Goal: Task Accomplishment & Management: Use online tool/utility

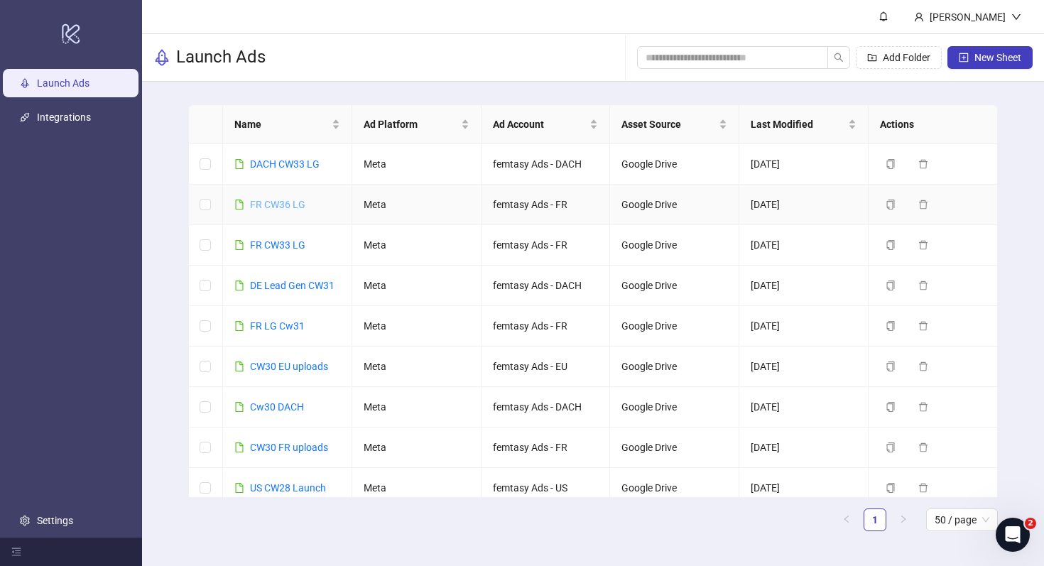
click at [298, 205] on link "FR CW36 LG" at bounding box center [277, 204] width 55 height 11
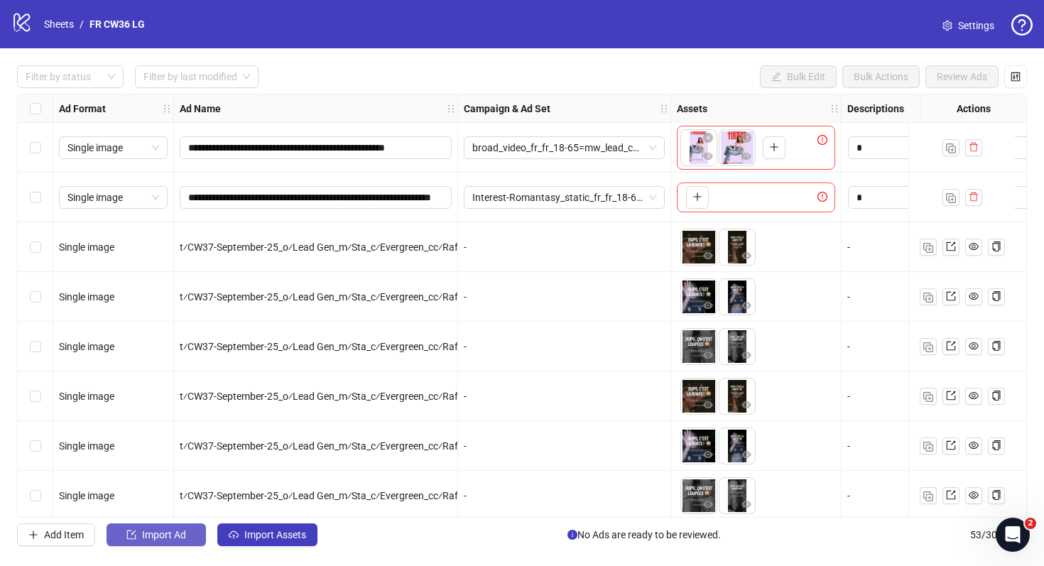
click at [183, 532] on span "Import Ad" at bounding box center [164, 534] width 44 height 11
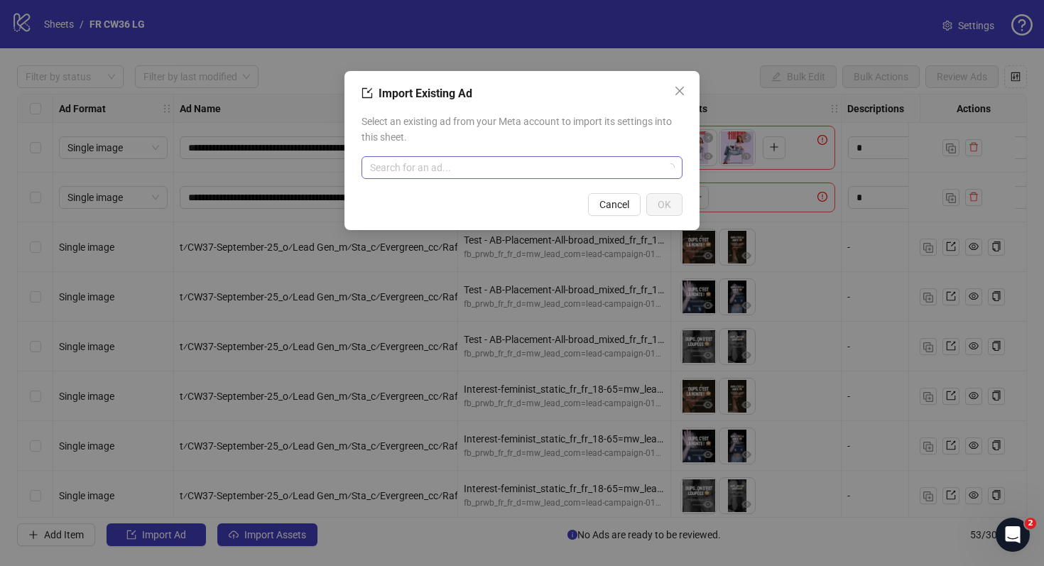
click at [470, 162] on input "search" at bounding box center [515, 167] width 291 height 21
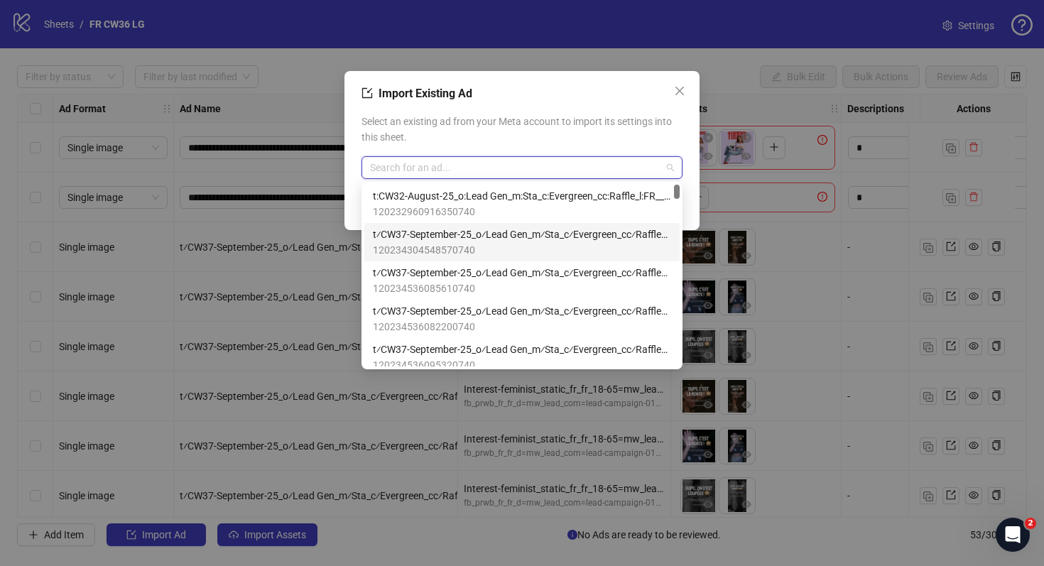
click at [495, 228] on span "t⁄CW37-September-25_o⁄Lead Gen_m⁄Sta_c⁄Evergreen_cc⁄Raffle_l⁄FR__3" at bounding box center [522, 235] width 298 height 16
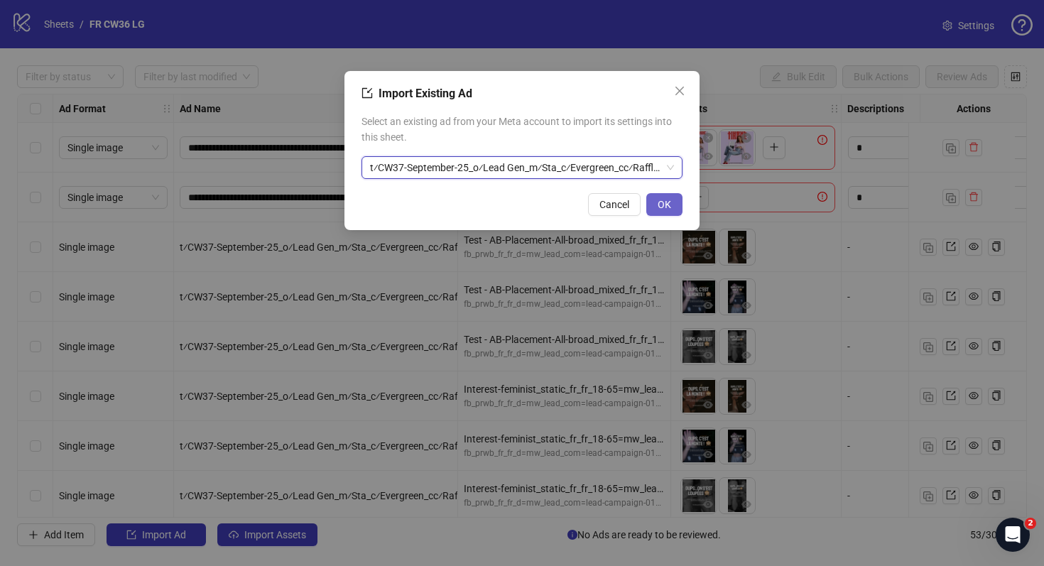
click at [672, 196] on button "OK" at bounding box center [665, 204] width 36 height 23
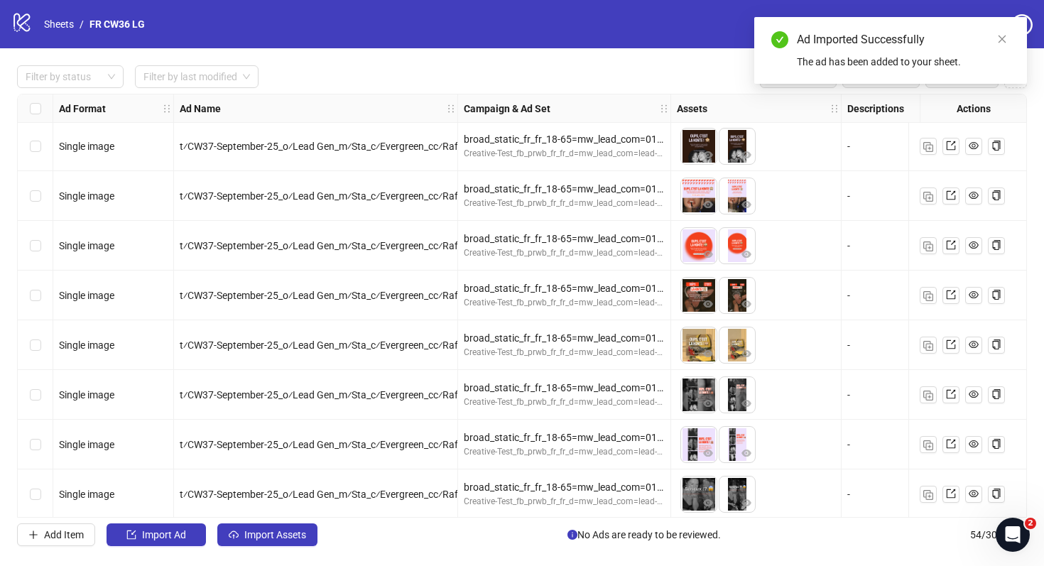
scroll to position [2297, 0]
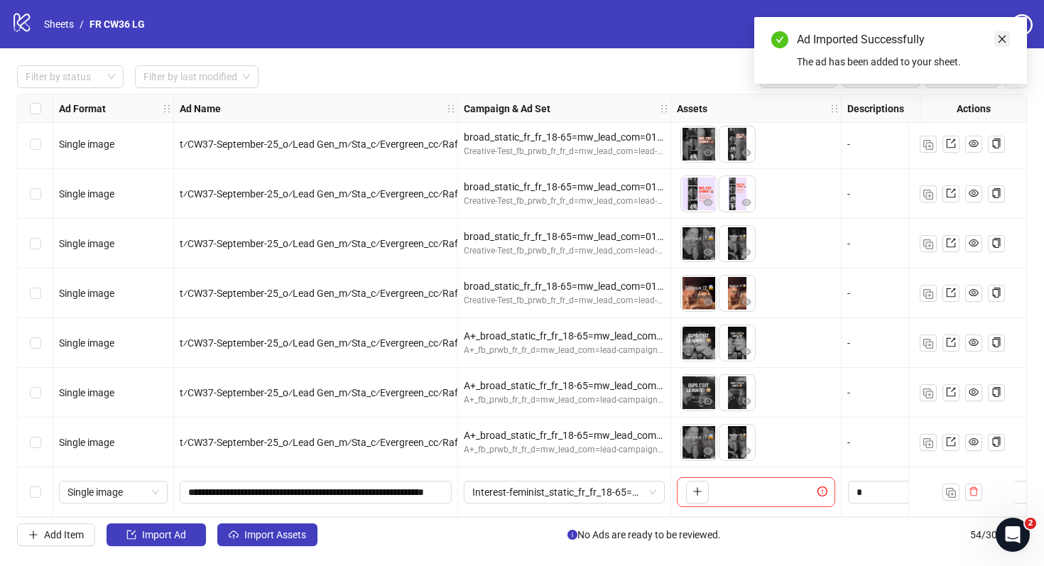
click at [1010, 37] on link "Close" at bounding box center [1003, 39] width 16 height 16
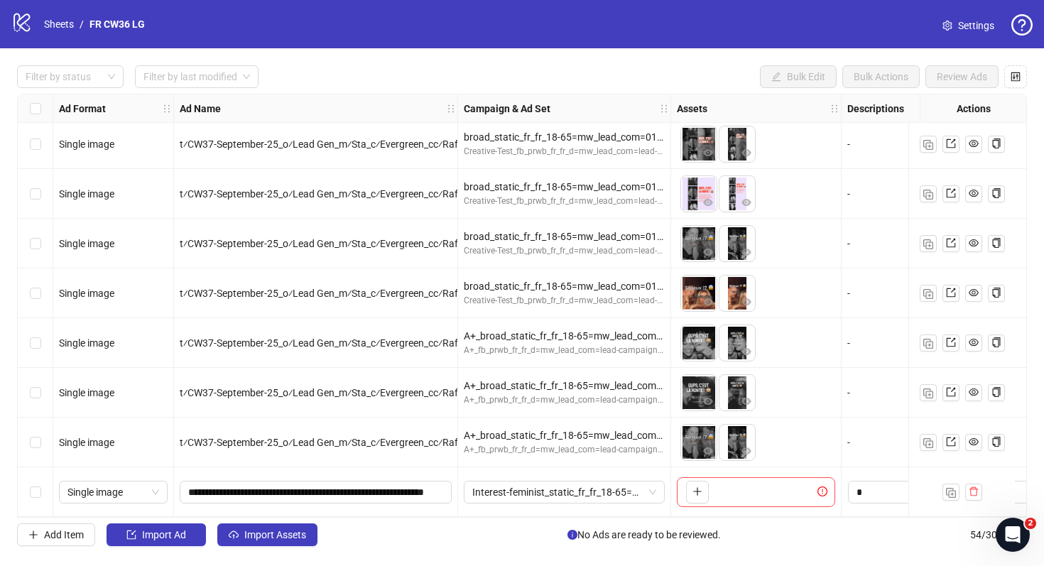
click at [951, 26] on icon "setting" at bounding box center [948, 26] width 10 height 10
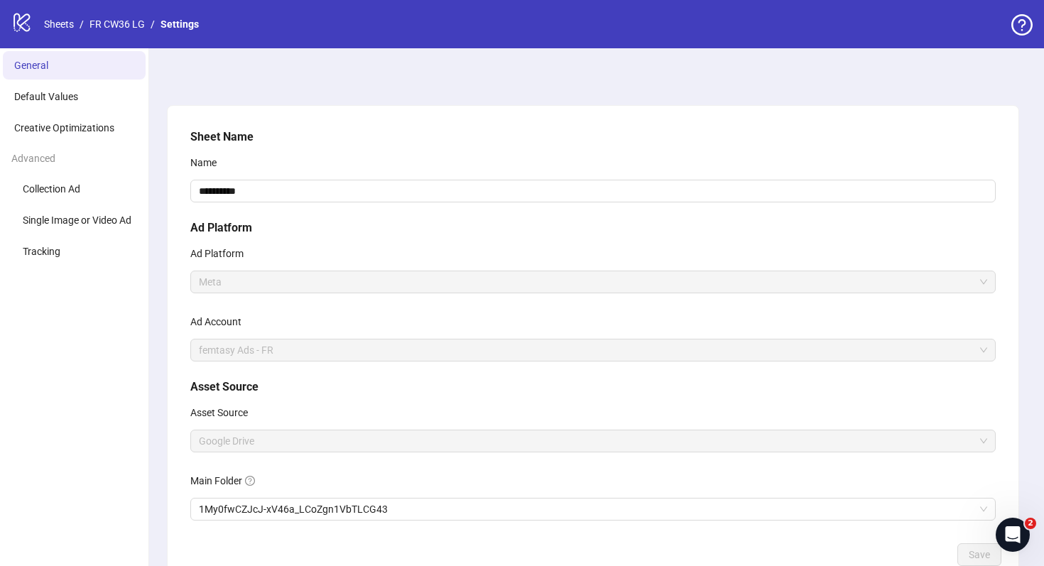
scroll to position [92, 0]
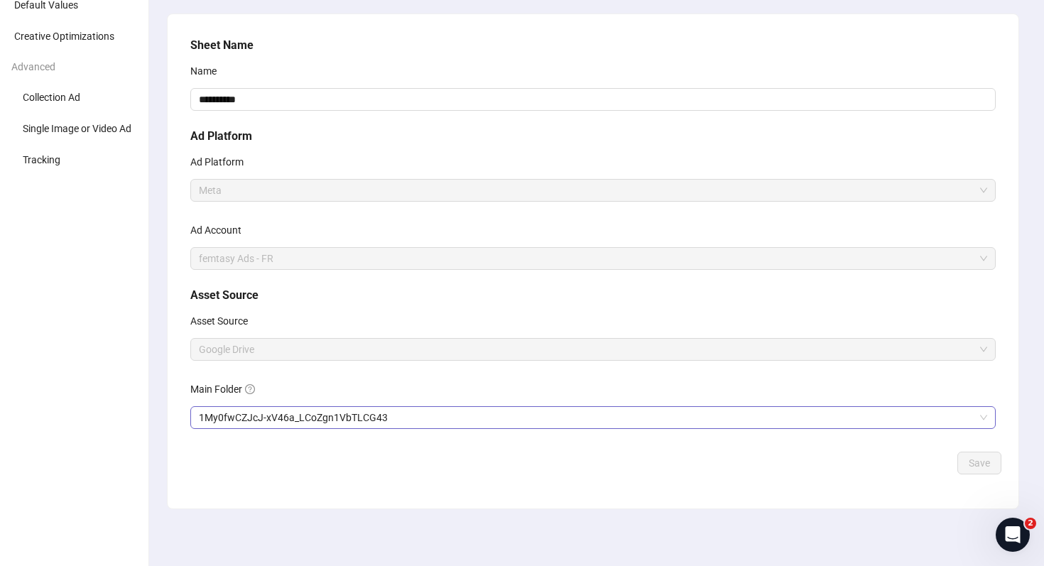
click at [430, 412] on span "1My0fwCZJcJ-xV46a_LCoZgn1VbTLCG43" at bounding box center [593, 417] width 789 height 21
click at [378, 426] on span "1My0fwCZJcJ-xV46a_LCoZgn1VbTLCG43" at bounding box center [593, 417] width 789 height 21
click at [982, 458] on span "Save" at bounding box center [979, 463] width 21 height 11
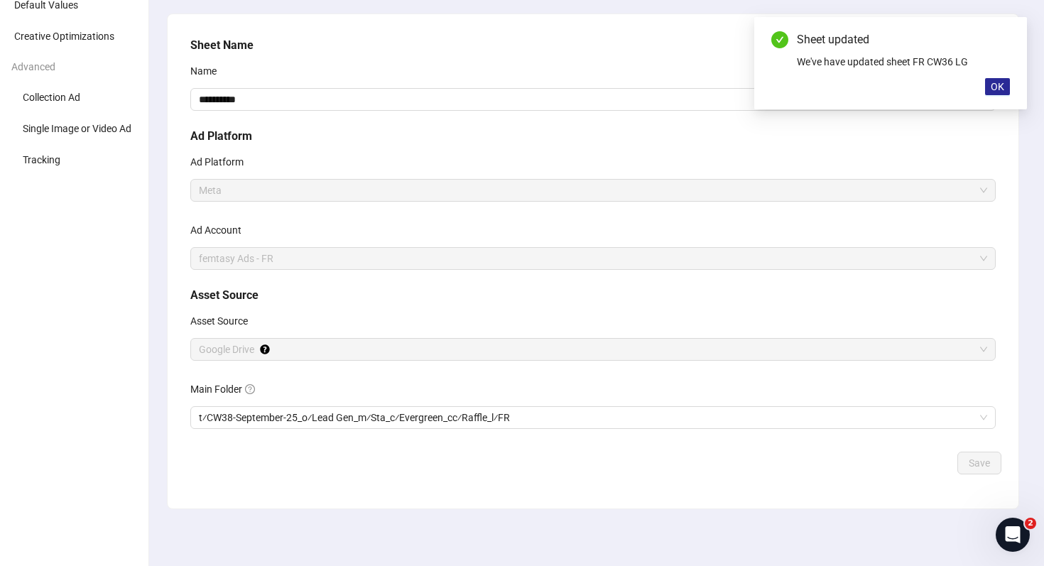
click at [993, 79] on button "OK" at bounding box center [997, 86] width 25 height 17
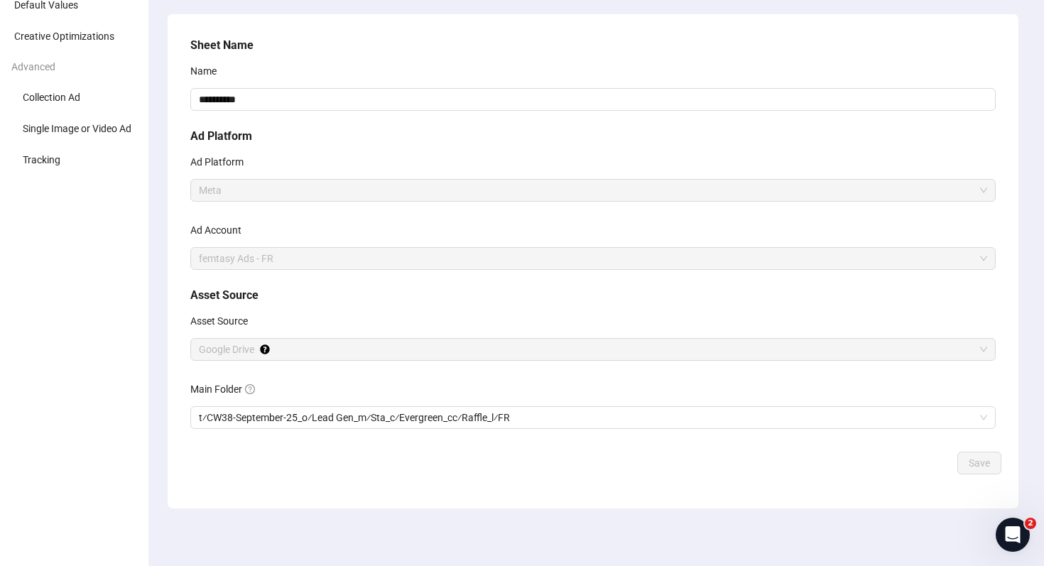
scroll to position [0, 0]
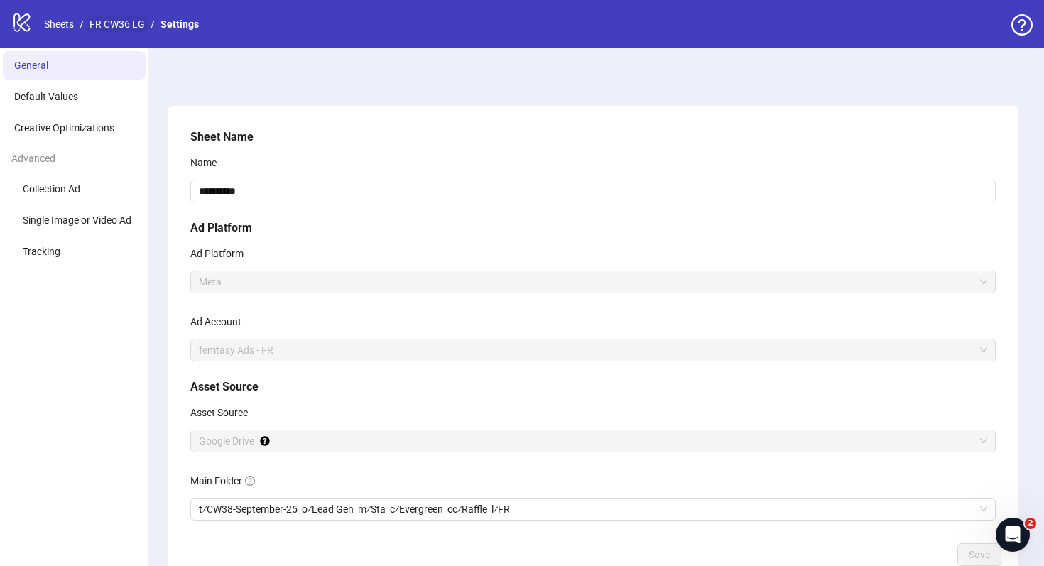
click at [108, 24] on link "FR CW36 LG" at bounding box center [117, 24] width 61 height 16
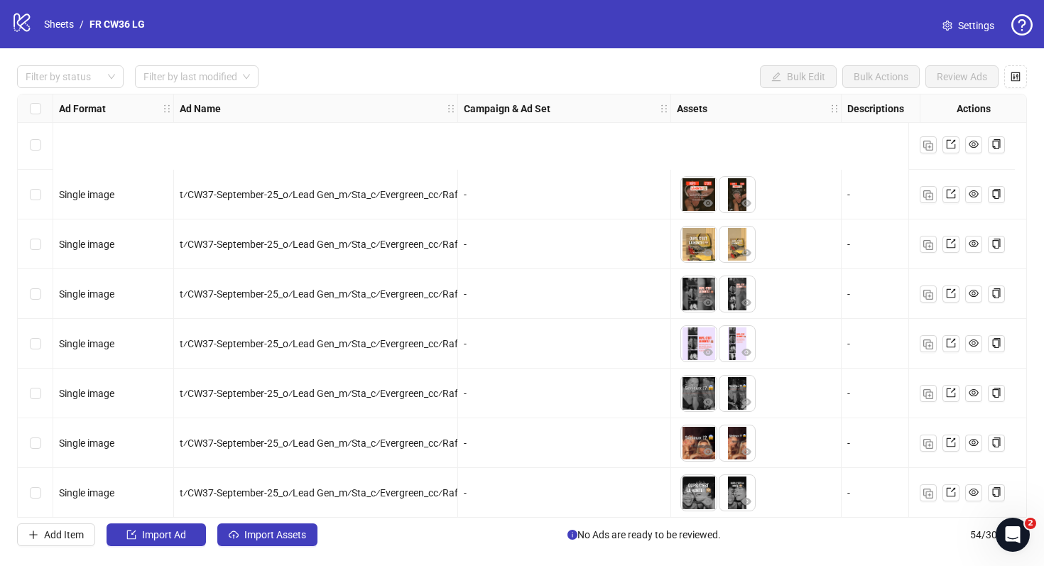
scroll to position [2297, 0]
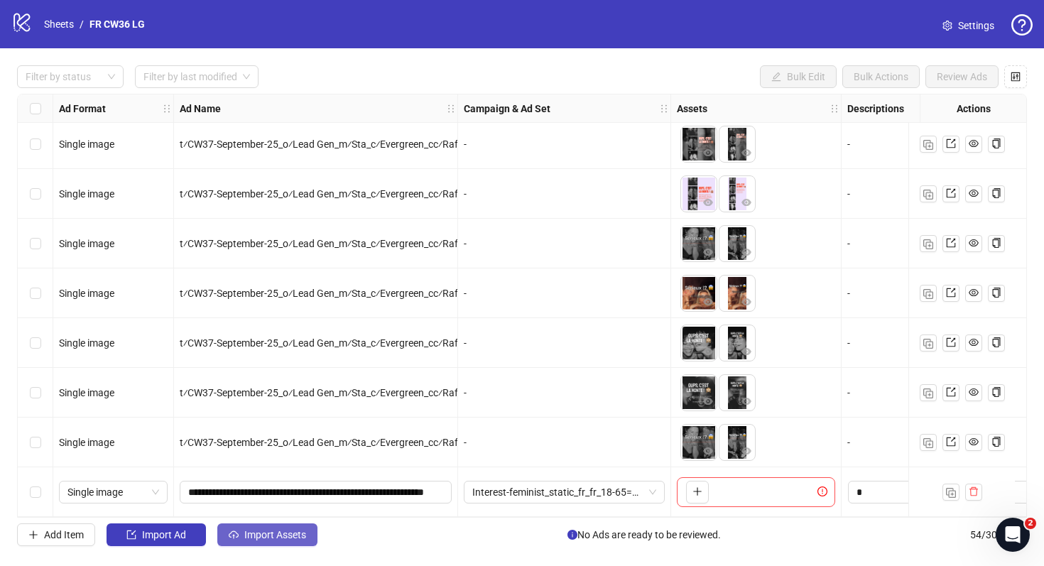
click at [267, 534] on span "Import Assets" at bounding box center [275, 534] width 62 height 11
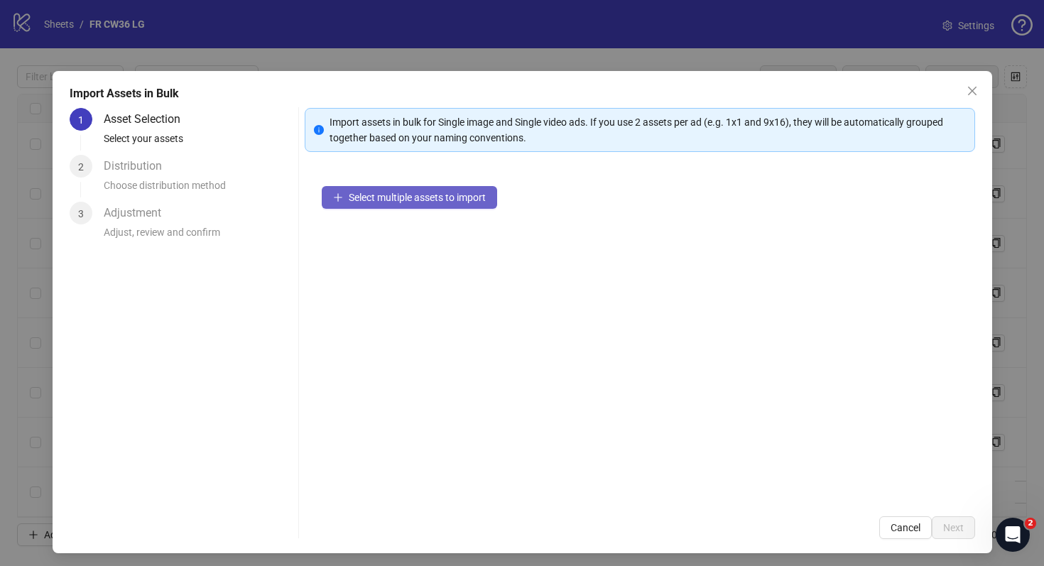
click at [431, 206] on button "Select multiple assets to import" at bounding box center [409, 197] width 175 height 23
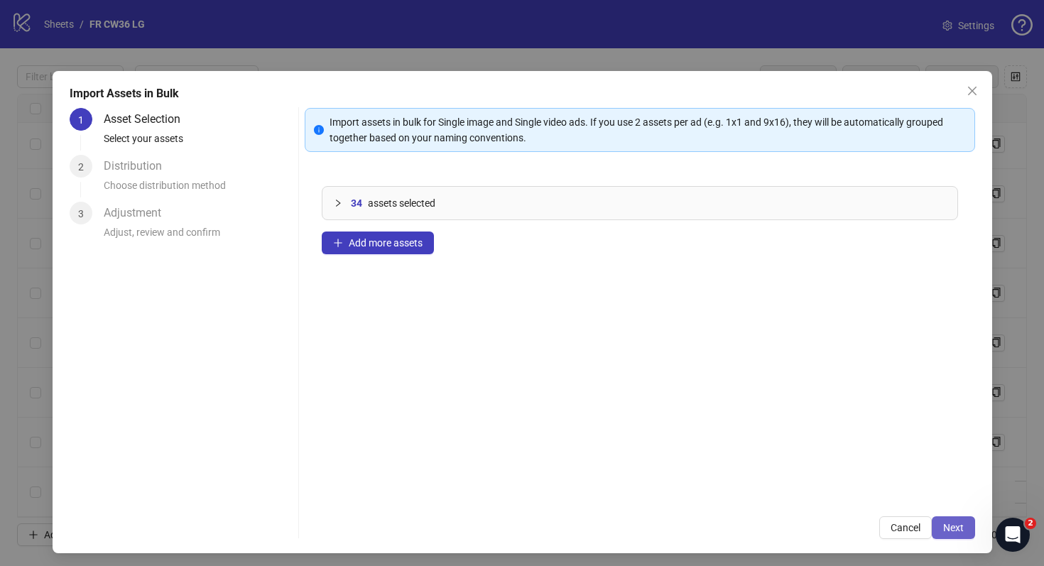
click at [953, 525] on span "Next" at bounding box center [954, 527] width 21 height 11
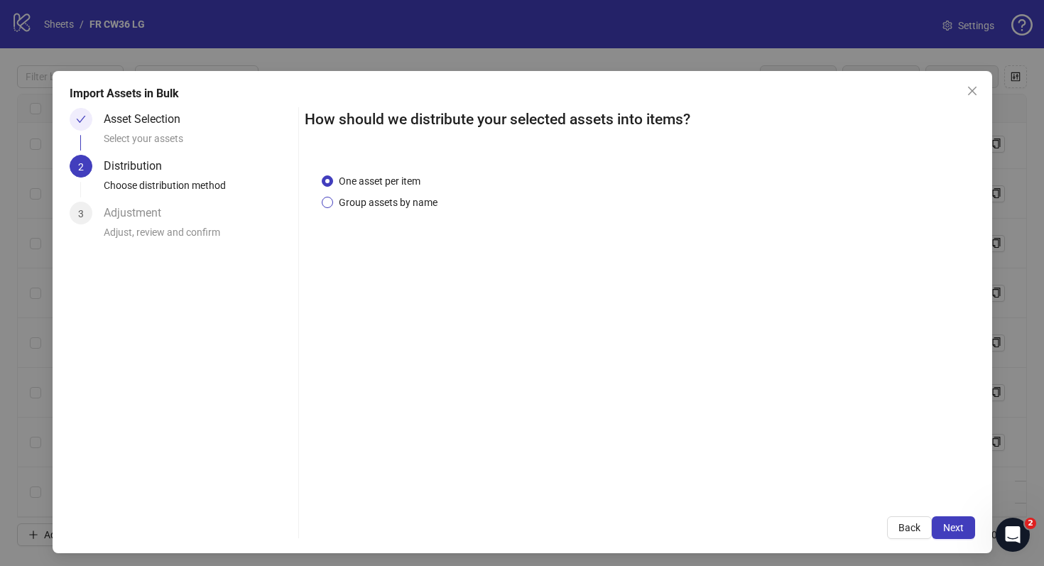
click at [418, 199] on span "Group assets by name" at bounding box center [388, 203] width 110 height 16
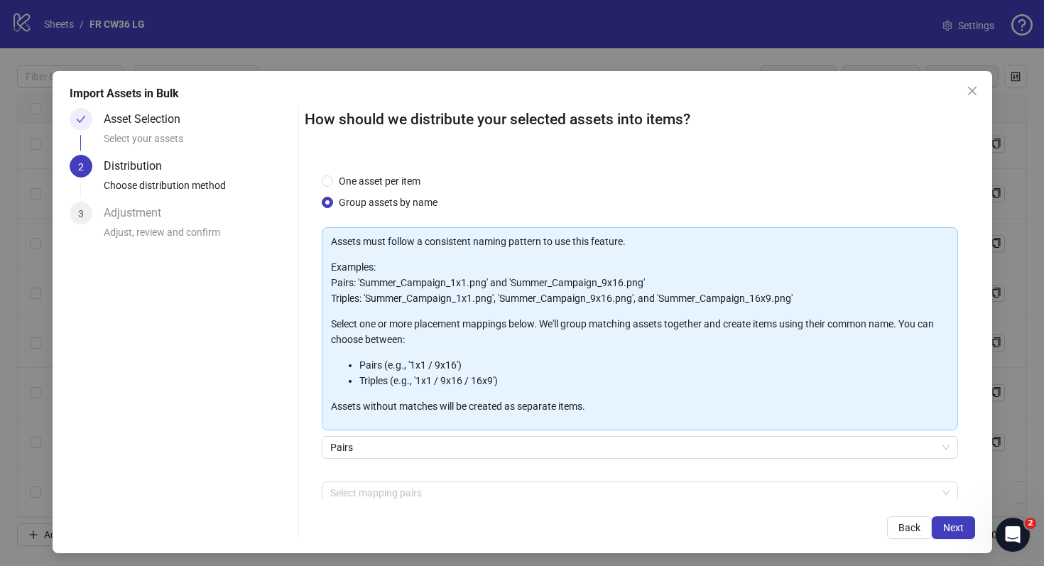
scroll to position [72, 0]
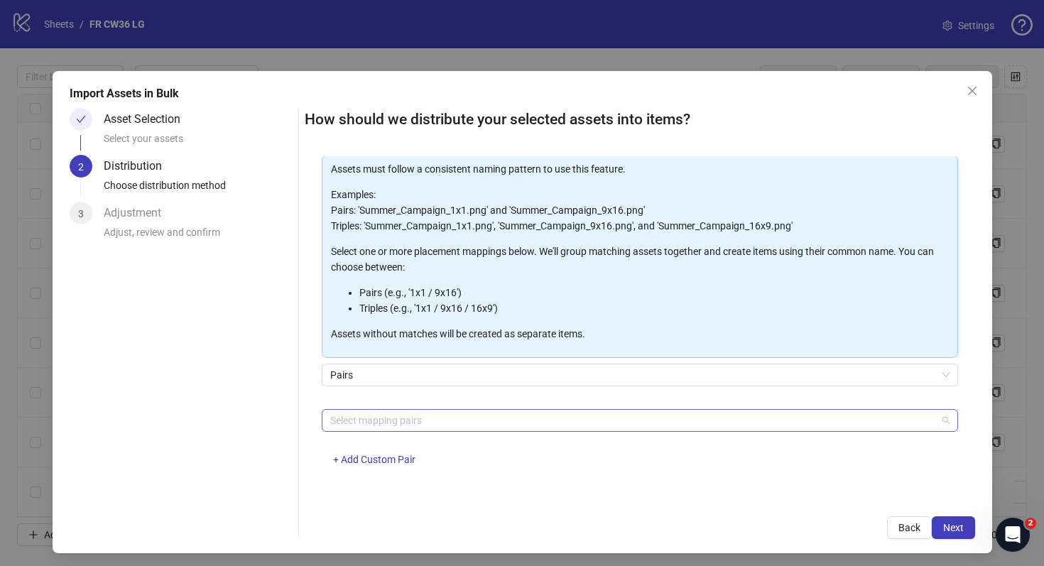
click at [426, 428] on div at bounding box center [633, 421] width 616 height 20
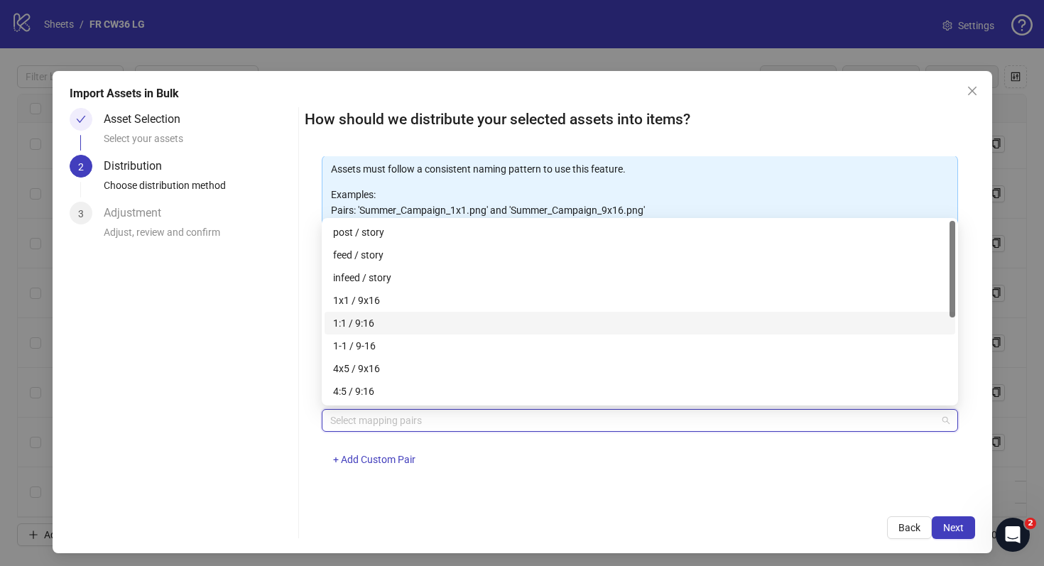
click at [426, 323] on div "1:1 / 9:16" at bounding box center [640, 323] width 614 height 16
click at [861, 499] on div "How should we distribute your selected assets into items? One asset per item Gr…" at bounding box center [640, 323] width 671 height 431
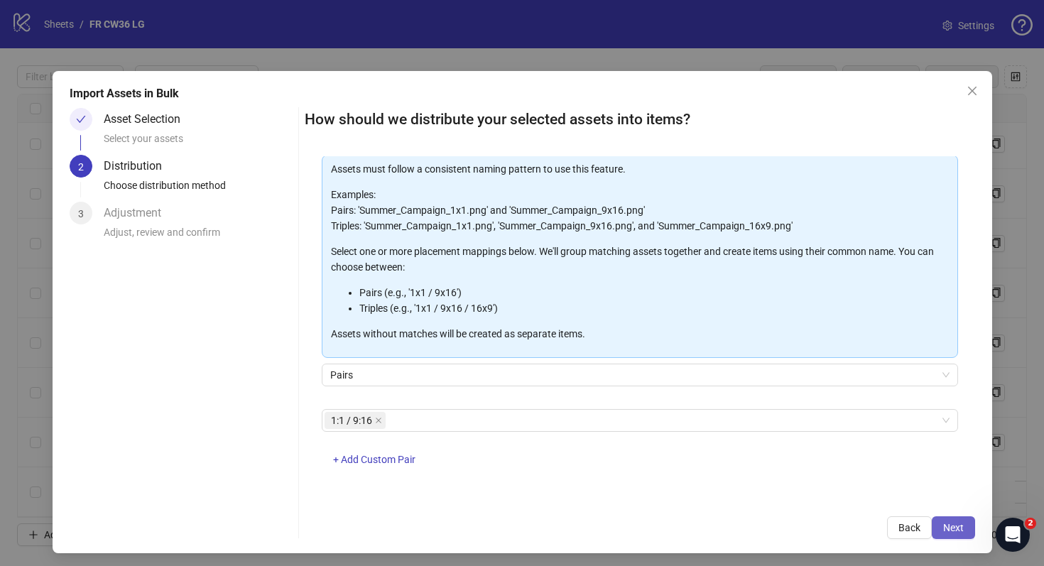
click at [946, 523] on span "Next" at bounding box center [954, 527] width 21 height 11
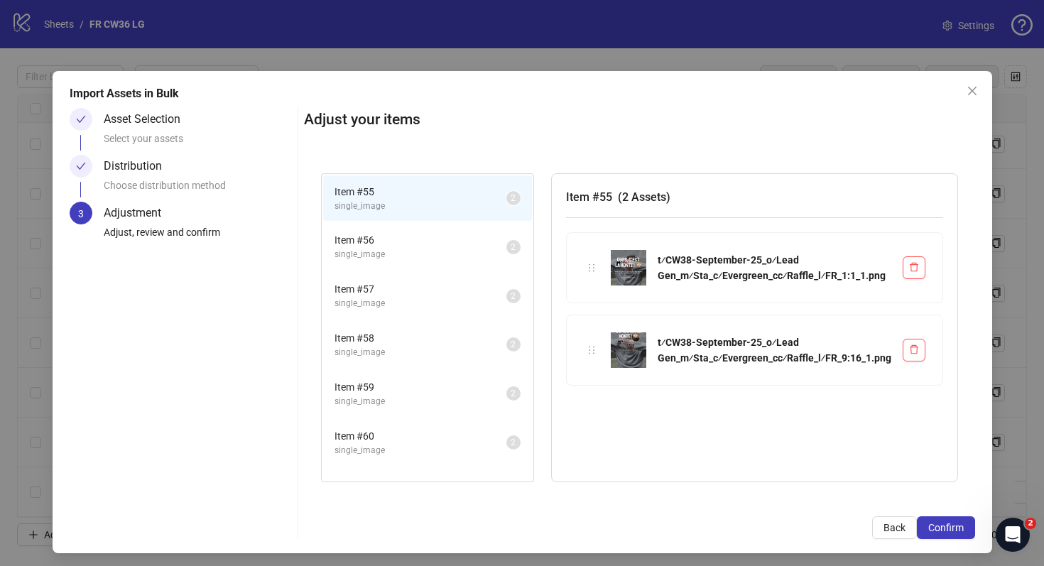
click at [436, 249] on span "single_image" at bounding box center [421, 254] width 172 height 13
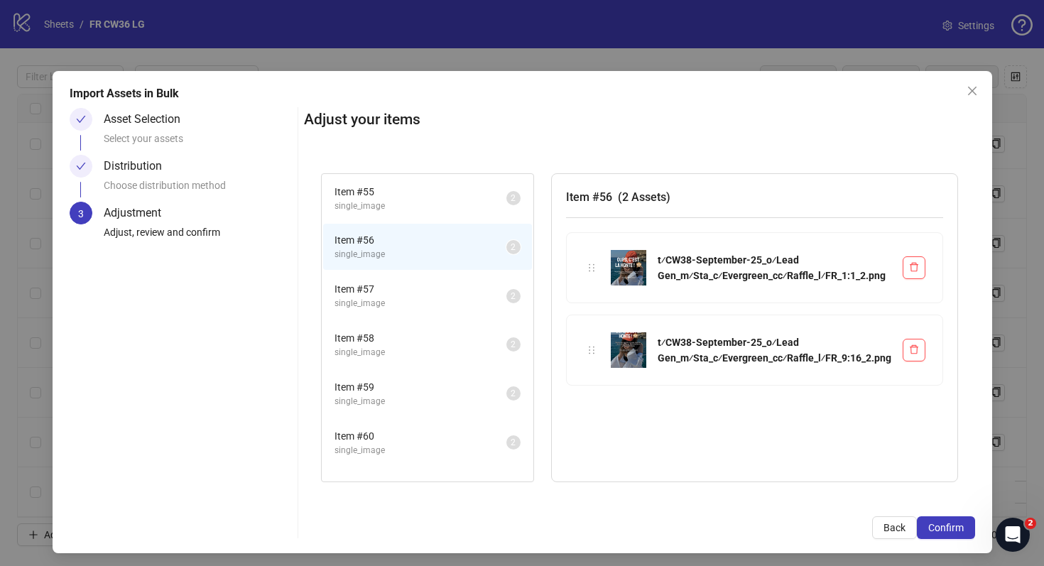
click at [427, 276] on li "Item # 57 single_image 2" at bounding box center [427, 296] width 209 height 46
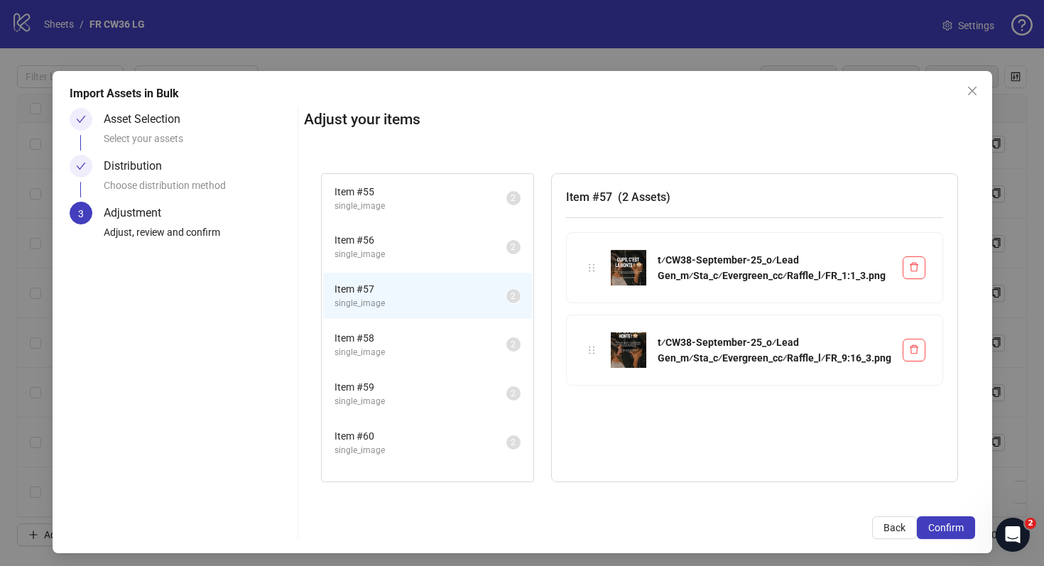
click at [427, 310] on li "Item # 57 single_image 2" at bounding box center [427, 296] width 209 height 46
click at [422, 347] on span "single_image" at bounding box center [421, 352] width 172 height 13
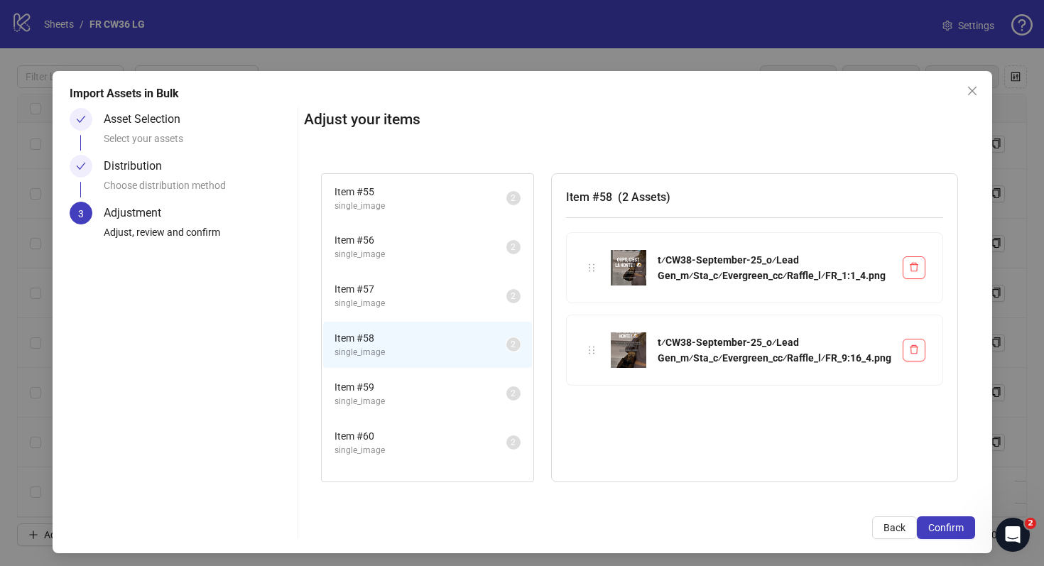
click at [418, 380] on span "Item # 59" at bounding box center [421, 387] width 172 height 16
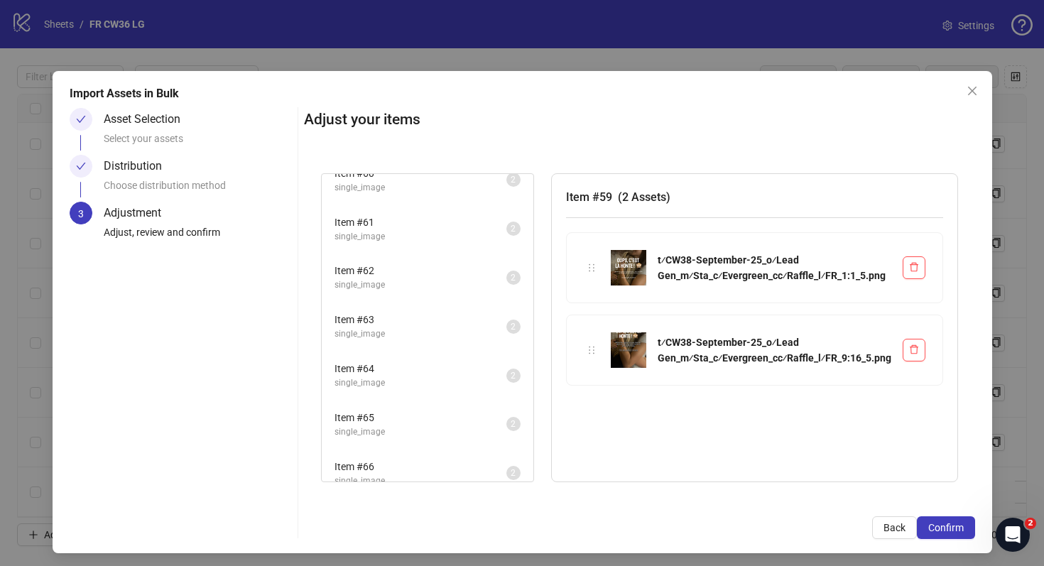
scroll to position [124, 0]
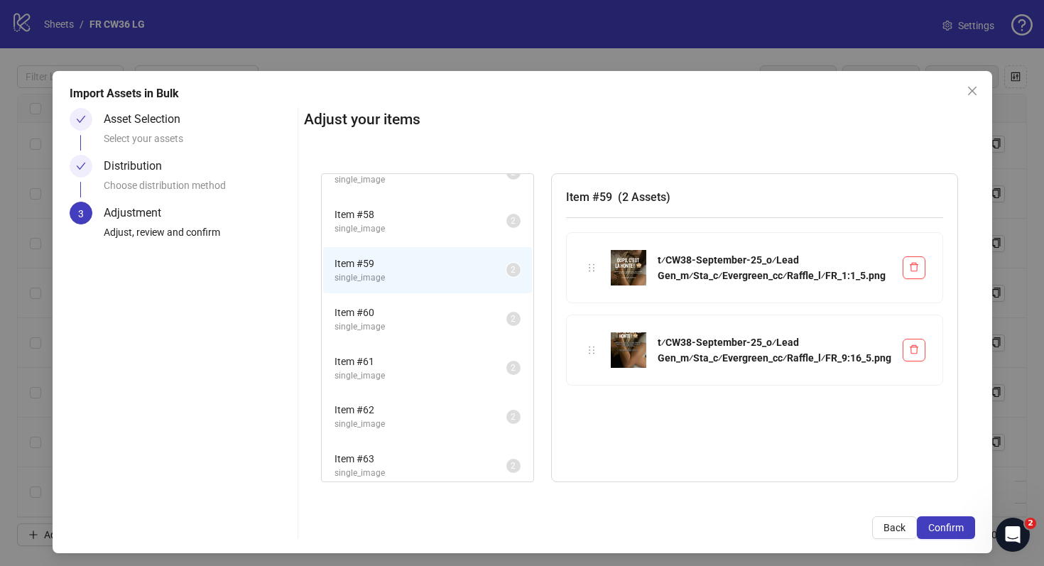
click at [389, 315] on span "Item # 60" at bounding box center [421, 313] width 172 height 16
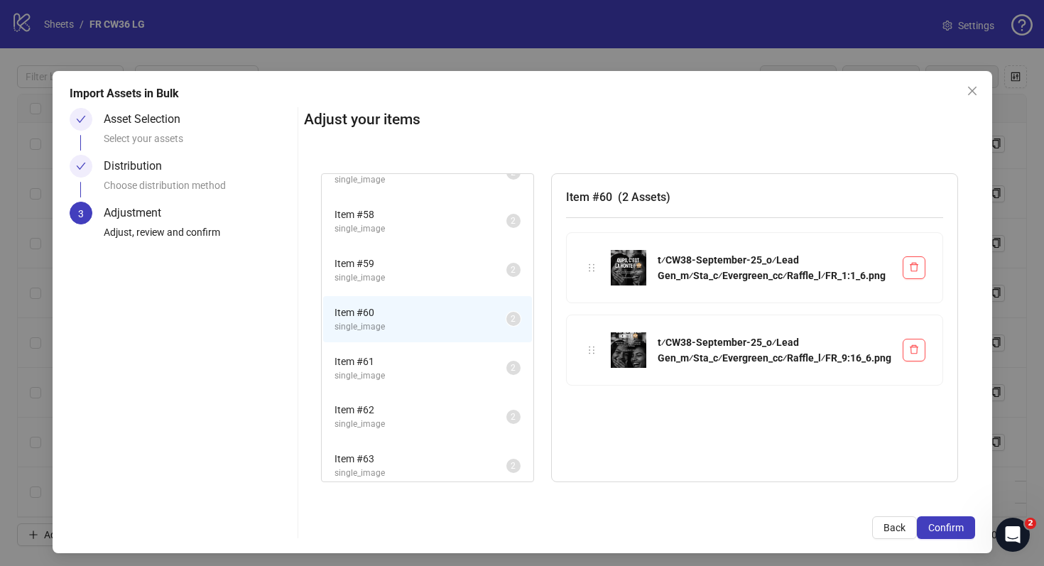
click at [399, 350] on li "Item # 61 single_image 2" at bounding box center [427, 368] width 209 height 46
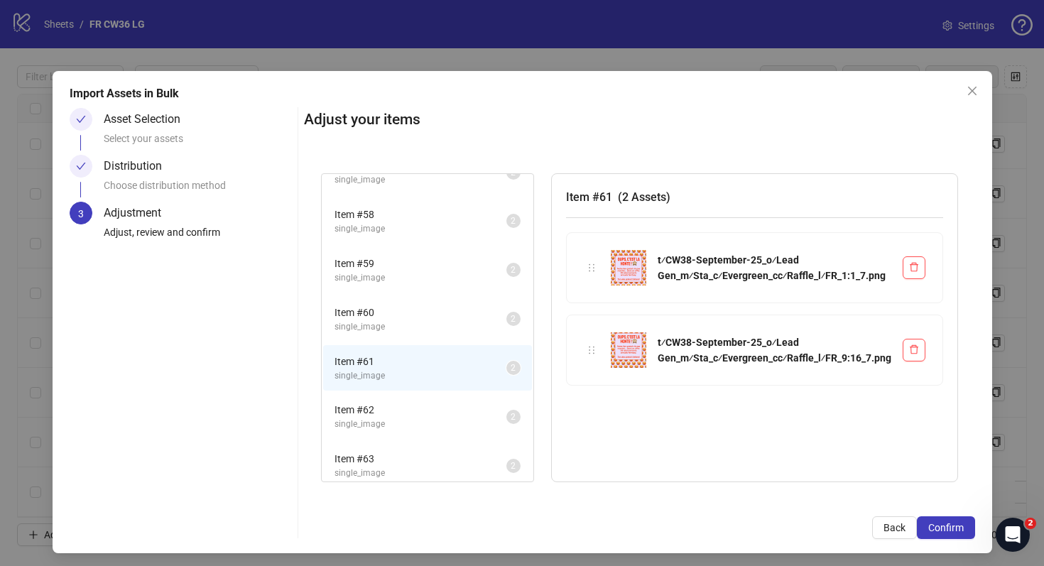
click at [400, 395] on li "Item # 62 single_image 2" at bounding box center [427, 417] width 209 height 46
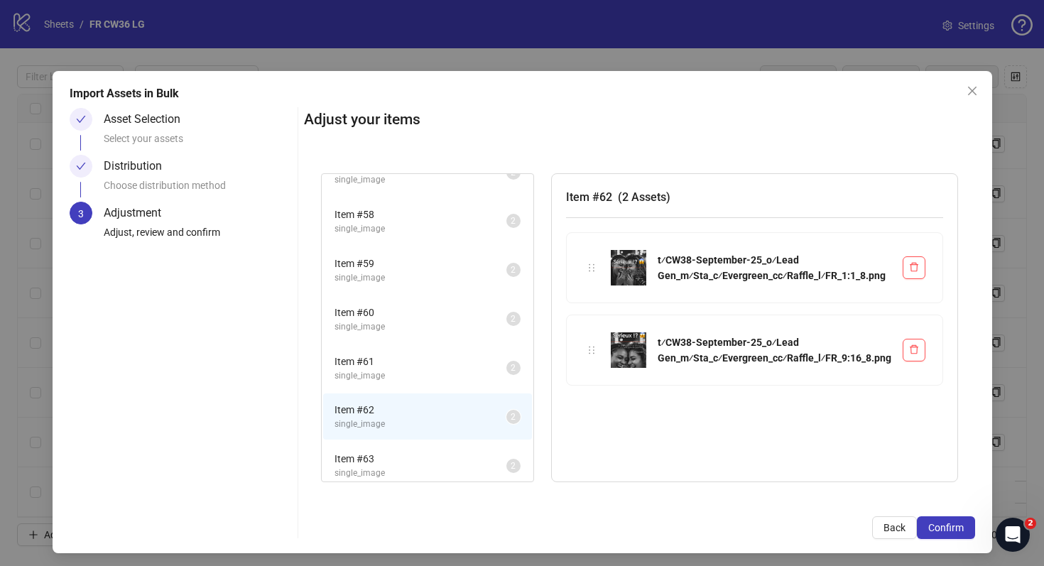
scroll to position [342, 0]
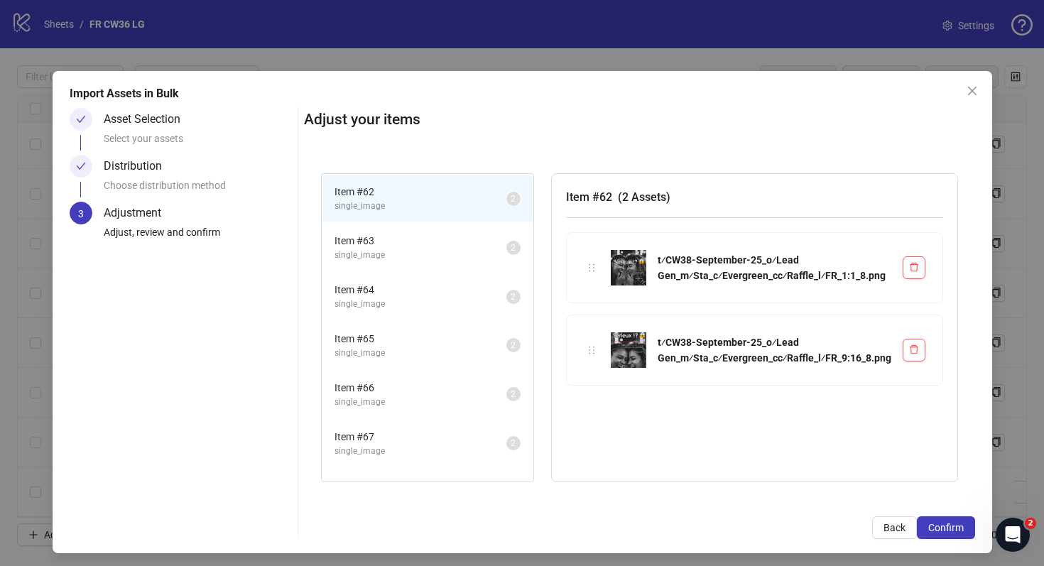
click at [391, 253] on span "single_image" at bounding box center [421, 255] width 172 height 13
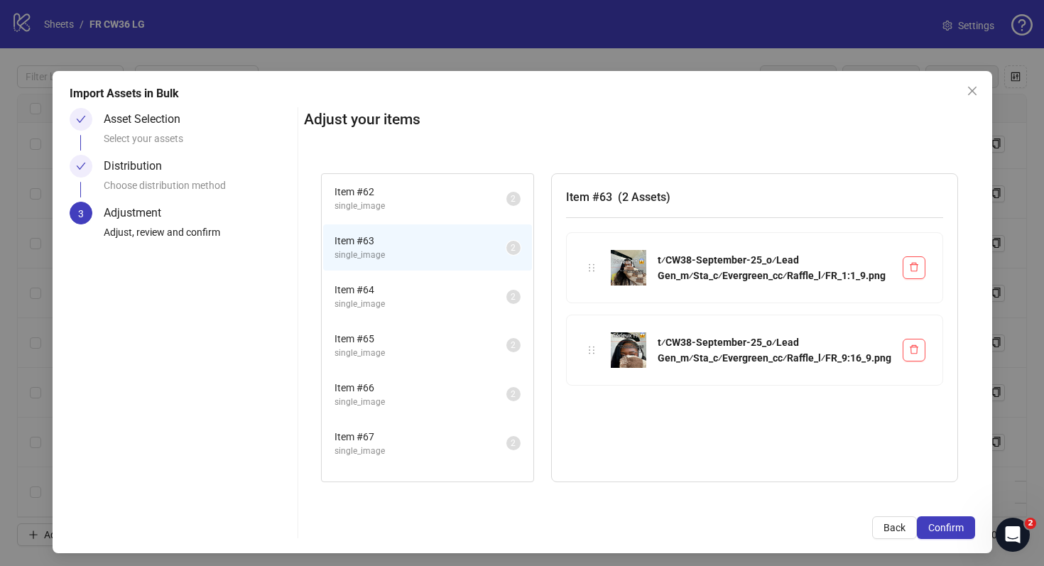
click at [391, 283] on span "Item # 64" at bounding box center [421, 290] width 172 height 16
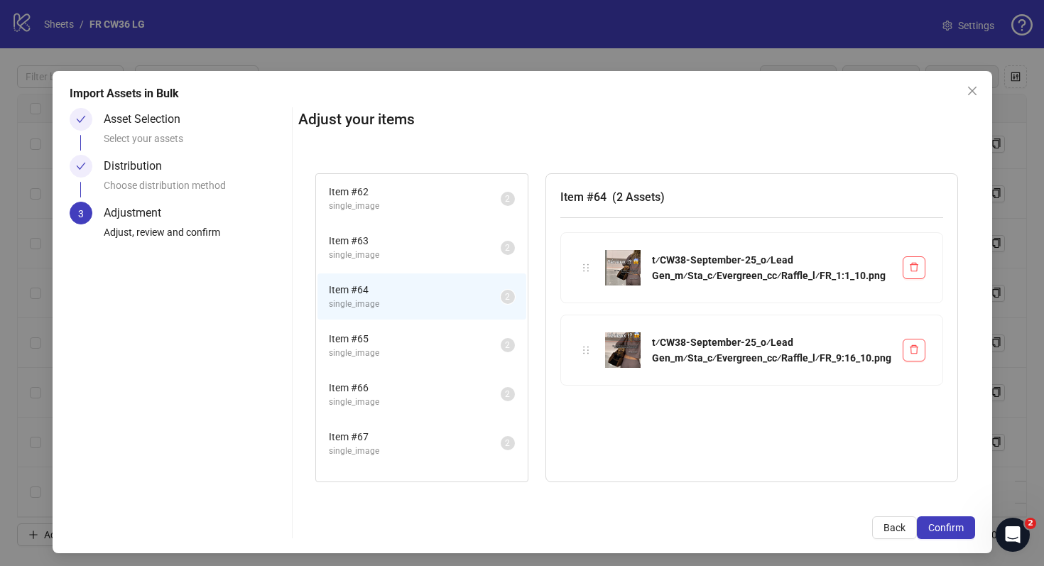
click at [391, 348] on span "single_image" at bounding box center [415, 353] width 172 height 13
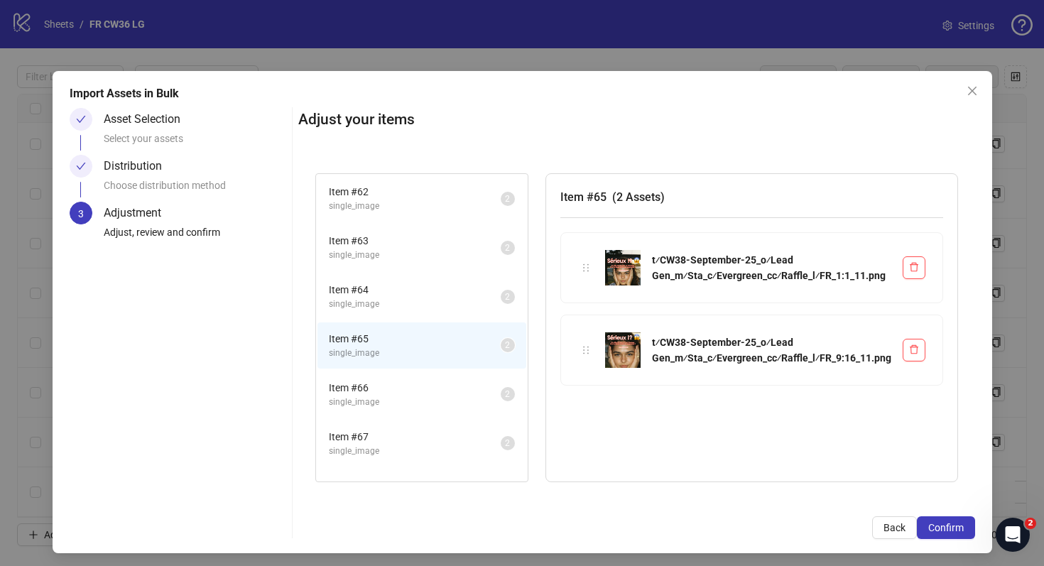
click at [391, 380] on span "Item # 66" at bounding box center [415, 388] width 172 height 16
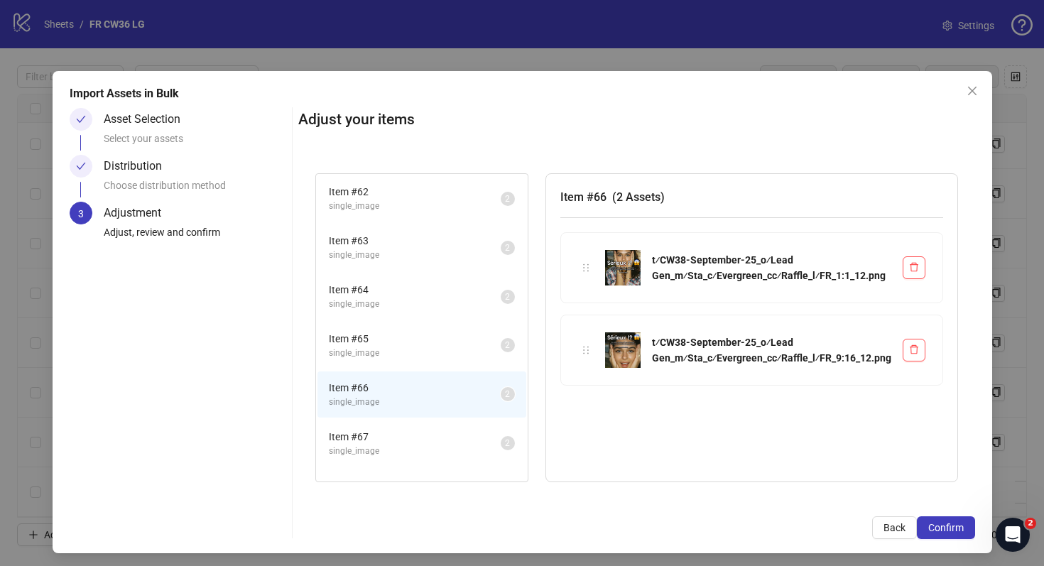
click at [398, 411] on li "Item # 66 single_image 2" at bounding box center [422, 395] width 209 height 46
click at [400, 441] on span "Item # 67" at bounding box center [415, 437] width 172 height 16
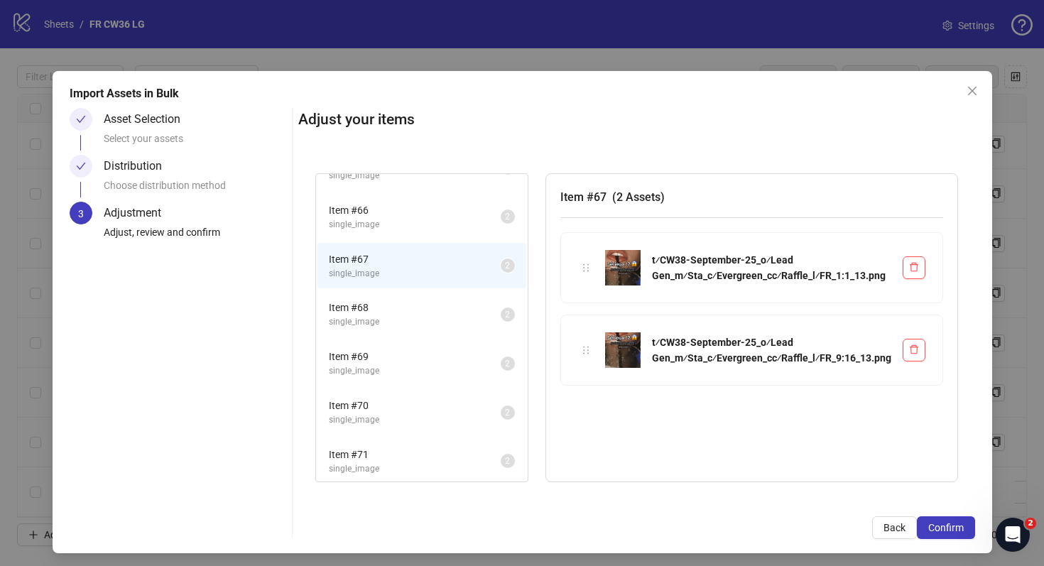
scroll to position [522, 0]
click at [385, 332] on li "Item # 68 single_image 2" at bounding box center [422, 311] width 209 height 46
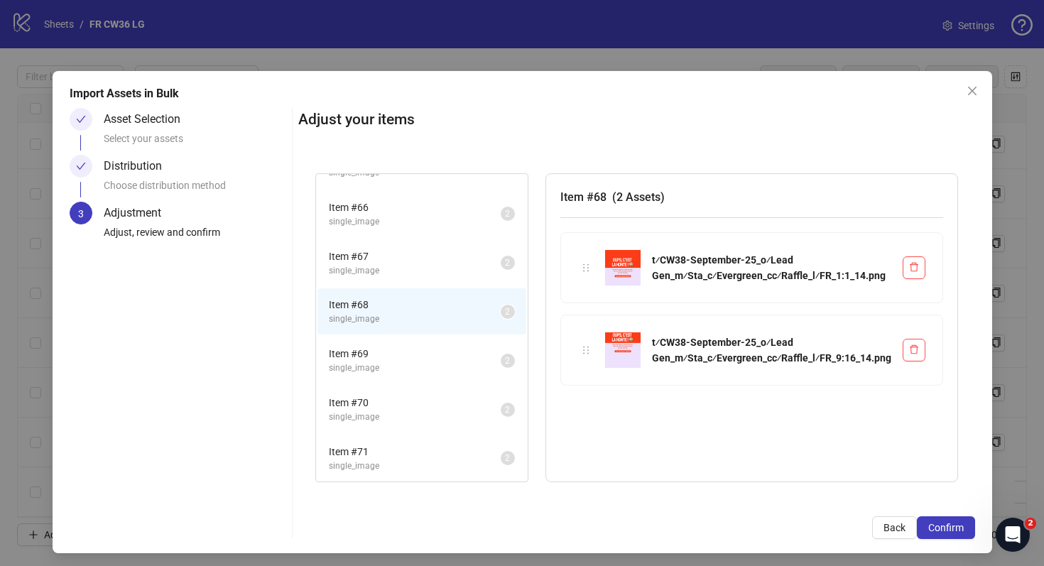
click at [385, 310] on span "Item # 68" at bounding box center [415, 305] width 172 height 16
click at [385, 396] on span "Item # 70" at bounding box center [415, 403] width 172 height 16
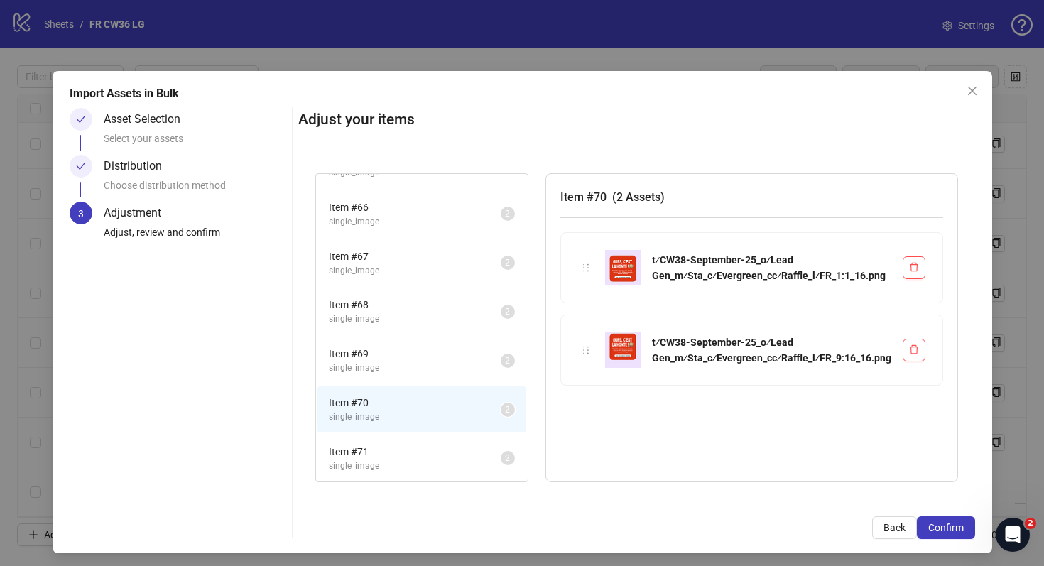
click at [393, 450] on span "Item # 71" at bounding box center [415, 452] width 172 height 16
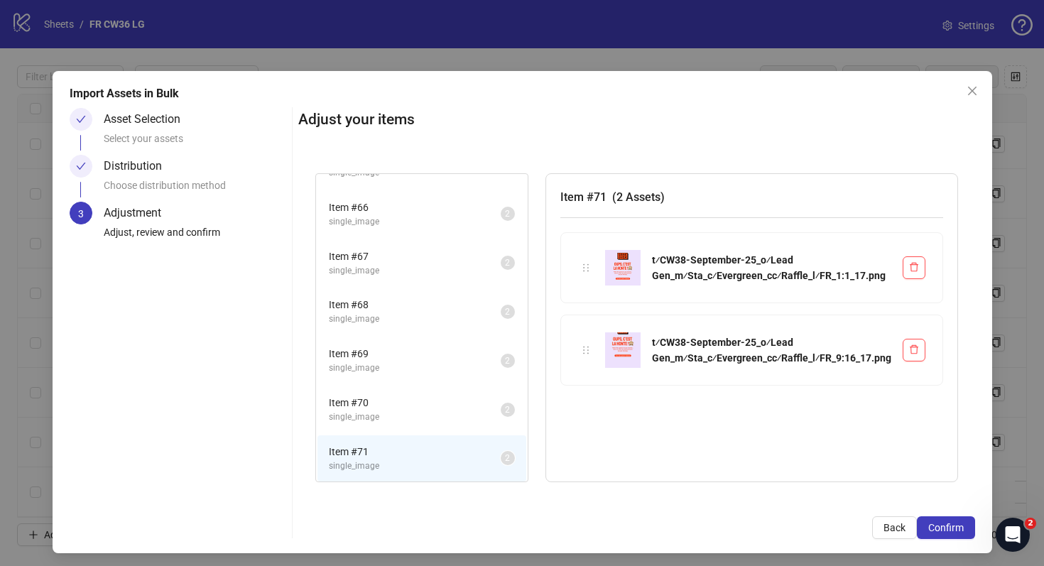
scroll to position [523, 0]
click at [958, 527] on span "Confirm" at bounding box center [947, 527] width 36 height 11
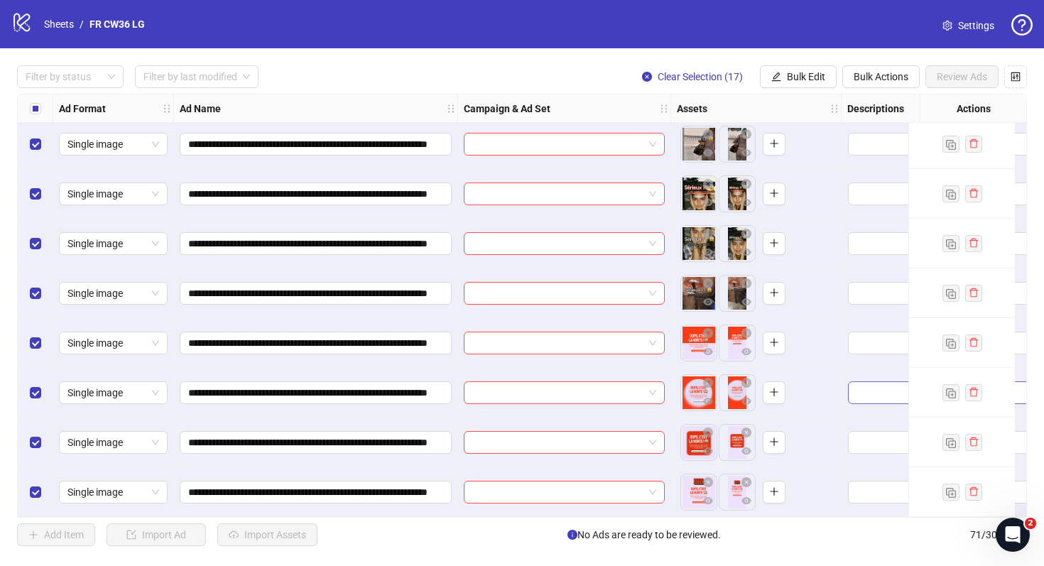
scroll to position [3062, 0]
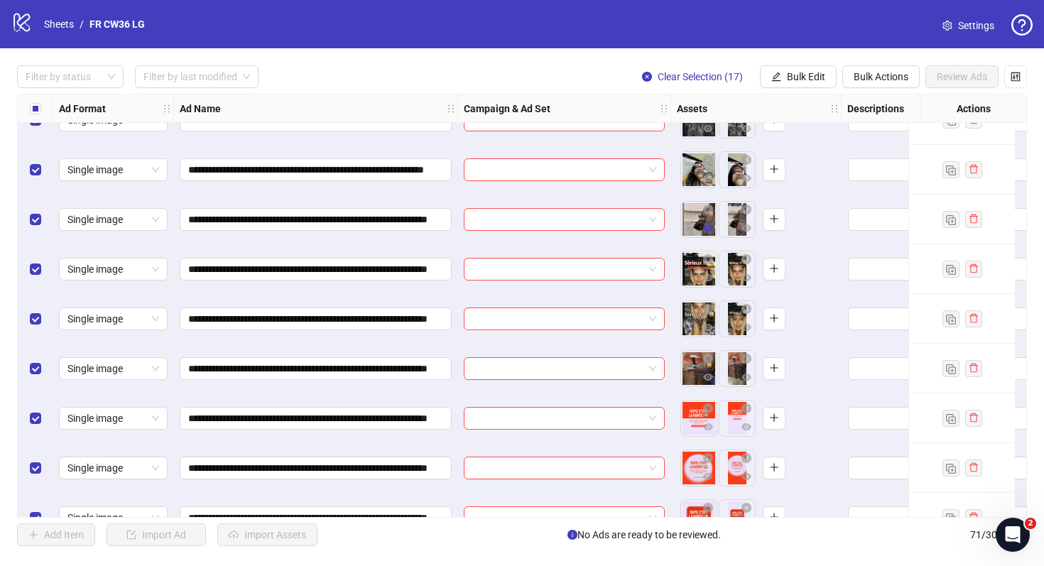
click at [713, 228] on button "button" at bounding box center [708, 228] width 17 height 17
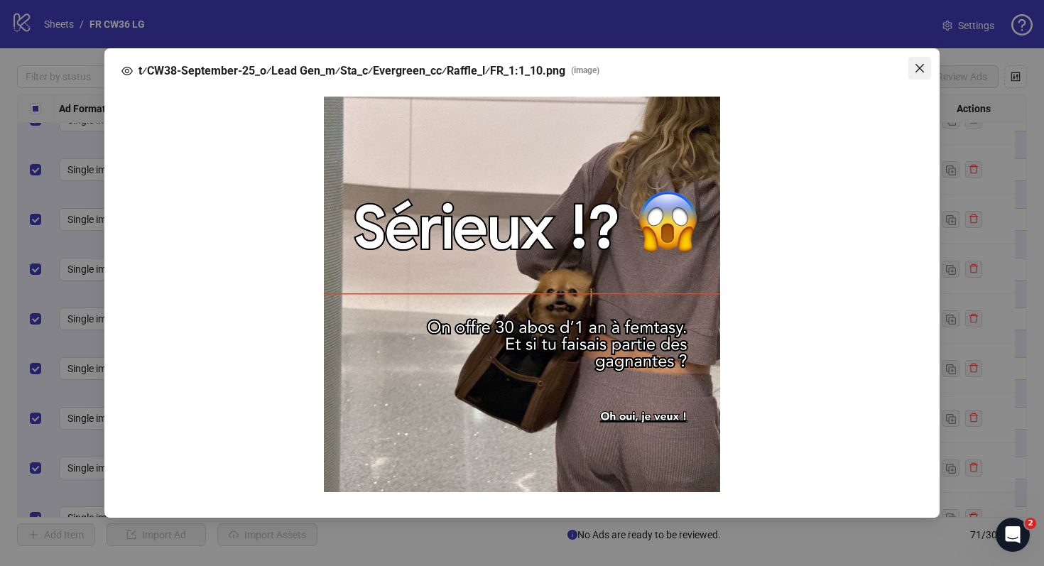
click at [924, 65] on icon "close" at bounding box center [919, 68] width 11 height 11
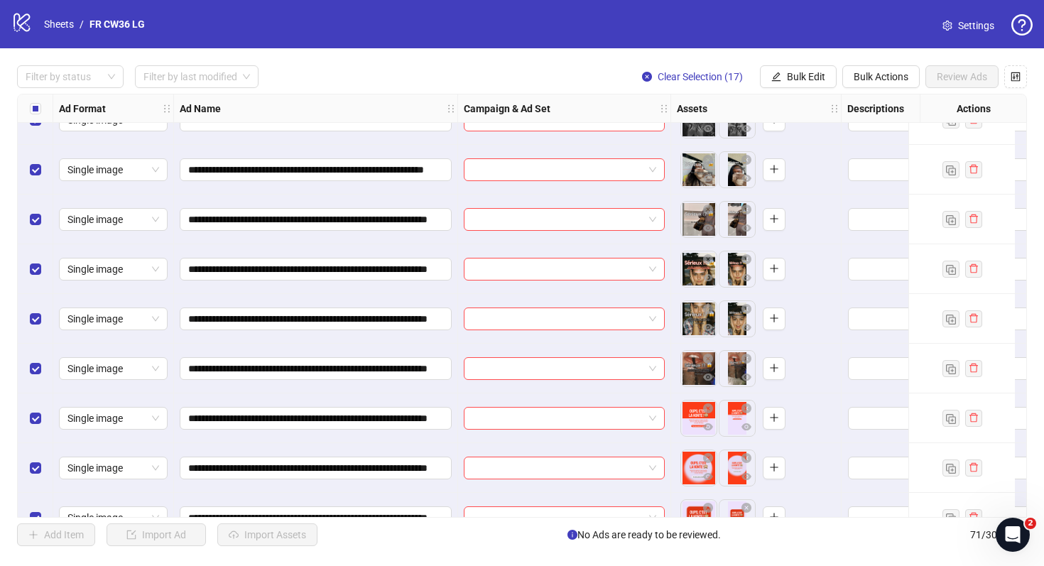
scroll to position [2750, 0]
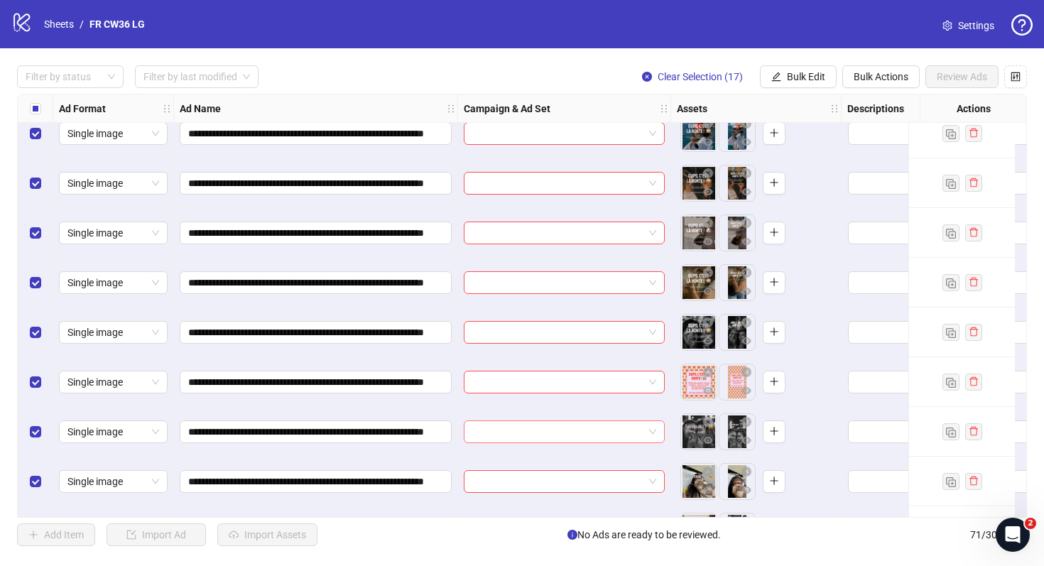
click at [532, 436] on input "search" at bounding box center [557, 431] width 171 height 21
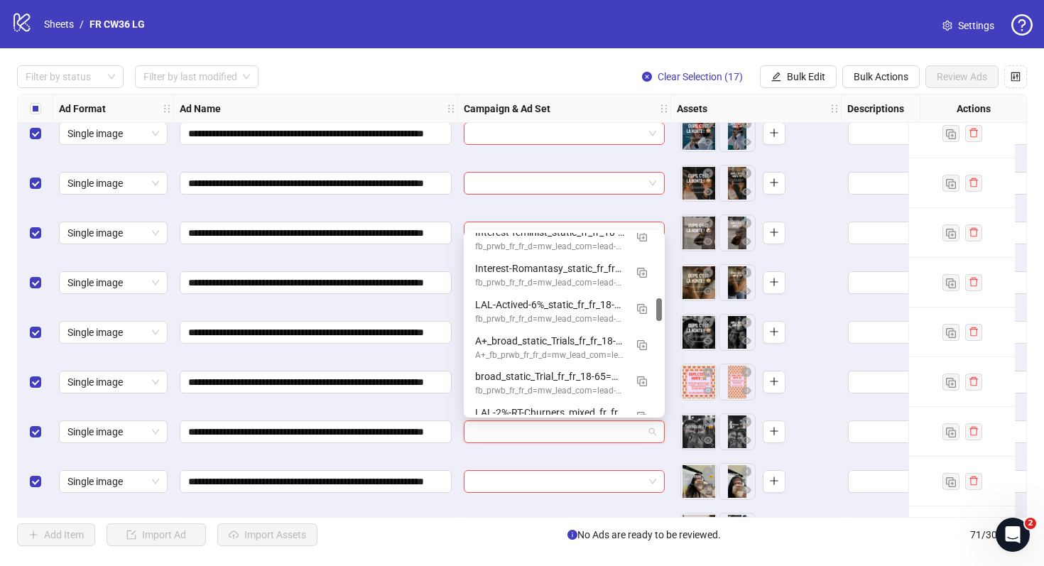
scroll to position [521, 0]
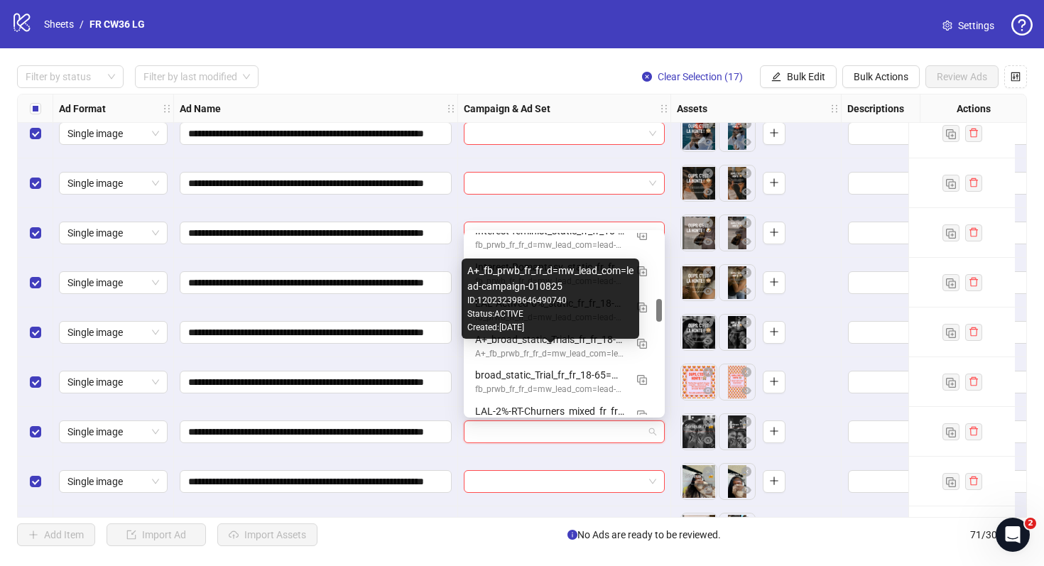
click at [555, 351] on div "A+_fb_prwb_fr_fr_d=mw_lead_com=lead-campaign-010825" at bounding box center [550, 353] width 150 height 13
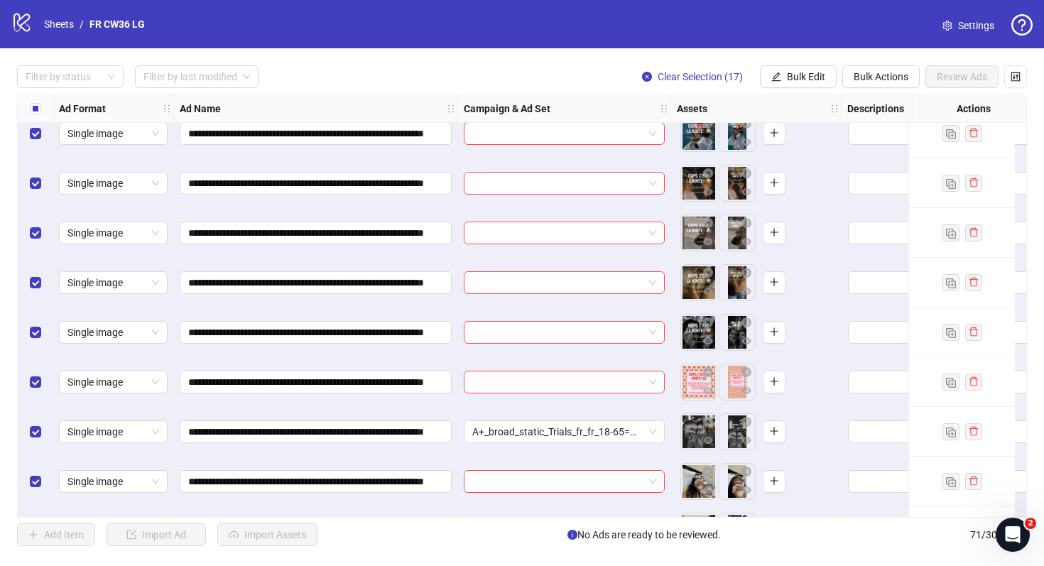
click at [516, 461] on div at bounding box center [564, 482] width 213 height 50
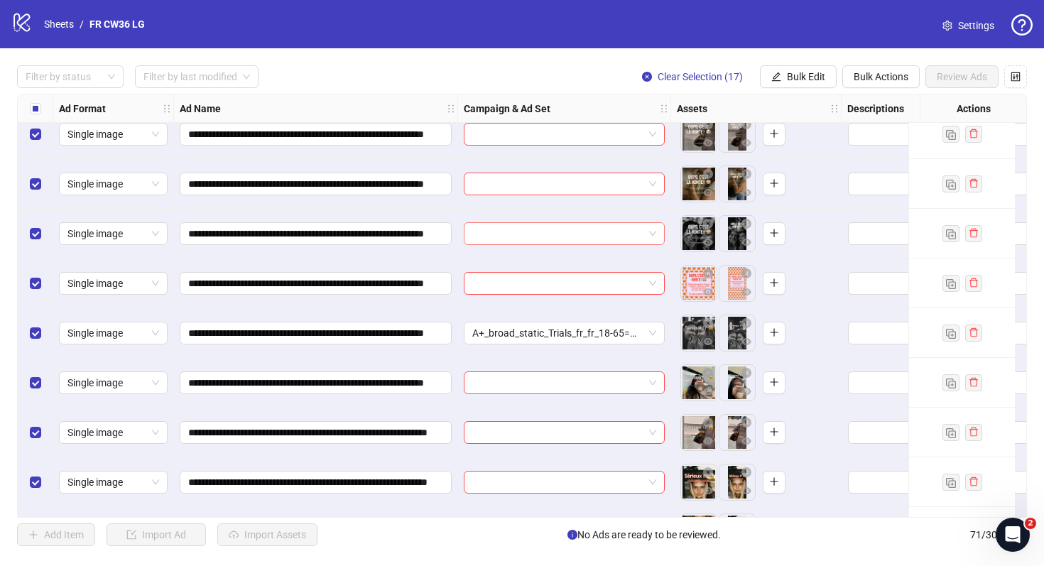
click at [545, 235] on input "search" at bounding box center [557, 233] width 171 height 21
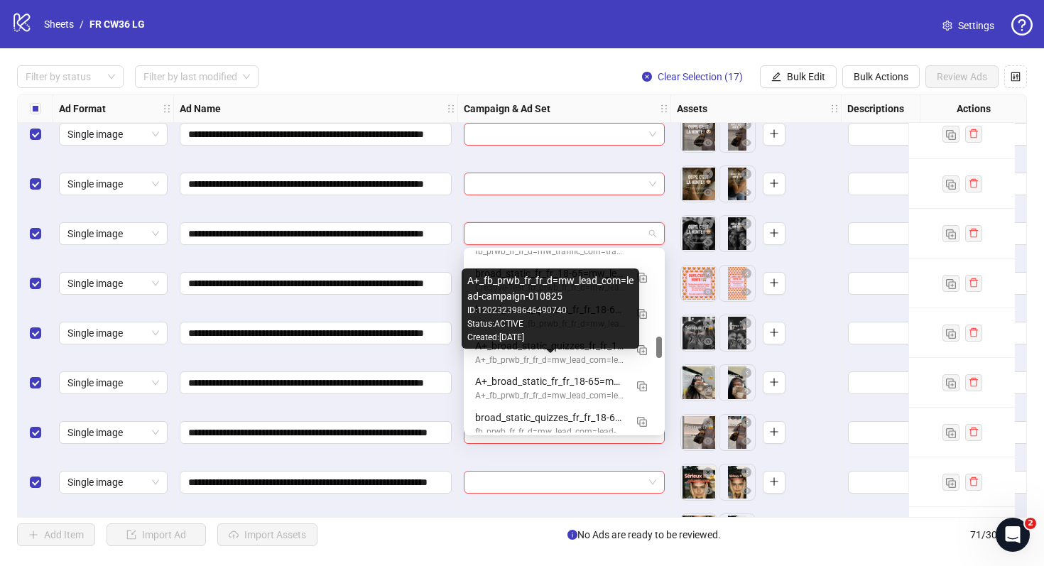
scroll to position [714, 0]
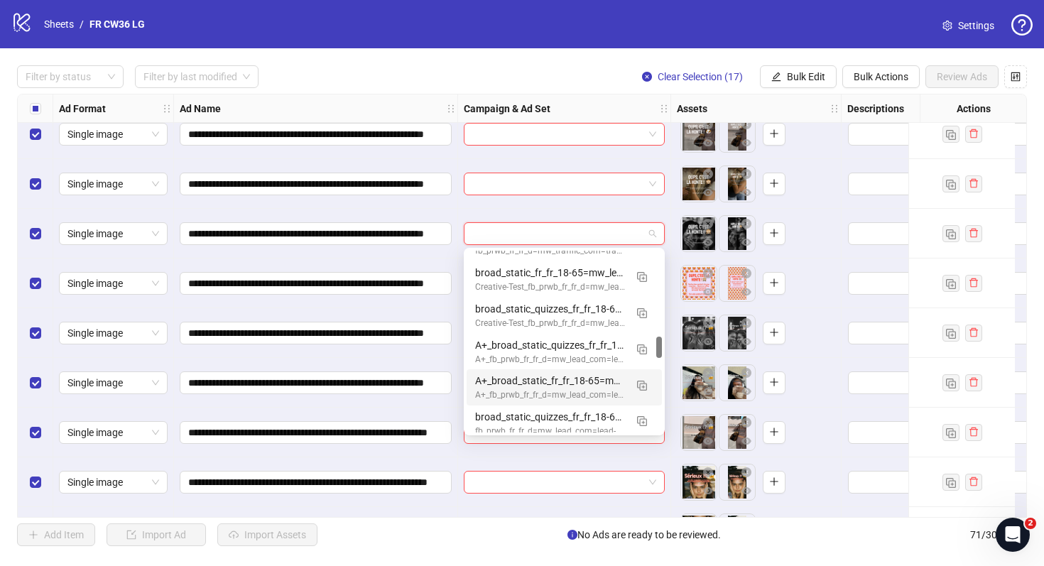
click at [582, 381] on div "A+_broad_static_fr_fr_18-65=mw_lead_com=010825" at bounding box center [550, 381] width 150 height 16
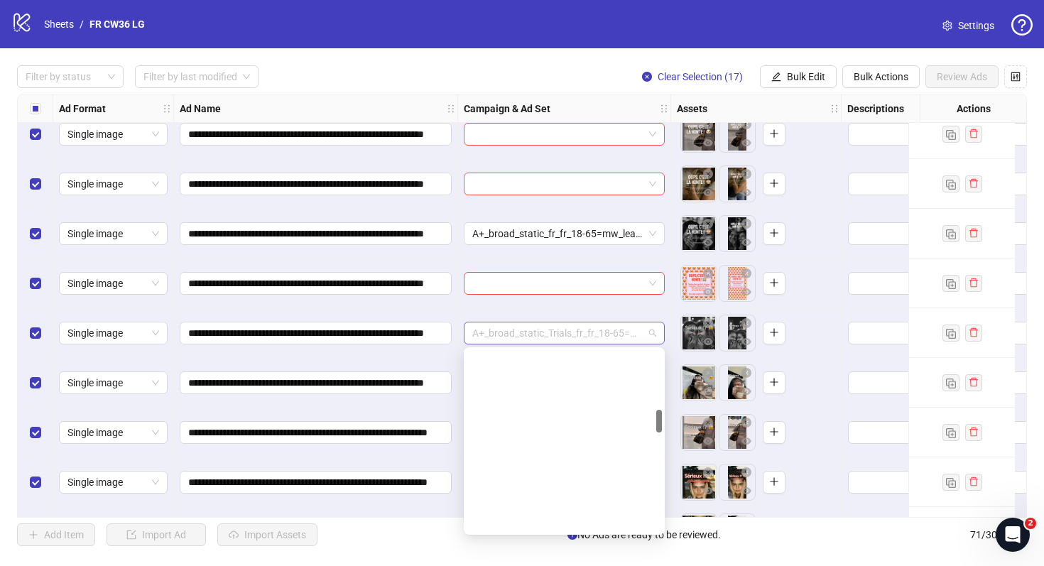
click at [569, 328] on span "A+_broad_static_Trials_fr_fr_18-65=mw_lead_com=010825" at bounding box center [564, 333] width 184 height 21
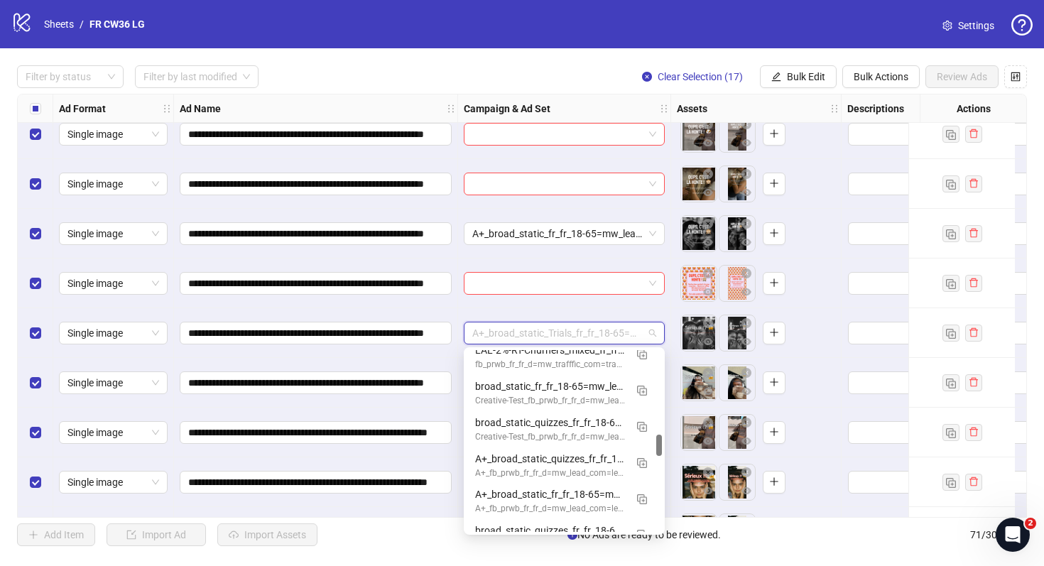
scroll to position [708, 0]
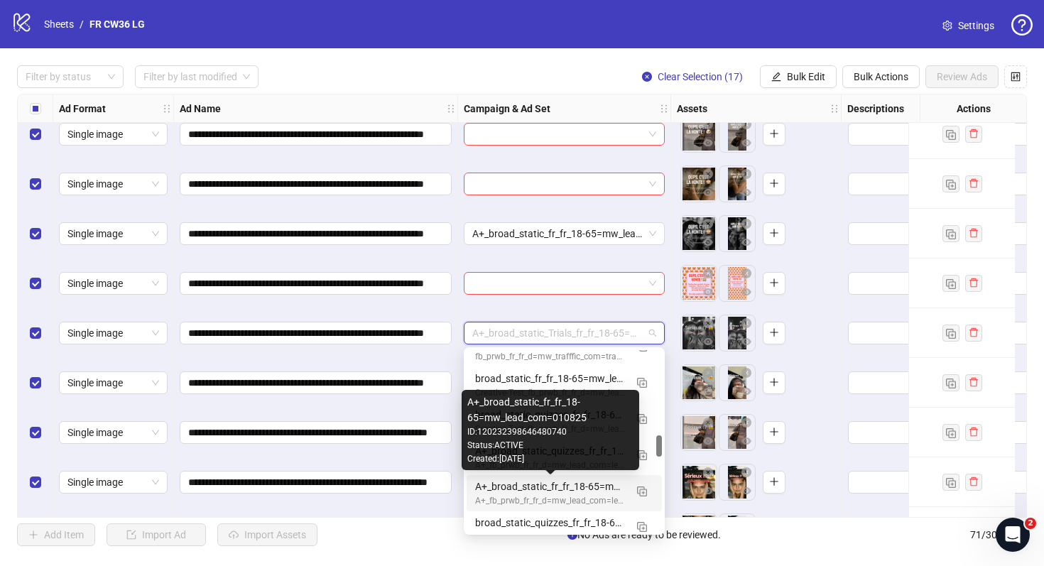
click at [591, 490] on div "A+_broad_static_fr_fr_18-65=mw_lead_com=010825" at bounding box center [550, 487] width 150 height 16
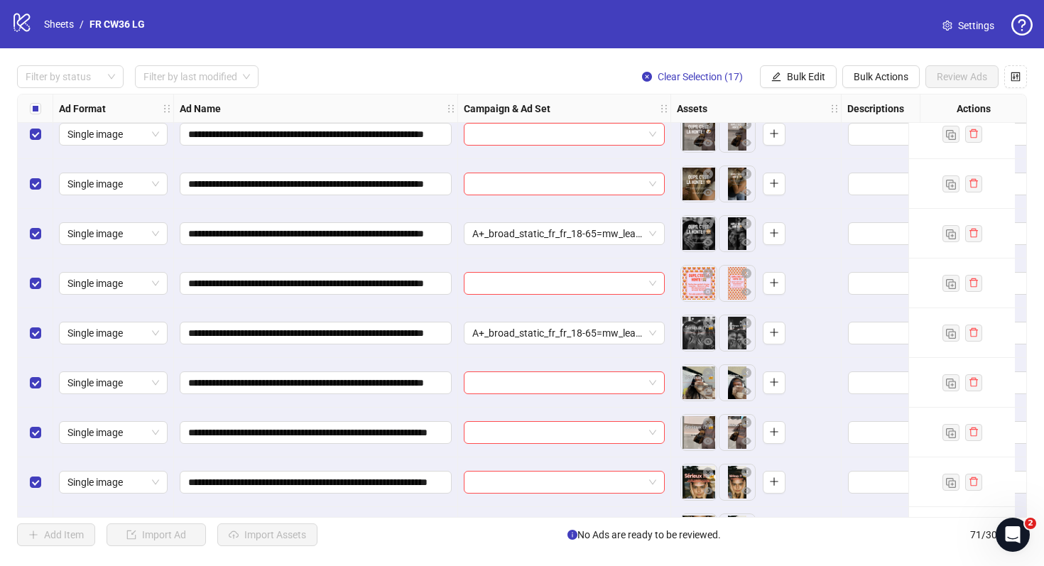
click at [801, 326] on div "To pick up a draggable item, press the space bar. While dragging, use the arrow…" at bounding box center [756, 333] width 158 height 44
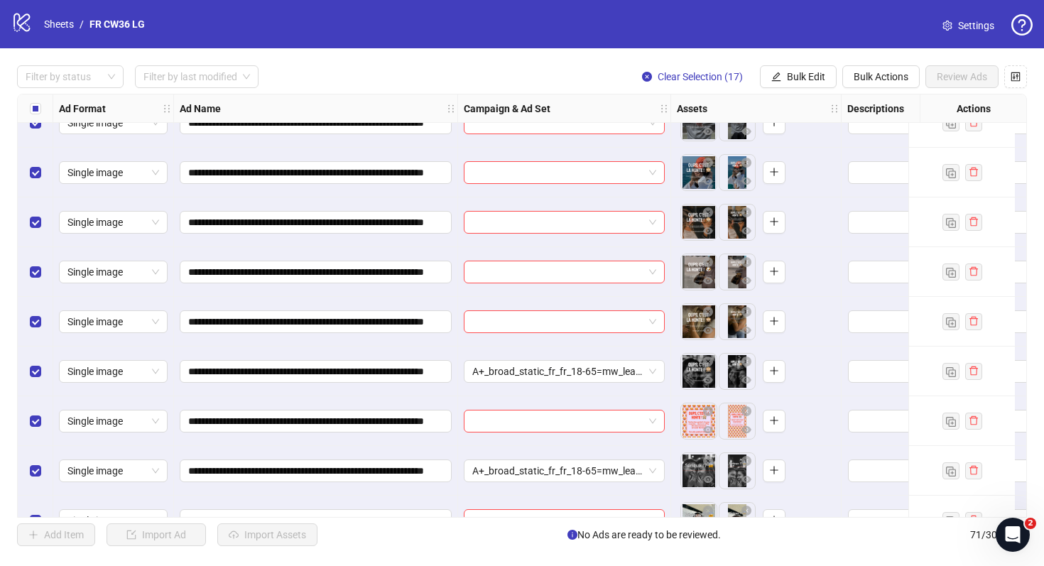
scroll to position [2662, 0]
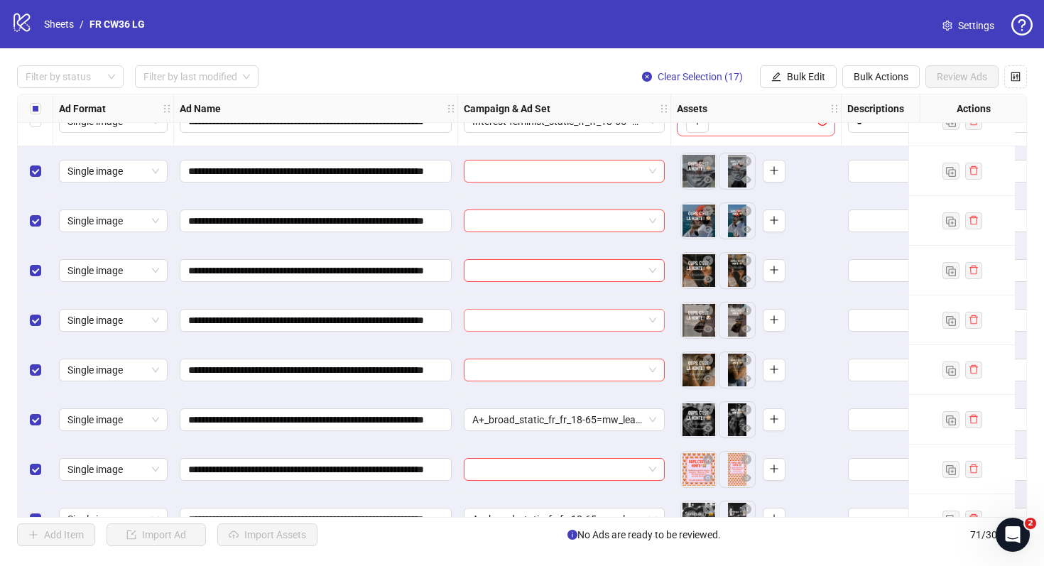
click at [595, 321] on input "search" at bounding box center [557, 320] width 171 height 21
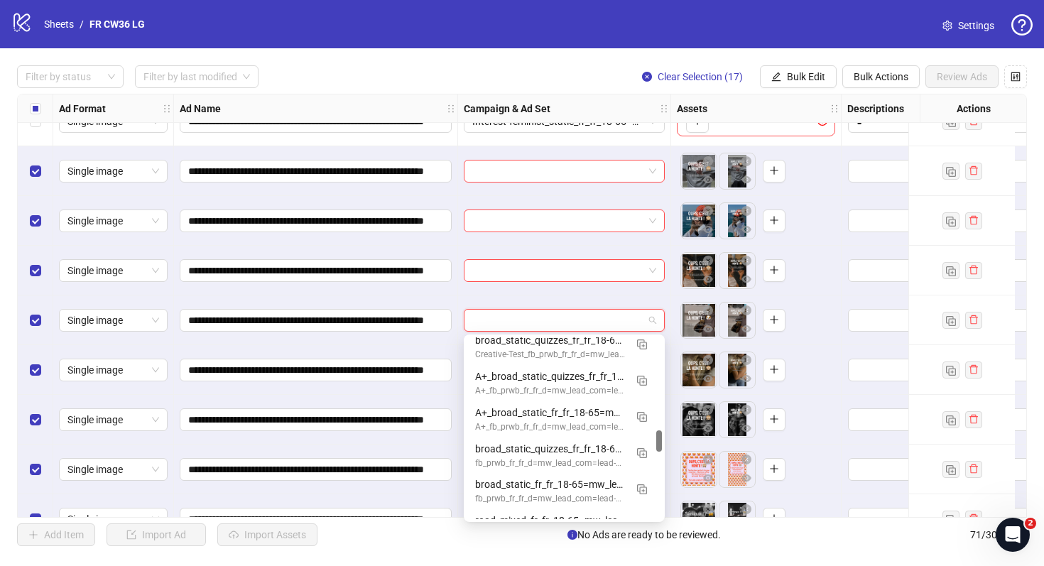
scroll to position [787, 0]
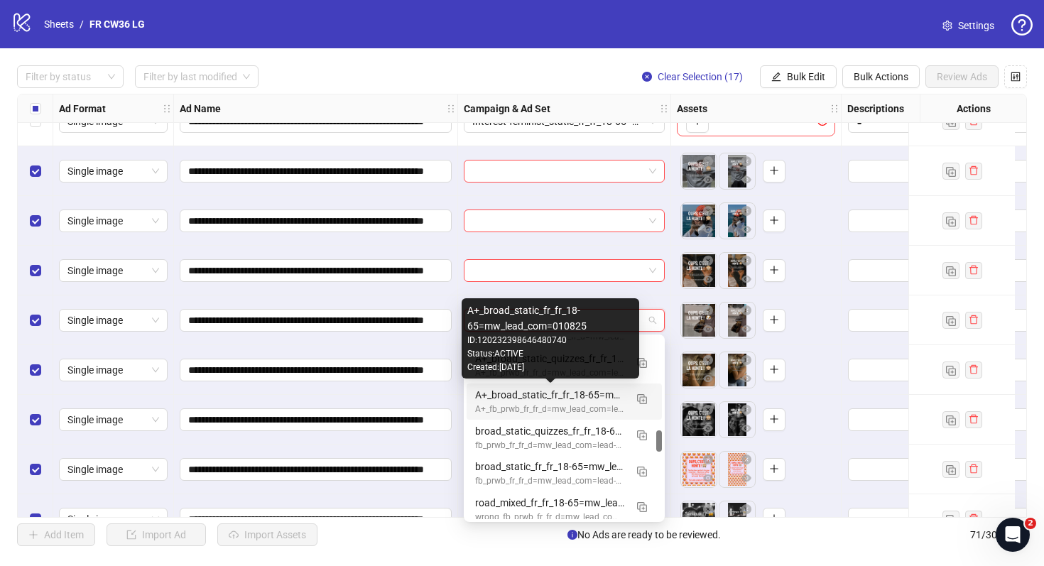
click at [567, 392] on div "A+_broad_static_fr_fr_18-65=mw_lead_com=010825" at bounding box center [550, 395] width 150 height 16
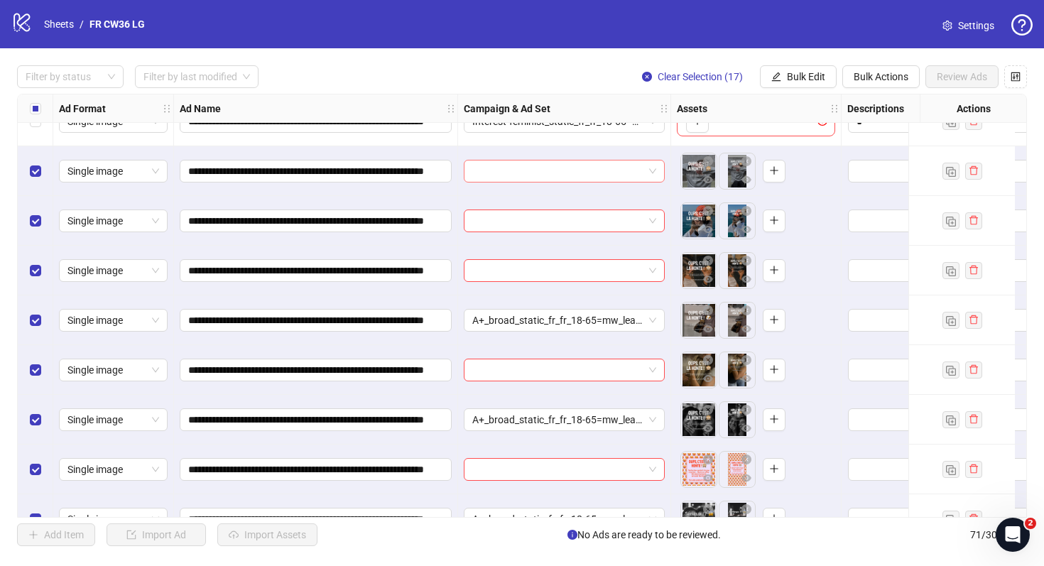
click at [573, 171] on input "search" at bounding box center [557, 171] width 171 height 21
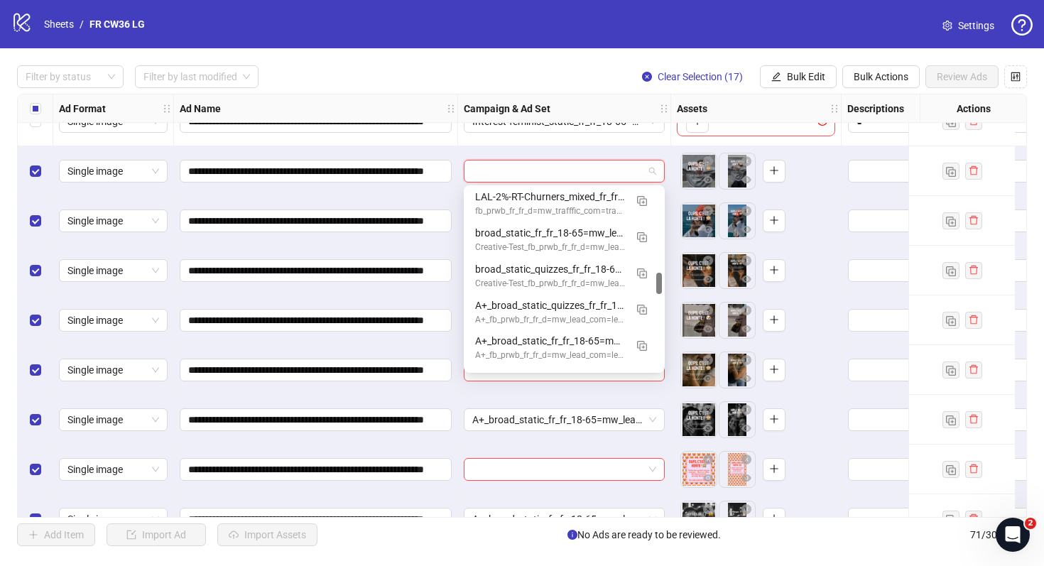
scroll to position [698, 0]
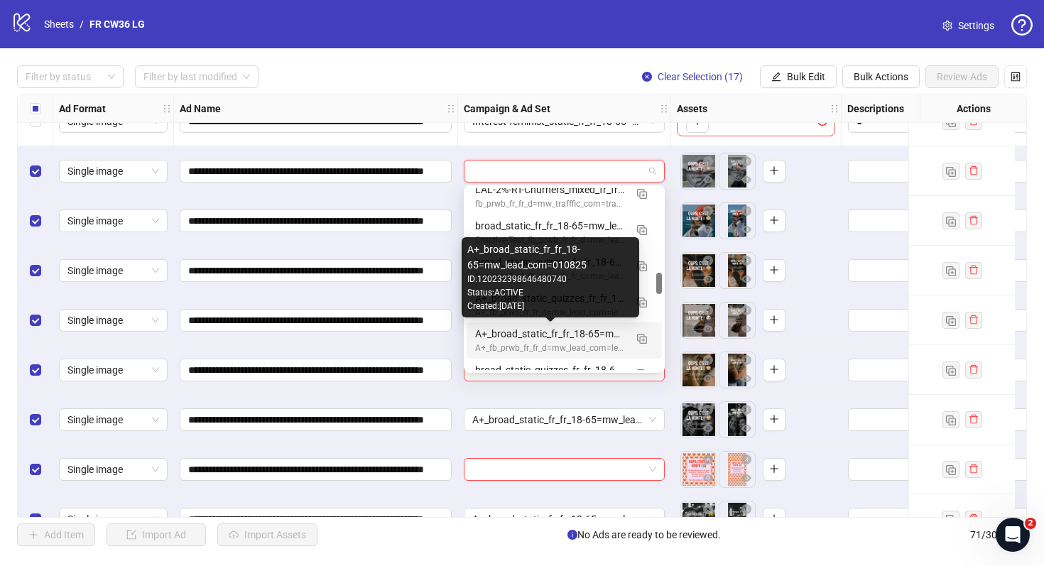
click at [578, 337] on div "A+_broad_static_fr_fr_18-65=mw_lead_com=010825" at bounding box center [550, 334] width 150 height 16
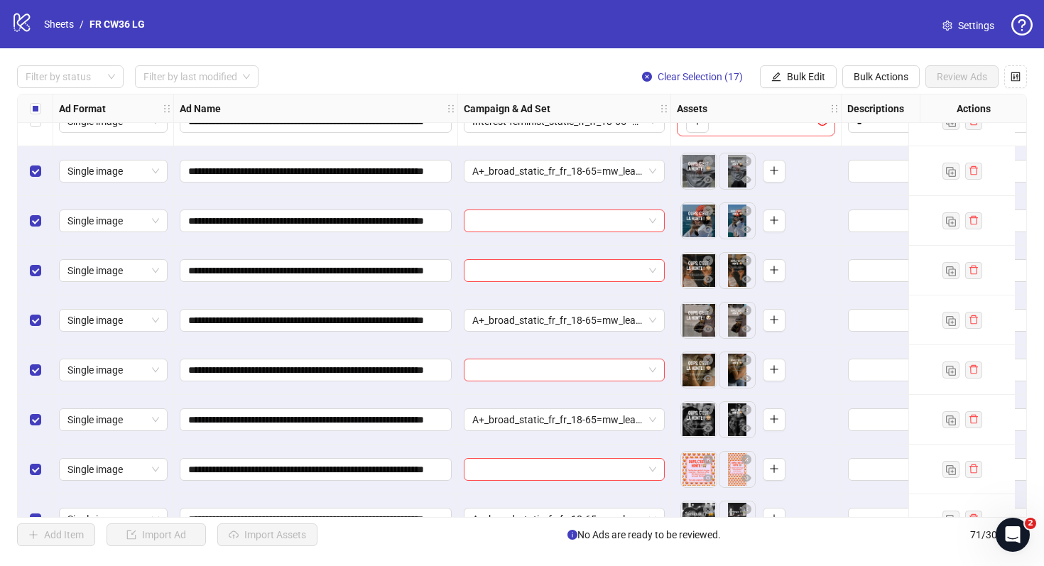
click at [816, 291] on div "To pick up a draggable item, press the space bar. While dragging, use the arrow…" at bounding box center [756, 271] width 158 height 44
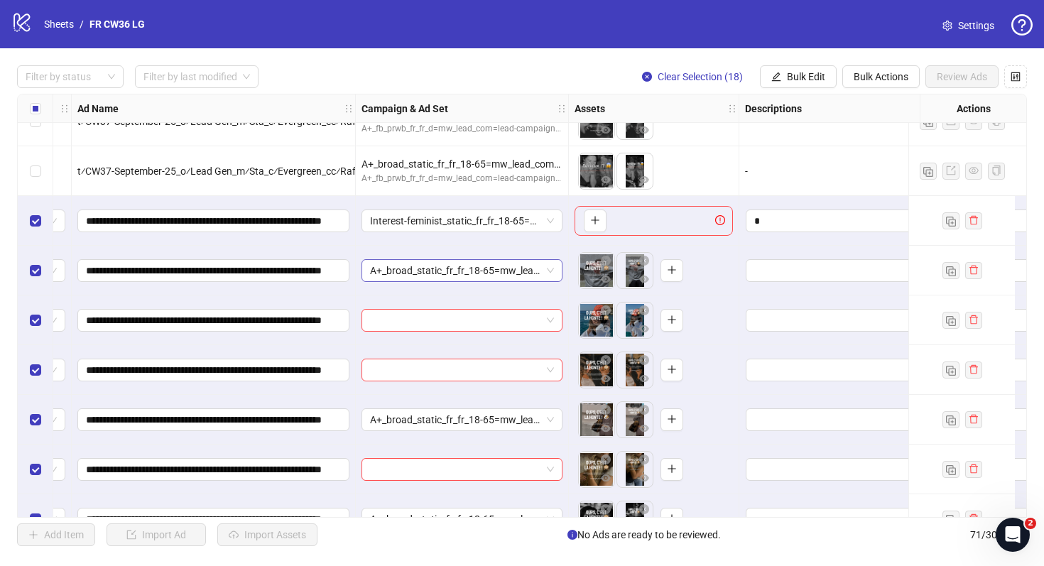
scroll to position [2563, 453]
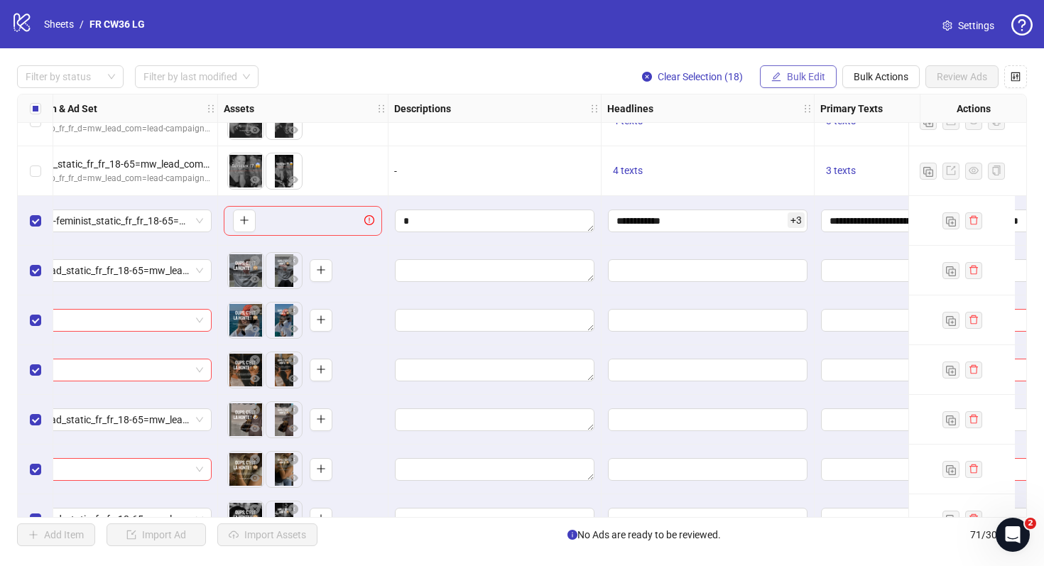
click at [791, 83] on button "Bulk Edit" at bounding box center [798, 76] width 77 height 23
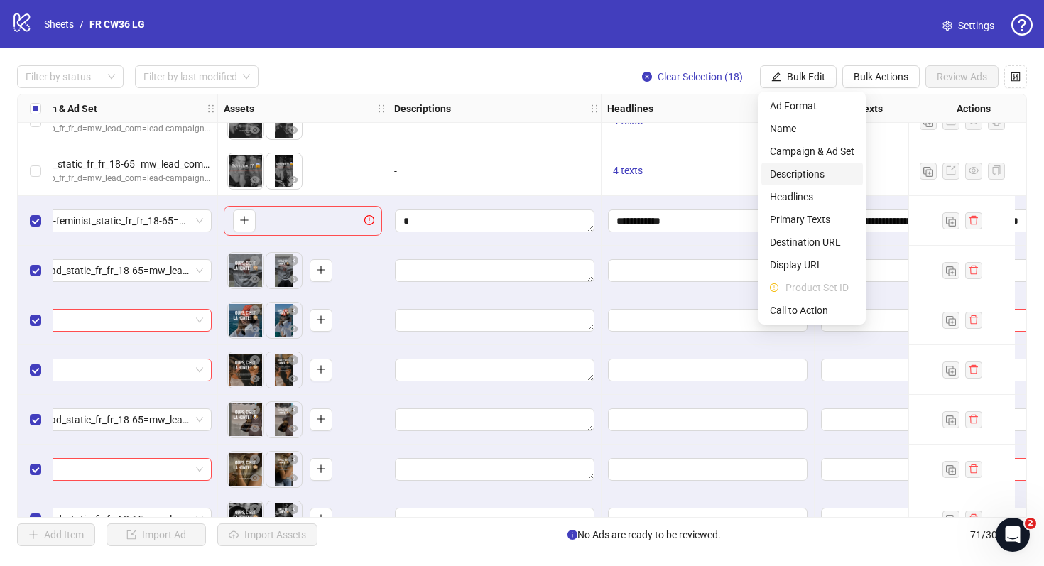
click at [806, 168] on span "Descriptions" at bounding box center [812, 174] width 85 height 16
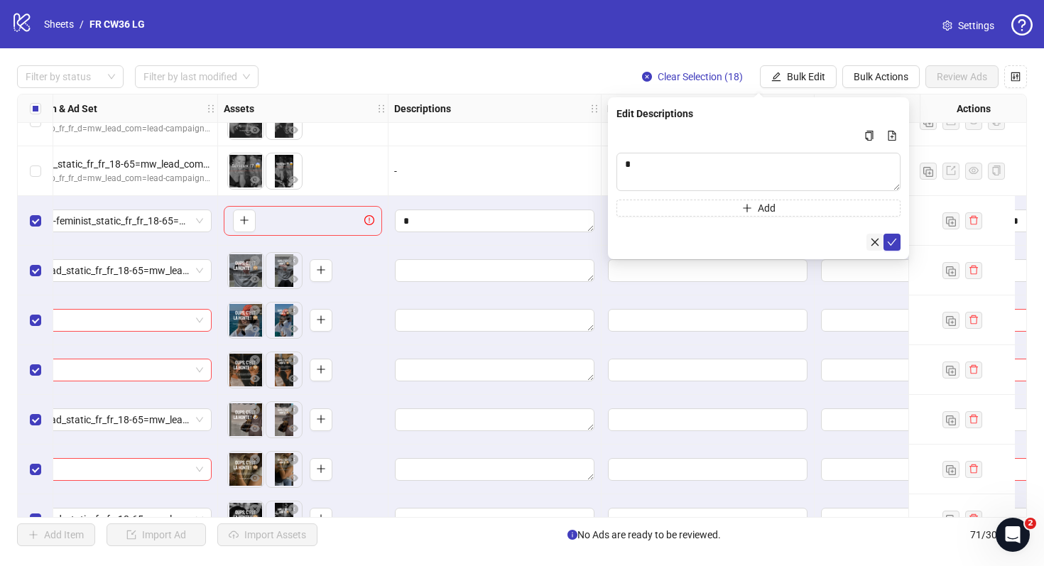
click at [870, 244] on icon "close" at bounding box center [875, 242] width 10 height 10
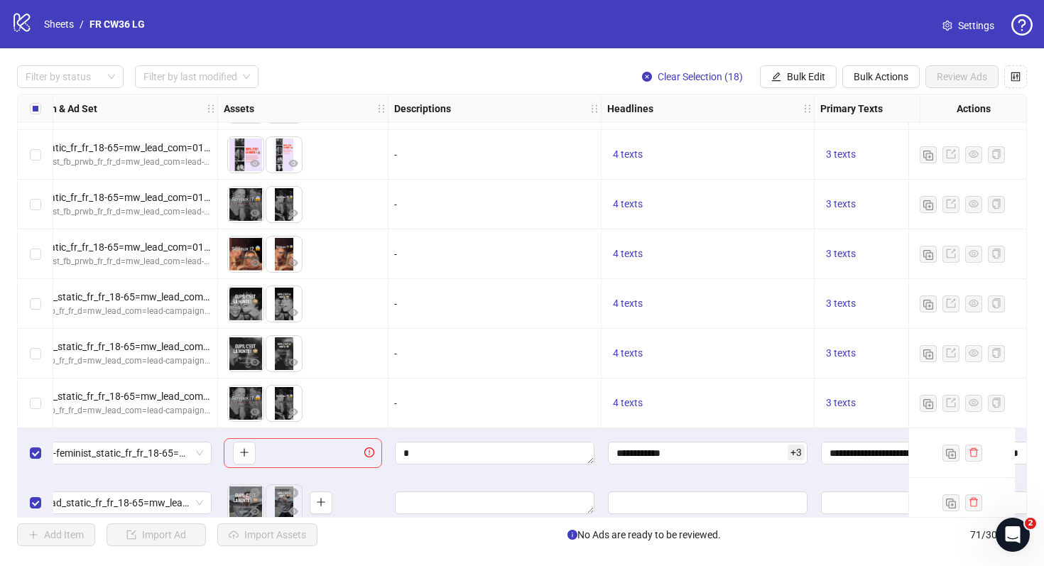
scroll to position [2409, 453]
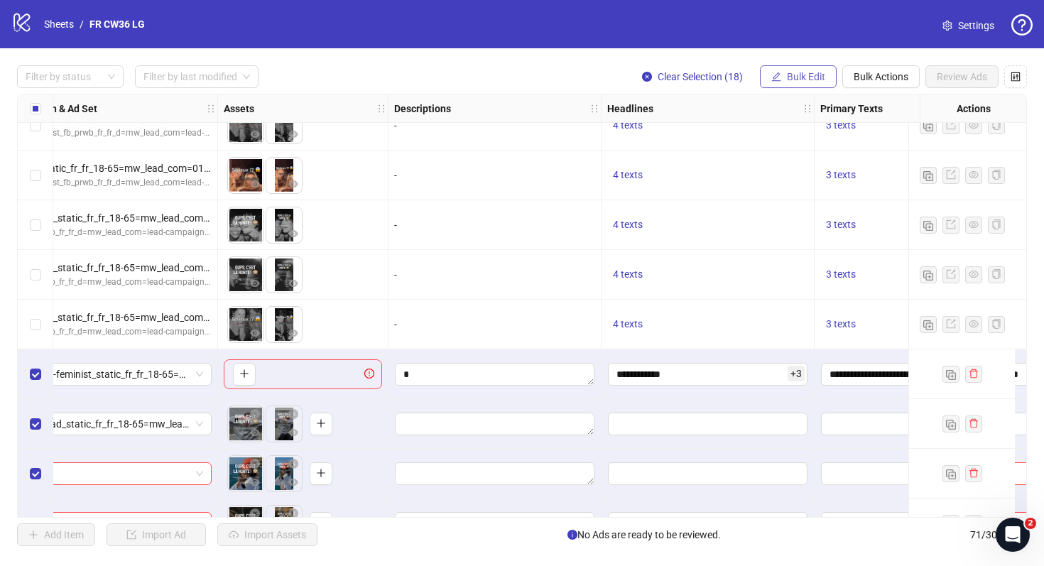
click at [787, 86] on button "Bulk Edit" at bounding box center [798, 76] width 77 height 23
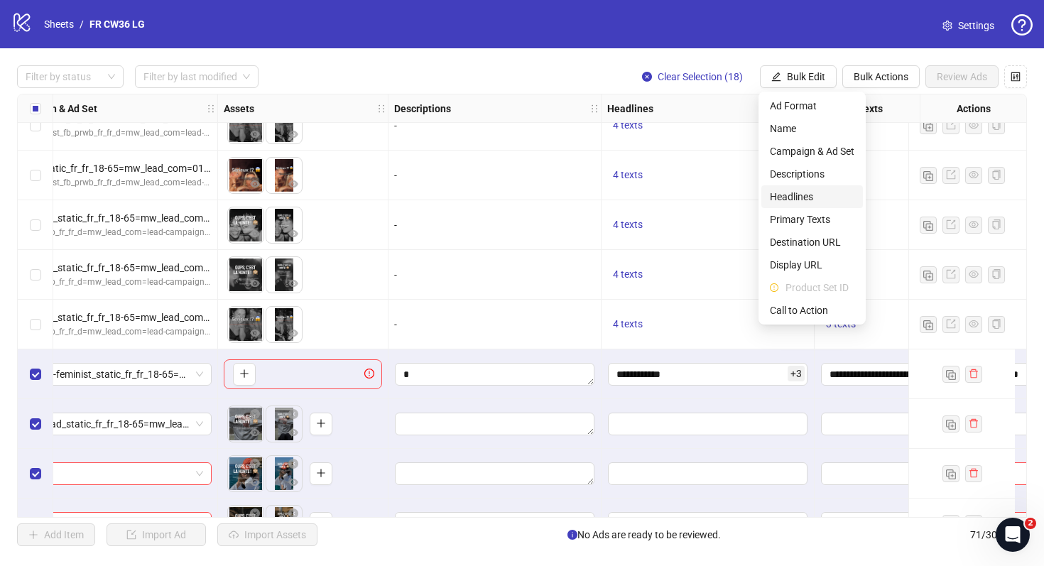
click at [785, 196] on span "Headlines" at bounding box center [812, 197] width 85 height 16
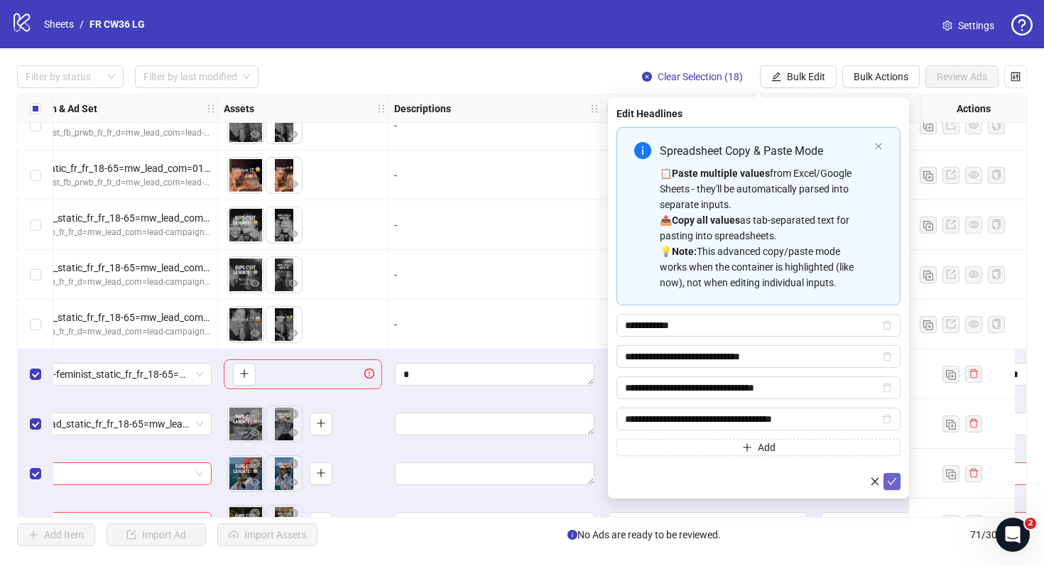
click at [894, 480] on icon "check" at bounding box center [892, 481] width 9 height 7
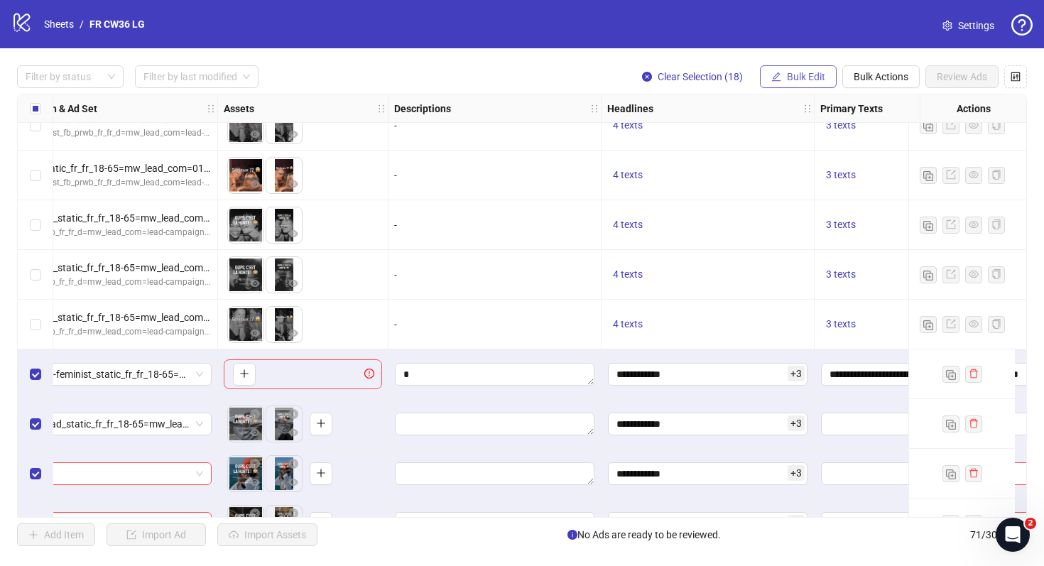
click at [809, 75] on span "Bulk Edit" at bounding box center [806, 76] width 38 height 11
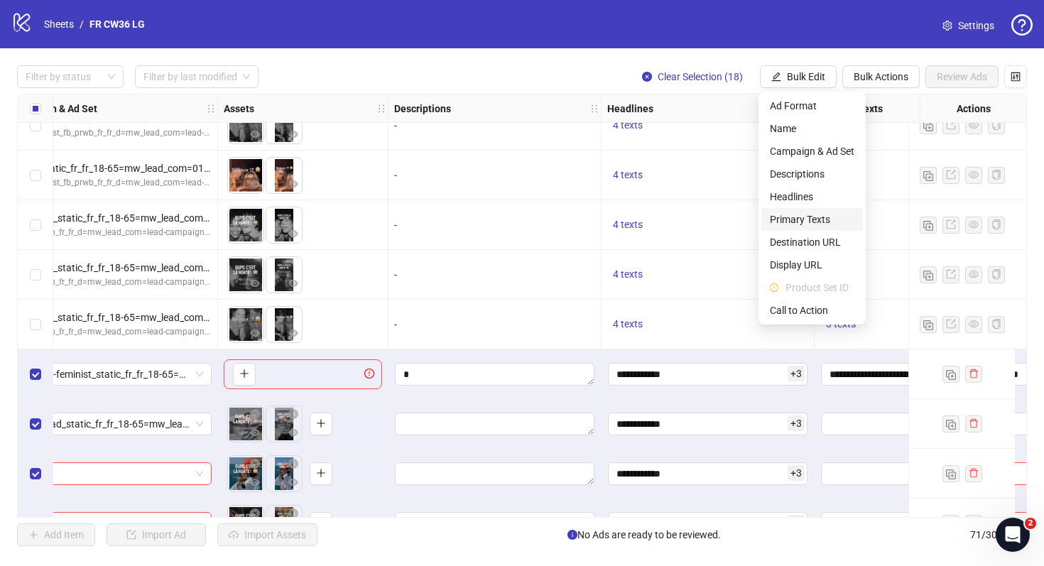
click at [809, 212] on span "Primary Texts" at bounding box center [812, 220] width 85 height 16
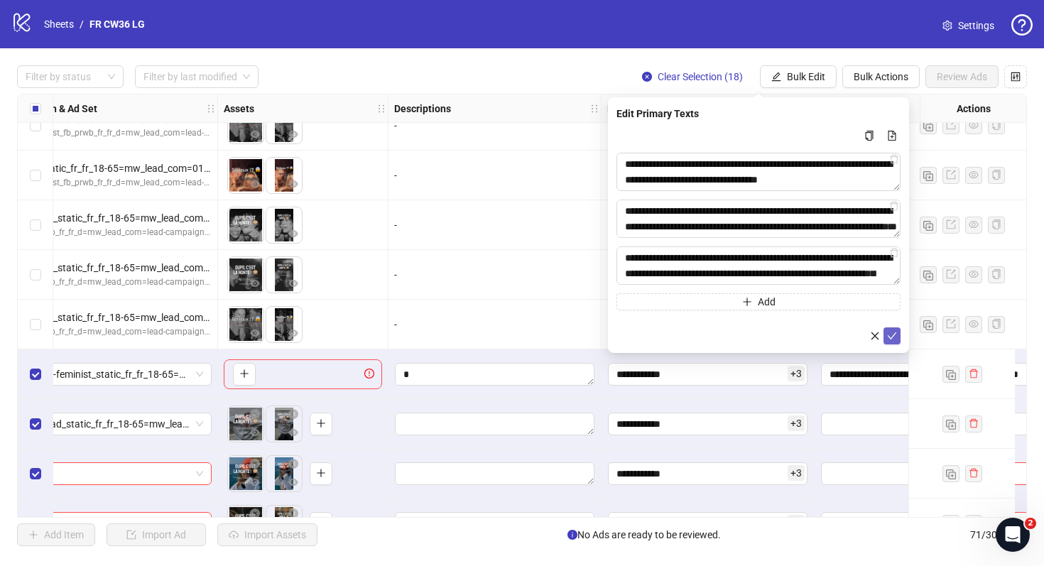
click at [892, 331] on icon "check" at bounding box center [892, 336] width 10 height 10
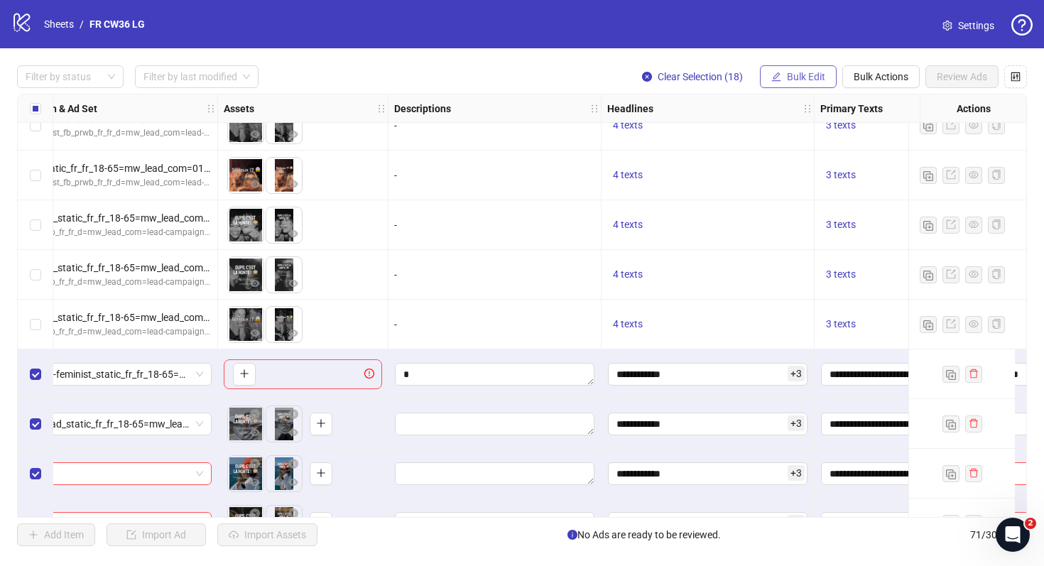
click at [816, 73] on span "Bulk Edit" at bounding box center [806, 76] width 38 height 11
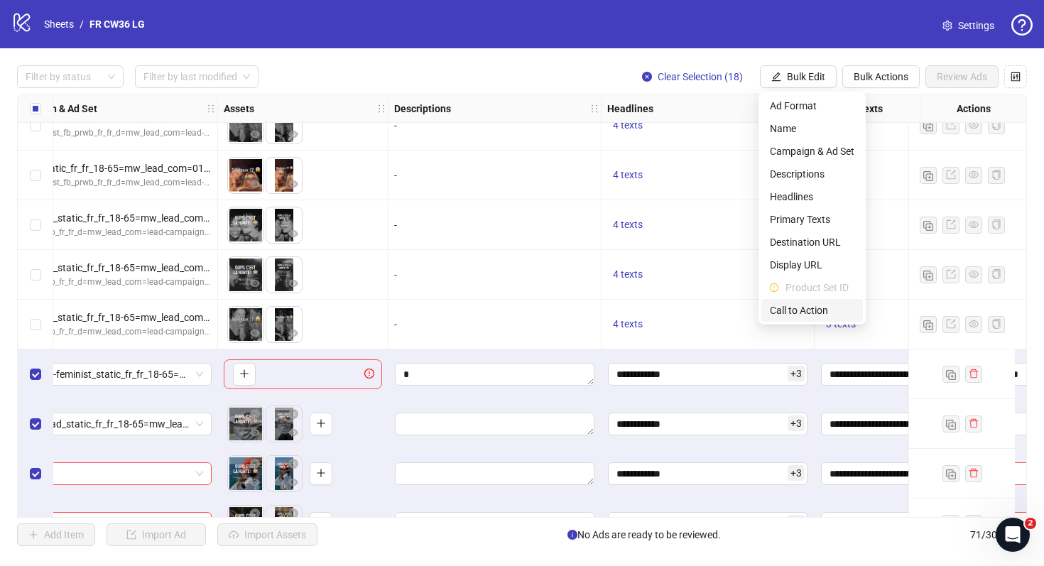
click at [813, 310] on span "Call to Action" at bounding box center [812, 311] width 85 height 16
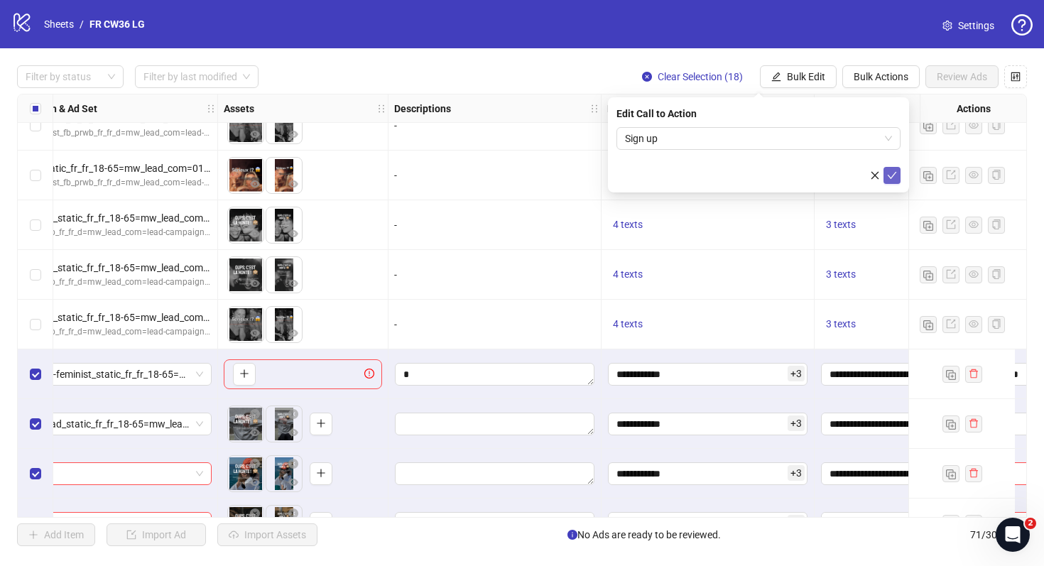
click at [890, 173] on icon "check" at bounding box center [892, 176] width 10 height 10
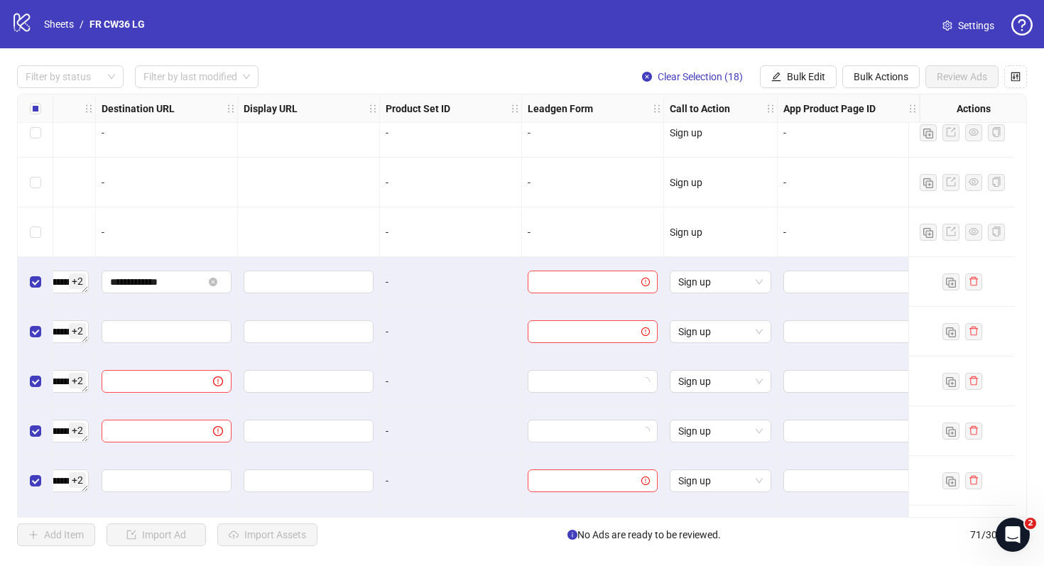
scroll to position [2508, 1326]
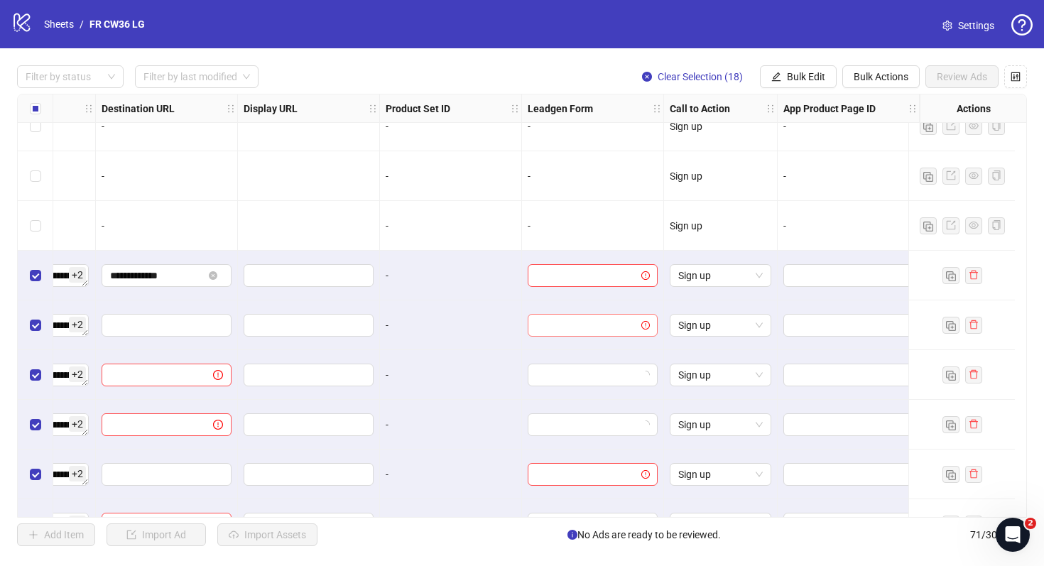
click at [641, 329] on div at bounding box center [593, 325] width 130 height 23
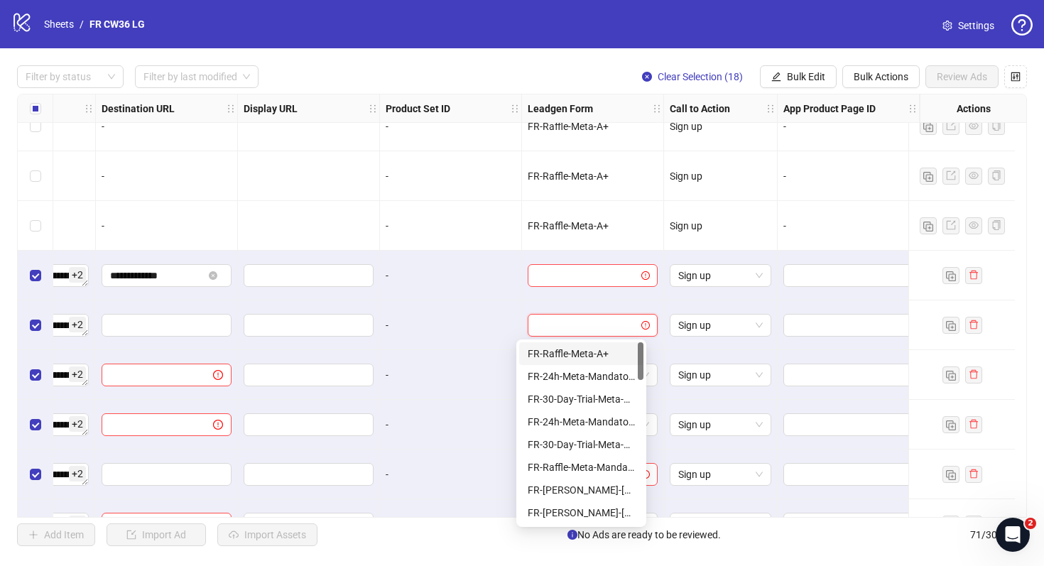
click at [614, 355] on div "FR-Raffle-Meta-A+" at bounding box center [581, 354] width 107 height 16
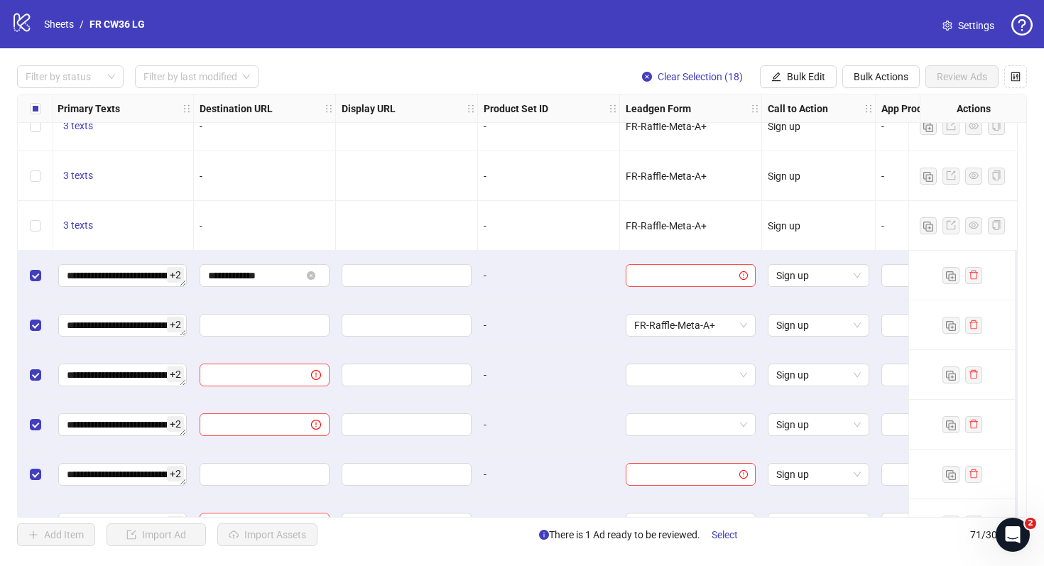
scroll to position [2573, 1216]
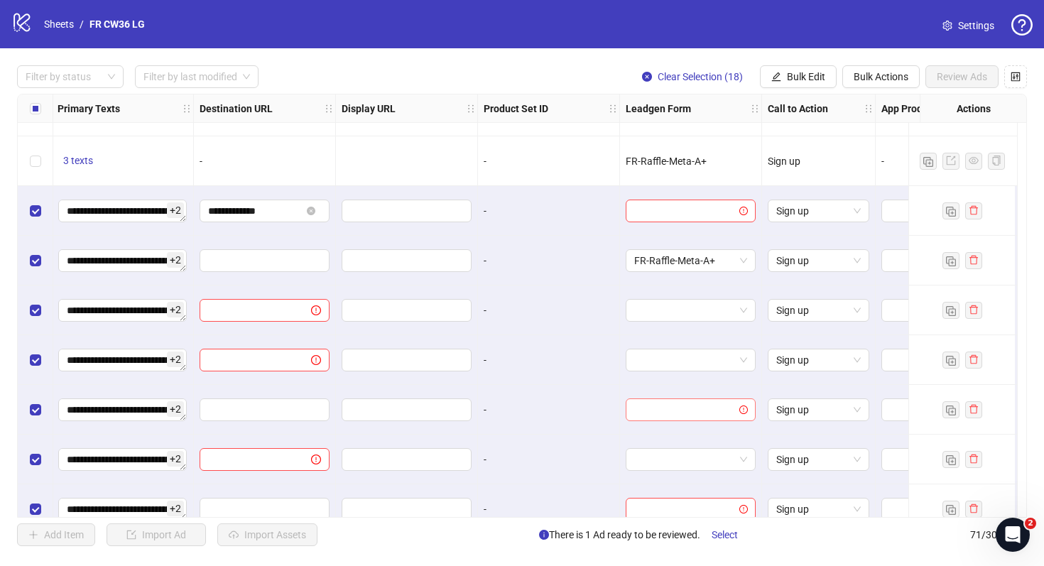
click at [685, 399] on input "search" at bounding box center [684, 409] width 100 height 21
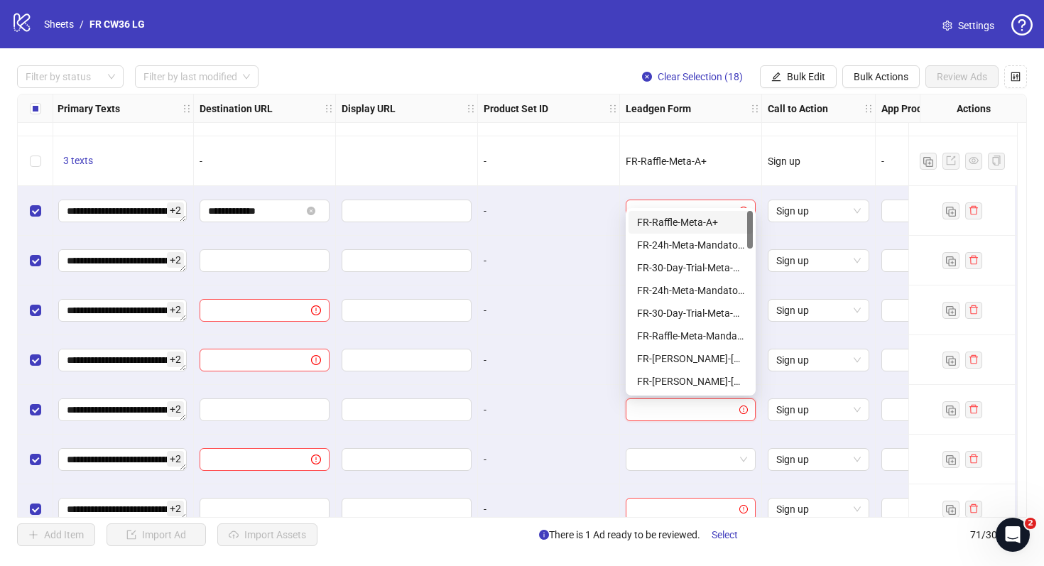
click at [698, 221] on div "FR-Raffle-Meta-A+" at bounding box center [690, 223] width 107 height 16
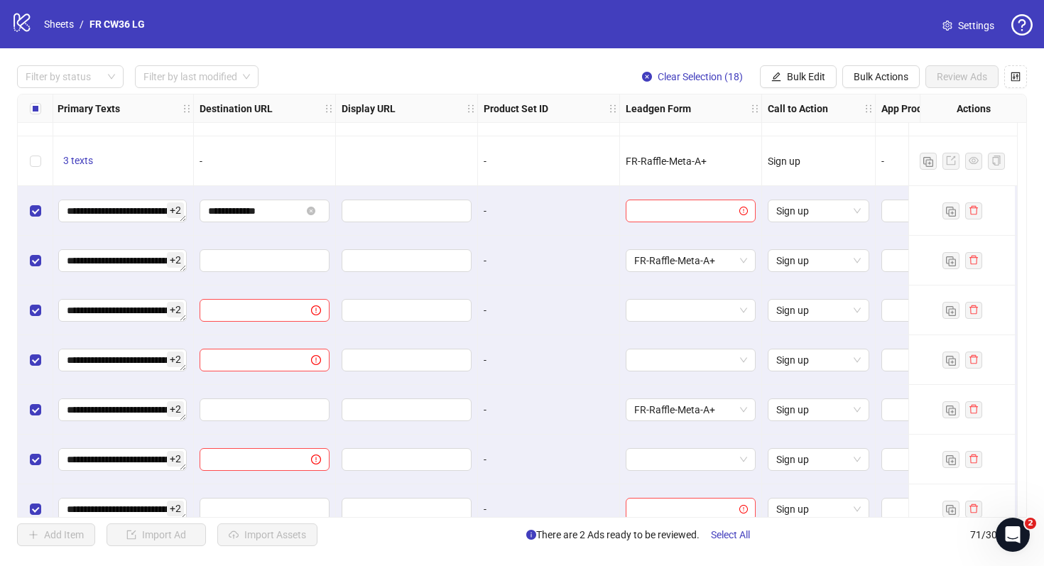
scroll to position [2781, 1216]
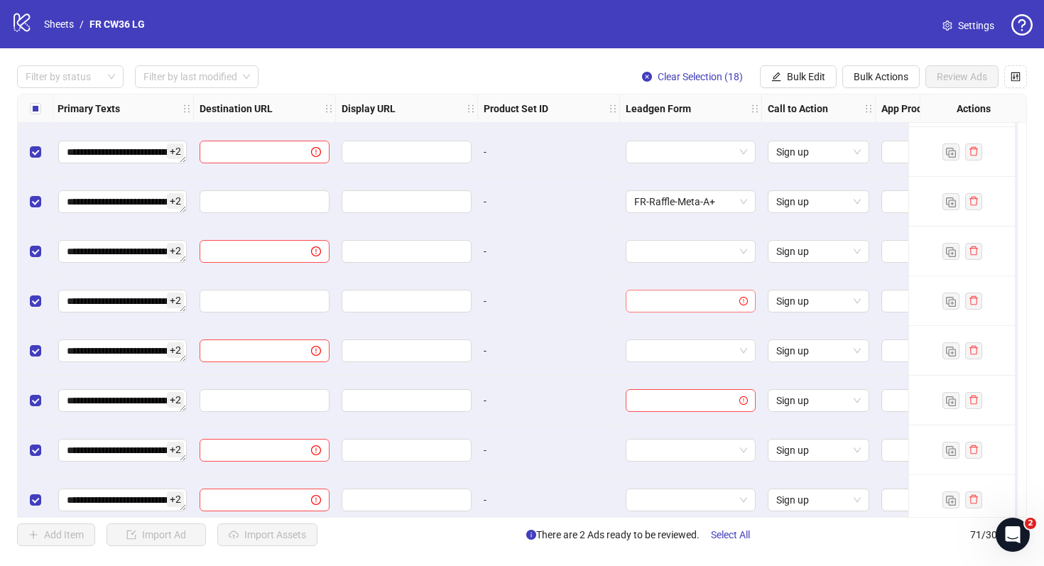
click at [711, 298] on input "search" at bounding box center [684, 301] width 100 height 21
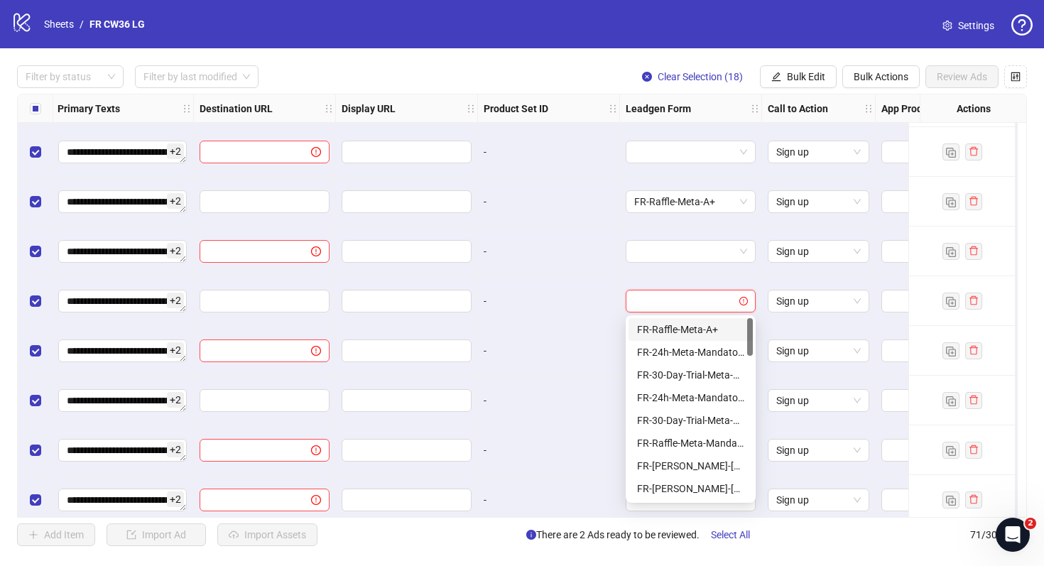
click at [725, 328] on div "FR-Raffle-Meta-A+" at bounding box center [690, 330] width 107 height 16
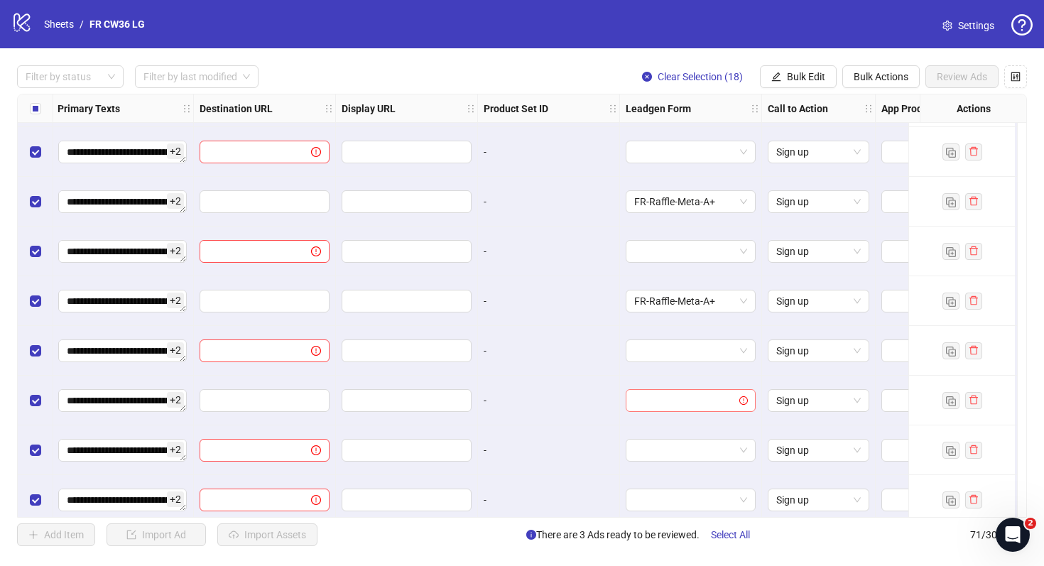
click at [721, 400] on input "search" at bounding box center [684, 400] width 100 height 21
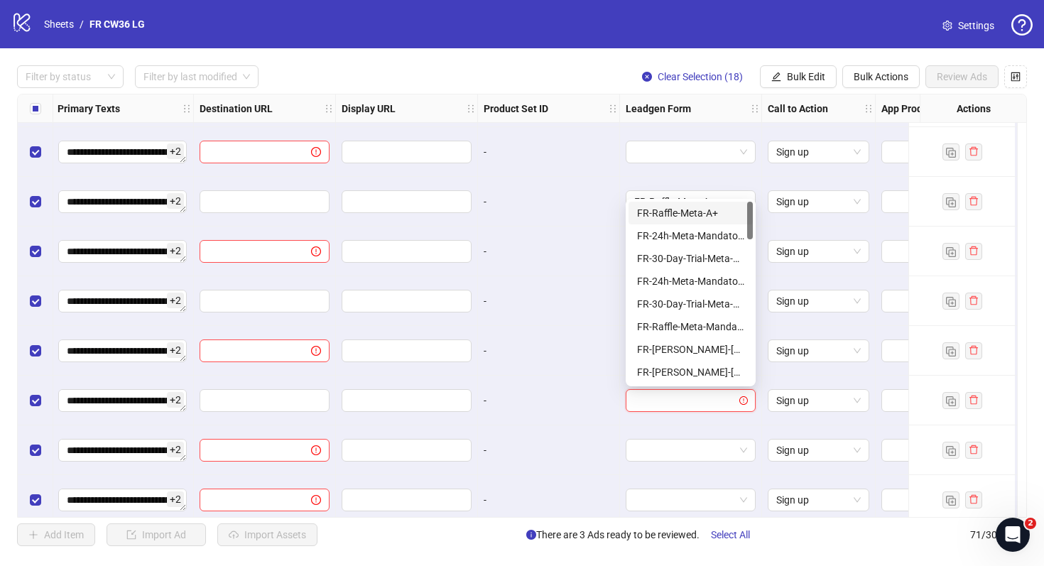
click at [706, 215] on div "FR-Raffle-Meta-A+" at bounding box center [690, 213] width 107 height 16
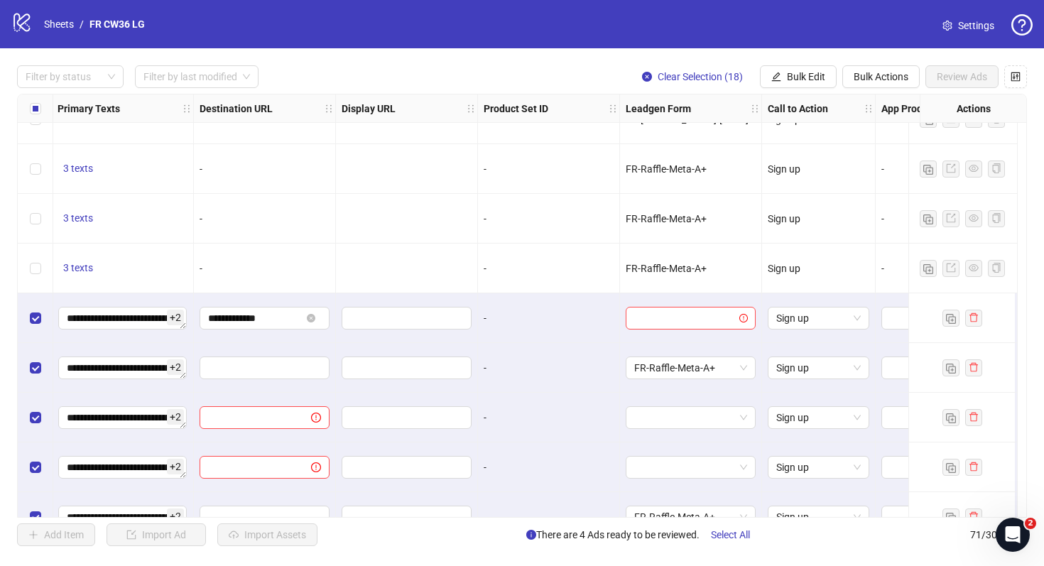
scroll to position [2454, 1216]
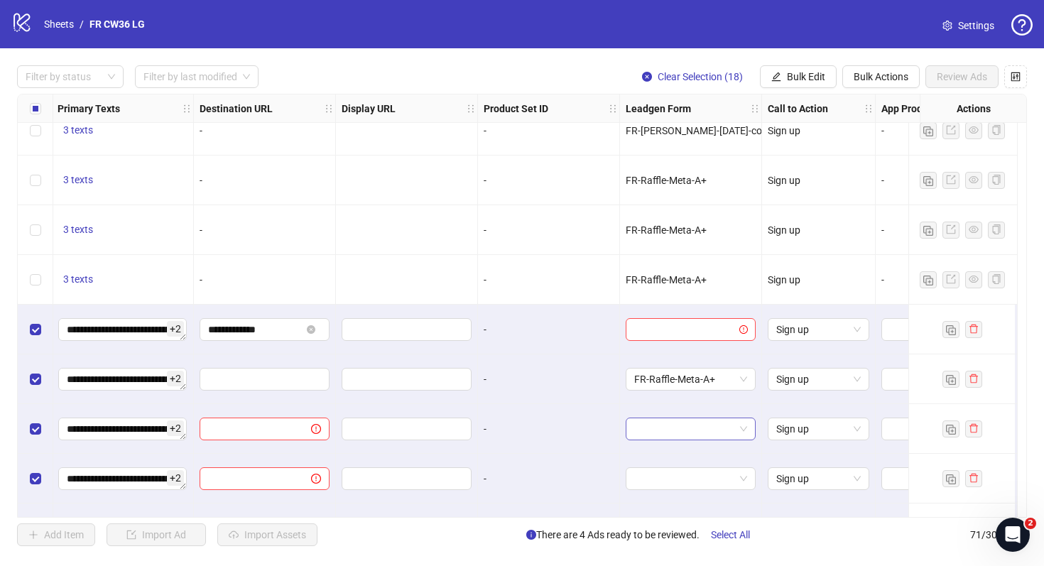
click at [712, 423] on input "search" at bounding box center [684, 428] width 100 height 21
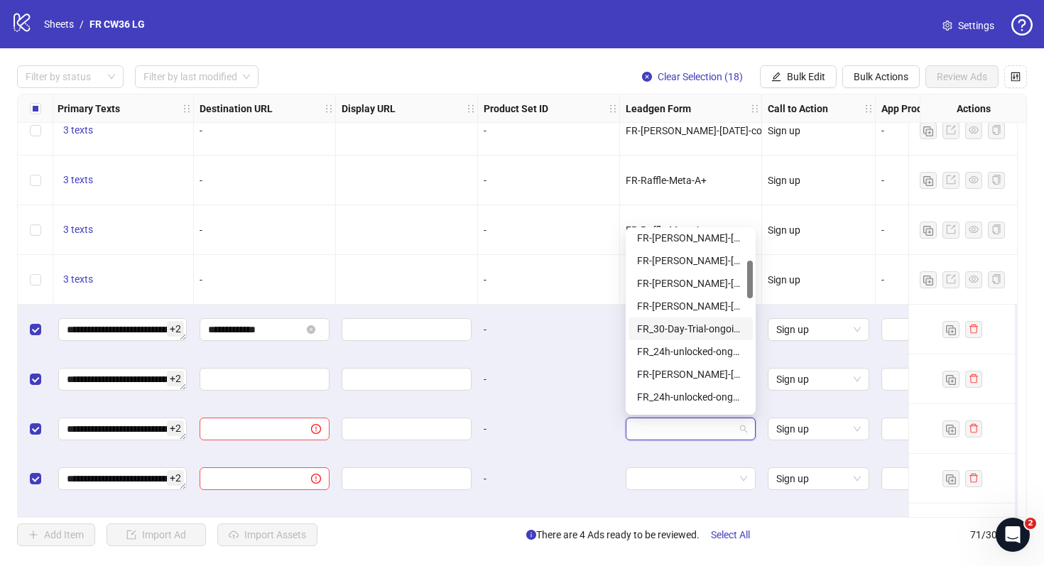
scroll to position [151, 0]
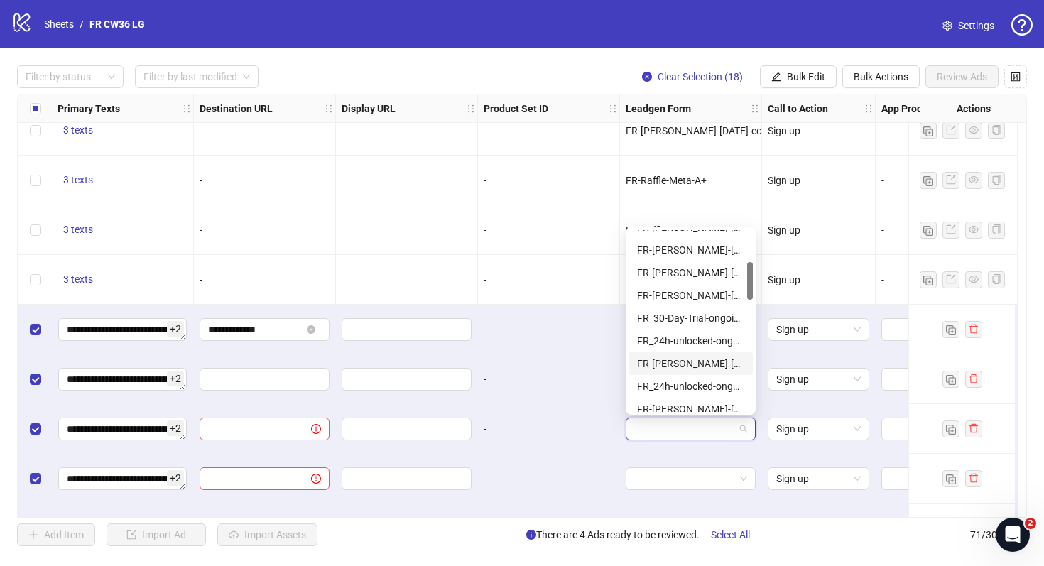
click at [712, 360] on div "FR-JULIE-RAFFLE-Aug25-copy-good" at bounding box center [690, 364] width 107 height 16
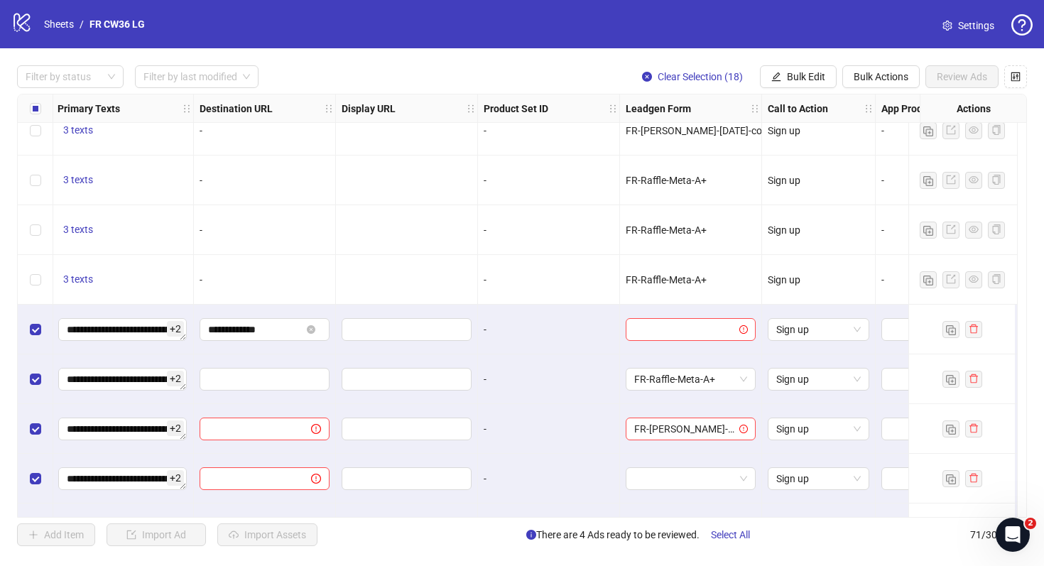
scroll to position [2528, 1216]
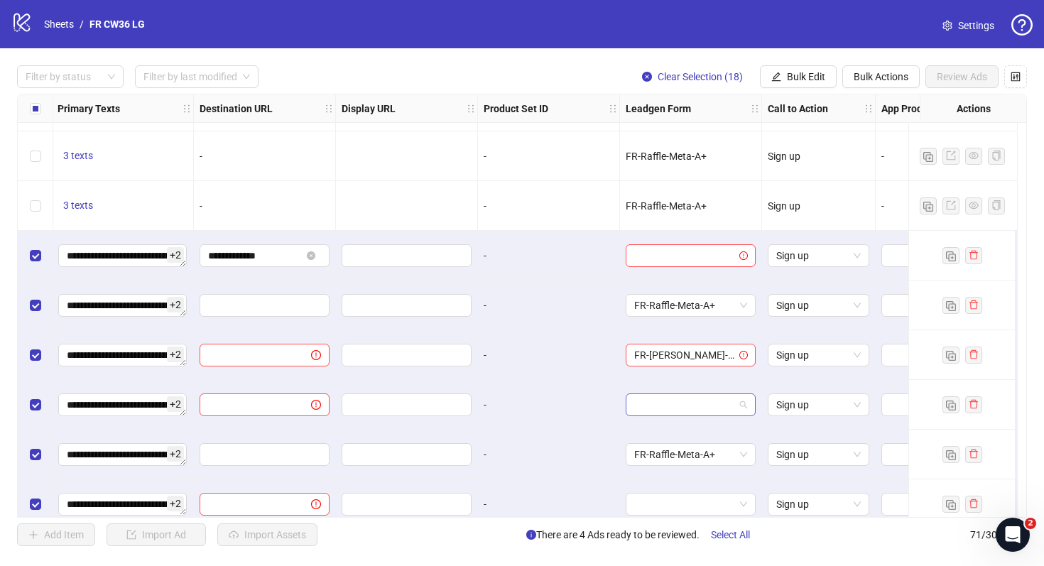
click at [703, 404] on input "search" at bounding box center [684, 404] width 100 height 21
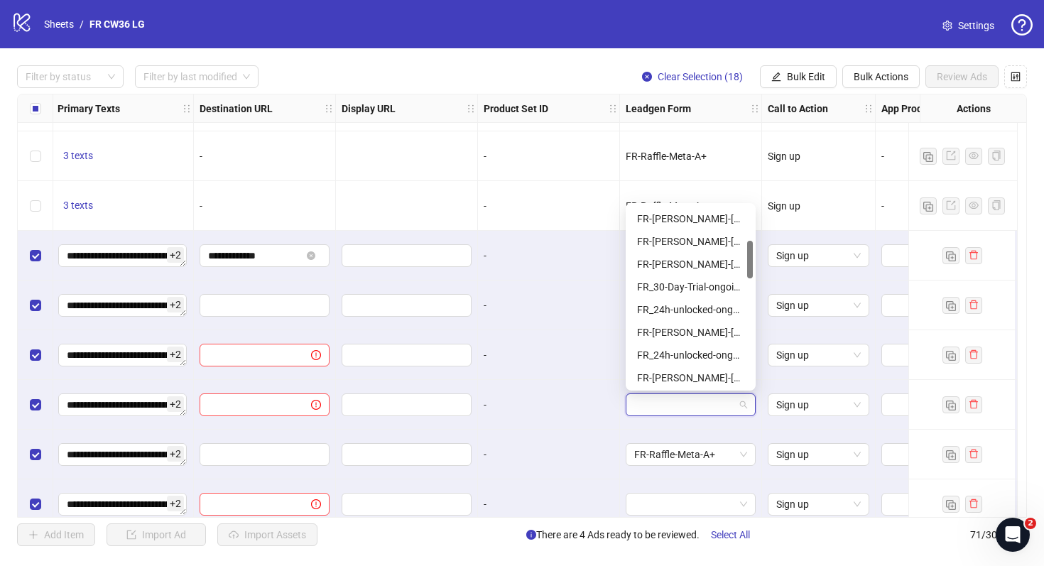
scroll to position [169, 0]
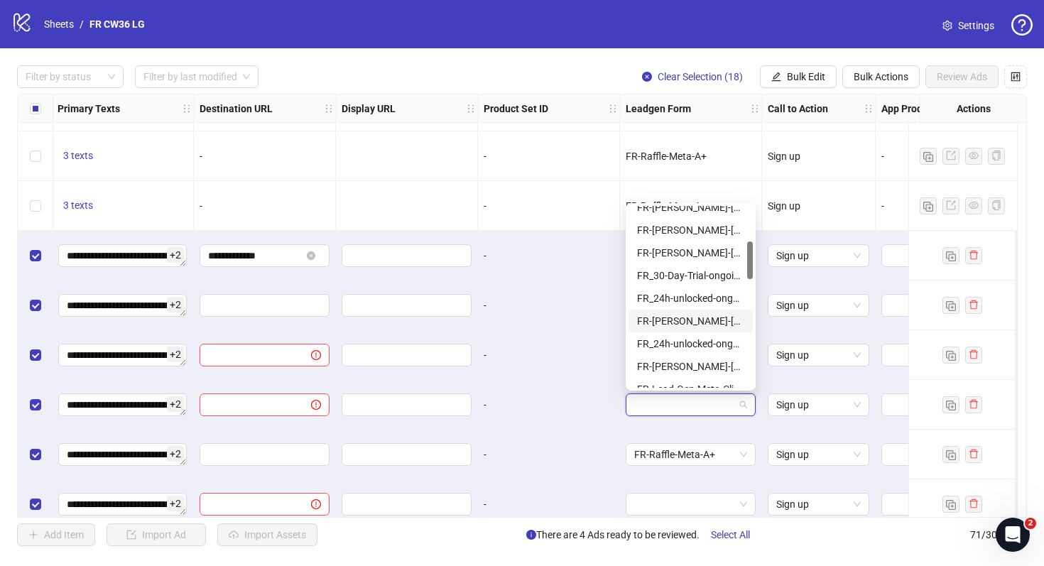
click at [706, 316] on div "FR-JULIE-RAFFLE-Aug25-copy-good" at bounding box center [690, 321] width 107 height 16
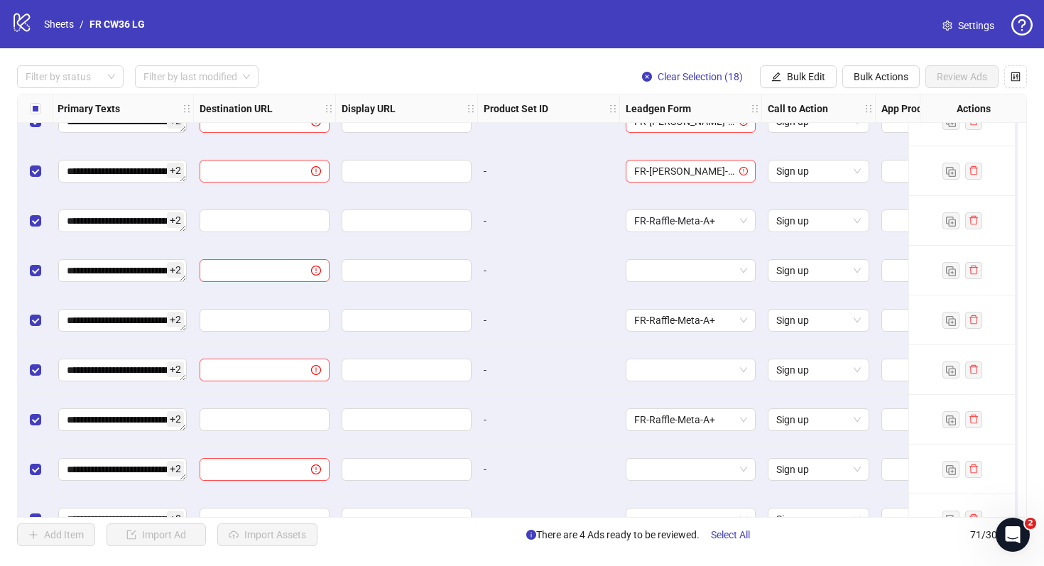
scroll to position [2804, 1216]
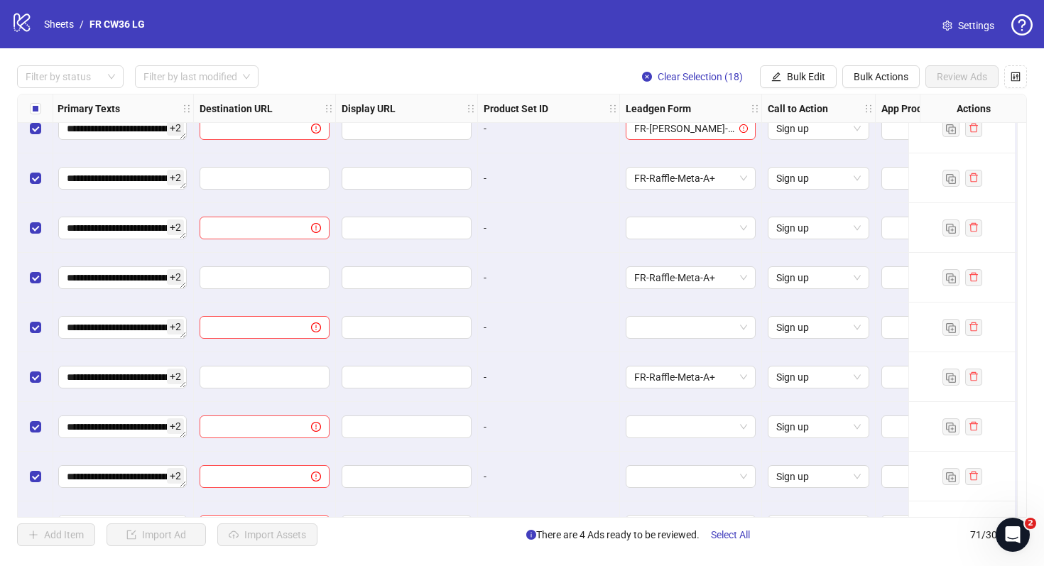
click at [702, 216] on div at bounding box center [691, 228] width 142 height 50
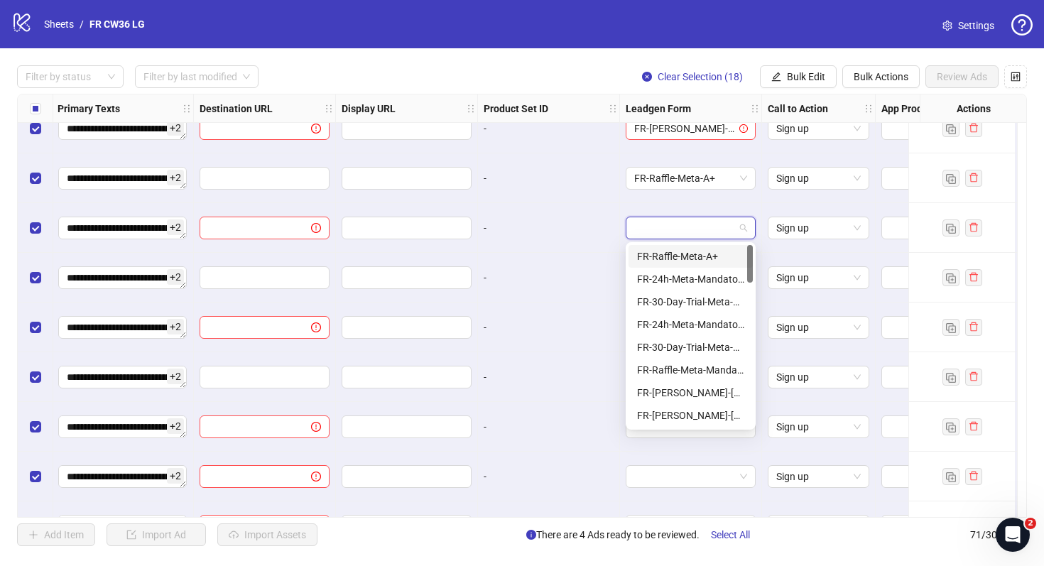
click at [702, 224] on input "search" at bounding box center [684, 227] width 100 height 21
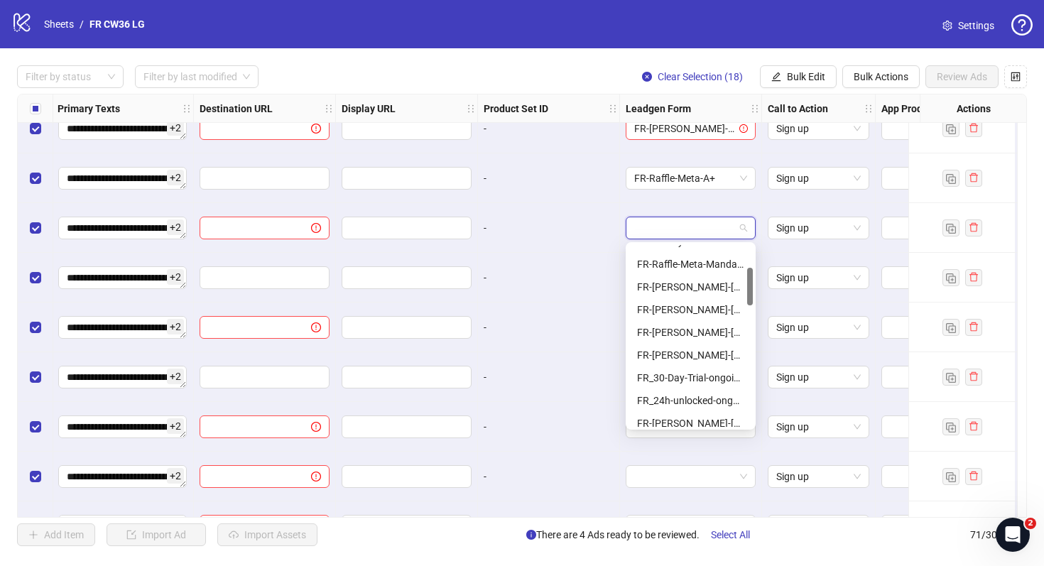
scroll to position [119, 0]
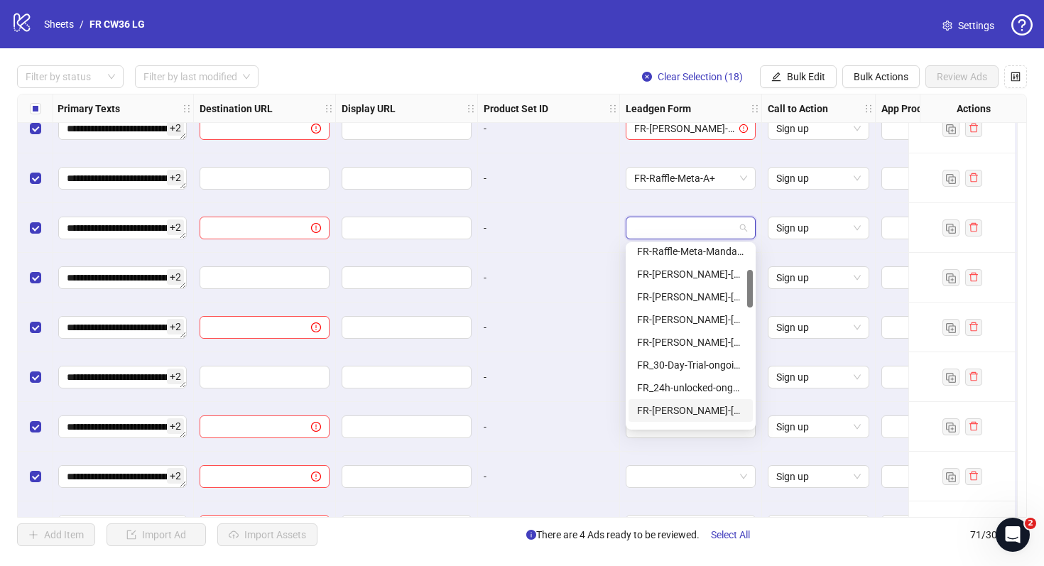
click at [716, 402] on div "FR-JULIE-RAFFLE-Aug25-copy-good" at bounding box center [691, 410] width 124 height 23
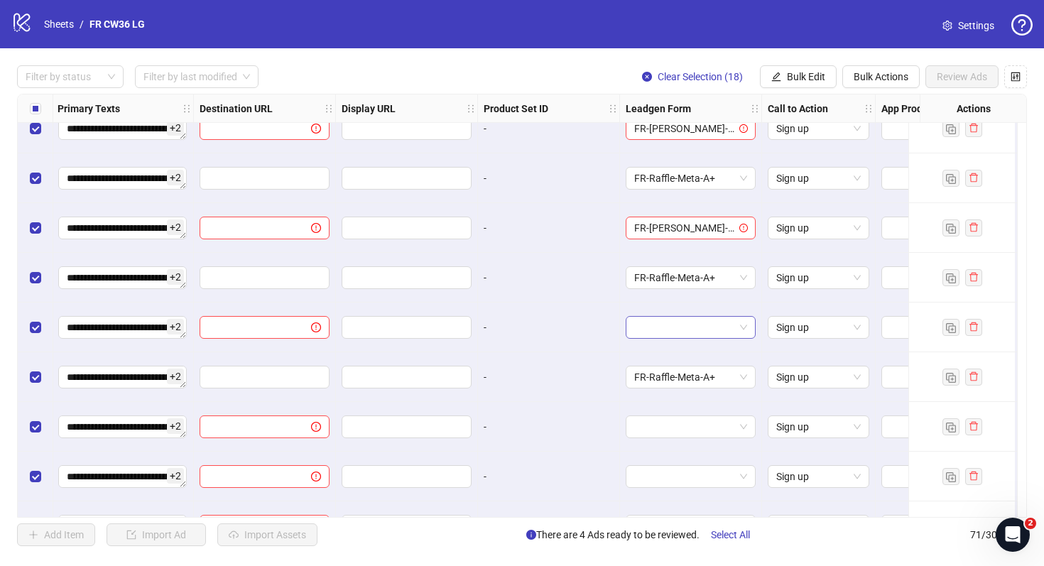
click at [715, 327] on input "search" at bounding box center [684, 327] width 100 height 21
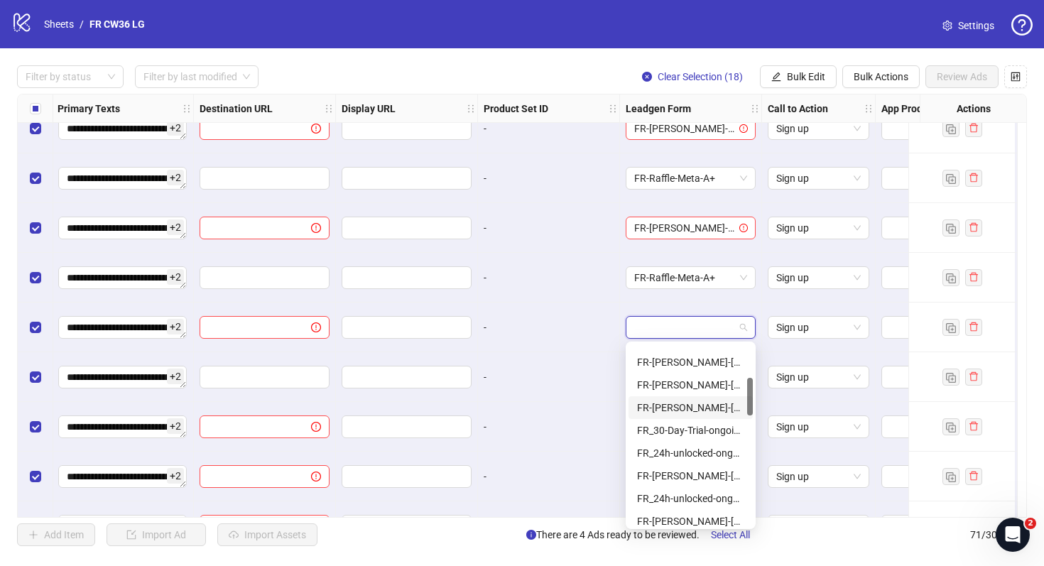
scroll to position [157, 0]
click at [717, 465] on div "FR-JULIE-RAFFLE-Aug25-copy-good" at bounding box center [690, 472] width 107 height 16
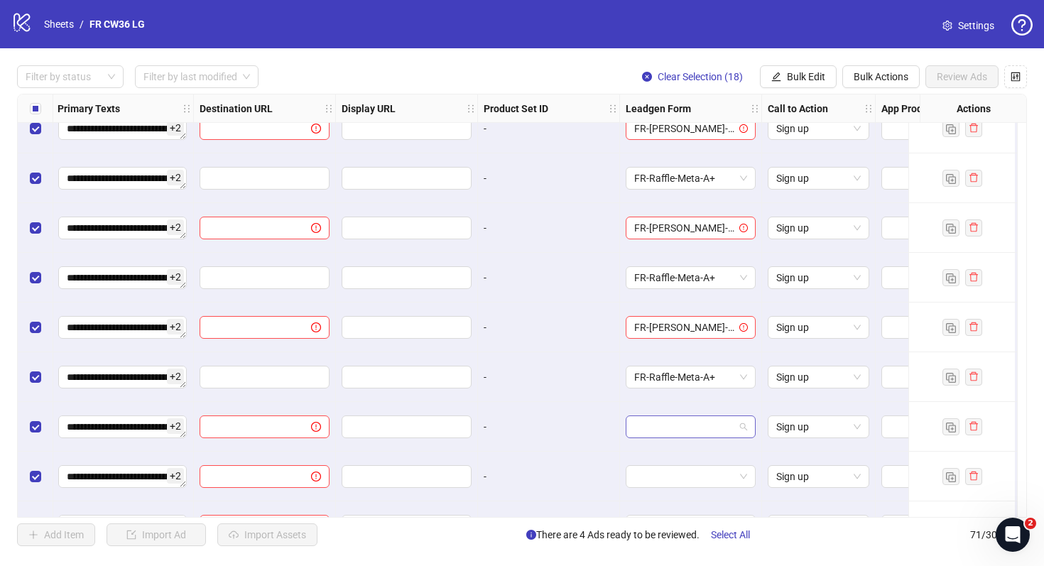
click at [715, 423] on input "search" at bounding box center [684, 426] width 100 height 21
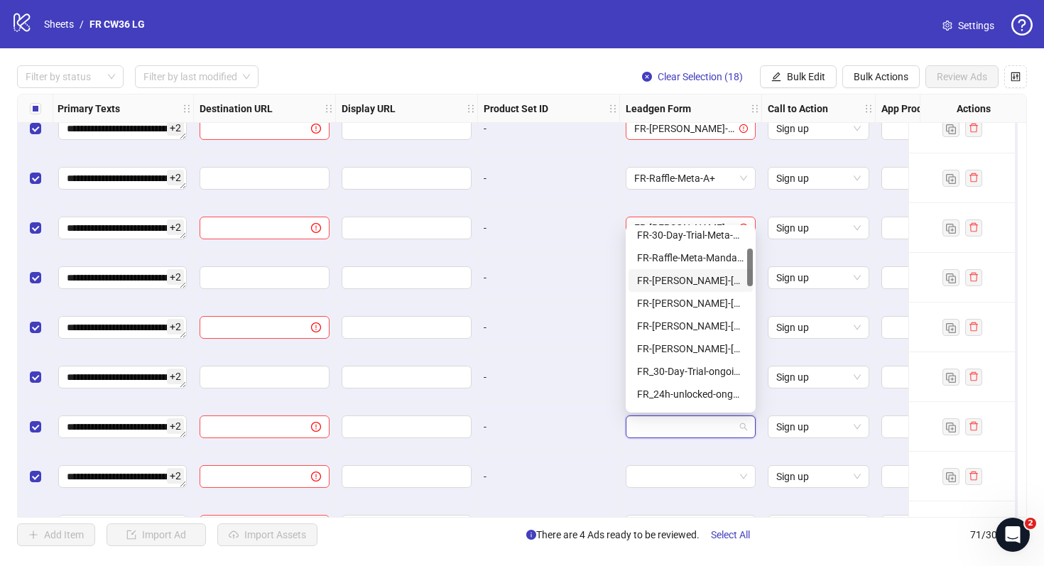
scroll to position [117, 0]
click at [717, 395] on div "FR-JULIE-RAFFLE-Aug25-copy-good" at bounding box center [690, 395] width 107 height 16
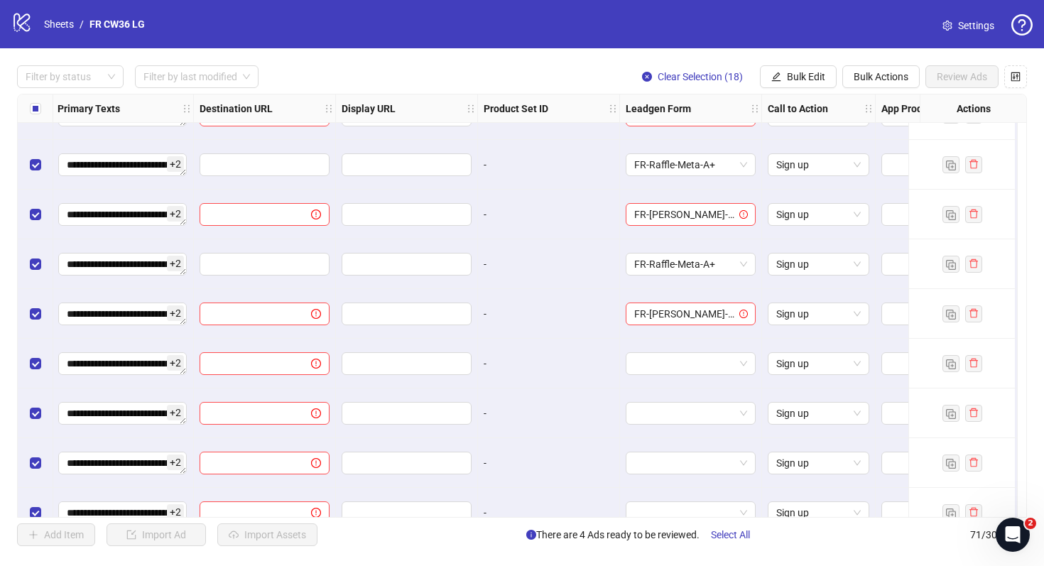
scroll to position [2950, 1216]
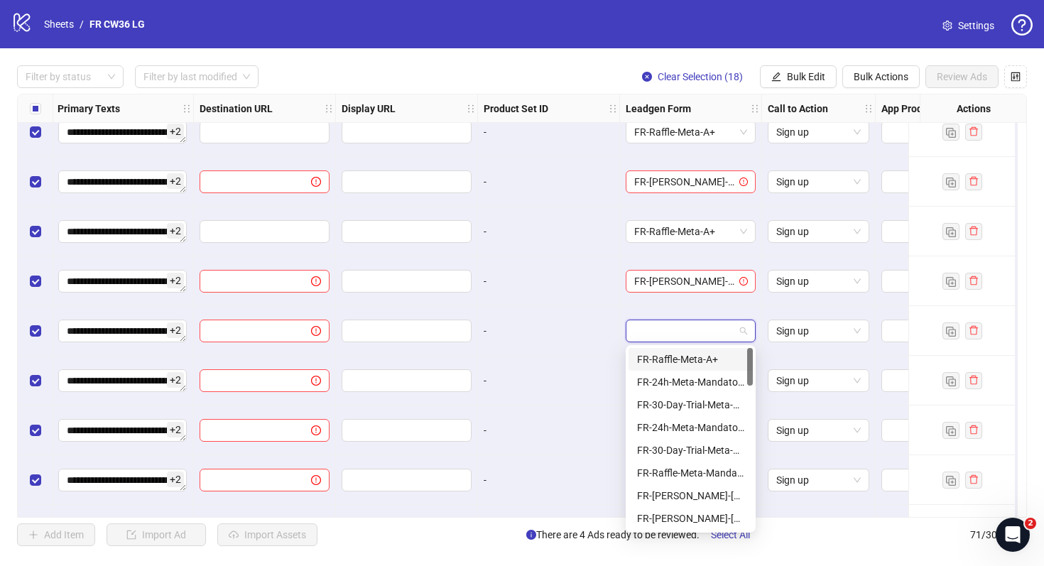
click at [700, 320] on input "search" at bounding box center [684, 330] width 100 height 21
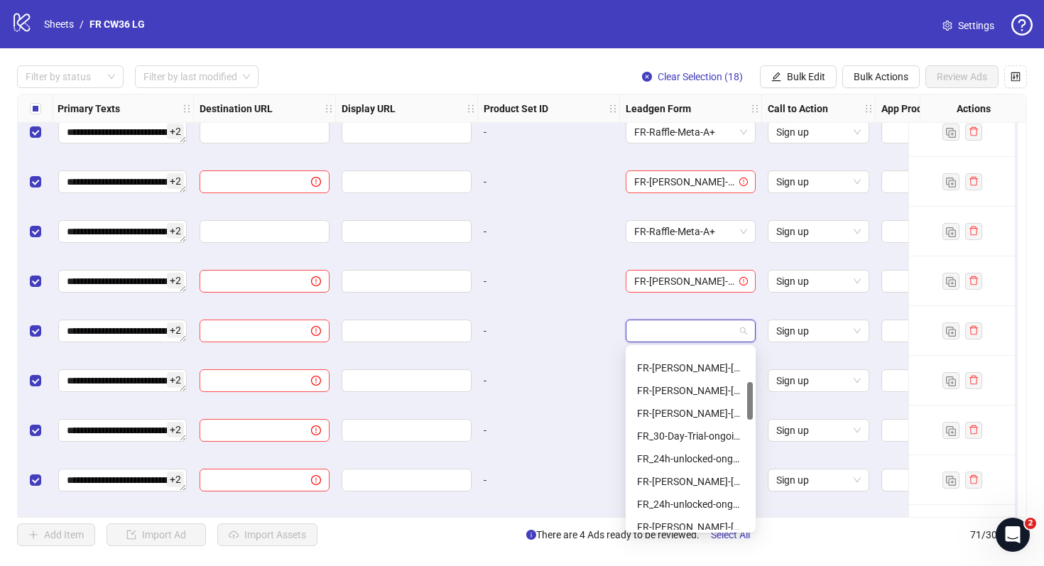
scroll to position [163, 0]
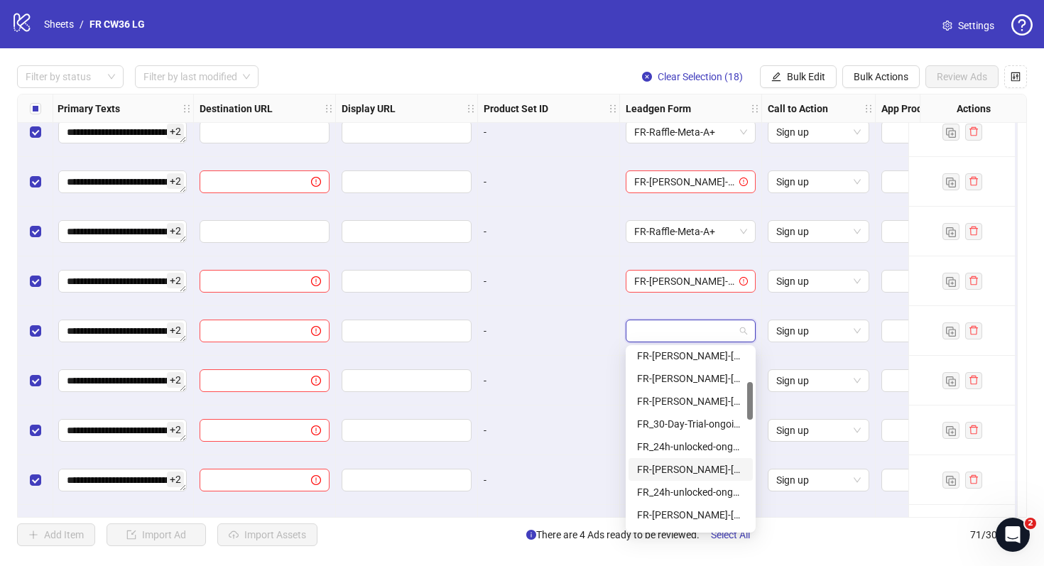
click at [712, 475] on div "FR-JULIE-RAFFLE-Aug25-copy-good" at bounding box center [690, 470] width 107 height 16
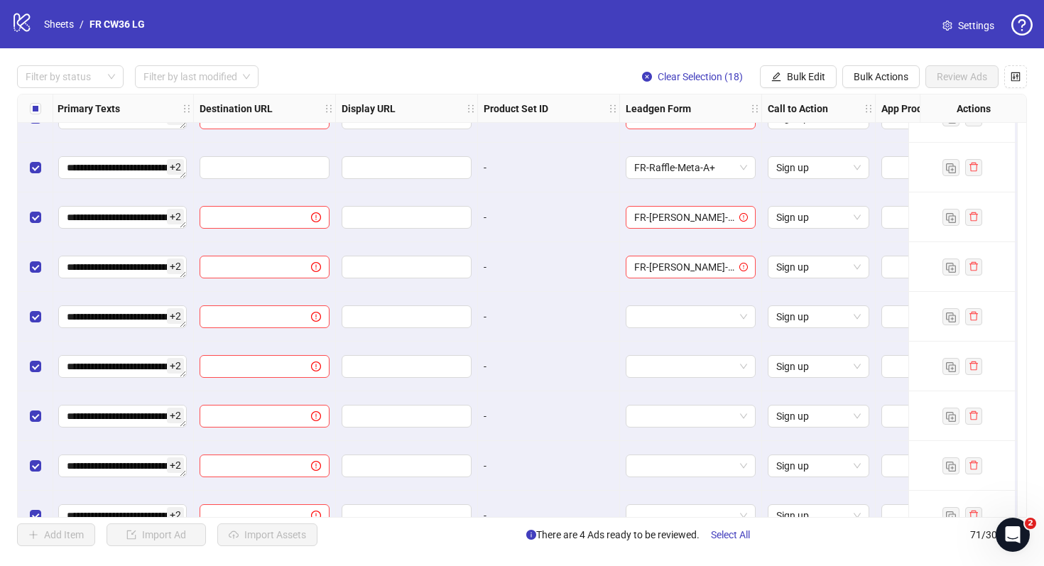
scroll to position [3075, 1216]
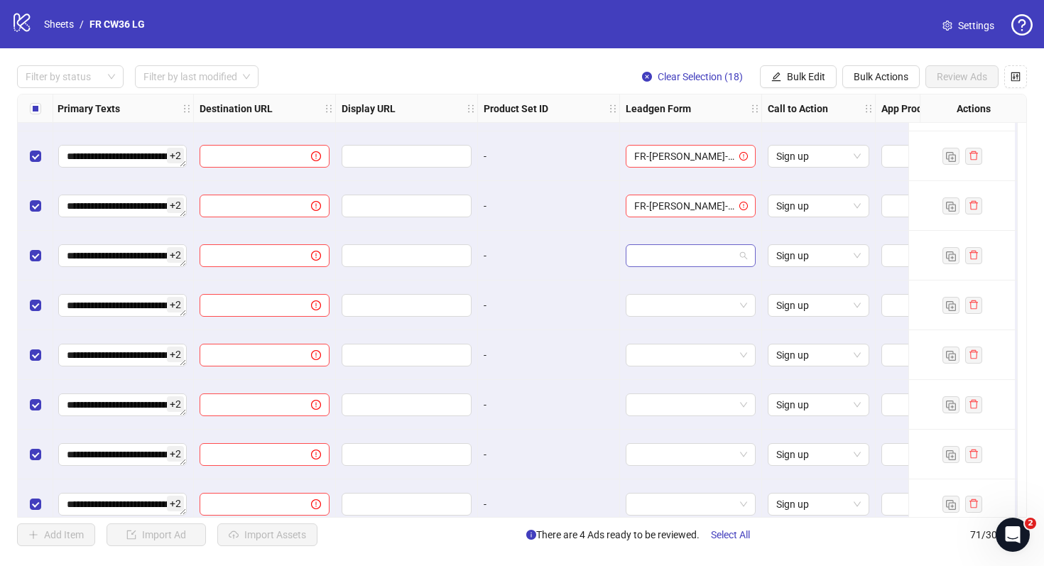
click at [690, 250] on input "search" at bounding box center [684, 255] width 100 height 21
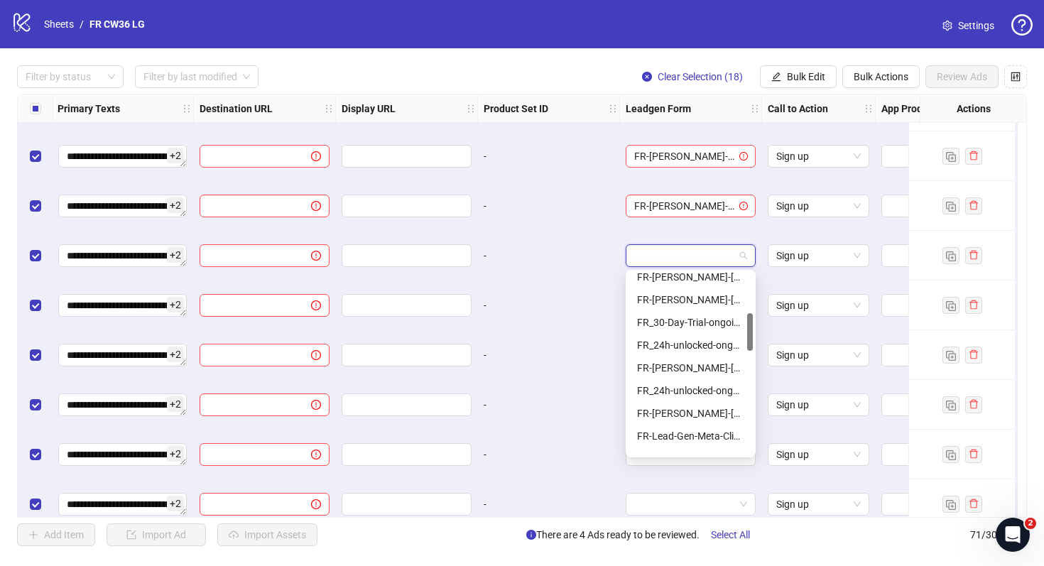
scroll to position [190, 0]
click at [696, 367] on div "FR-JULIE-RAFFLE-Aug25-copy-good" at bounding box center [690, 367] width 107 height 16
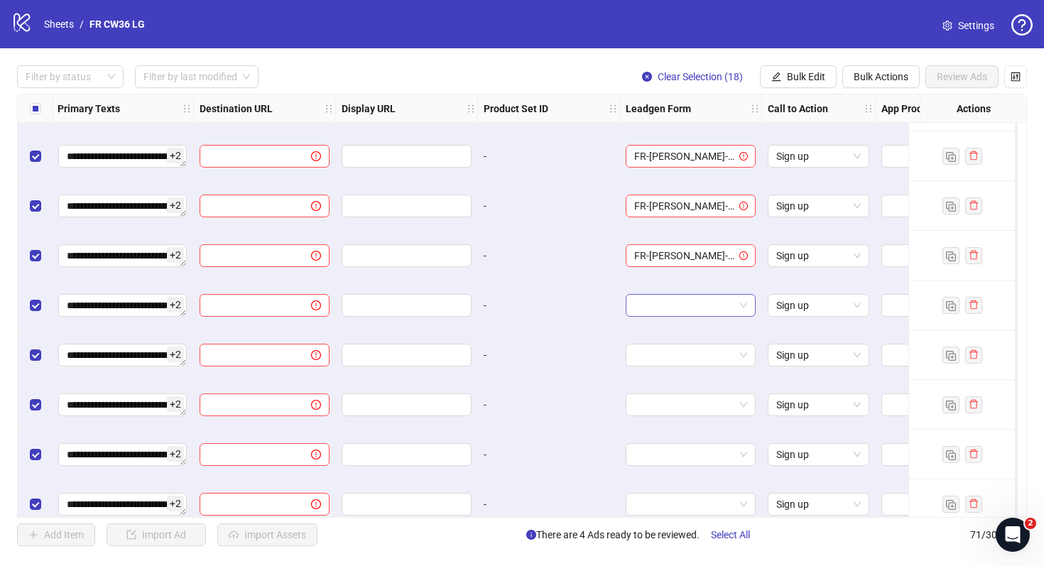
click at [678, 312] on input "search" at bounding box center [684, 305] width 100 height 21
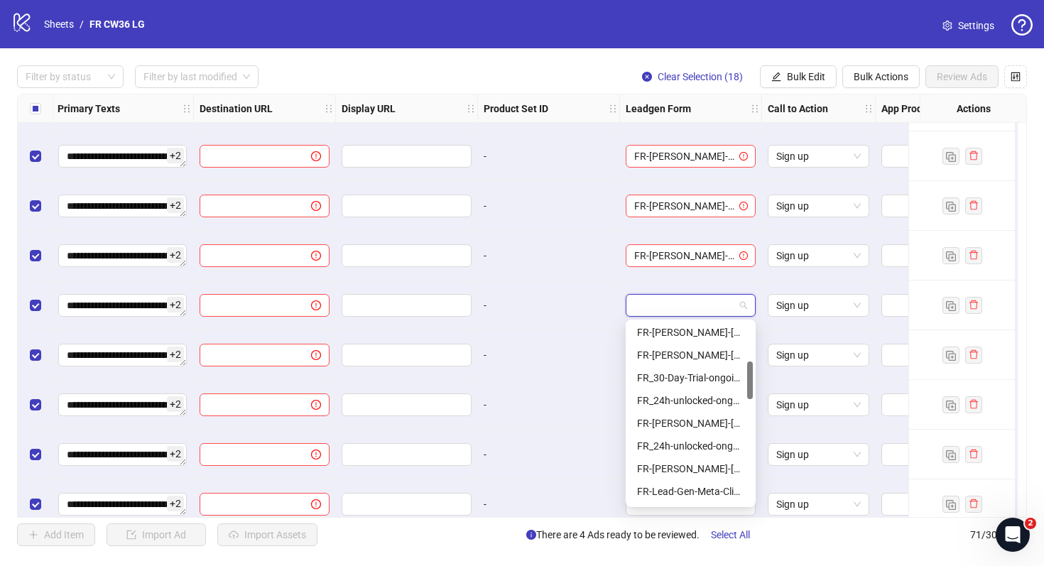
scroll to position [188, 0]
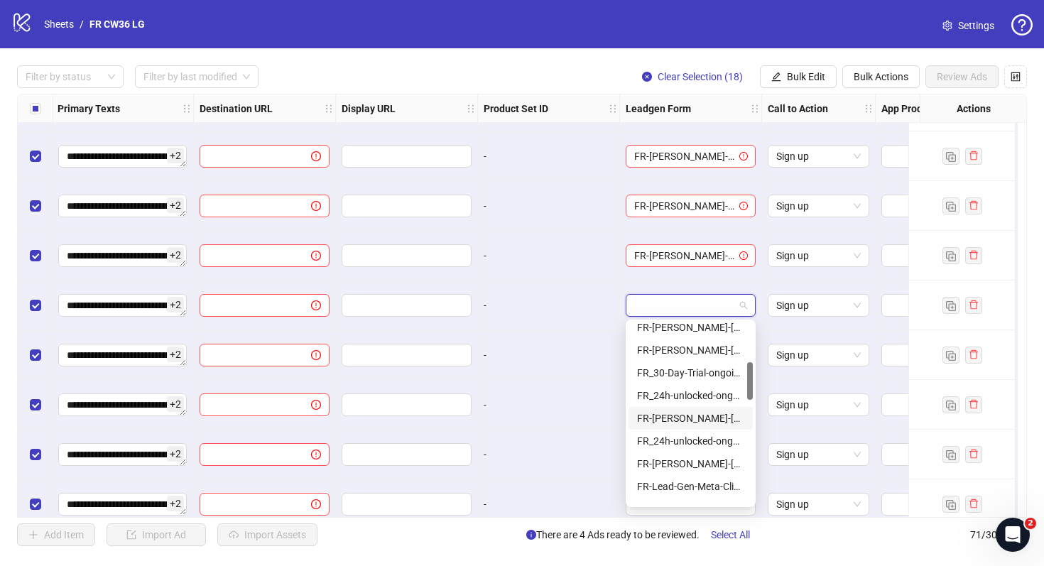
click at [697, 414] on div "FR-JULIE-RAFFLE-Aug25-copy-good" at bounding box center [690, 419] width 107 height 16
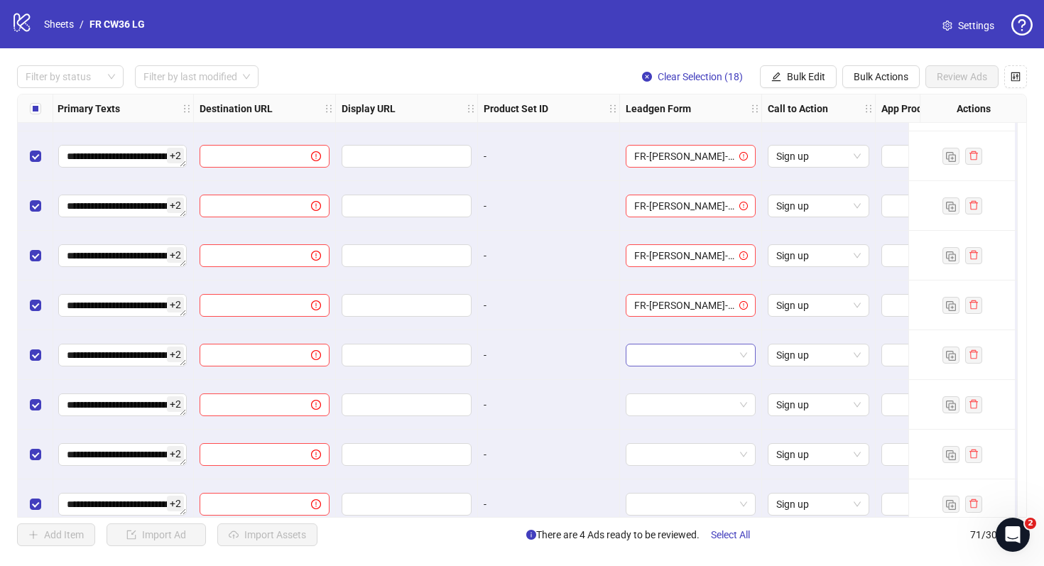
click at [688, 357] on input "search" at bounding box center [684, 355] width 100 height 21
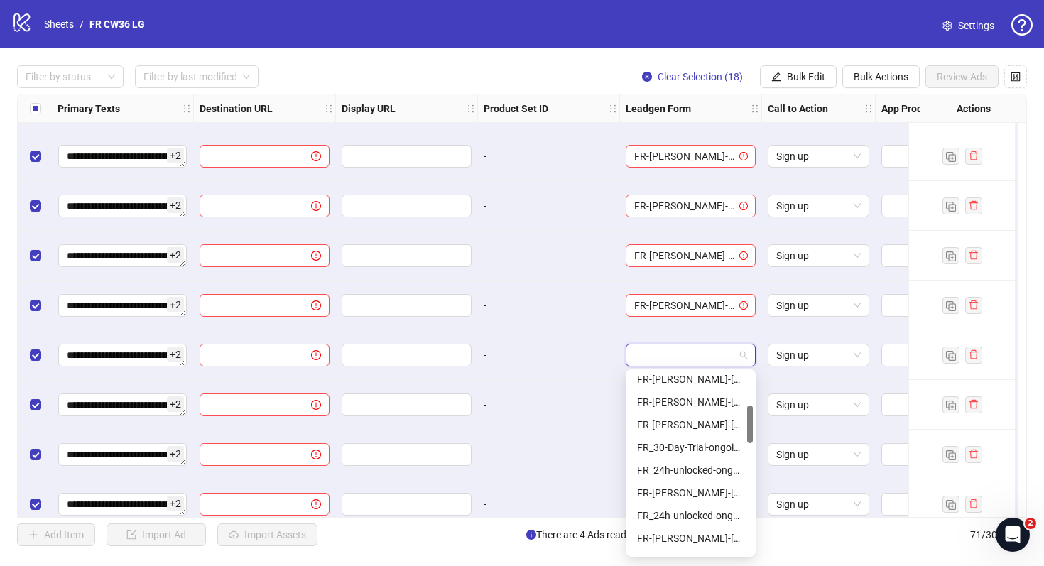
scroll to position [166, 0]
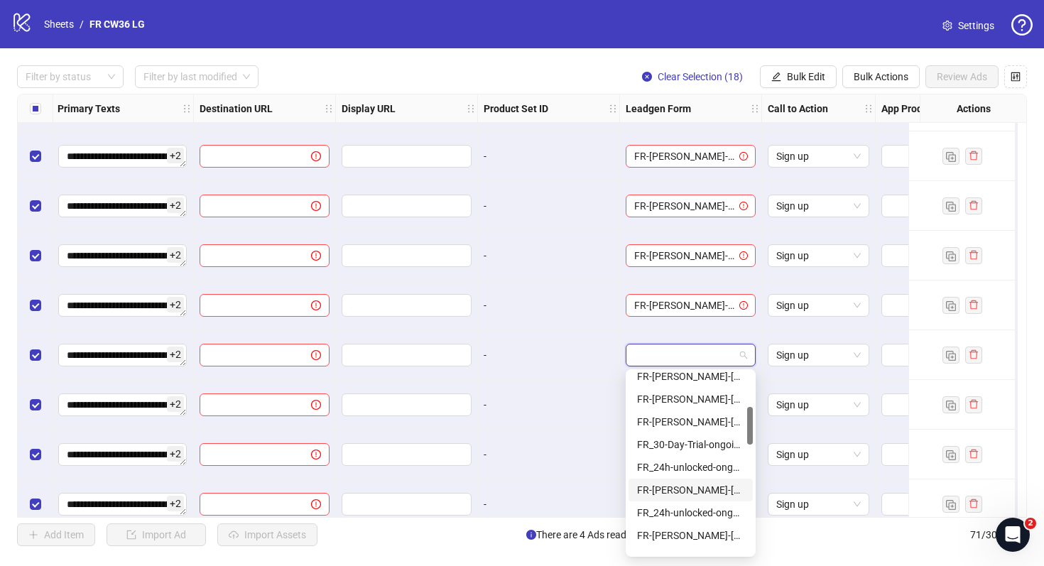
click at [699, 483] on div "FR-JULIE-RAFFLE-Aug25-copy-good" at bounding box center [690, 490] width 107 height 16
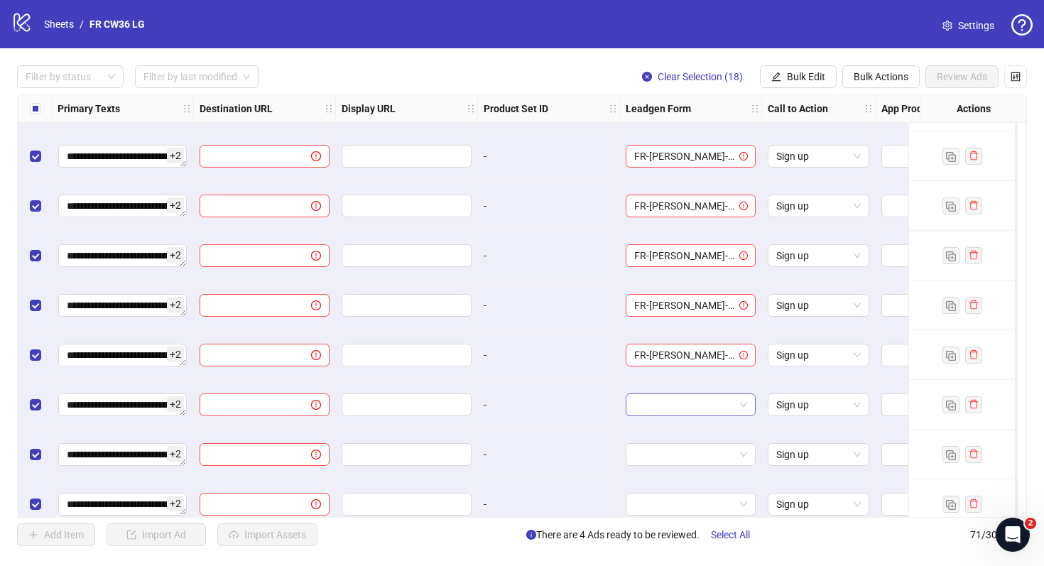
click at [683, 408] on input "search" at bounding box center [684, 404] width 100 height 21
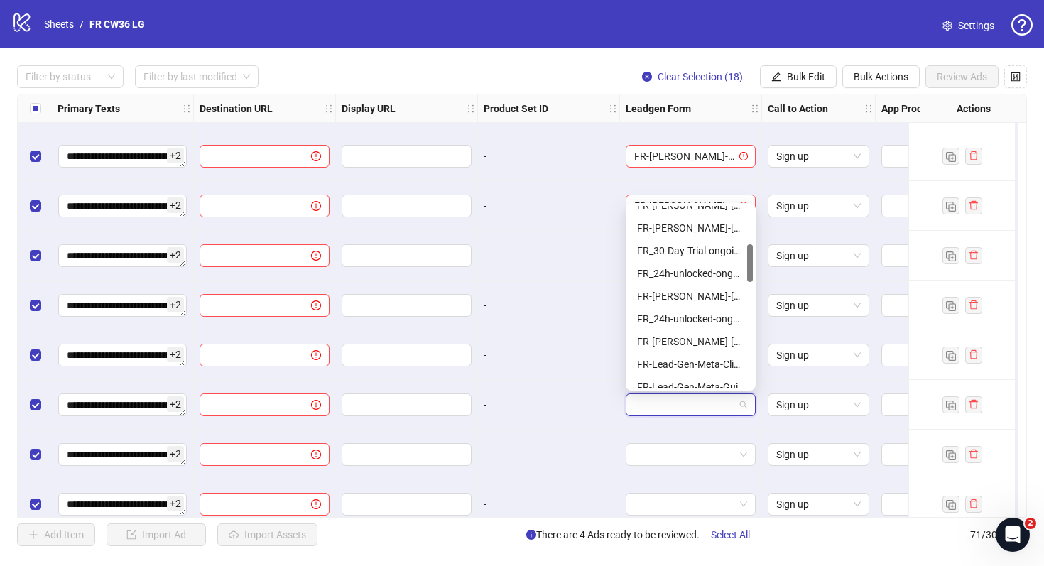
scroll to position [197, 0]
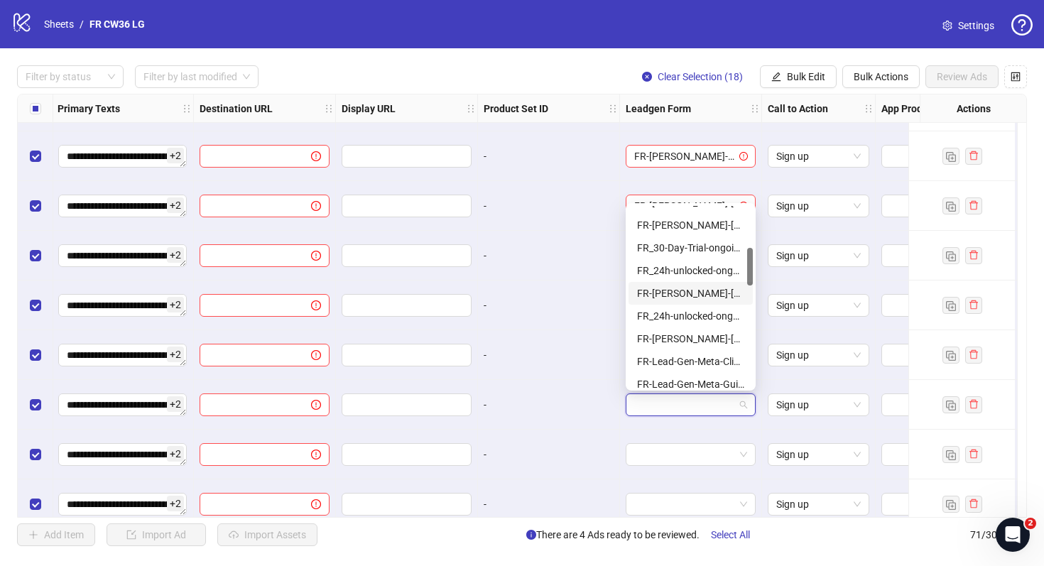
click at [701, 294] on div "FR-JULIE-RAFFLE-Aug25-copy-good" at bounding box center [690, 294] width 107 height 16
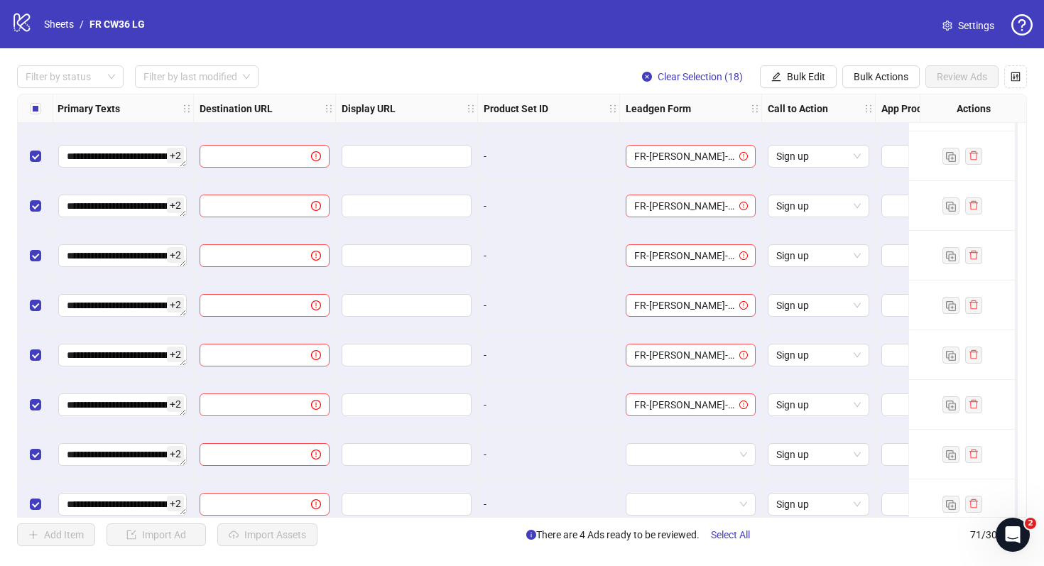
scroll to position [3143, 1216]
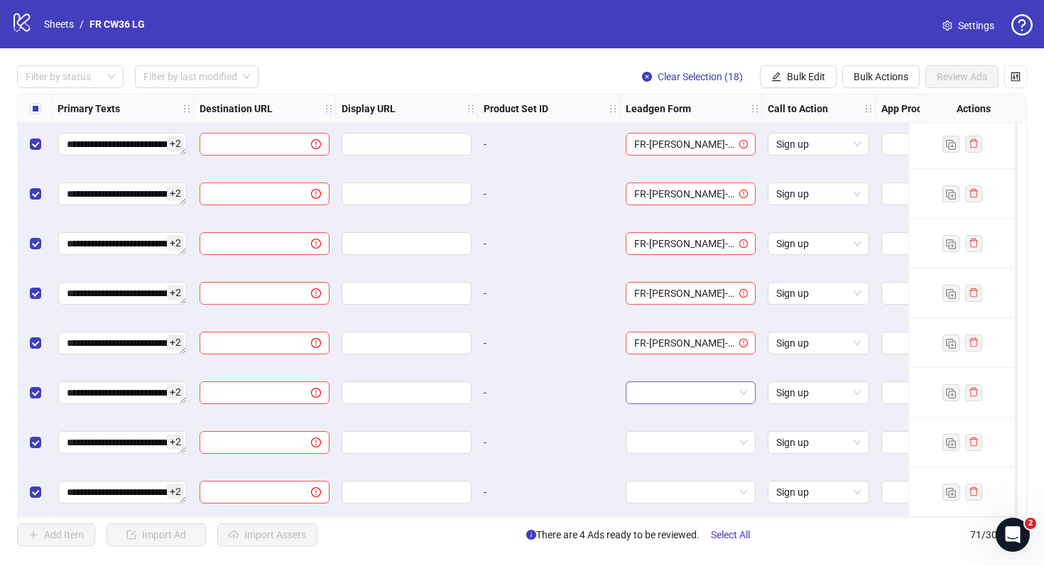
click at [675, 394] on input "search" at bounding box center [684, 392] width 100 height 21
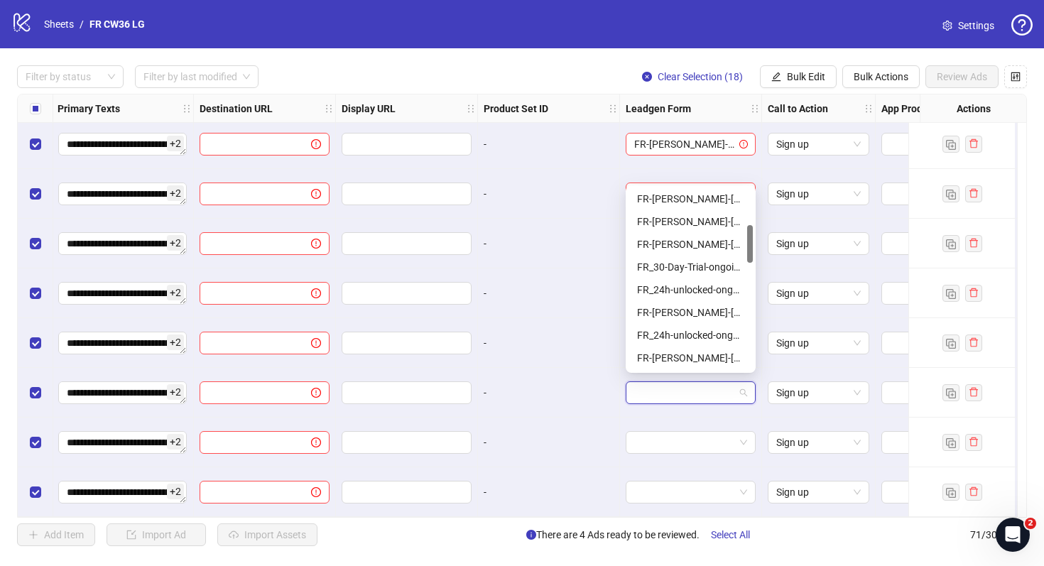
scroll to position [184, 0]
click at [698, 288] on div "FR-JULIE-RAFFLE-Aug25-copy-good" at bounding box center [690, 289] width 107 height 16
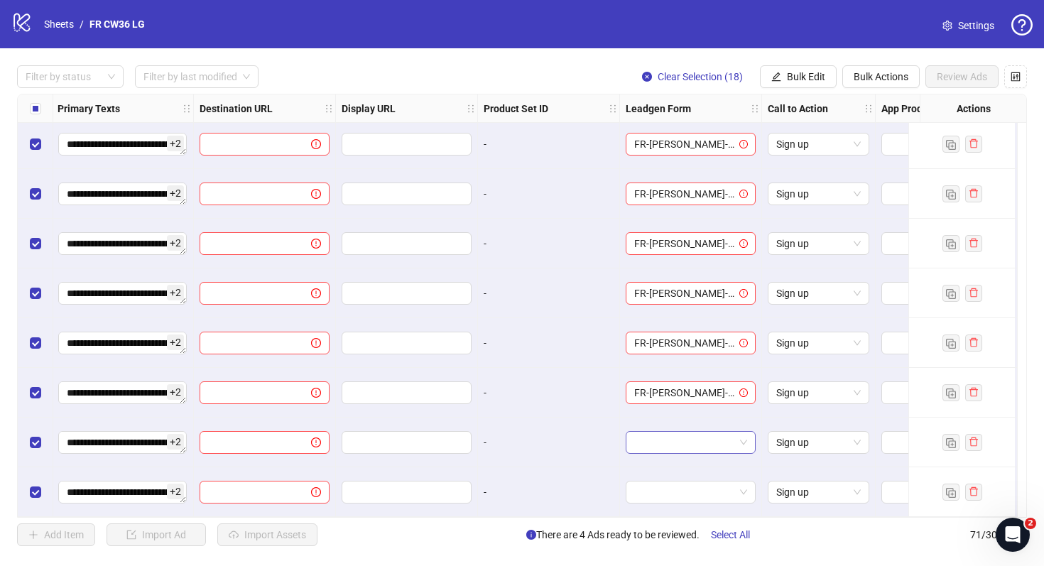
click at [686, 443] on input "search" at bounding box center [684, 442] width 100 height 21
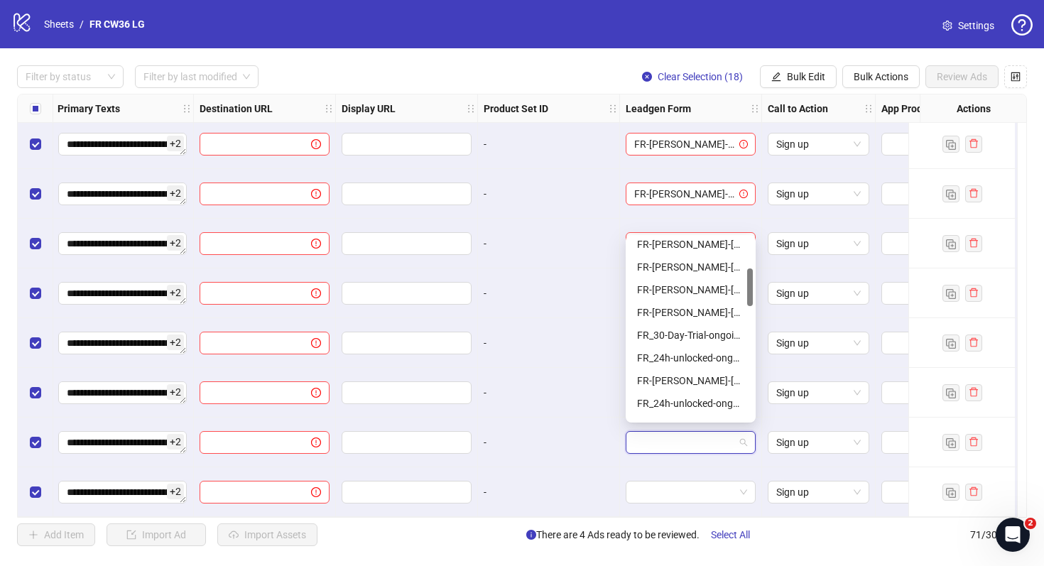
scroll to position [144, 0]
click at [683, 374] on div "FR-JULIE-RAFFLE-Aug25-copy-good" at bounding box center [690, 379] width 107 height 16
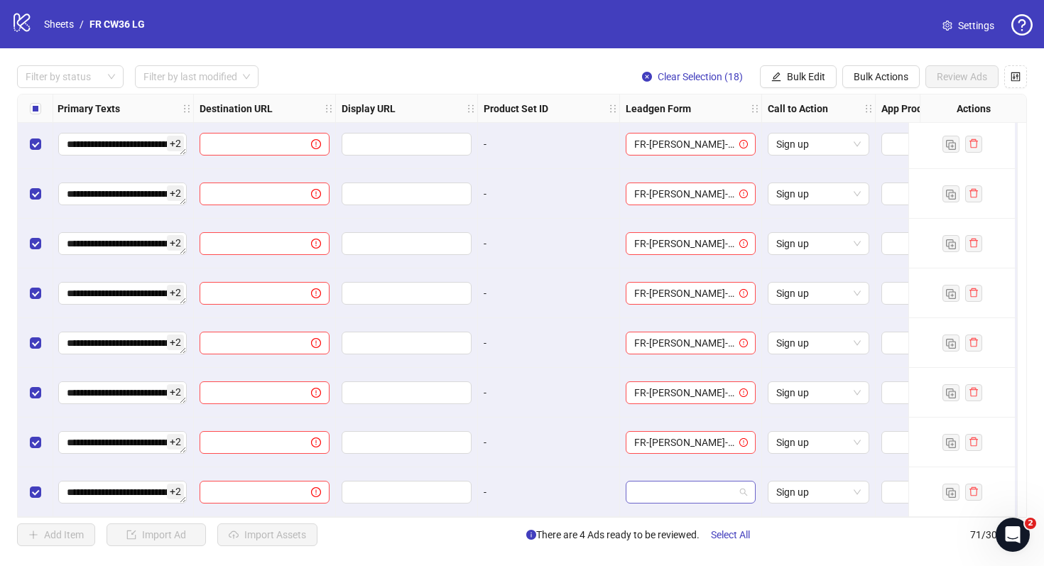
click at [679, 486] on input "search" at bounding box center [684, 492] width 100 height 21
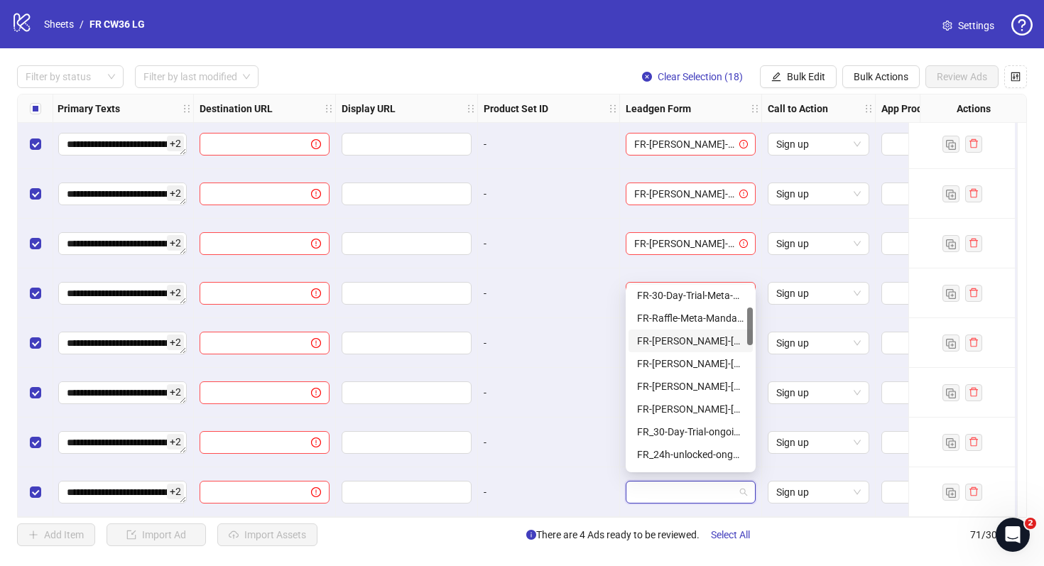
scroll to position [134, 0]
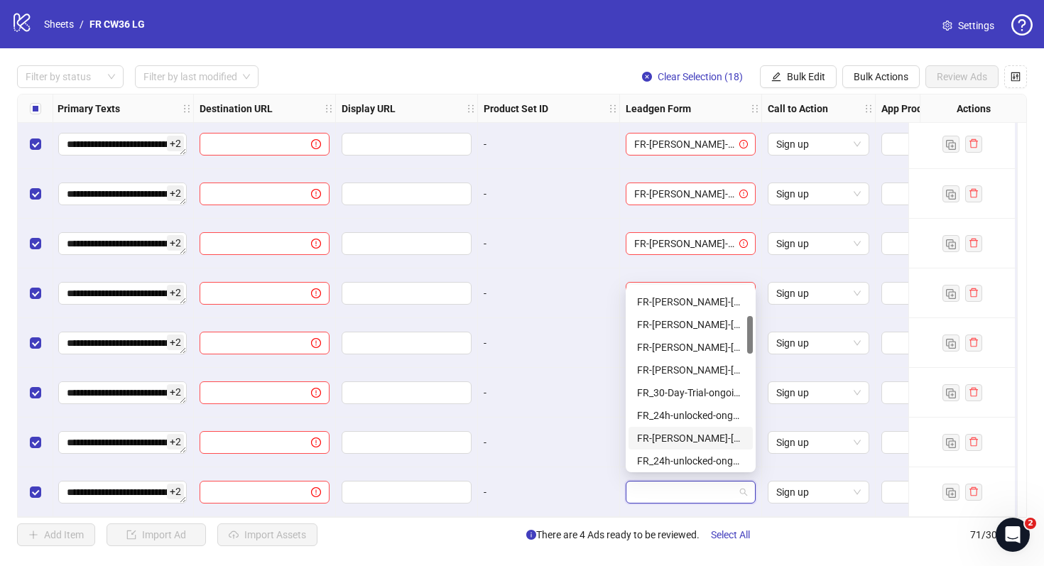
click at [679, 428] on div "FR-JULIE-RAFFLE-Aug25-copy-good" at bounding box center [691, 438] width 124 height 23
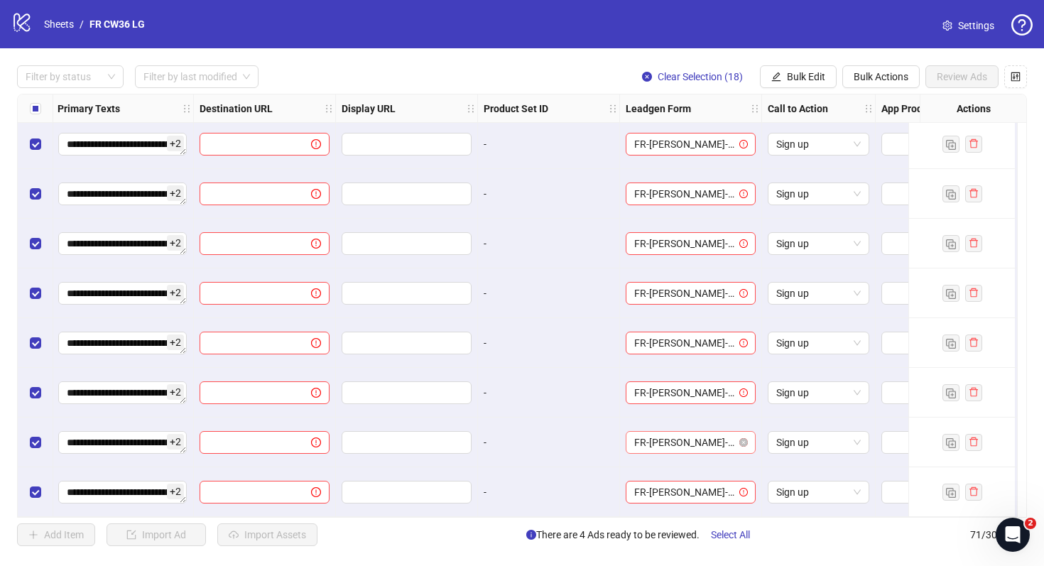
click at [627, 438] on div "FR-JULIE-RAFFLE-Aug25-copy-good" at bounding box center [691, 442] width 130 height 23
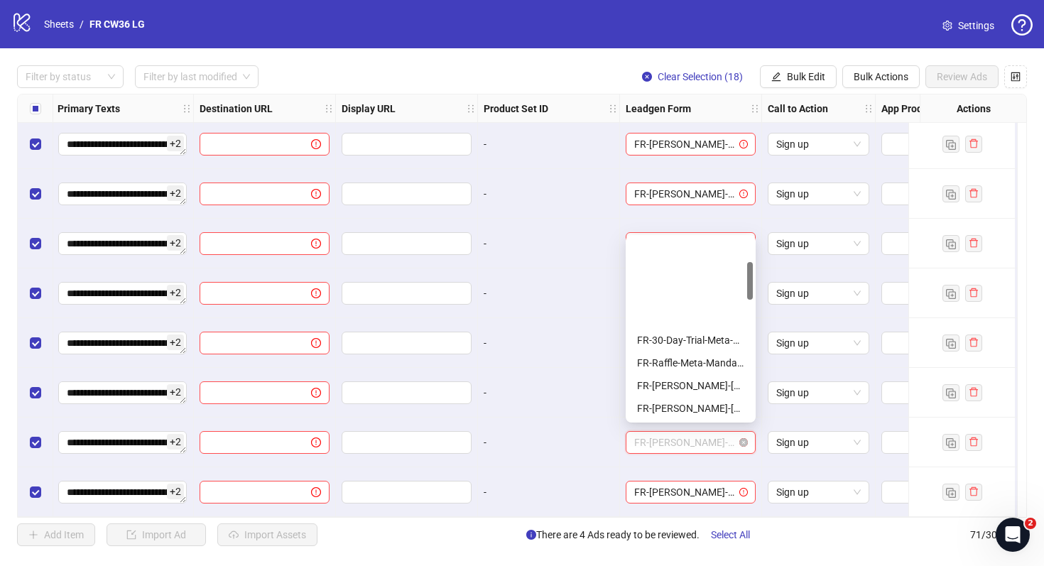
scroll to position [114, 0]
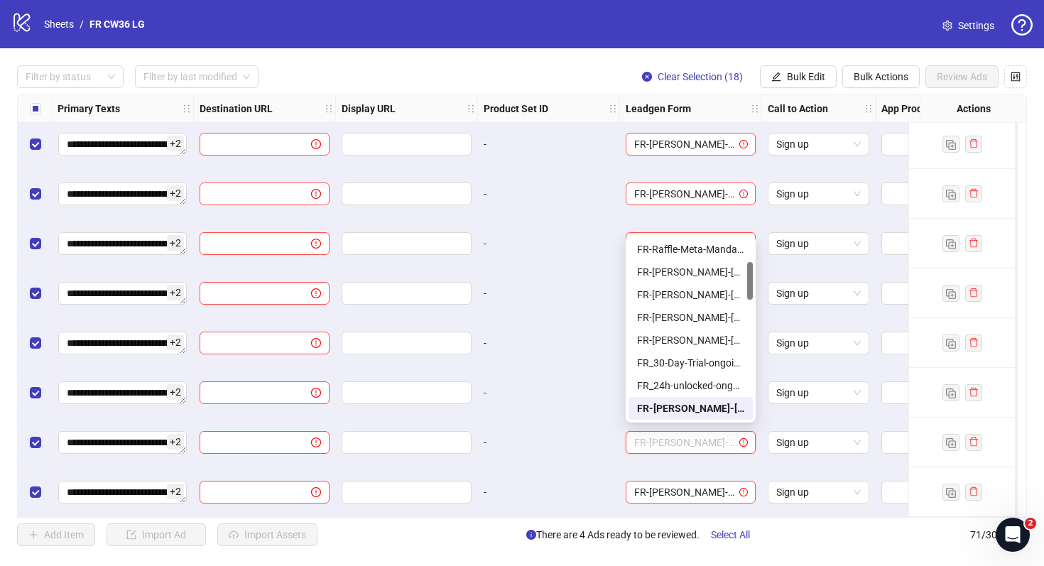
click at [588, 442] on div "-" at bounding box center [549, 443] width 130 height 16
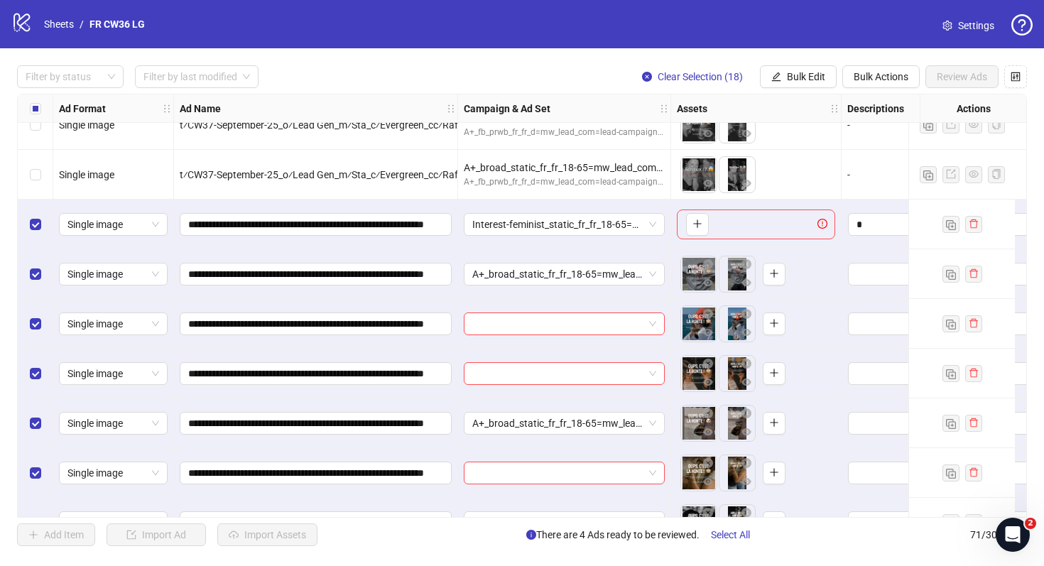
scroll to position [2554, 0]
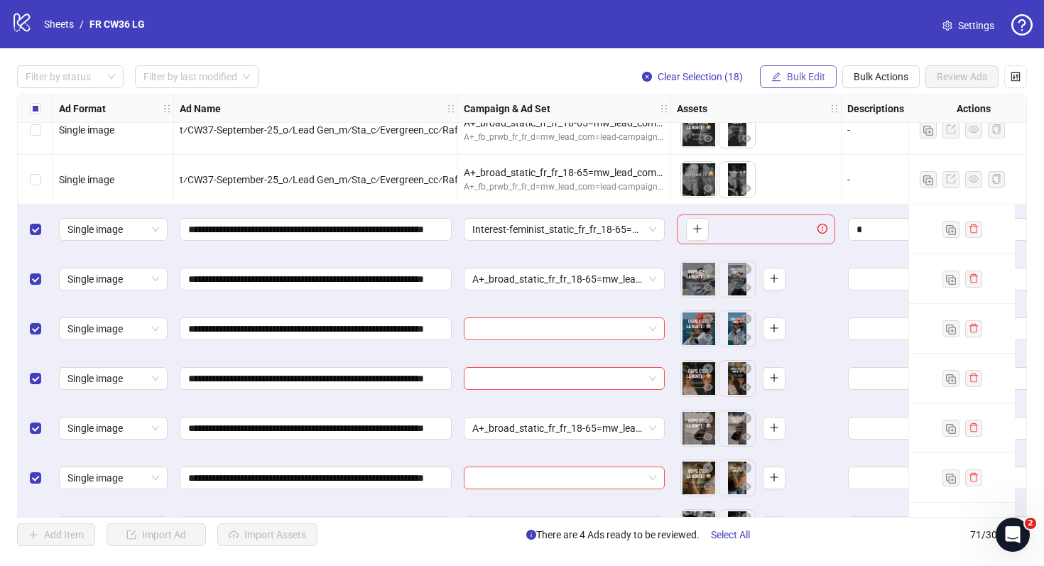
click at [796, 80] on span "Bulk Edit" at bounding box center [806, 76] width 38 height 11
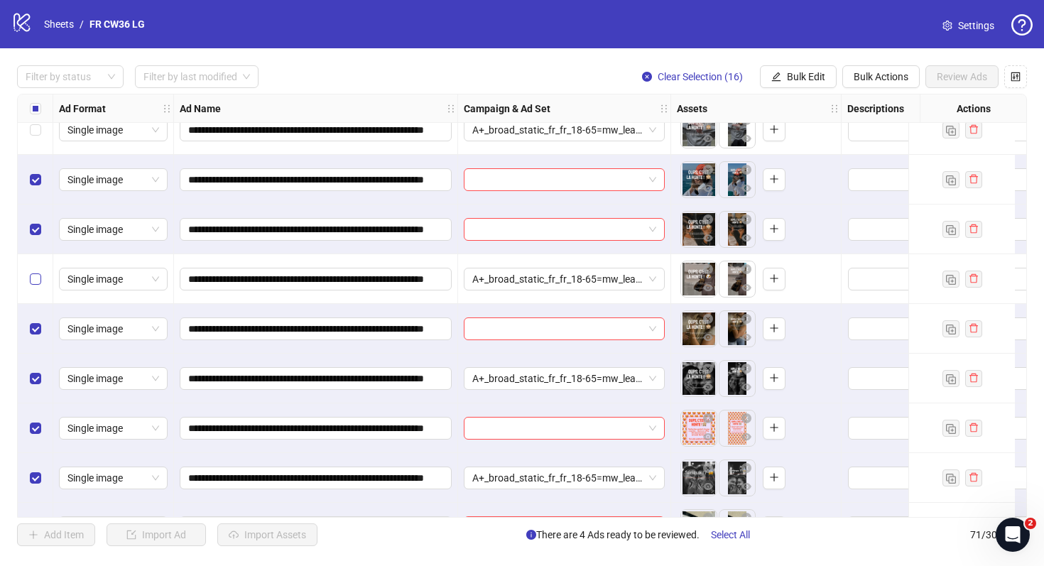
scroll to position [2755, 0]
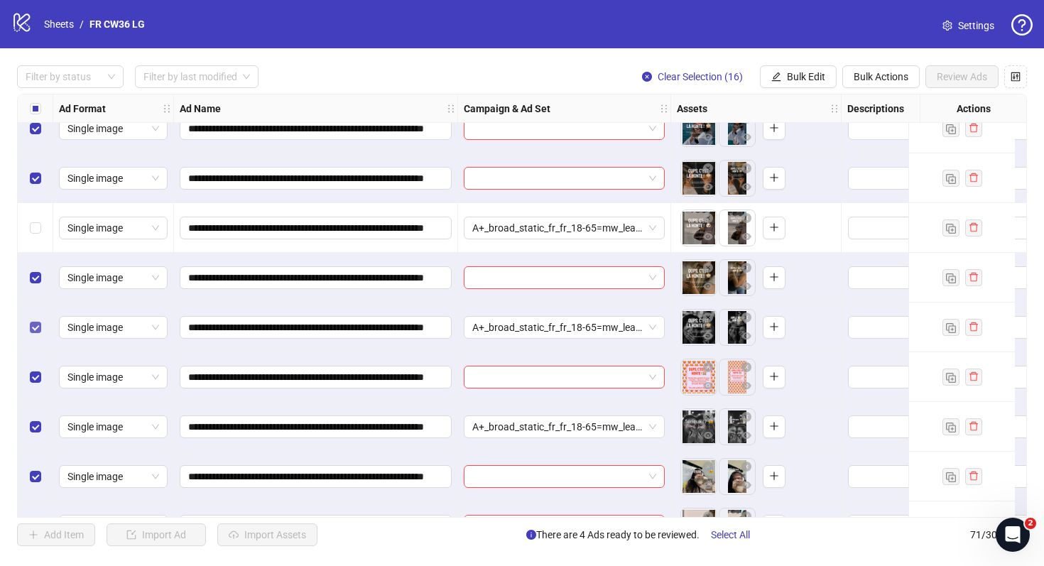
click at [38, 333] on label "Select row 60" at bounding box center [35, 328] width 11 height 16
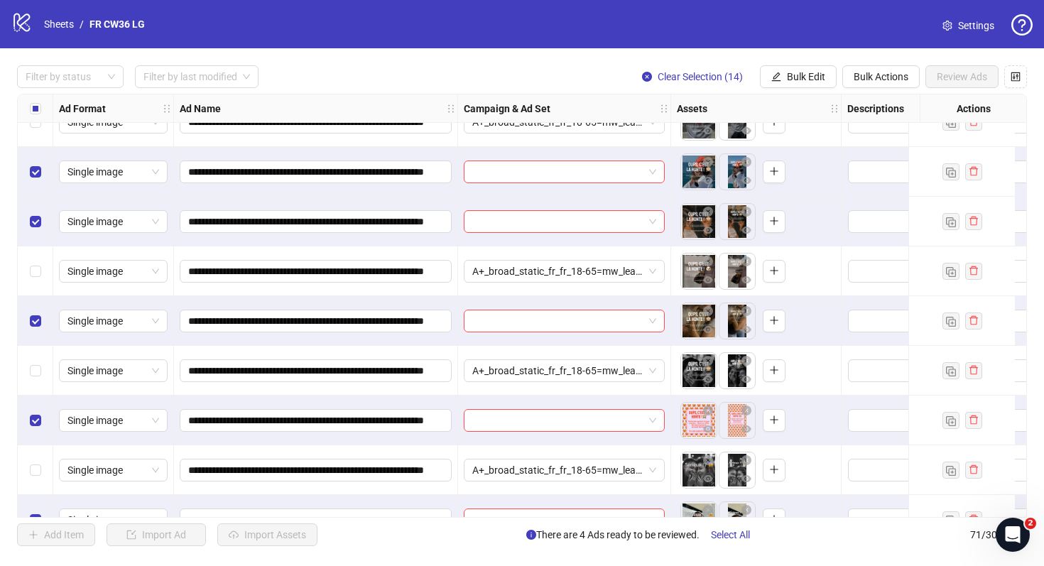
scroll to position [2645, 0]
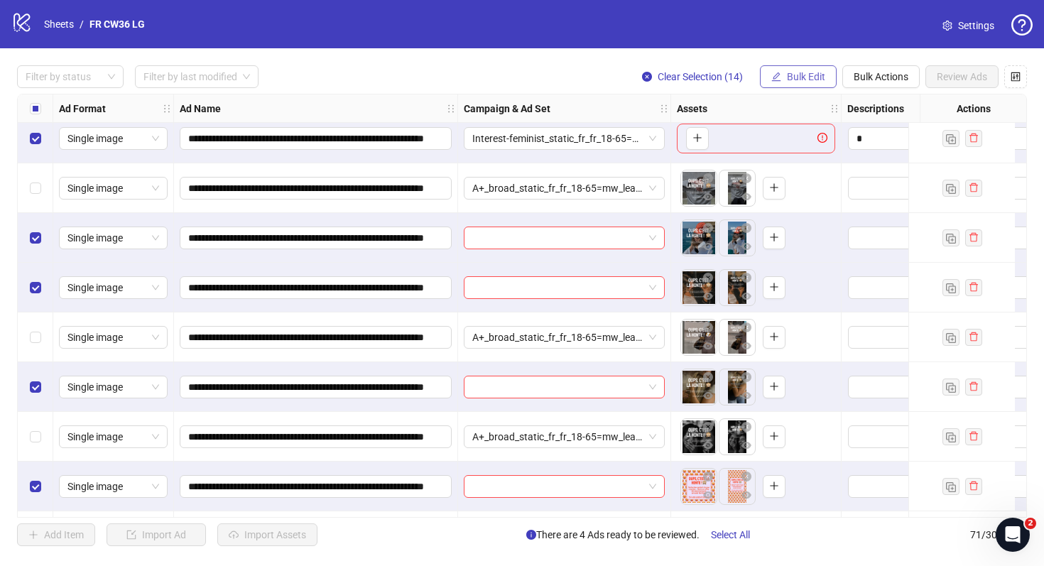
click at [784, 77] on button "Bulk Edit" at bounding box center [798, 76] width 77 height 23
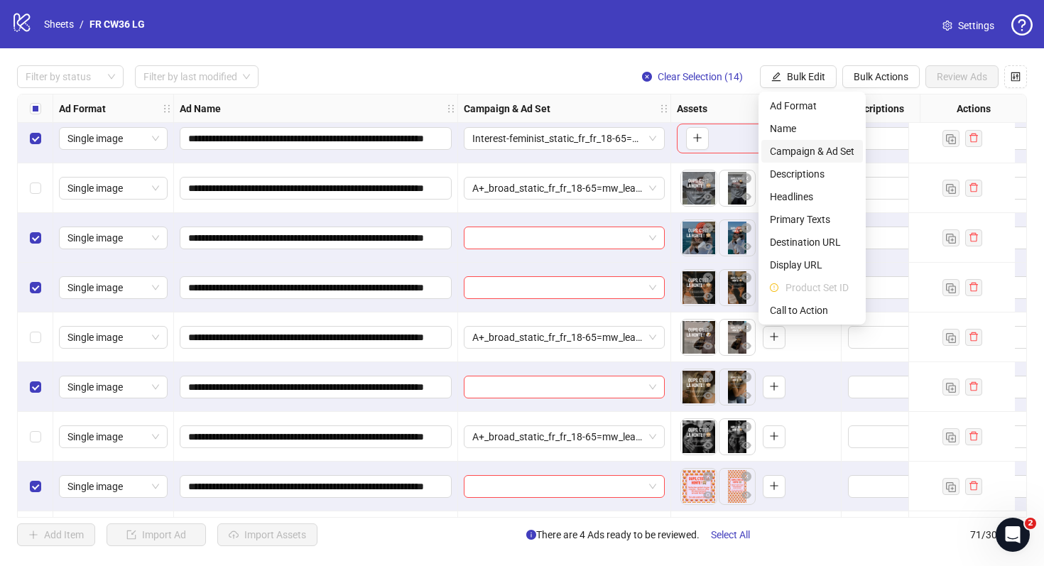
click at [806, 151] on span "Campaign & Ad Set" at bounding box center [812, 152] width 85 height 16
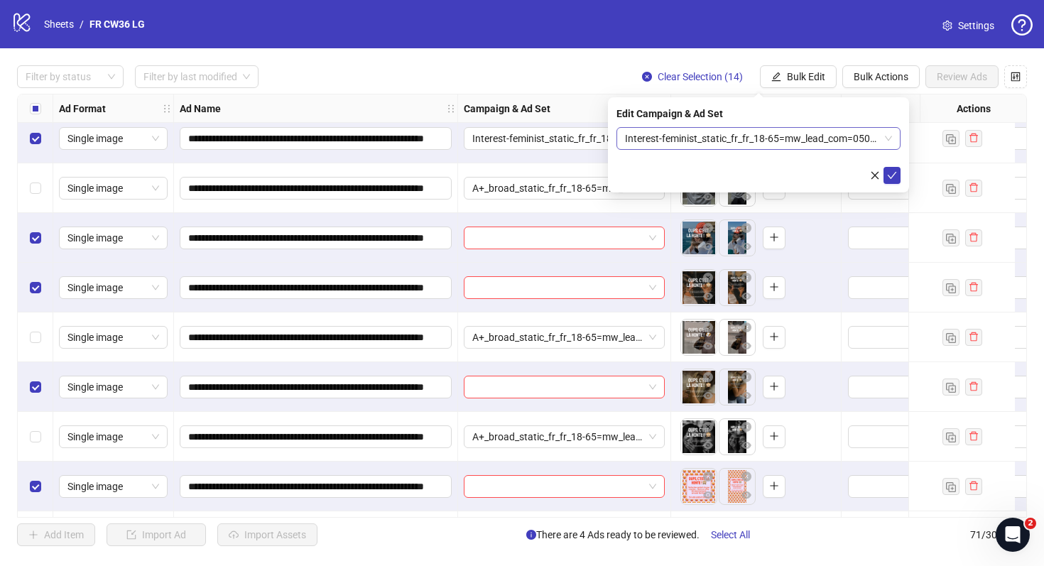
click at [757, 138] on span "Interest-feminist_static_fr_fr_18-65=mw_lead_com=050825" at bounding box center [758, 138] width 267 height 21
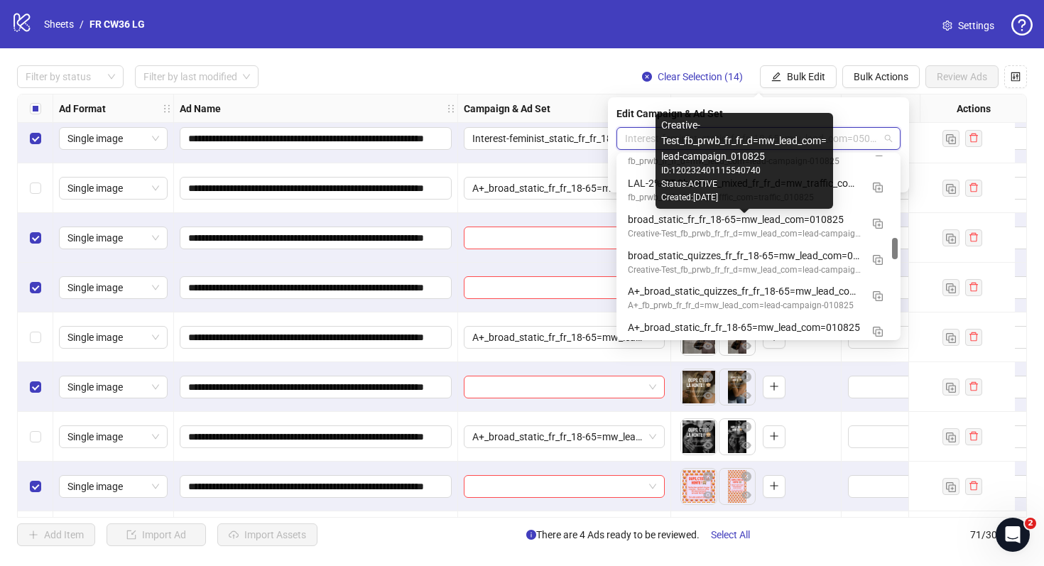
scroll to position [671, 0]
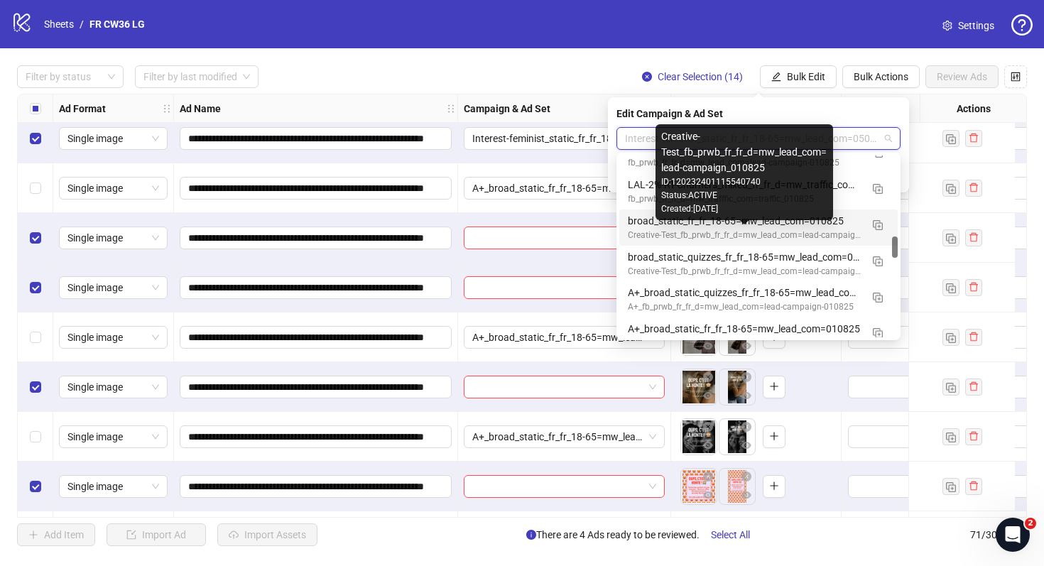
click at [733, 229] on div "Creative-Test_fb_prwb_fr_fr_d=mw_lead_com=lead-campaign_010825" at bounding box center [744, 235] width 233 height 13
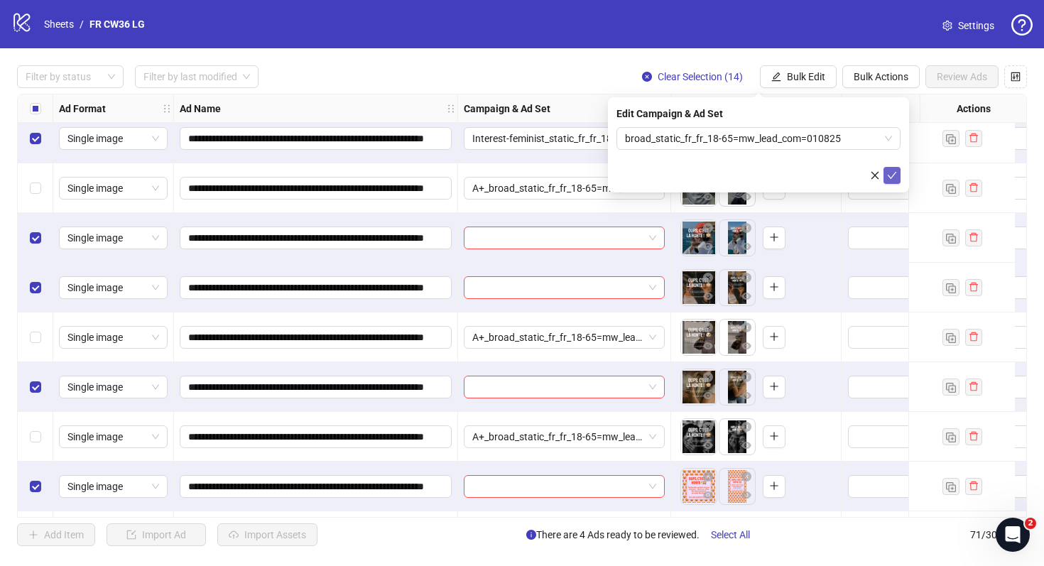
click at [893, 173] on icon "check" at bounding box center [892, 176] width 10 height 10
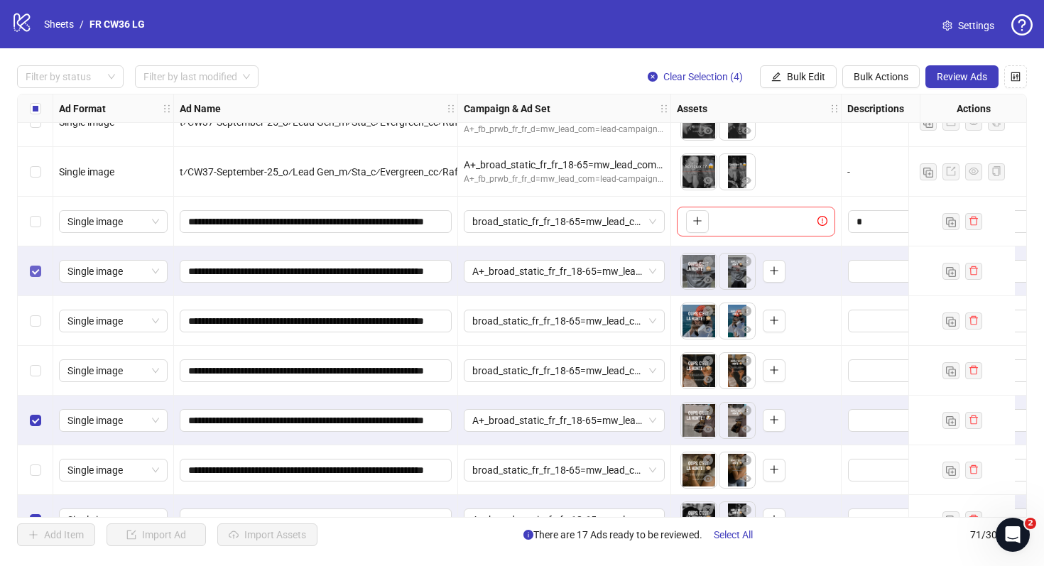
scroll to position [2560, 0]
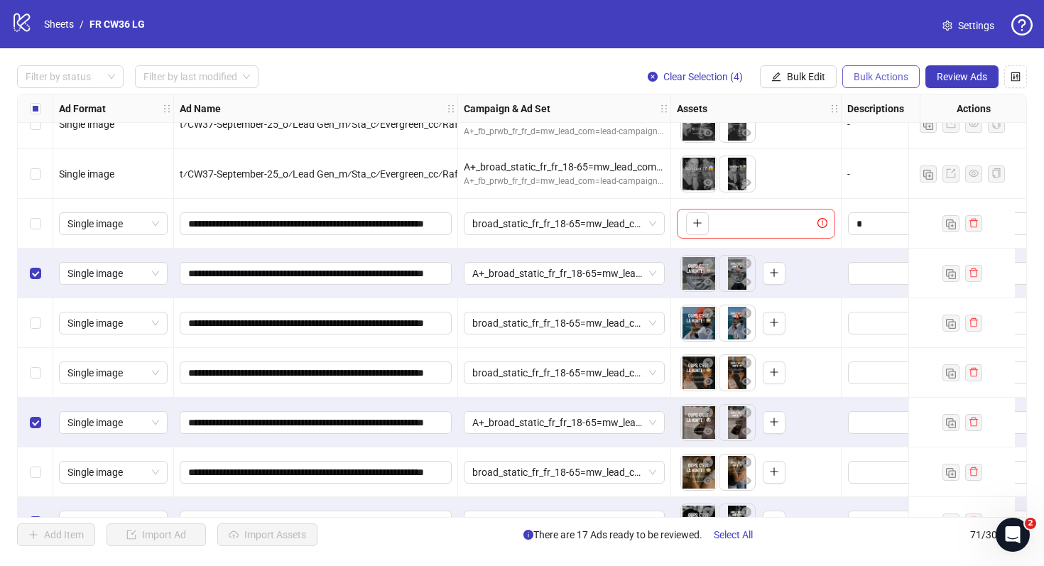
click at [904, 82] on span "Bulk Actions" at bounding box center [881, 76] width 55 height 11
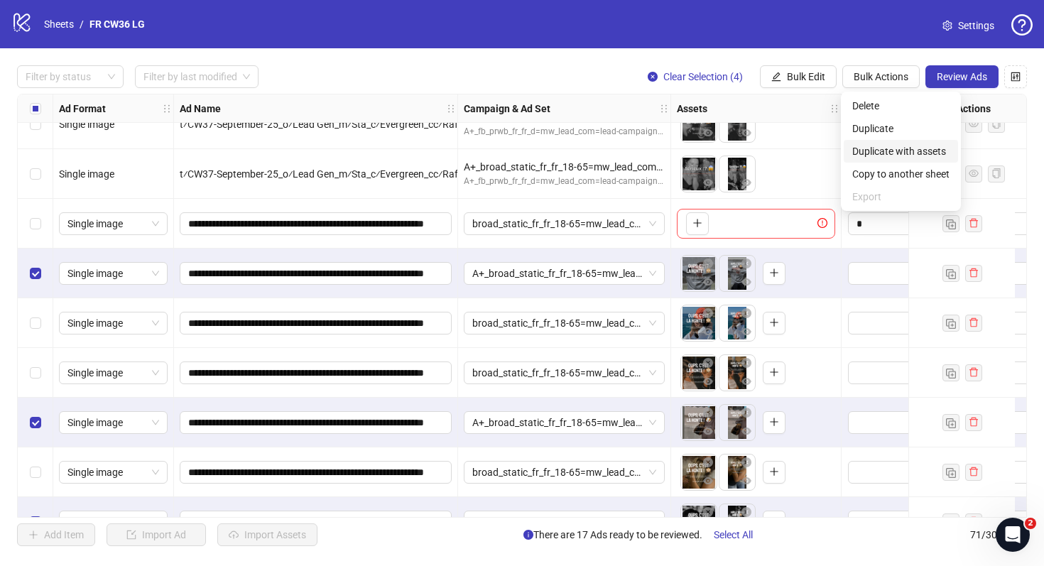
click at [931, 146] on span "Duplicate with assets" at bounding box center [901, 152] width 97 height 16
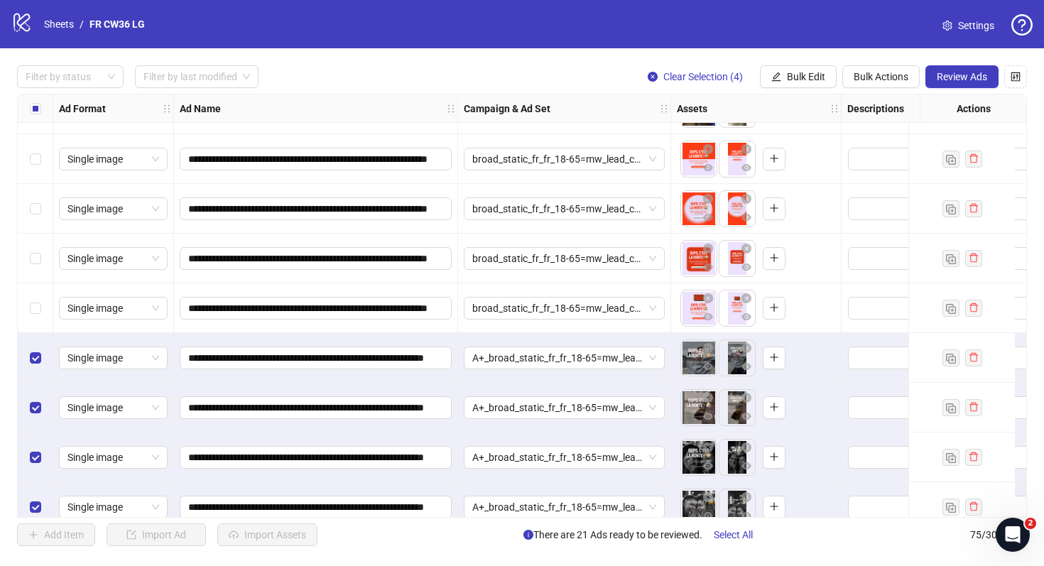
scroll to position [3342, 0]
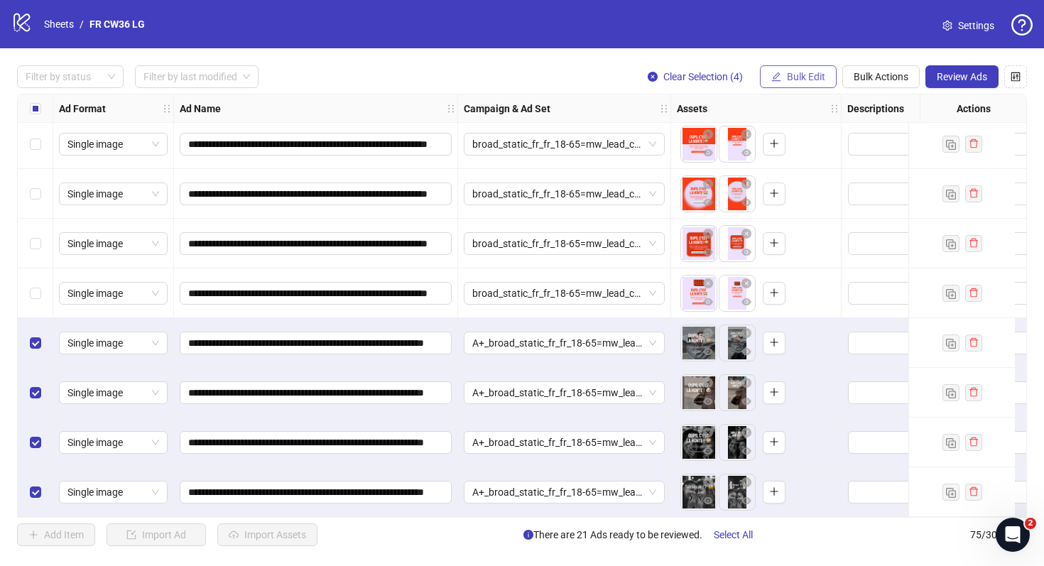
click at [827, 77] on button "Bulk Edit" at bounding box center [798, 76] width 77 height 23
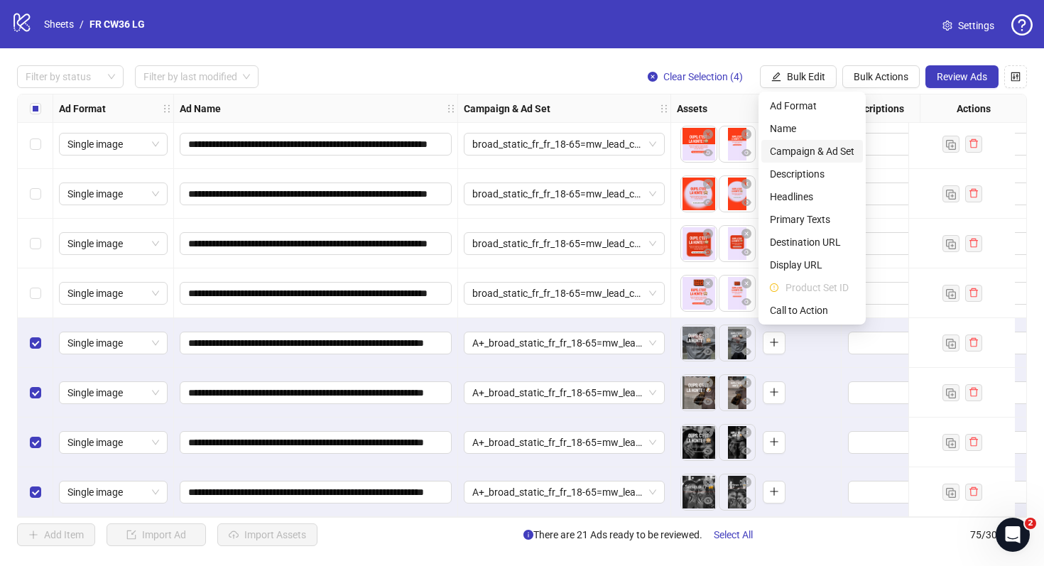
click at [827, 151] on span "Campaign & Ad Set" at bounding box center [812, 152] width 85 height 16
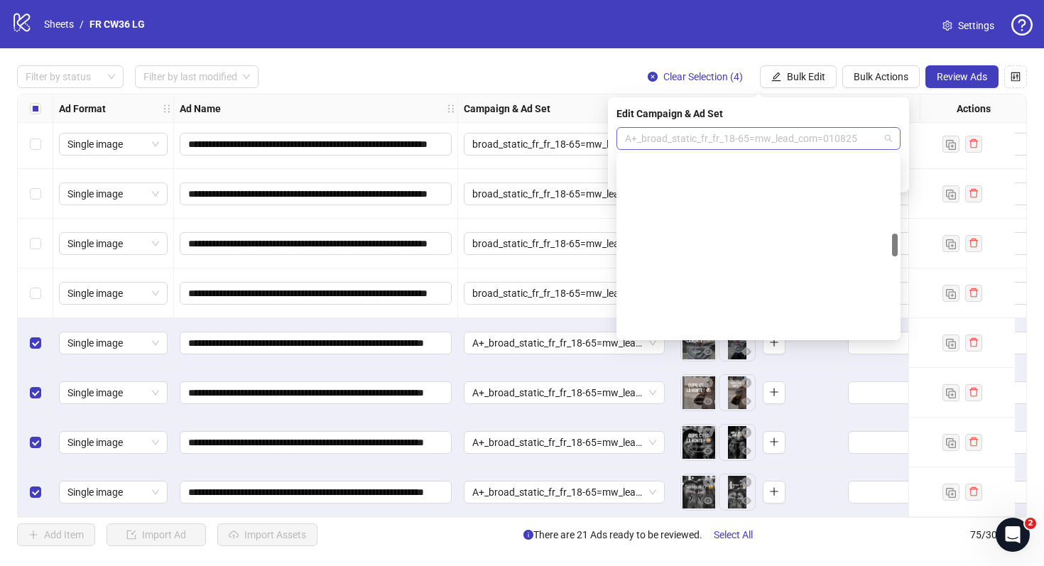
click at [796, 139] on span "A+_broad_static_fr_fr_18-65=mw_lead_com=010825" at bounding box center [758, 138] width 267 height 21
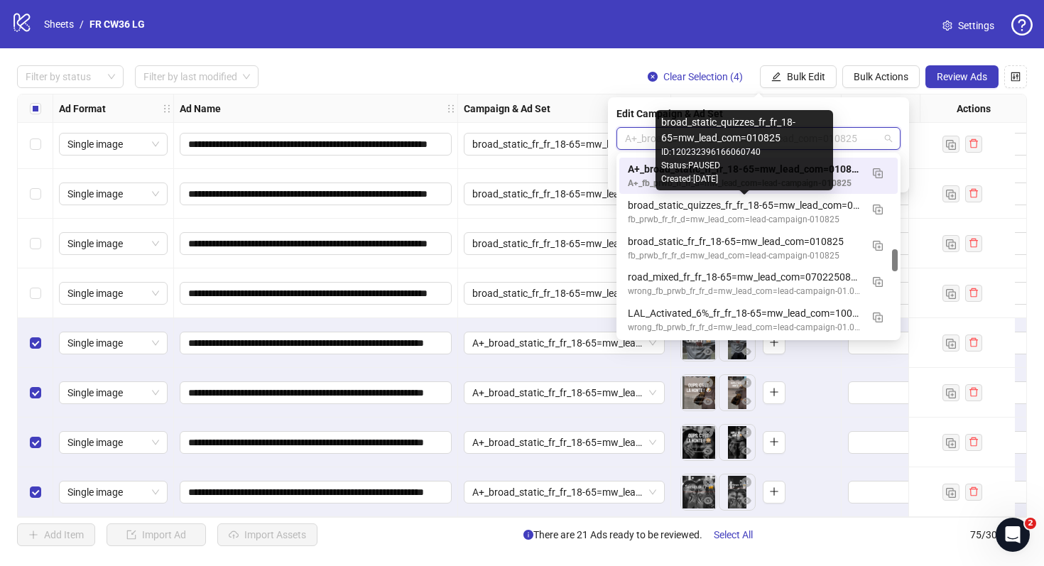
scroll to position [765, 0]
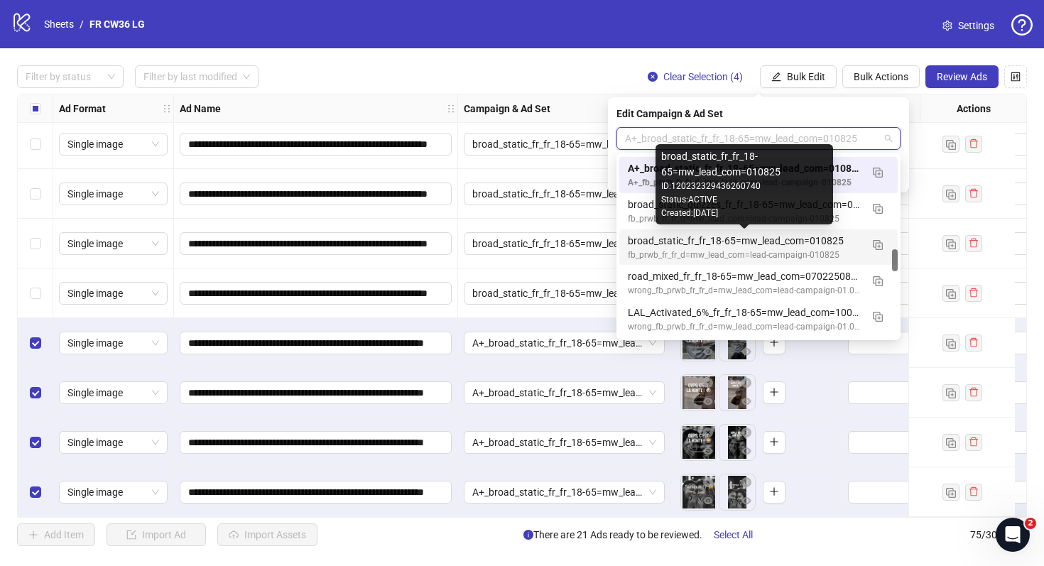
click at [821, 247] on div "broad_static_fr_fr_18-65=mw_lead_com=010825" at bounding box center [744, 241] width 233 height 16
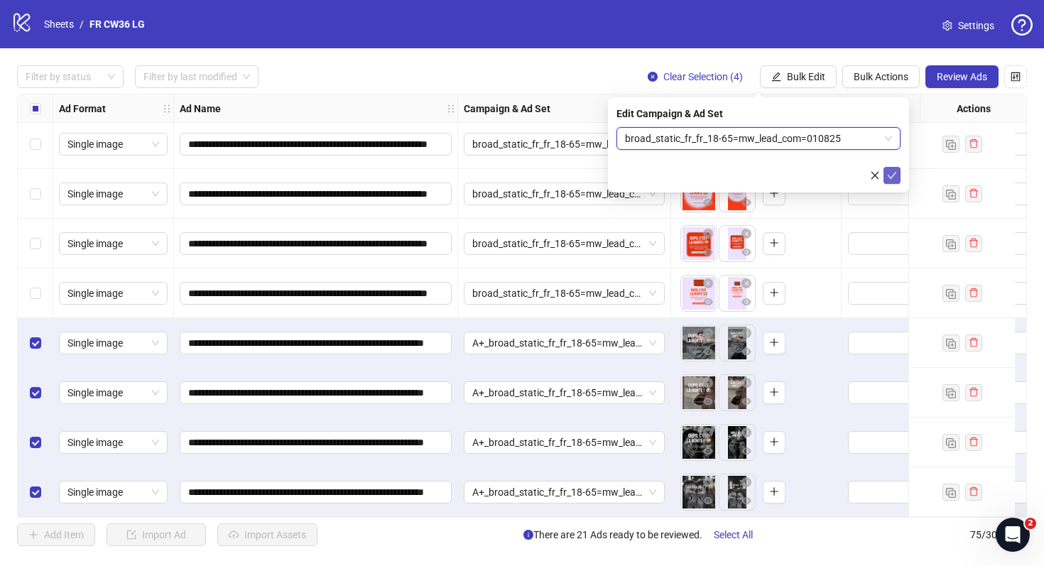
click at [892, 180] on span "submit" at bounding box center [892, 175] width 10 height 11
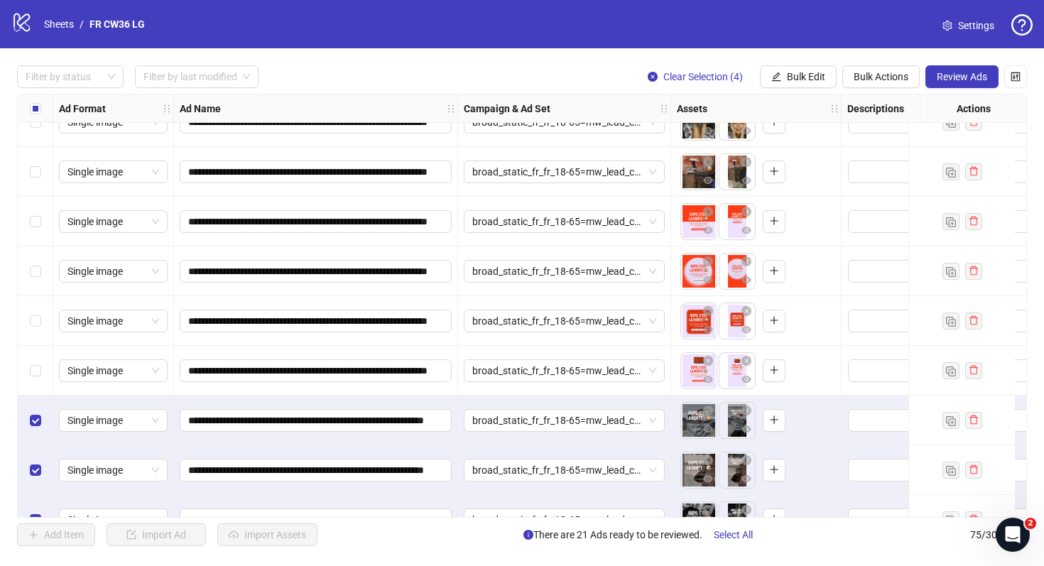
scroll to position [3342, 0]
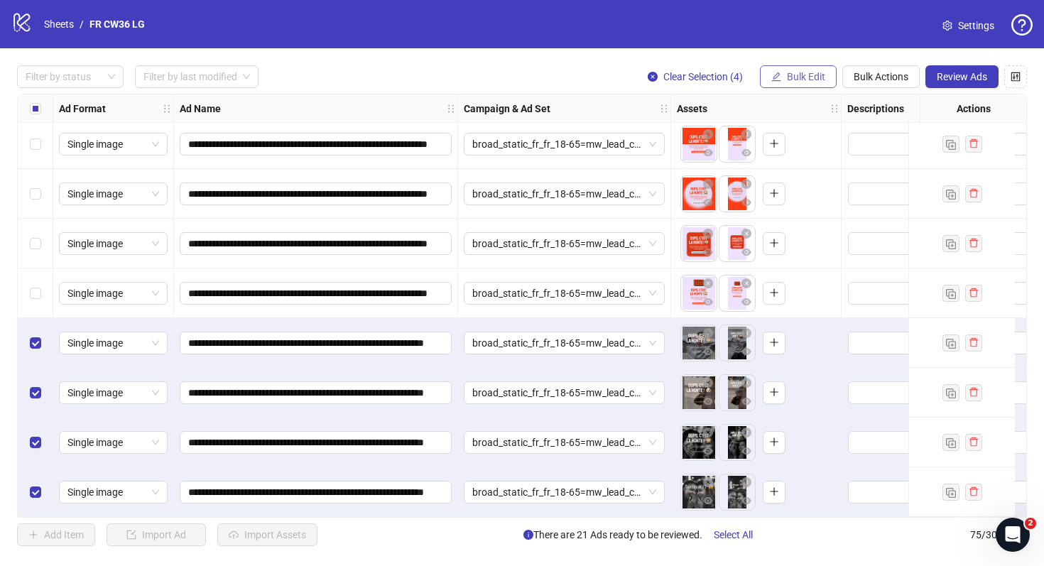
click at [809, 86] on button "Bulk Edit" at bounding box center [798, 76] width 77 height 23
click at [865, 76] on span "Bulk Actions" at bounding box center [881, 76] width 55 height 11
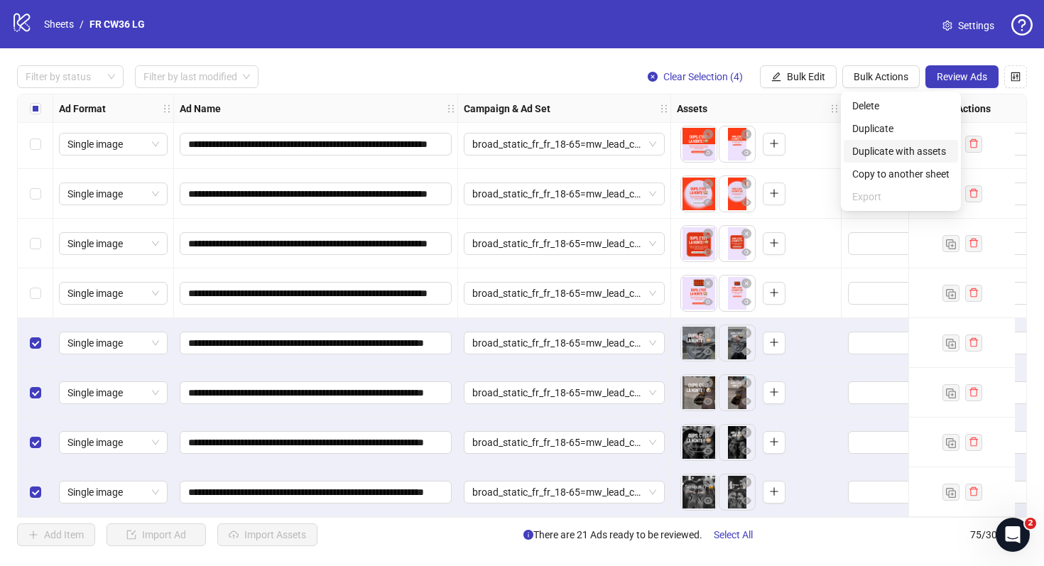
click at [865, 155] on span "Duplicate with assets" at bounding box center [901, 152] width 97 height 16
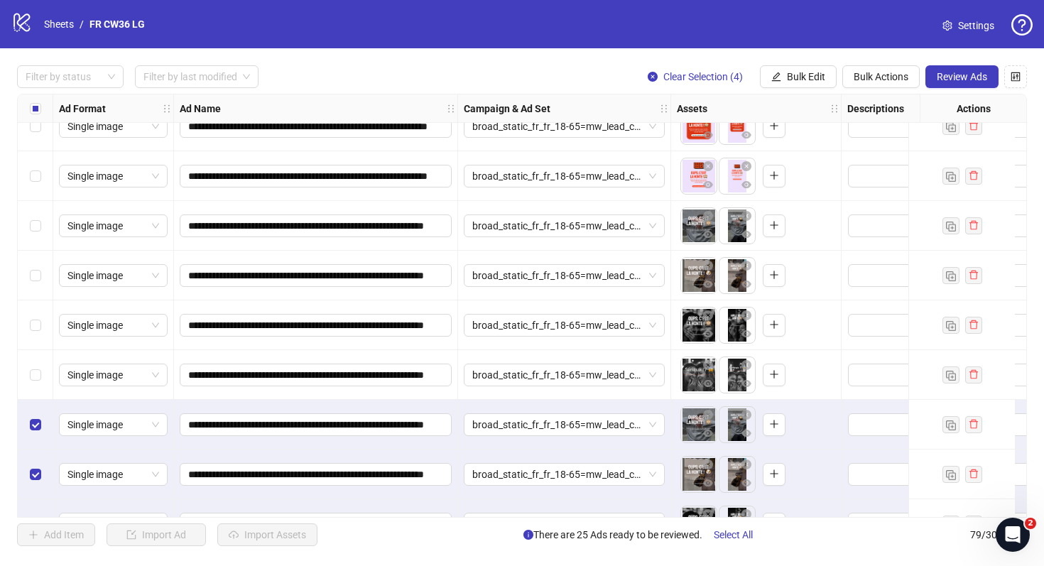
scroll to position [3540, 0]
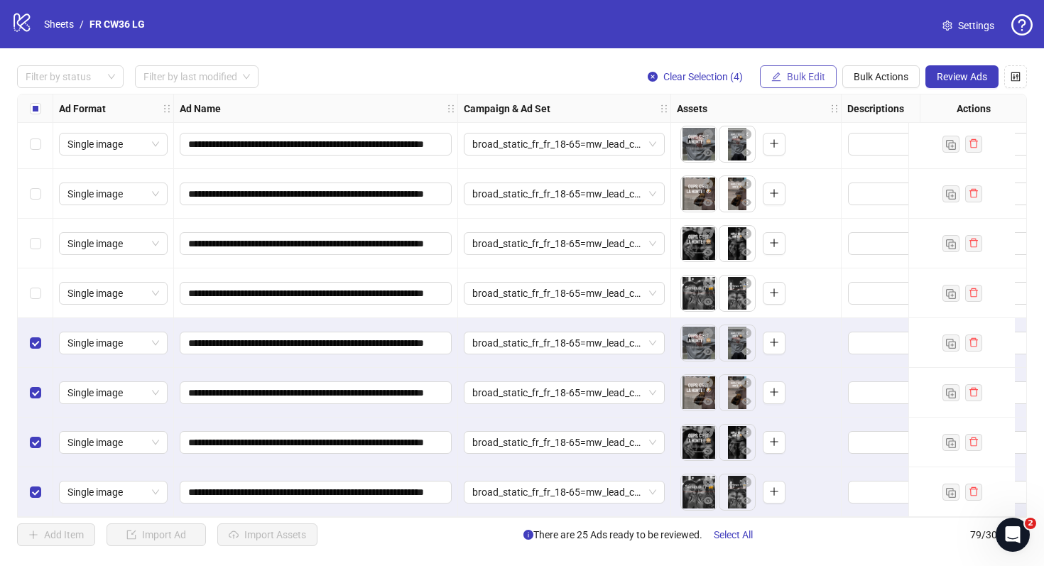
click at [821, 81] on span "Bulk Edit" at bounding box center [806, 76] width 38 height 11
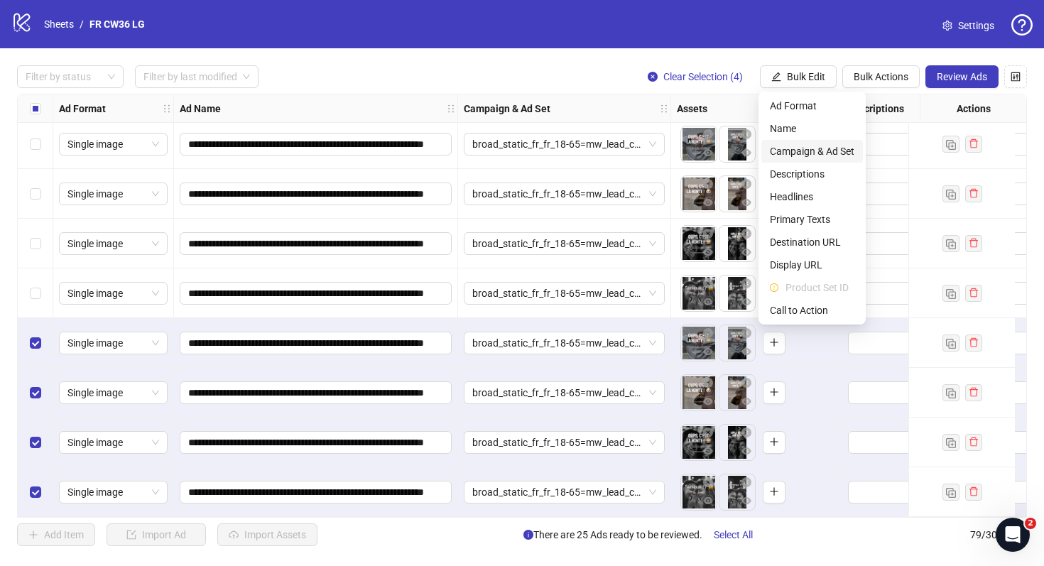
click at [819, 148] on span "Campaign & Ad Set" at bounding box center [812, 152] width 85 height 16
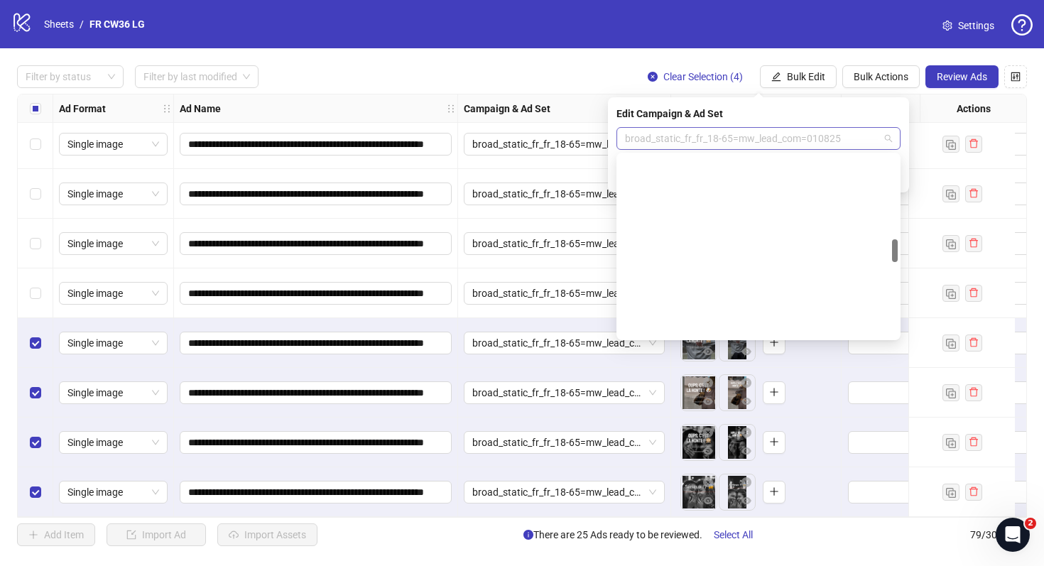
click at [766, 139] on span "broad_static_fr_fr_18-65=mw_lead_com=010825" at bounding box center [758, 138] width 267 height 21
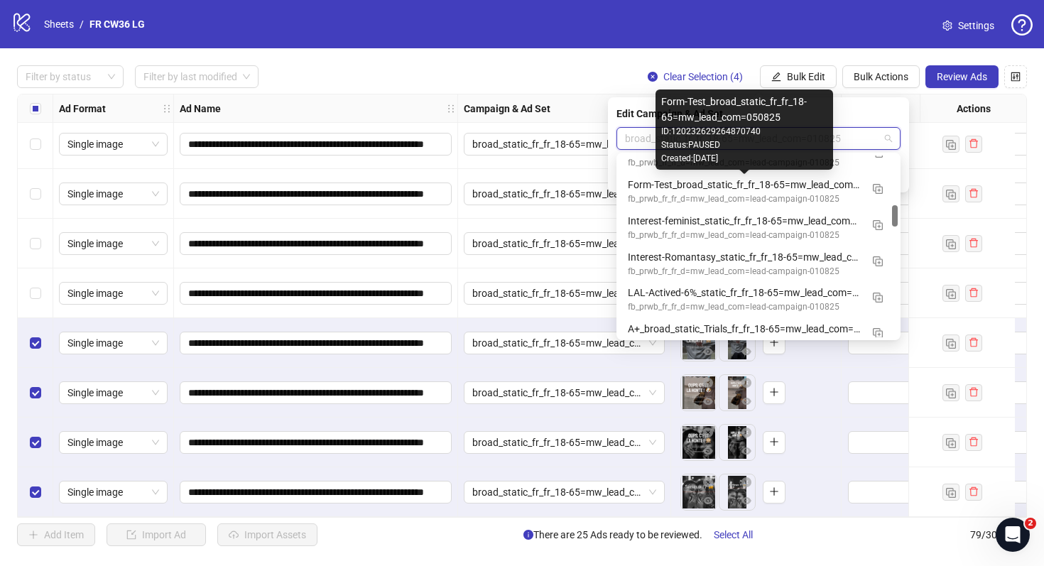
scroll to position [420, 0]
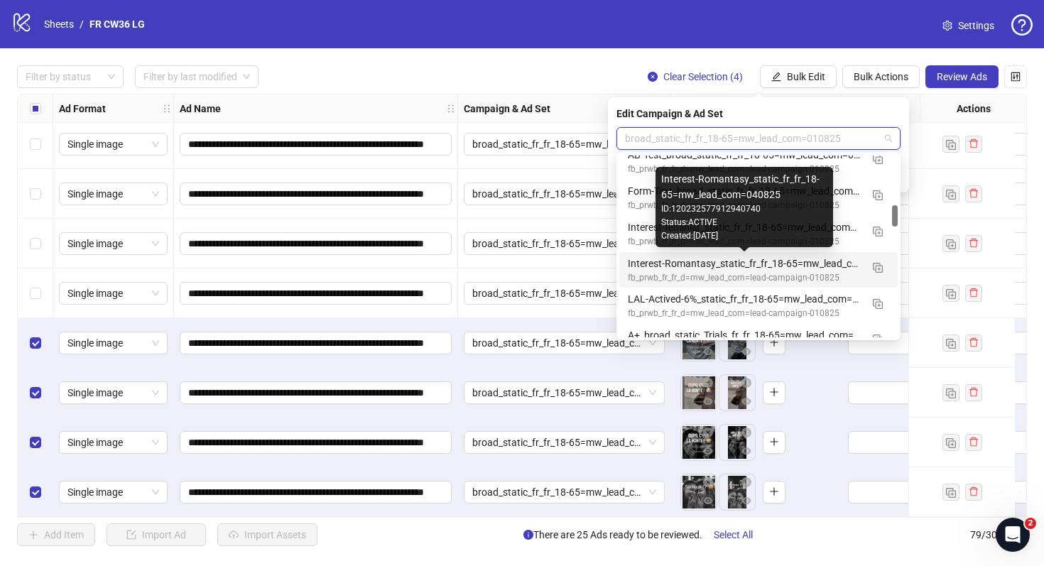
click at [726, 258] on div "Interest-Romantasy_static_fr_fr_18-65=mw_lead_com=040825" at bounding box center [744, 264] width 233 height 16
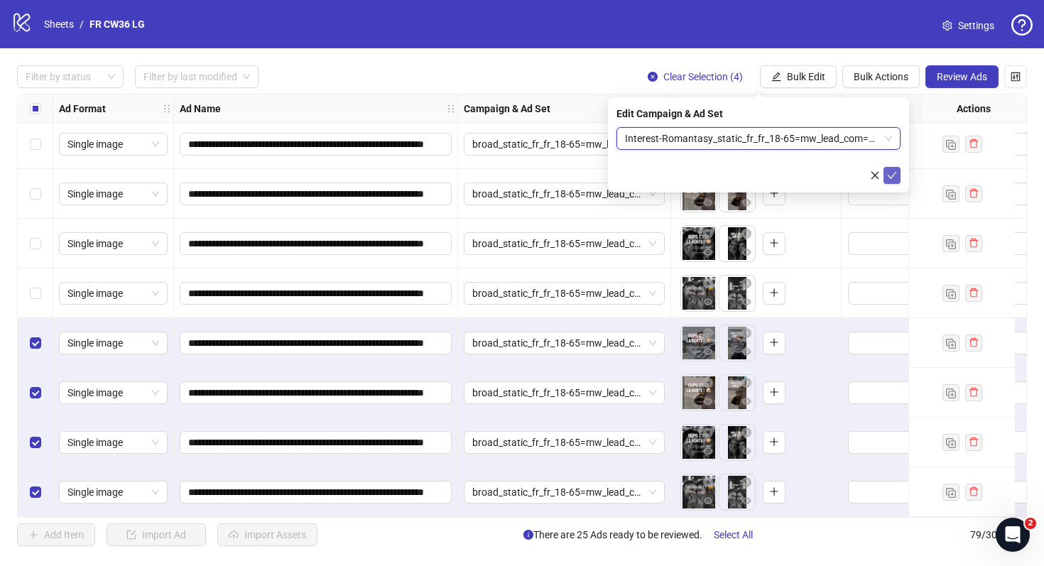
click at [896, 174] on icon "check" at bounding box center [892, 176] width 10 height 10
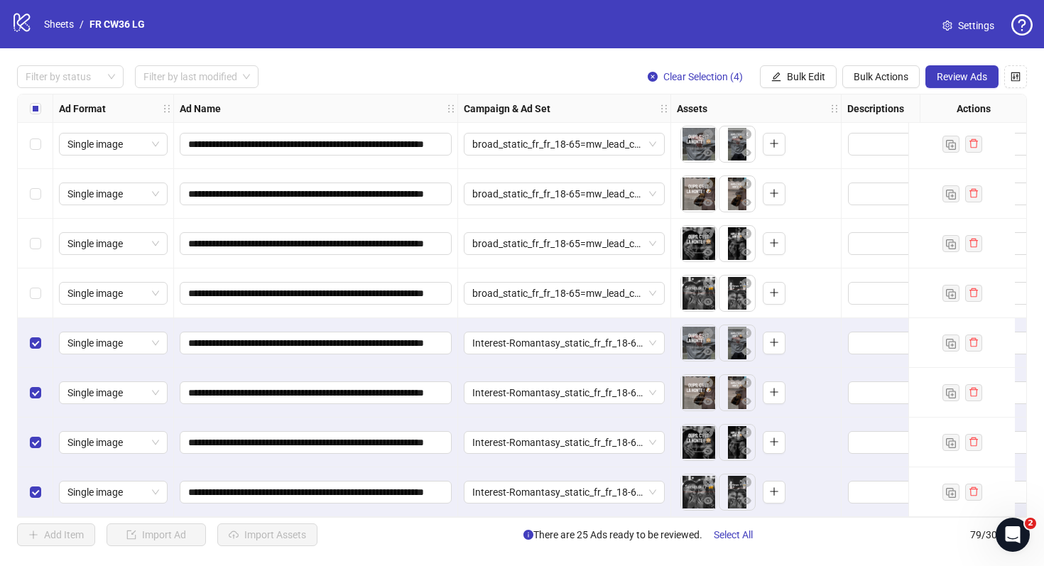
scroll to position [3516, 0]
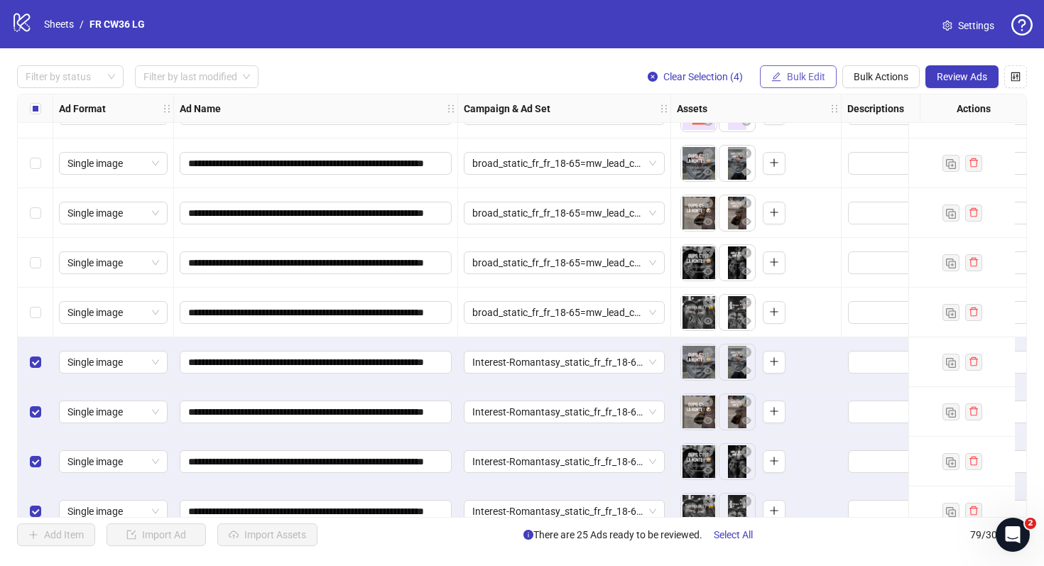
click at [821, 84] on button "Bulk Edit" at bounding box center [798, 76] width 77 height 23
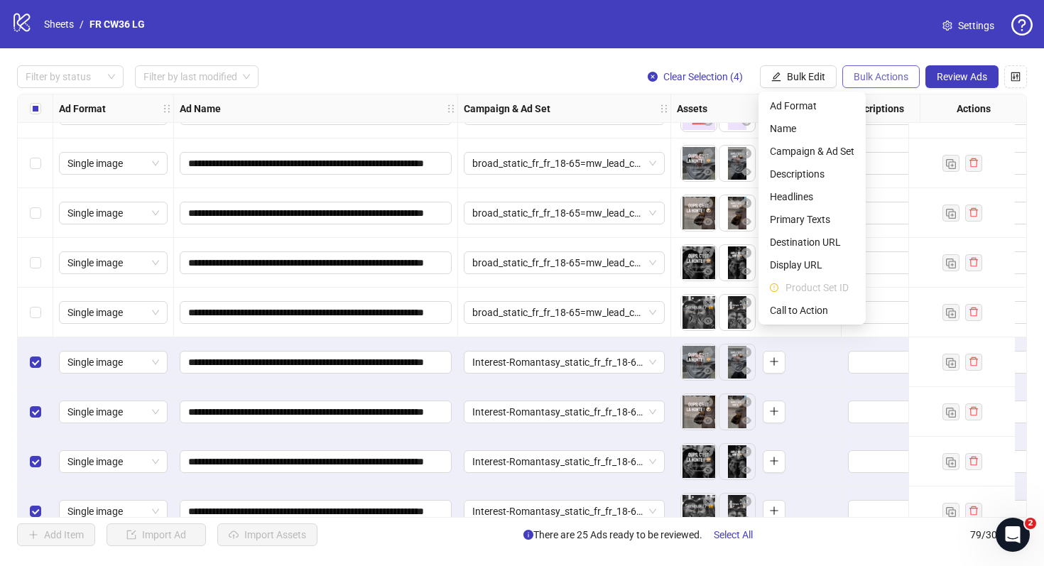
click at [860, 74] on span "Bulk Actions" at bounding box center [881, 76] width 55 height 11
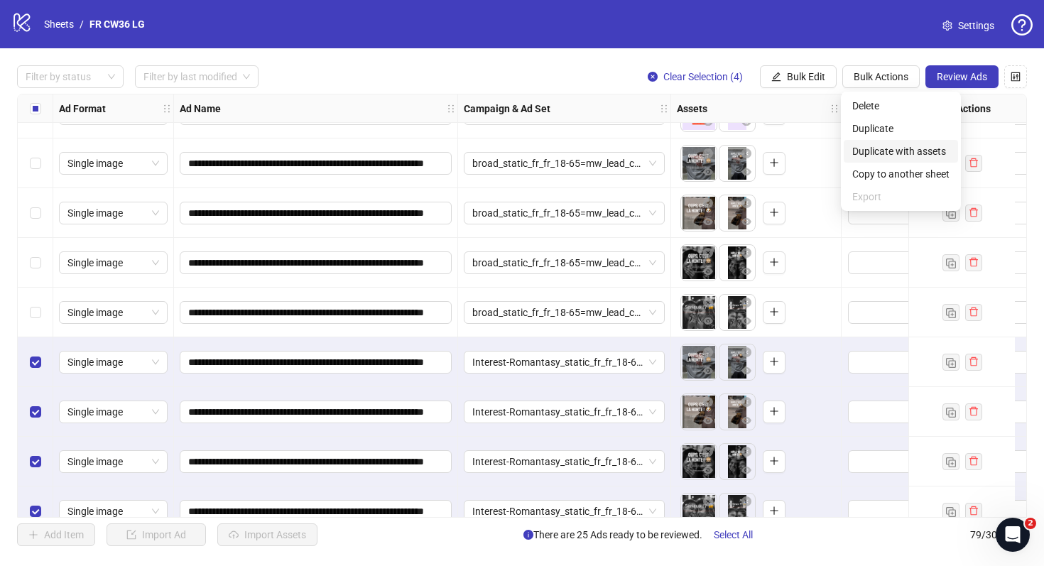
click at [887, 148] on span "Duplicate with assets" at bounding box center [901, 152] width 97 height 16
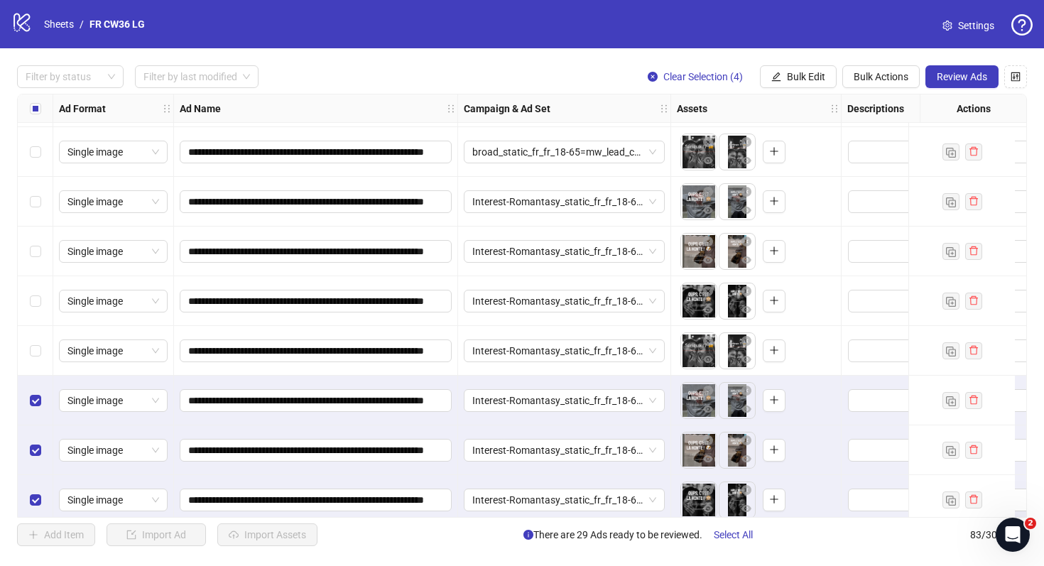
scroll to position [3739, 0]
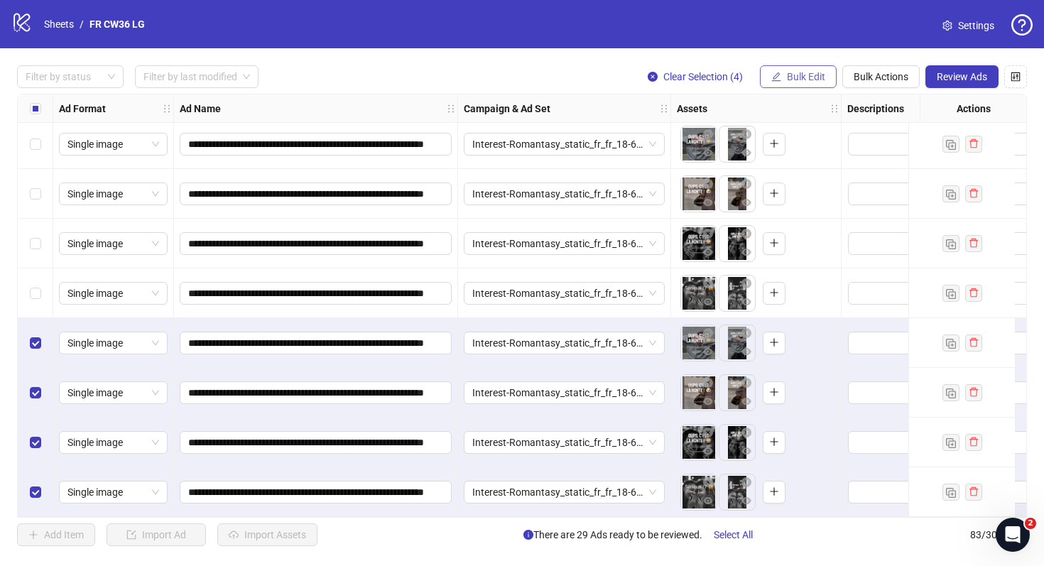
click at [832, 73] on button "Bulk Edit" at bounding box center [798, 76] width 77 height 23
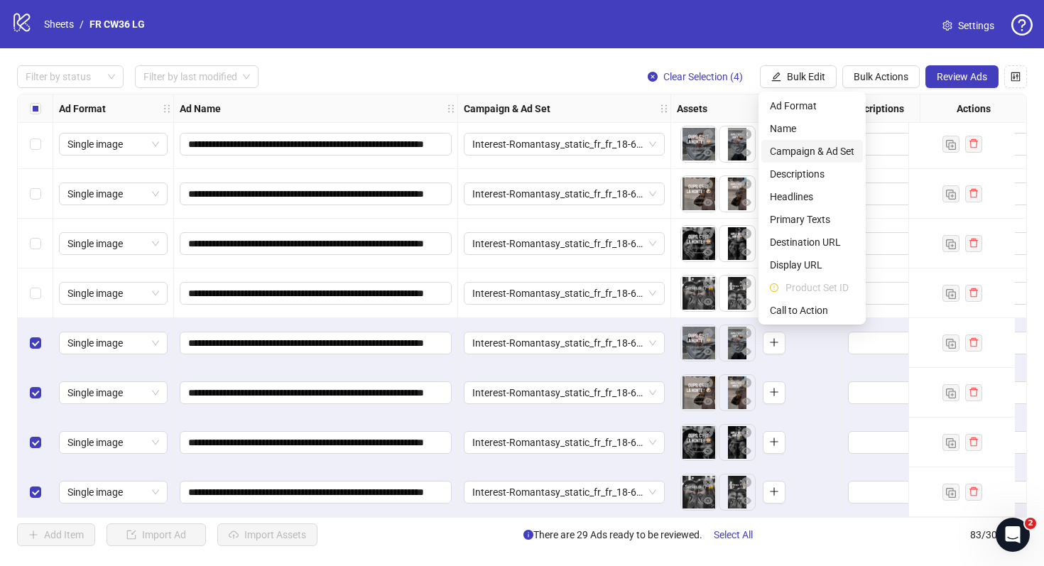
click at [826, 145] on span "Campaign & Ad Set" at bounding box center [812, 152] width 85 height 16
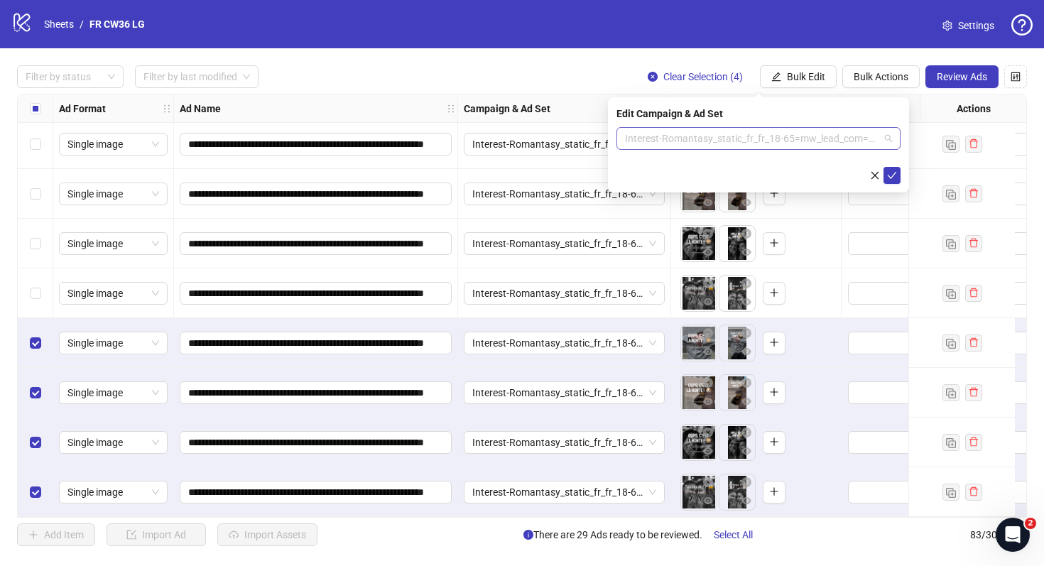
click at [778, 136] on span "Interest-Romantasy_static_fr_fr_18-65=mw_lead_com=040825" at bounding box center [758, 138] width 267 height 21
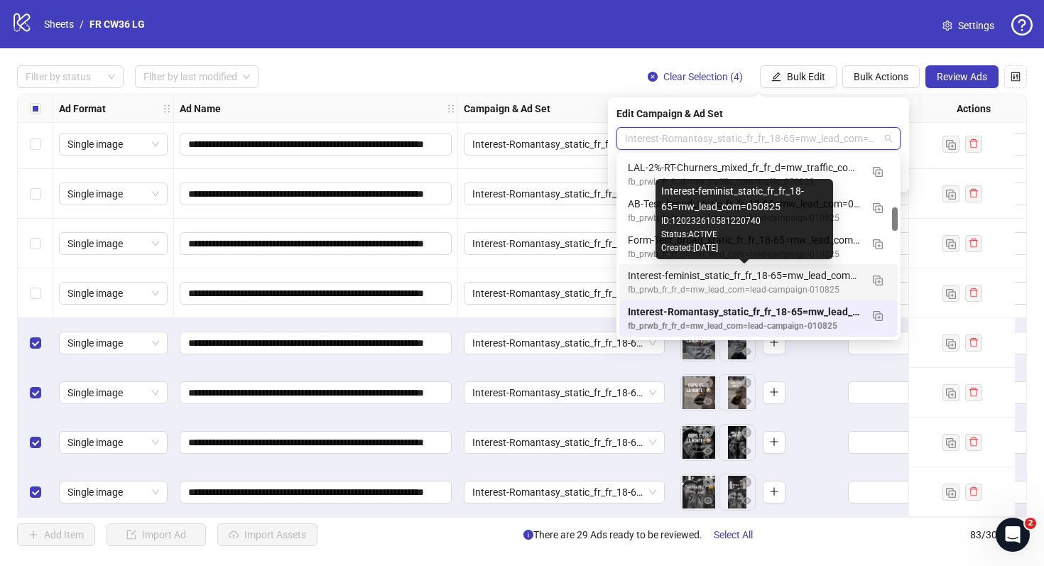
click at [753, 282] on div "Interest-feminist_static_fr_fr_18-65=mw_lead_com=050825" at bounding box center [744, 276] width 233 height 16
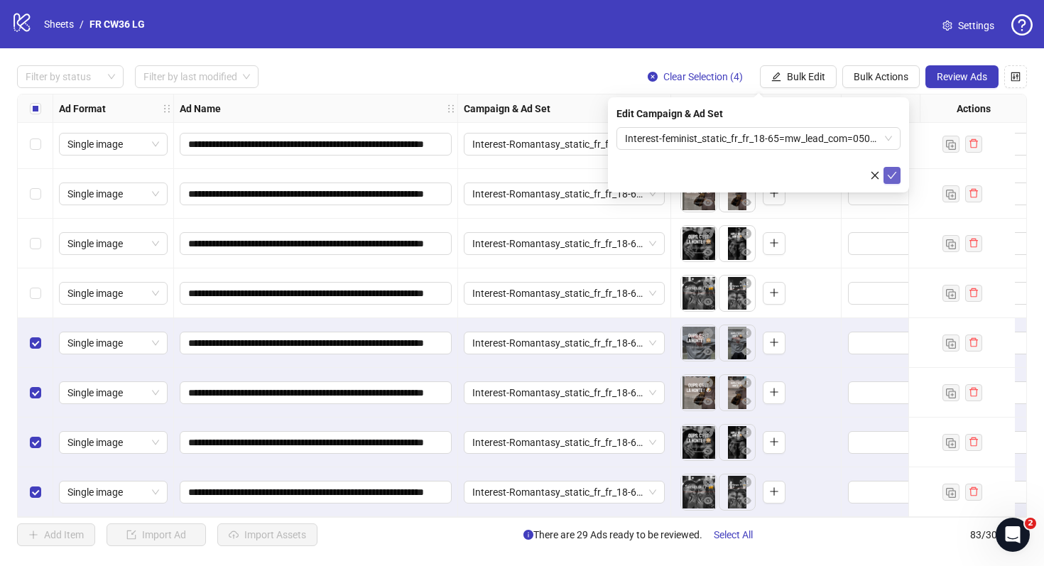
click at [893, 172] on icon "check" at bounding box center [892, 176] width 10 height 10
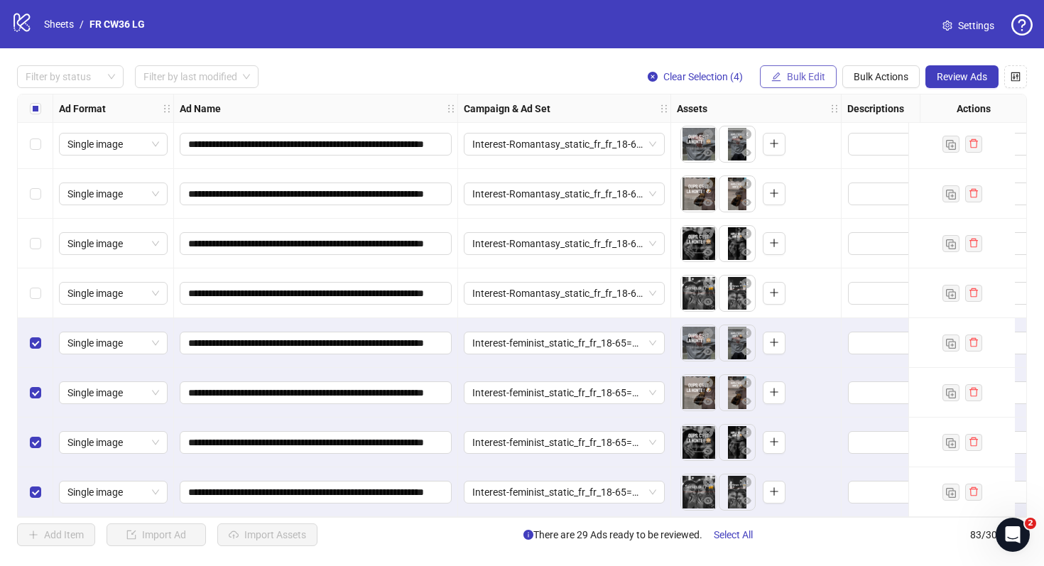
click at [803, 77] on span "Bulk Edit" at bounding box center [806, 76] width 38 height 11
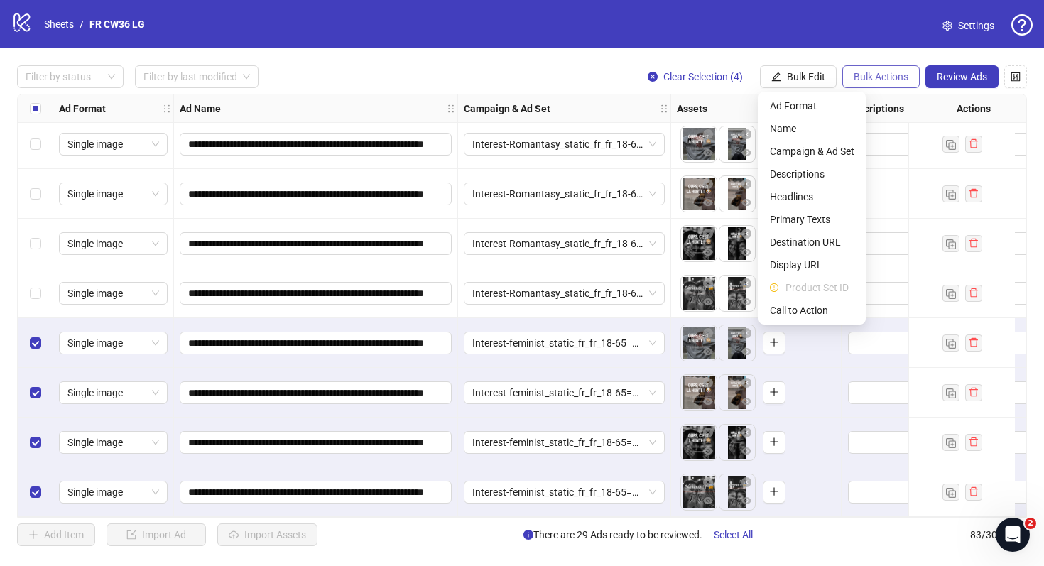
click at [868, 78] on span "Bulk Actions" at bounding box center [881, 76] width 55 height 11
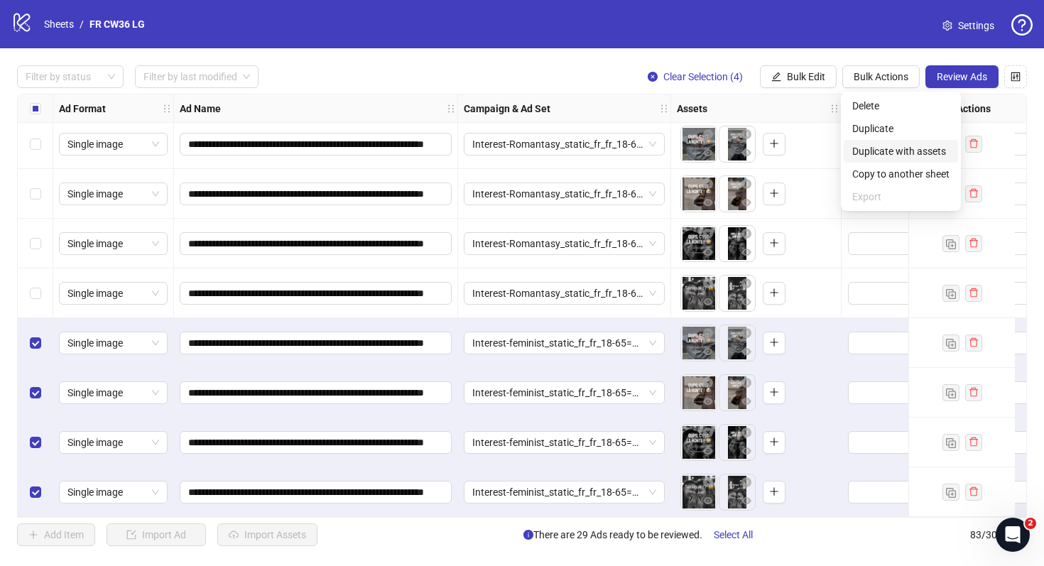
click at [885, 156] on span "Duplicate with assets" at bounding box center [901, 152] width 97 height 16
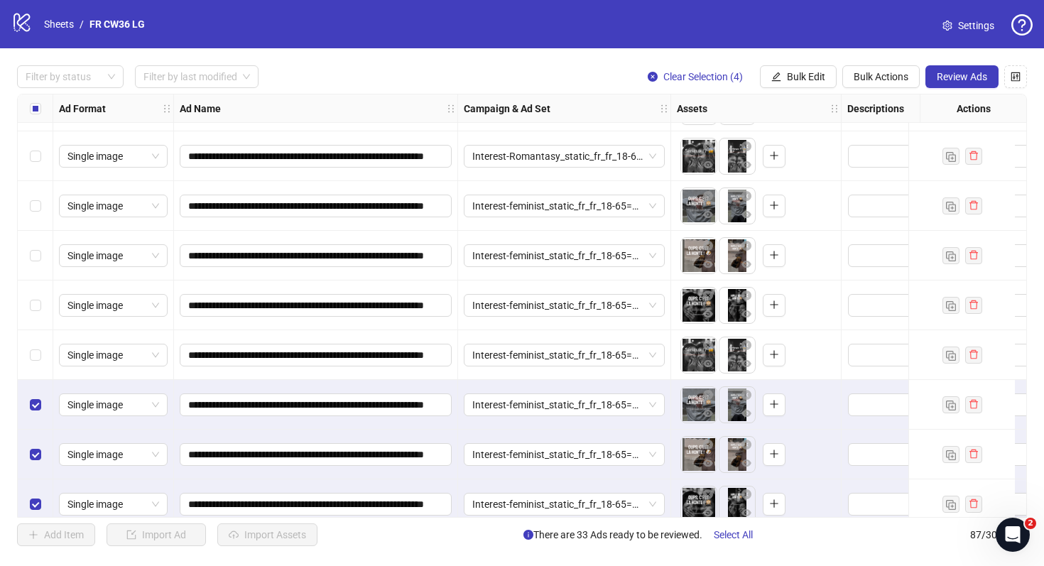
scroll to position [3938, 0]
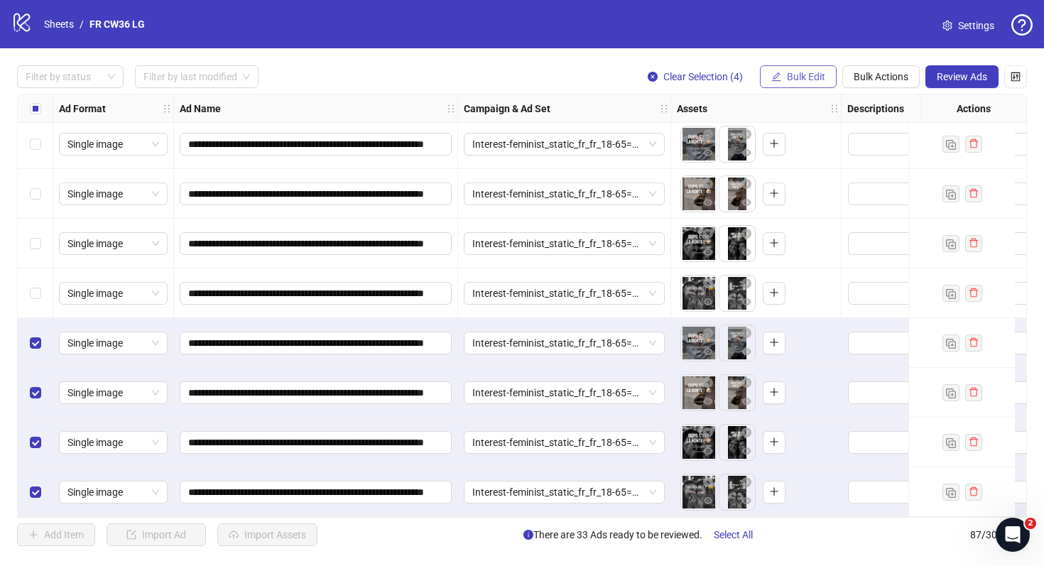
click at [816, 67] on button "Bulk Edit" at bounding box center [798, 76] width 77 height 23
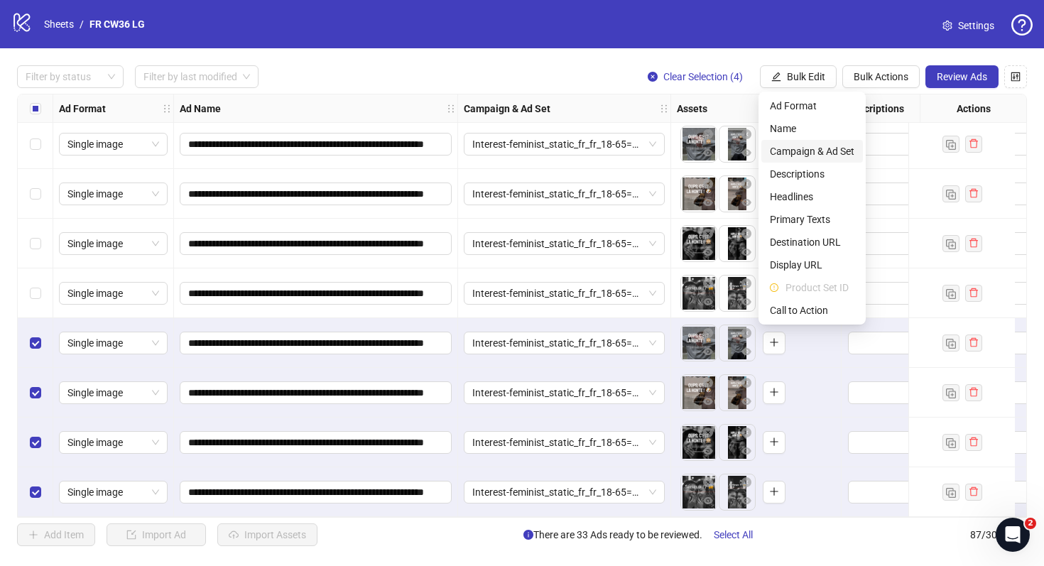
click at [803, 145] on span "Campaign & Ad Set" at bounding box center [812, 152] width 85 height 16
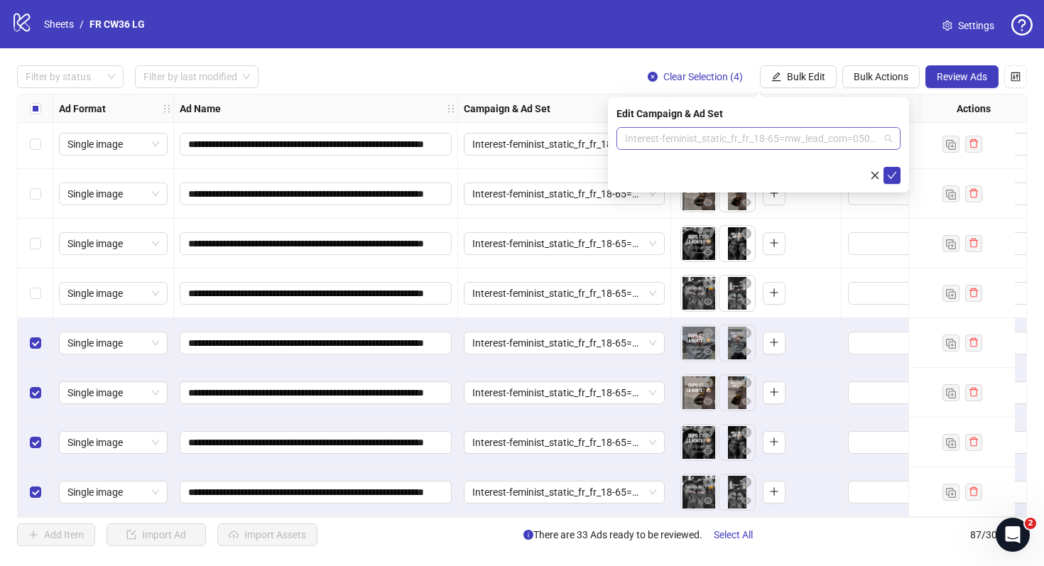
click at [781, 134] on span "Interest-feminist_static_fr_fr_18-65=mw_lead_com=050825" at bounding box center [758, 138] width 267 height 21
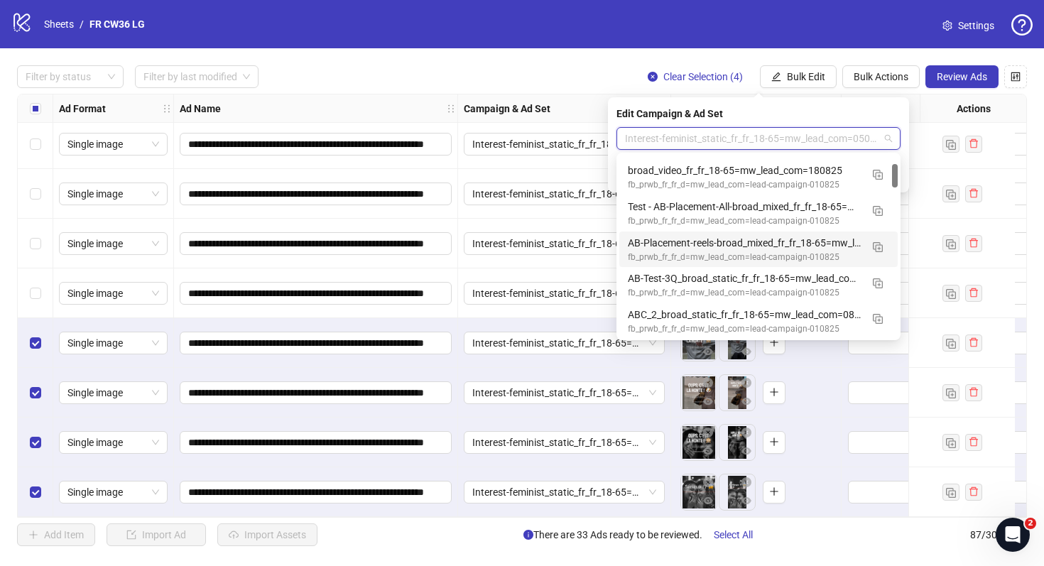
scroll to position [63, 0]
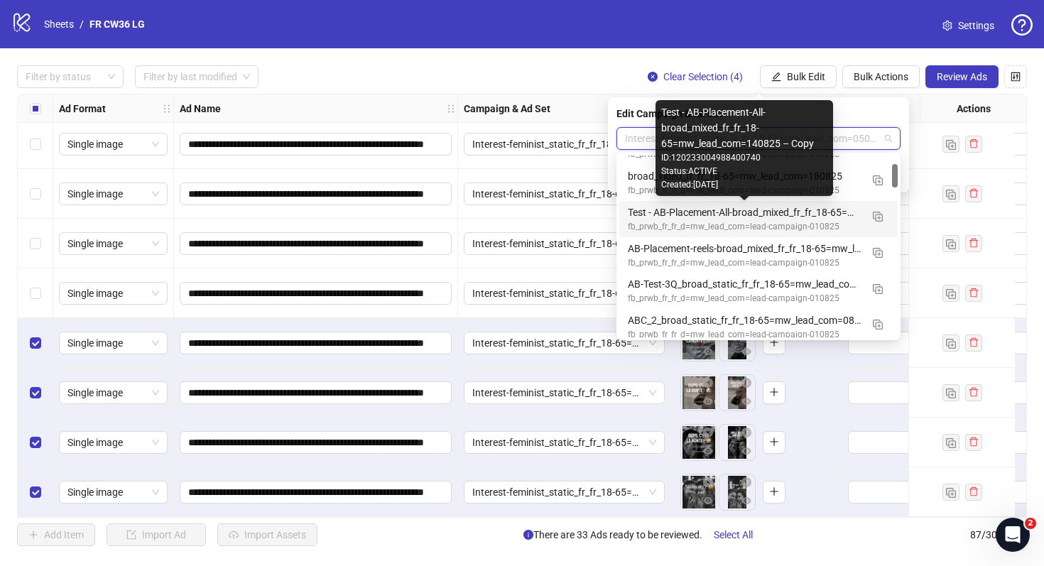
click at [764, 217] on div "Test - AB-Placement-All-broad_mixed_fr_fr_18-65=mw_lead_com=140825 – Copy" at bounding box center [744, 213] width 233 height 16
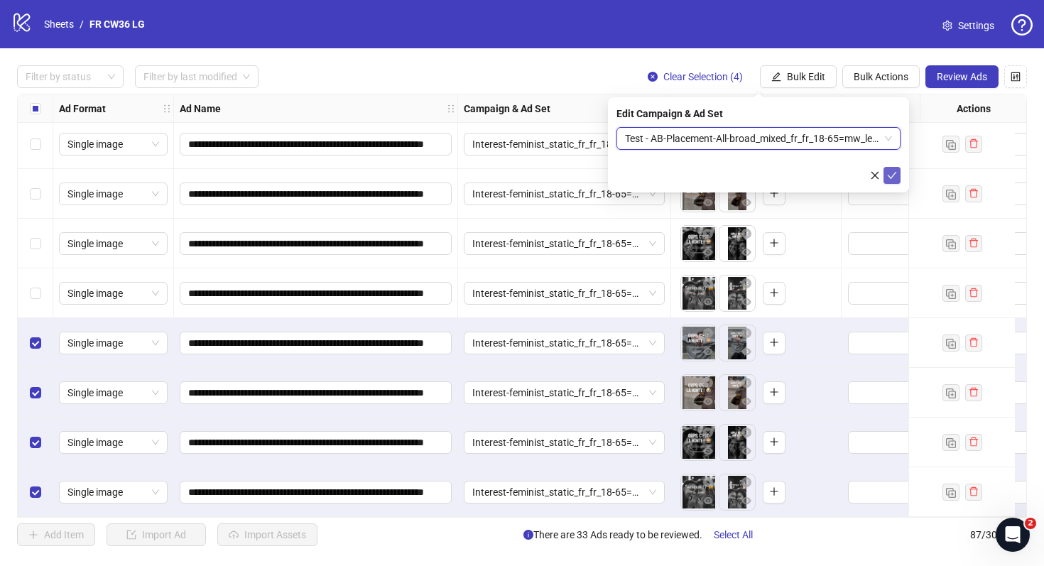
click at [892, 173] on icon "check" at bounding box center [892, 176] width 10 height 10
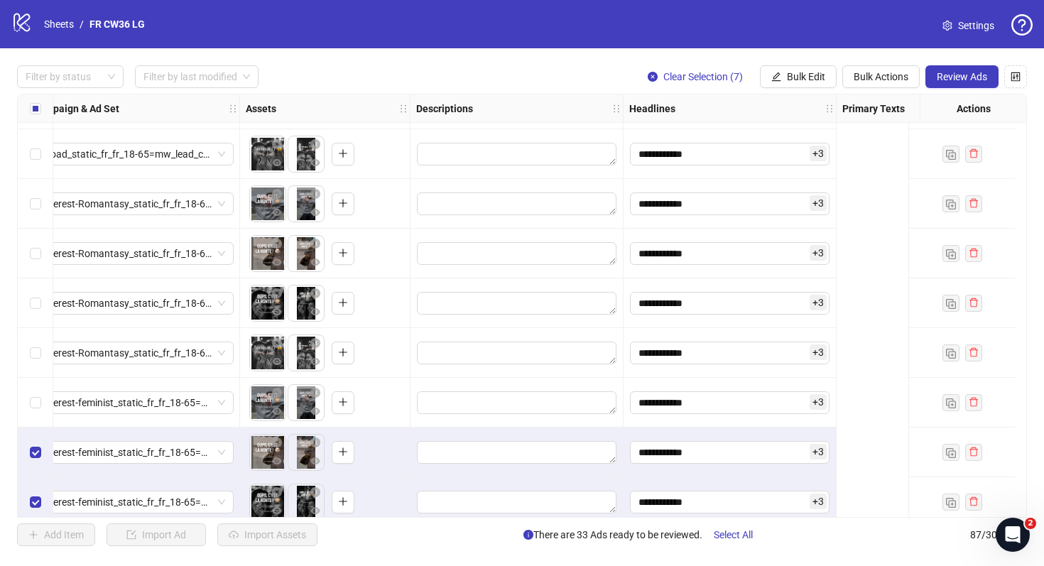
scroll to position [3674, 0]
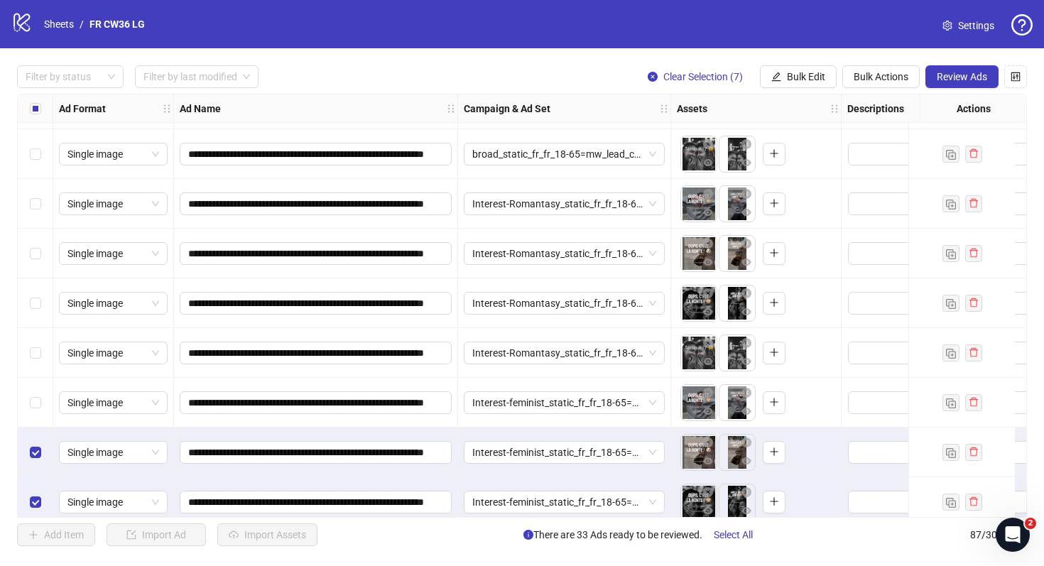
click at [42, 404] on div "Select row 80" at bounding box center [36, 403] width 36 height 50
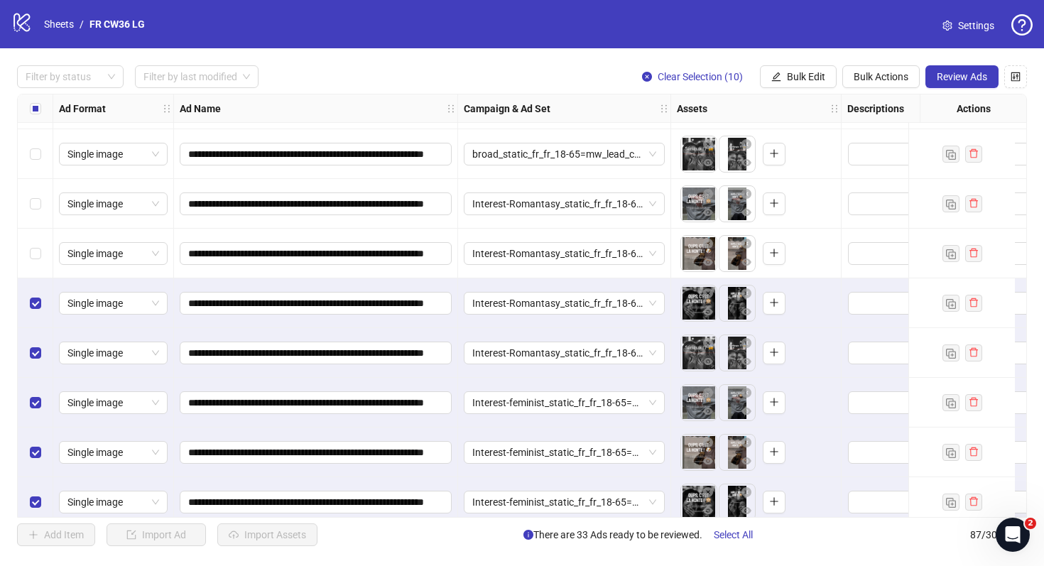
click at [41, 254] on div "Select row 77" at bounding box center [36, 254] width 36 height 50
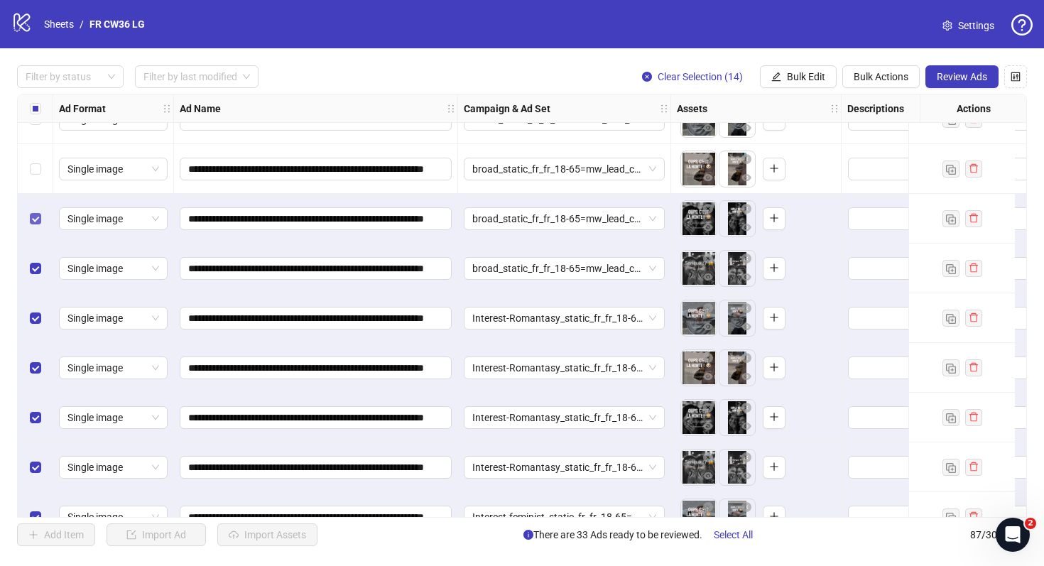
scroll to position [3450, 0]
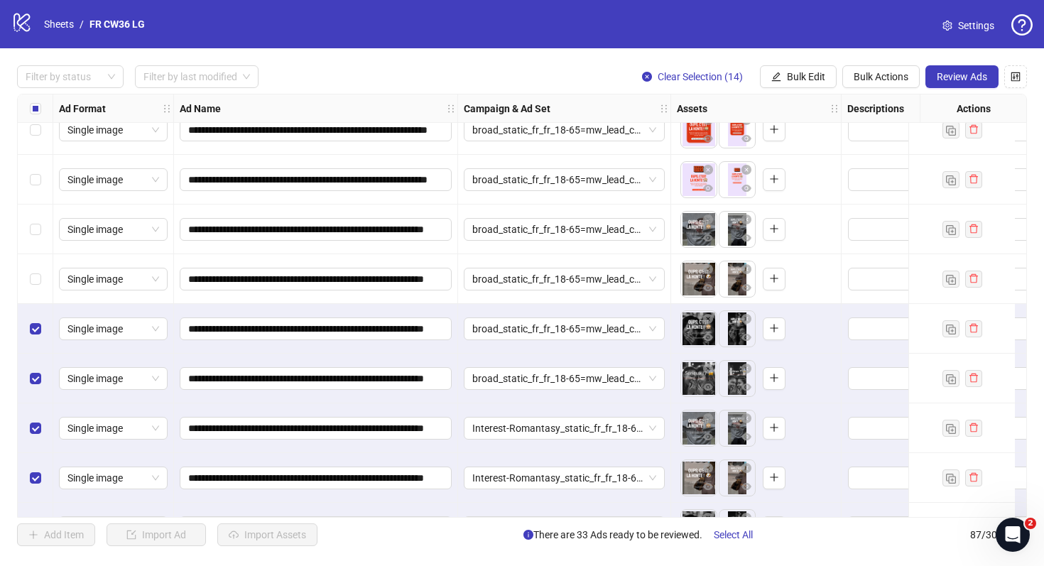
click at [37, 272] on label "Select row 73" at bounding box center [35, 279] width 11 height 16
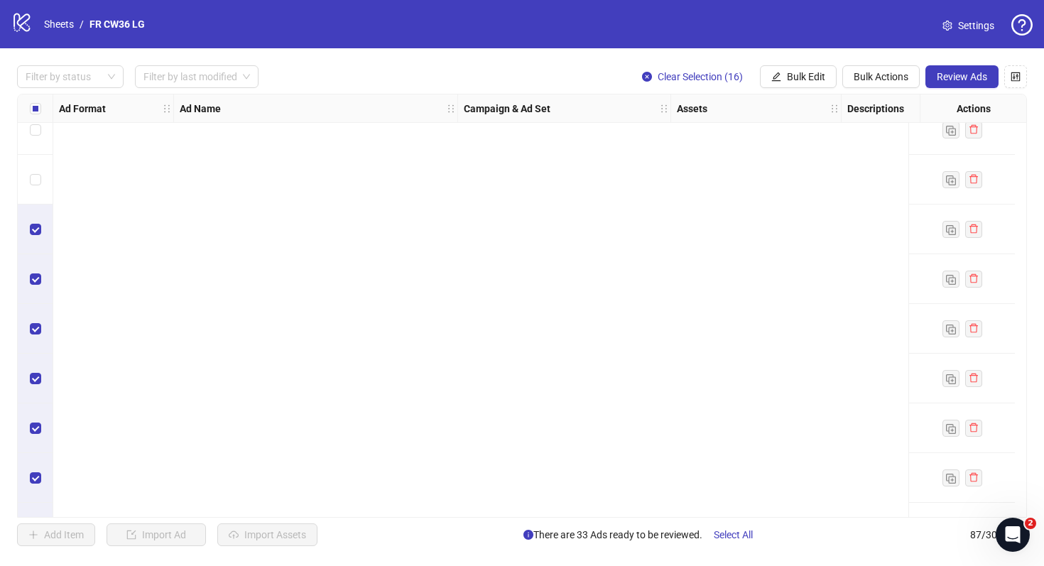
scroll to position [3450, 1326]
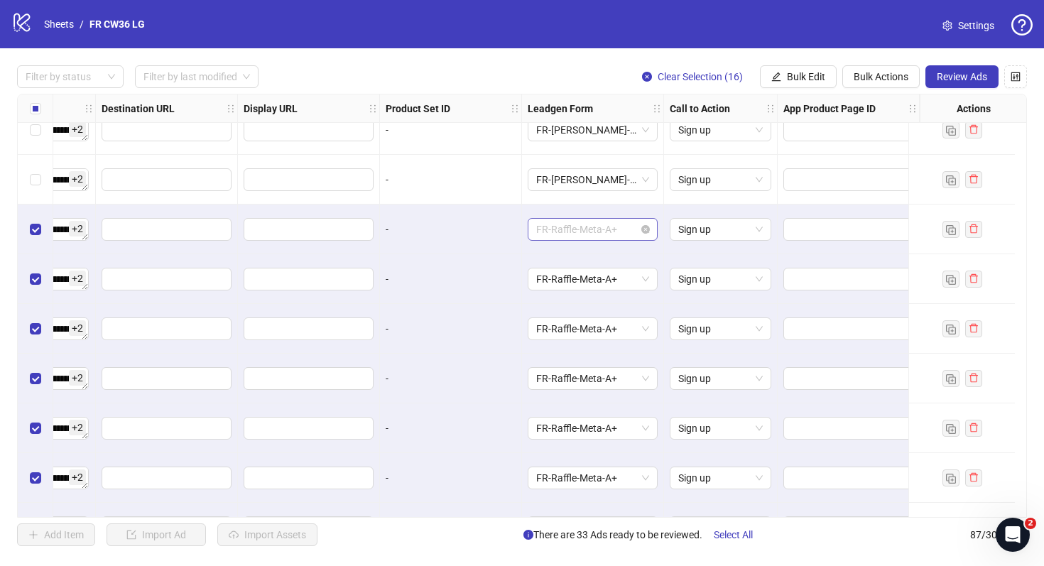
click at [617, 232] on span "FR-Raffle-Meta-A+" at bounding box center [592, 229] width 113 height 21
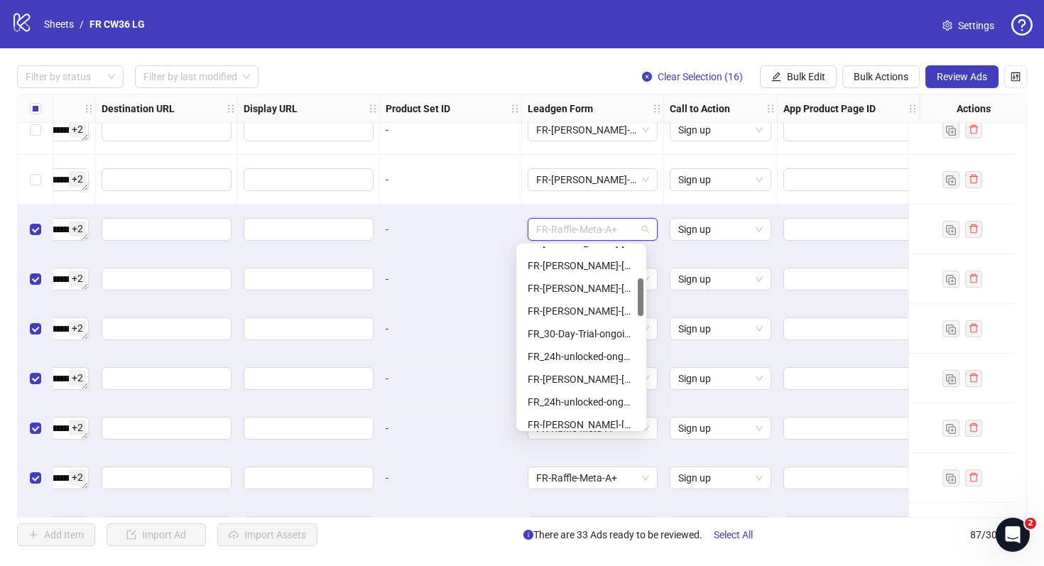
scroll to position [154, 0]
click at [593, 374] on div "FR-JULIE-RAFFLE-Aug25-copy-good" at bounding box center [581, 377] width 107 height 16
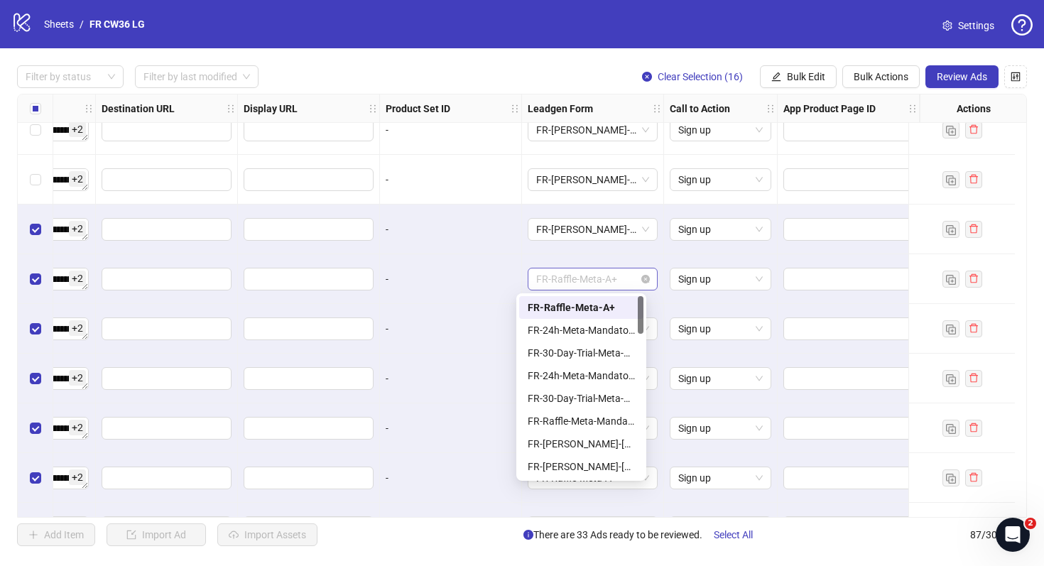
click at [593, 278] on span "FR-Raffle-Meta-A+" at bounding box center [592, 279] width 113 height 21
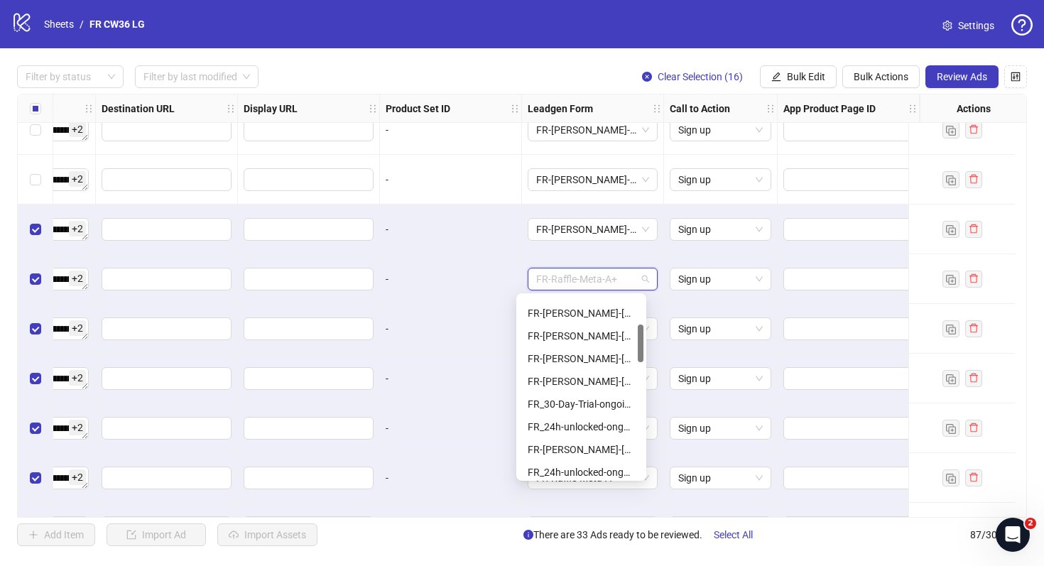
scroll to position [134, 0]
click at [608, 436] on div "FR-JULIE-RAFFLE-Aug25-copy-good" at bounding box center [581, 447] width 124 height 23
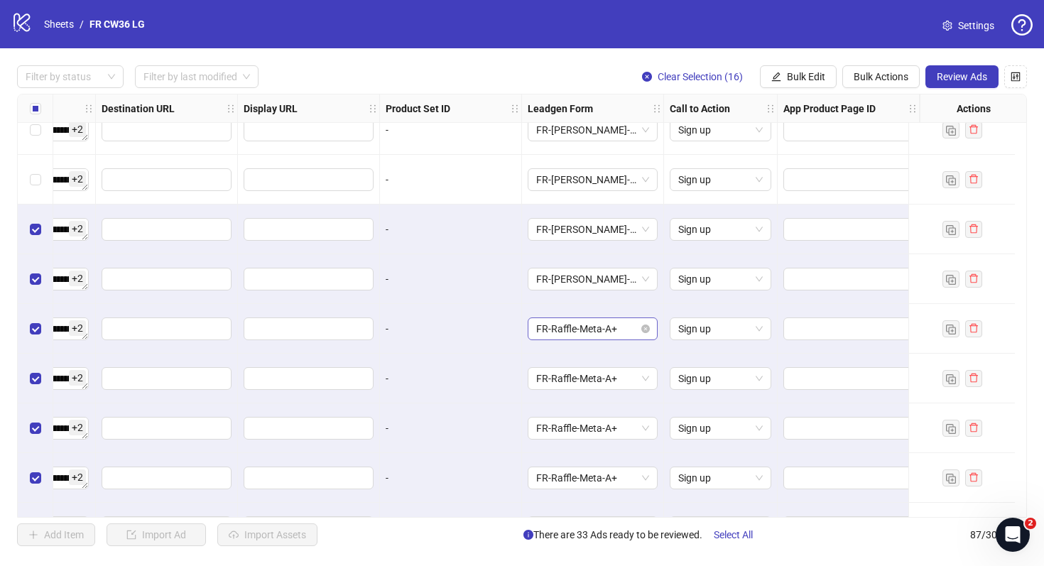
click at [593, 335] on span "FR-Raffle-Meta-A+" at bounding box center [592, 328] width 113 height 21
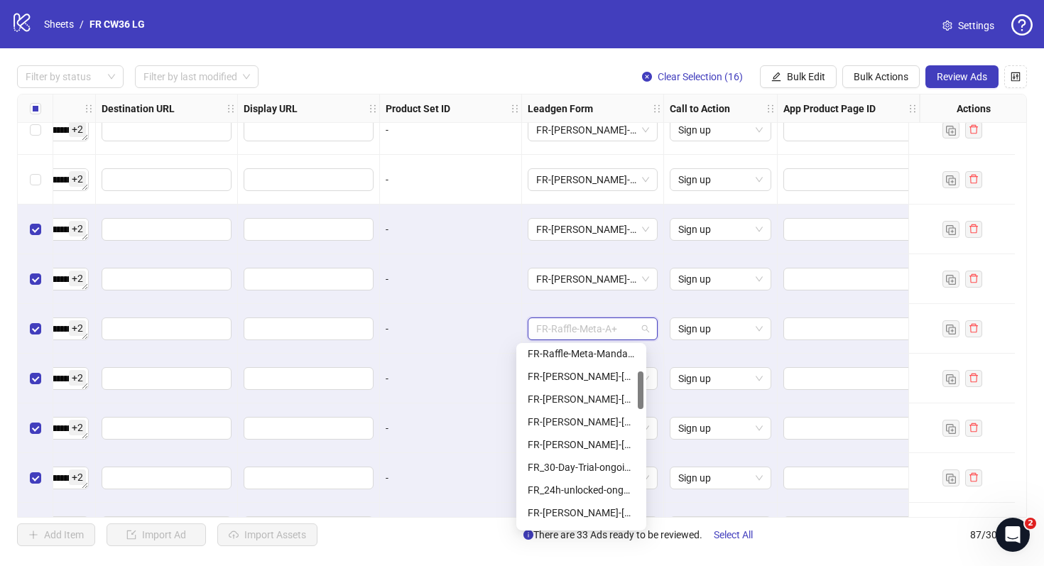
scroll to position [119, 0]
click at [588, 509] on div "FR-JULIE-RAFFLE-Aug25-copy-good" at bounding box center [581, 511] width 107 height 16
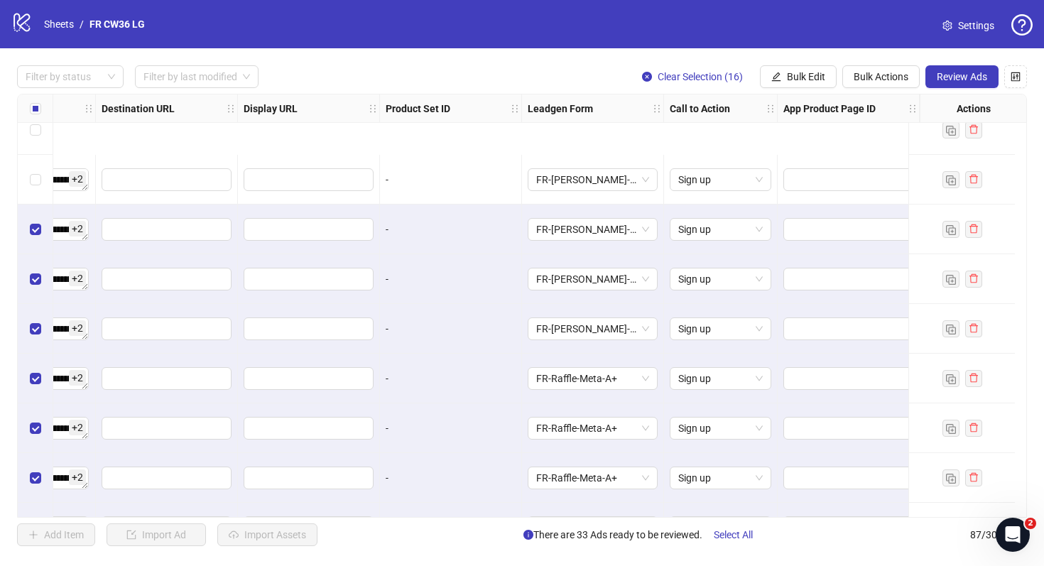
scroll to position [3565, 1326]
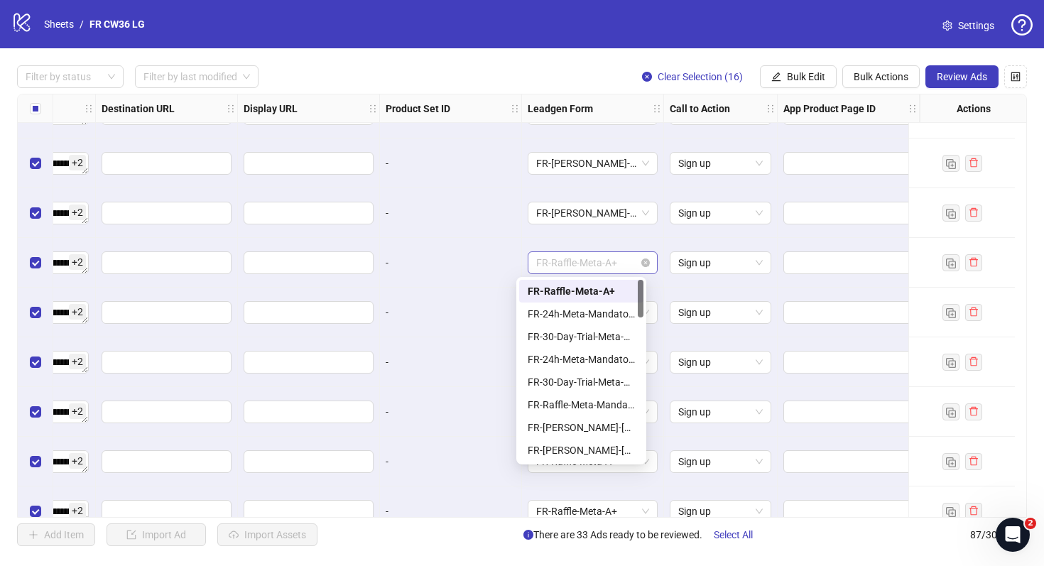
click at [585, 265] on span "FR-Raffle-Meta-A+" at bounding box center [592, 262] width 113 height 21
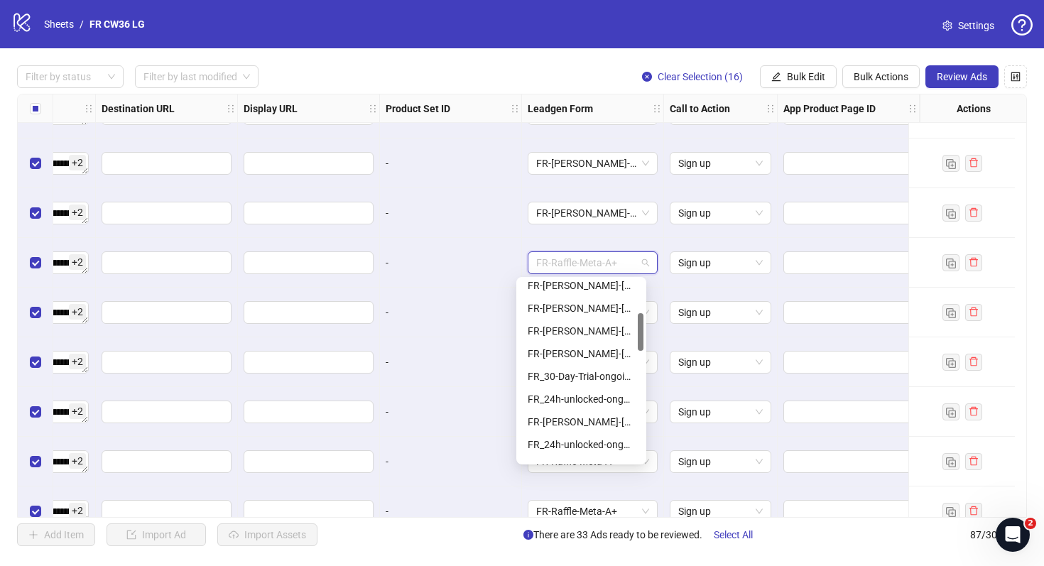
scroll to position [158, 0]
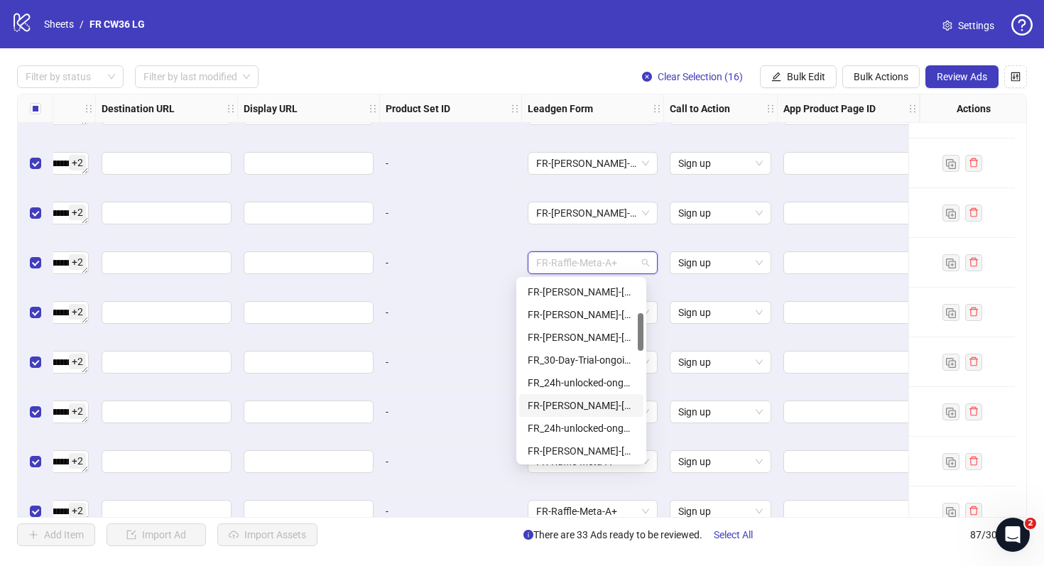
click at [600, 401] on div "FR-JULIE-RAFFLE-Aug25-copy-good" at bounding box center [581, 406] width 107 height 16
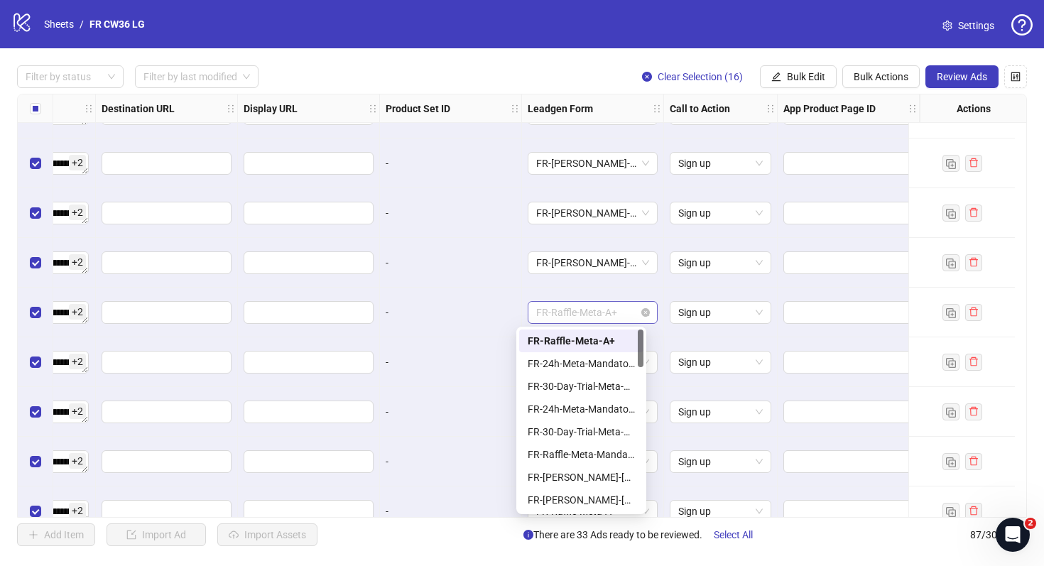
click at [594, 304] on span "FR-Raffle-Meta-A+" at bounding box center [592, 312] width 113 height 21
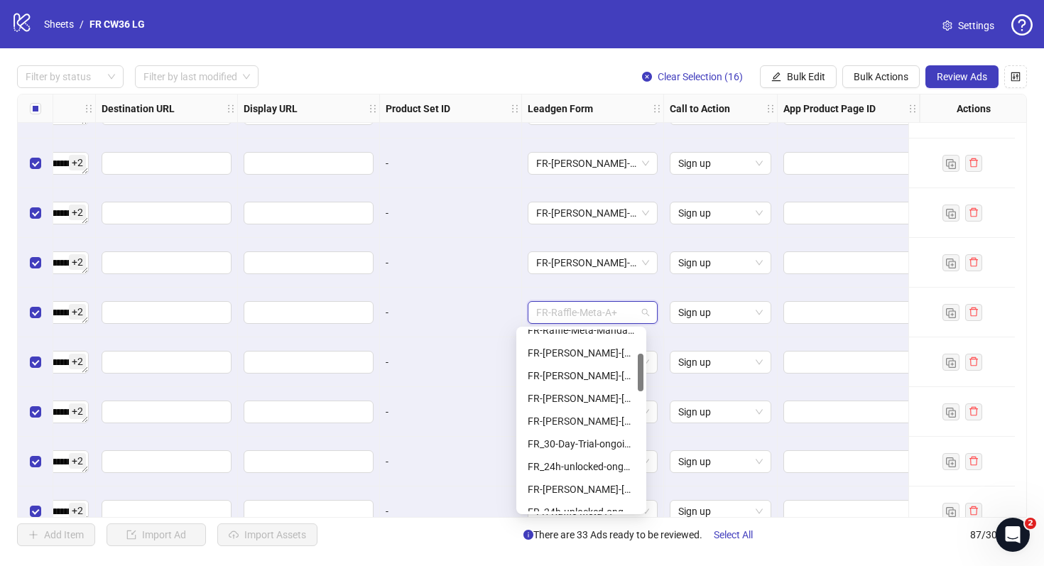
scroll to position [128, 0]
click at [595, 485] on div "FR-JULIE-RAFFLE-Aug25-copy-good" at bounding box center [581, 486] width 107 height 16
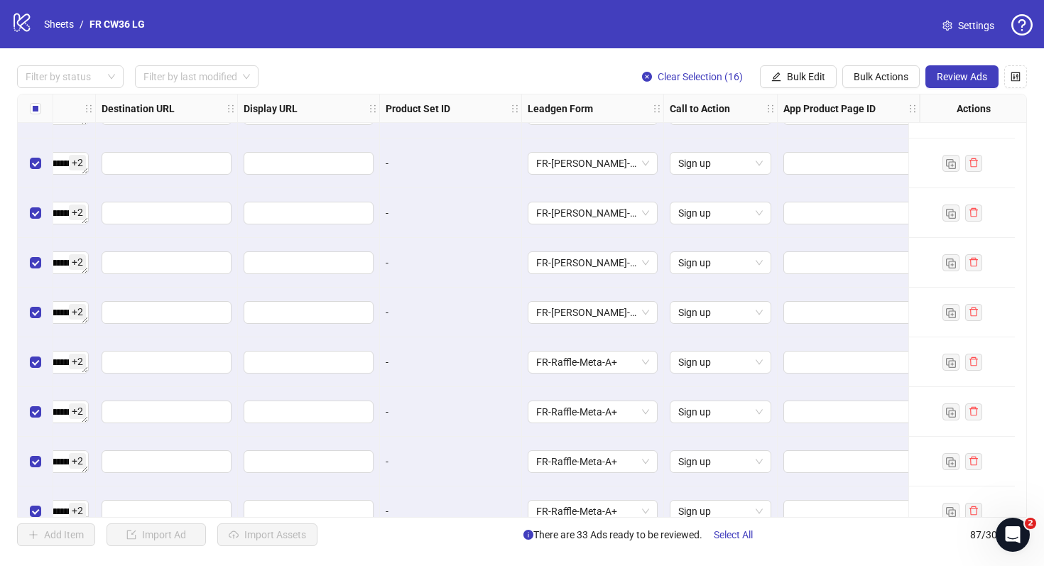
click at [595, 485] on div "FR-Raffle-Meta-A+" at bounding box center [593, 462] width 142 height 50
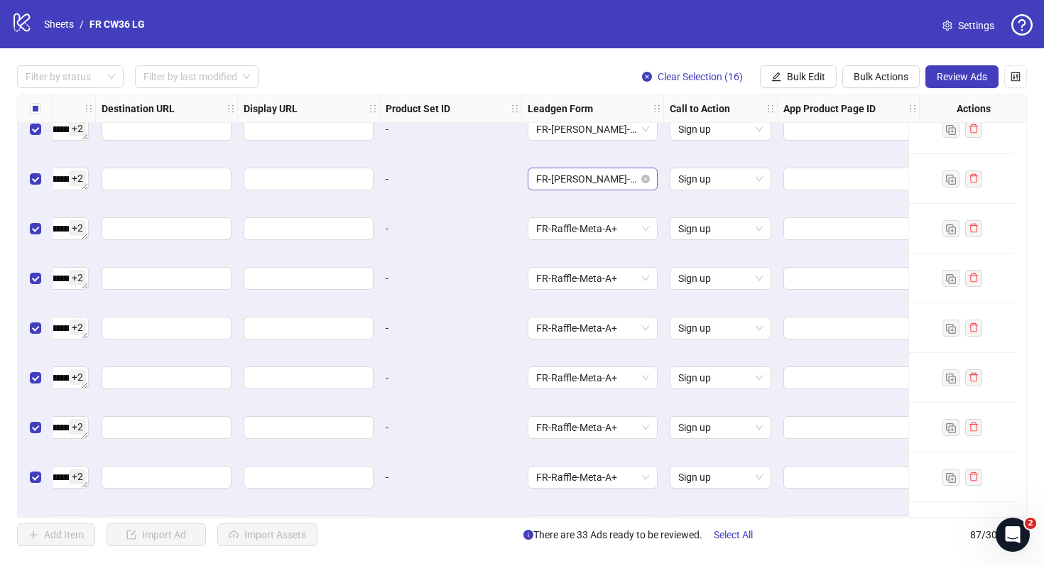
scroll to position [3683, 1326]
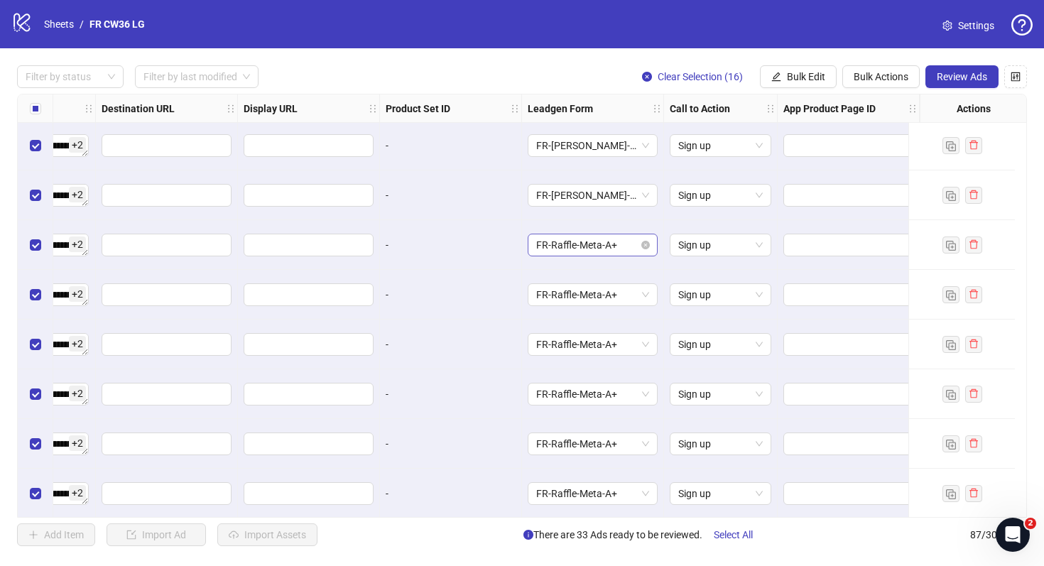
click at [606, 243] on span "FR-Raffle-Meta-A+" at bounding box center [592, 244] width 113 height 21
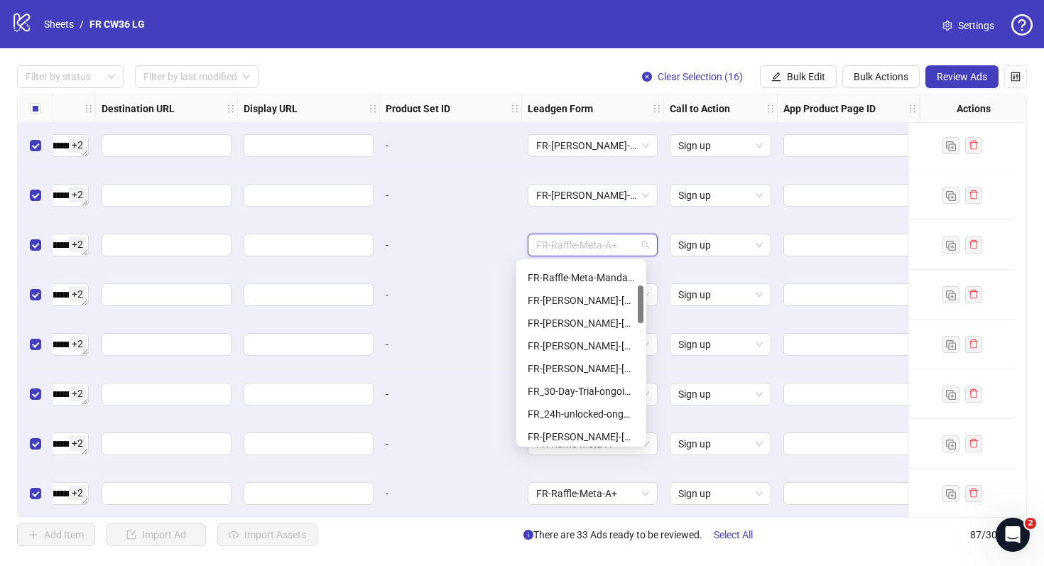
scroll to position [112, 0]
click at [613, 432] on div "FR-JULIE-RAFFLE-Aug25-copy-good" at bounding box center [581, 434] width 107 height 16
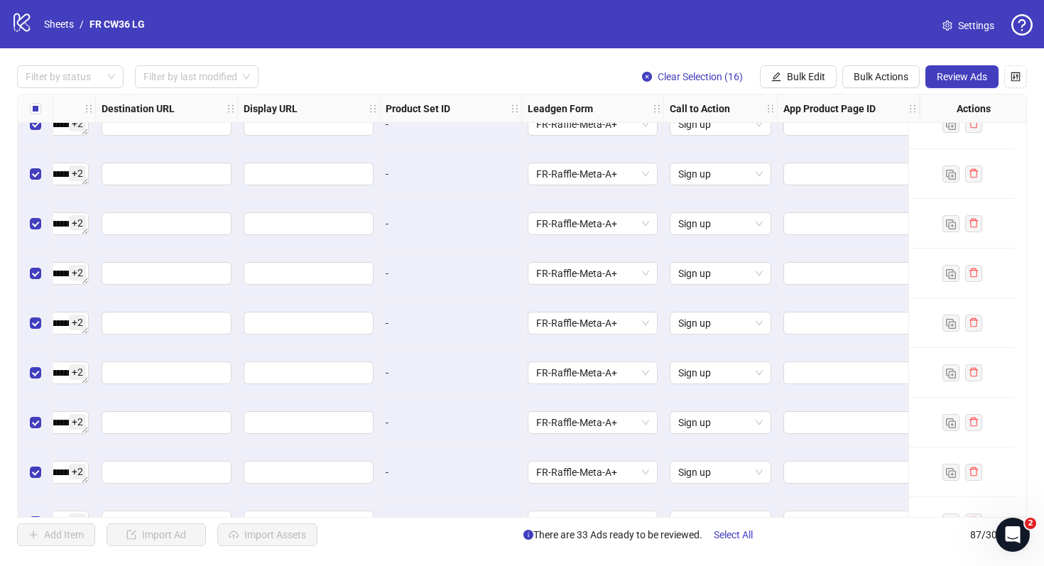
scroll to position [3830, 1326]
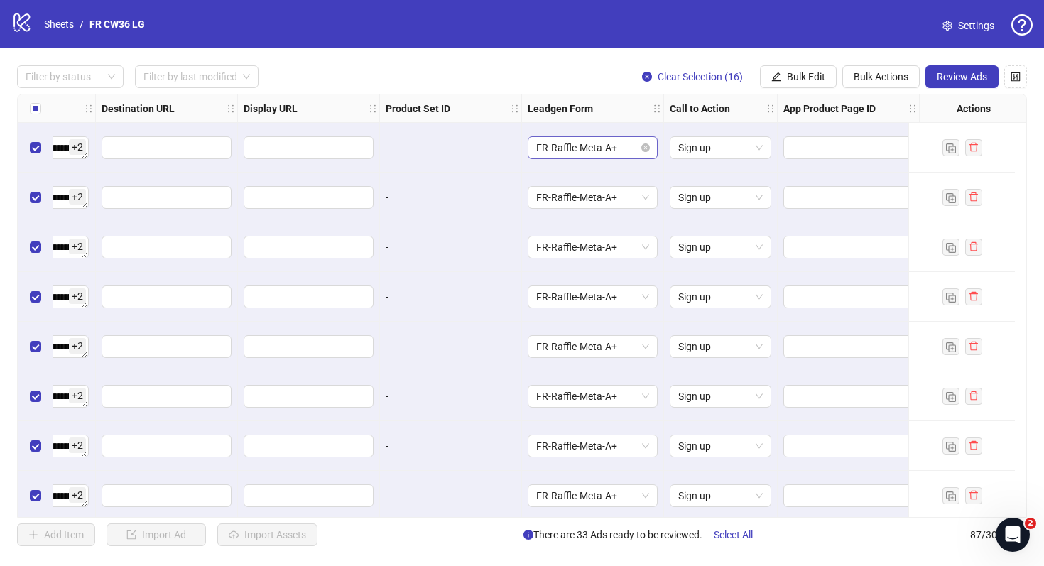
click at [599, 141] on span "FR-Raffle-Meta-A+" at bounding box center [592, 147] width 113 height 21
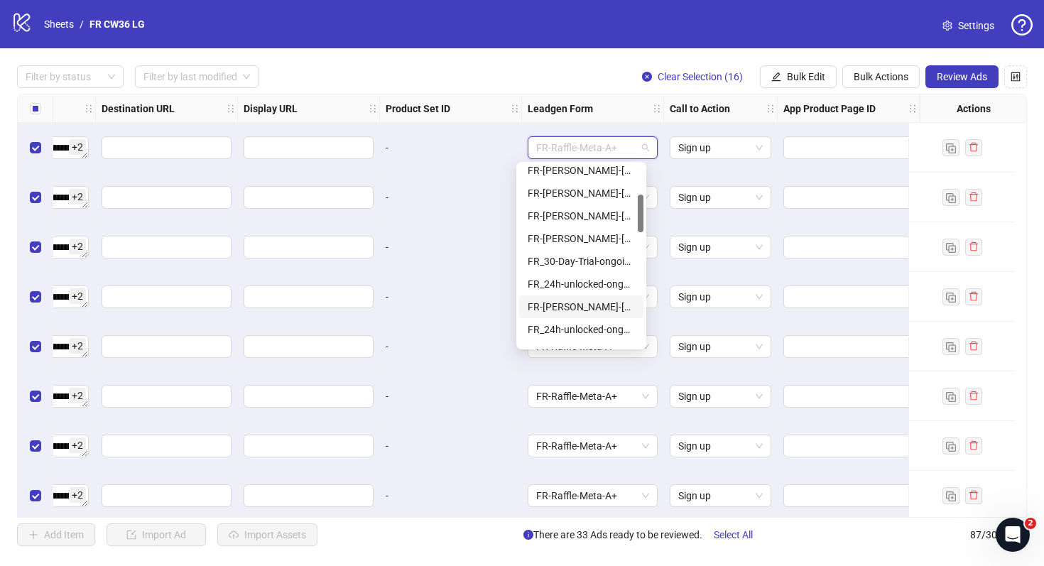
scroll to position [149, 0]
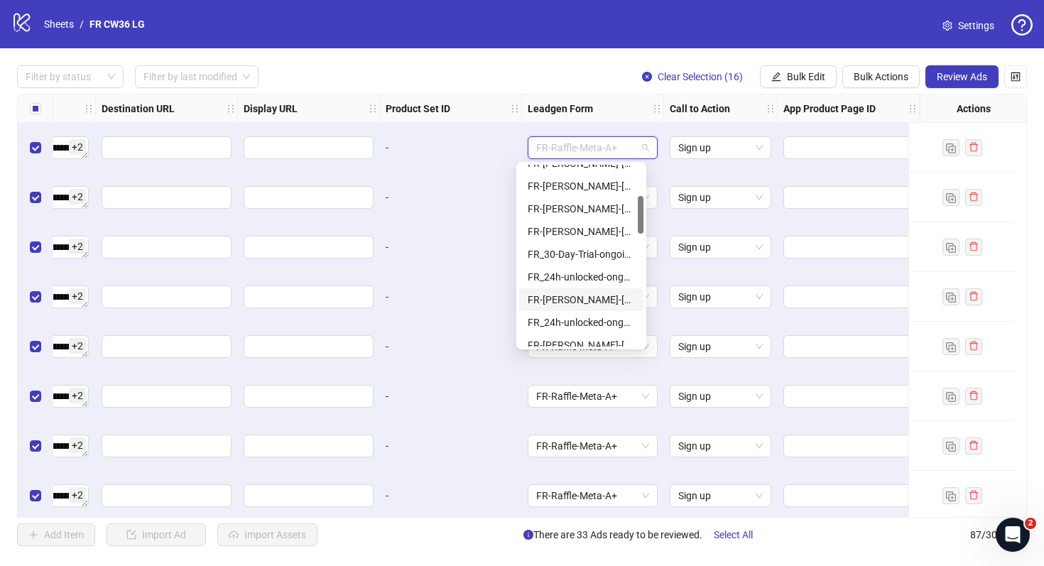
drag, startPoint x: 606, startPoint y: 310, endPoint x: 605, endPoint y: 298, distance: 12.1
click at [605, 298] on div "FR-JULIE-RAFFLE-Aug25-copy-good" at bounding box center [581, 299] width 124 height 23
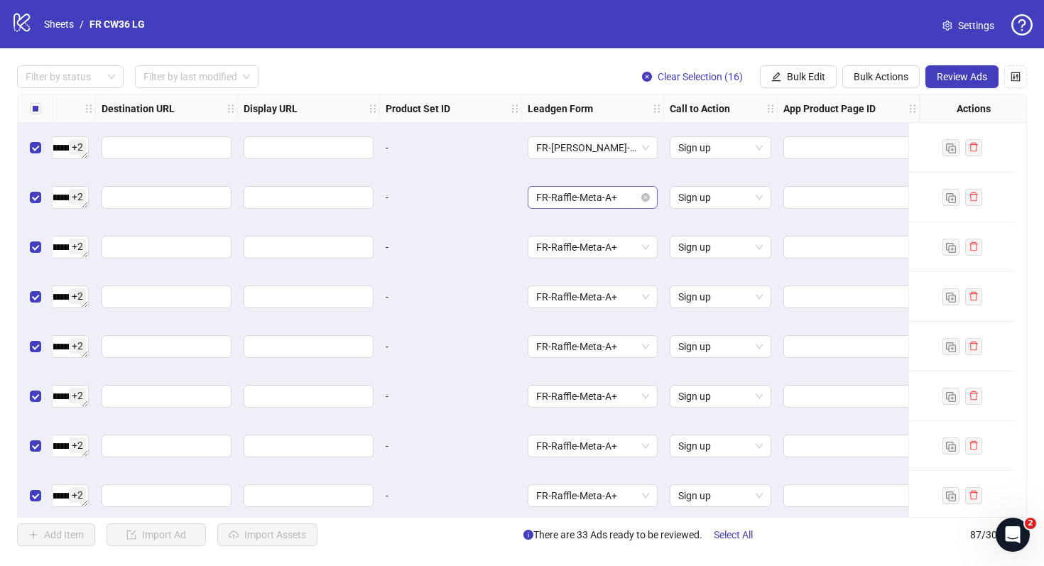
click at [580, 203] on span "FR-Raffle-Meta-A+" at bounding box center [592, 197] width 113 height 21
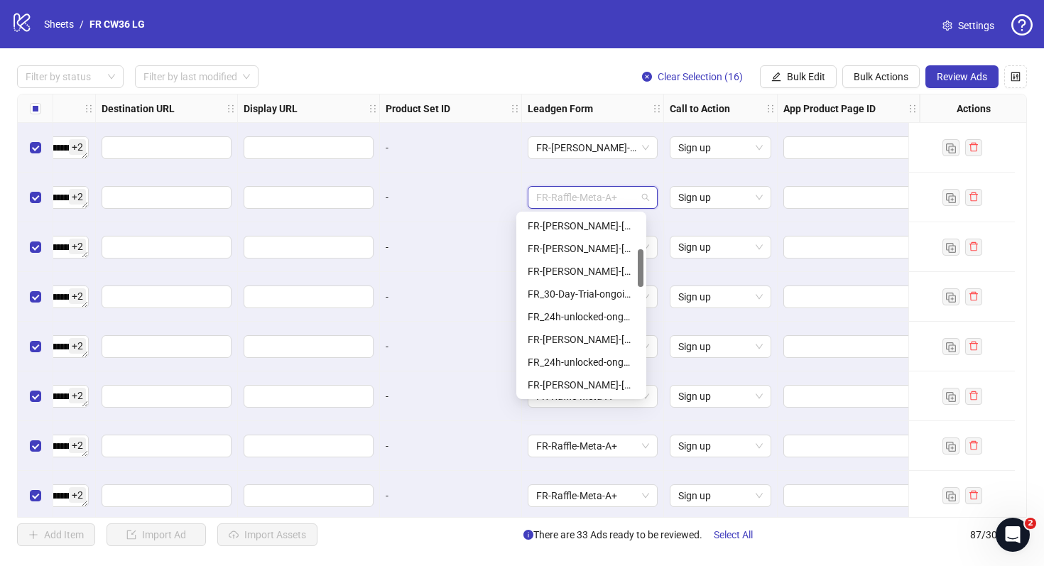
scroll to position [175, 0]
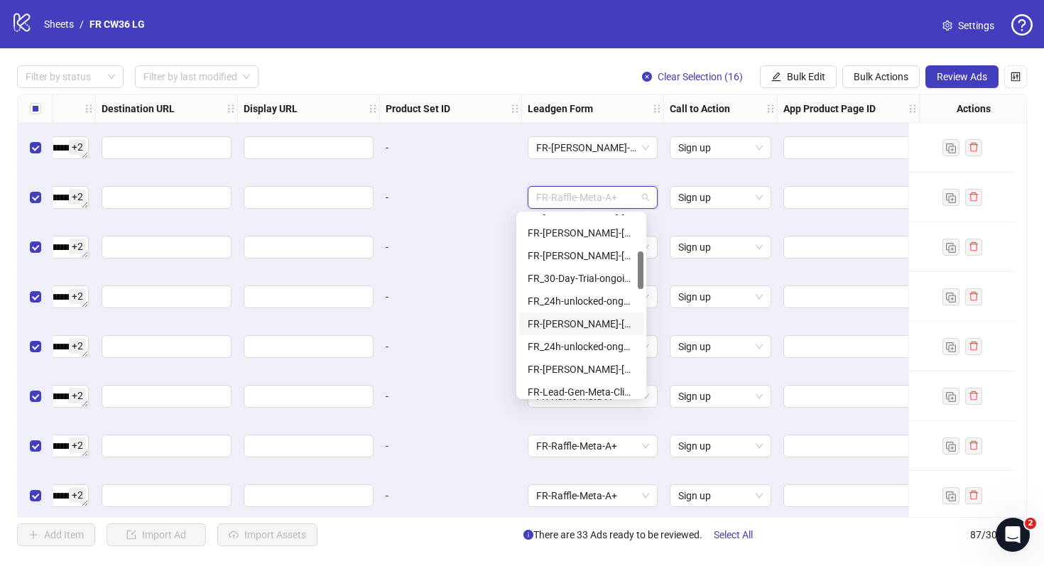
click at [600, 325] on div "FR-JULIE-RAFFLE-Aug25-copy-good" at bounding box center [581, 324] width 107 height 16
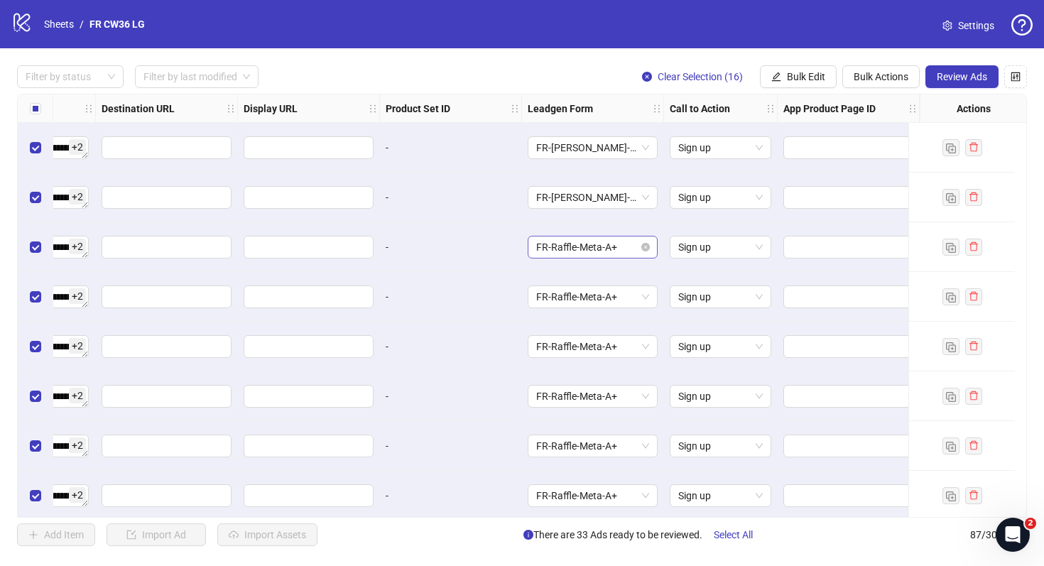
click at [590, 244] on span "FR-Raffle-Meta-A+" at bounding box center [592, 247] width 113 height 21
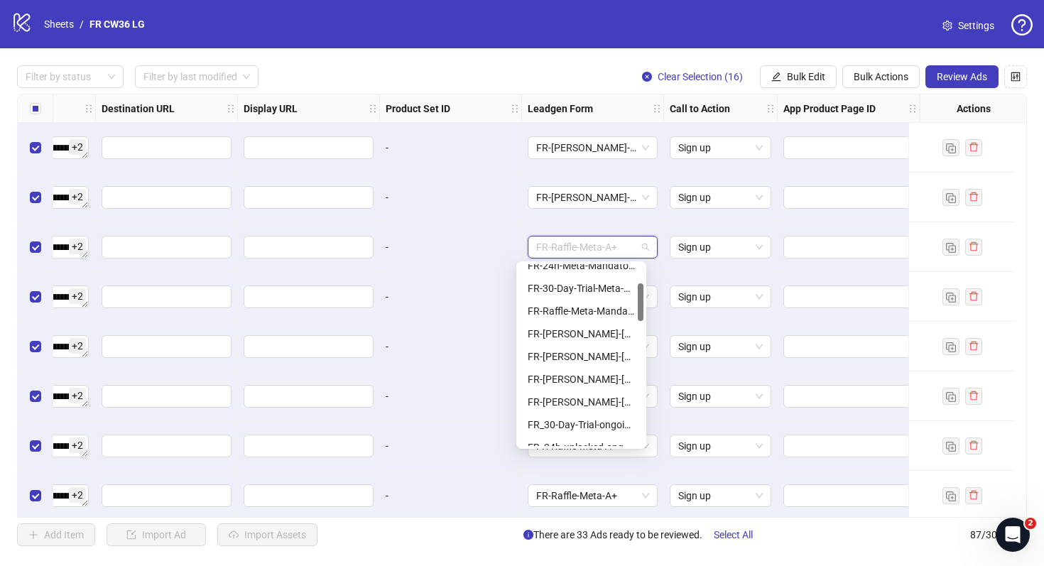
scroll to position [110, 0]
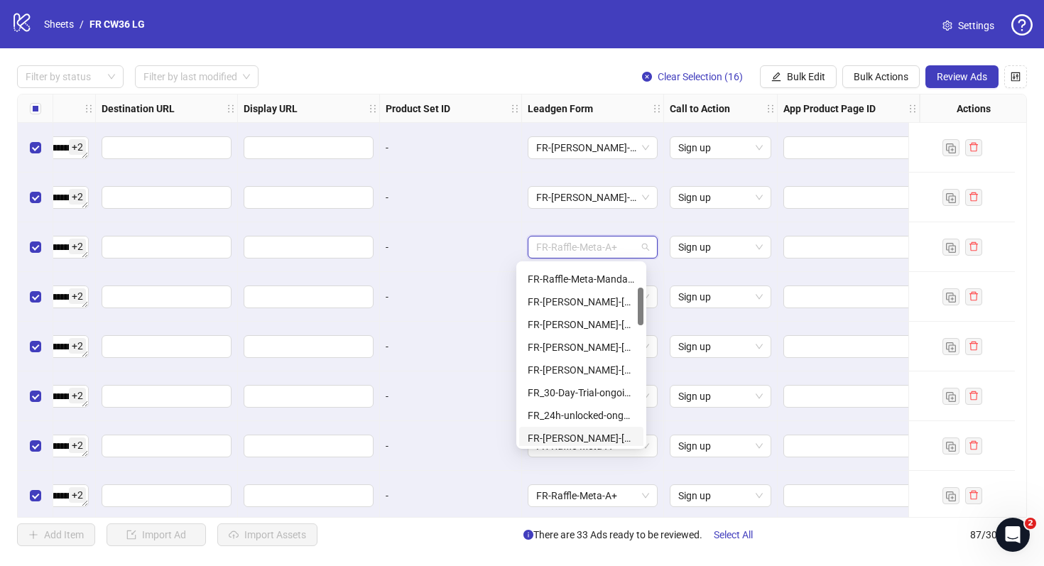
click at [603, 438] on div "FR-JULIE-RAFFLE-Aug25-copy-good" at bounding box center [581, 439] width 107 height 16
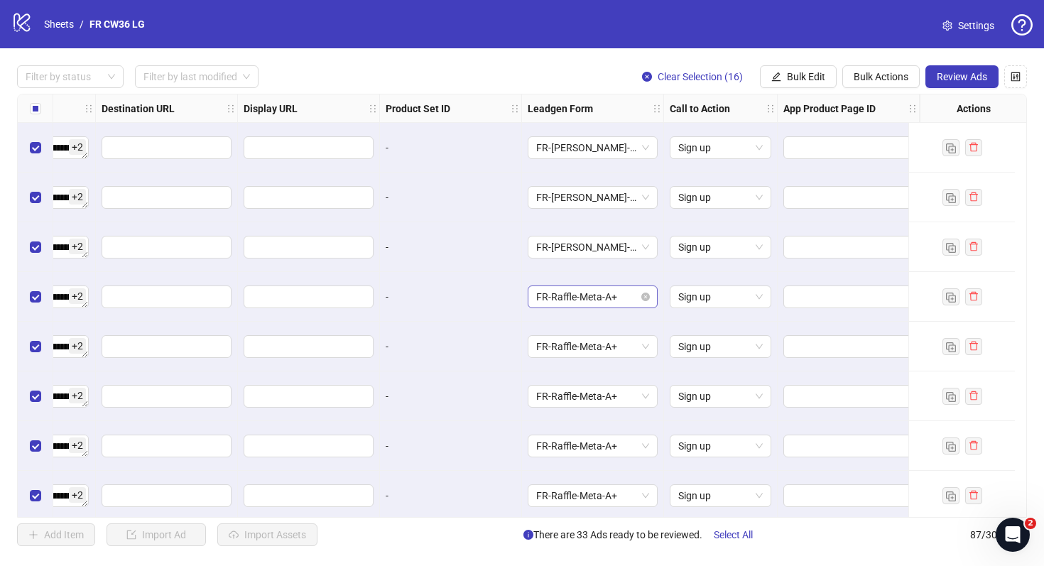
click at [588, 289] on span "FR-Raffle-Meta-A+" at bounding box center [592, 296] width 113 height 21
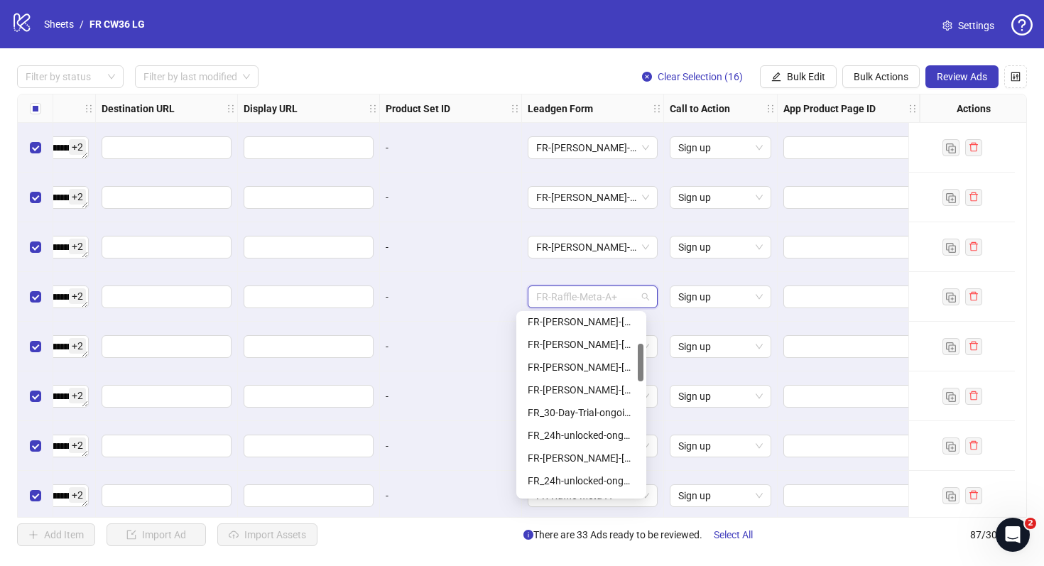
scroll to position [157, 0]
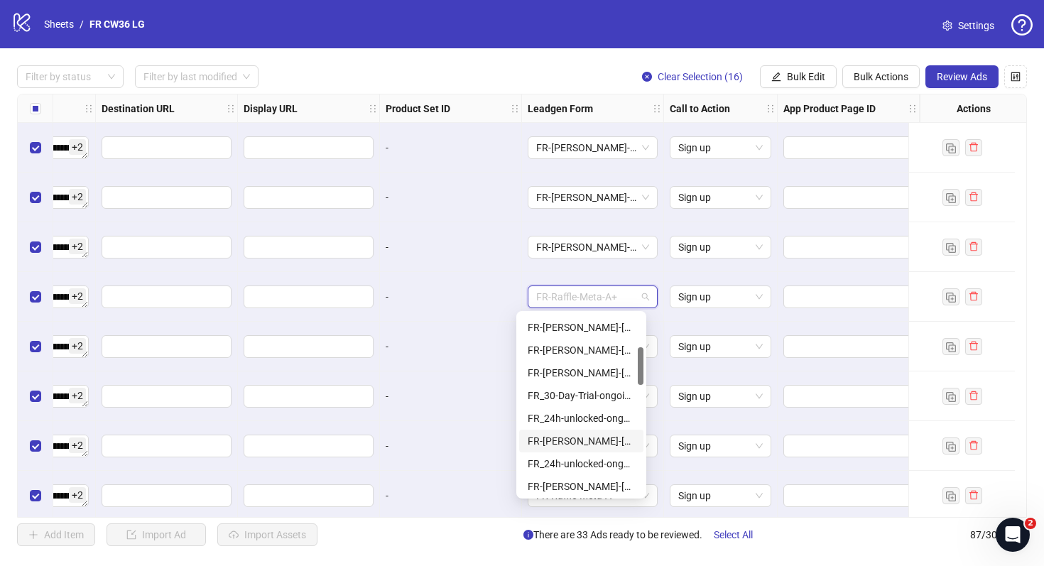
click at [598, 436] on div "FR-JULIE-RAFFLE-Aug25-copy-good" at bounding box center [581, 441] width 107 height 16
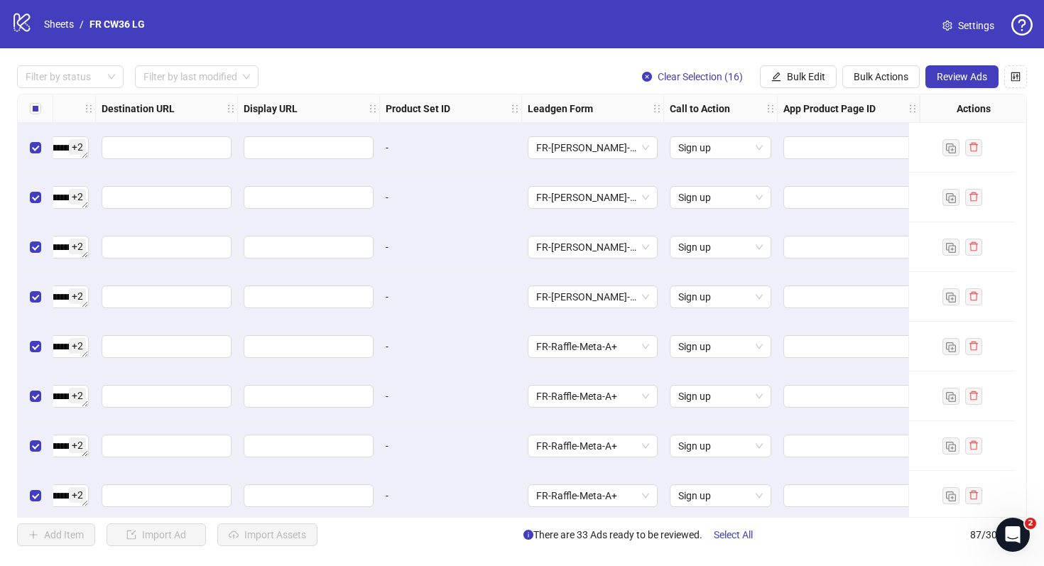
scroll to position [3938, 1326]
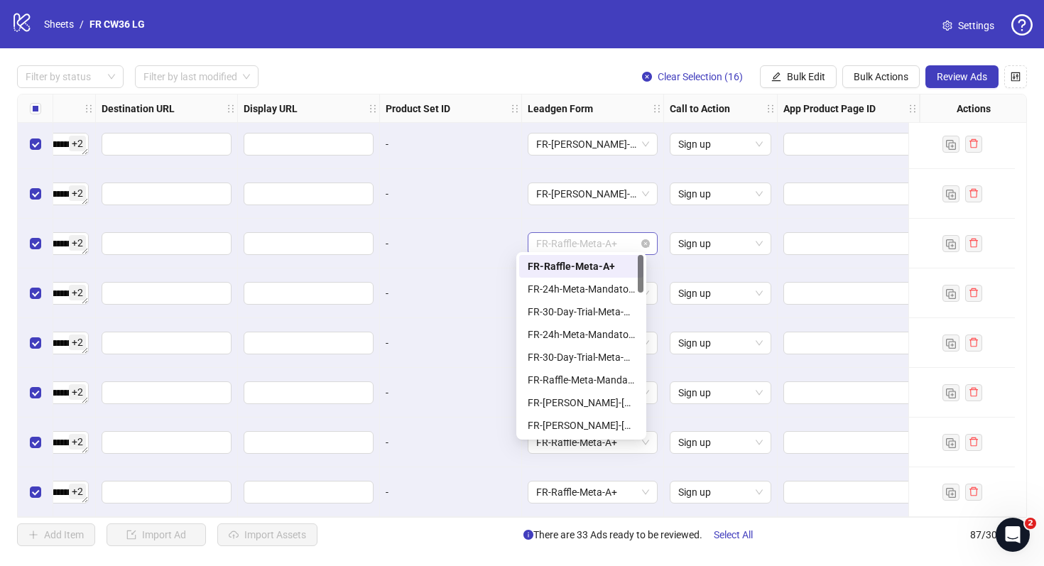
click at [620, 241] on span "FR-Raffle-Meta-A+" at bounding box center [592, 243] width 113 height 21
click at [599, 406] on div "FR-JULIE-RAFFLE-Aug25-copy-good" at bounding box center [581, 402] width 107 height 16
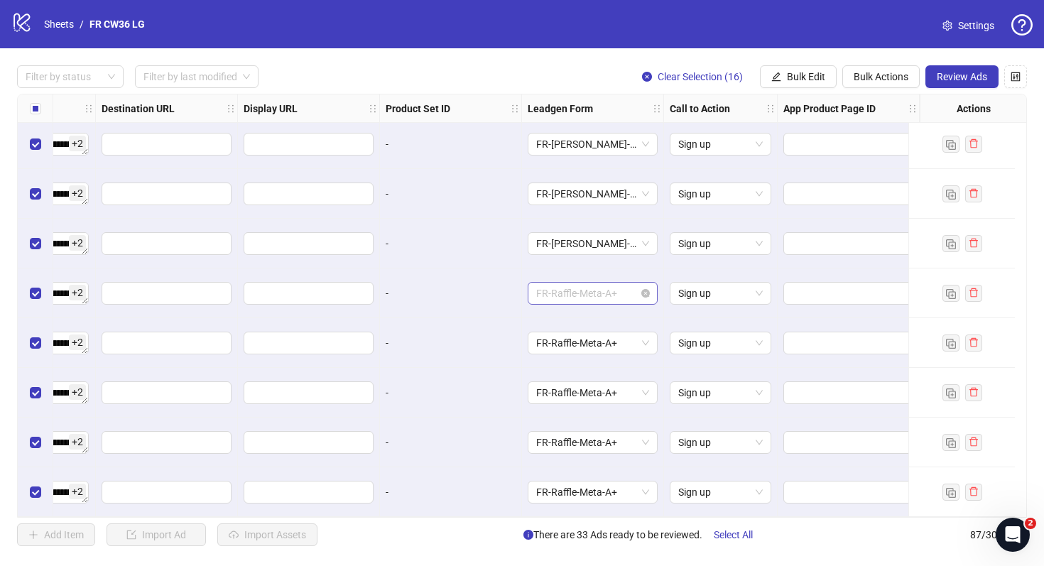
click at [580, 286] on span "FR-Raffle-Meta-A+" at bounding box center [592, 293] width 113 height 21
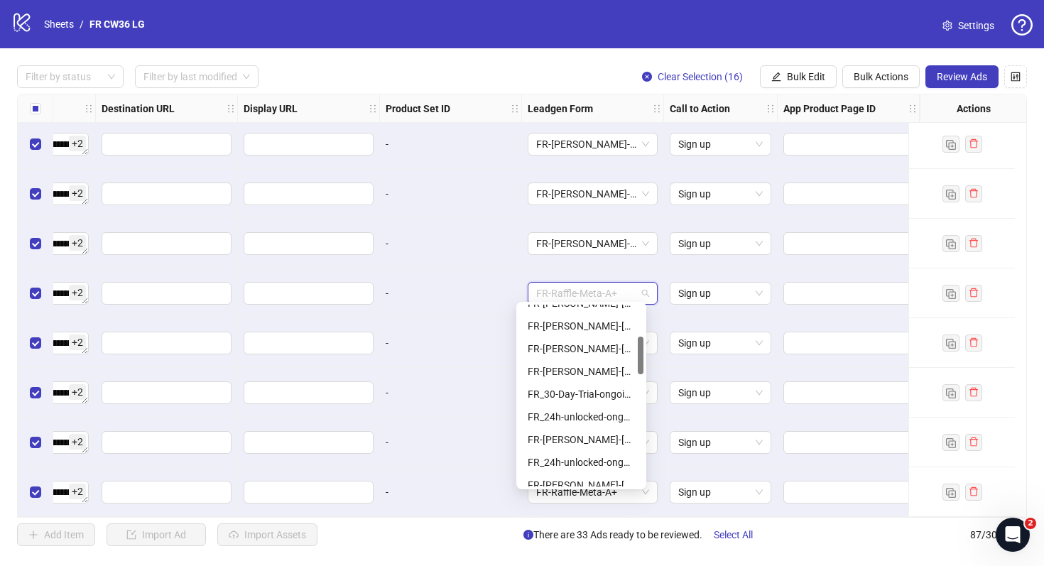
scroll to position [156, 0]
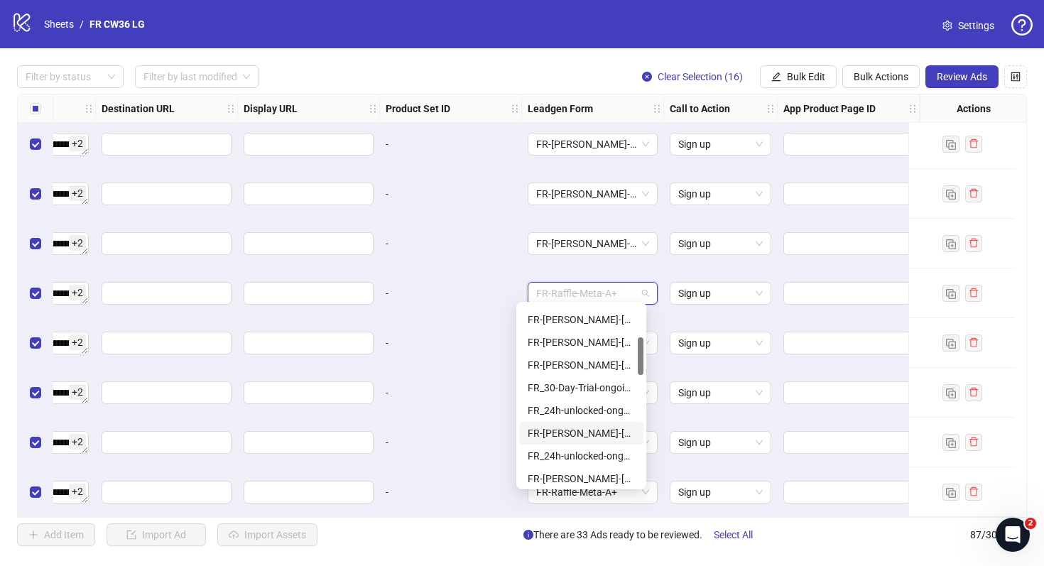
click at [594, 433] on div "FR-JULIE-RAFFLE-Aug25-copy-good" at bounding box center [581, 434] width 107 height 16
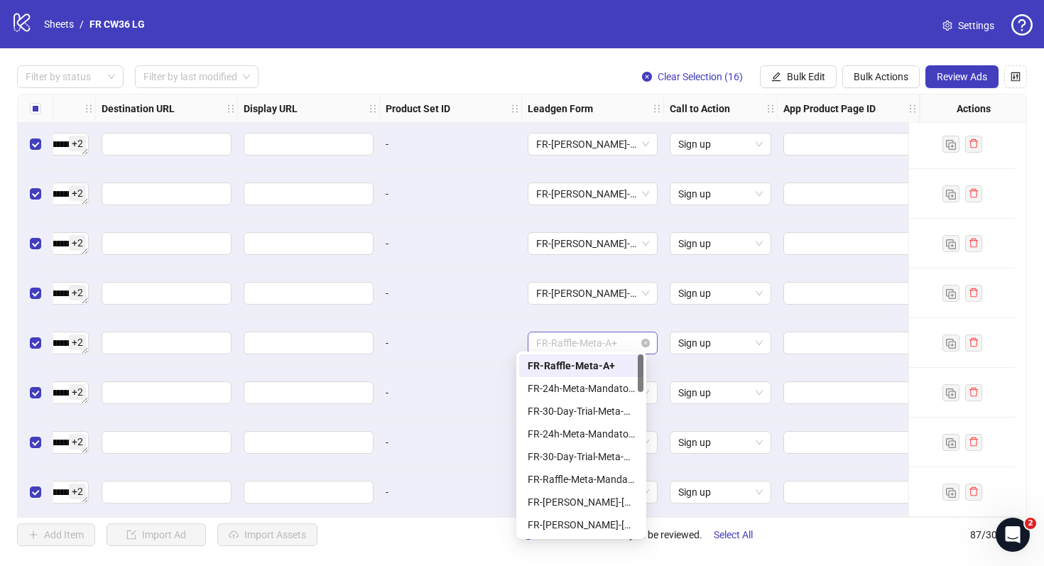
click at [574, 332] on div "FR-Raffle-Meta-A+" at bounding box center [593, 343] width 130 height 23
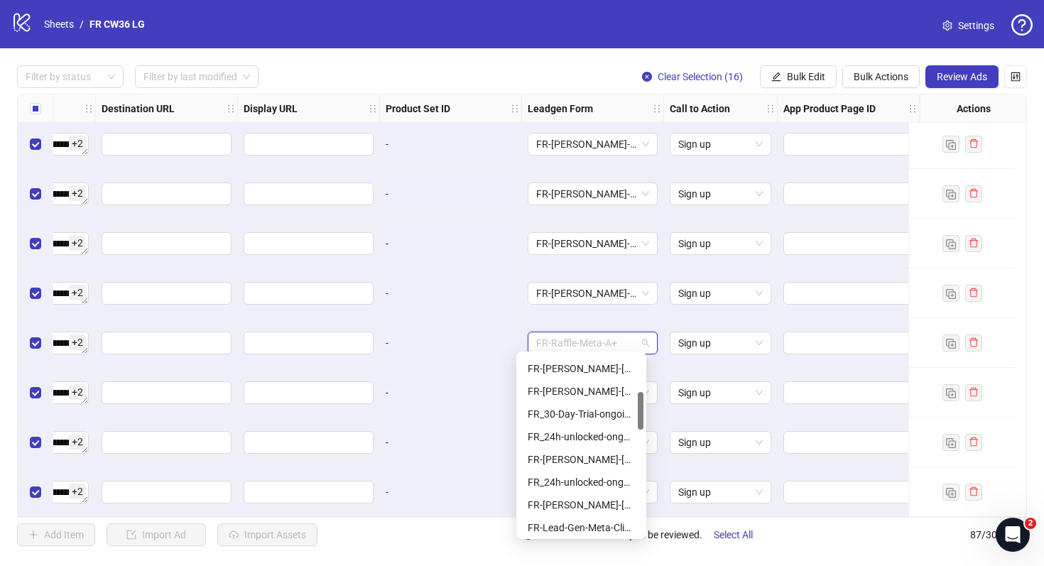
scroll to position [180, 0]
click at [574, 458] on div "FR-JULIE-RAFFLE-Aug25-copy-good" at bounding box center [581, 458] width 107 height 16
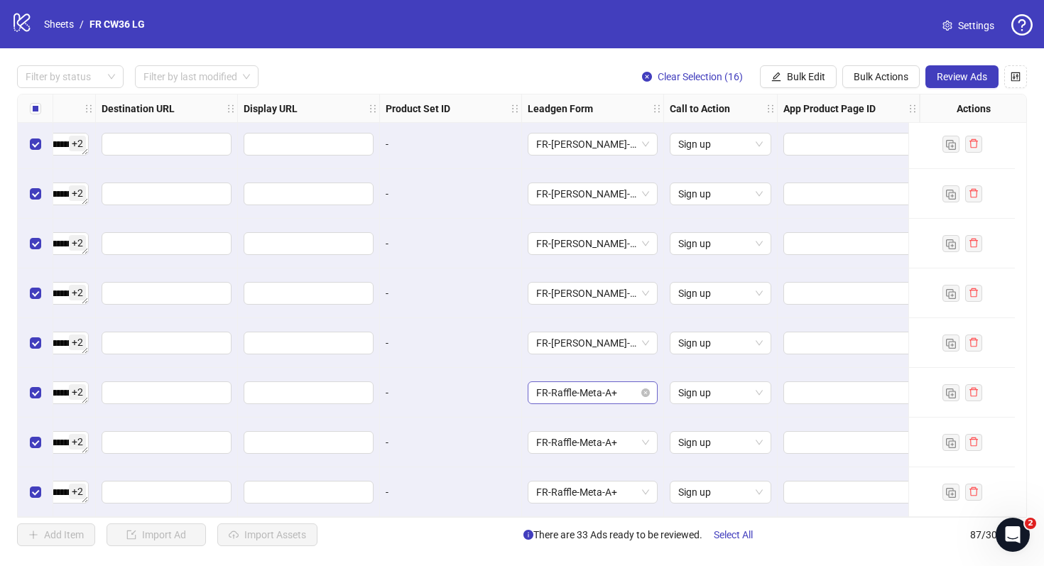
click at [578, 388] on span "FR-Raffle-Meta-A+" at bounding box center [592, 392] width 113 height 21
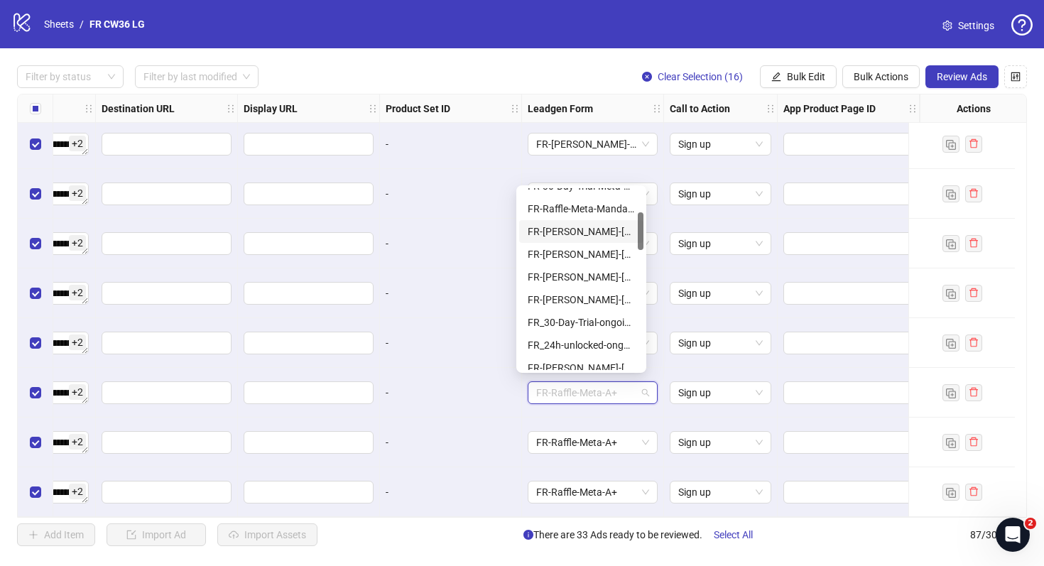
scroll to position [114, 0]
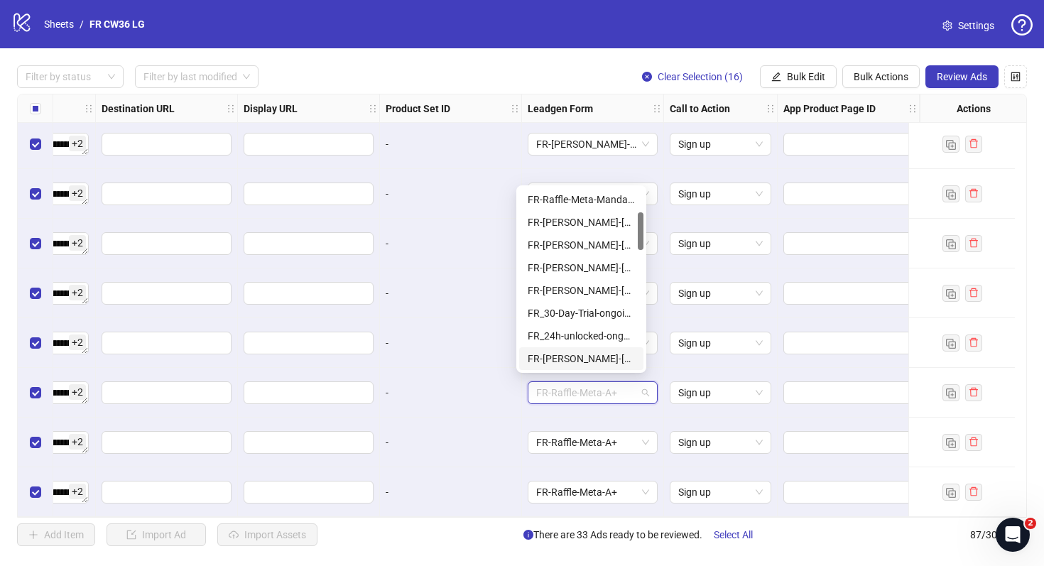
click at [585, 358] on div "FR-JULIE-RAFFLE-Aug25-copy-good" at bounding box center [581, 359] width 107 height 16
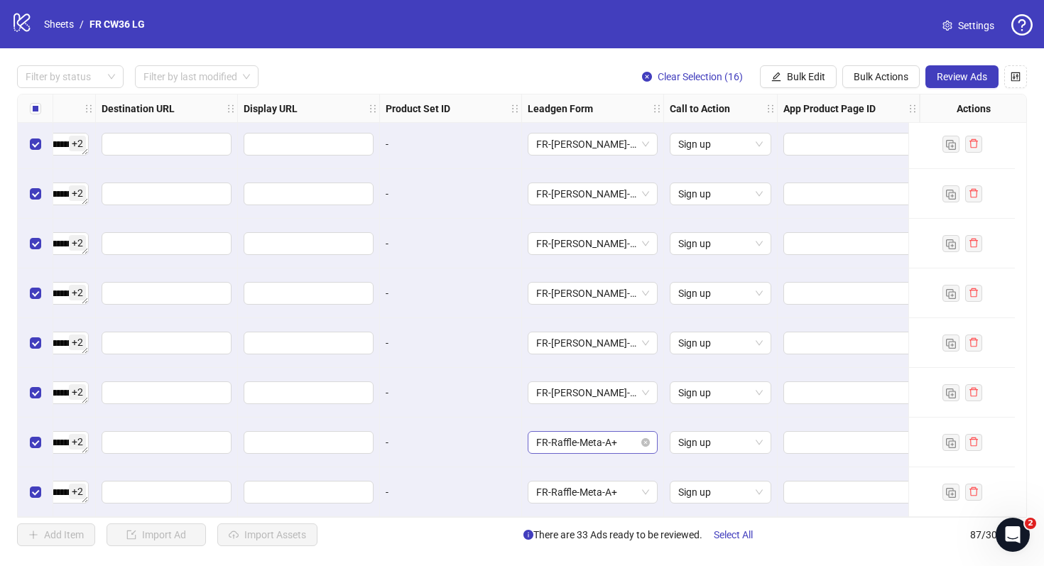
click at [594, 432] on span "FR-Raffle-Meta-A+" at bounding box center [592, 442] width 113 height 21
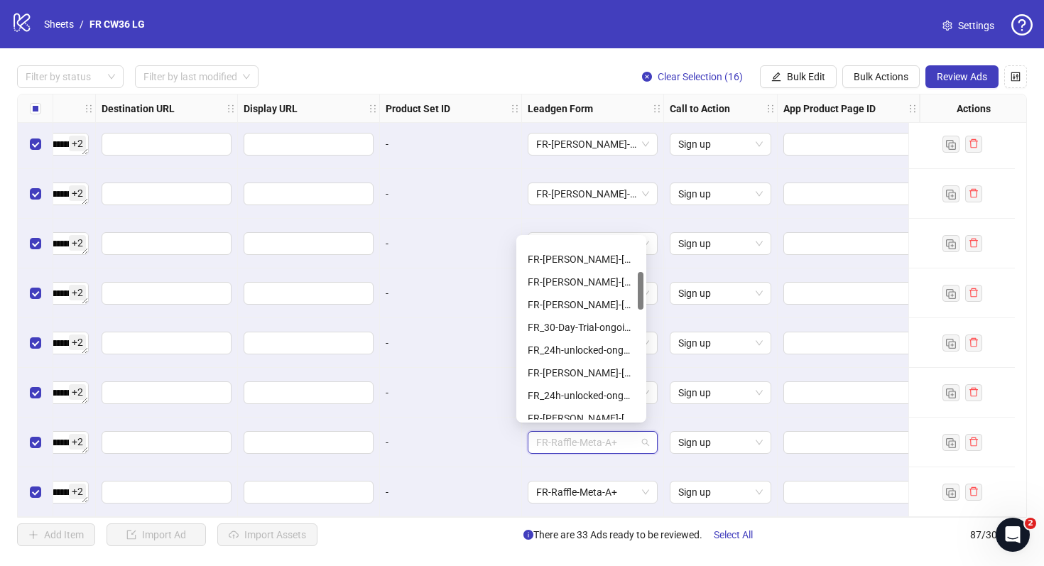
scroll to position [178, 0]
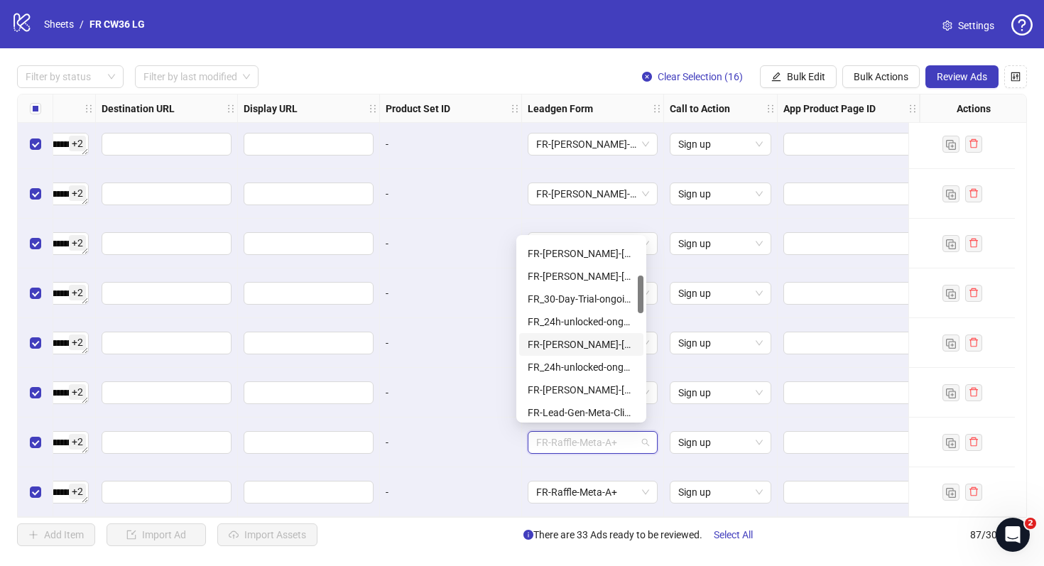
click at [586, 339] on div "FR-JULIE-RAFFLE-Aug25-copy-good" at bounding box center [581, 345] width 107 height 16
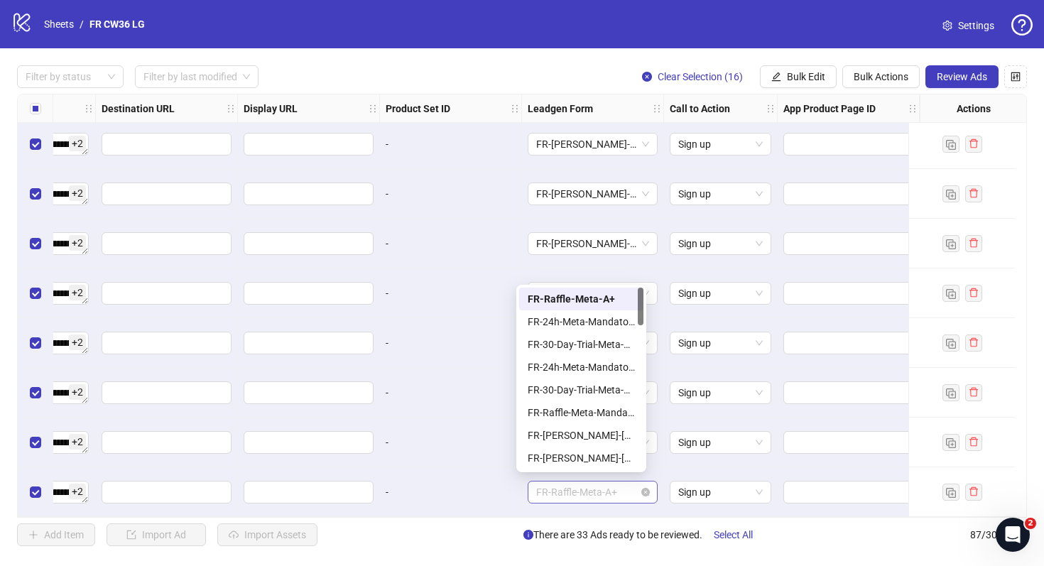
click at [588, 481] on div "FR-Raffle-Meta-A+" at bounding box center [593, 492] width 130 height 23
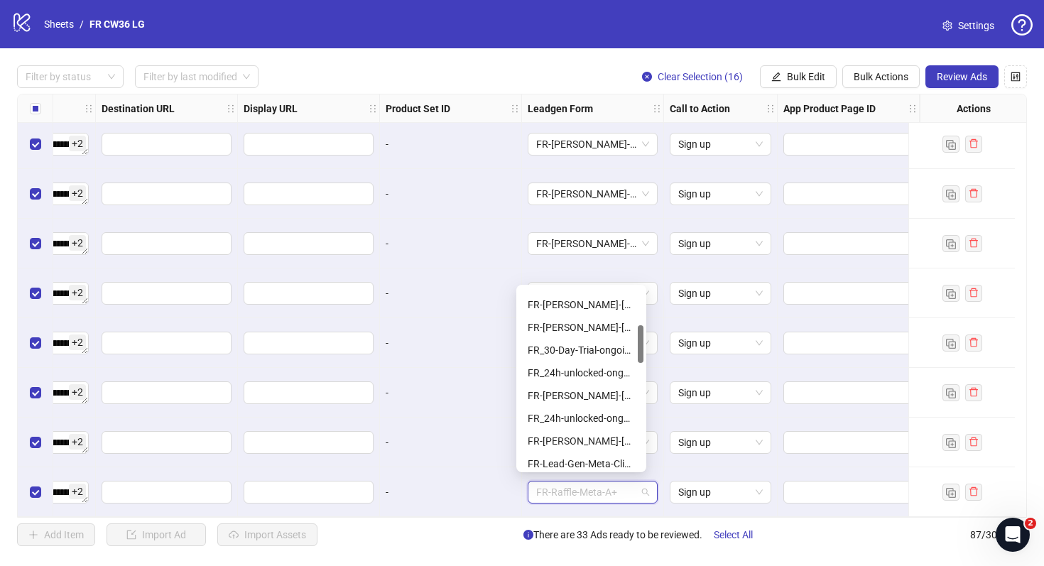
scroll to position [179, 0]
click at [591, 391] on div "FR-JULIE-RAFFLE-Aug25-copy-good" at bounding box center [581, 393] width 107 height 16
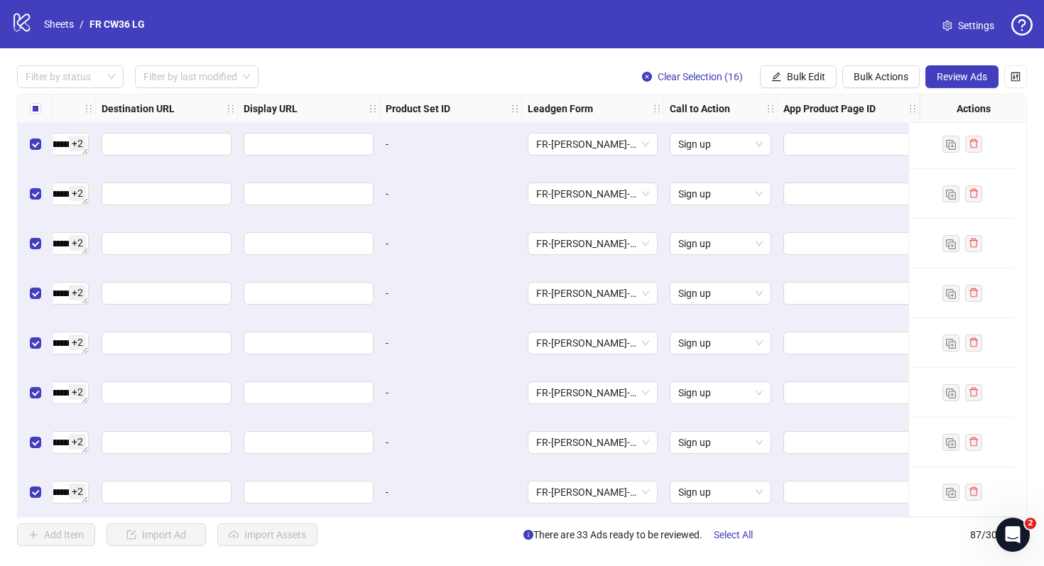
click at [493, 496] on div "-" at bounding box center [451, 493] width 142 height 50
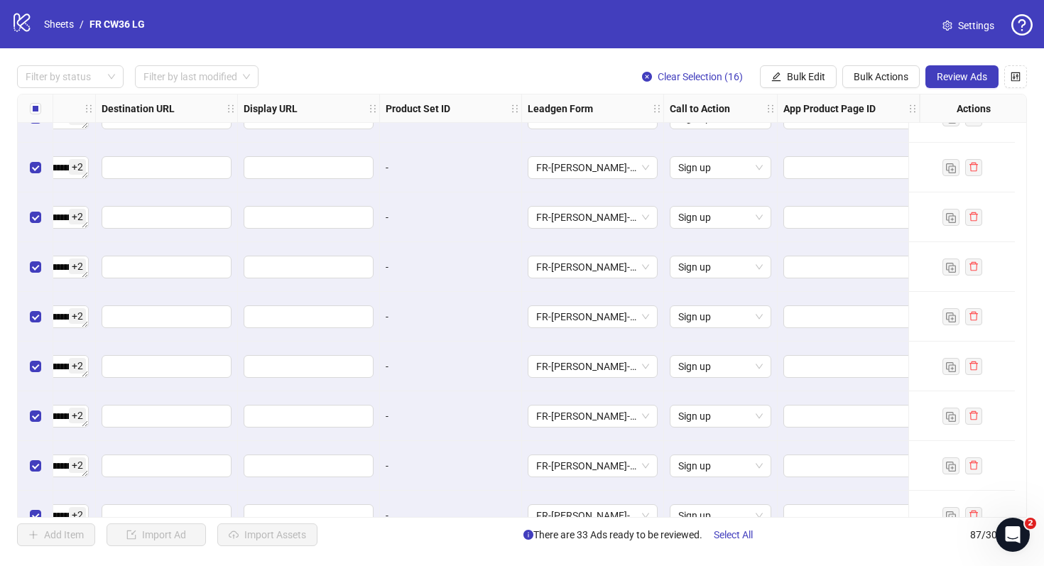
scroll to position [3612, 1326]
click at [736, 538] on span "Select All" at bounding box center [733, 534] width 39 height 11
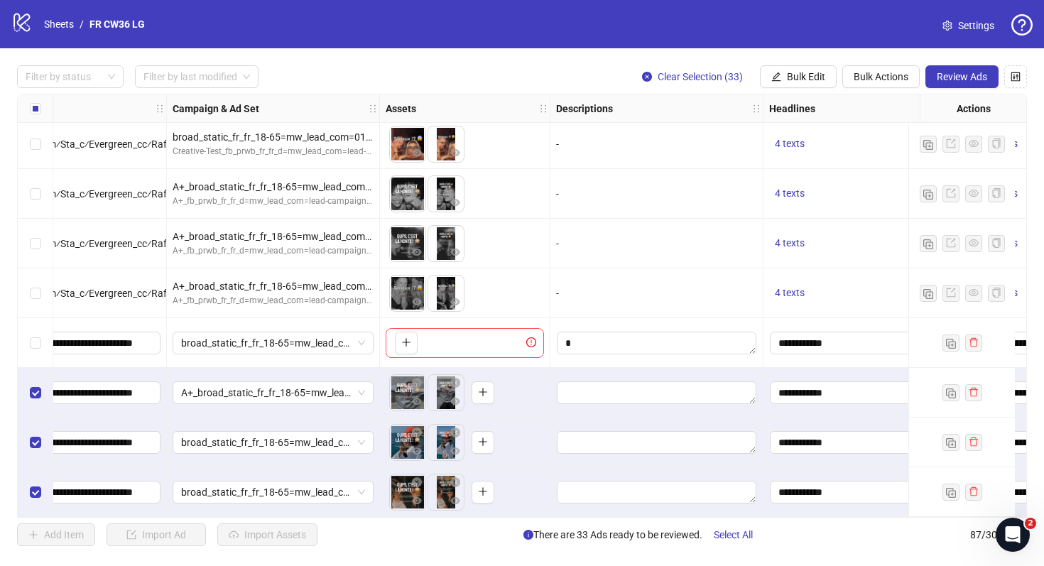
scroll to position [2446, 291]
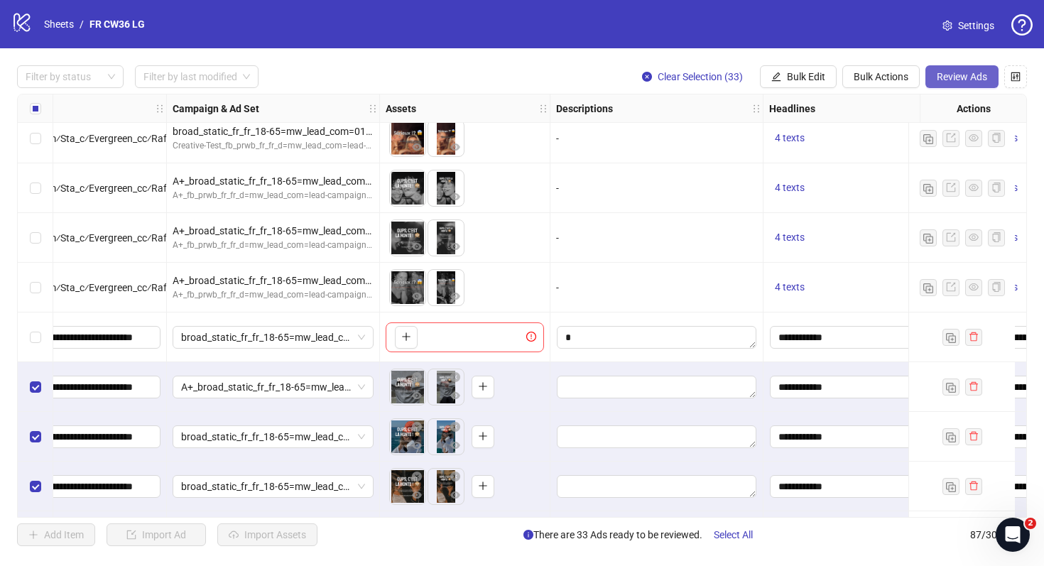
click at [974, 74] on span "Review Ads" at bounding box center [962, 76] width 50 height 11
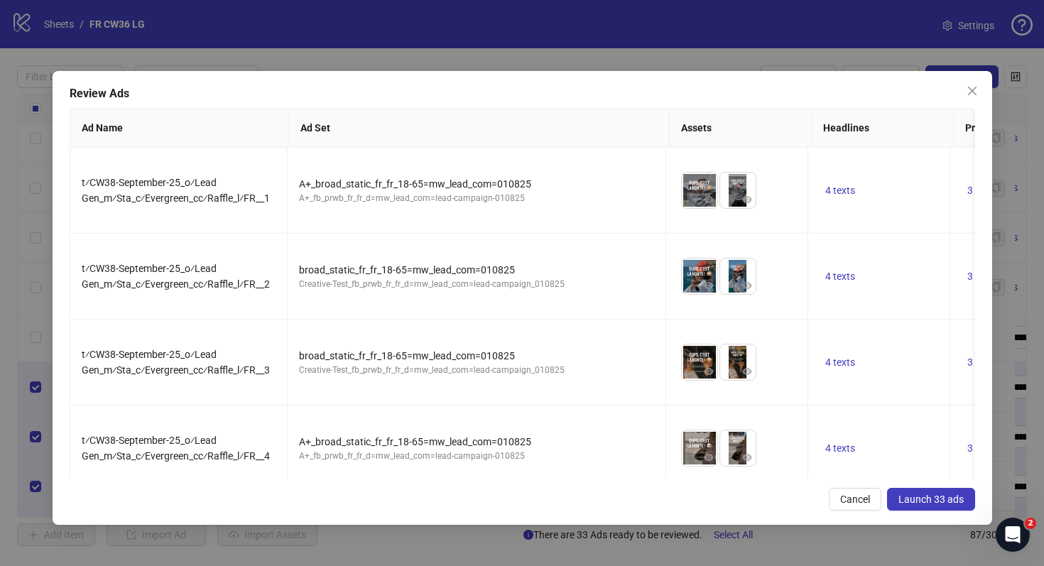
click at [915, 502] on span "Launch 33 ads" at bounding box center [931, 499] width 65 height 11
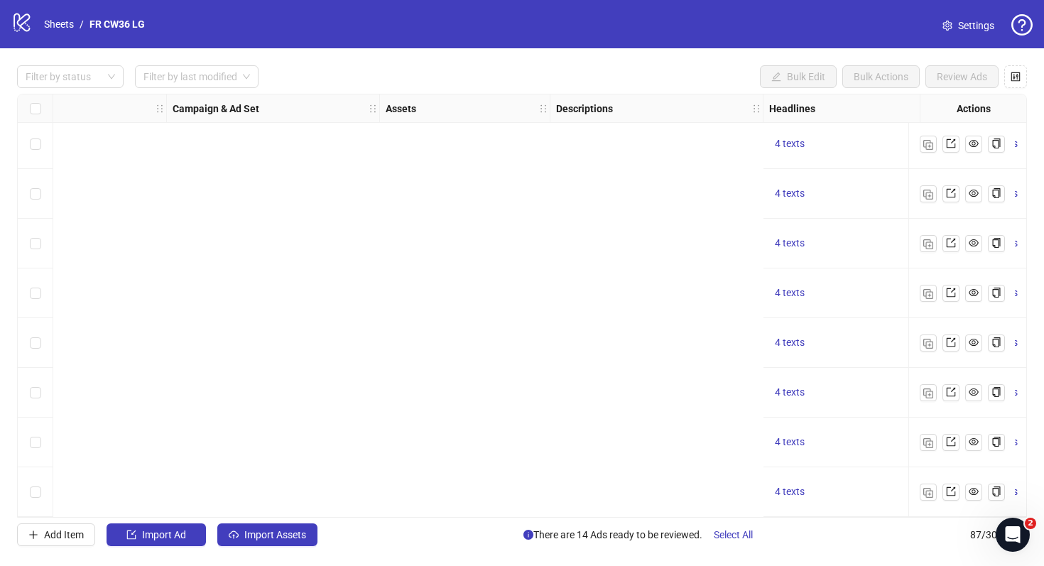
scroll to position [3938, 1326]
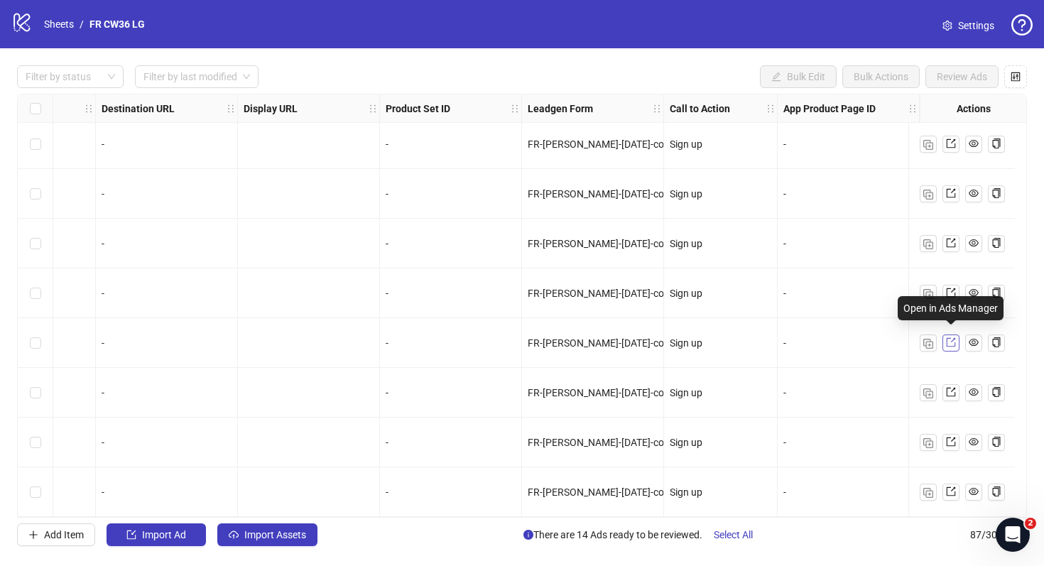
click at [943, 335] on link at bounding box center [951, 343] width 17 height 17
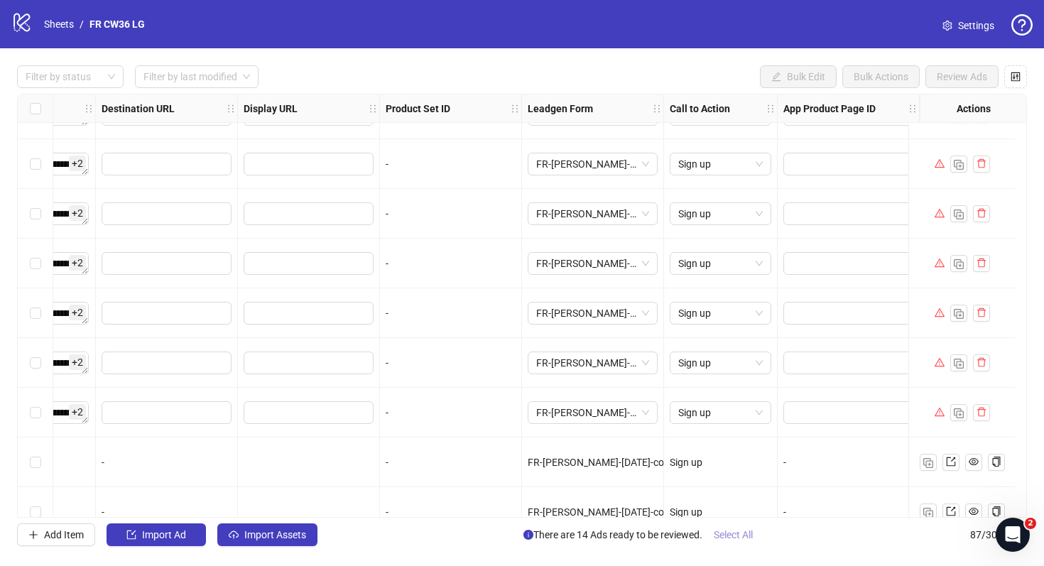
click at [745, 533] on span "Select All" at bounding box center [733, 534] width 39 height 11
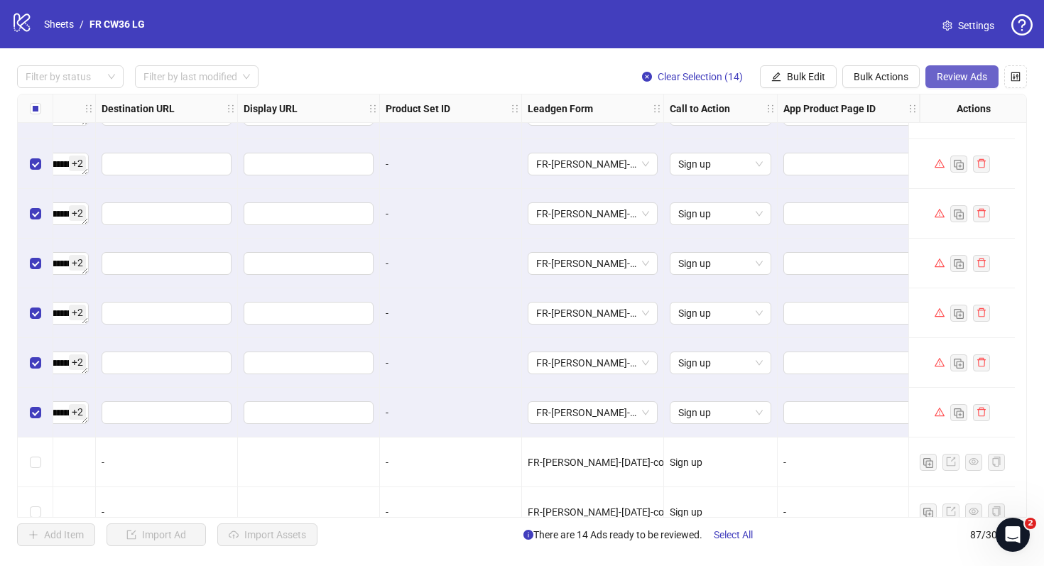
click at [971, 84] on button "Review Ads" at bounding box center [962, 76] width 73 height 23
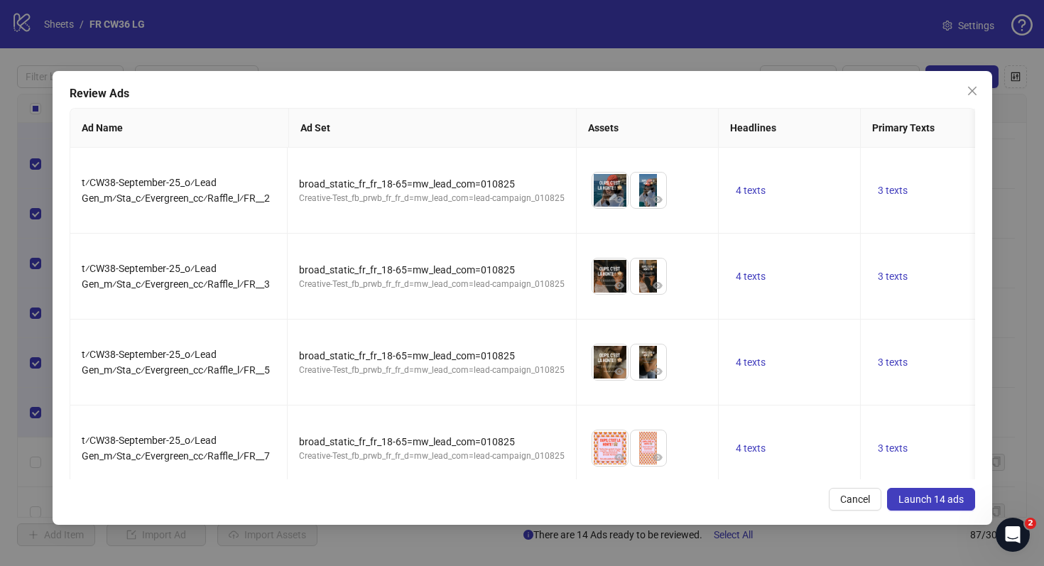
click at [922, 501] on span "Launch 14 ads" at bounding box center [931, 499] width 65 height 11
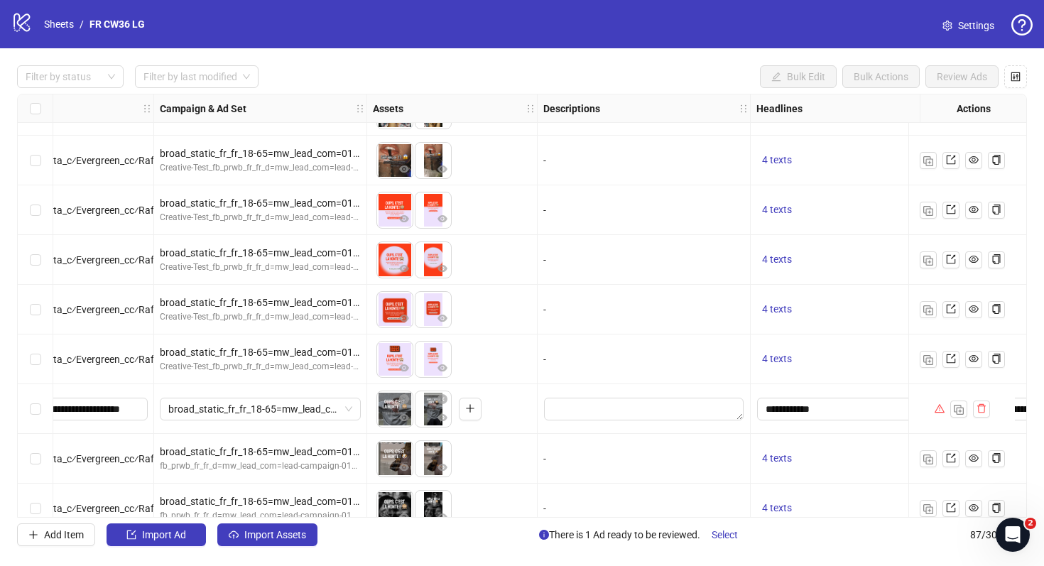
scroll to position [3270, 0]
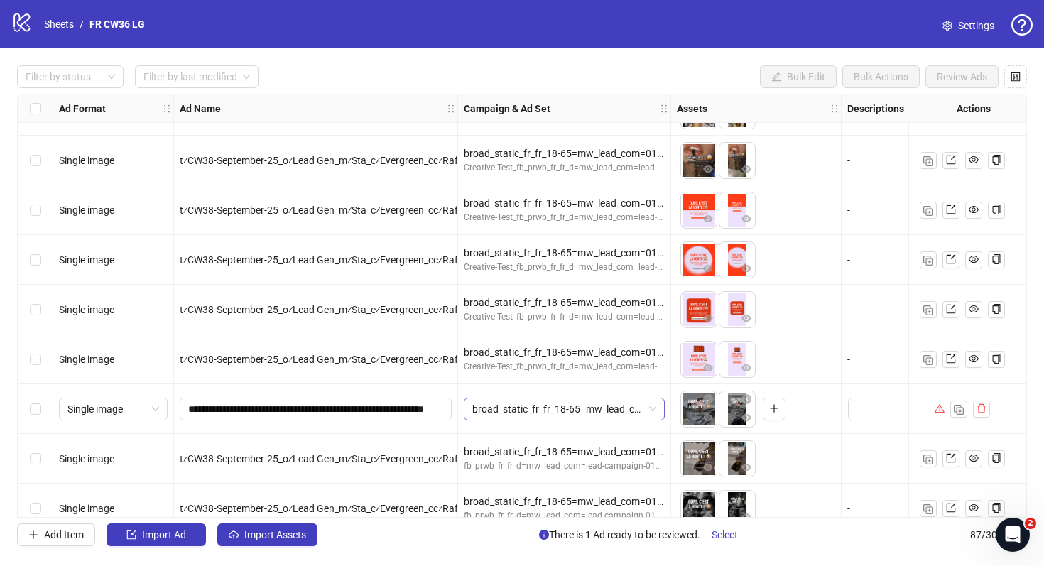
click at [657, 413] on div "broad_static_fr_fr_18-65=mw_lead_com=010825" at bounding box center [564, 409] width 201 height 23
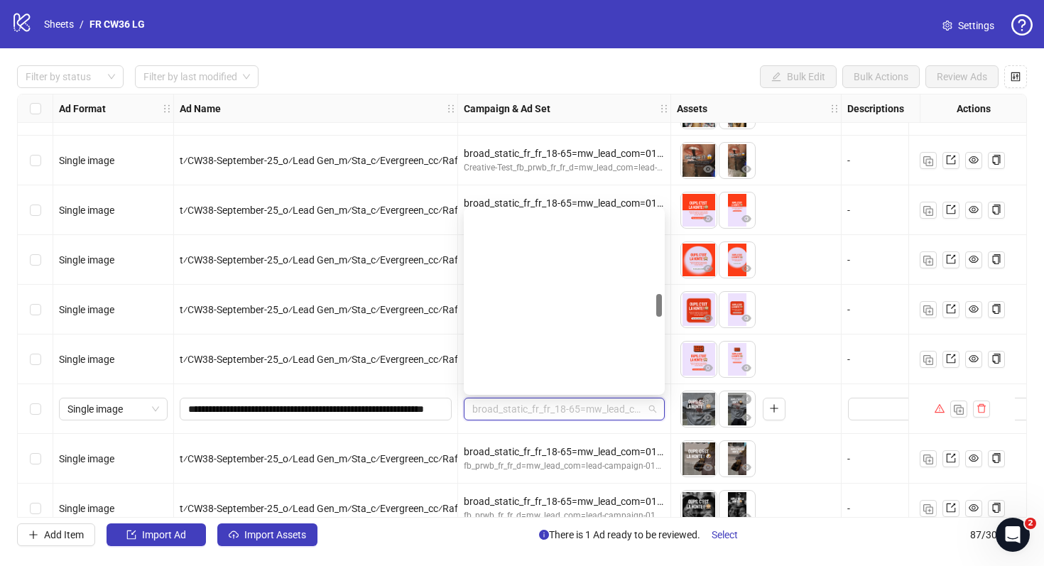
scroll to position [666, 0]
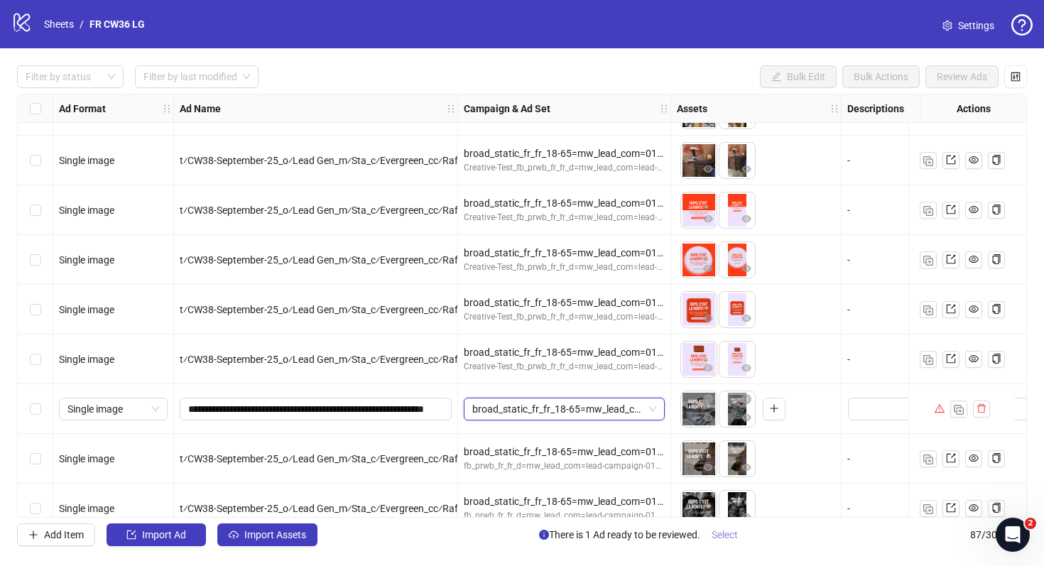
click at [720, 538] on span "Select" at bounding box center [725, 534] width 26 height 11
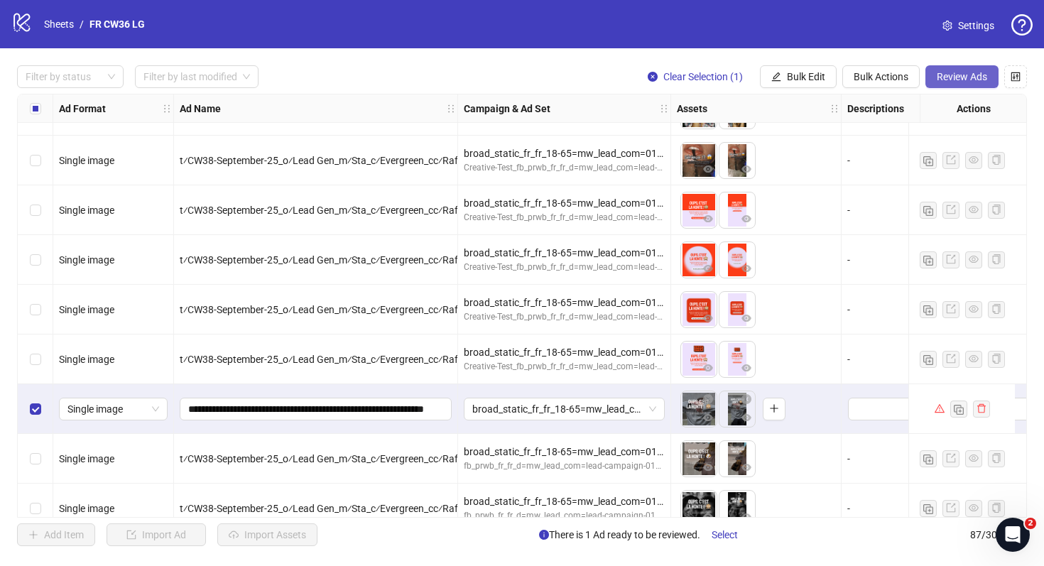
click at [955, 69] on button "Review Ads" at bounding box center [962, 76] width 73 height 23
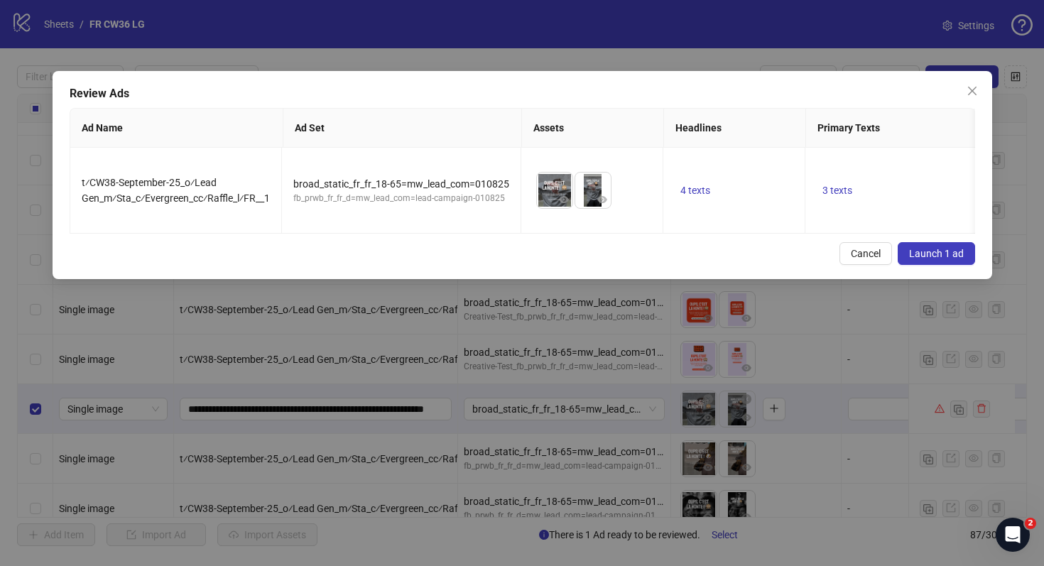
click at [949, 248] on span "Launch 1 ad" at bounding box center [936, 253] width 55 height 11
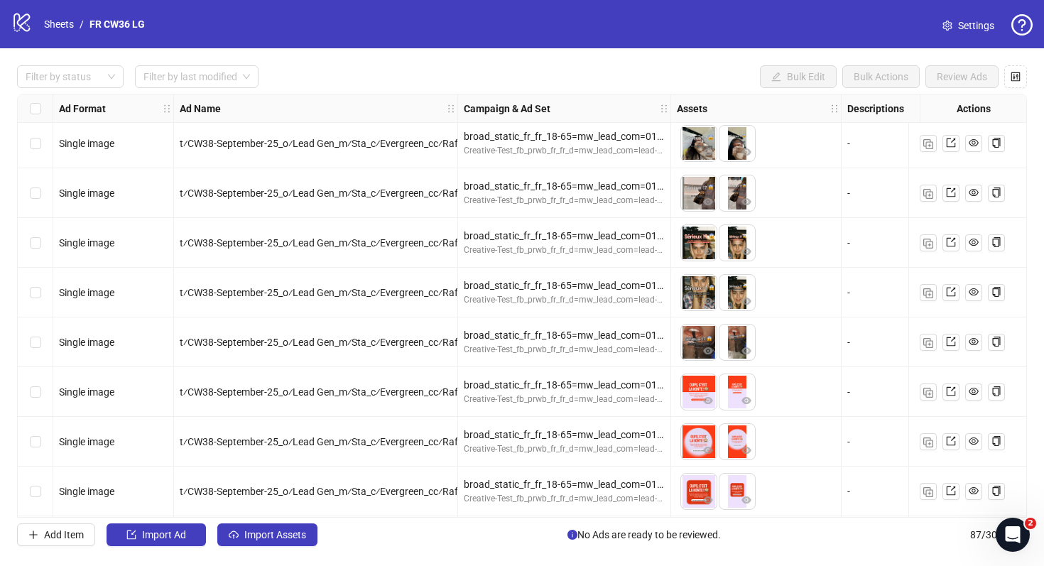
scroll to position [3938, 0]
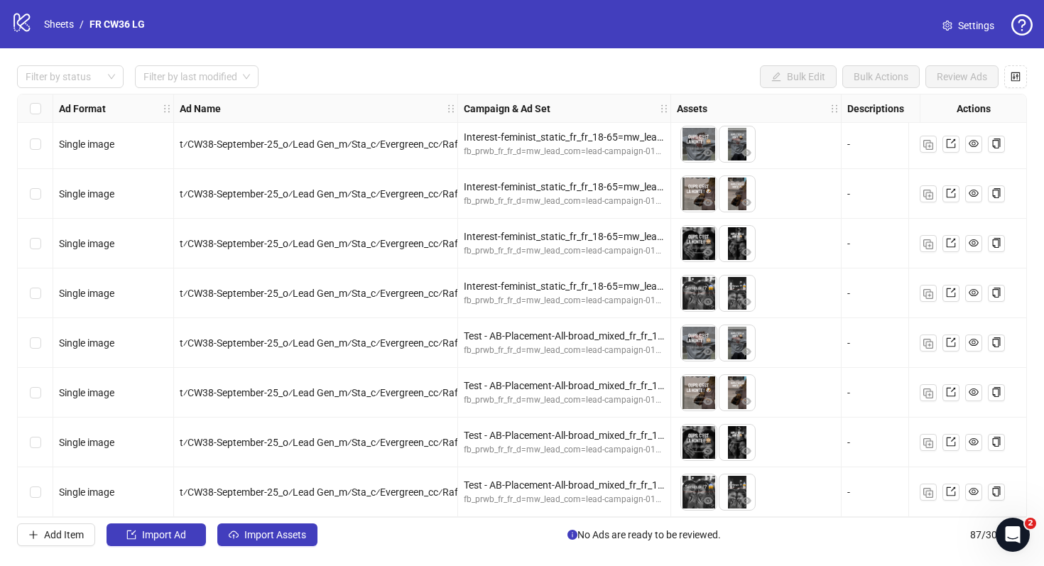
click at [58, 38] on div "logo/logo-mobile Sheets / FR CW36 LG Settings" at bounding box center [522, 24] width 1044 height 48
click at [58, 32] on link "Sheets" at bounding box center [59, 24] width 36 height 16
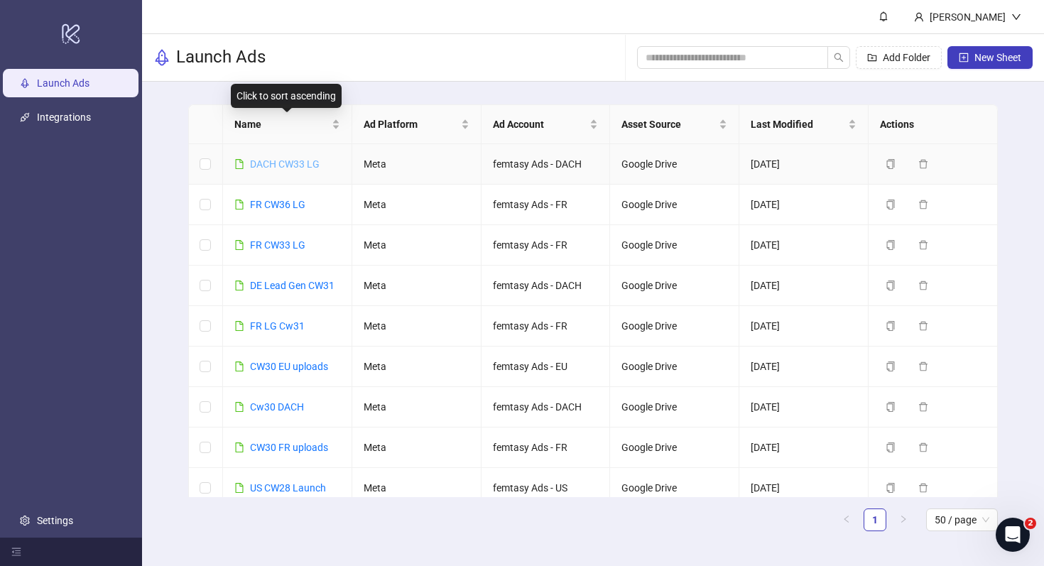
click at [301, 158] on link "DACH CW33 LG" at bounding box center [285, 163] width 70 height 11
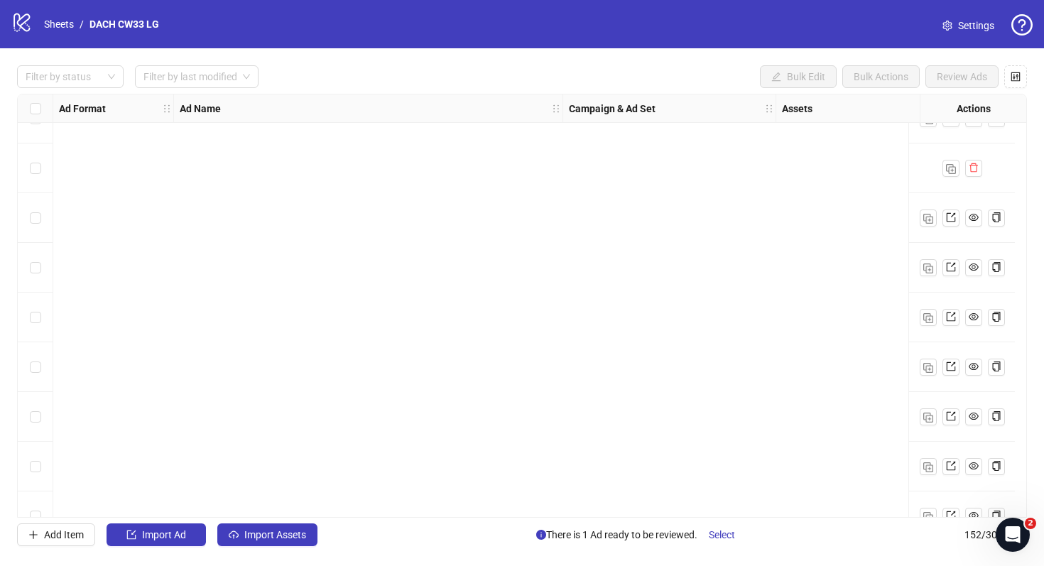
scroll to position [7171, 0]
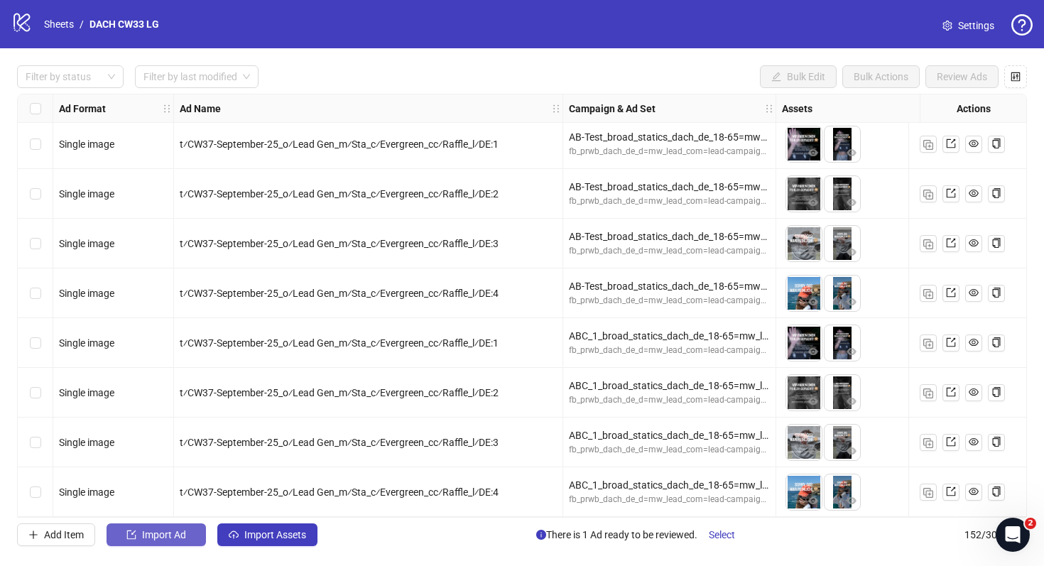
click at [184, 533] on span "Import Ad" at bounding box center [164, 534] width 44 height 11
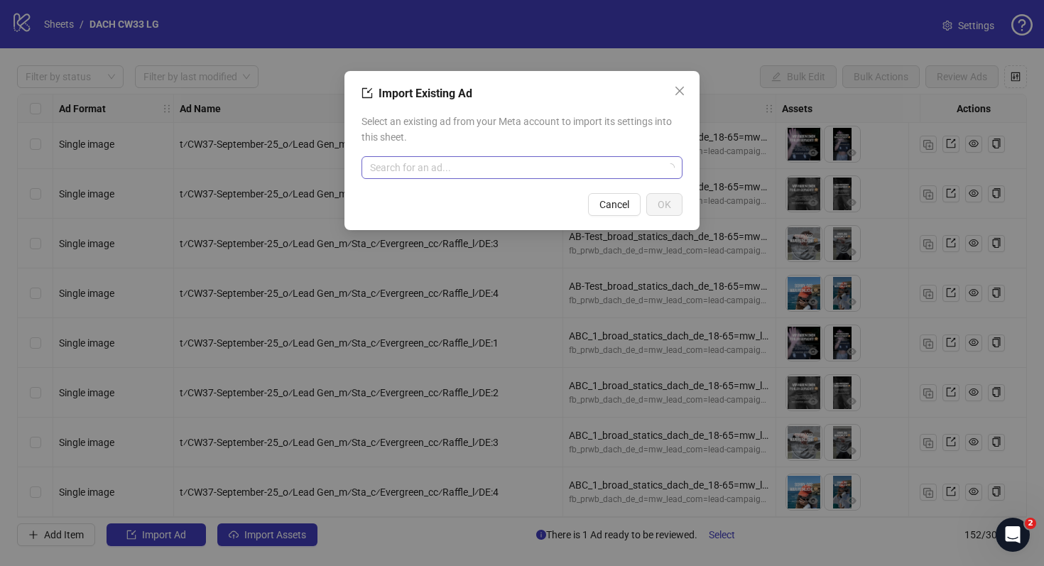
click at [473, 173] on input "search" at bounding box center [515, 167] width 291 height 21
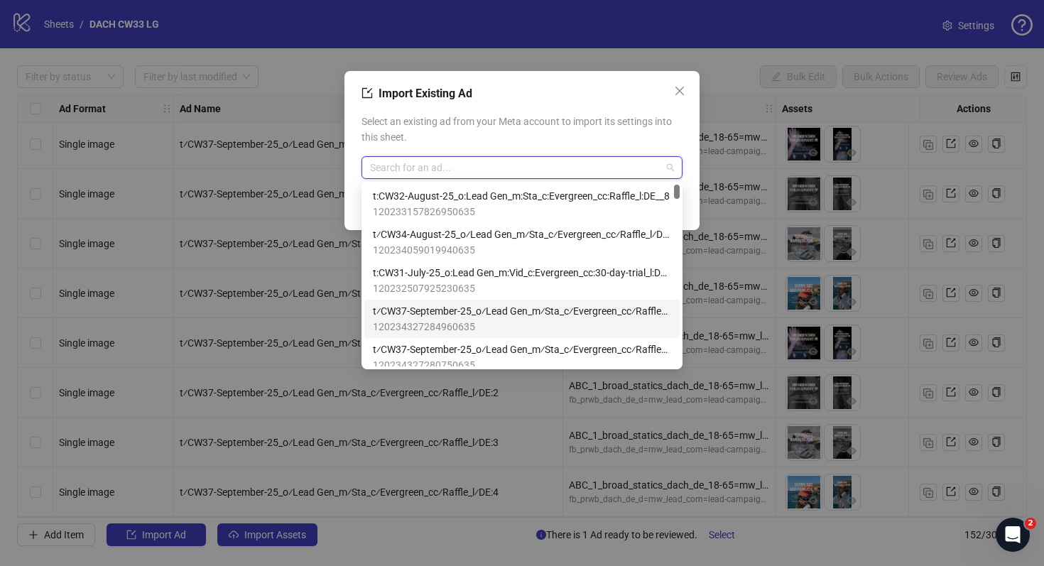
click at [454, 308] on span "t⁄CW37-September-25_o⁄Lead Gen_m⁄Sta_c⁄Evergreen_cc⁄Raffle_l⁄DE:1" at bounding box center [522, 311] width 298 height 16
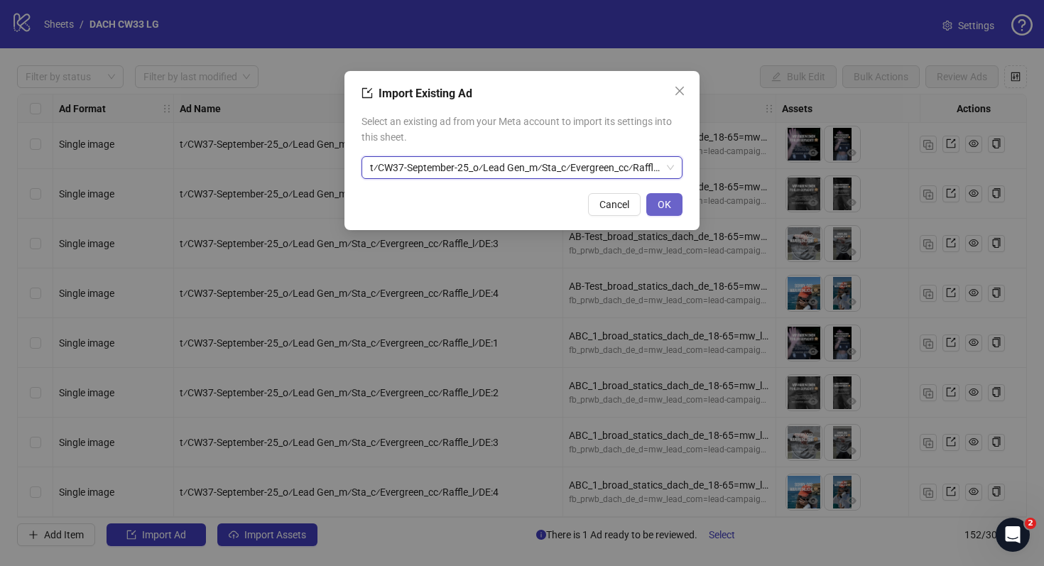
click at [663, 207] on span "OK" at bounding box center [664, 204] width 13 height 11
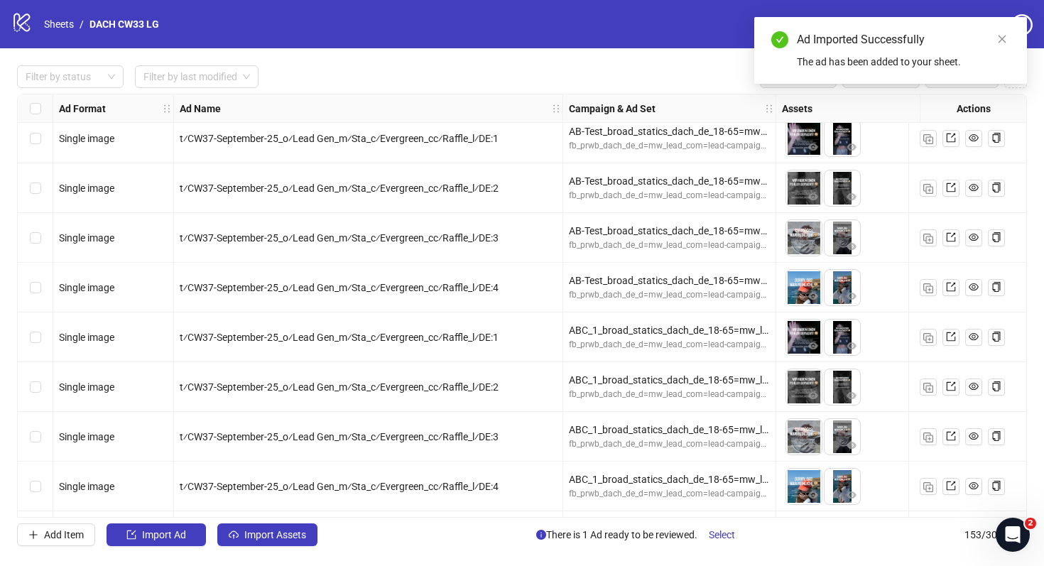
scroll to position [7221, 0]
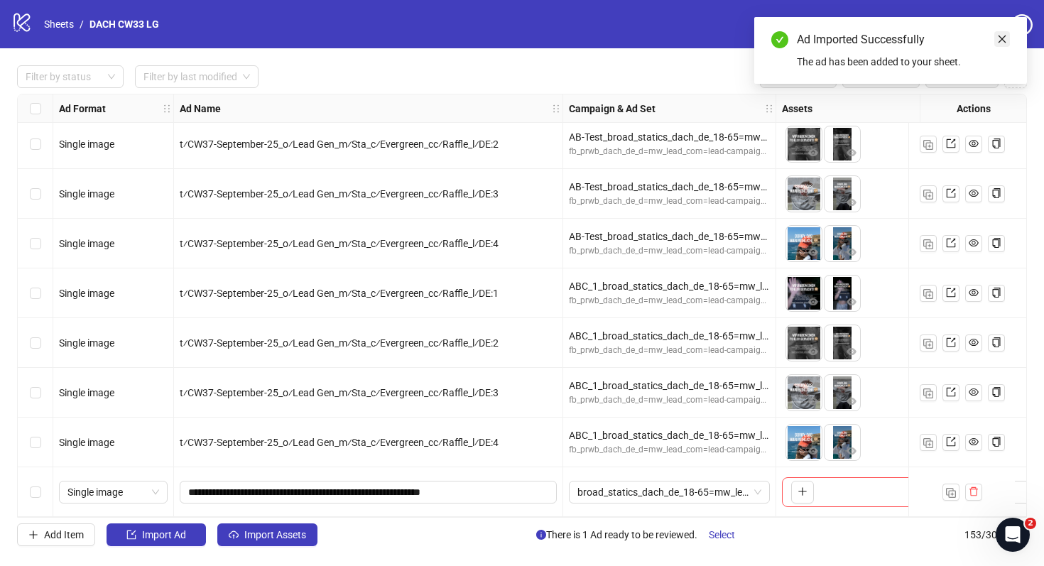
click at [1001, 41] on icon "close" at bounding box center [1003, 39] width 10 height 10
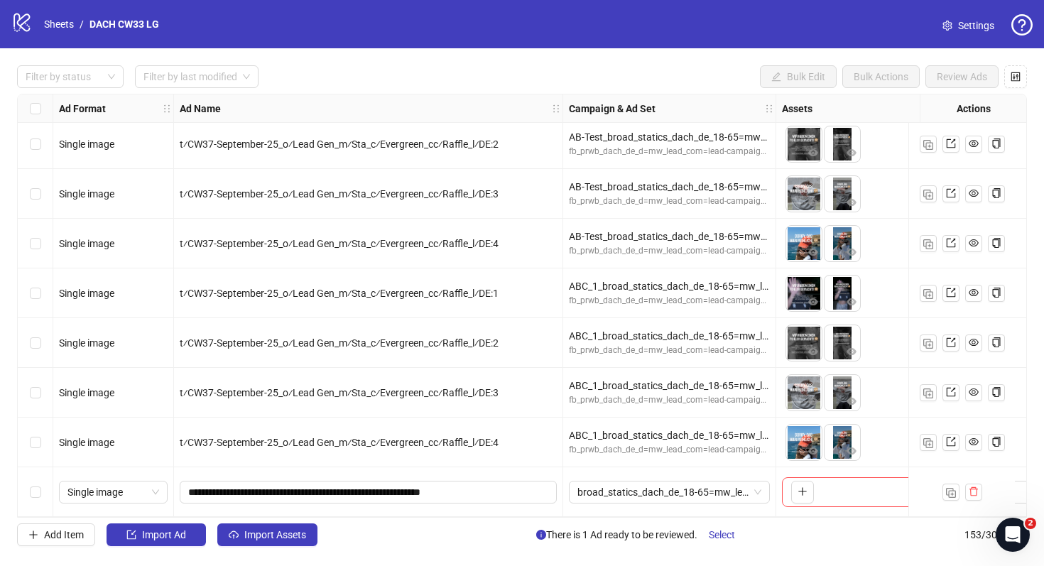
click at [979, 29] on span "Settings" at bounding box center [976, 26] width 36 height 16
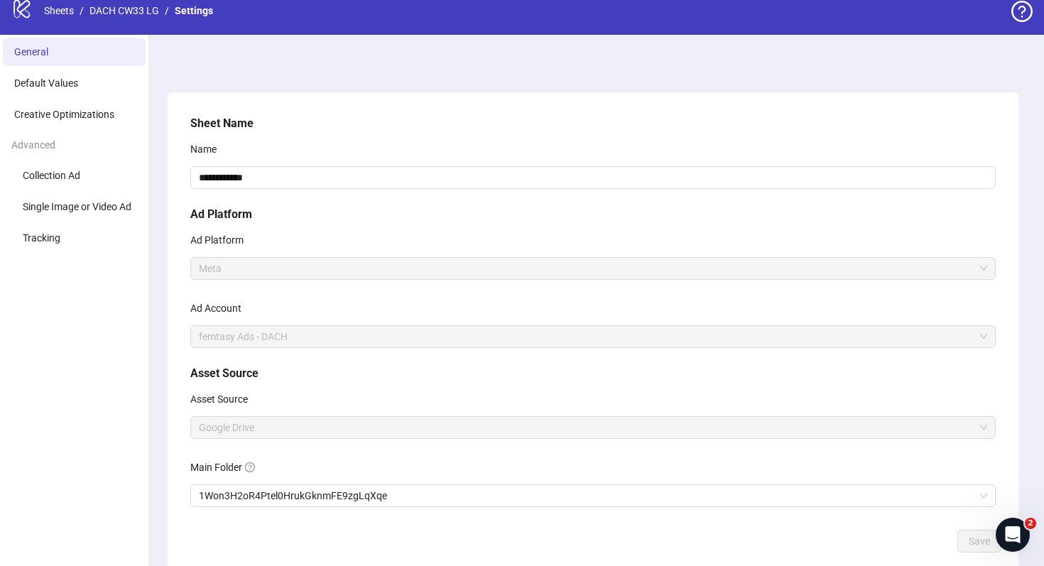
scroll to position [92, 0]
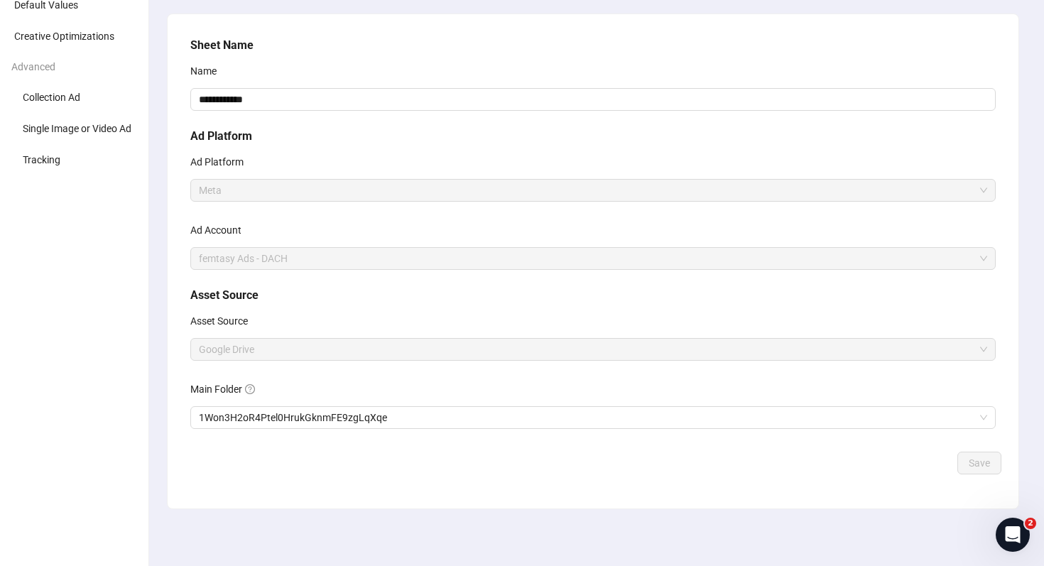
click at [395, 404] on div "Main Folder" at bounding box center [593, 392] width 806 height 28
click at [395, 411] on span "1Won3H2oR4Ptel0HrukGknmFE9zgLqXqe" at bounding box center [593, 417] width 789 height 21
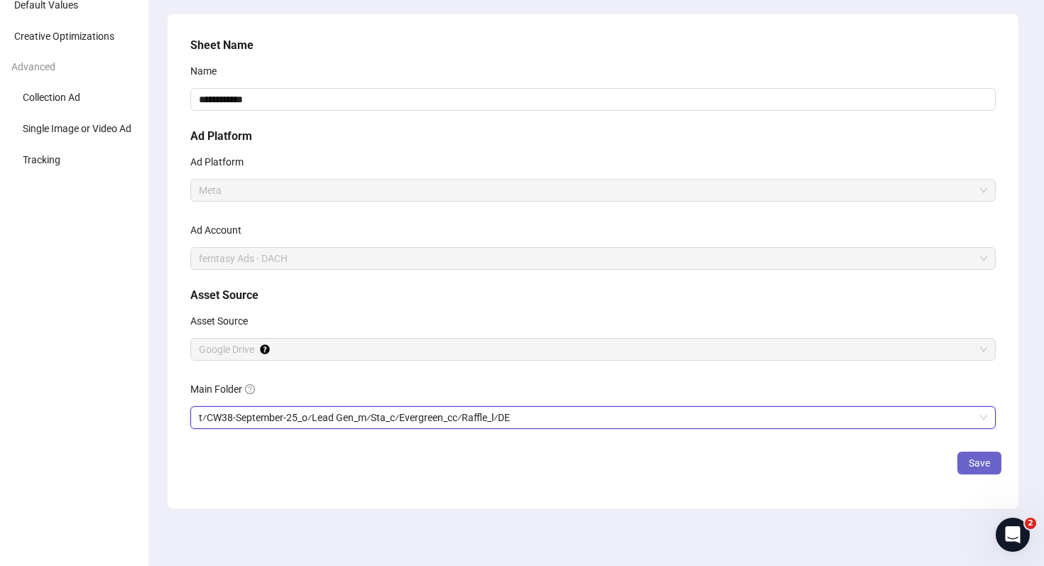
click at [986, 474] on button "Save" at bounding box center [980, 463] width 44 height 23
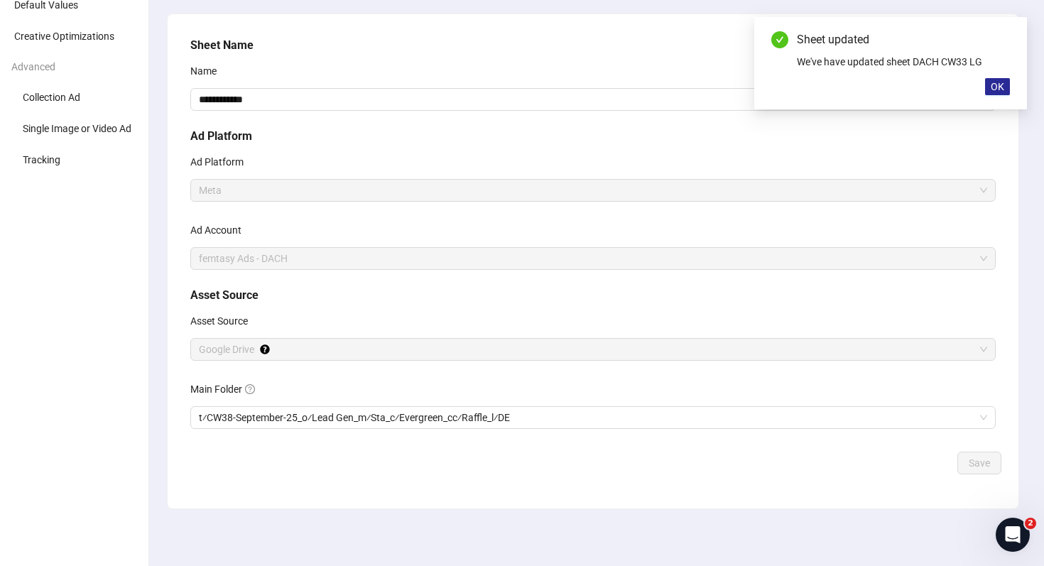
click at [997, 89] on span "OK" at bounding box center [997, 86] width 13 height 11
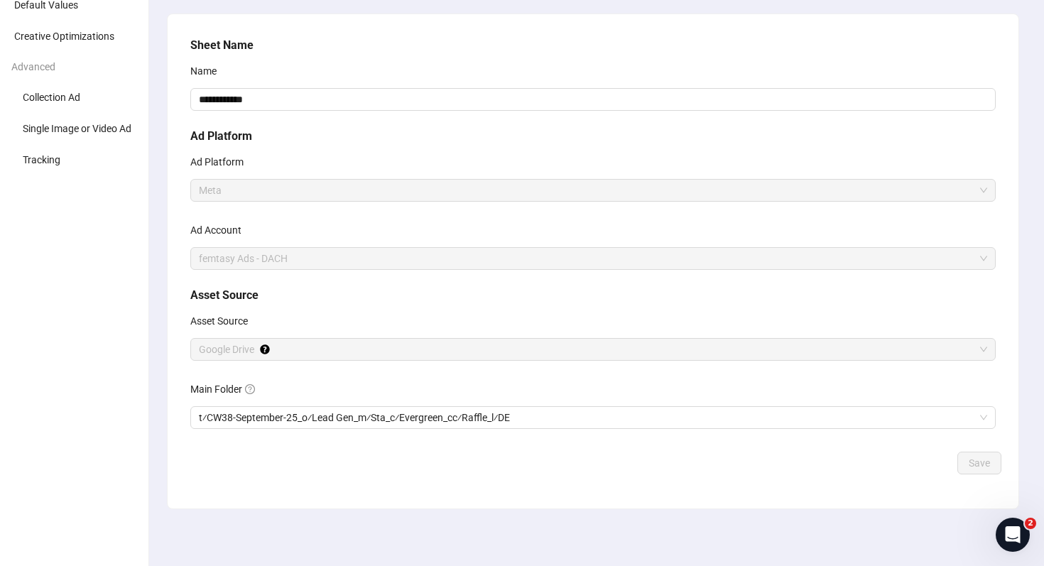
scroll to position [0, 0]
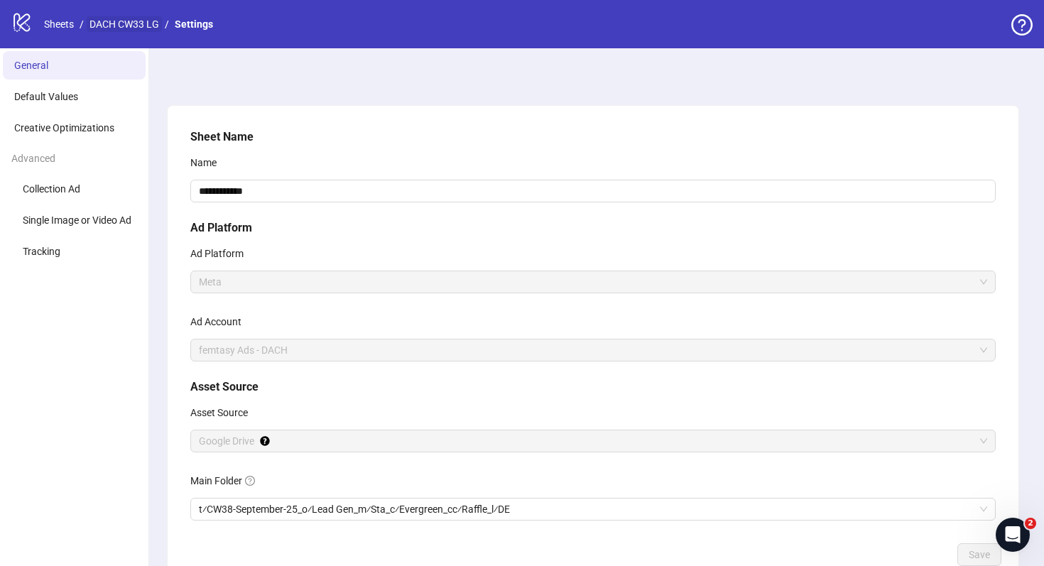
click at [137, 22] on link "DACH CW33 LG" at bounding box center [124, 24] width 75 height 16
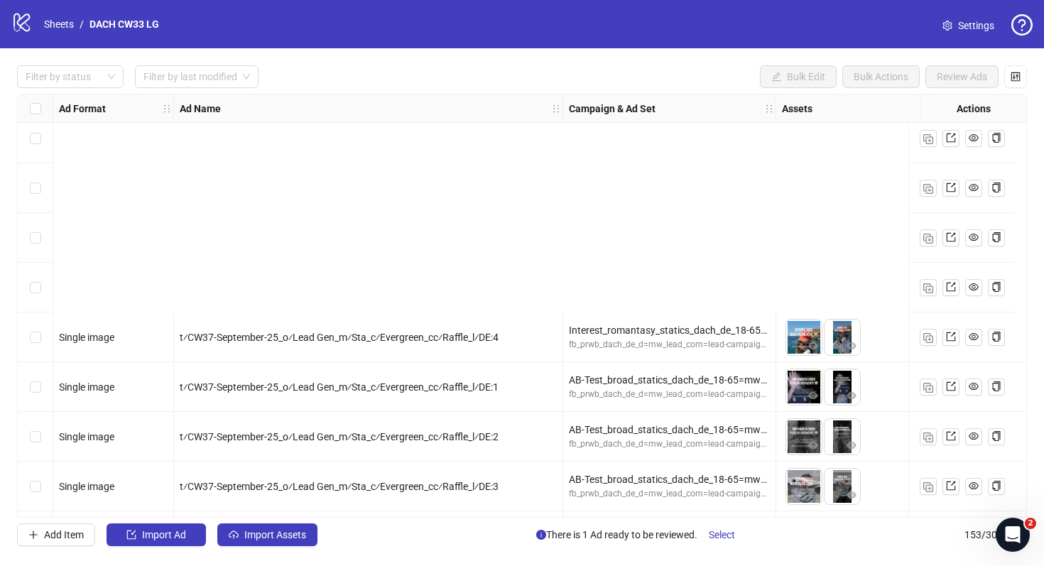
scroll to position [7221, 0]
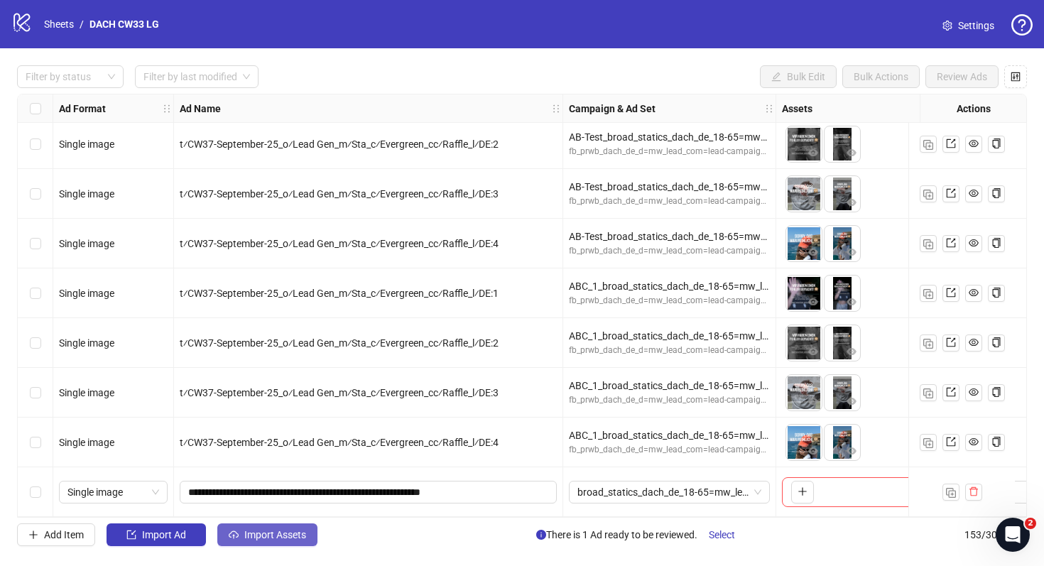
click at [261, 536] on span "Import Assets" at bounding box center [275, 534] width 62 height 11
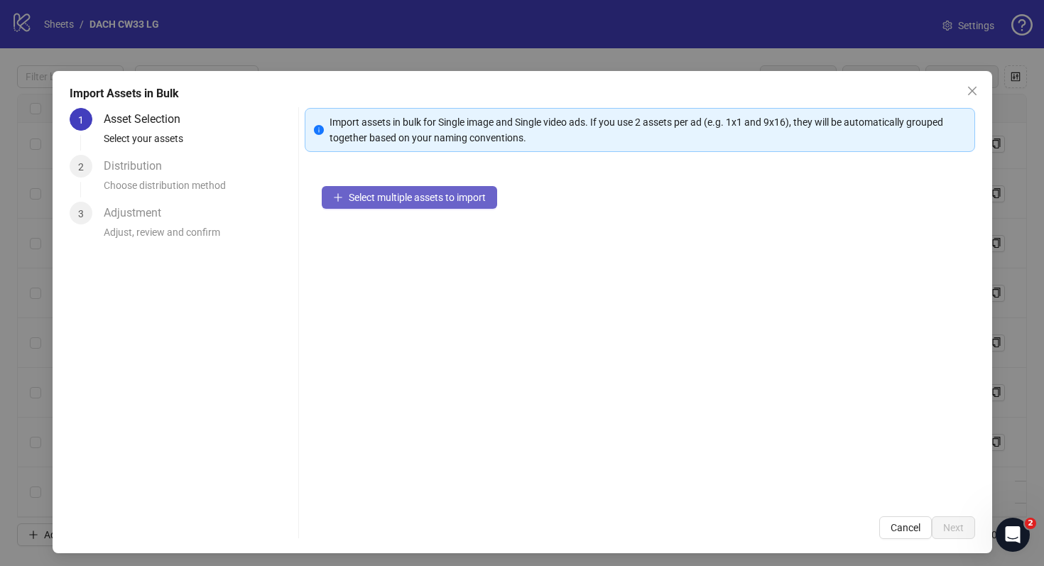
click at [418, 204] on button "Select multiple assets to import" at bounding box center [409, 197] width 175 height 23
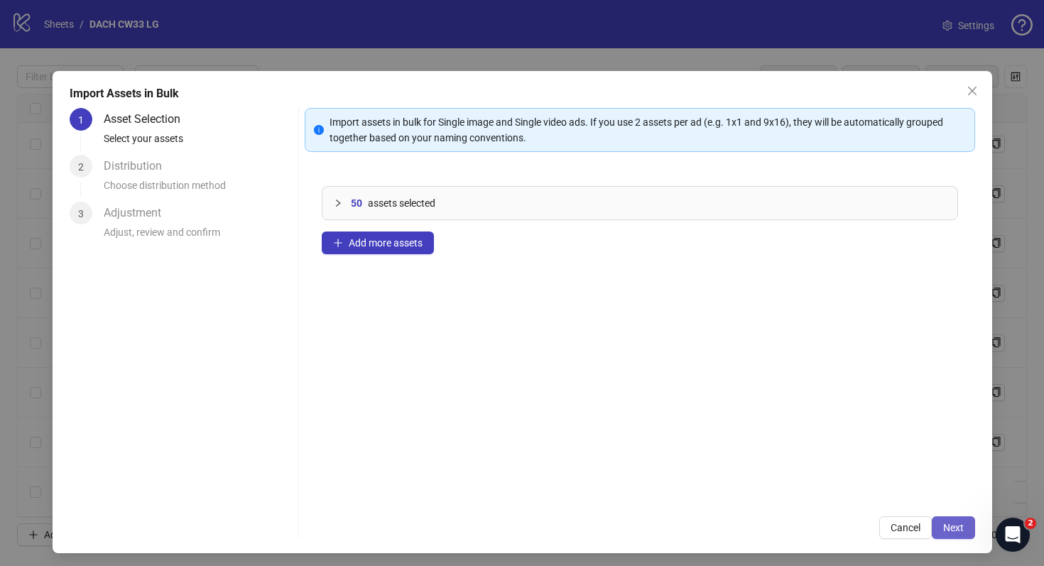
click at [953, 521] on button "Next" at bounding box center [953, 528] width 43 height 23
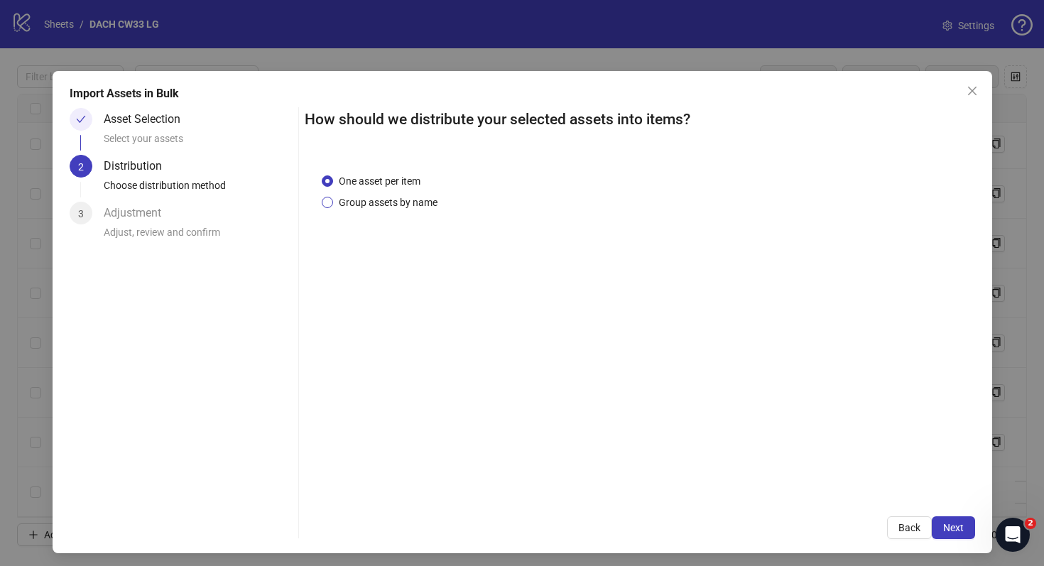
click at [422, 207] on span "Group assets by name" at bounding box center [388, 203] width 110 height 16
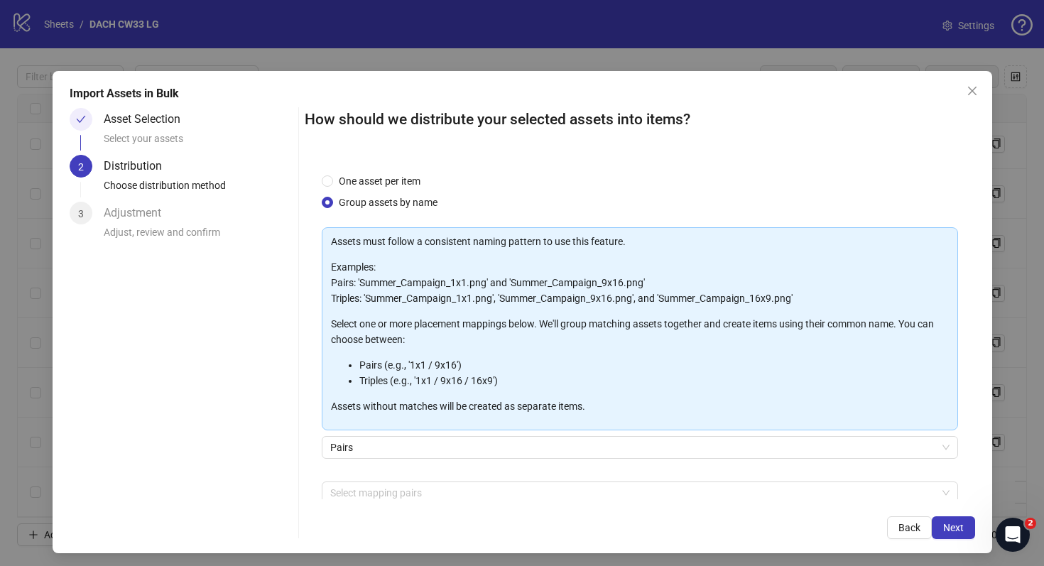
scroll to position [72, 0]
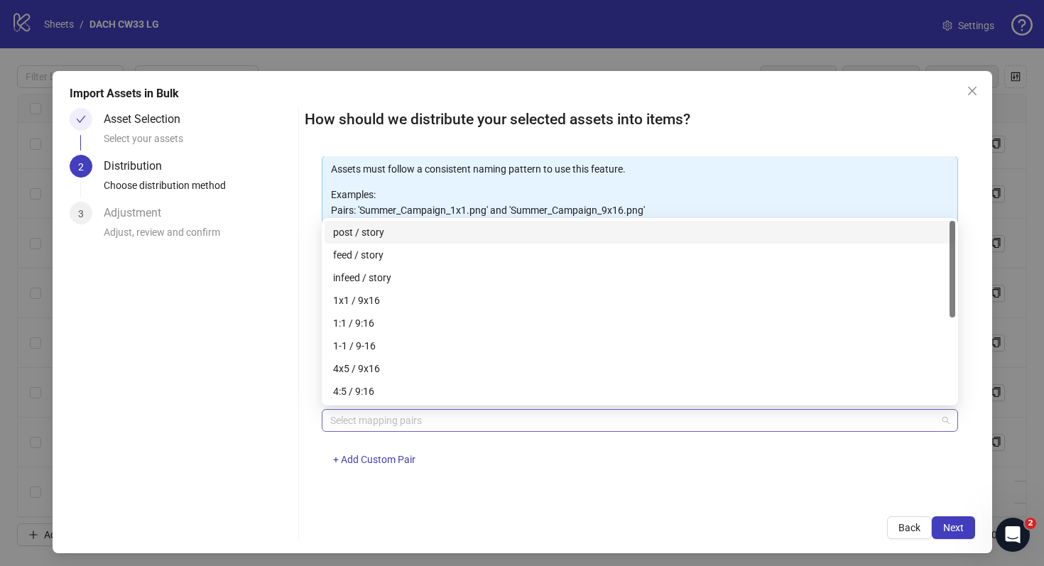
click at [461, 423] on div at bounding box center [633, 421] width 616 height 20
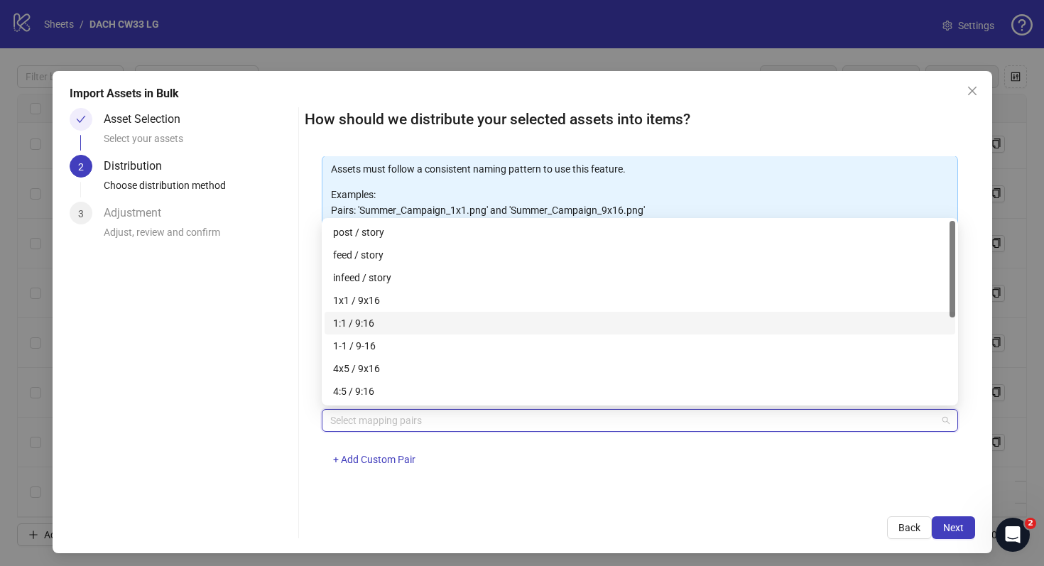
click at [433, 319] on div "1:1 / 9:16" at bounding box center [640, 323] width 614 height 16
click at [553, 479] on div "1:1 / 9:16 + Add Custom Pair" at bounding box center [640, 446] width 637 height 74
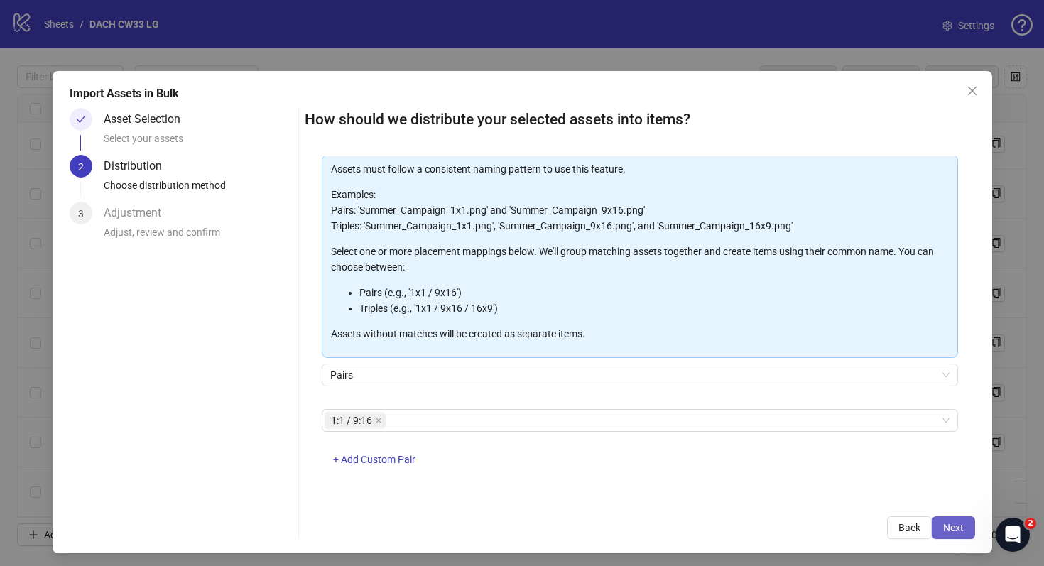
click at [957, 529] on span "Next" at bounding box center [954, 527] width 21 height 11
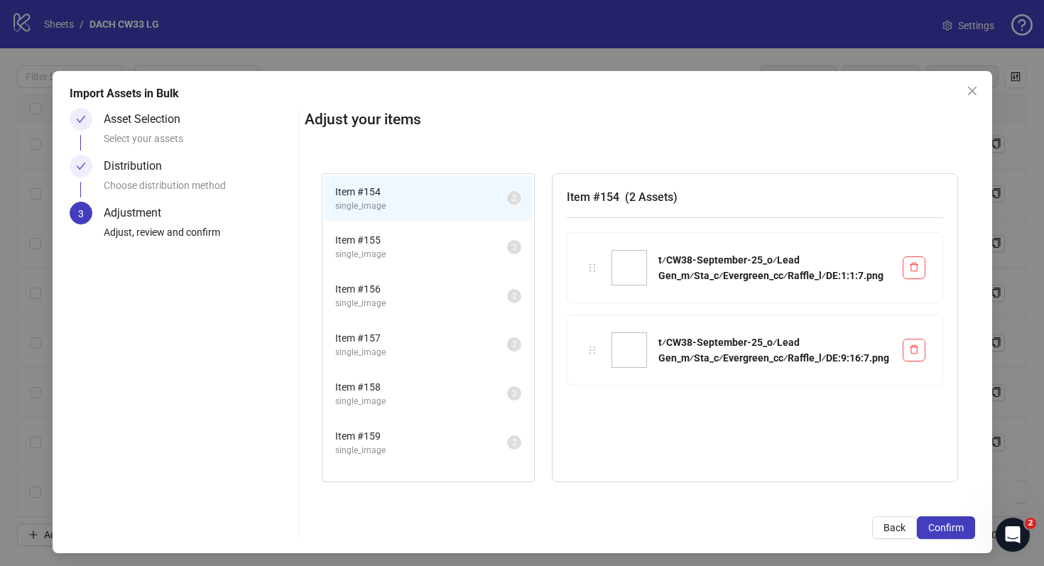
click at [470, 364] on li "Item # 157 single_image 2" at bounding box center [428, 345] width 209 height 46
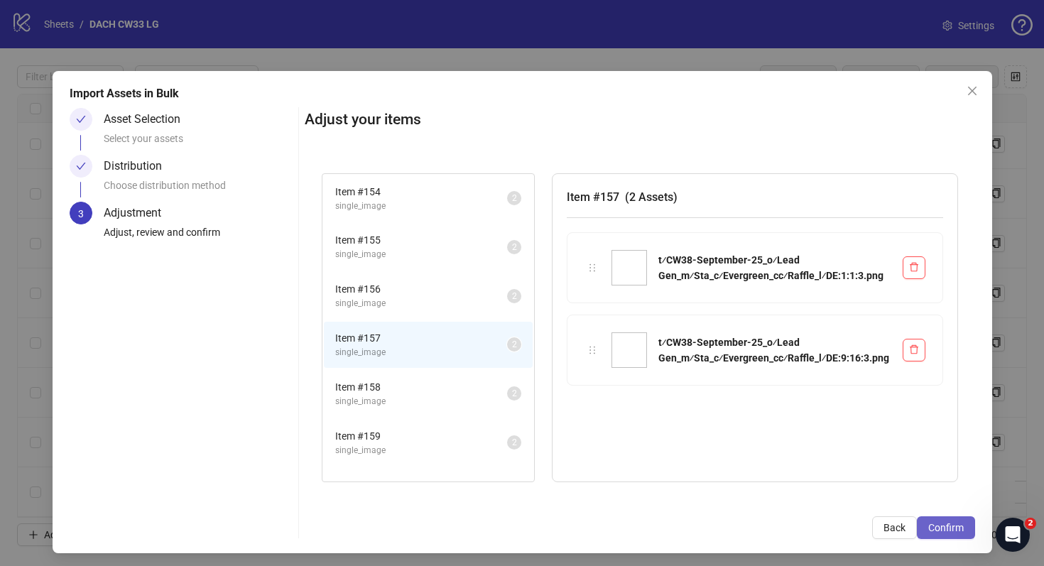
click at [952, 533] on span "Confirm" at bounding box center [947, 527] width 36 height 11
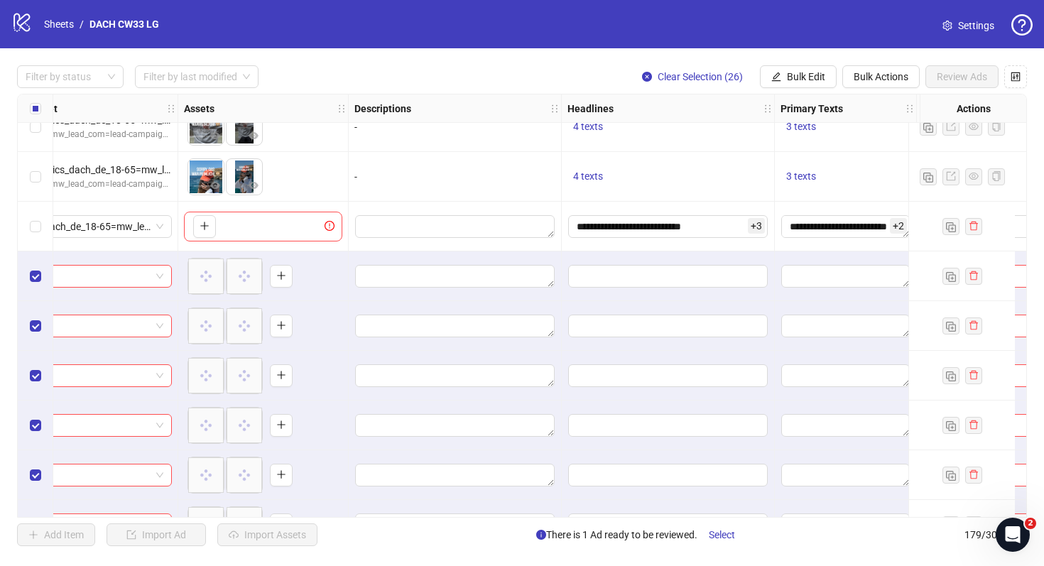
scroll to position [7476, 598]
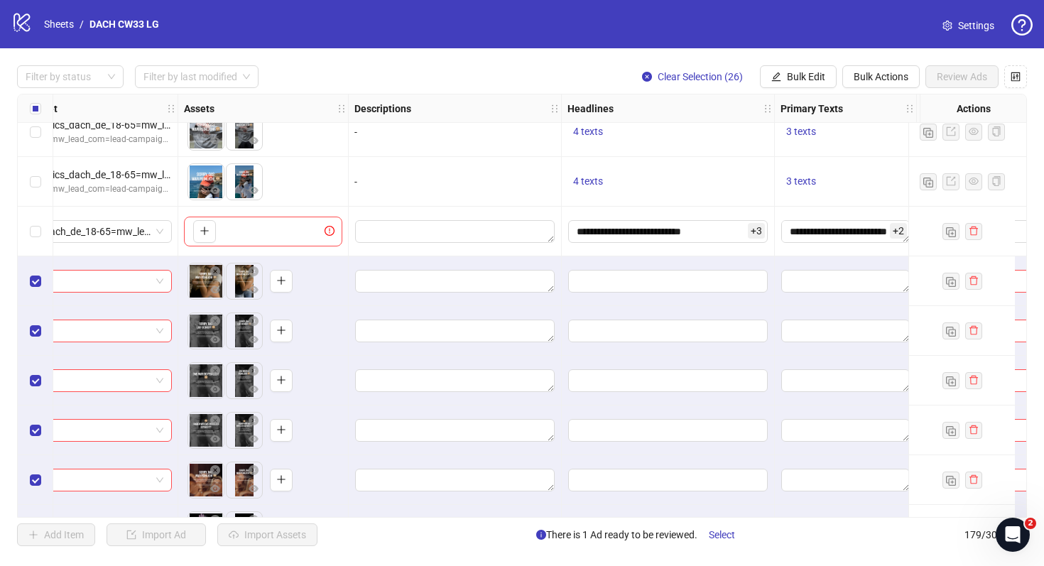
click at [41, 236] on div "Select row 153" at bounding box center [36, 232] width 36 height 50
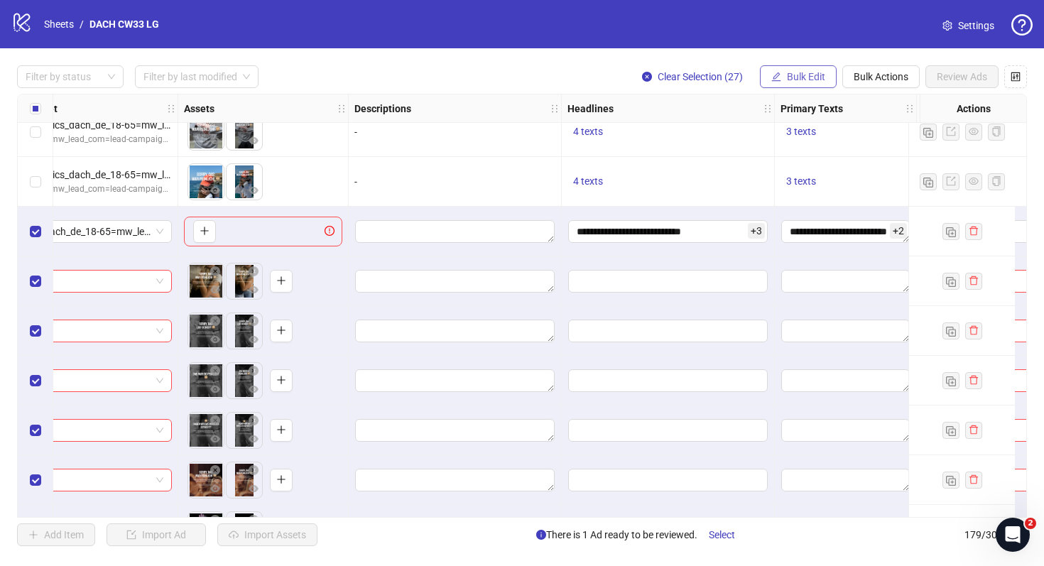
click at [775, 82] on span "button" at bounding box center [777, 76] width 10 height 11
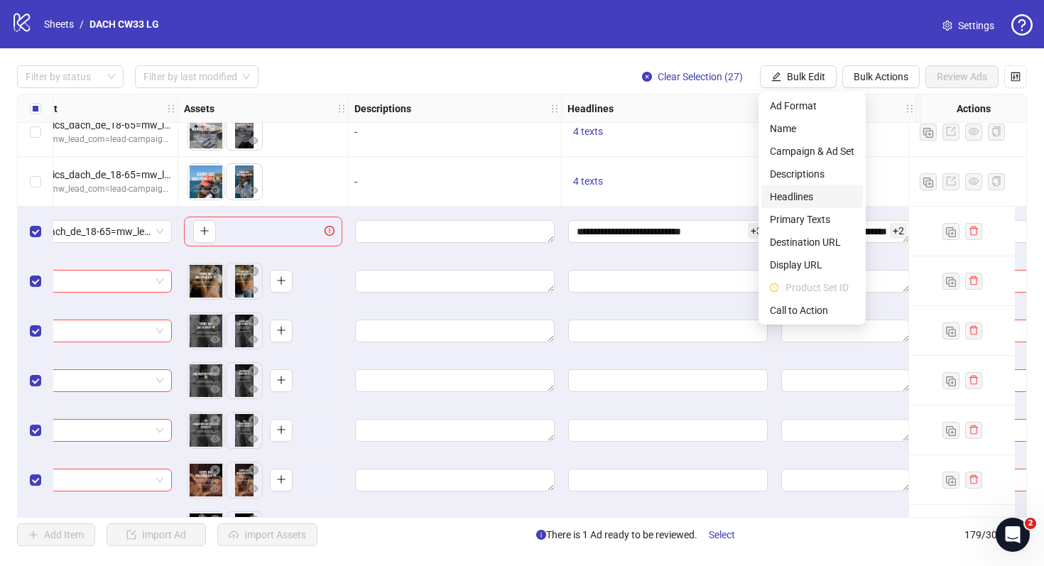
click at [797, 197] on span "Headlines" at bounding box center [812, 197] width 85 height 16
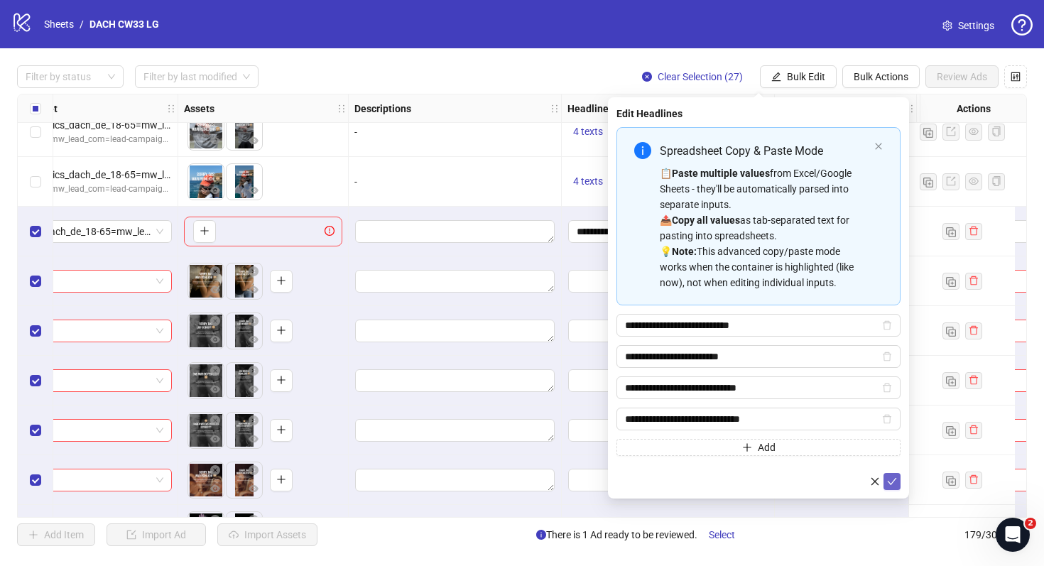
click at [897, 480] on button "submit" at bounding box center [892, 481] width 17 height 17
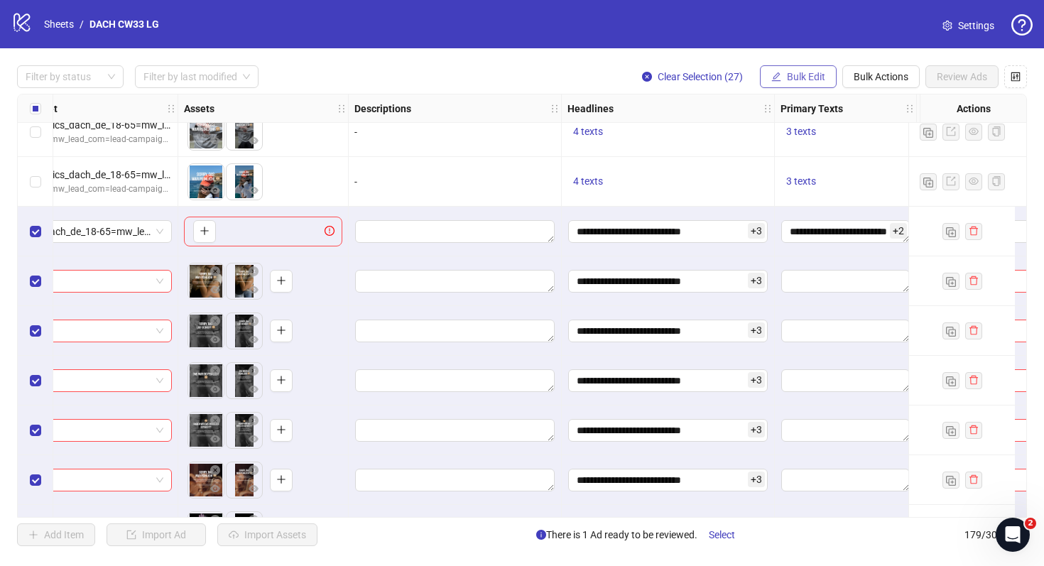
click at [806, 74] on span "Bulk Edit" at bounding box center [806, 76] width 38 height 11
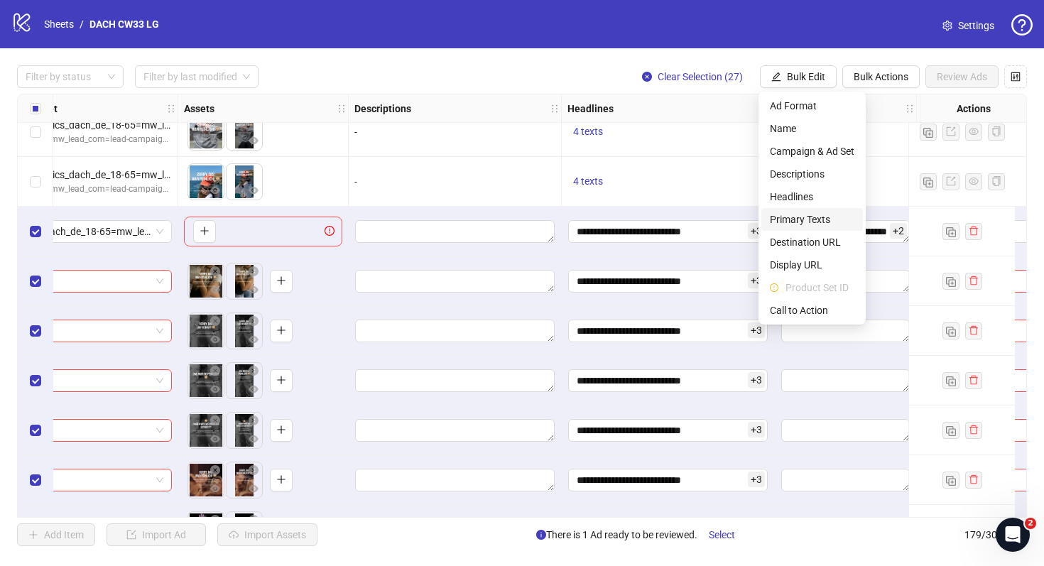
click at [796, 221] on span "Primary Texts" at bounding box center [812, 220] width 85 height 16
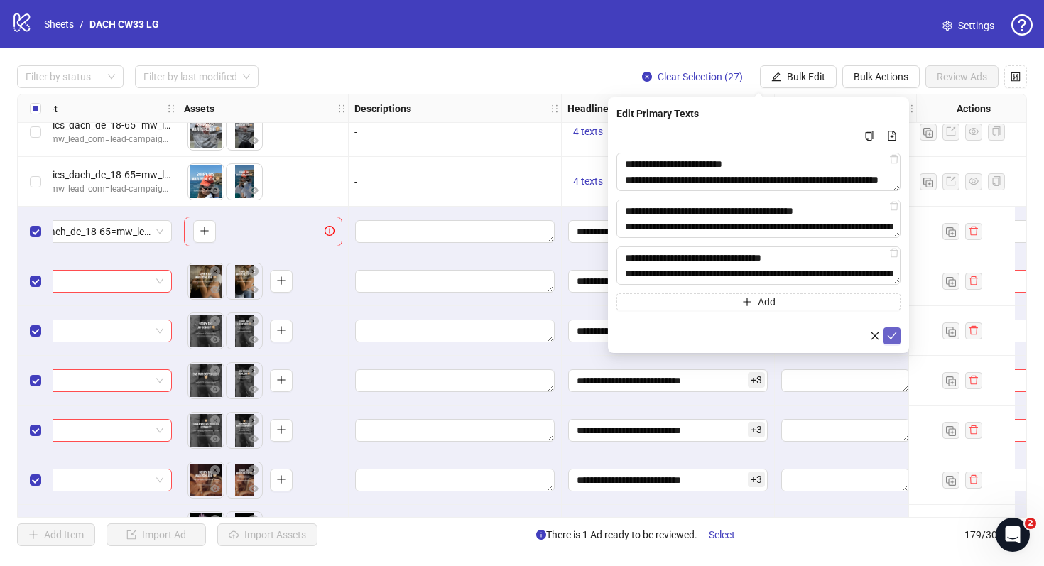
click at [890, 335] on icon "check" at bounding box center [892, 336] width 10 height 10
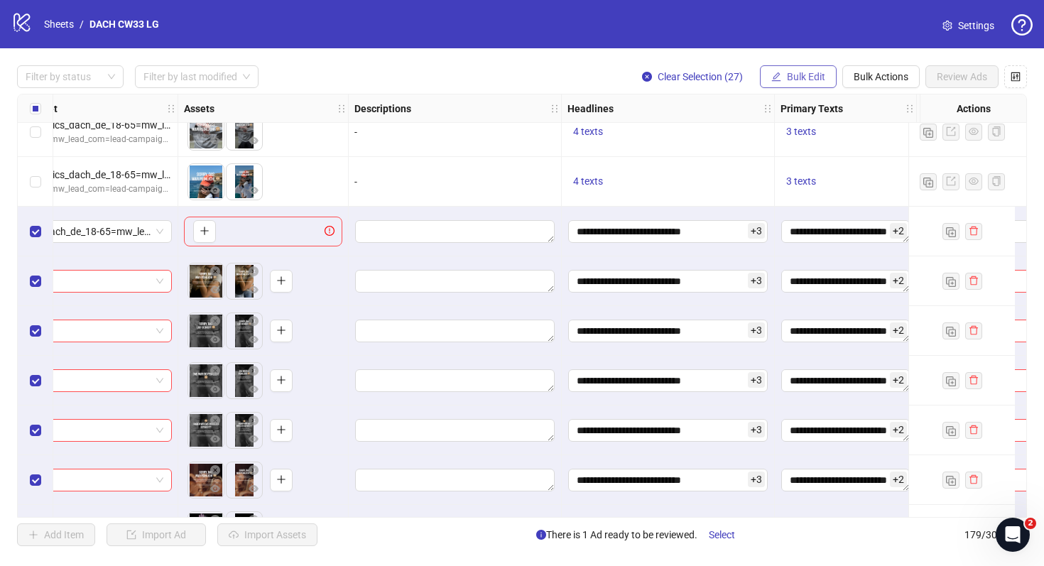
click at [828, 77] on button "Bulk Edit" at bounding box center [798, 76] width 77 height 23
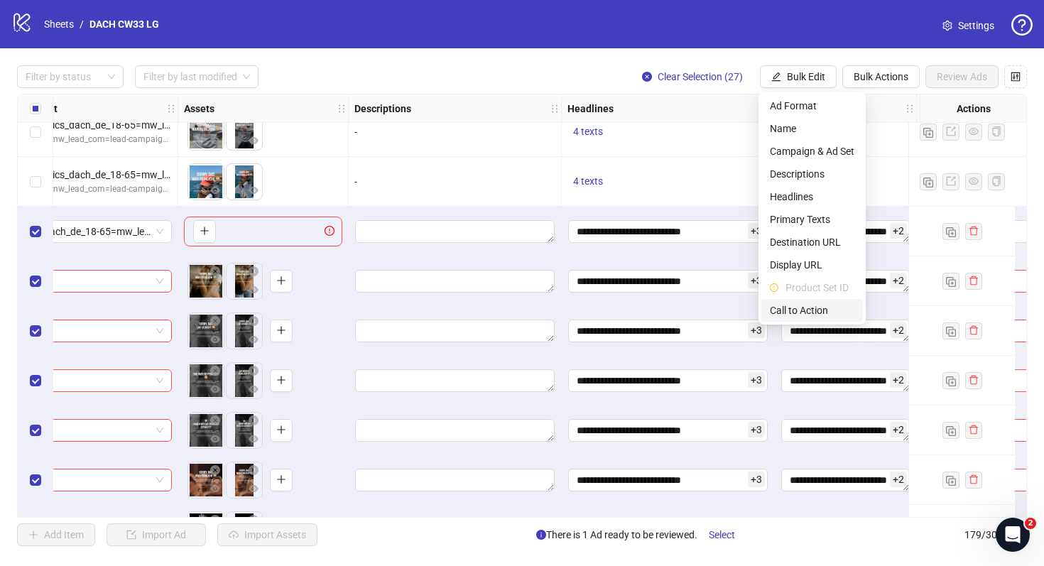
click at [808, 310] on span "Call to Action" at bounding box center [812, 311] width 85 height 16
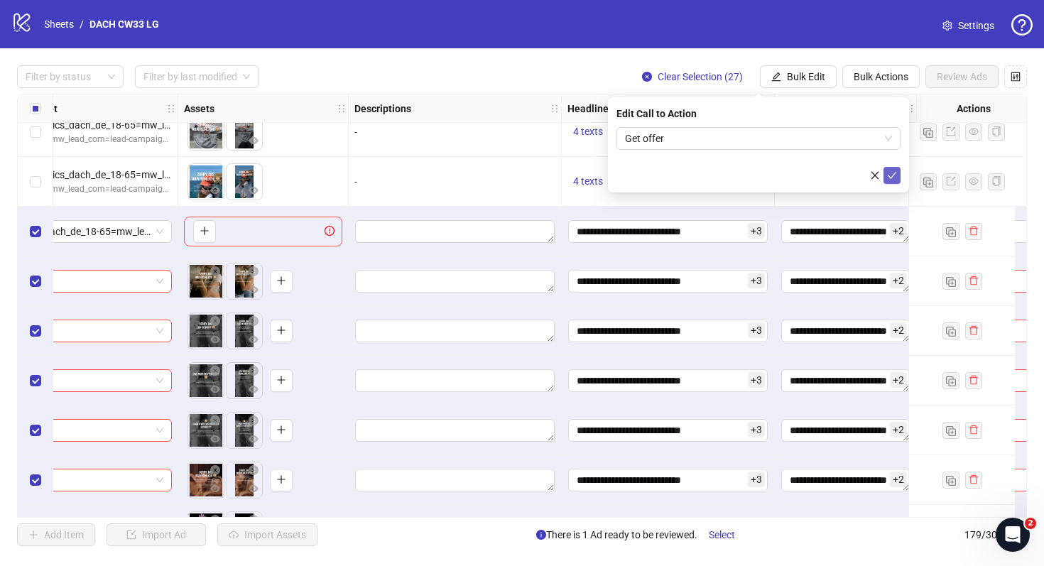
click at [896, 173] on icon "check" at bounding box center [892, 176] width 10 height 10
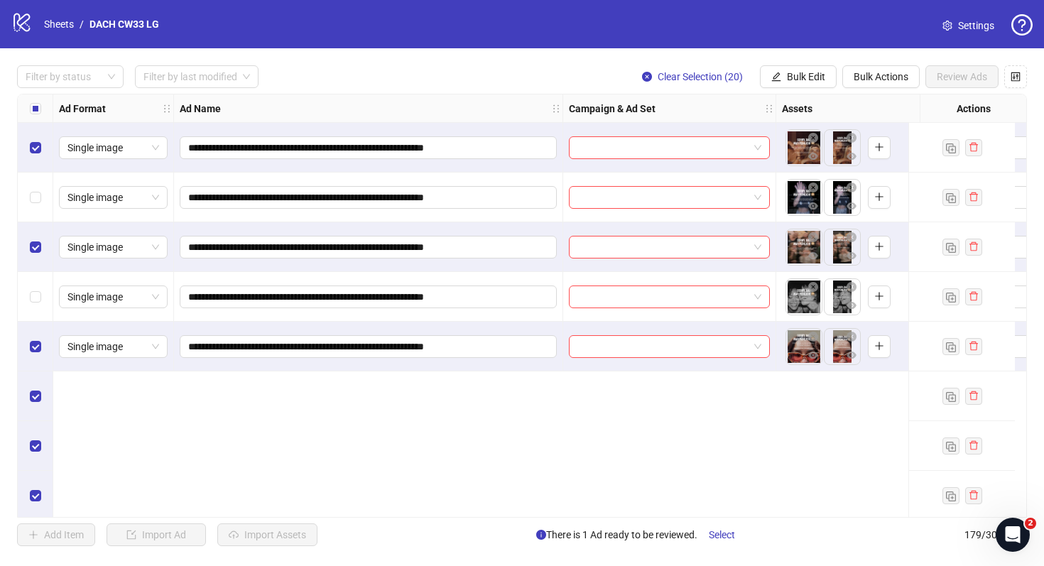
scroll to position [7558, 0]
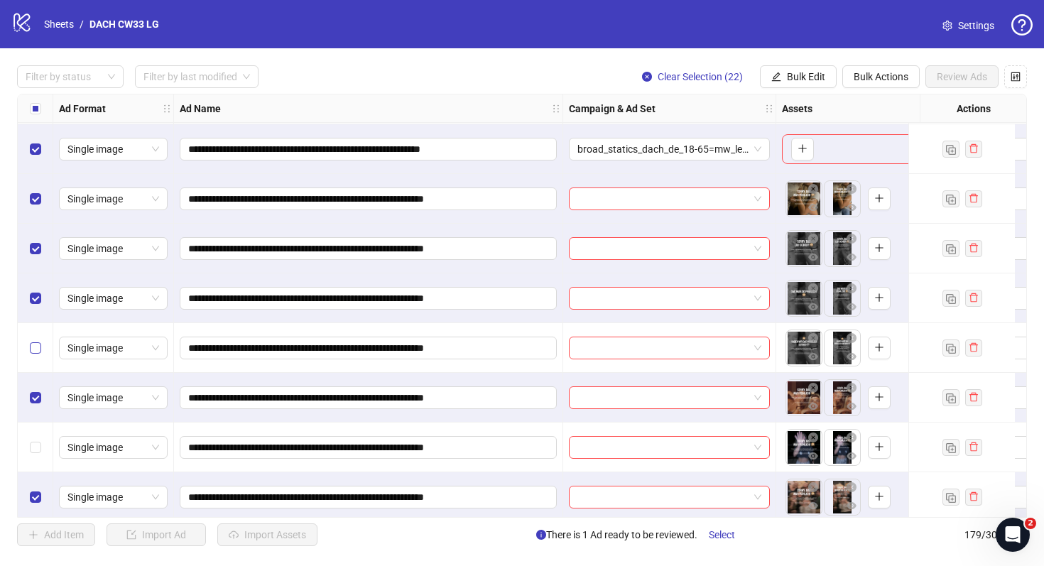
click at [36, 341] on label "Select row 157" at bounding box center [35, 348] width 11 height 16
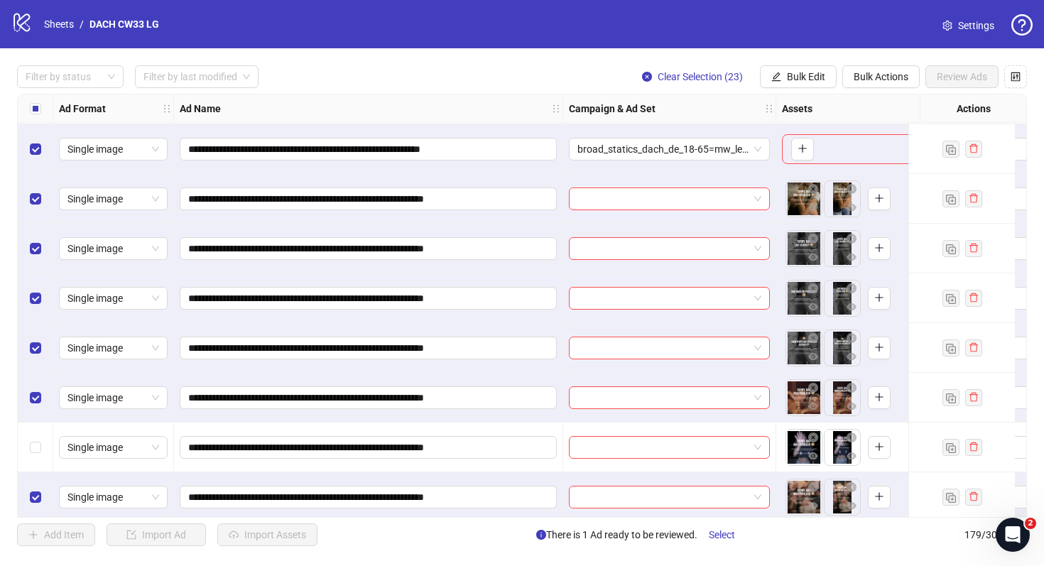
click at [37, 437] on div "Select row 159" at bounding box center [36, 448] width 36 height 50
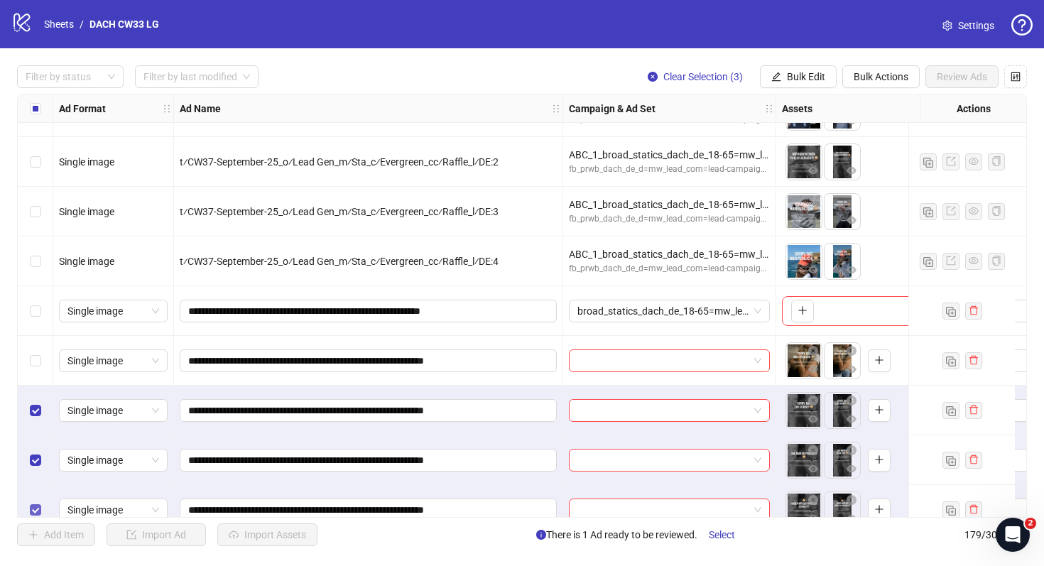
scroll to position [7642, 0]
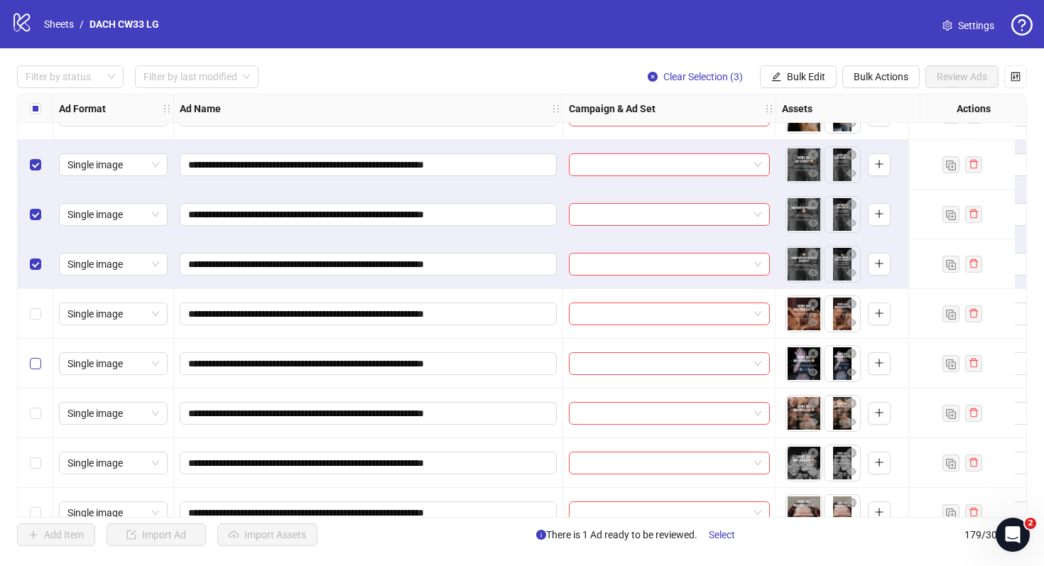
click at [34, 357] on label "Select row 159" at bounding box center [35, 364] width 11 height 16
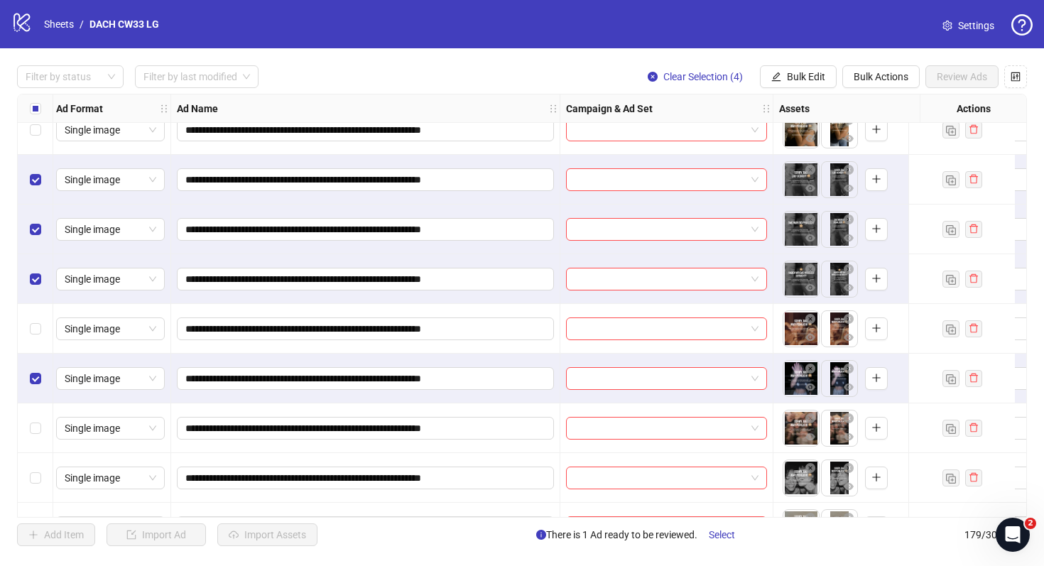
scroll to position [7597, 3]
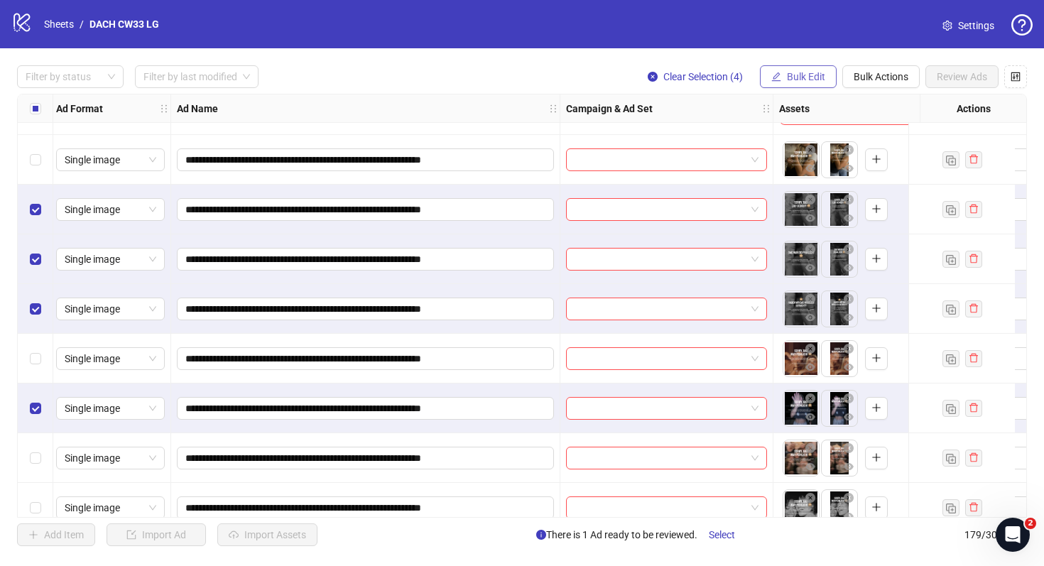
click at [818, 83] on button "Bulk Edit" at bounding box center [798, 76] width 77 height 23
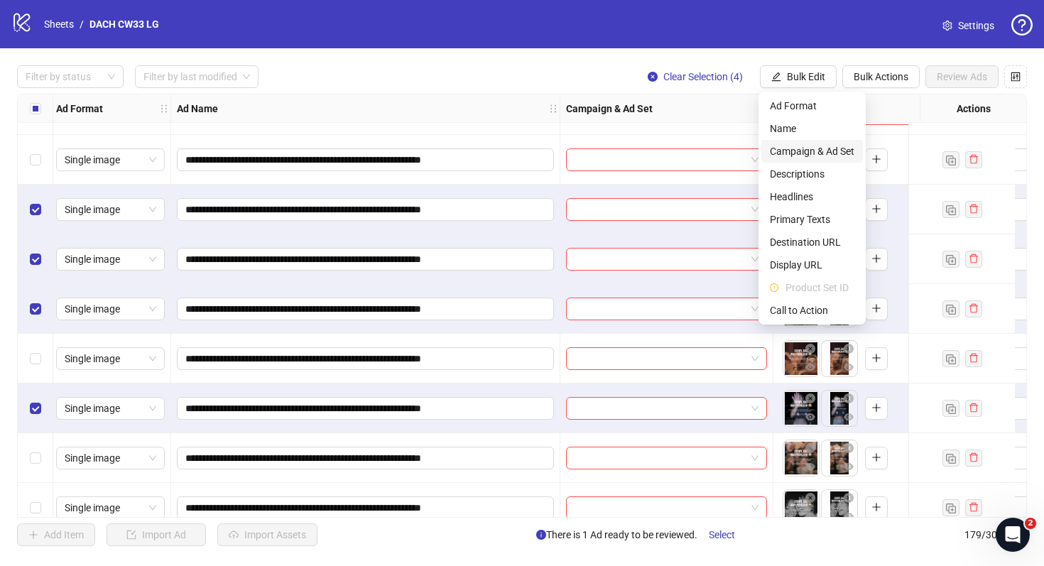
click at [821, 150] on span "Campaign & Ad Set" at bounding box center [812, 152] width 85 height 16
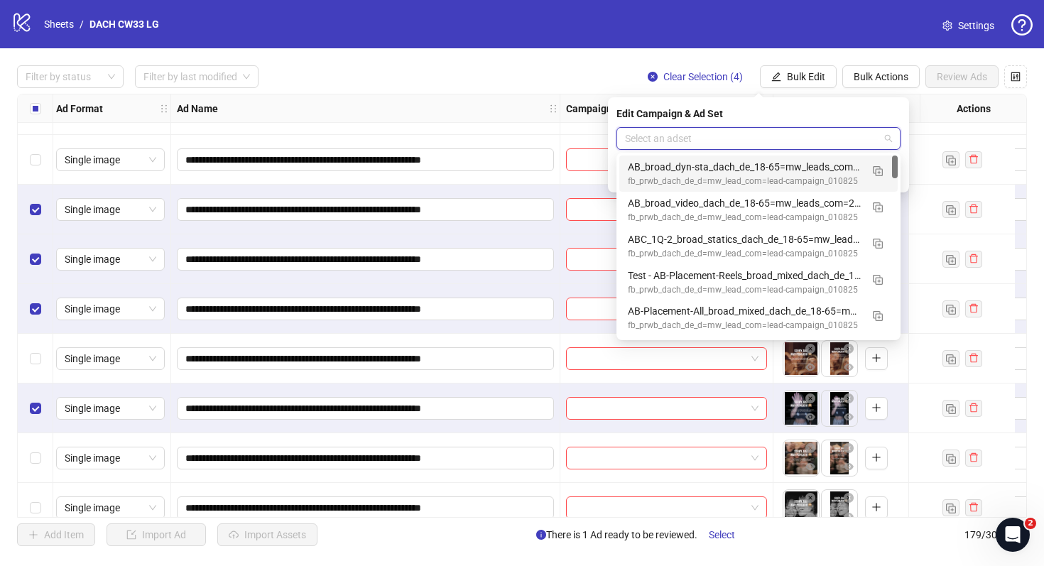
click at [794, 137] on input "search" at bounding box center [752, 138] width 254 height 21
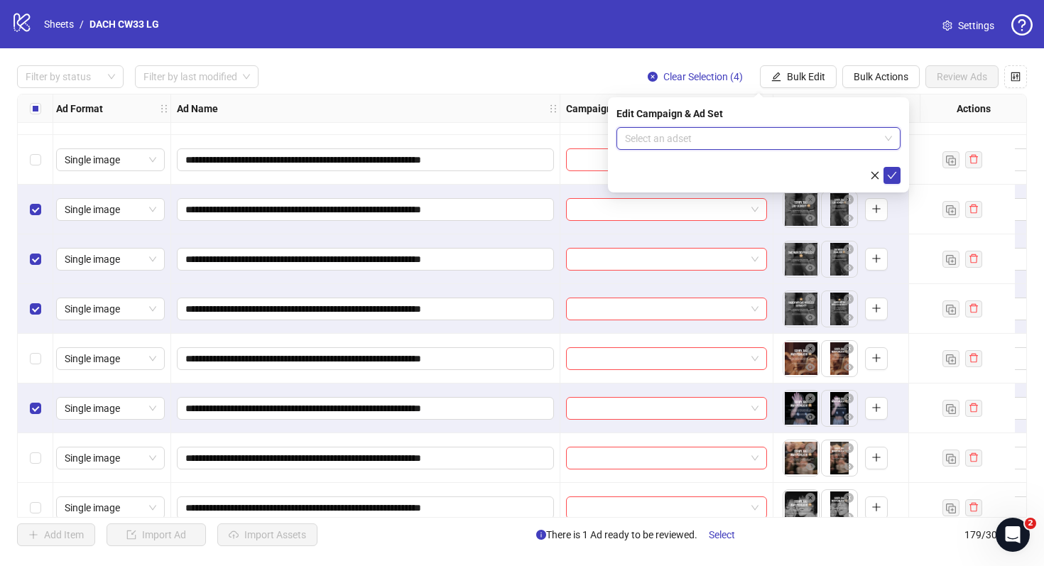
click at [659, 139] on input "search" at bounding box center [752, 138] width 254 height 21
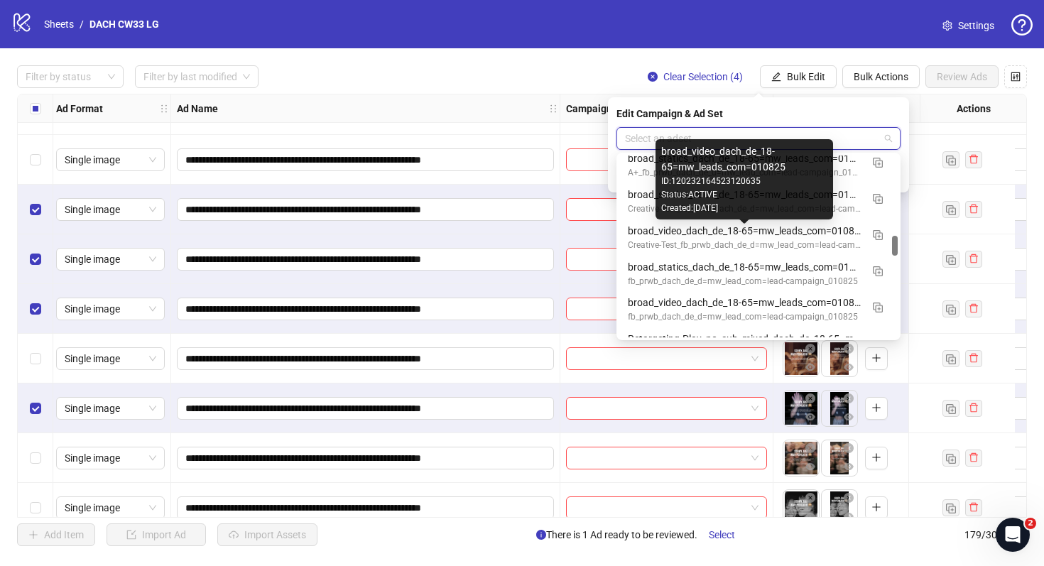
scroll to position [735, 0]
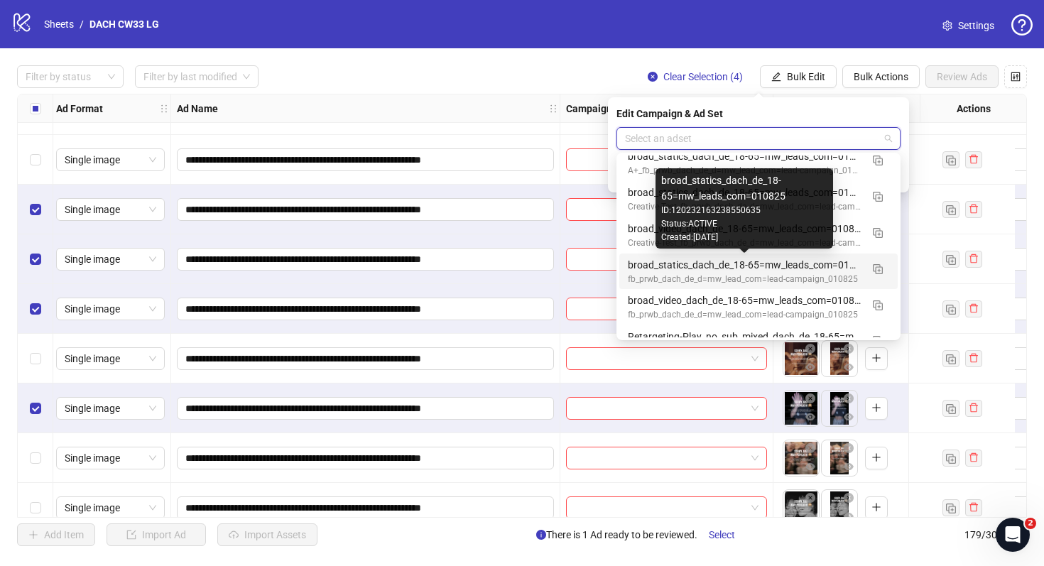
click at [784, 269] on div "broad_statics_dach_de_18-65=mw_leads_com=010825" at bounding box center [744, 265] width 233 height 16
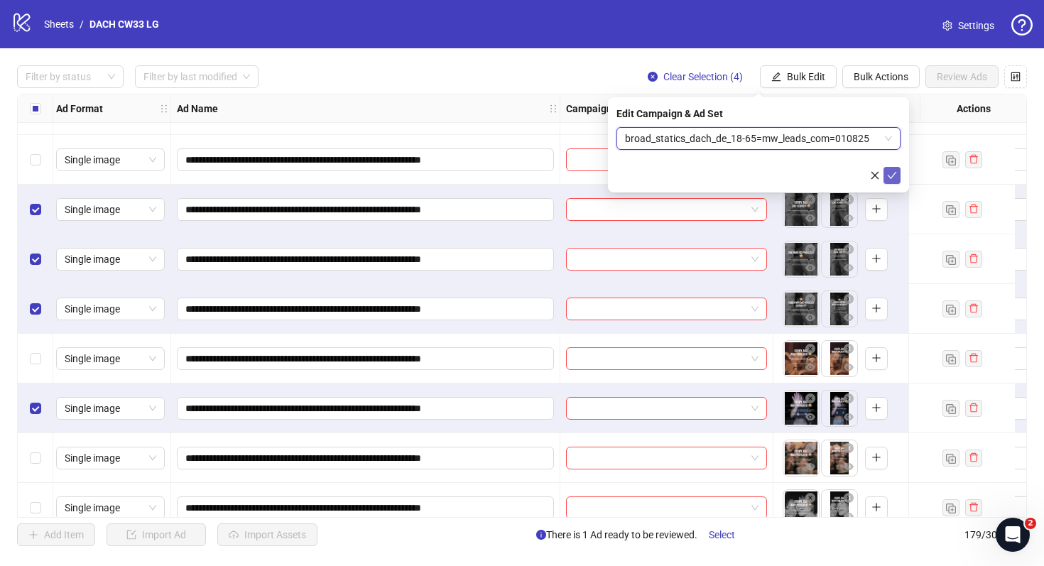
click at [894, 173] on icon "check" at bounding box center [892, 176] width 10 height 10
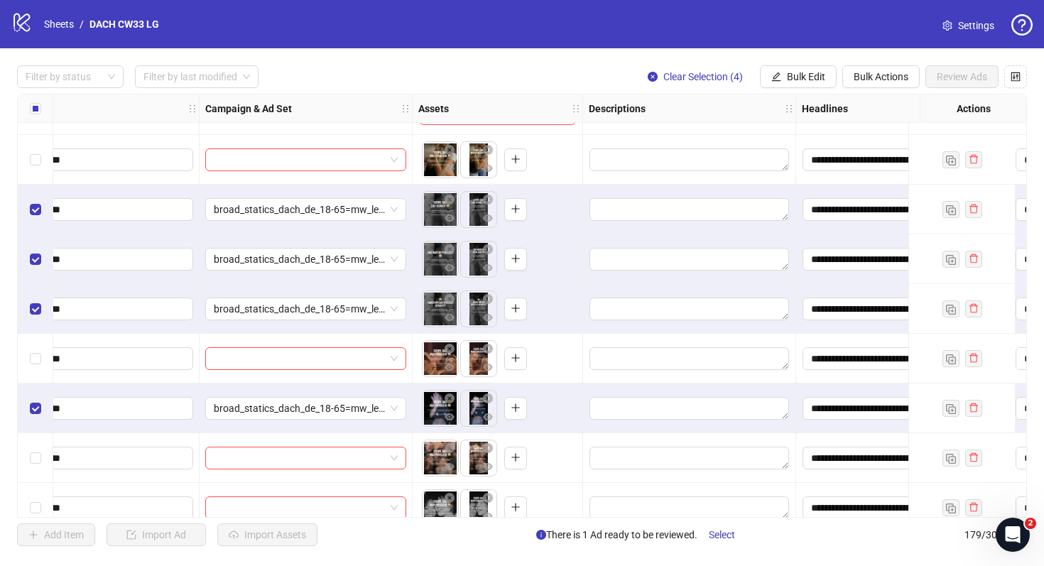
scroll to position [7450, 364]
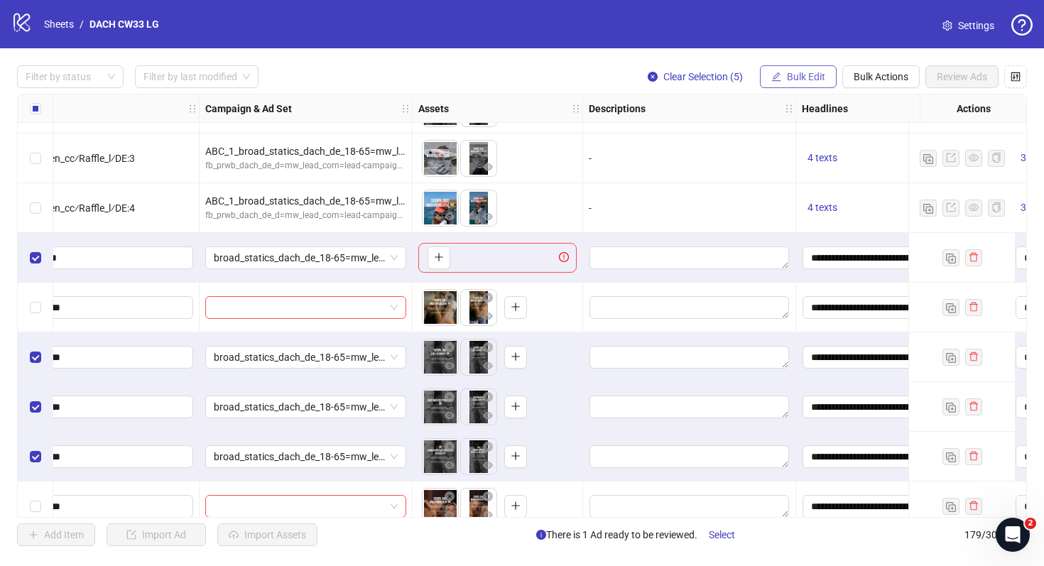
click at [784, 72] on button "Bulk Edit" at bounding box center [798, 76] width 77 height 23
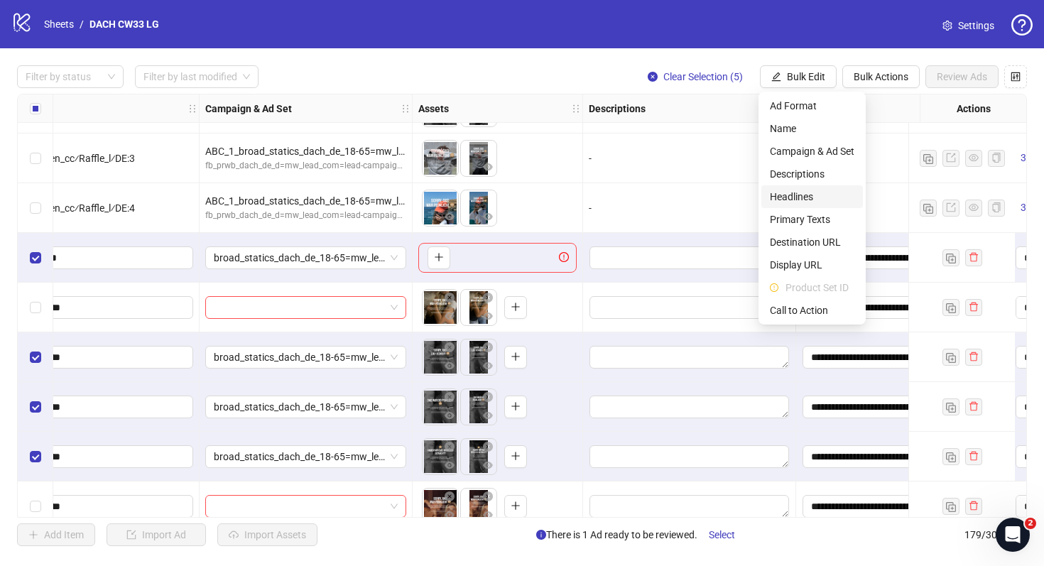
click at [786, 193] on span "Headlines" at bounding box center [812, 197] width 85 height 16
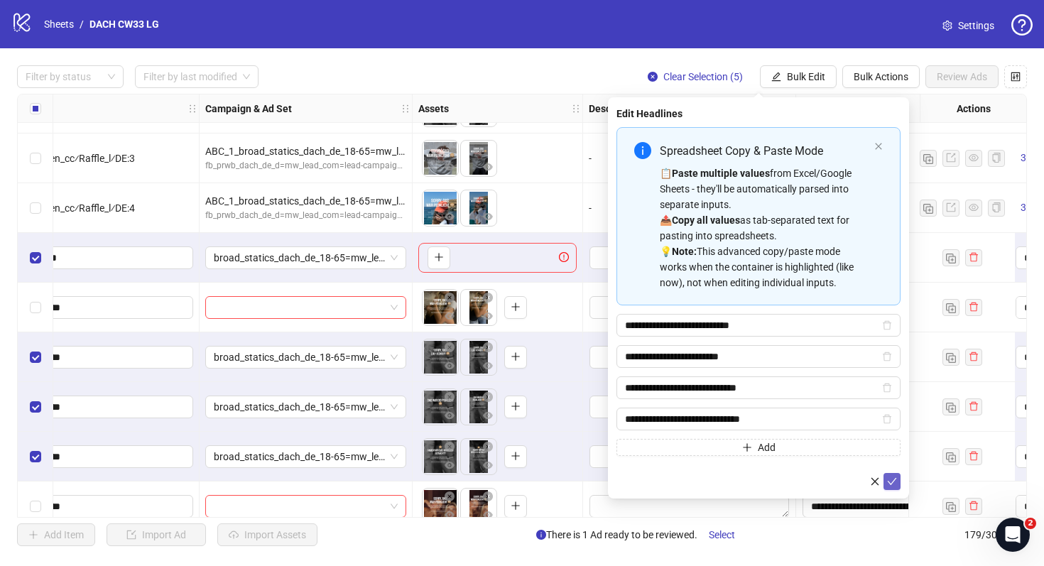
click at [897, 480] on icon "check" at bounding box center [892, 482] width 10 height 10
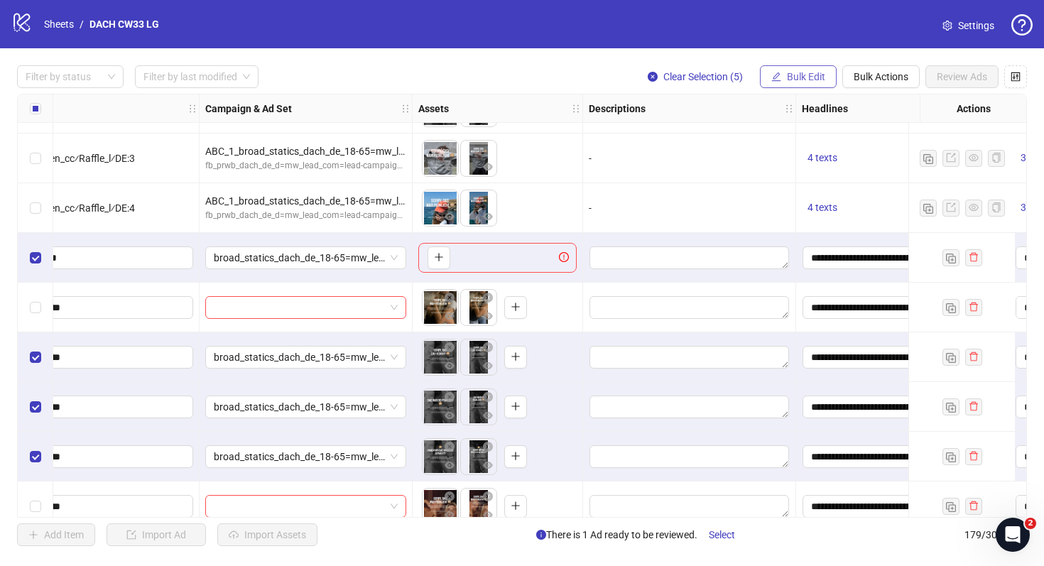
click at [814, 80] on span "Bulk Edit" at bounding box center [806, 76] width 38 height 11
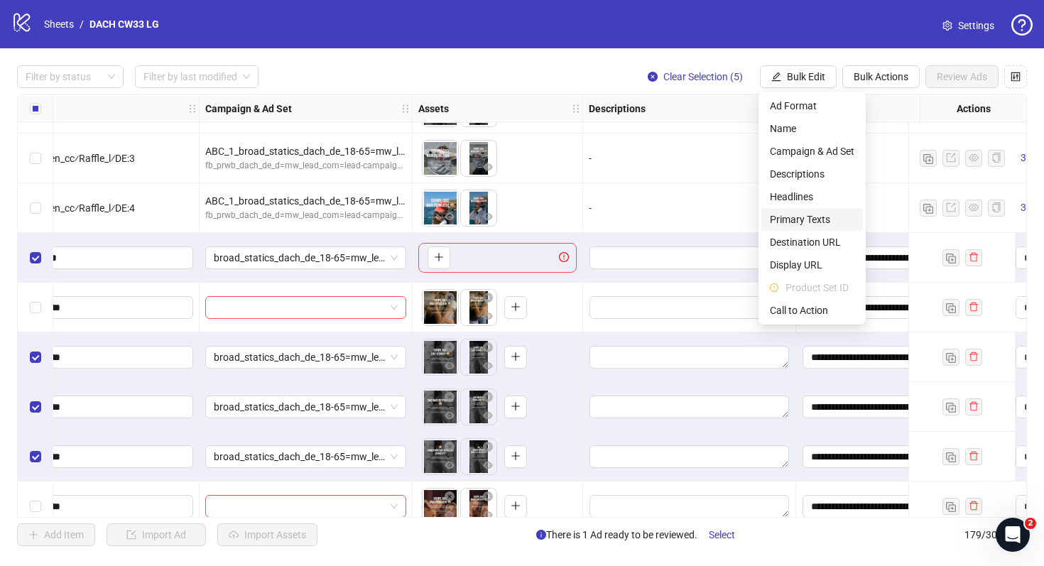
click at [833, 215] on span "Primary Texts" at bounding box center [812, 220] width 85 height 16
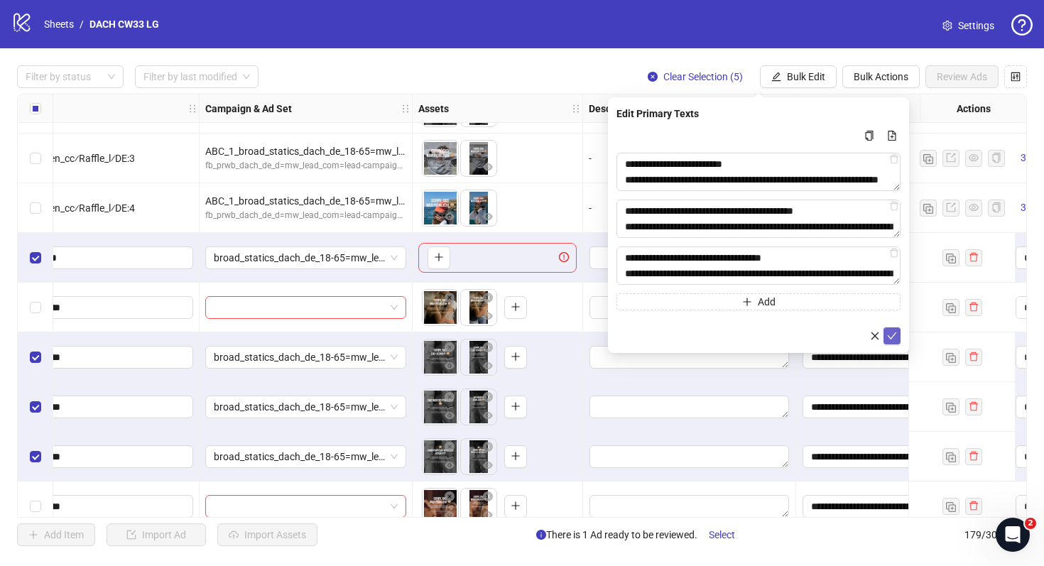
click at [896, 333] on icon "check" at bounding box center [892, 336] width 10 height 10
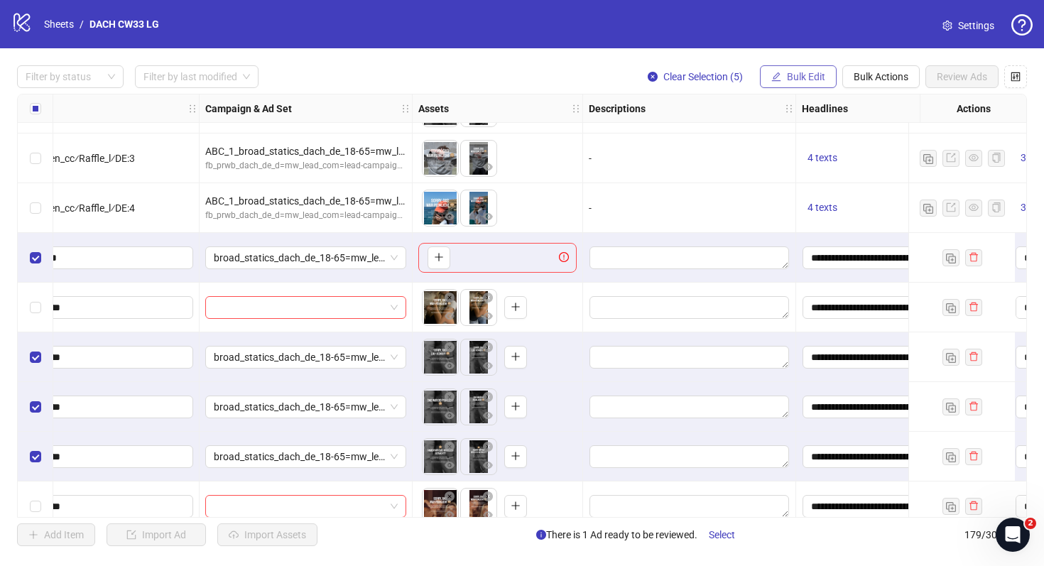
click at [810, 79] on span "Bulk Edit" at bounding box center [806, 76] width 38 height 11
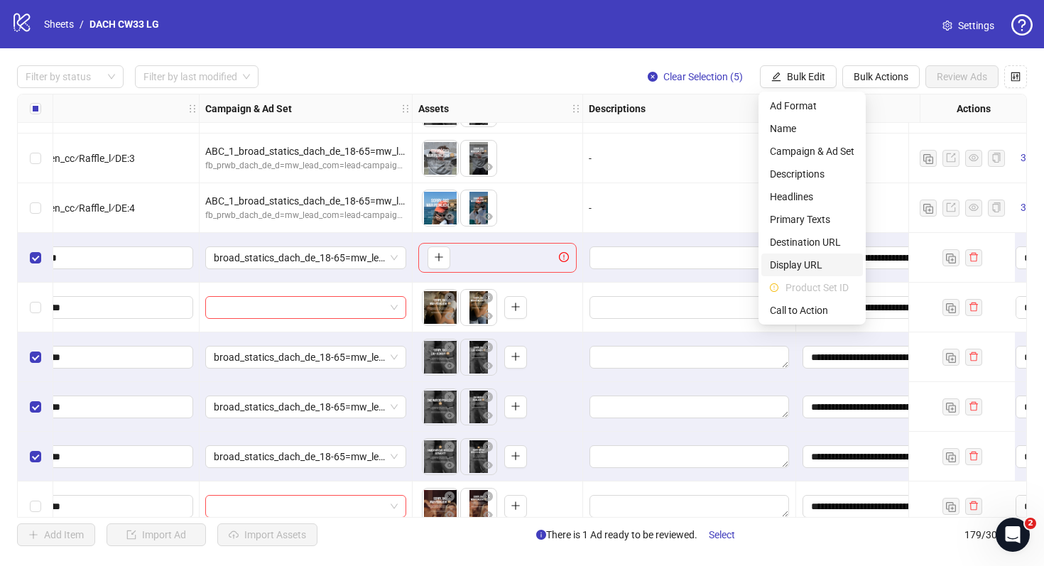
click at [831, 276] on li "Display URL" at bounding box center [813, 265] width 102 height 23
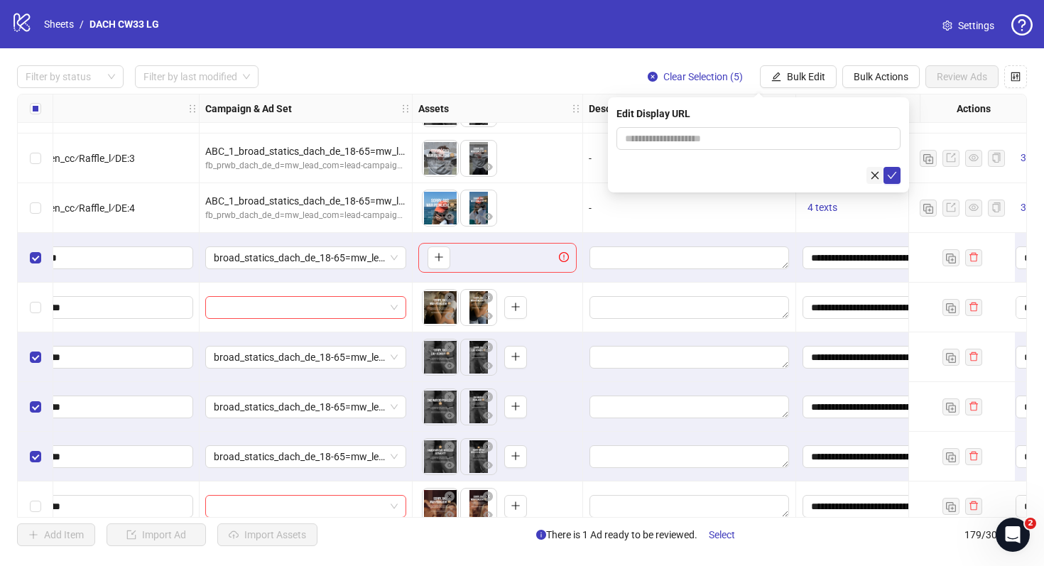
click at [873, 175] on icon "close" at bounding box center [875, 176] width 10 height 10
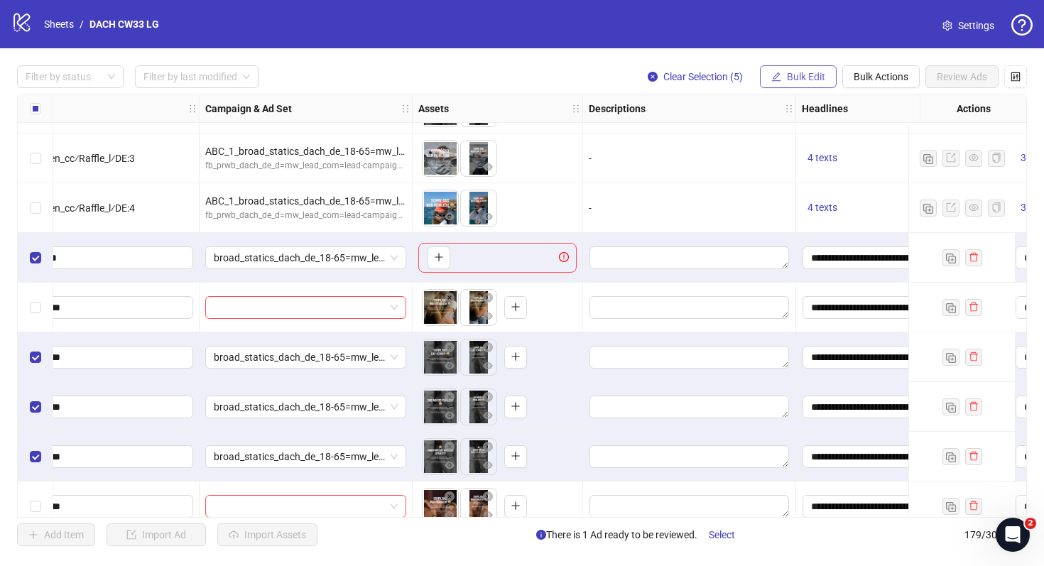
click at [806, 77] on span "Bulk Edit" at bounding box center [806, 76] width 38 height 11
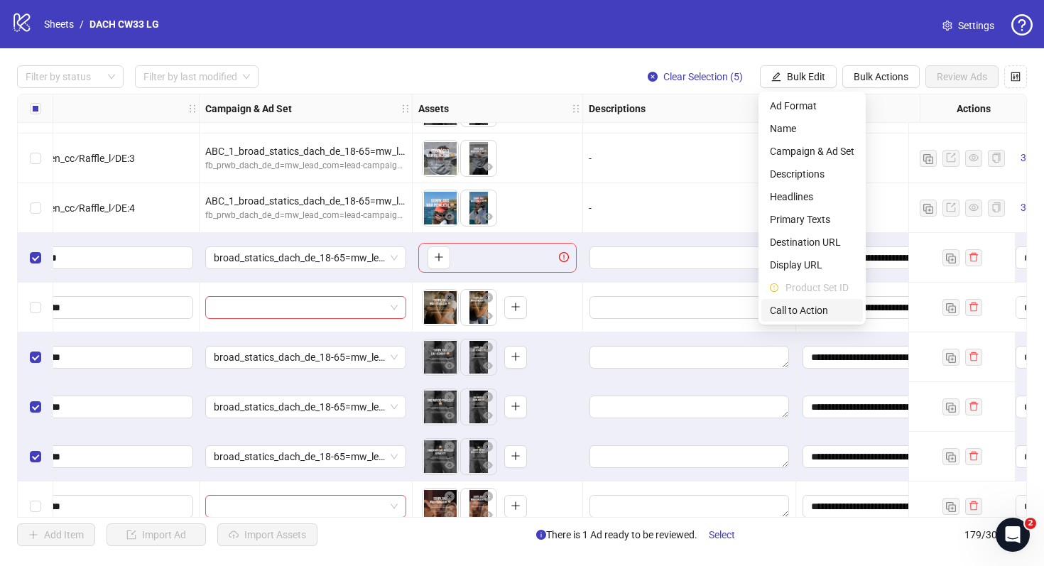
click at [811, 310] on span "Call to Action" at bounding box center [812, 311] width 85 height 16
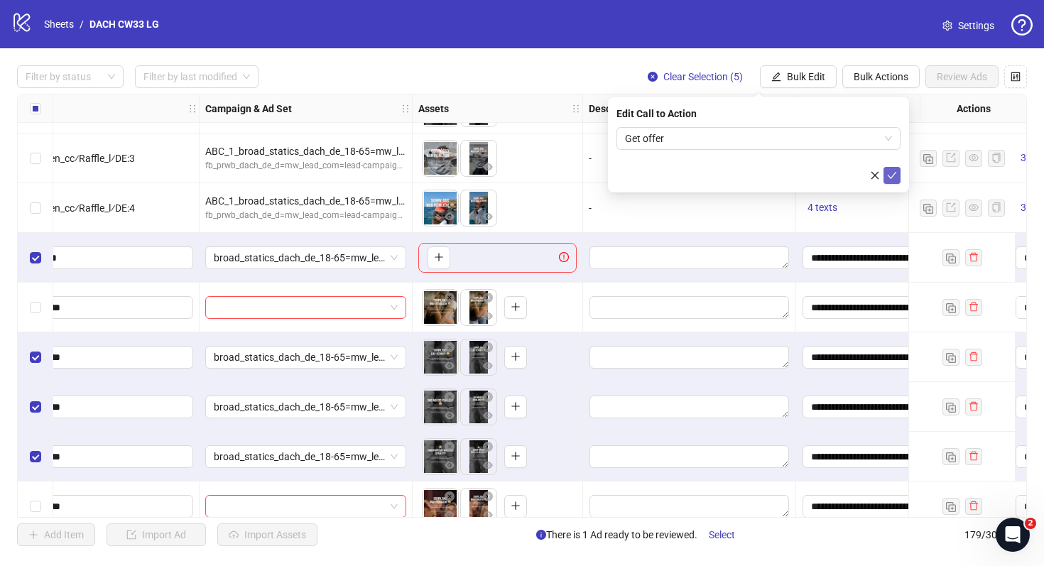
click at [892, 172] on icon "check" at bounding box center [892, 176] width 10 height 10
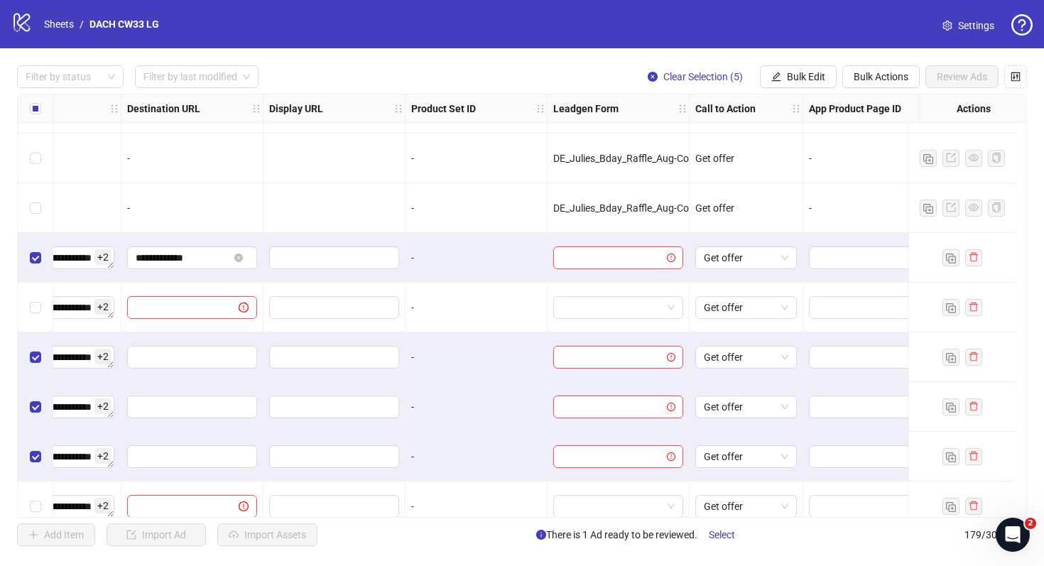
scroll to position [7450, 1431]
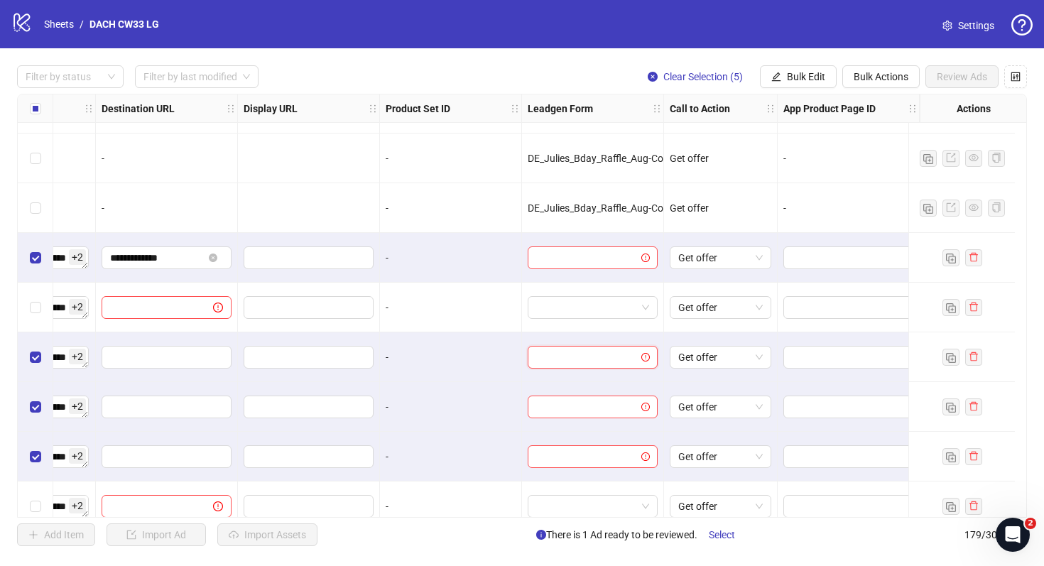
click at [615, 359] on input "search" at bounding box center [586, 357] width 100 height 21
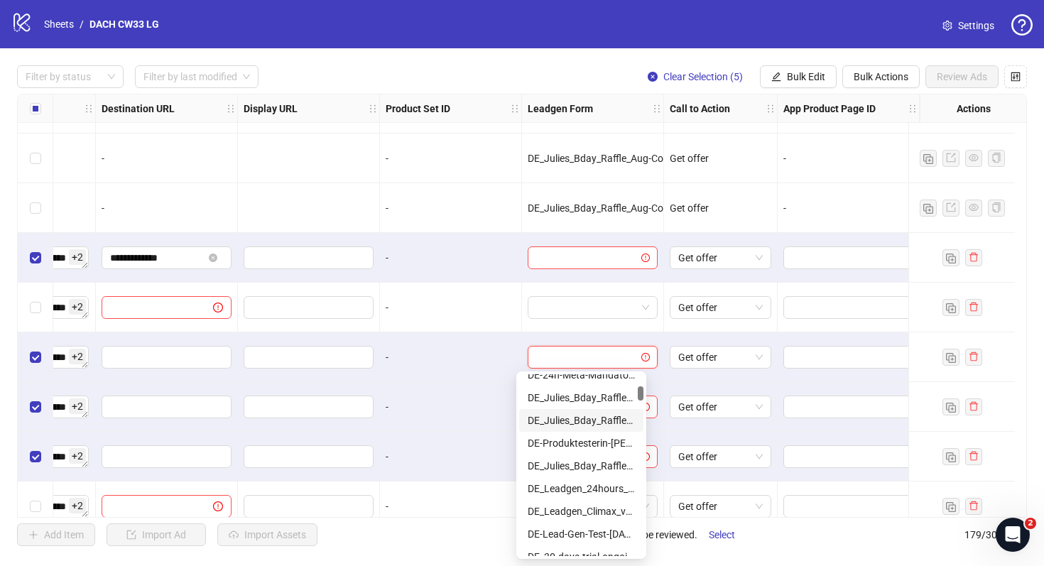
scroll to position [182, 0]
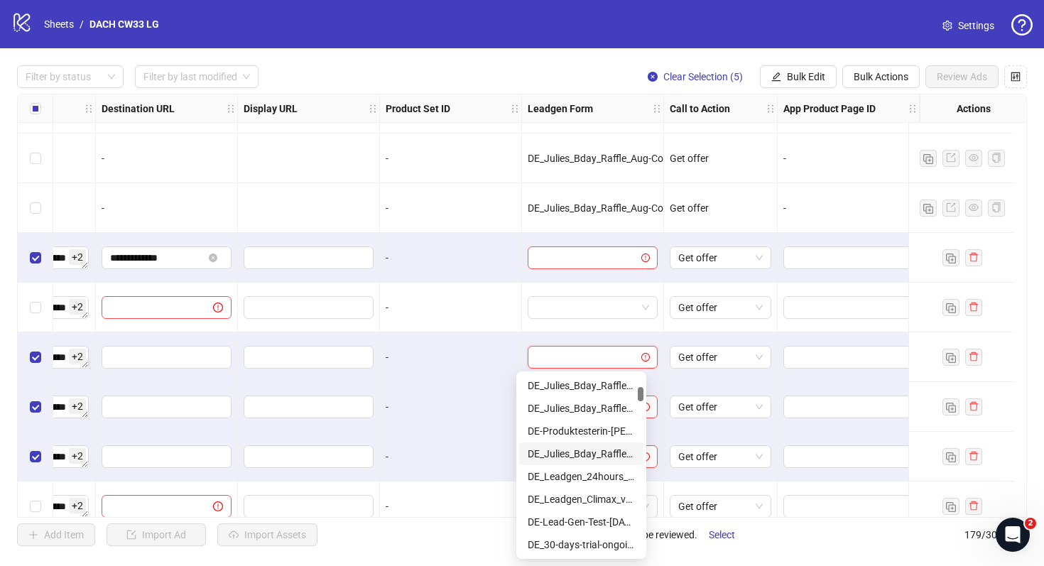
click at [585, 454] on div "DE_Julies_Bday_Raffle_Aug-Copy" at bounding box center [581, 454] width 107 height 16
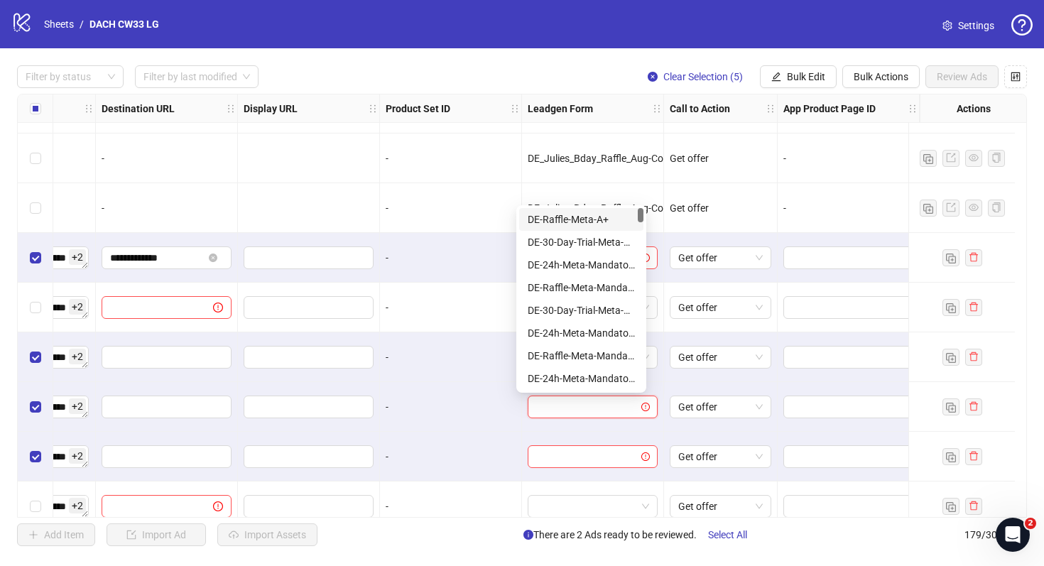
click at [578, 403] on input "search" at bounding box center [586, 406] width 100 height 21
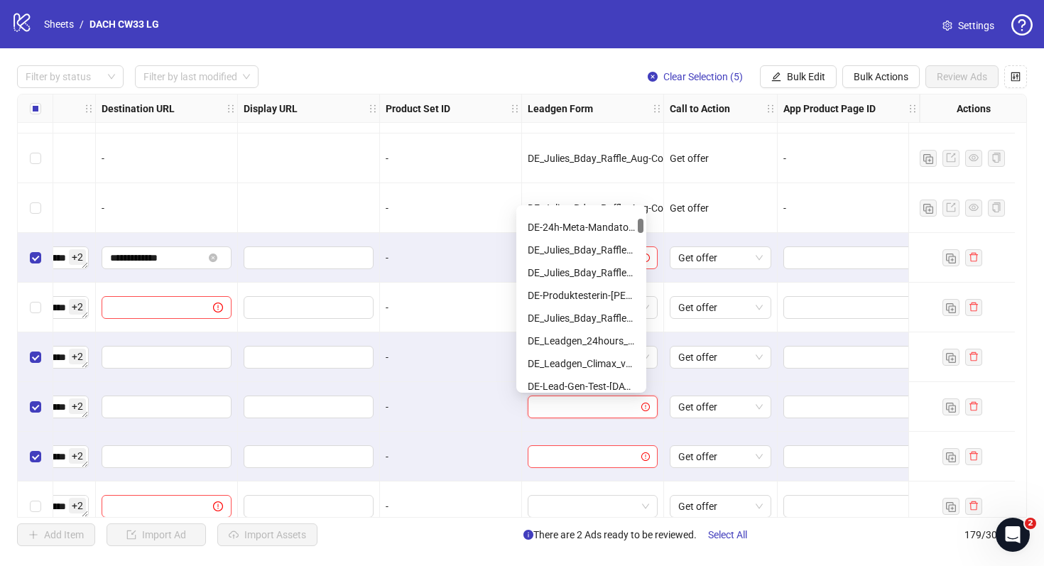
scroll to position [152, 0]
click at [583, 320] on div "DE_Julies_Bday_Raffle_Aug-Copy" at bounding box center [581, 318] width 107 height 16
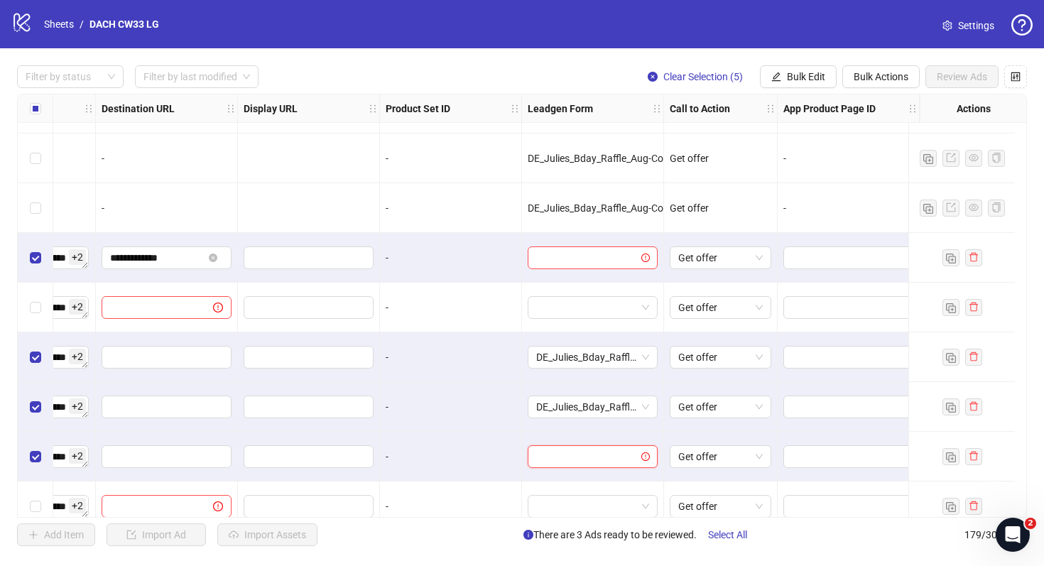
click at [574, 462] on input "search" at bounding box center [586, 456] width 100 height 21
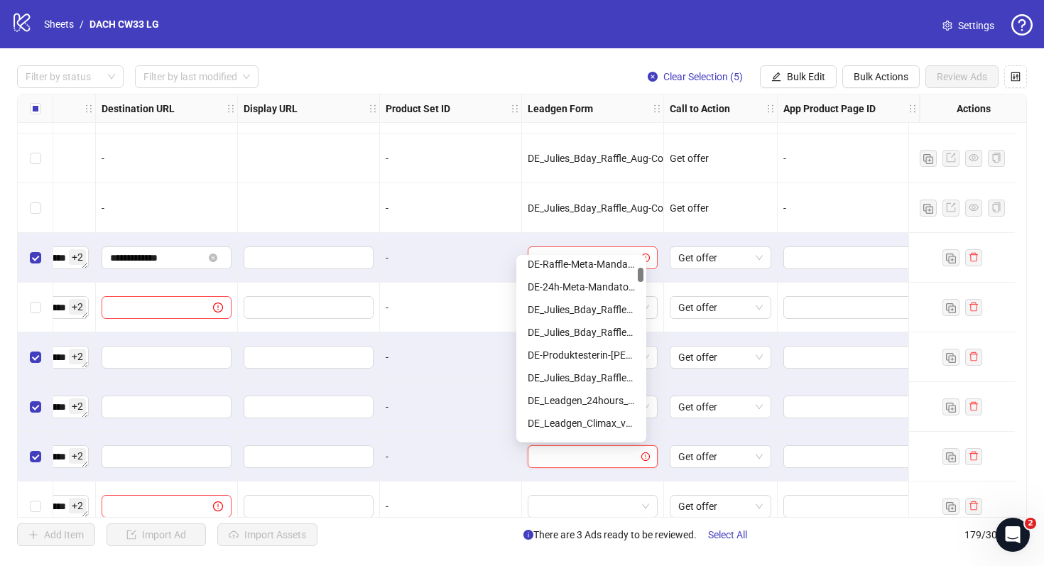
scroll to position [143, 0]
click at [600, 375] on div "DE_Julies_Bday_Raffle_Aug-Copy" at bounding box center [581, 377] width 107 height 16
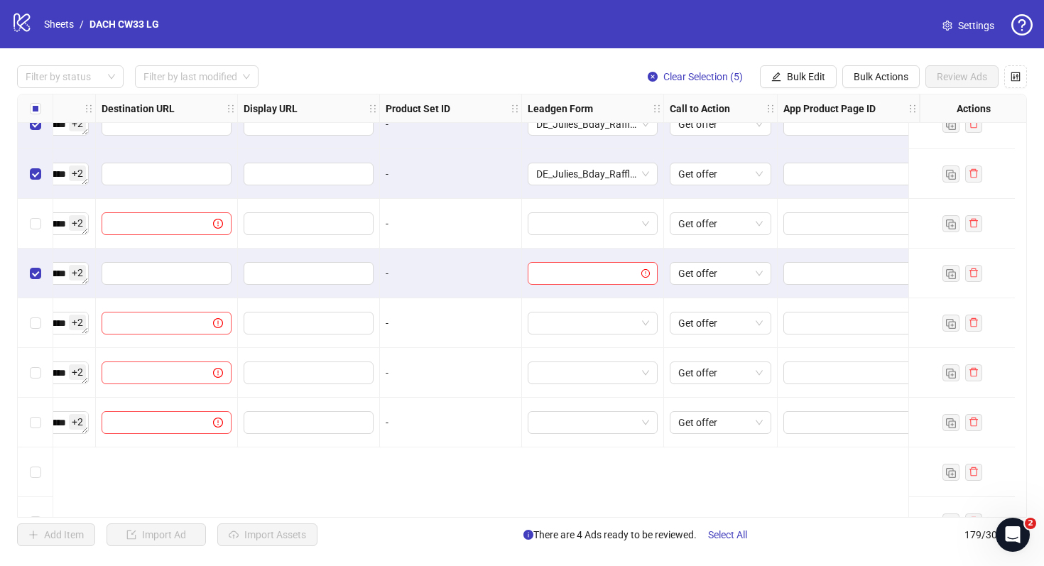
scroll to position [7573, 1431]
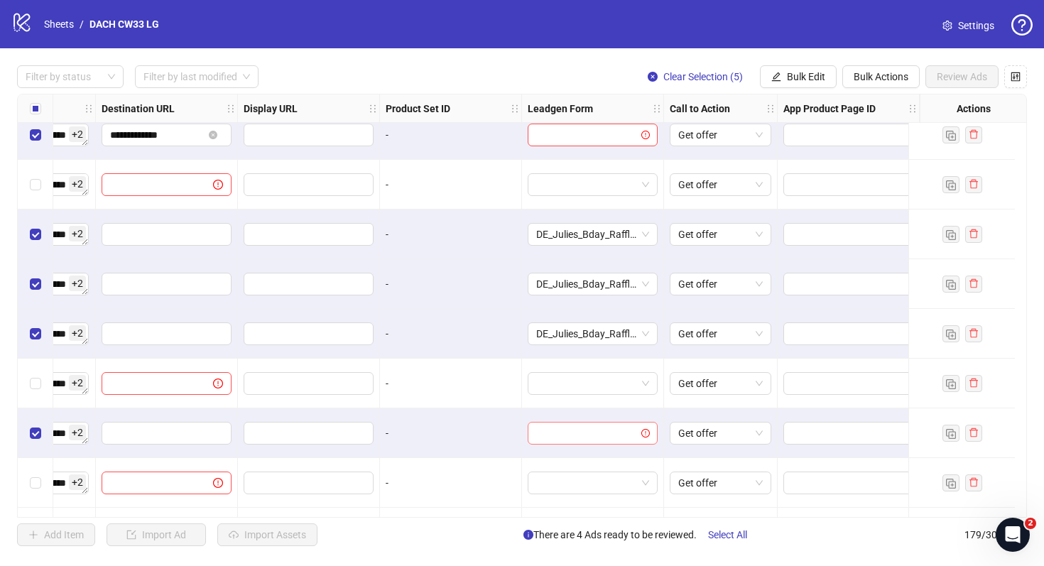
click at [605, 436] on input "search" at bounding box center [586, 433] width 100 height 21
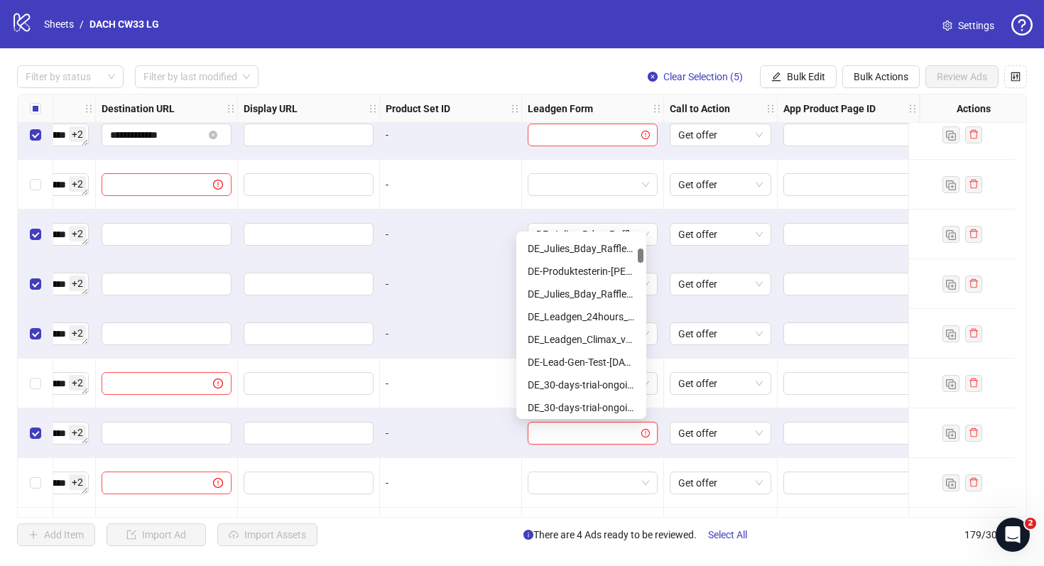
scroll to position [197, 0]
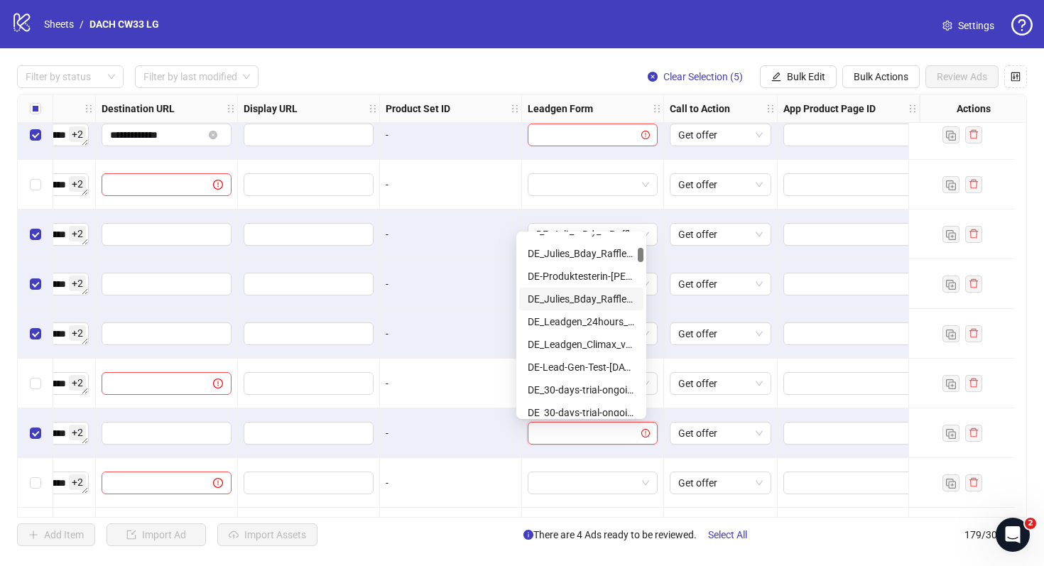
click at [593, 298] on div "DE_Julies_Bday_Raffle_Aug-Copy" at bounding box center [581, 299] width 107 height 16
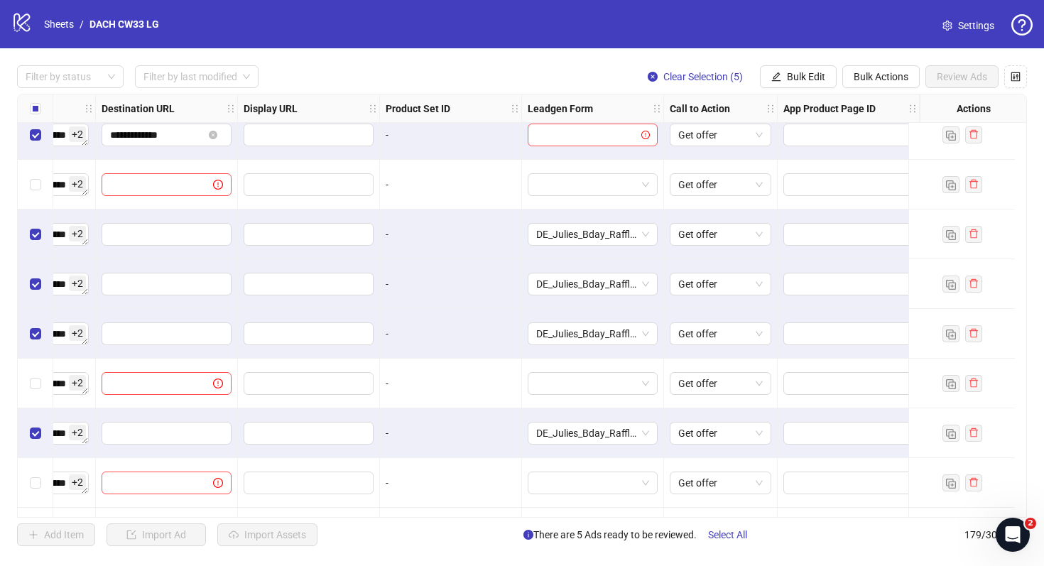
click at [497, 382] on div "-" at bounding box center [451, 384] width 130 height 16
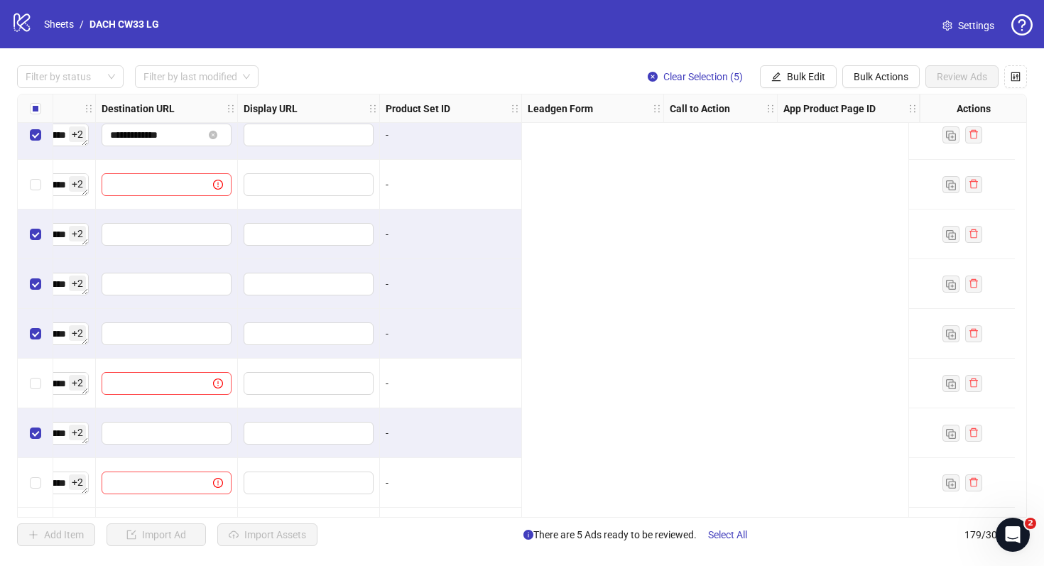
scroll to position [7573, 0]
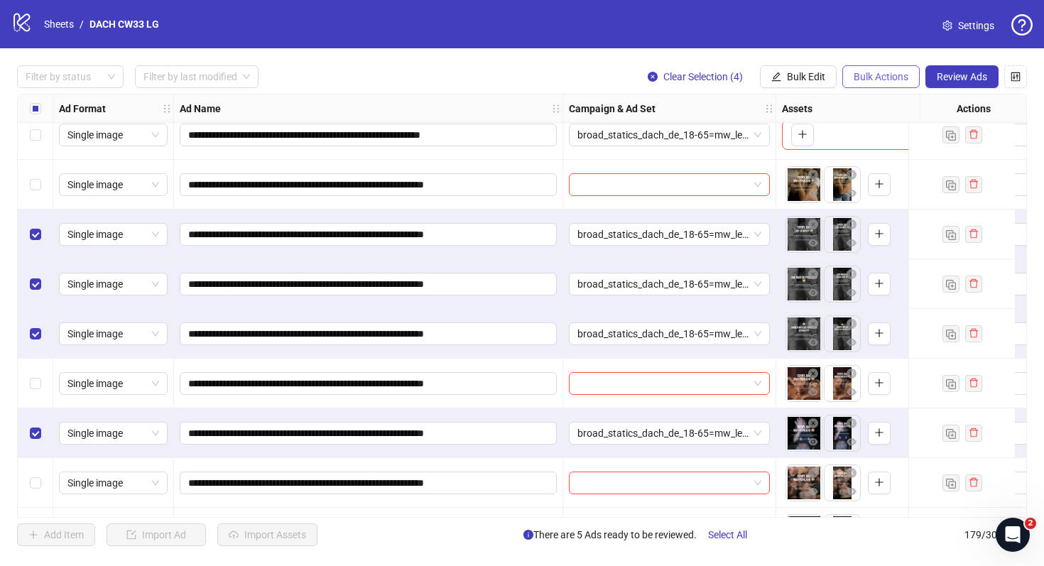
click at [860, 84] on button "Bulk Actions" at bounding box center [881, 76] width 77 height 23
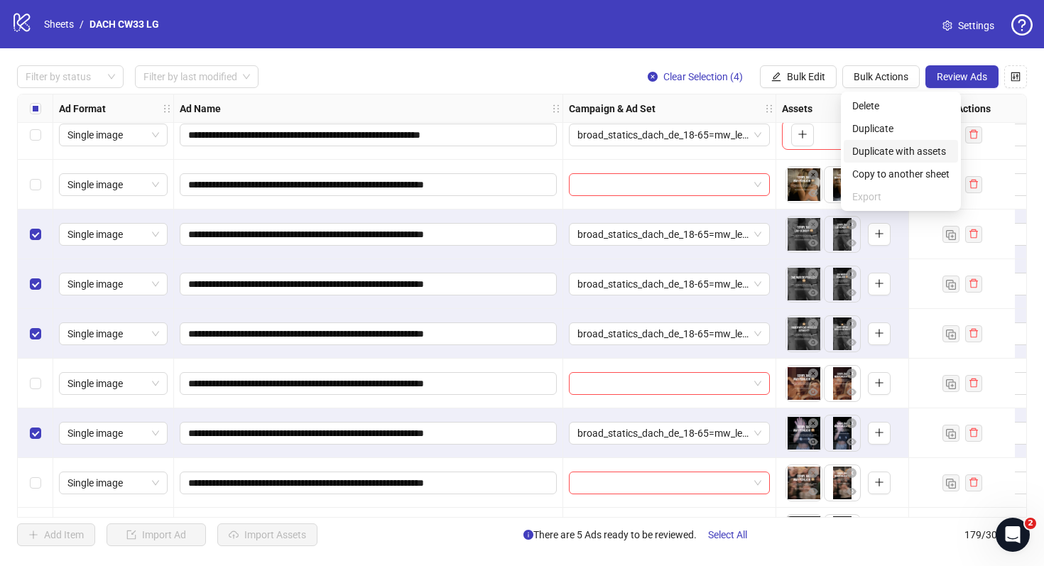
click at [873, 158] on span "Duplicate with assets" at bounding box center [901, 152] width 97 height 16
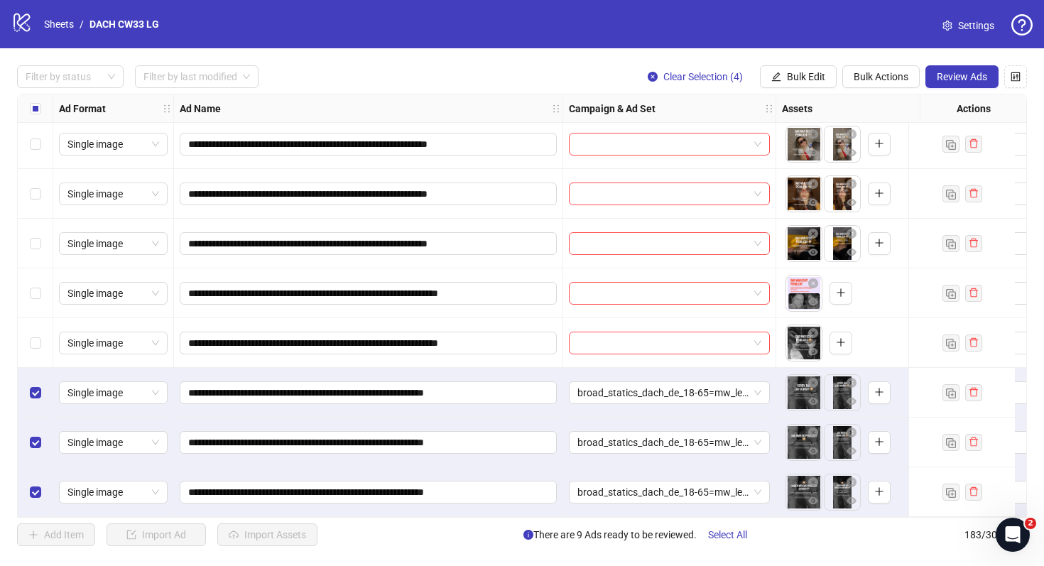
scroll to position [8713, 0]
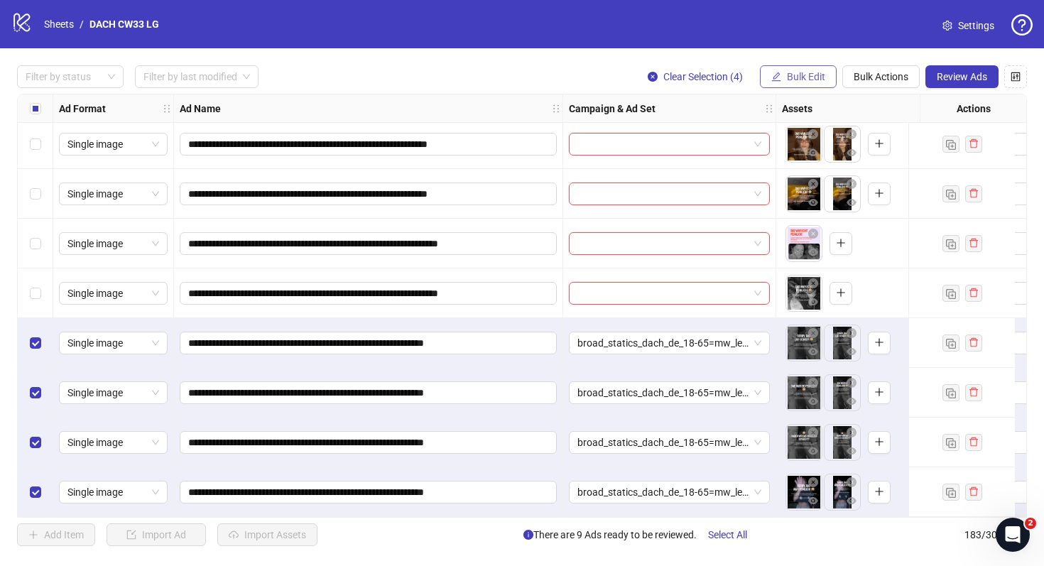
click at [807, 77] on span "Bulk Edit" at bounding box center [806, 76] width 38 height 11
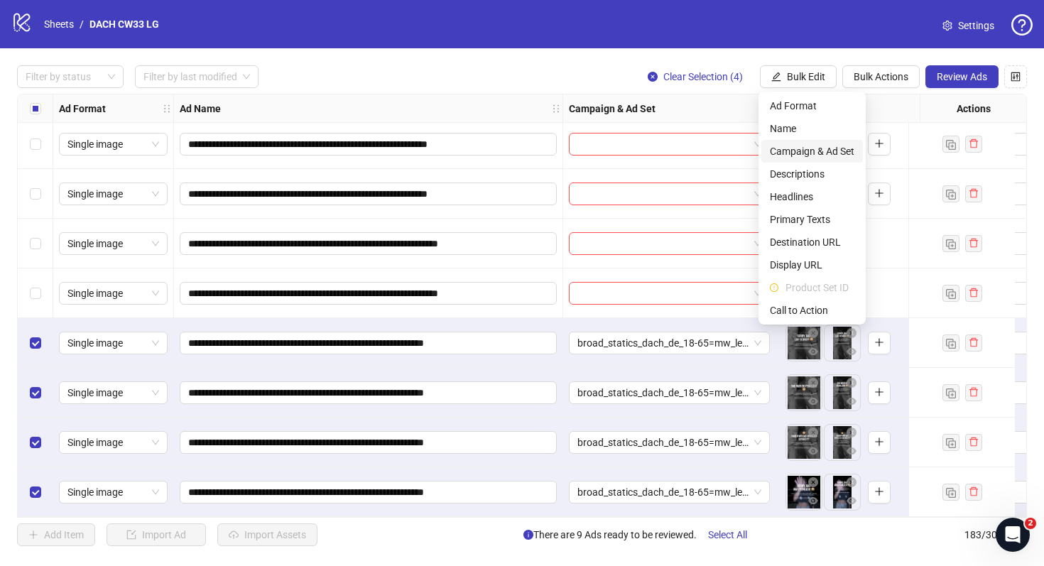
click at [811, 148] on span "Campaign & Ad Set" at bounding box center [812, 152] width 85 height 16
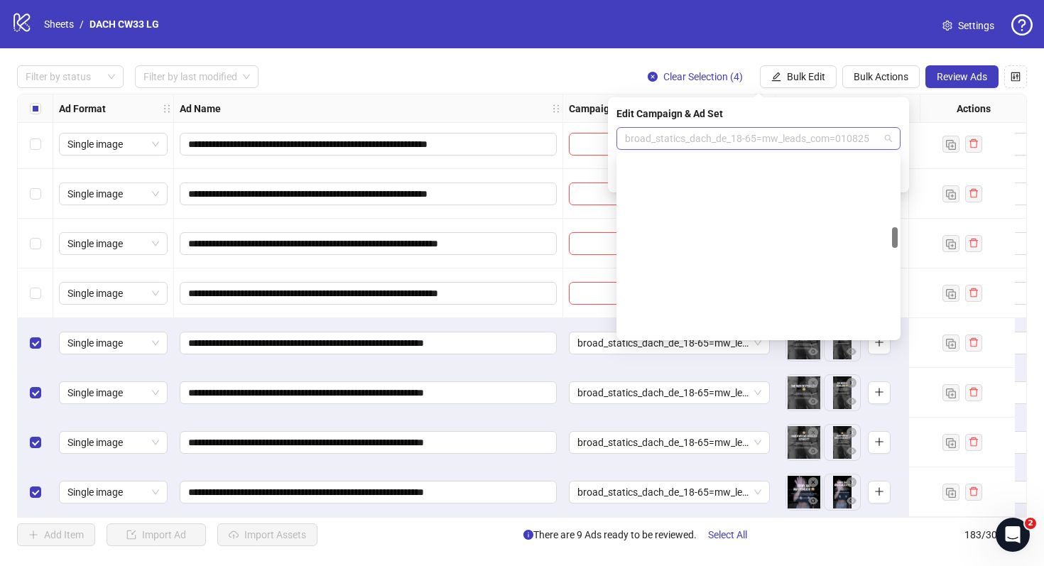
click at [773, 139] on span "broad_statics_dach_de_18-65=mw_leads_com=010825" at bounding box center [758, 138] width 267 height 21
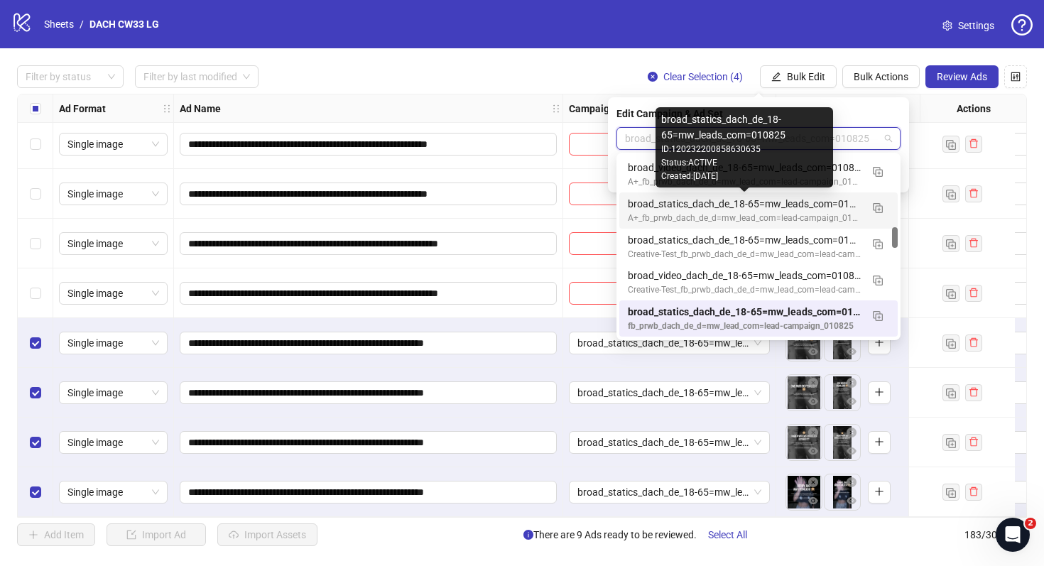
click at [815, 205] on div "broad_statics_dach_de_18-65=mw_leads_com=010825" at bounding box center [744, 204] width 233 height 16
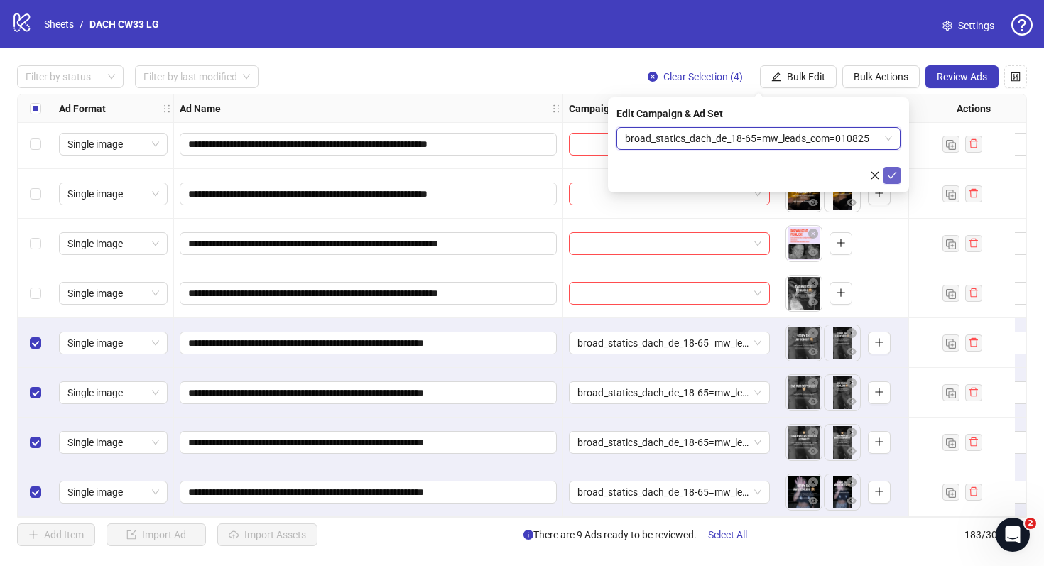
click at [893, 177] on icon "check" at bounding box center [892, 176] width 10 height 10
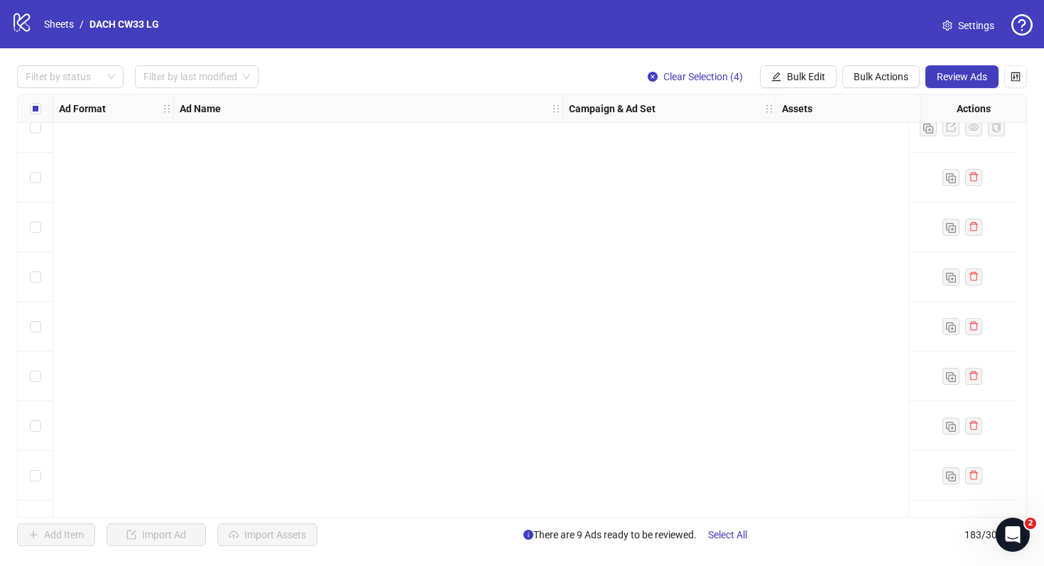
scroll to position [8713, 0]
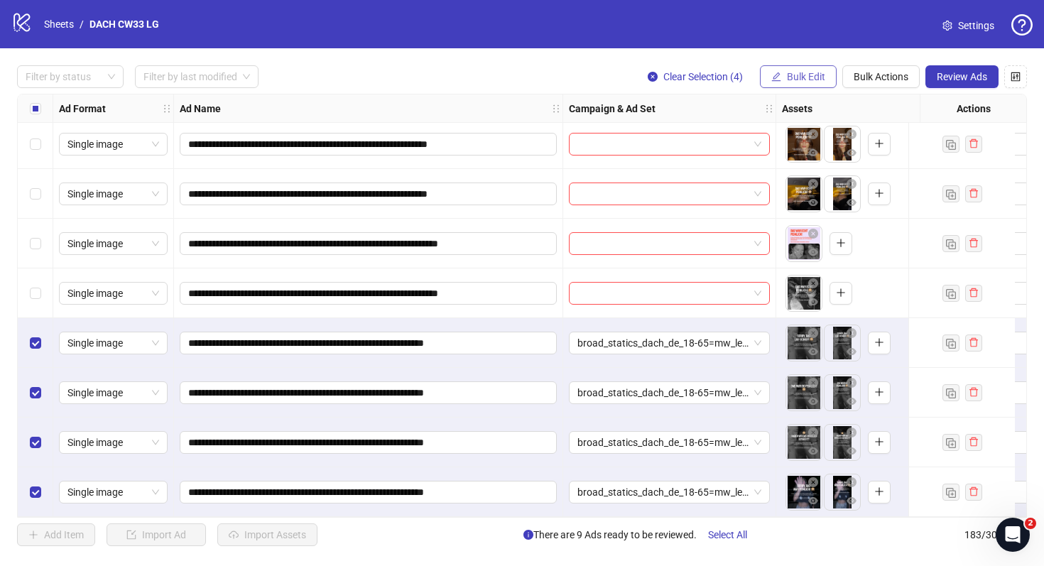
click at [823, 74] on span "Bulk Edit" at bounding box center [806, 76] width 38 height 11
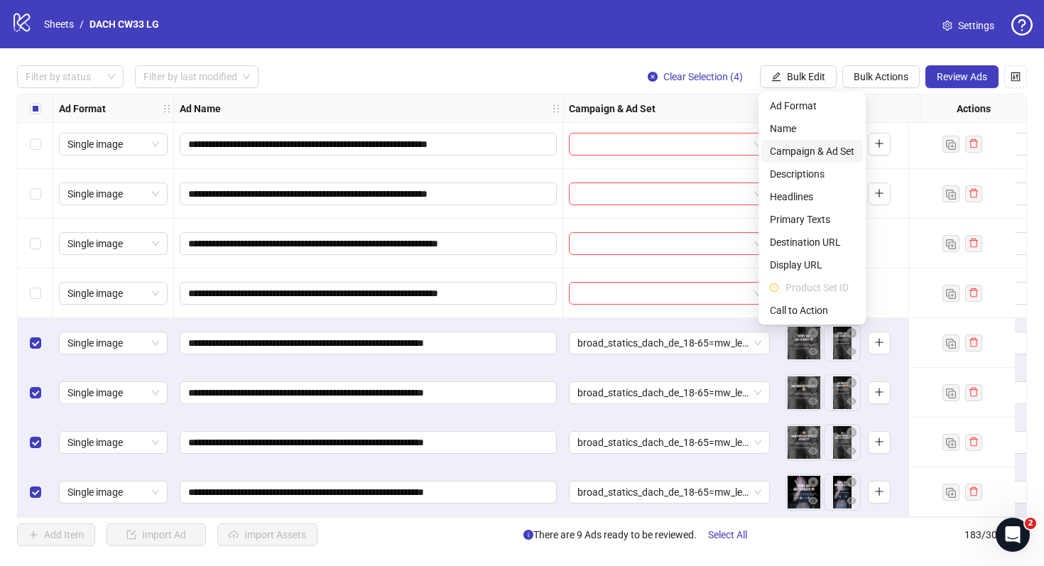
click at [818, 148] on span "Campaign & Ad Set" at bounding box center [812, 152] width 85 height 16
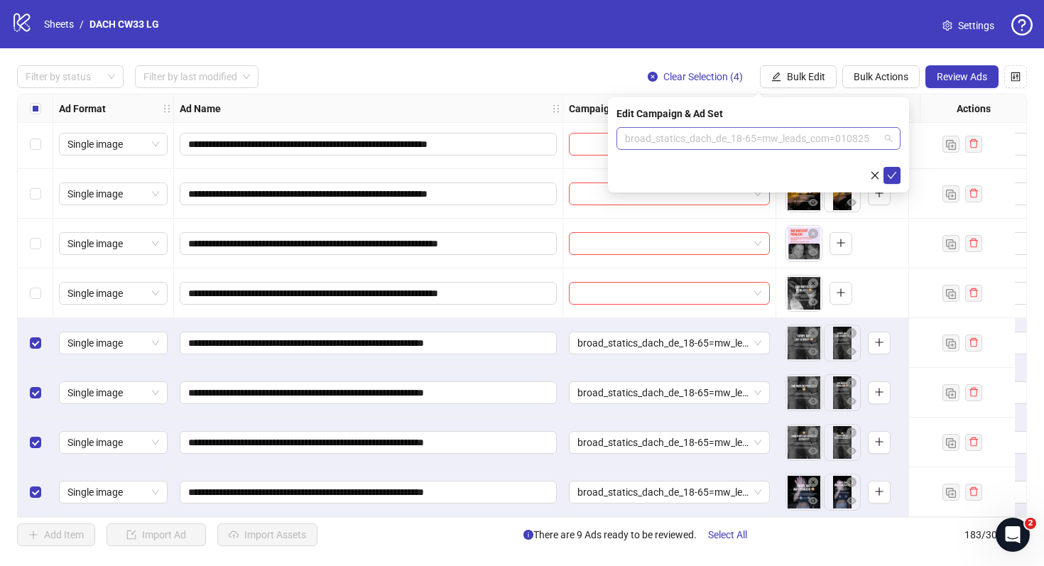
click at [812, 139] on span "broad_statics_dach_de_18-65=mw_leads_com=010825" at bounding box center [758, 138] width 267 height 21
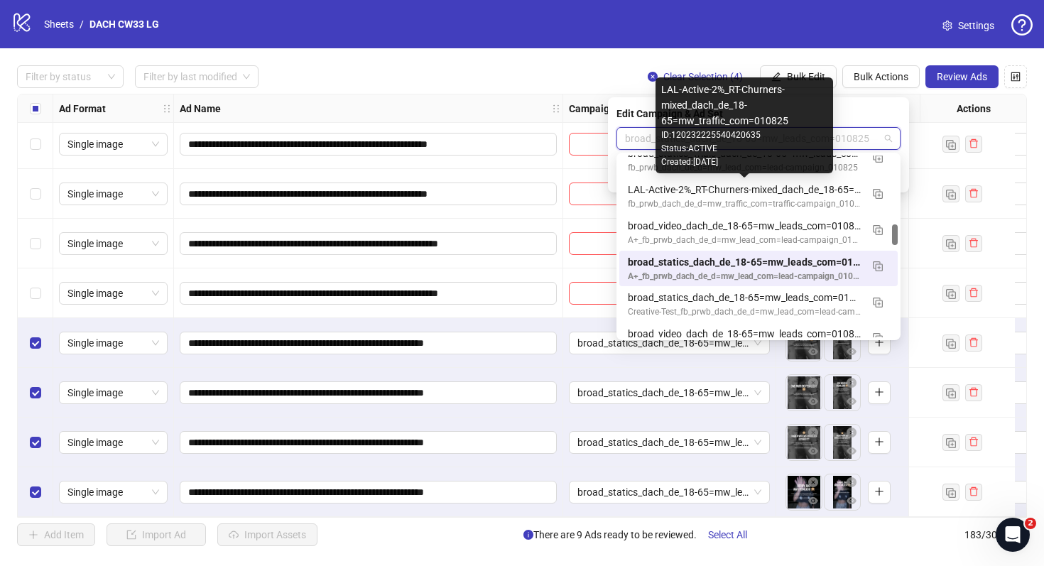
scroll to position [601, 0]
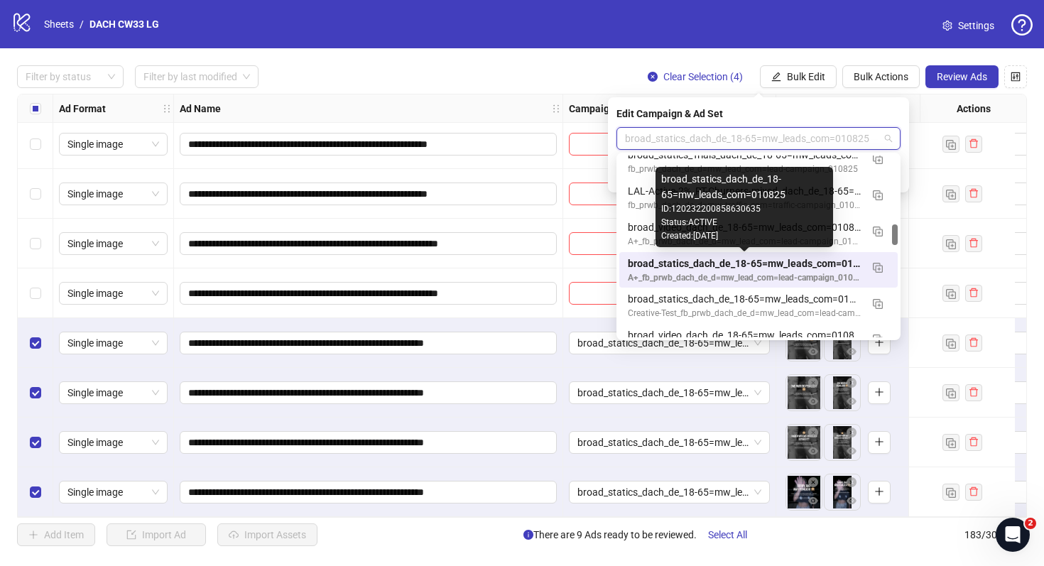
click at [767, 267] on div "broad_statics_dach_de_18-65=mw_leads_com=010825" at bounding box center [744, 264] width 233 height 16
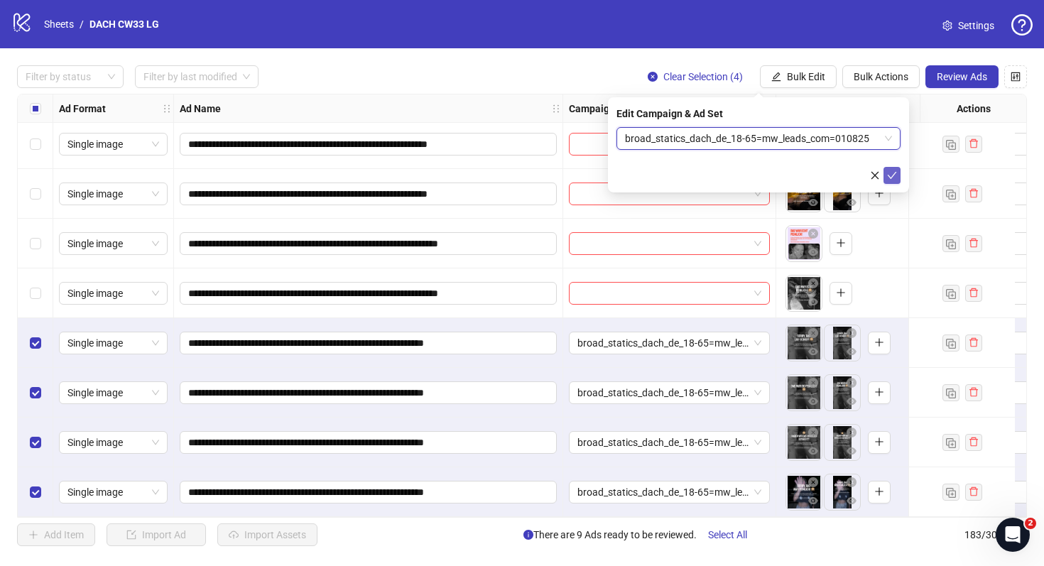
click at [894, 171] on icon "check" at bounding box center [892, 176] width 10 height 10
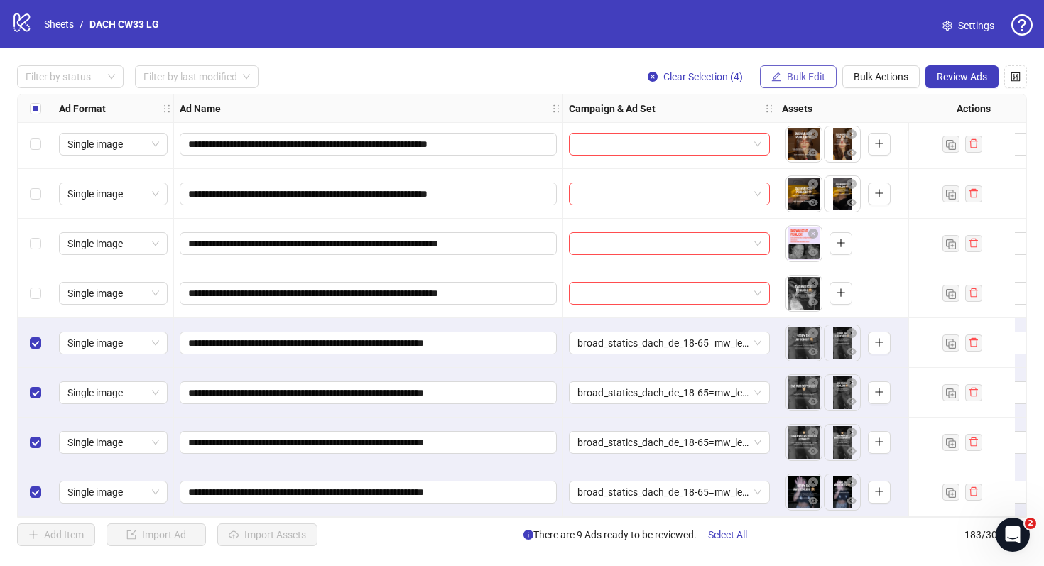
click at [814, 85] on button "Bulk Edit" at bounding box center [798, 76] width 77 height 23
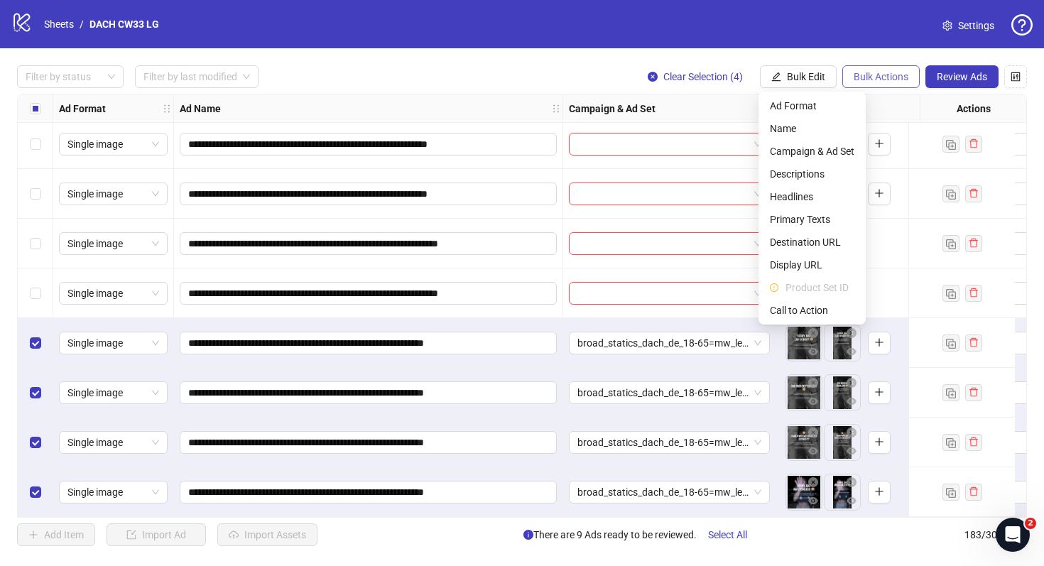
click at [857, 82] on span "Bulk Actions" at bounding box center [881, 76] width 55 height 11
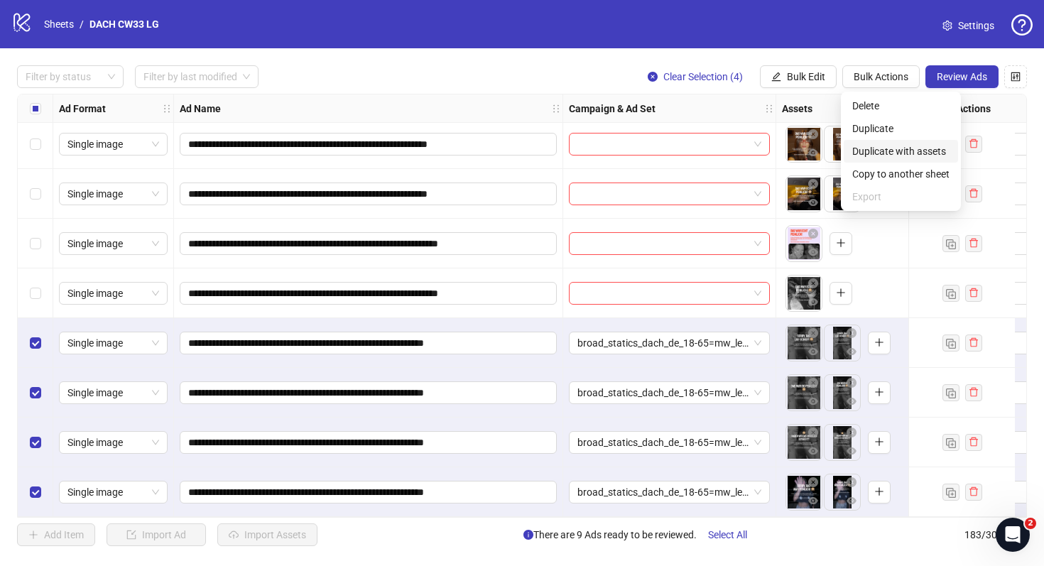
click at [894, 152] on span "Duplicate with assets" at bounding box center [901, 152] width 97 height 16
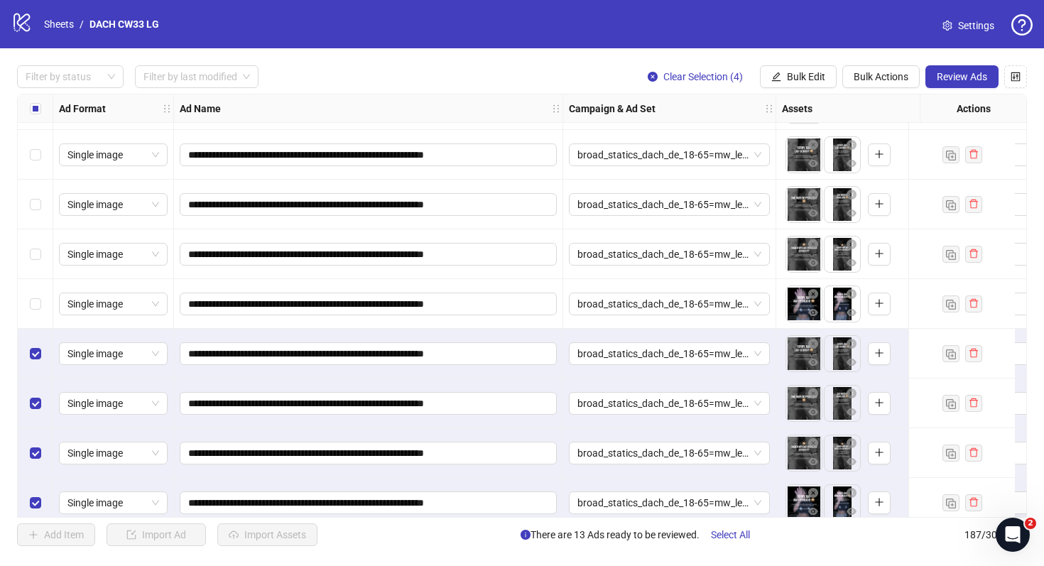
scroll to position [8912, 0]
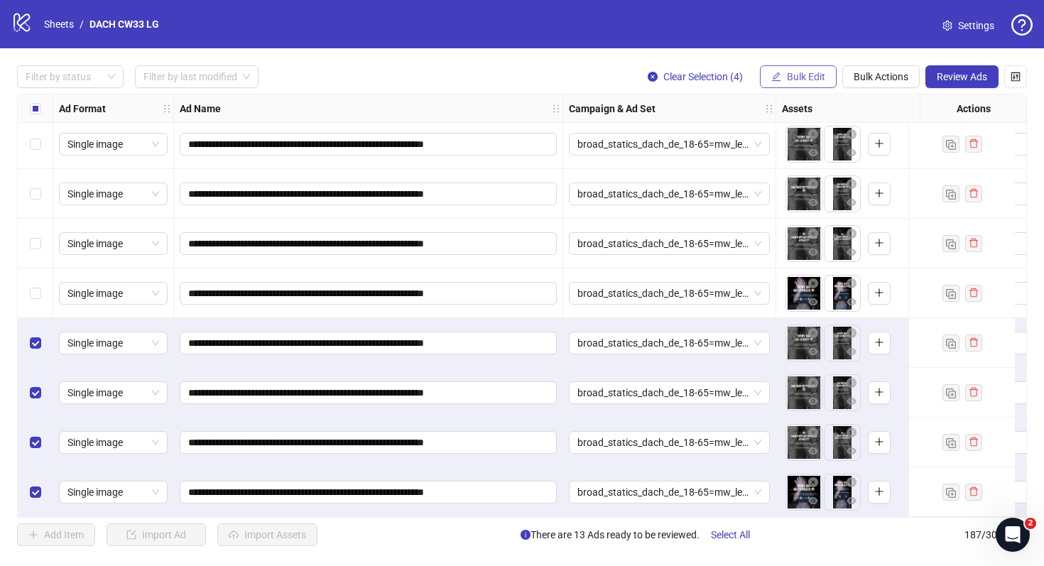
click at [819, 80] on span "Bulk Edit" at bounding box center [806, 76] width 38 height 11
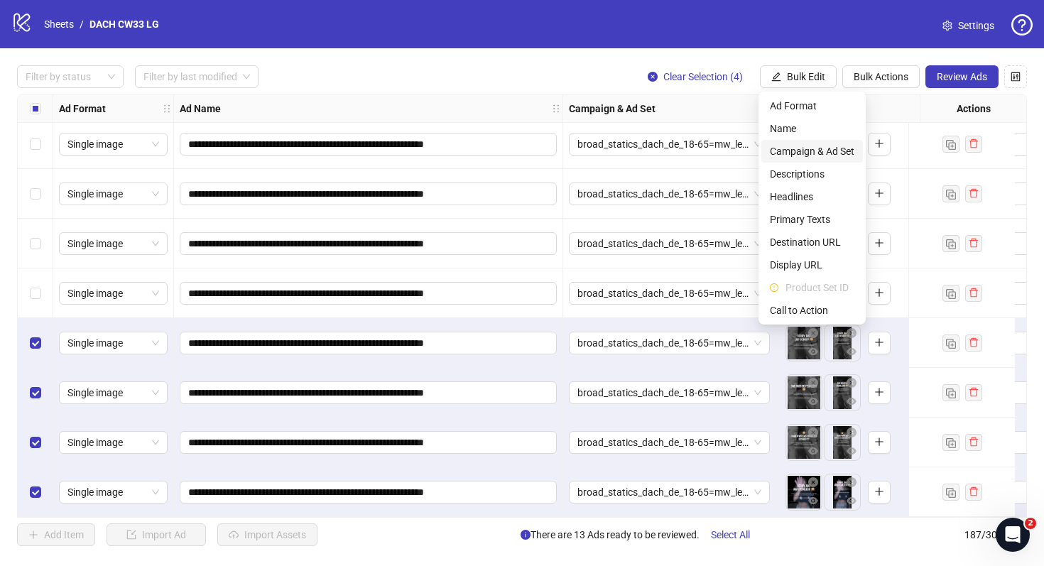
click at [789, 148] on span "Campaign & Ad Set" at bounding box center [812, 152] width 85 height 16
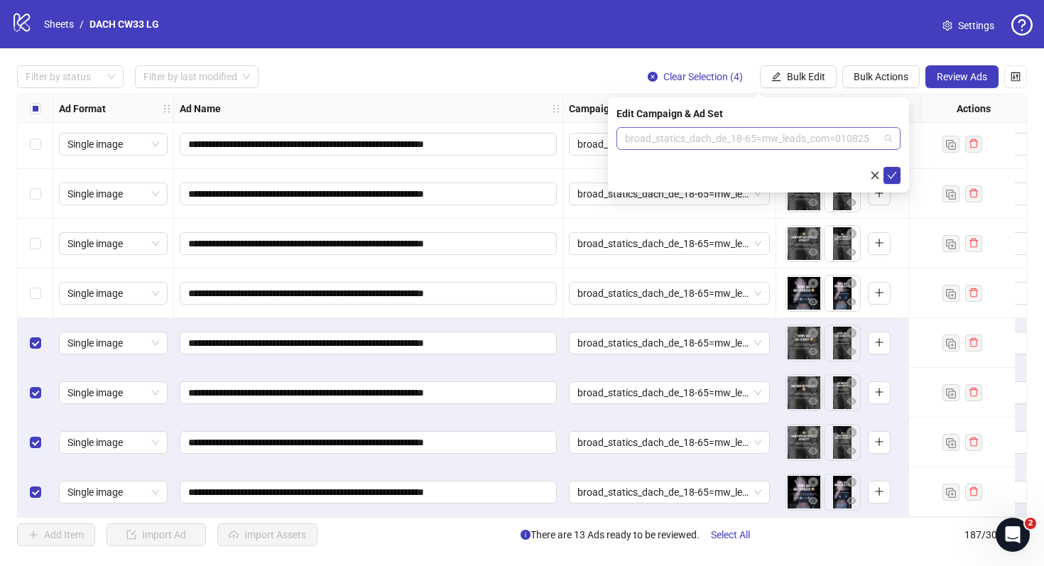
click at [747, 133] on span "broad_statics_dach_de_18-65=mw_leads_com=010825" at bounding box center [758, 138] width 267 height 21
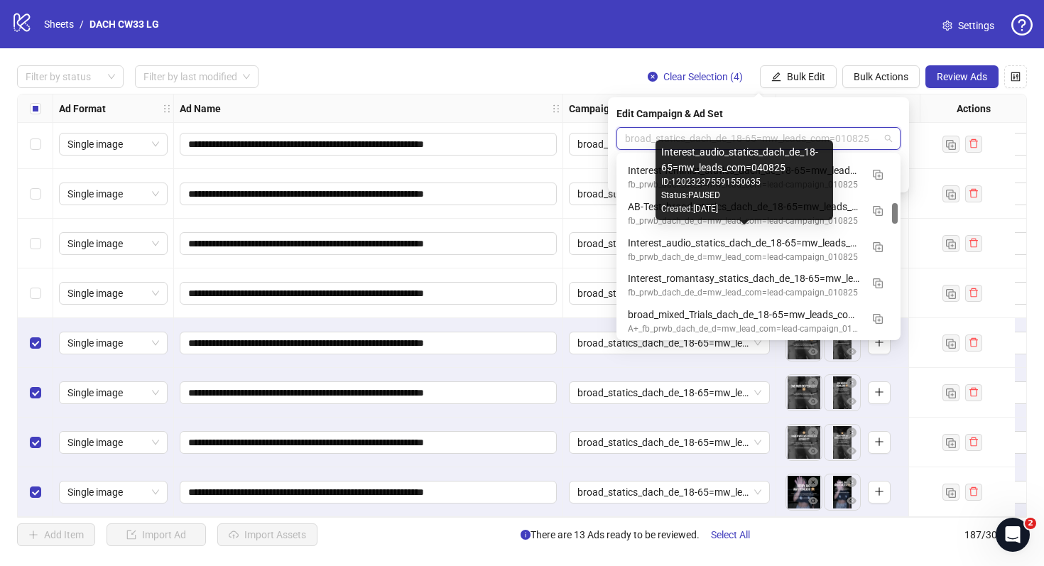
scroll to position [417, 0]
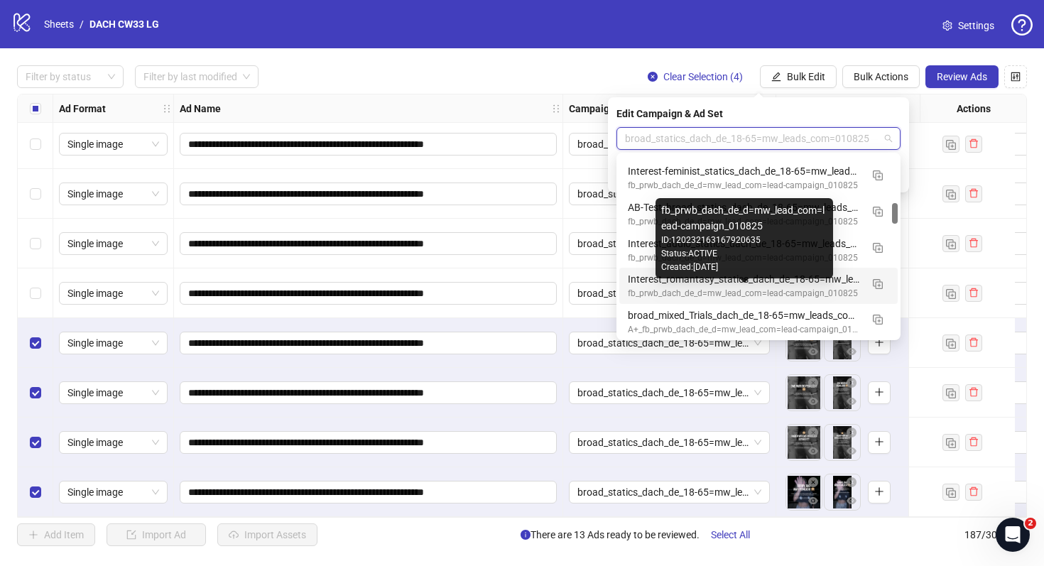
click at [747, 288] on div "fb_prwb_dach_de_d=mw_lead_com=lead-campaign_010825" at bounding box center [744, 293] width 233 height 13
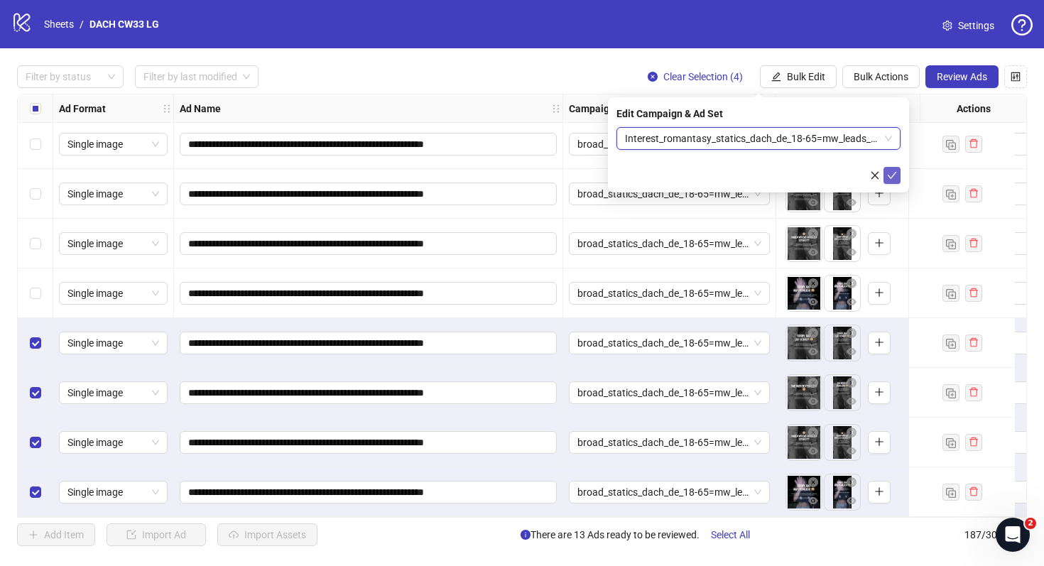
click at [897, 175] on button "submit" at bounding box center [892, 175] width 17 height 17
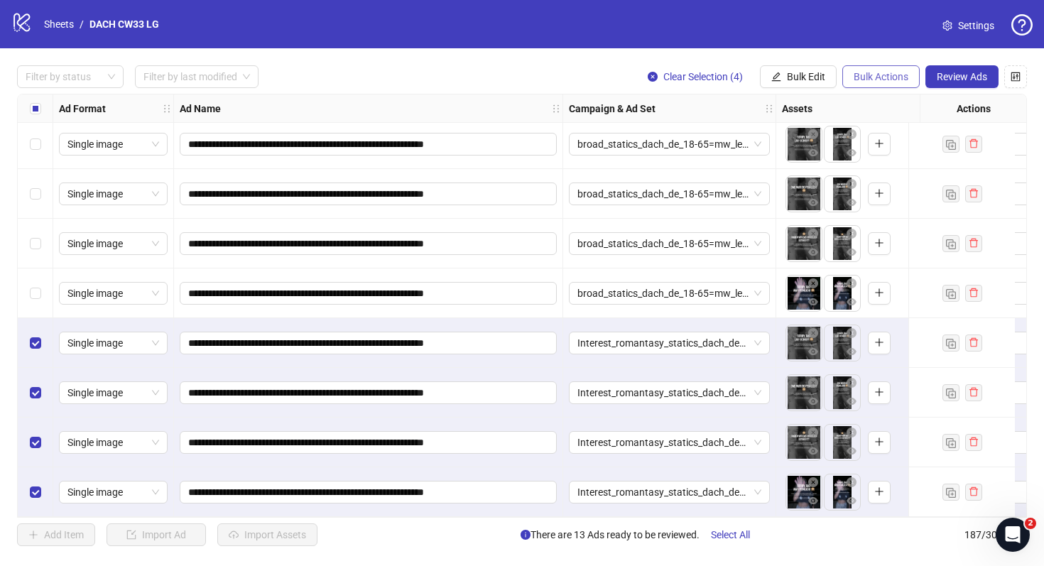
click at [861, 75] on span "Bulk Actions" at bounding box center [881, 76] width 55 height 11
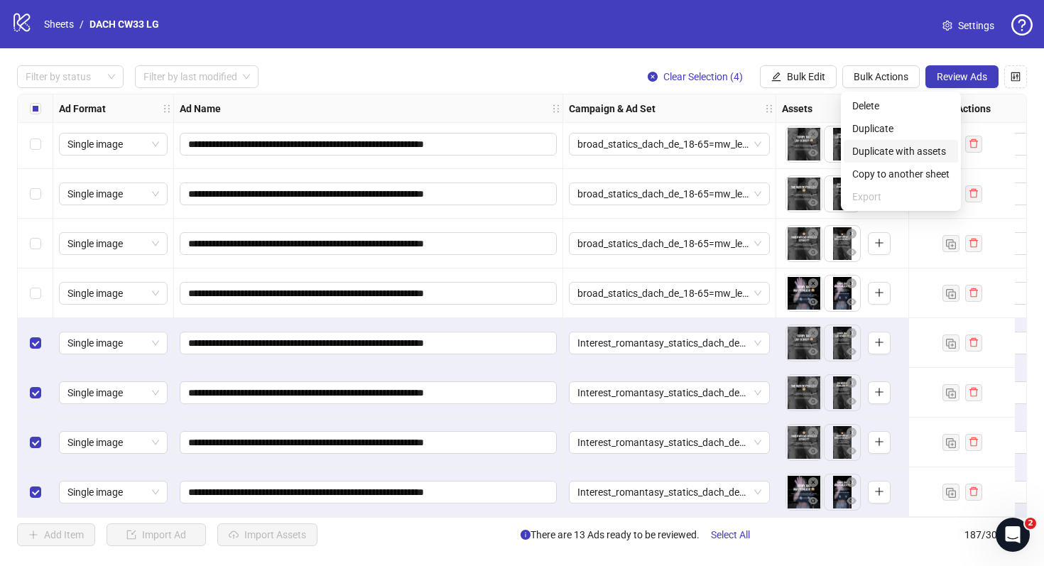
click at [870, 151] on span "Duplicate with assets" at bounding box center [901, 152] width 97 height 16
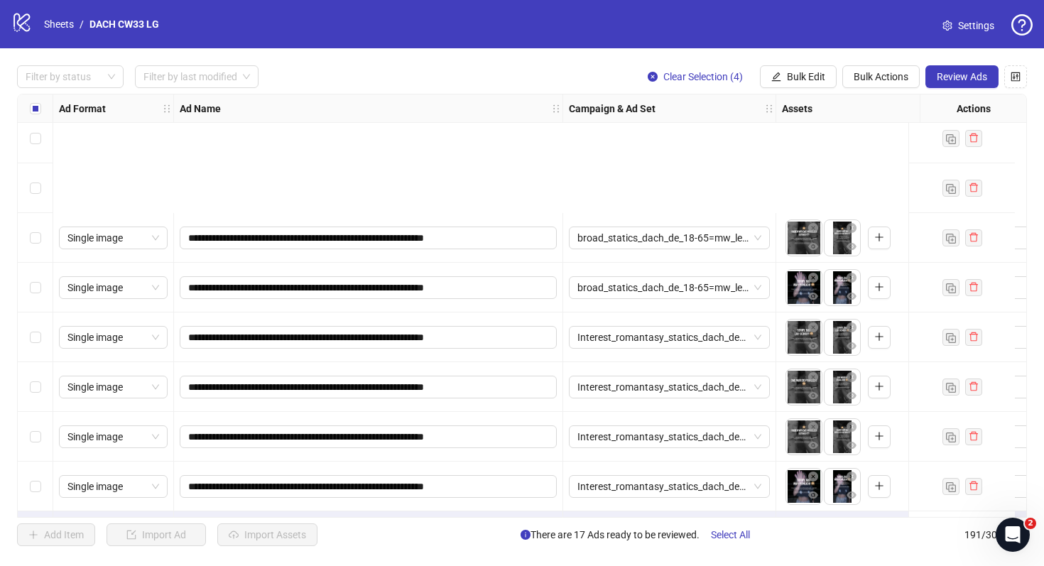
scroll to position [9111, 0]
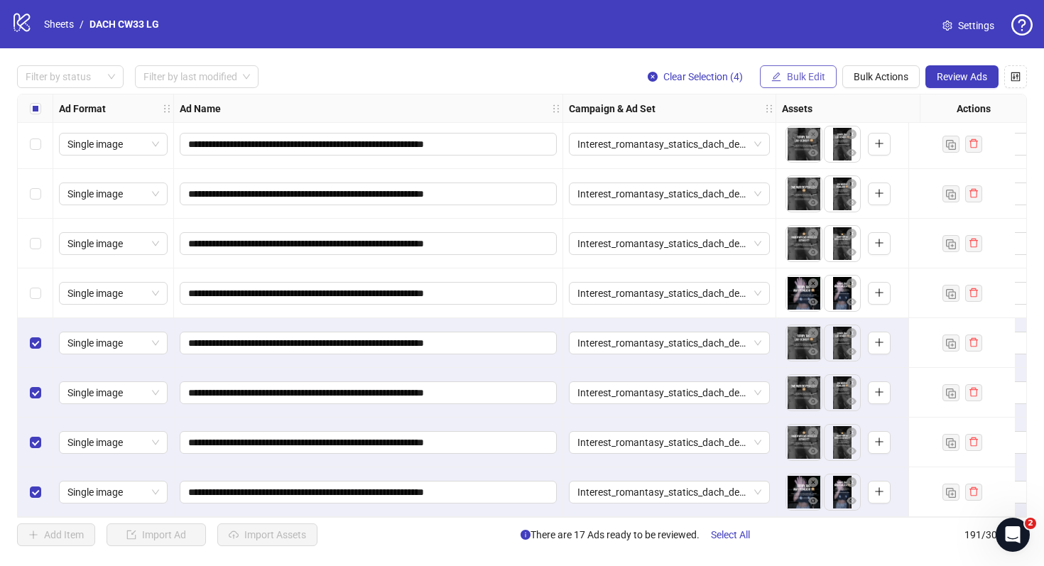
click at [795, 80] on span "Bulk Edit" at bounding box center [806, 76] width 38 height 11
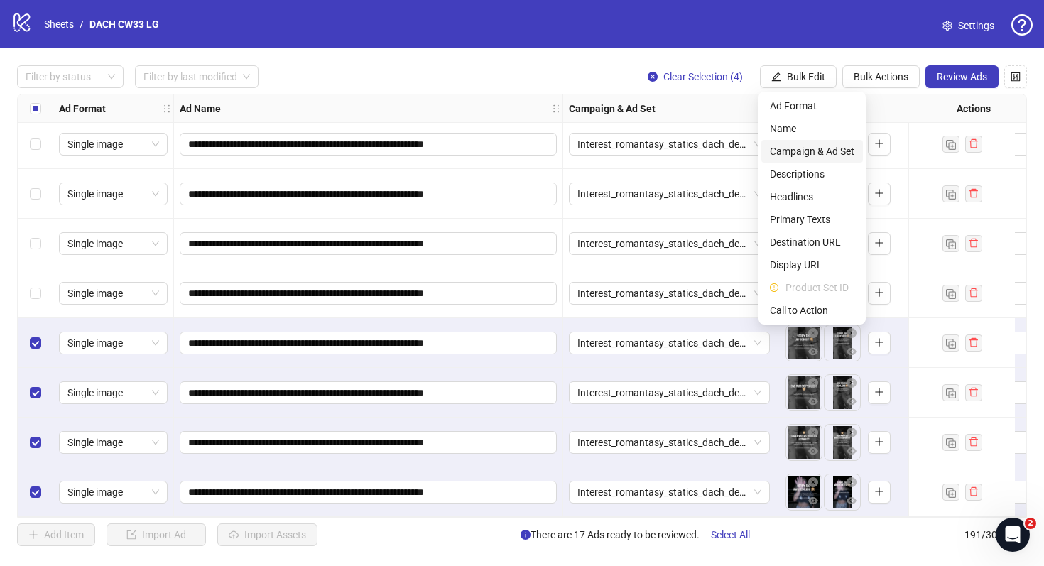
click at [785, 151] on span "Campaign & Ad Set" at bounding box center [812, 152] width 85 height 16
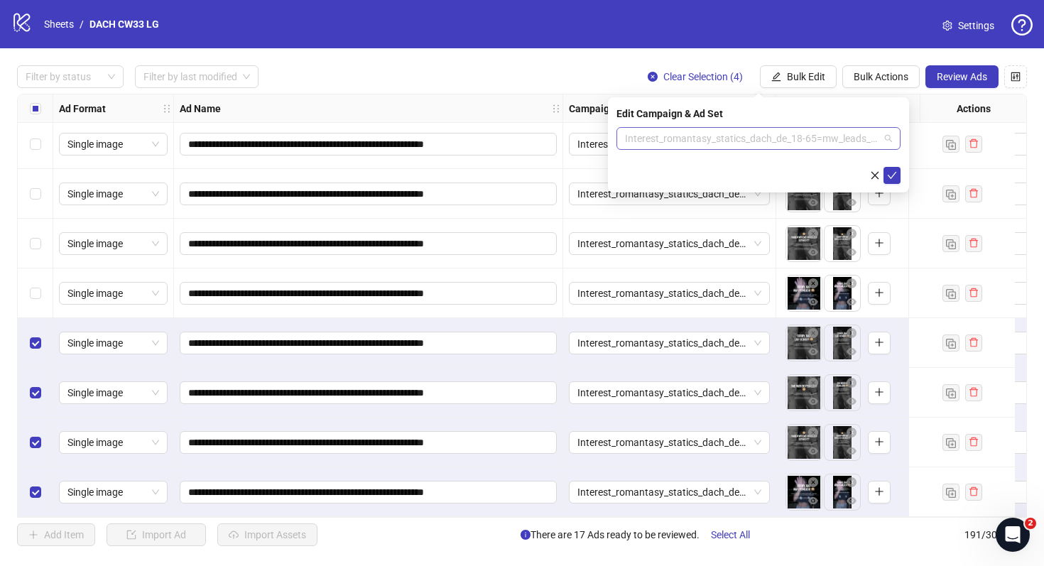
click at [733, 135] on span "Interest_romantasy_statics_dach_de_18-65=mw_leads_com=040825" at bounding box center [758, 138] width 267 height 21
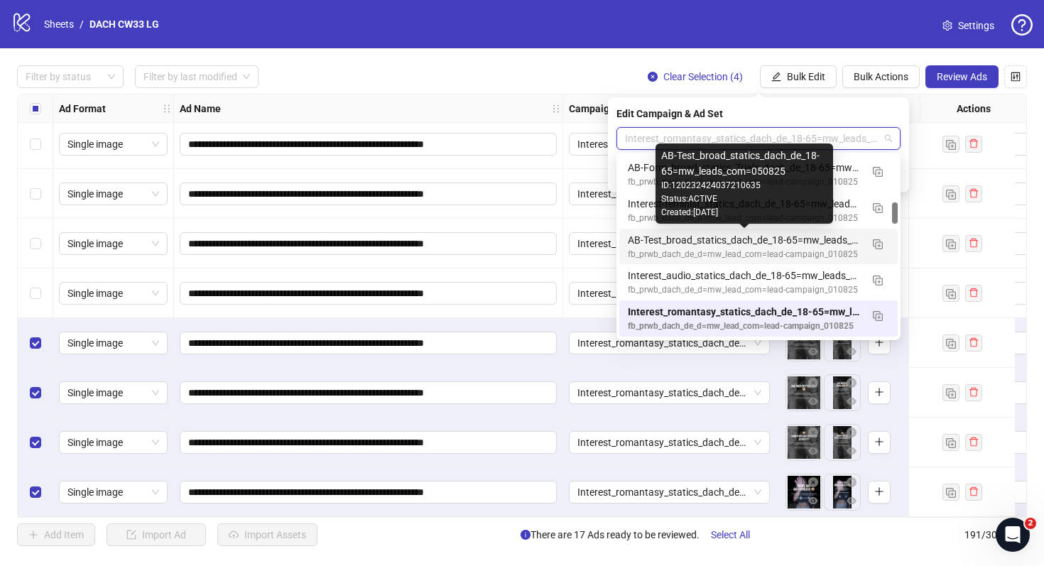
click at [740, 235] on div "AB-Test_broad_statics_dach_de_18-65=mw_leads_com=050825" at bounding box center [744, 240] width 233 height 16
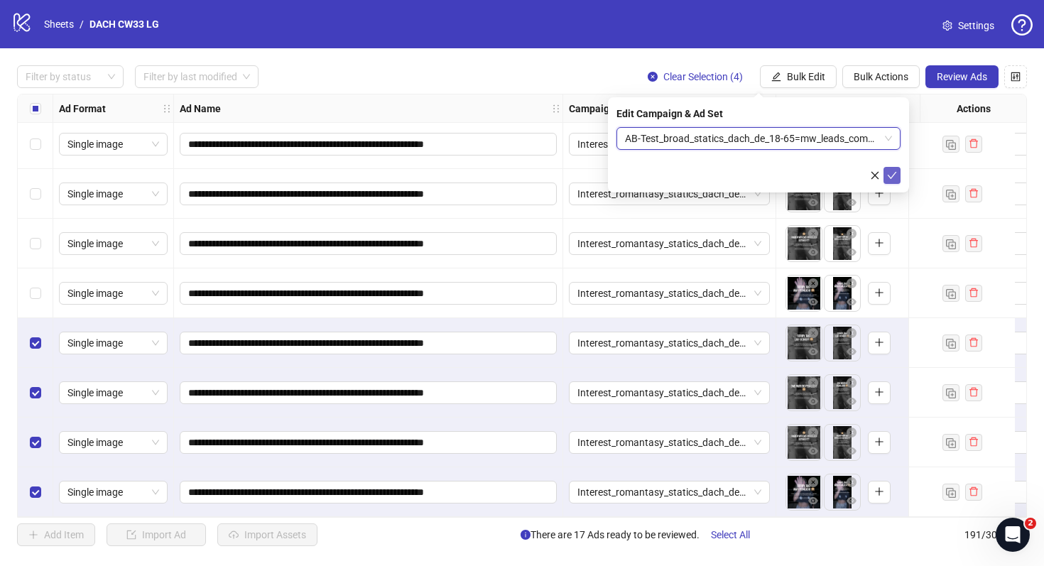
click at [892, 171] on icon "check" at bounding box center [892, 176] width 10 height 10
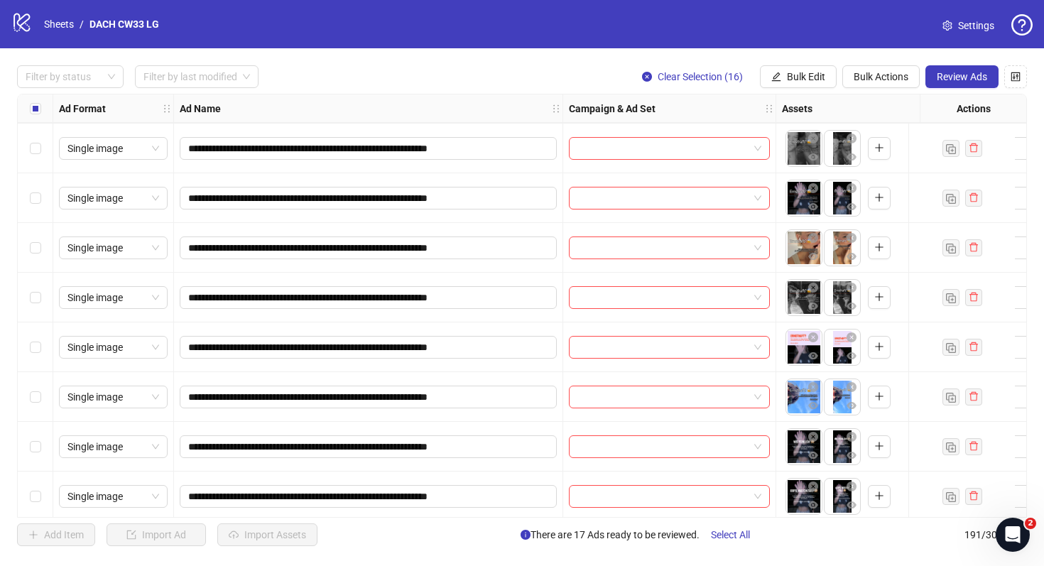
scroll to position [8184, 0]
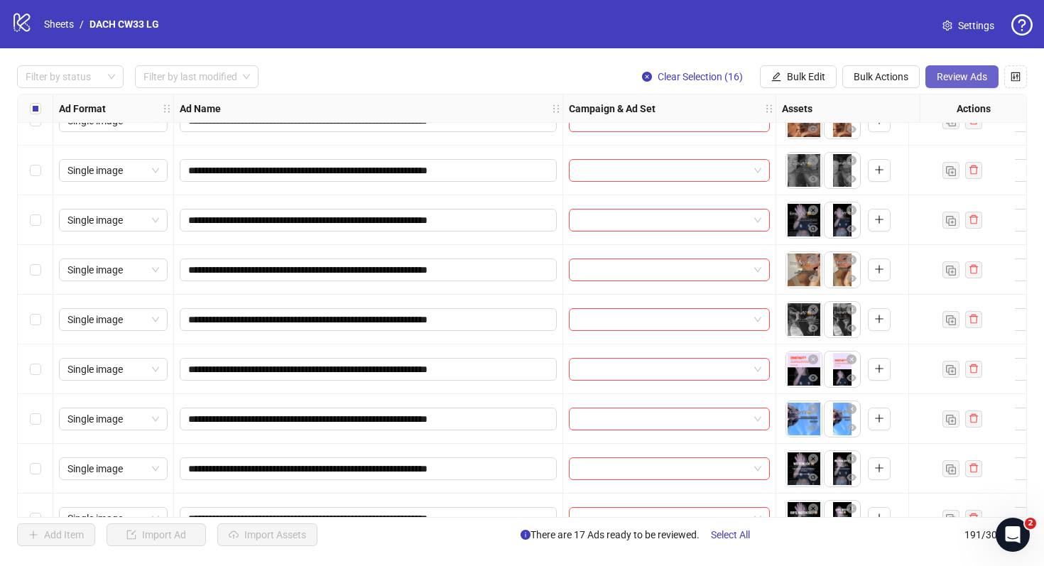
click at [958, 81] on span "Review Ads" at bounding box center [962, 76] width 50 height 11
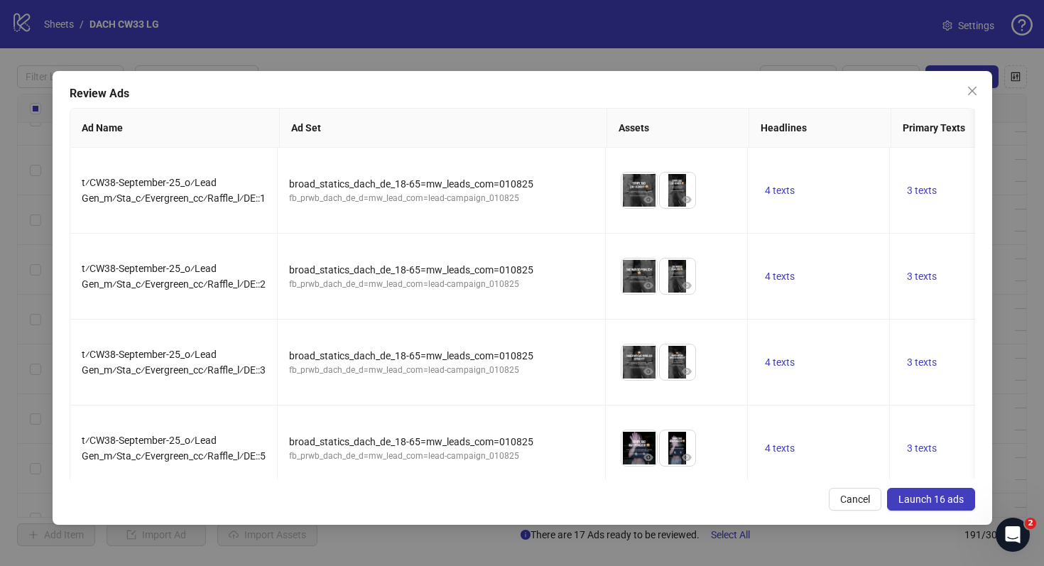
click at [920, 495] on span "Launch 16 ads" at bounding box center [931, 499] width 65 height 11
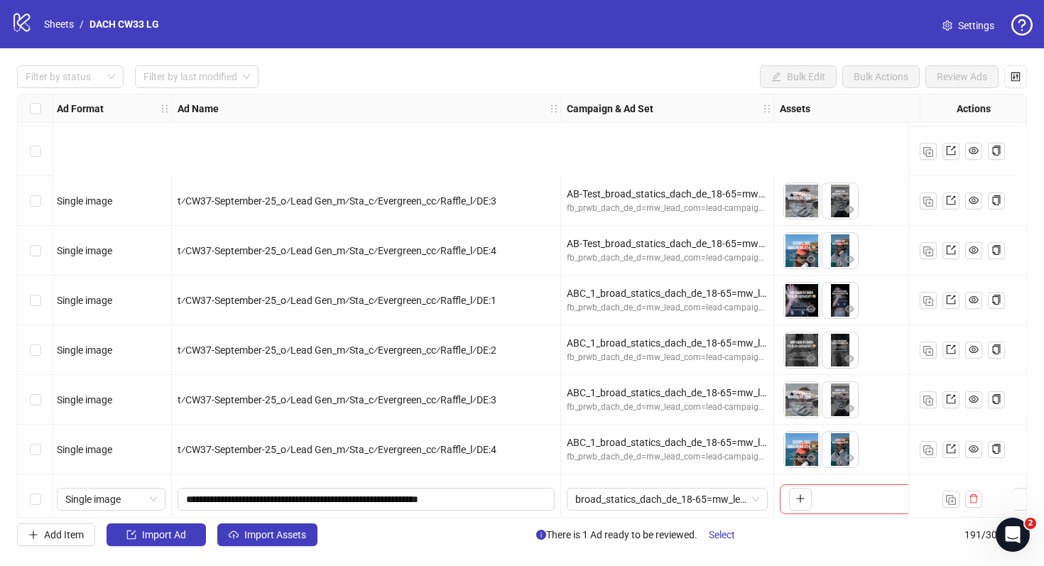
scroll to position [7361, 2]
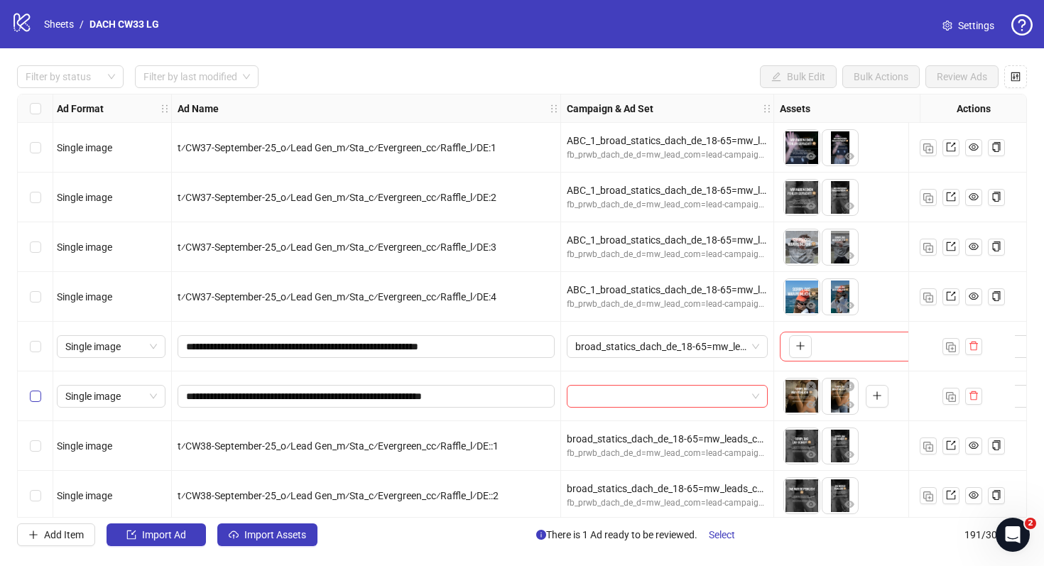
click at [38, 402] on label "Select row 154" at bounding box center [35, 397] width 11 height 16
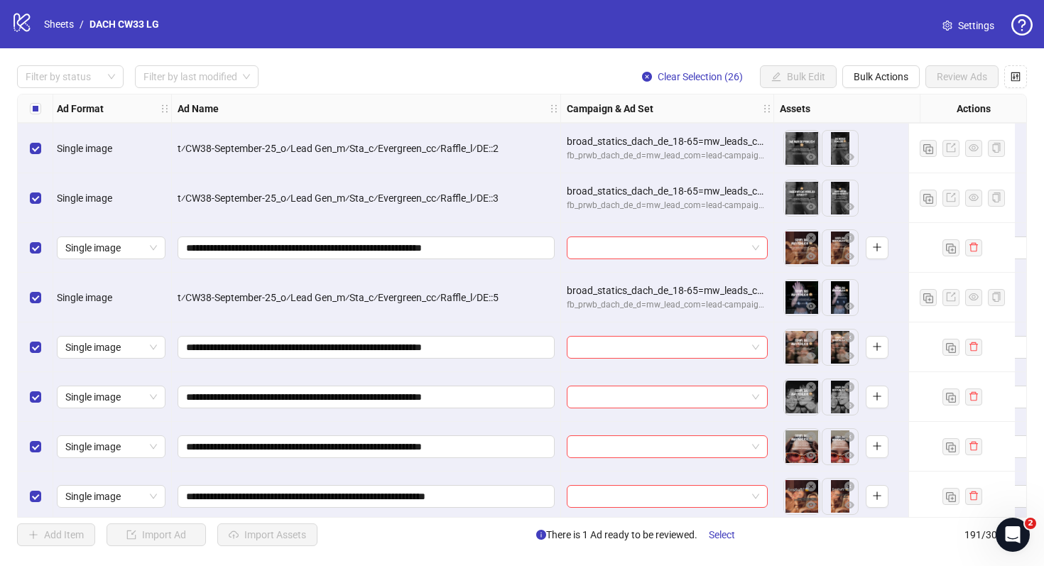
scroll to position [7695, 2]
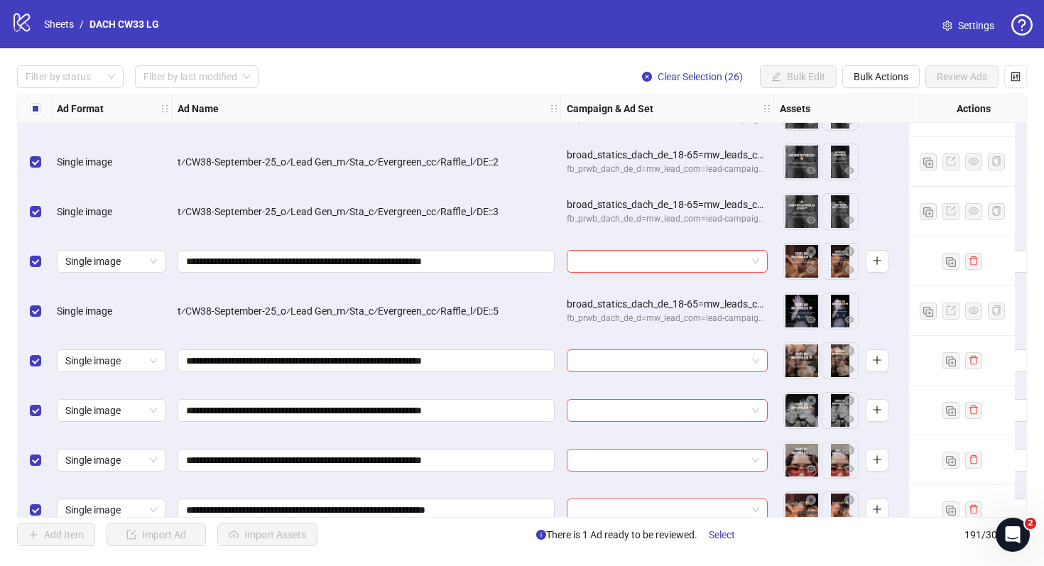
click at [41, 308] on div "Select row 159" at bounding box center [36, 311] width 36 height 50
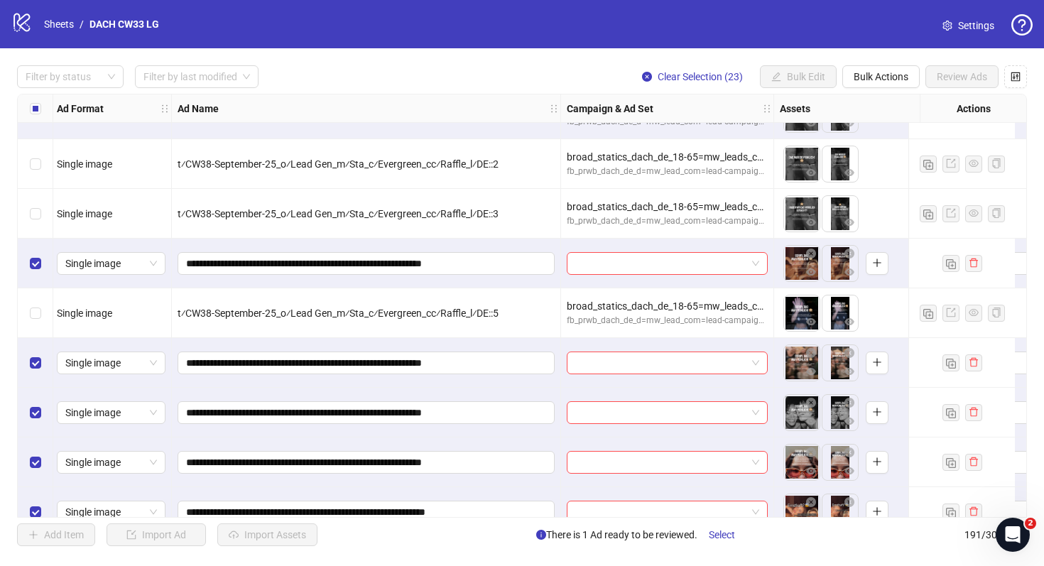
scroll to position [7632, 2]
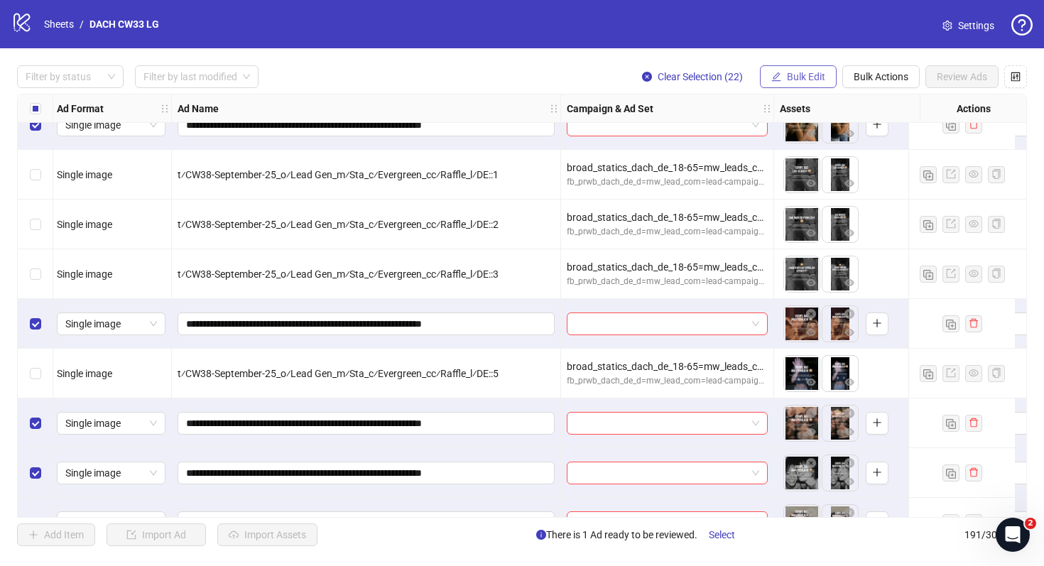
click at [823, 74] on span "Bulk Edit" at bounding box center [806, 76] width 38 height 11
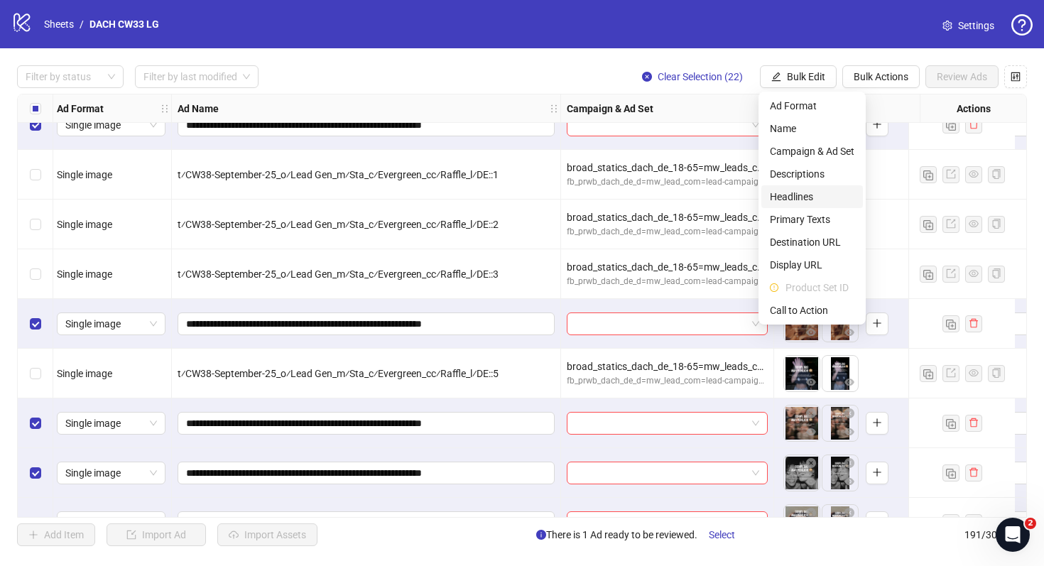
click at [807, 196] on span "Headlines" at bounding box center [812, 197] width 85 height 16
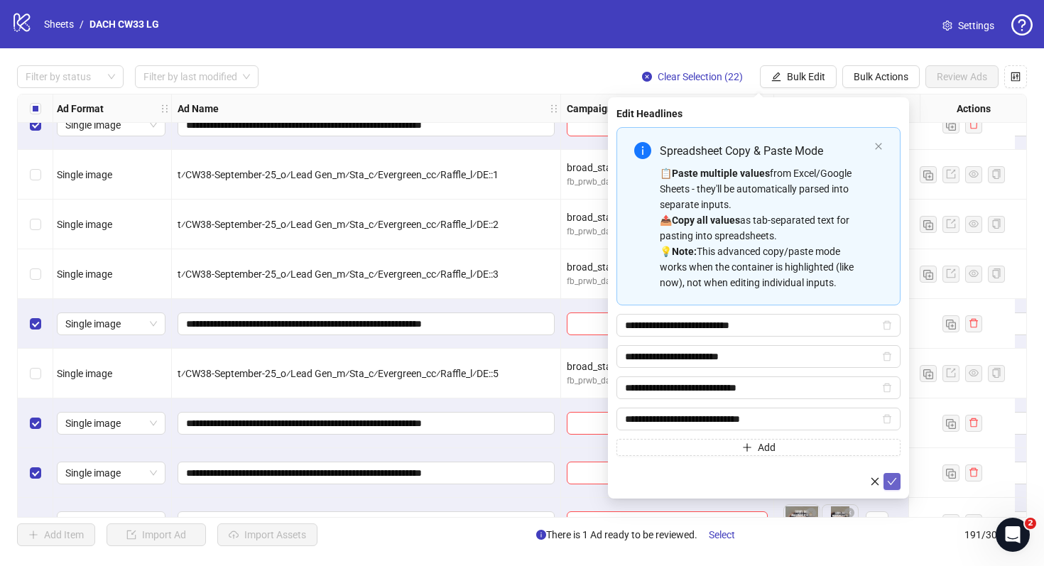
click at [898, 482] on button "submit" at bounding box center [892, 481] width 17 height 17
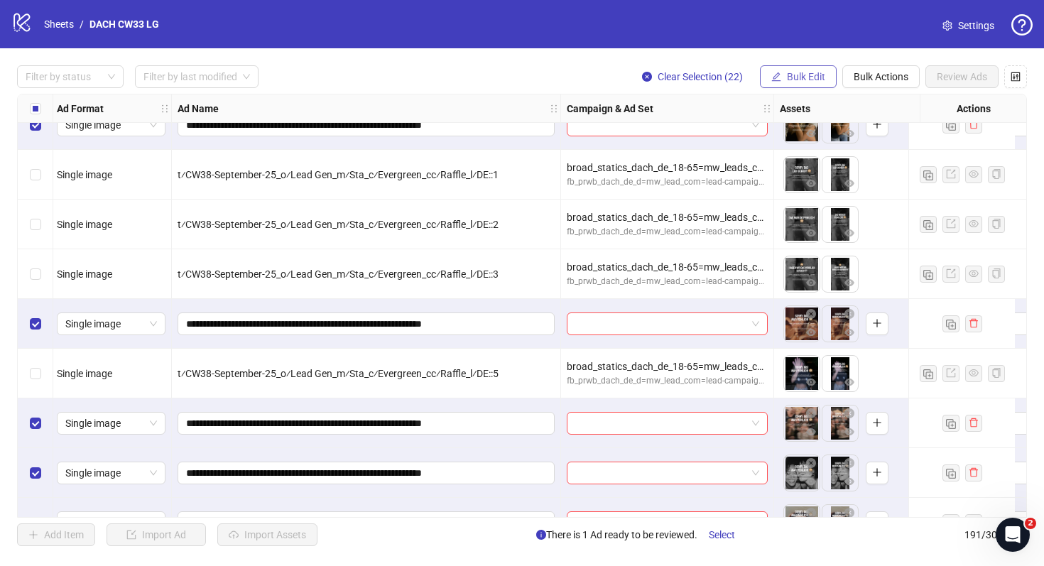
click at [809, 67] on button "Bulk Edit" at bounding box center [798, 76] width 77 height 23
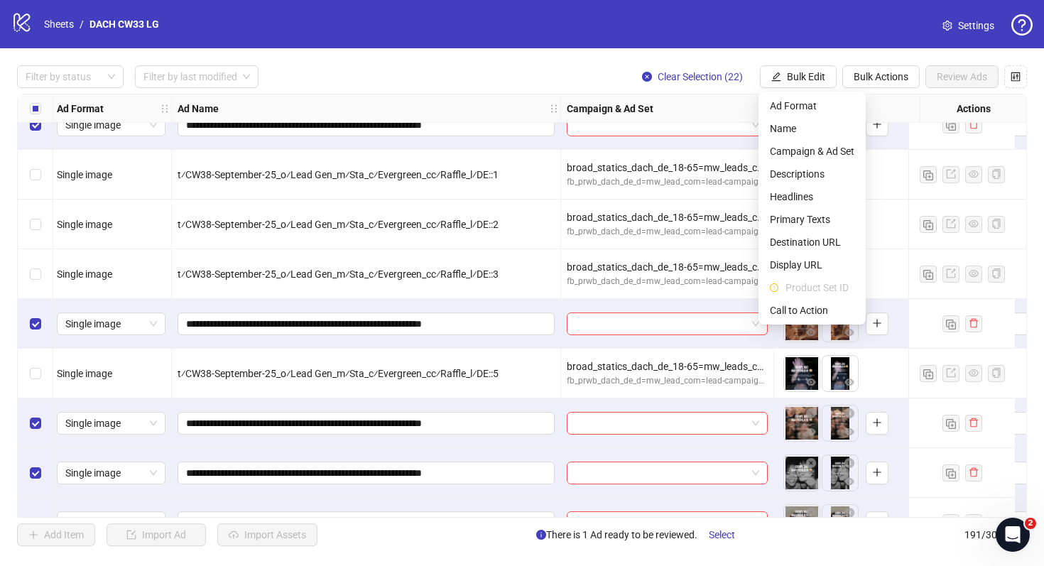
click at [809, 89] on div "**********" at bounding box center [522, 305] width 1044 height 515
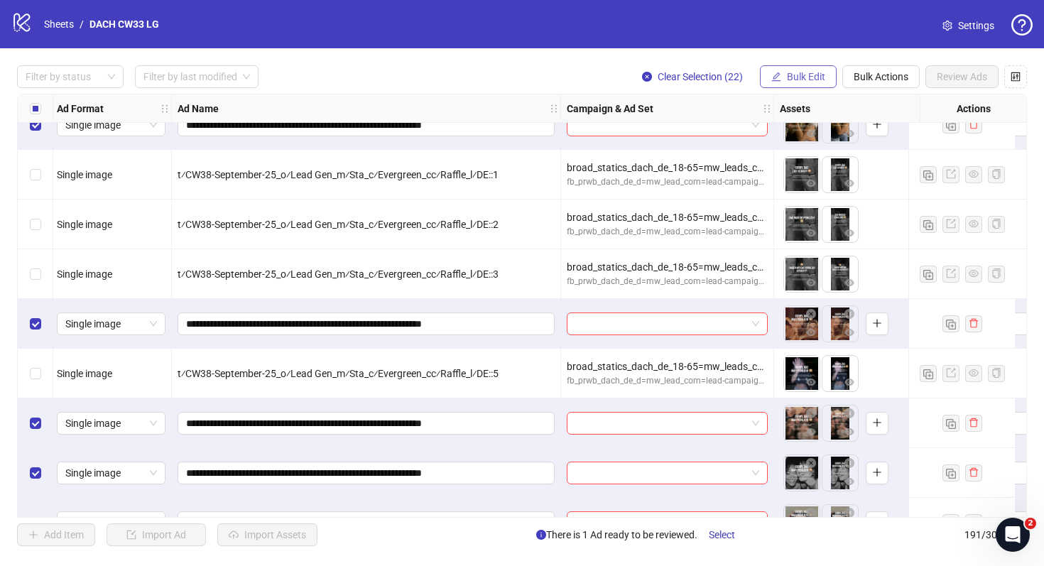
click at [809, 79] on span "Bulk Edit" at bounding box center [806, 76] width 38 height 11
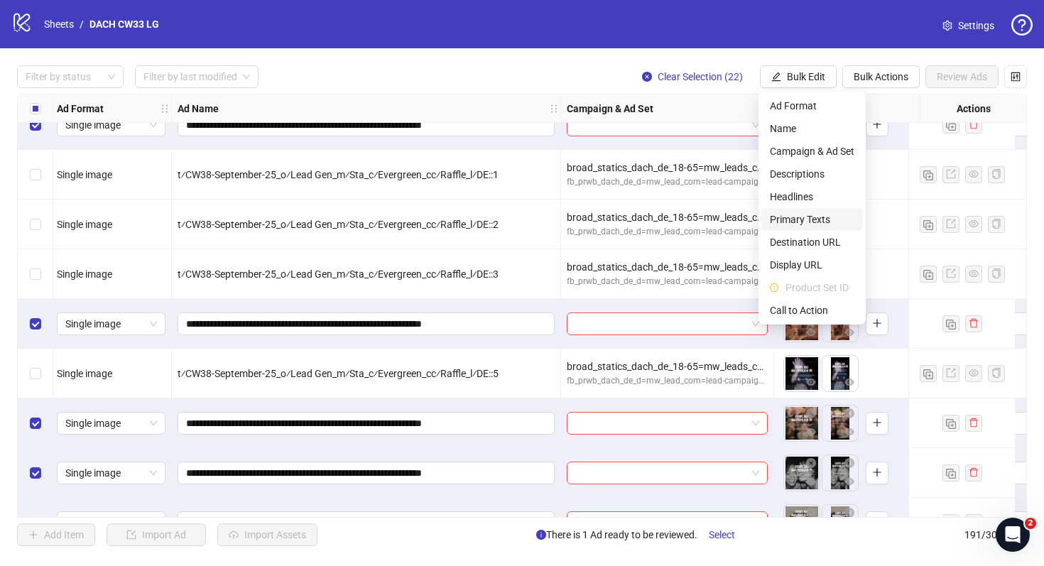
click at [810, 215] on span "Primary Texts" at bounding box center [812, 220] width 85 height 16
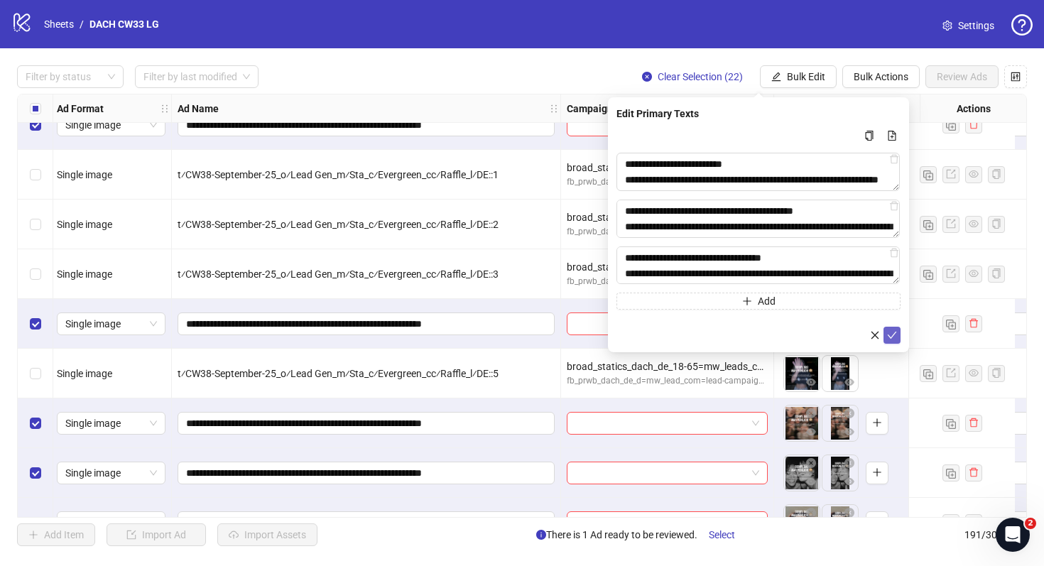
click at [894, 333] on icon "check" at bounding box center [892, 335] width 10 height 10
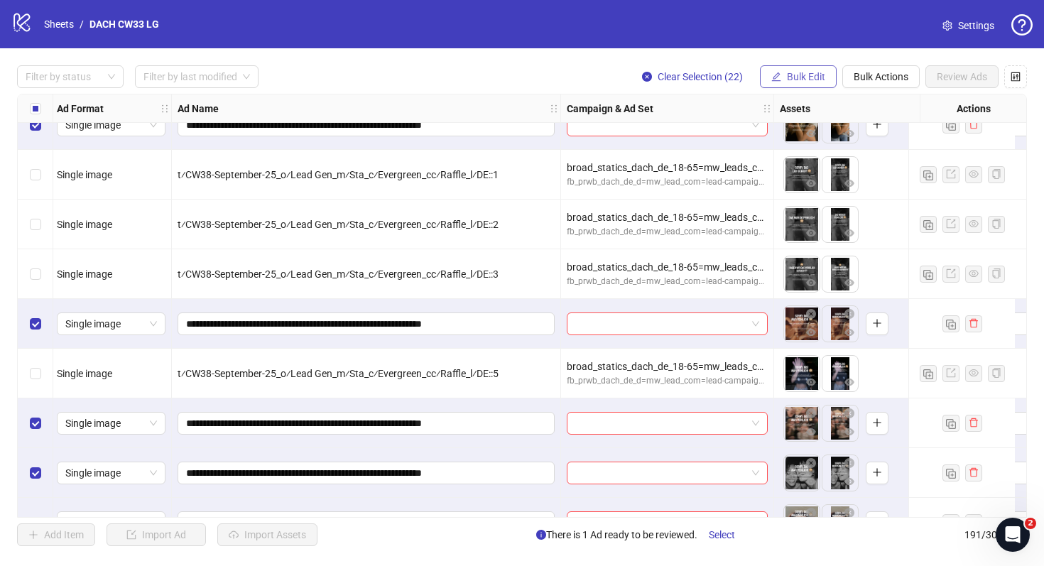
click at [819, 76] on span "Bulk Edit" at bounding box center [806, 76] width 38 height 11
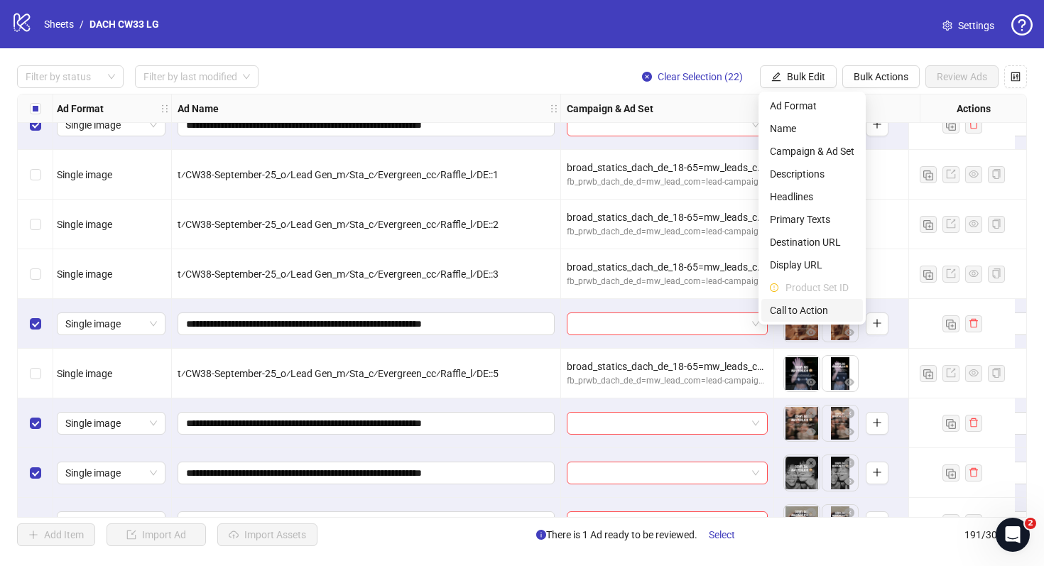
click at [821, 302] on li "Call to Action" at bounding box center [813, 310] width 102 height 23
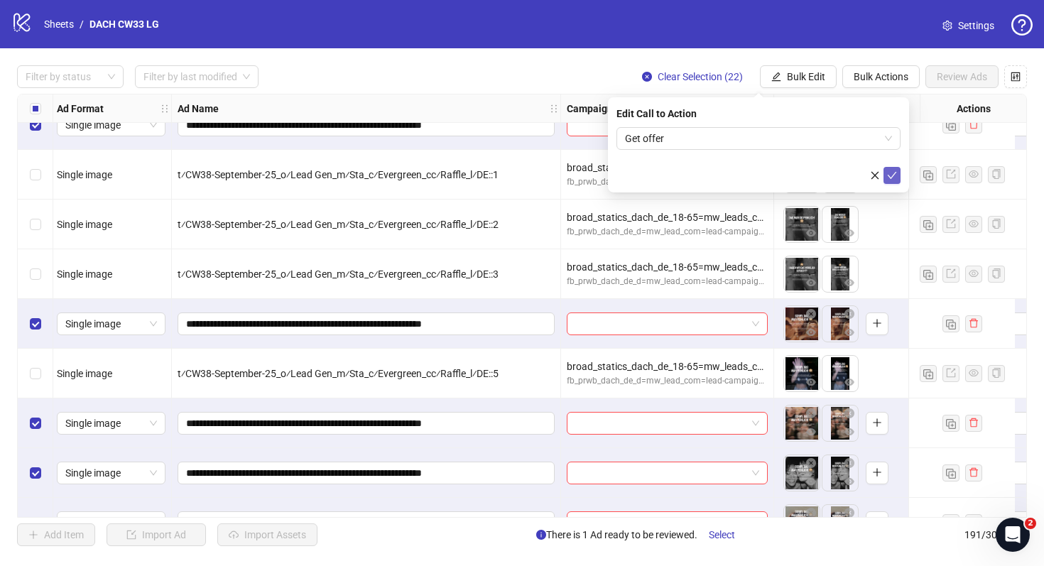
click at [895, 174] on icon "check" at bounding box center [892, 176] width 10 height 10
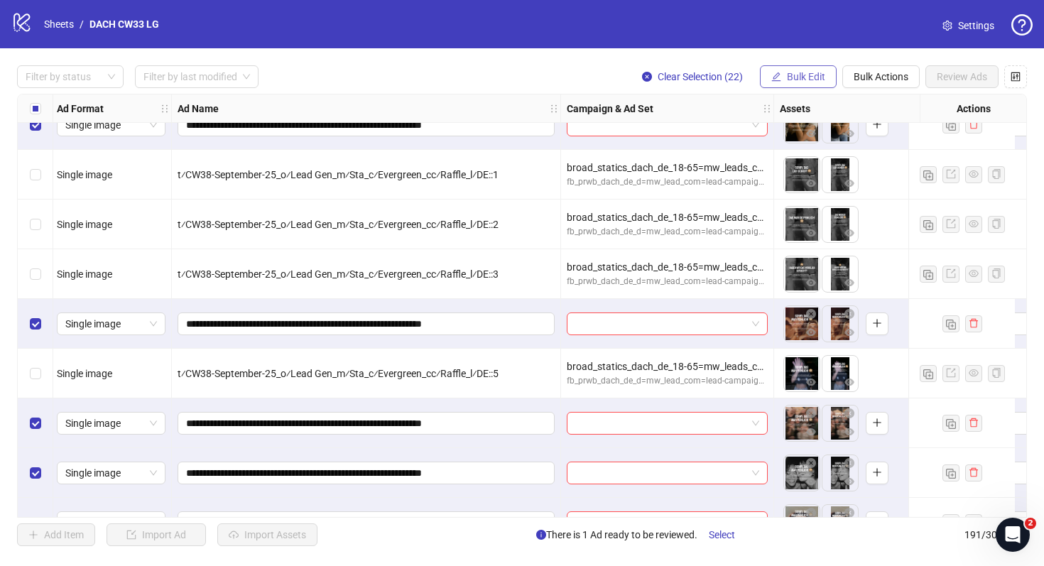
scroll to position [7632, 456]
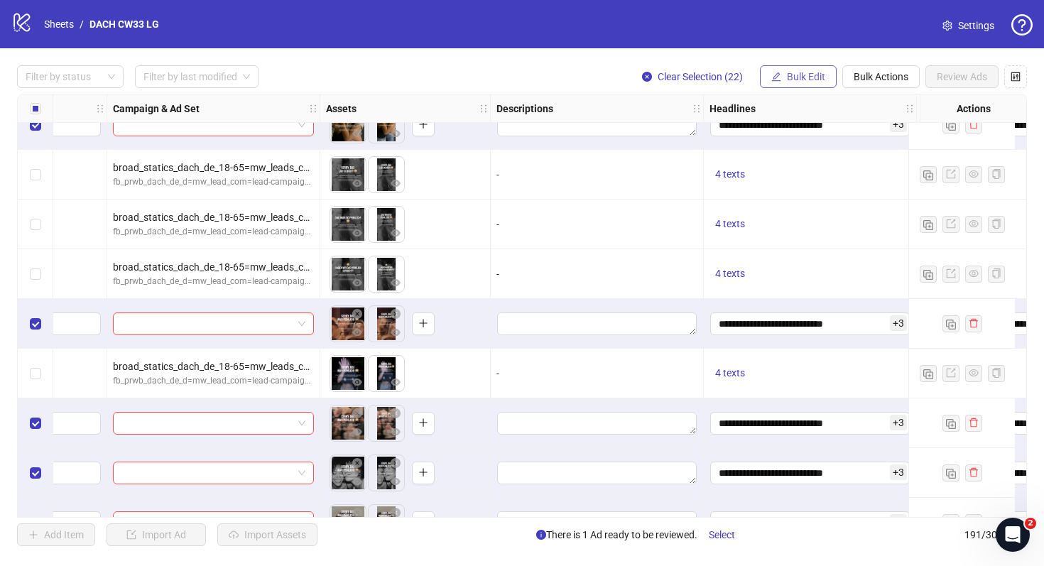
click at [787, 78] on span "Bulk Edit" at bounding box center [806, 76] width 38 height 11
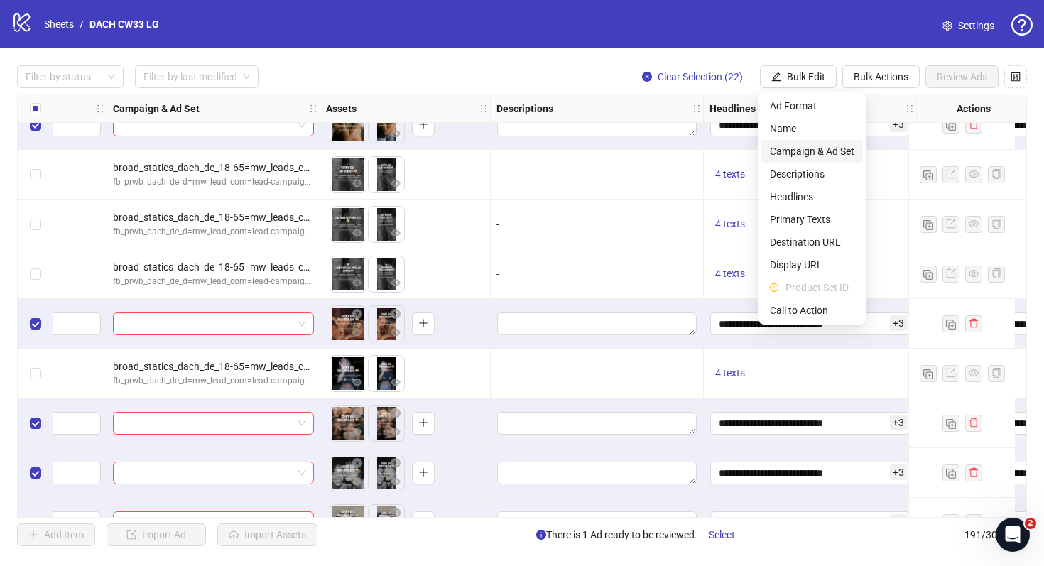
click at [828, 151] on span "Campaign & Ad Set" at bounding box center [812, 152] width 85 height 16
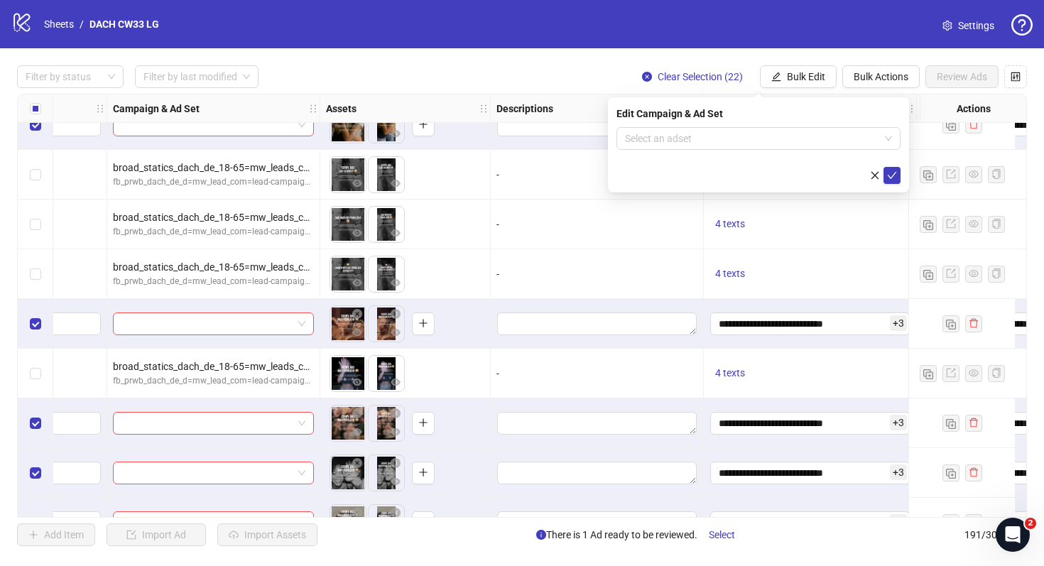
click at [735, 120] on div "Edit Campaign & Ad Set" at bounding box center [759, 114] width 284 height 16
click at [735, 139] on input "search" at bounding box center [752, 138] width 254 height 21
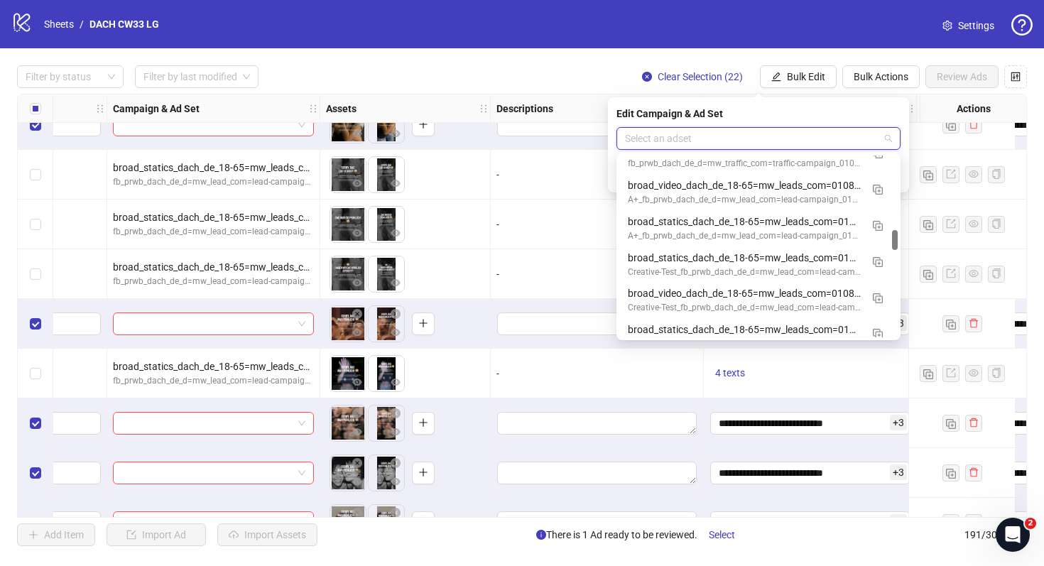
scroll to position [673, 0]
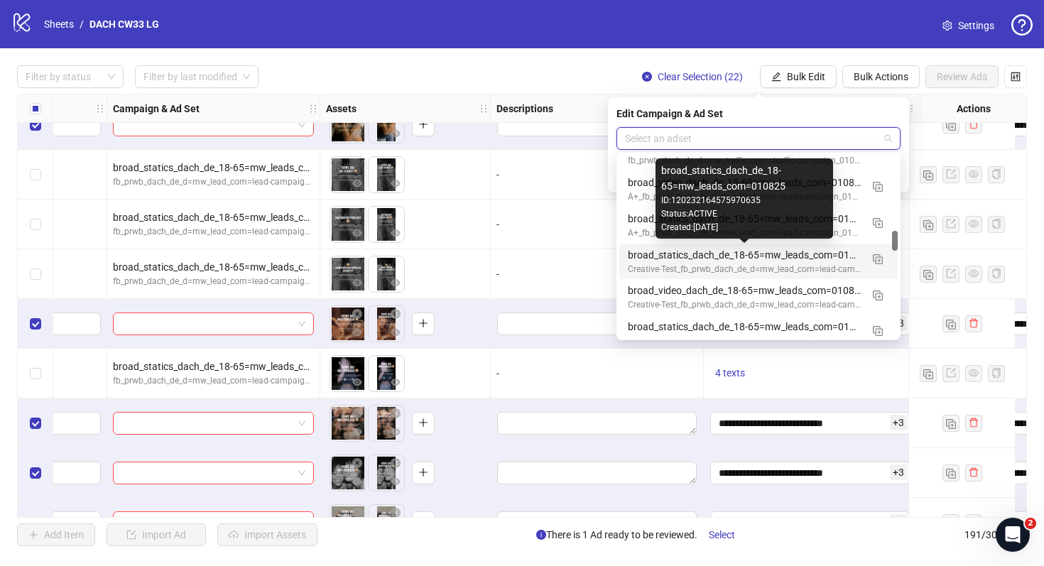
click at [762, 260] on div "broad_statics_dach_de_18-65=mw_leads_com=010825" at bounding box center [744, 255] width 233 height 16
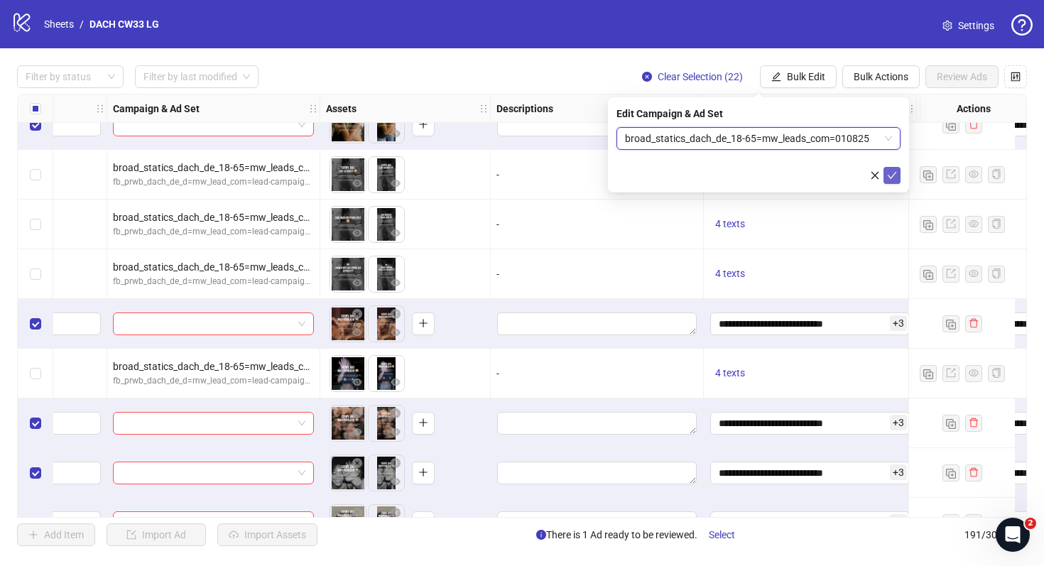
click at [892, 171] on icon "check" at bounding box center [892, 176] width 10 height 10
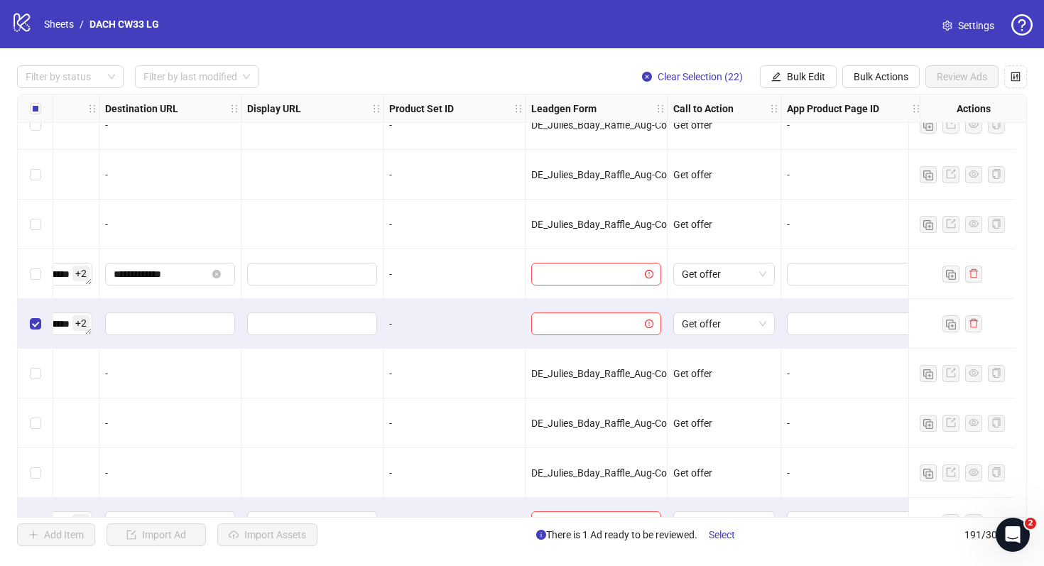
scroll to position [7418, 1416]
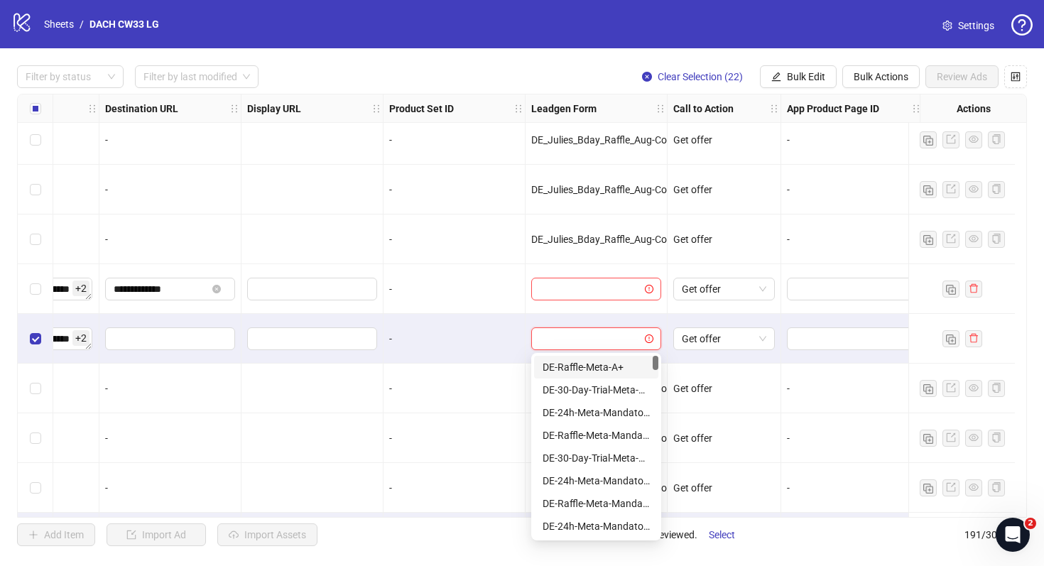
click at [617, 336] on input "search" at bounding box center [590, 338] width 100 height 21
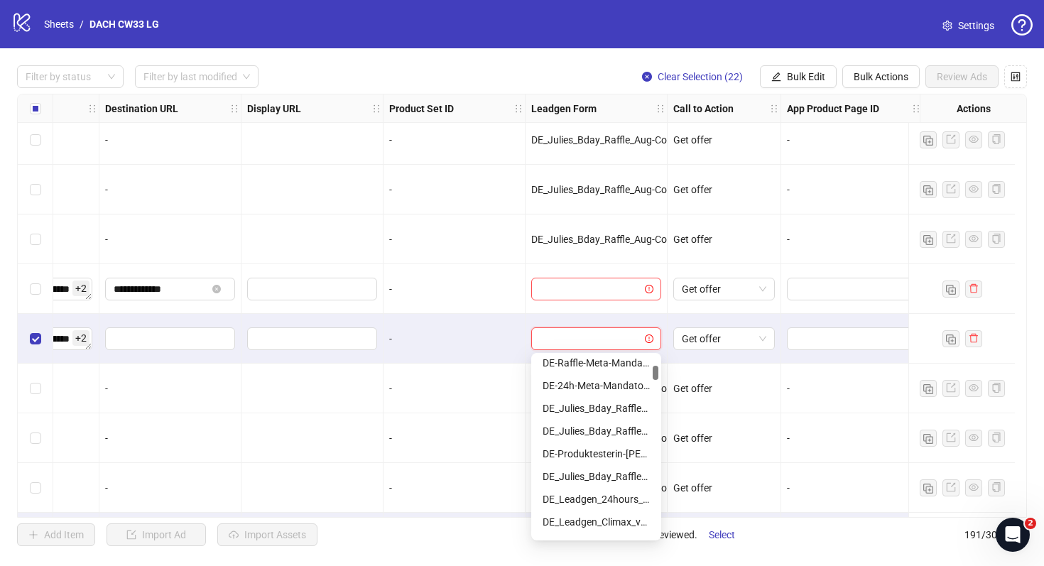
scroll to position [158, 0]
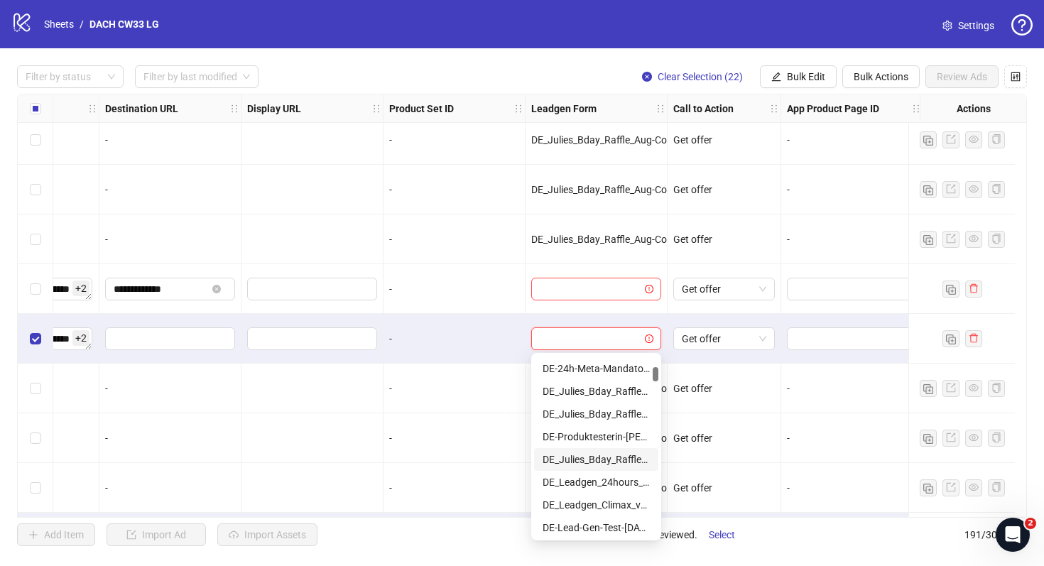
click at [594, 458] on div "DE_Julies_Bday_Raffle_Aug-Copy" at bounding box center [596, 460] width 107 height 16
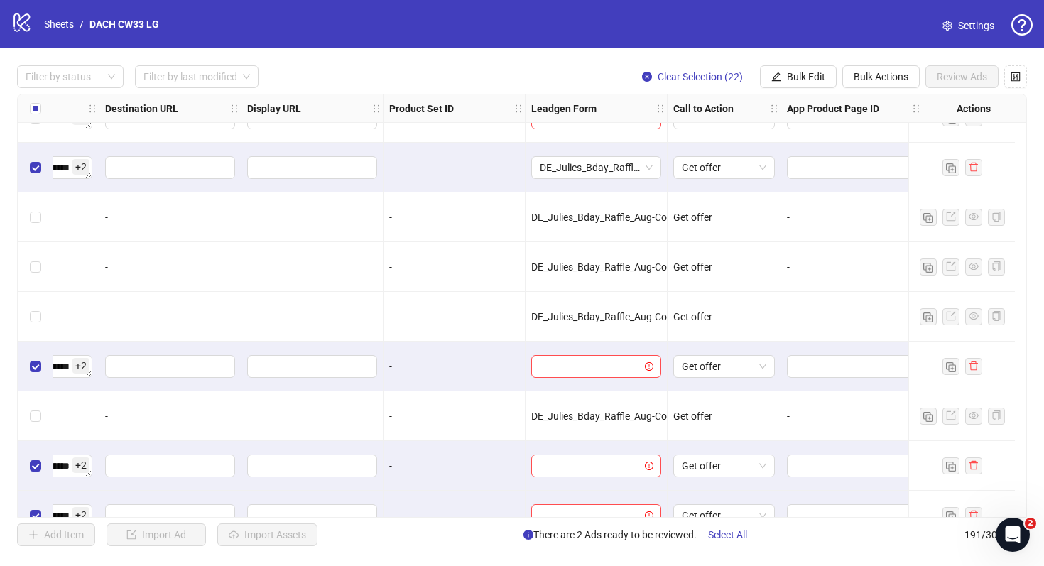
scroll to position [7643, 1416]
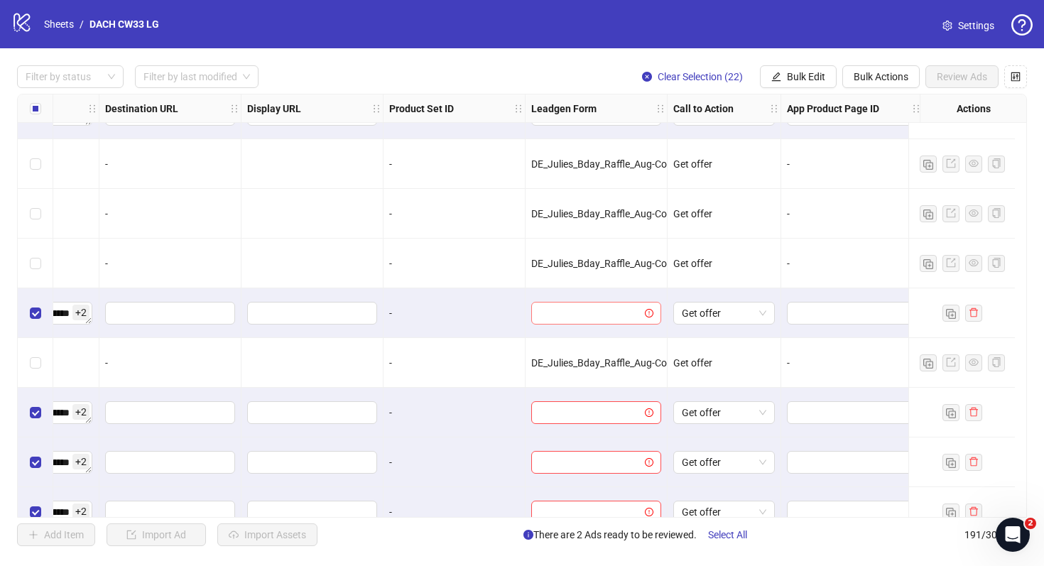
click at [625, 316] on input "search" at bounding box center [590, 313] width 100 height 21
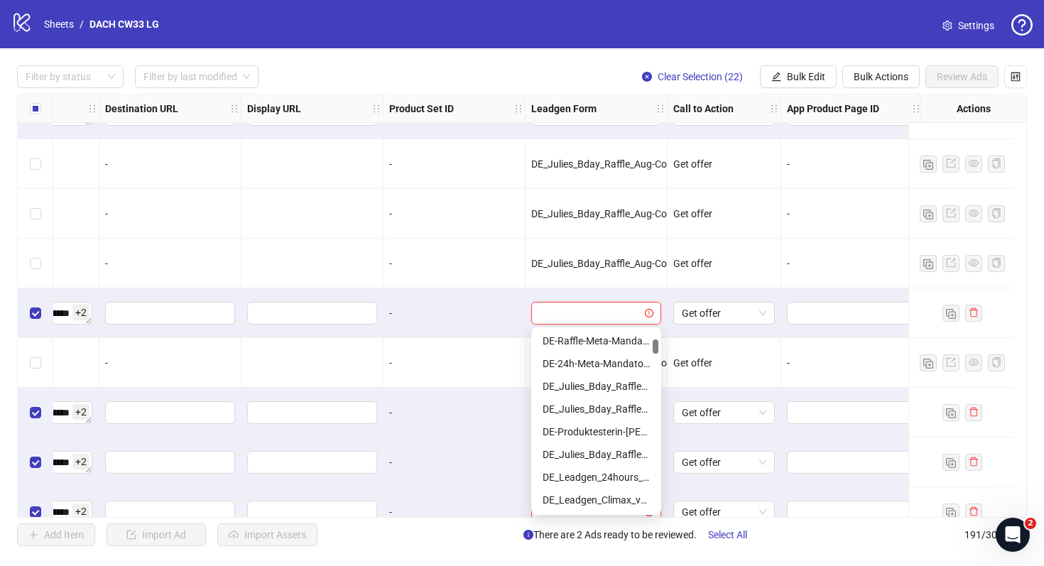
scroll to position [136, 0]
click at [622, 450] on div "DE_Julies_Bday_Raffle_Aug-Copy" at bounding box center [596, 456] width 107 height 16
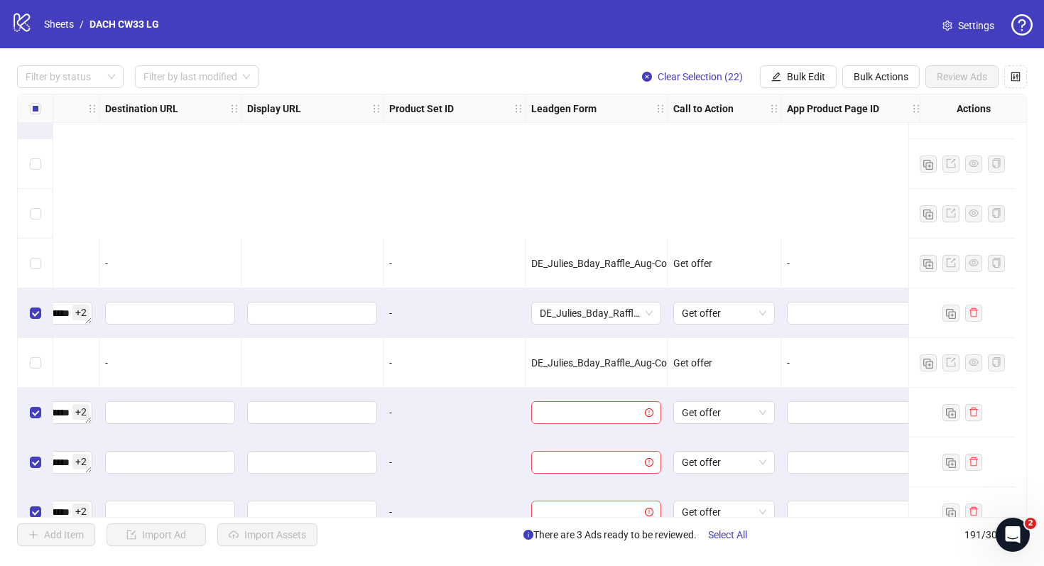
scroll to position [7863, 1416]
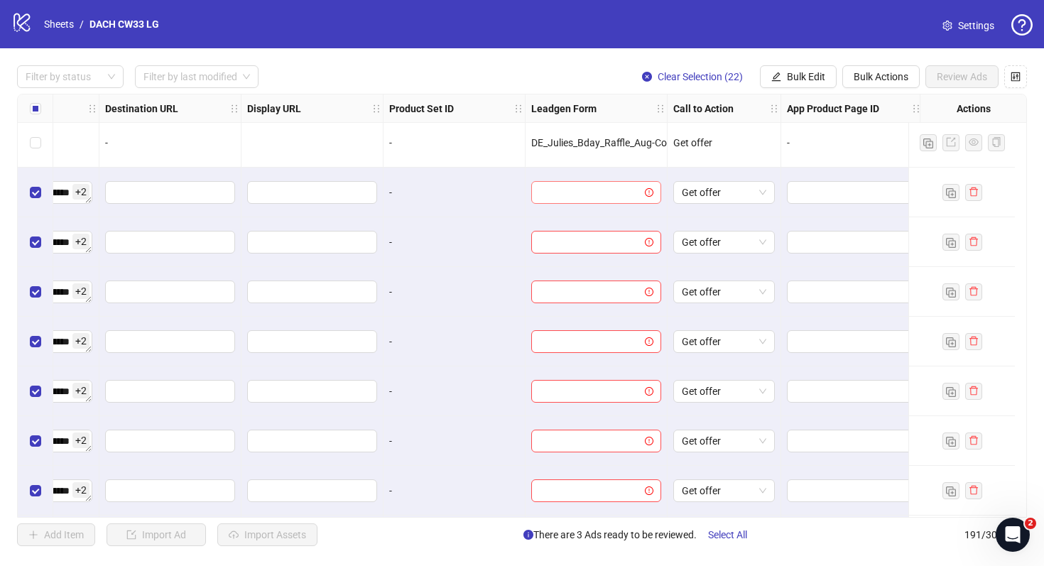
click at [619, 186] on input "search" at bounding box center [590, 192] width 100 height 21
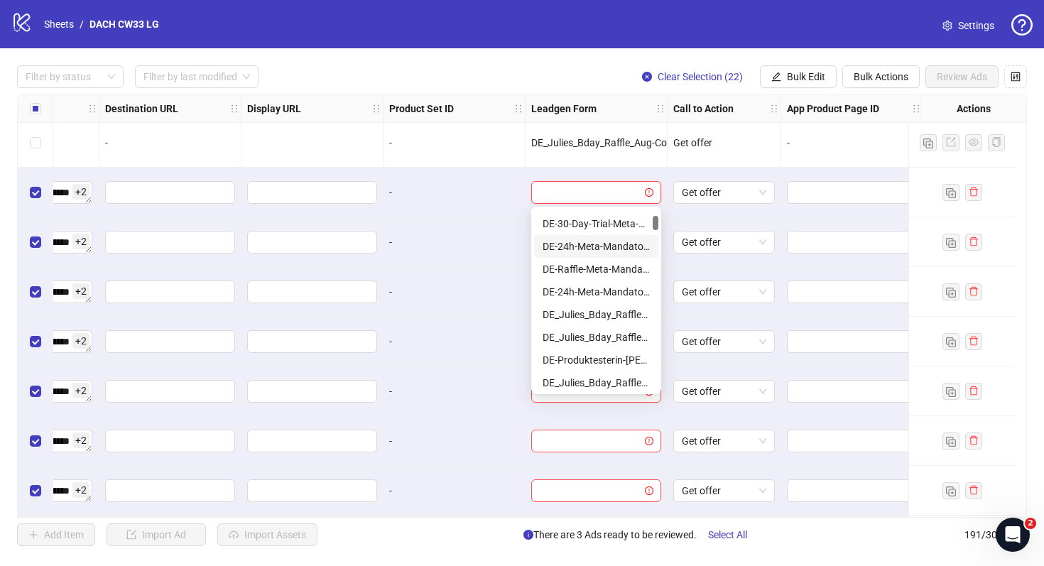
scroll to position [90, 0]
click at [605, 377] on div "DE_Julies_Bday_Raffle_Aug-Copy" at bounding box center [596, 382] width 107 height 16
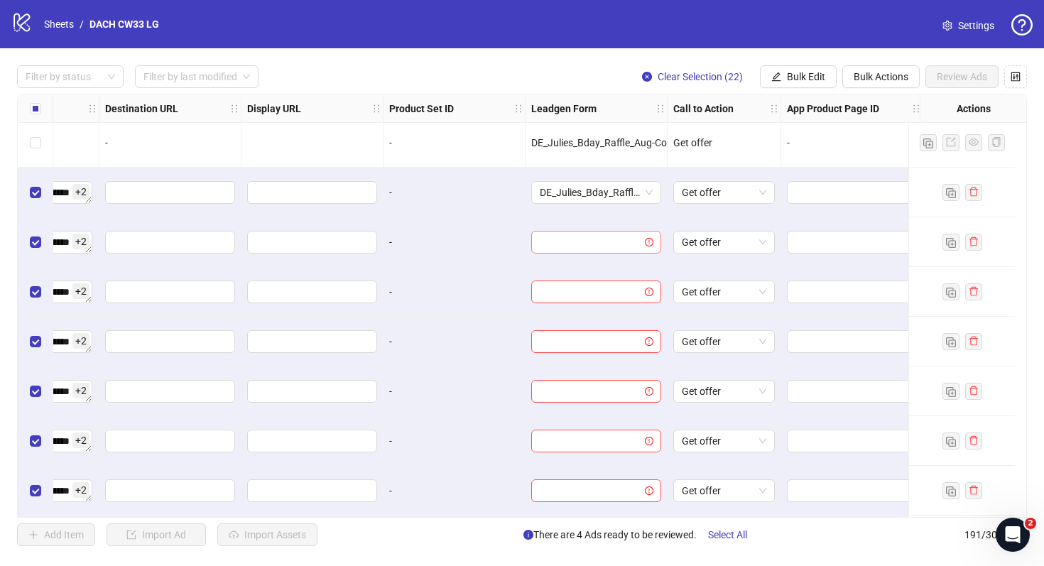
click at [607, 243] on input "search" at bounding box center [590, 242] width 100 height 21
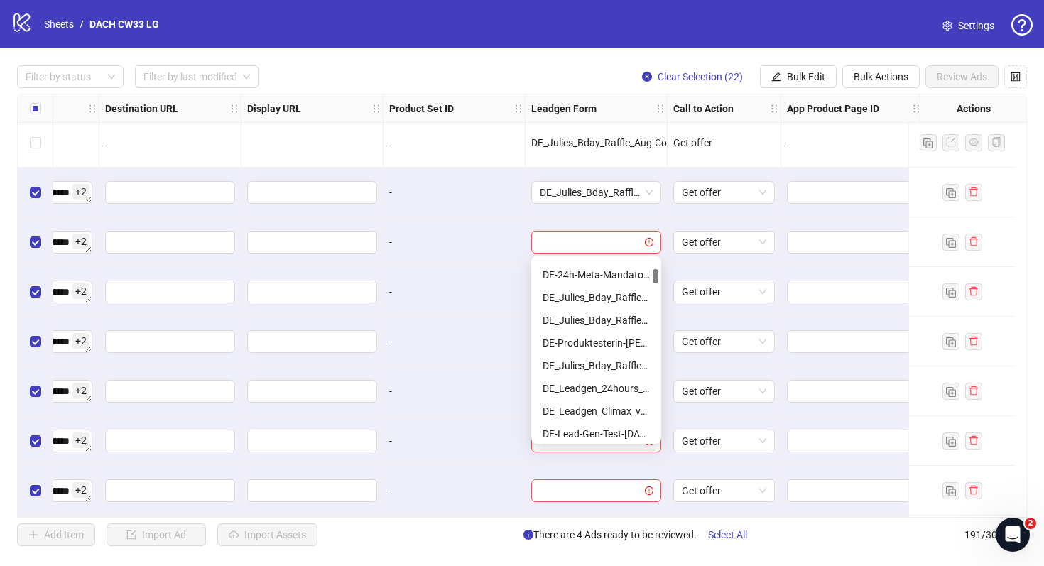
scroll to position [141, 0]
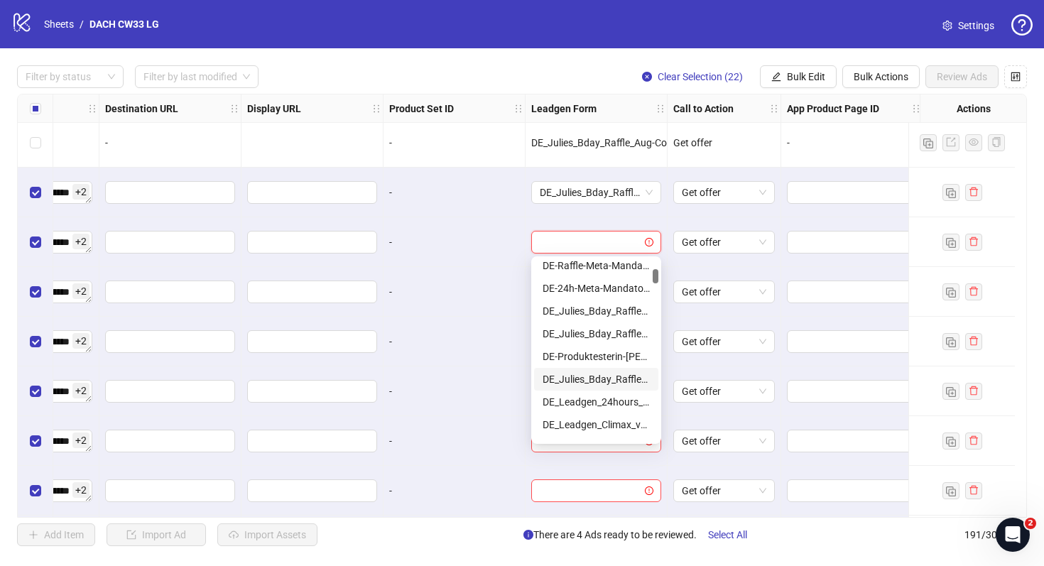
click at [593, 374] on div "DE_Julies_Bday_Raffle_Aug-Copy" at bounding box center [596, 380] width 107 height 16
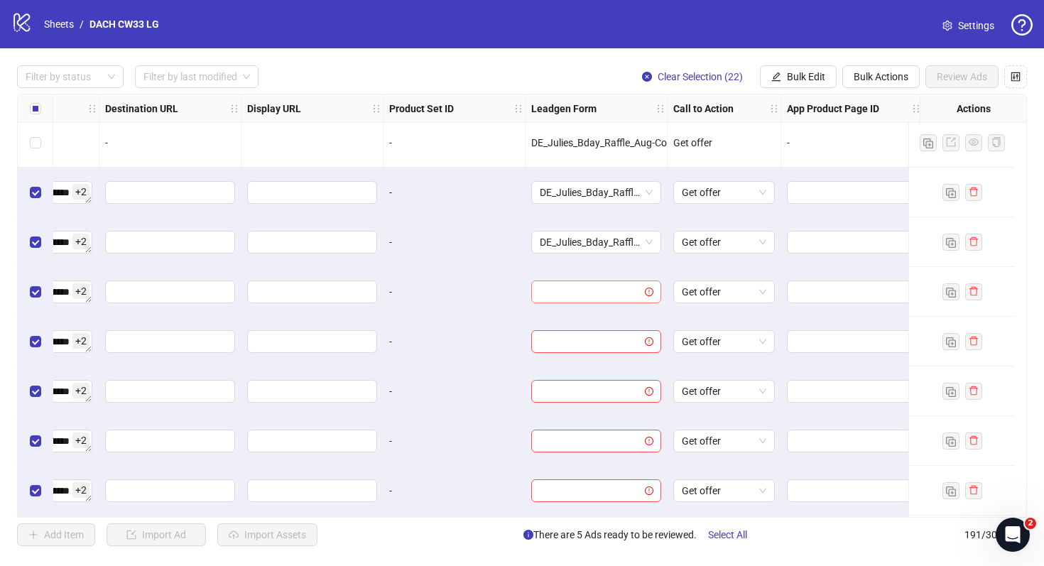
click at [598, 297] on input "search" at bounding box center [590, 291] width 100 height 21
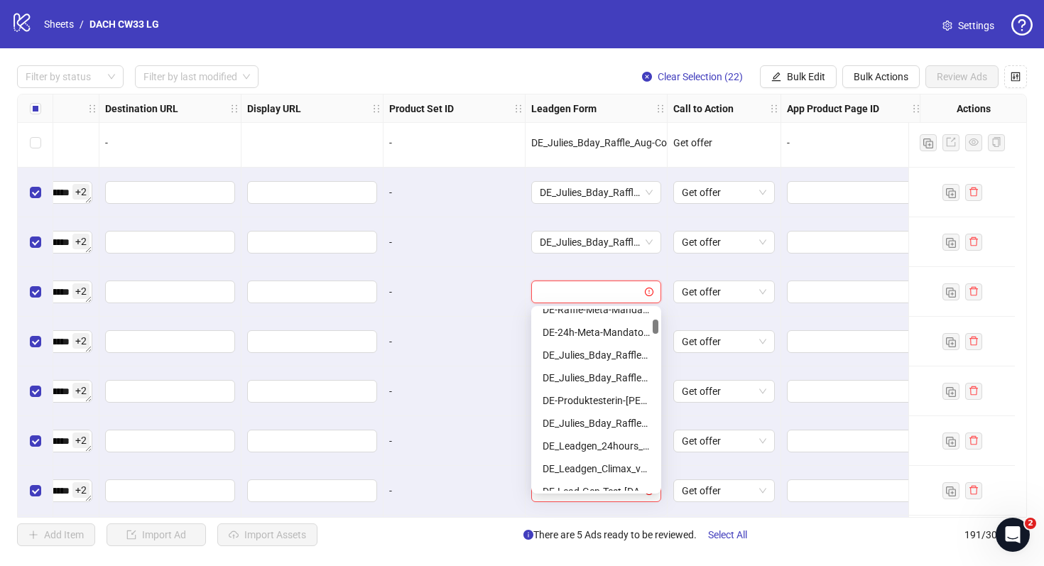
scroll to position [148, 0]
click at [600, 416] on div "DE_Julies_Bday_Raffle_Aug-Copy" at bounding box center [596, 422] width 107 height 16
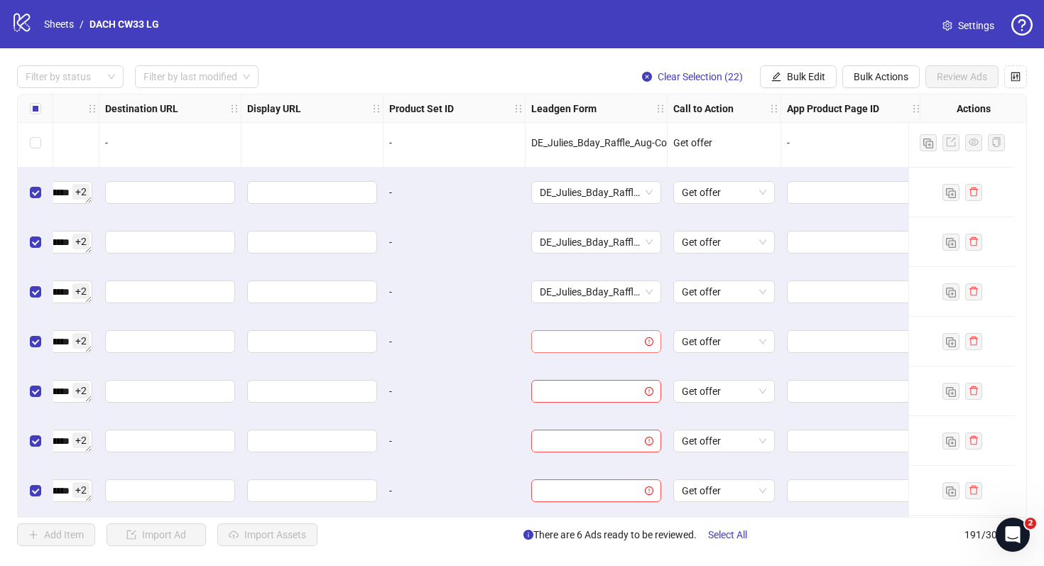
click at [609, 345] on input "search" at bounding box center [590, 341] width 100 height 21
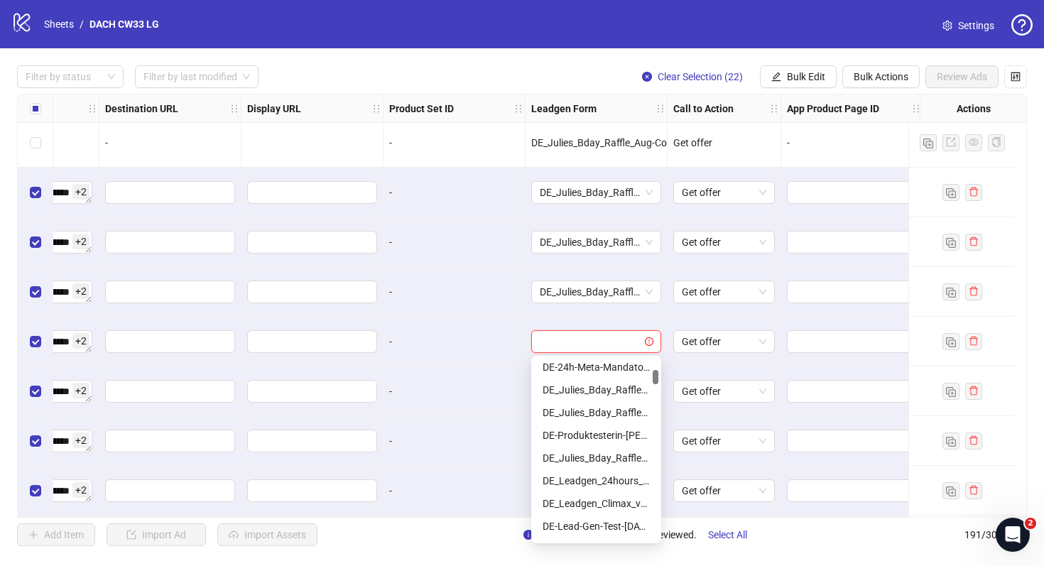
scroll to position [166, 0]
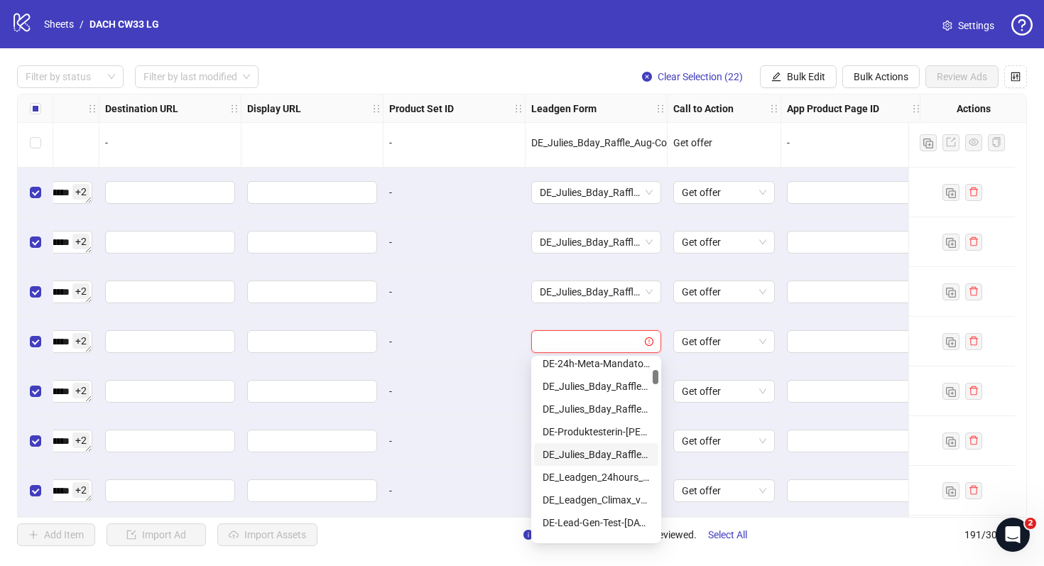
click at [605, 453] on div "DE_Julies_Bday_Raffle_Aug-Copy" at bounding box center [596, 455] width 107 height 16
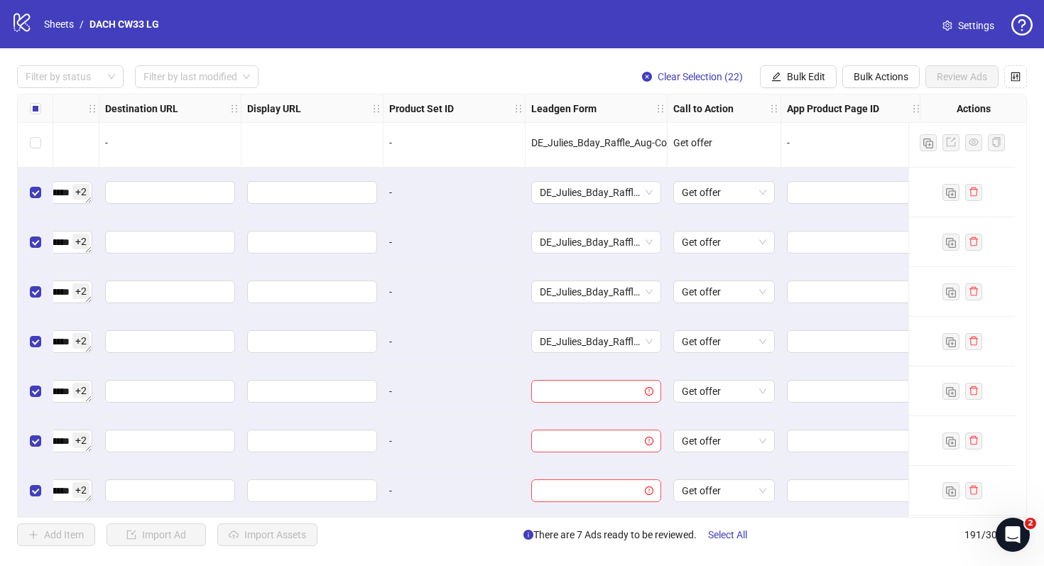
click at [605, 403] on div at bounding box center [597, 392] width 142 height 50
click at [604, 388] on input "search" at bounding box center [590, 391] width 100 height 21
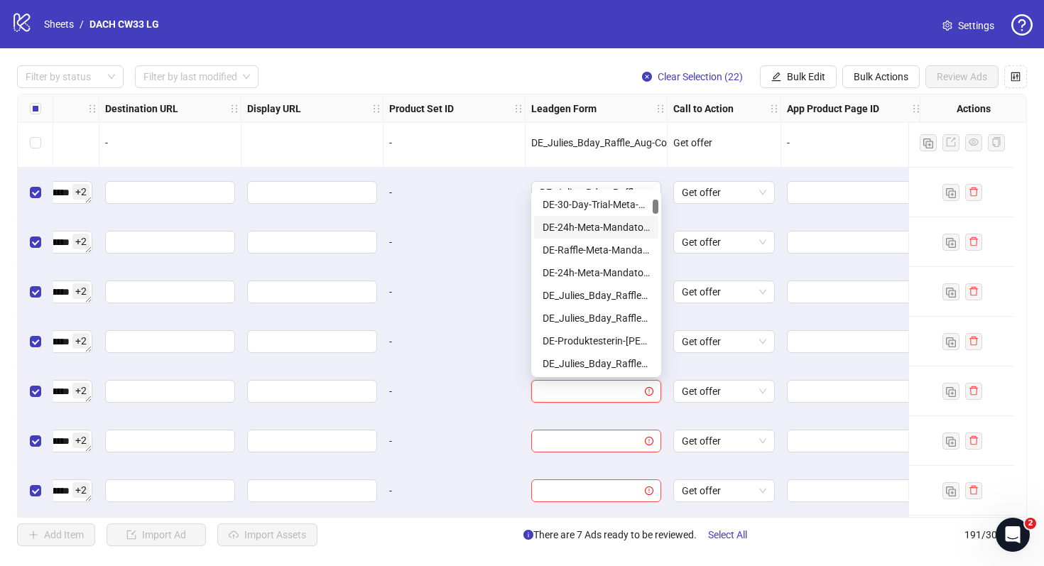
scroll to position [112, 0]
click at [605, 337] on div "DE_Julies_Bday_Raffle_Aug-Copy" at bounding box center [596, 342] width 107 height 16
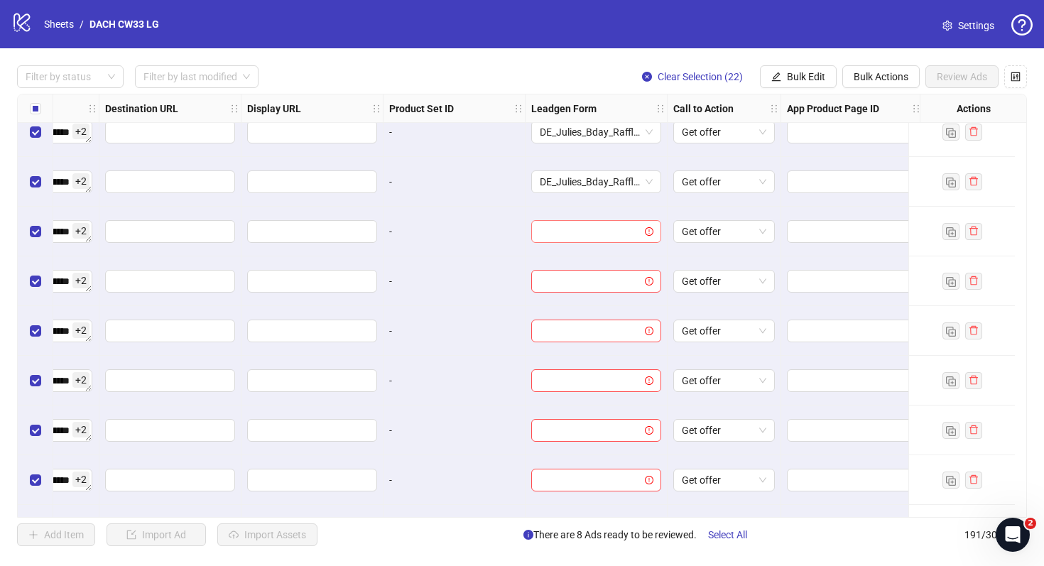
scroll to position [8126, 1416]
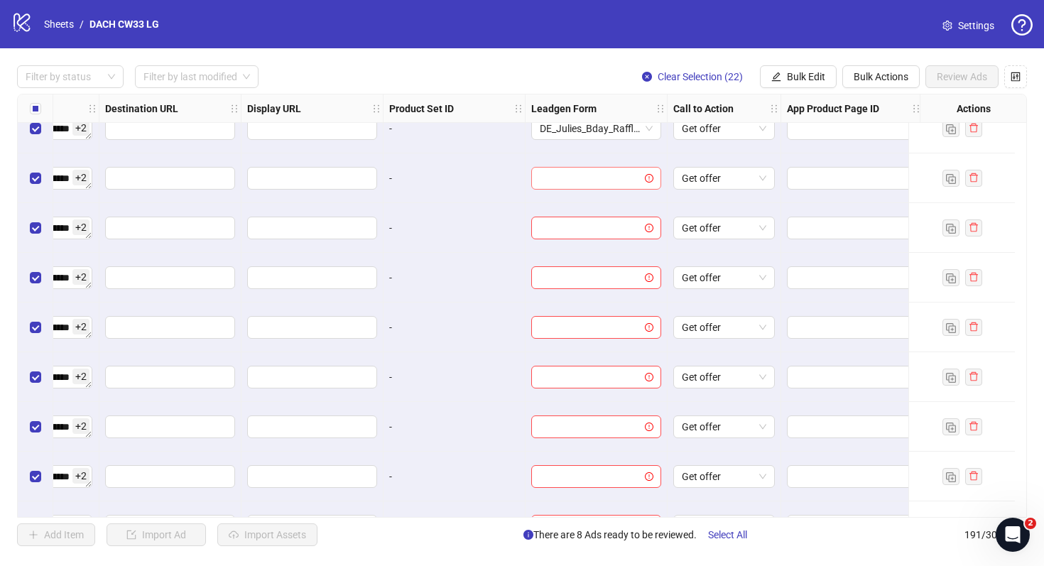
click at [642, 176] on span at bounding box center [596, 178] width 113 height 21
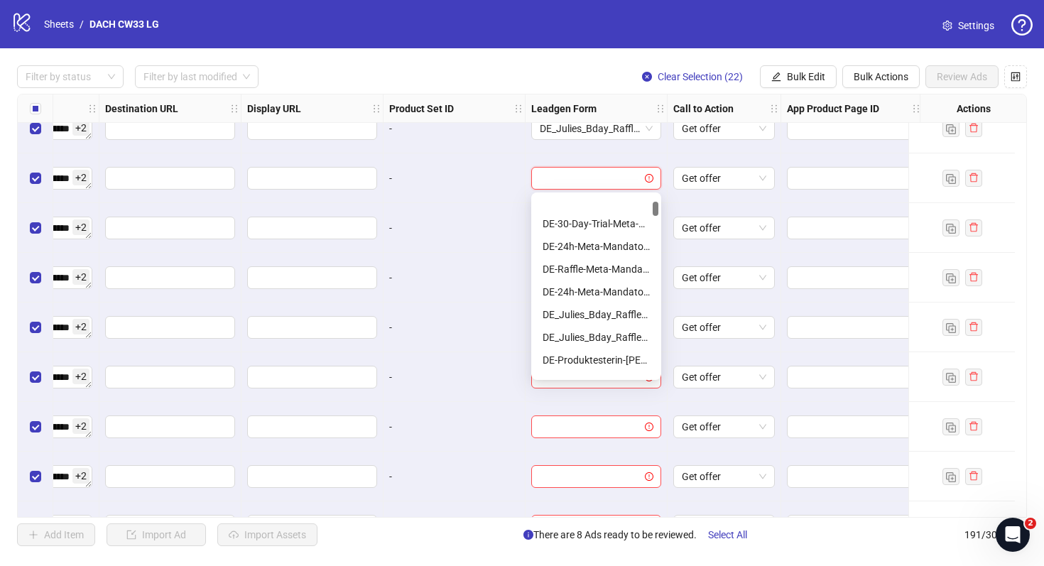
scroll to position [114, 0]
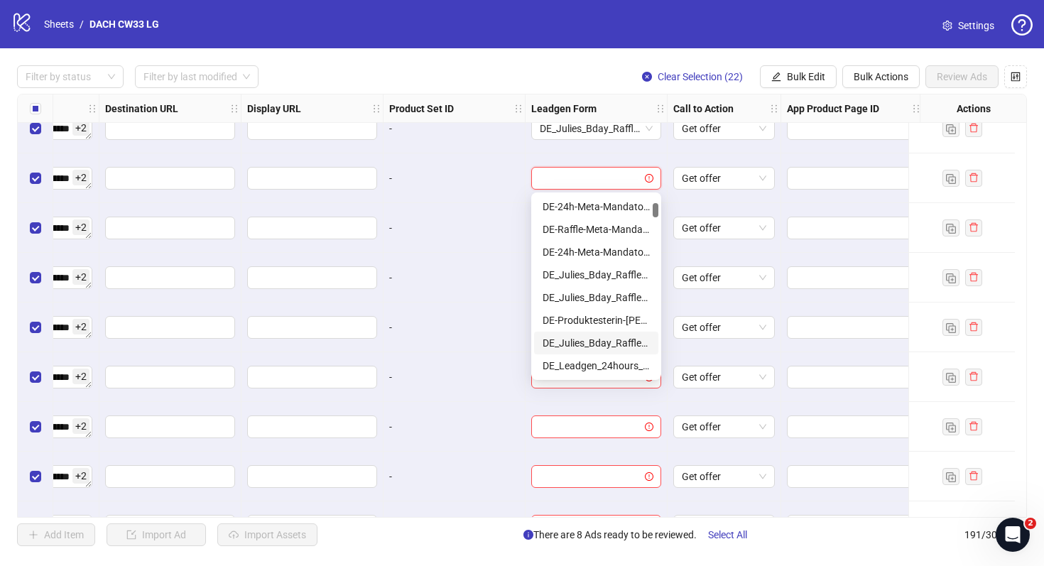
click at [606, 346] on div "DE_Julies_Bday_Raffle_Aug-Copy" at bounding box center [596, 343] width 107 height 16
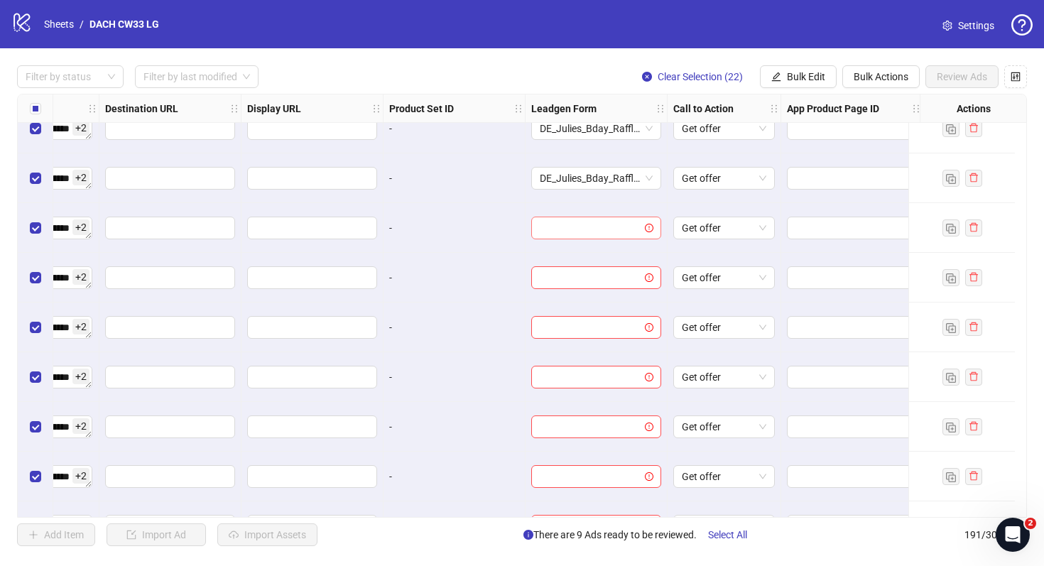
click at [613, 231] on input "search" at bounding box center [590, 227] width 100 height 21
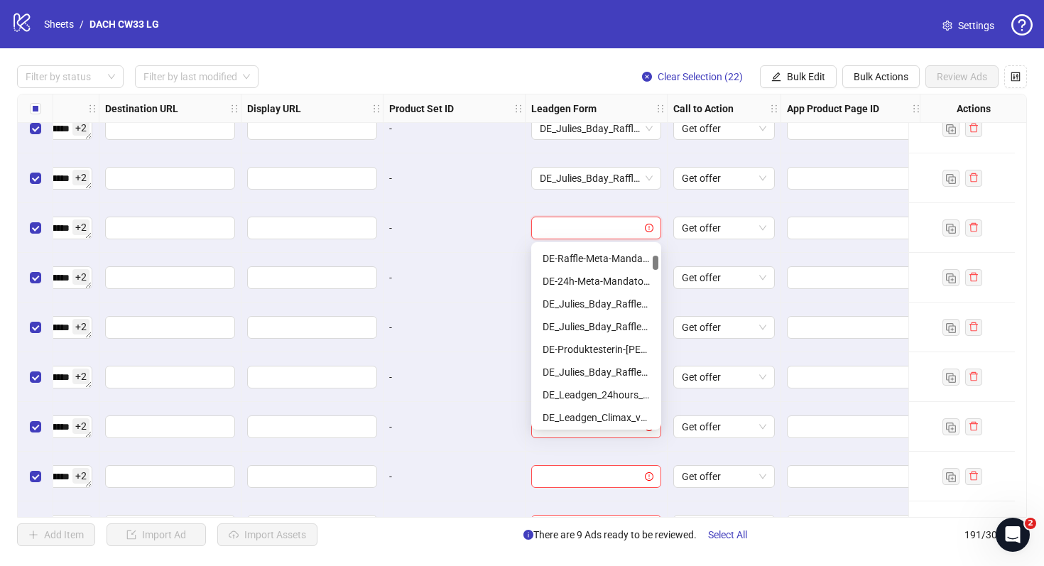
scroll to position [149, 0]
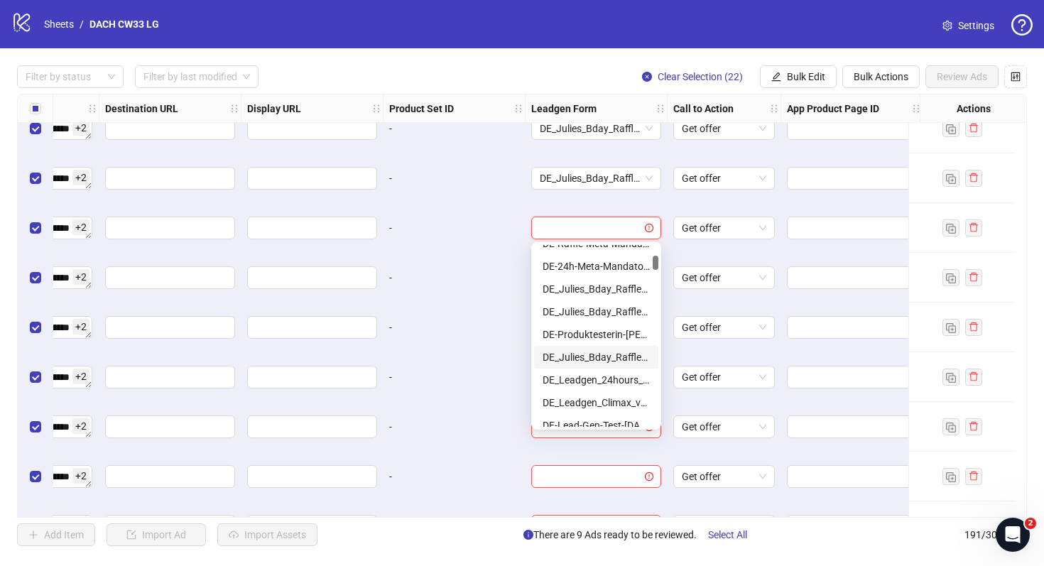
click at [593, 353] on div "DE_Julies_Bday_Raffle_Aug-Copy" at bounding box center [596, 358] width 107 height 16
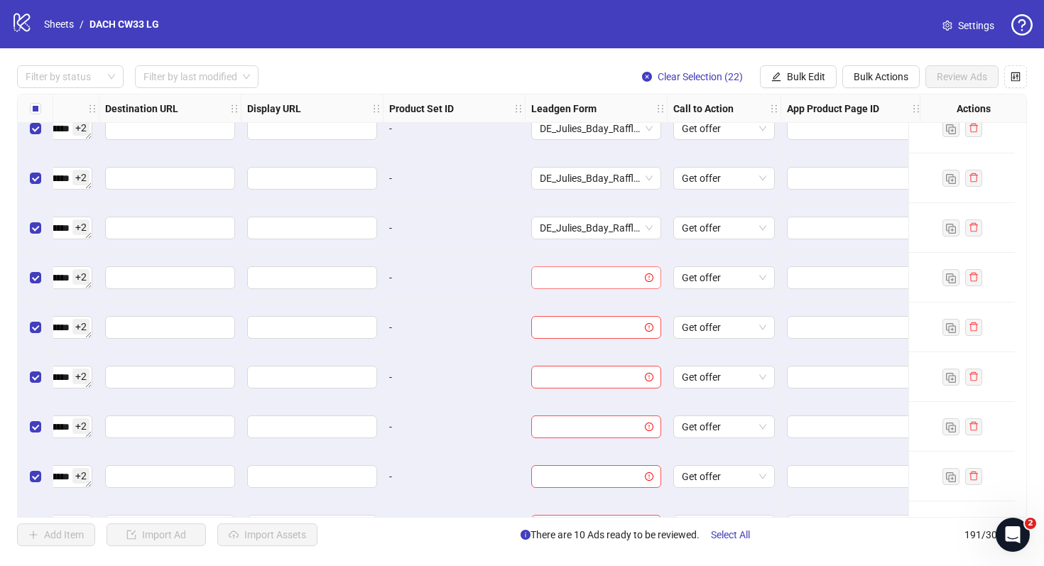
click at [599, 276] on input "search" at bounding box center [590, 277] width 100 height 21
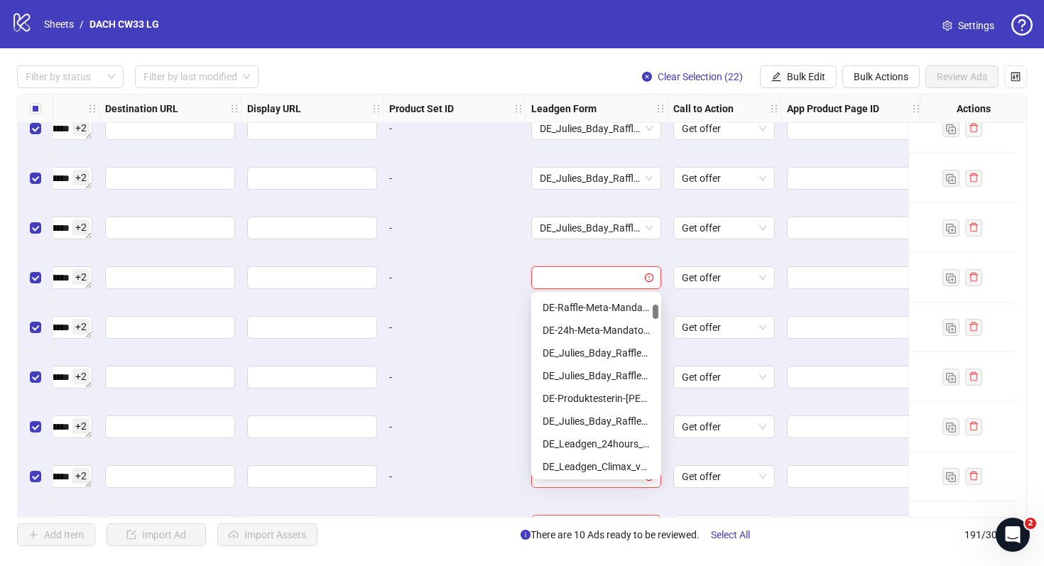
scroll to position [138, 0]
click at [588, 418] on div "DE_Julies_Bday_Raffle_Aug-Copy" at bounding box center [596, 419] width 107 height 16
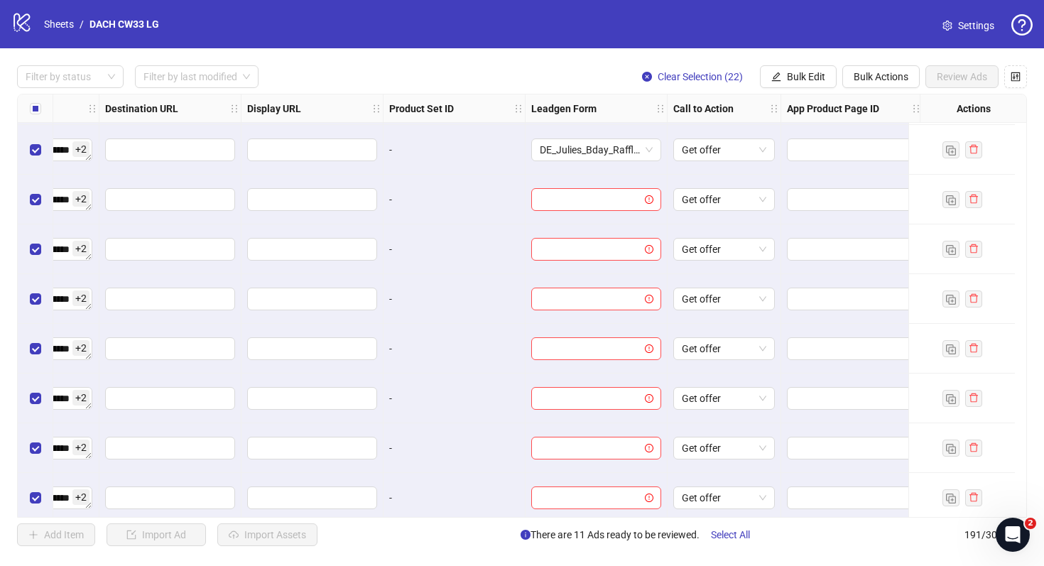
scroll to position [8279, 1416]
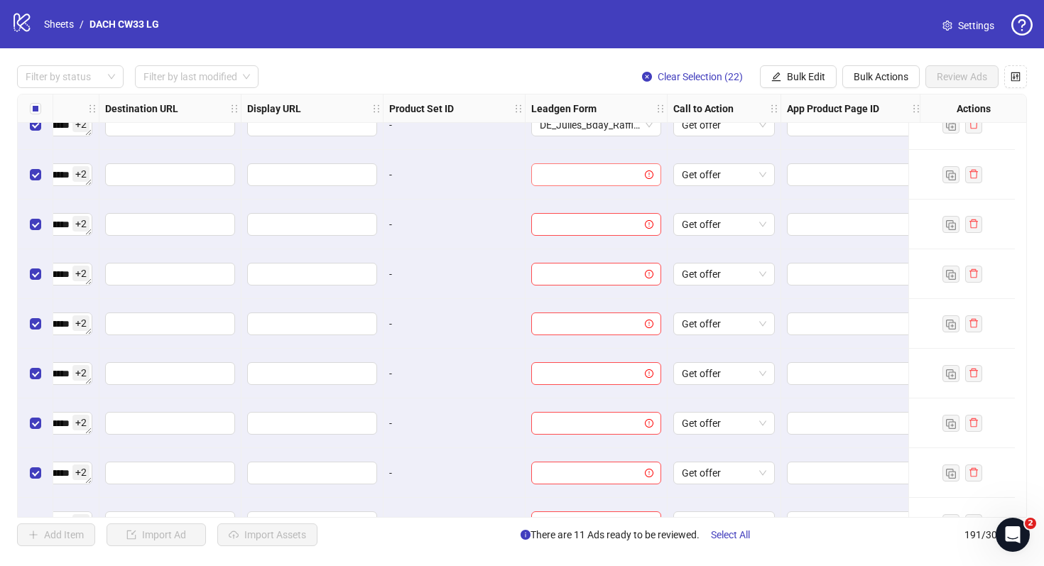
click at [610, 181] on input "search" at bounding box center [590, 174] width 100 height 21
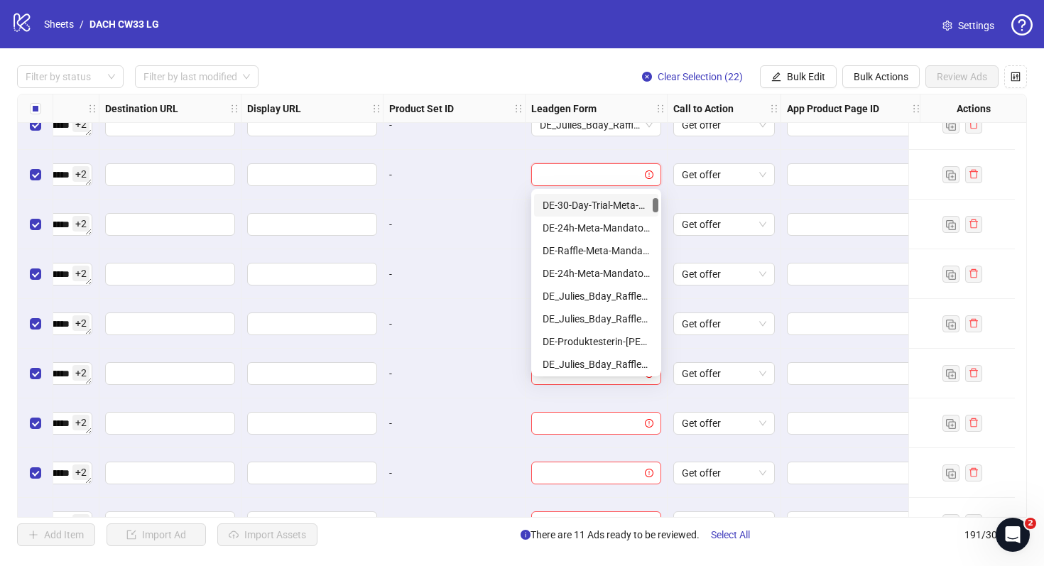
scroll to position [95, 0]
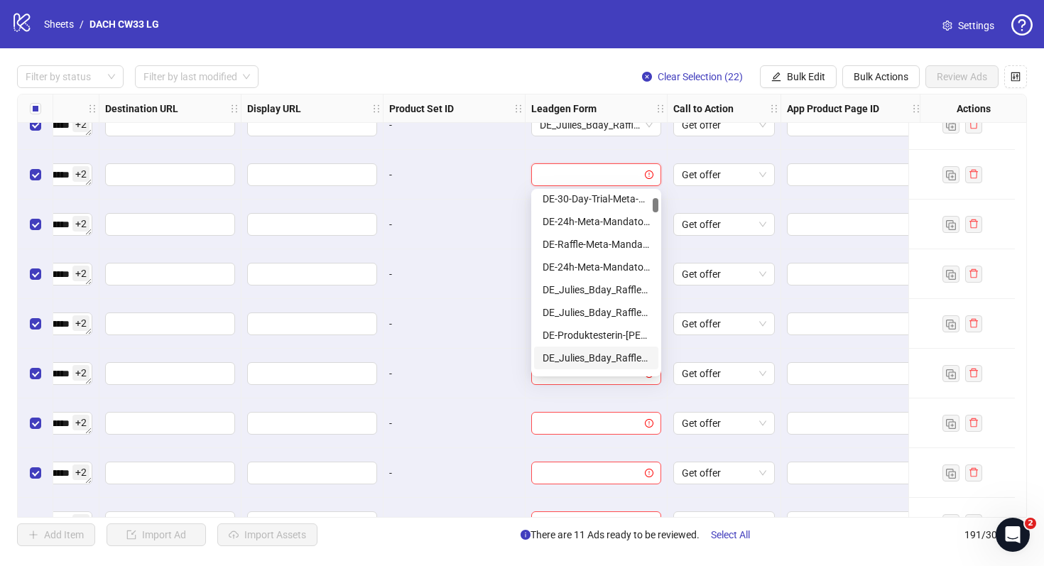
click at [582, 360] on div "DE_Julies_Bday_Raffle_Aug-Copy" at bounding box center [596, 358] width 107 height 16
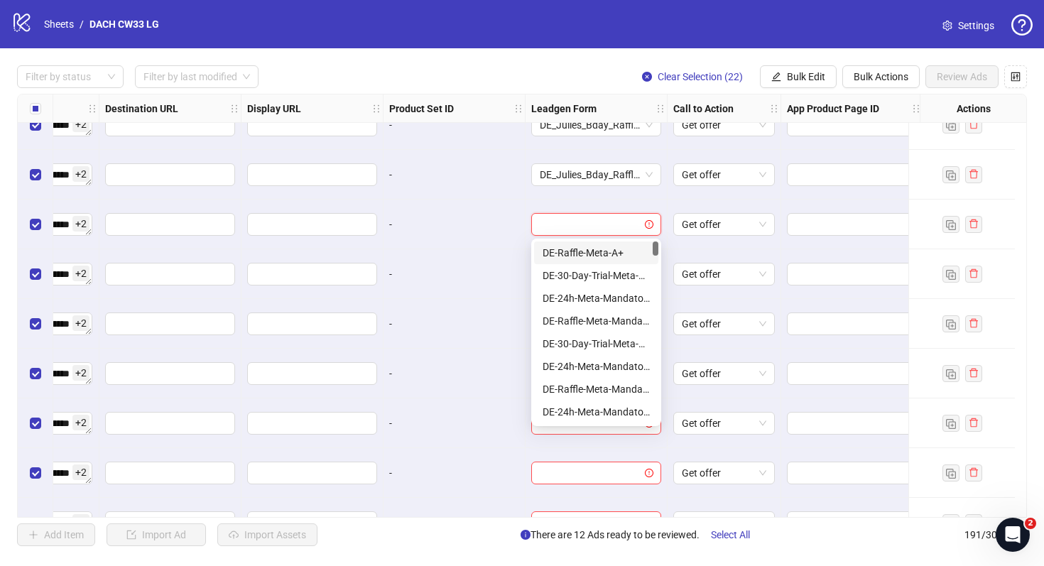
click at [607, 222] on input "search" at bounding box center [590, 224] width 100 height 21
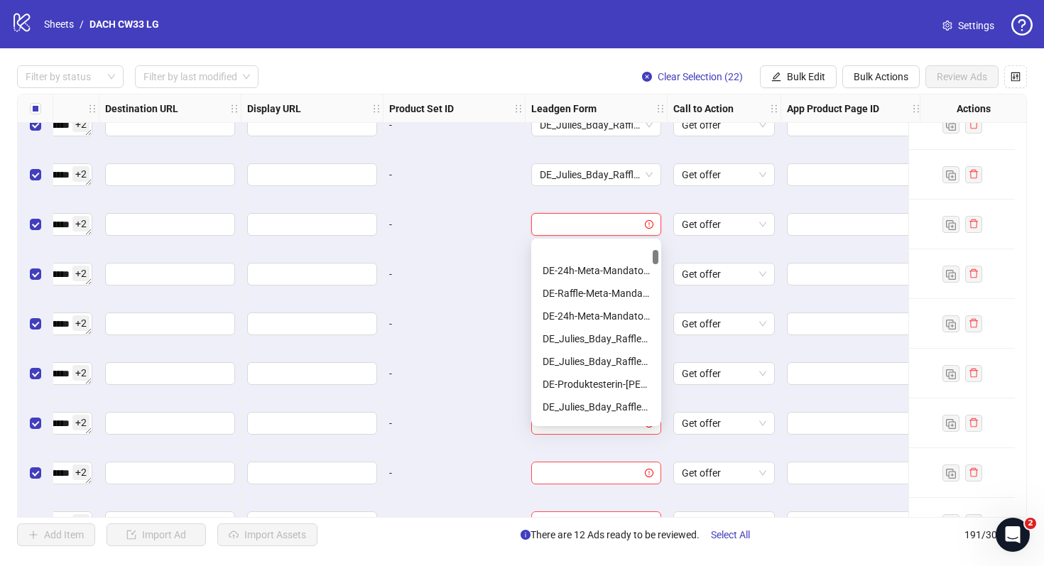
scroll to position [126, 0]
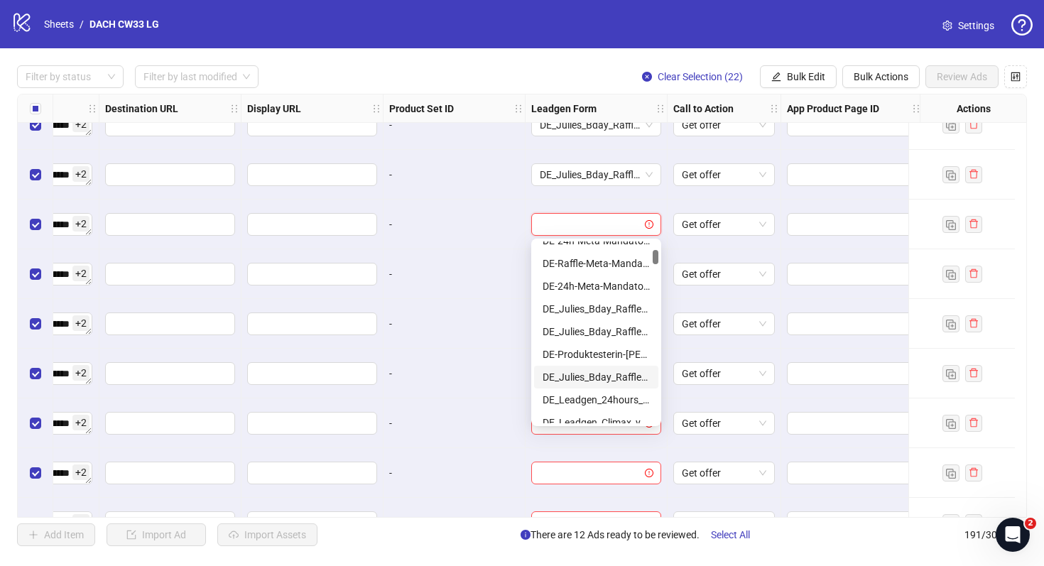
click at [588, 372] on div "DE_Julies_Bday_Raffle_Aug-Copy" at bounding box center [596, 377] width 107 height 16
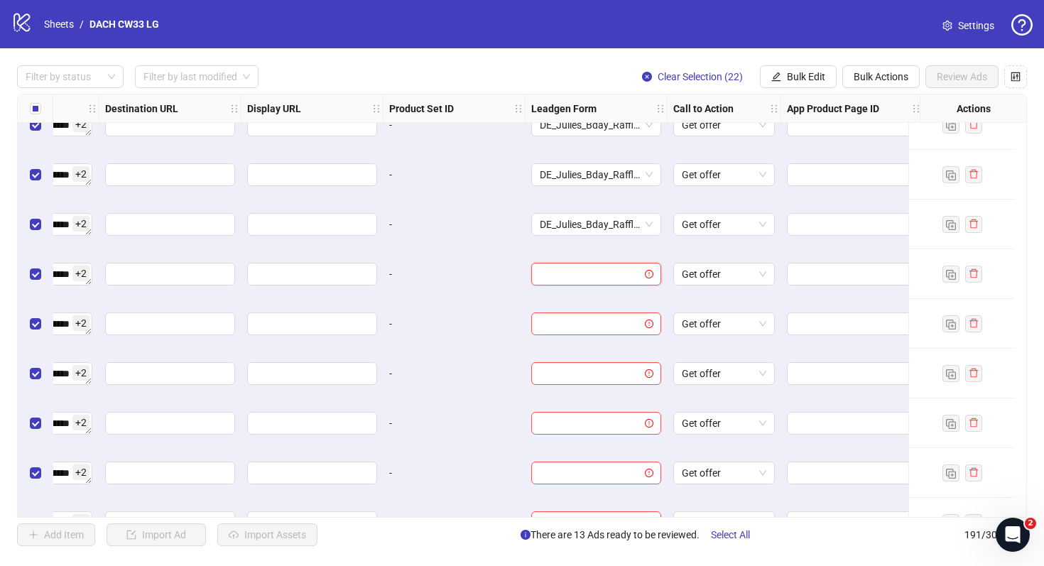
click at [595, 279] on input "search" at bounding box center [590, 274] width 100 height 21
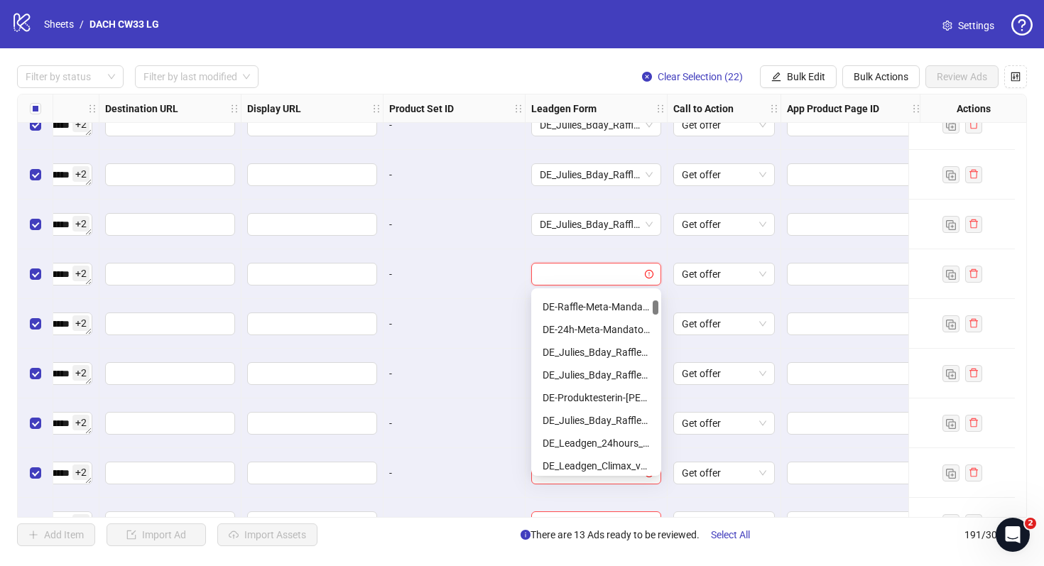
scroll to position [131, 0]
click at [620, 415] on div "DE_Julies_Bday_Raffle_Aug-Copy" at bounding box center [596, 422] width 107 height 16
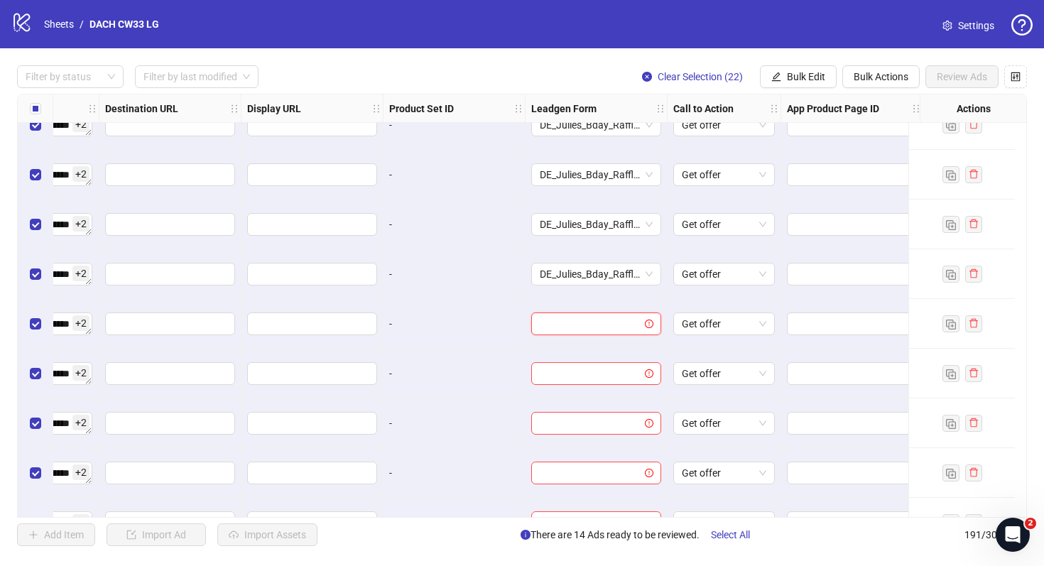
click at [631, 319] on input "search" at bounding box center [590, 323] width 100 height 21
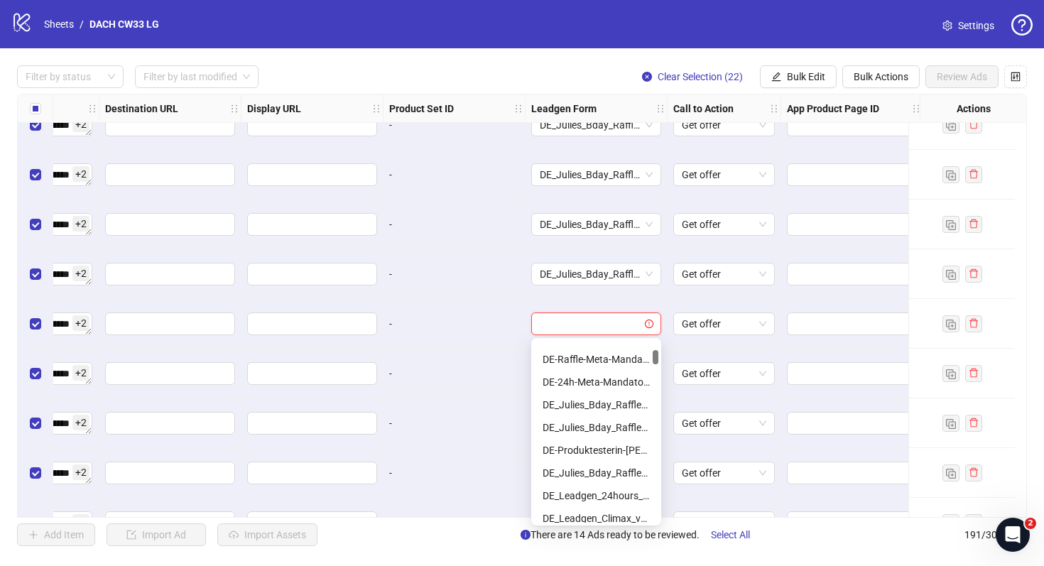
scroll to position [130, 0]
click at [610, 467] on div "DE_Julies_Bday_Raffle_Aug-Copy" at bounding box center [596, 473] width 107 height 16
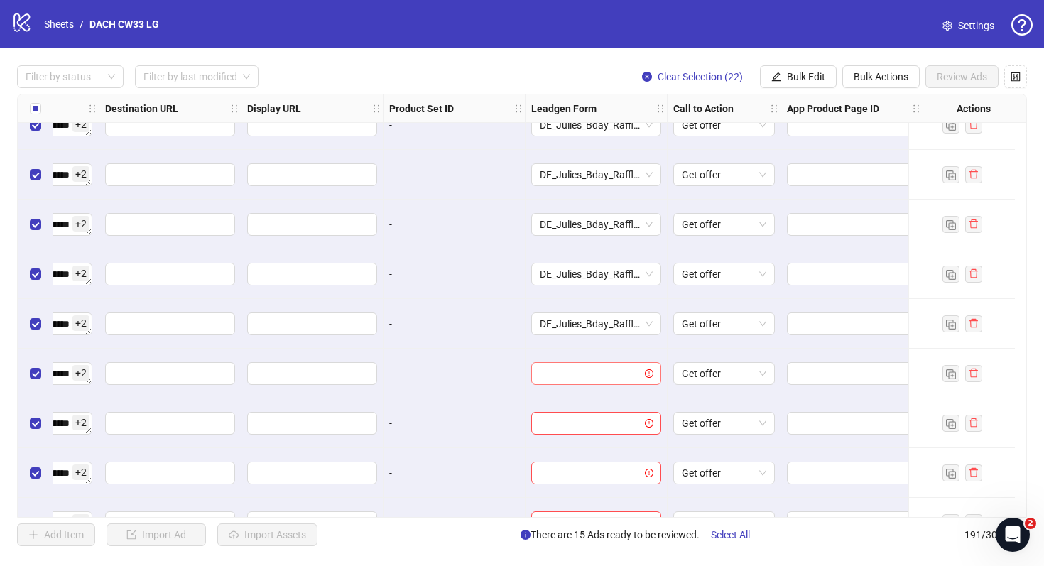
click at [615, 368] on input "search" at bounding box center [590, 373] width 100 height 21
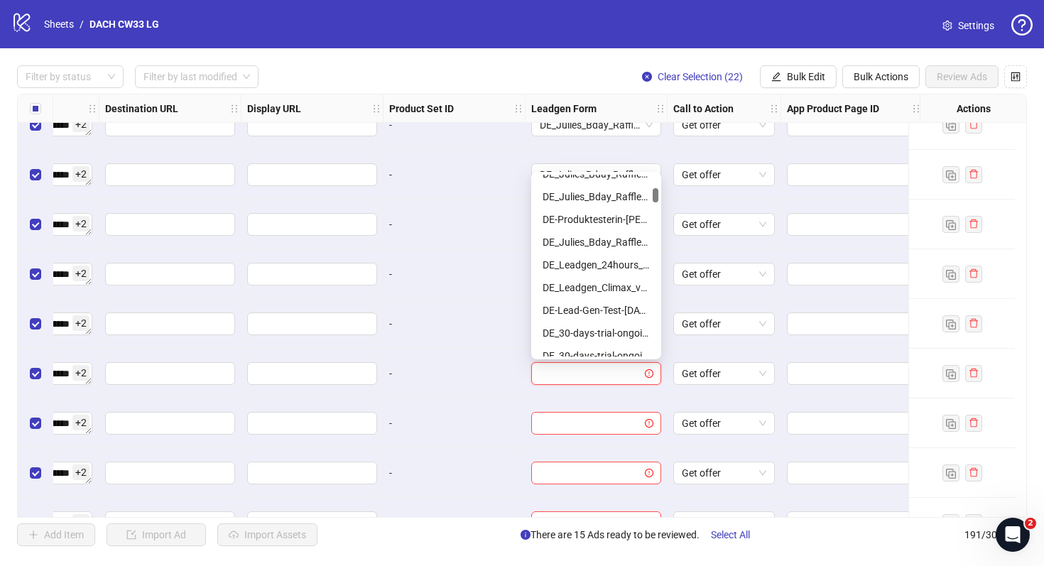
scroll to position [202, 0]
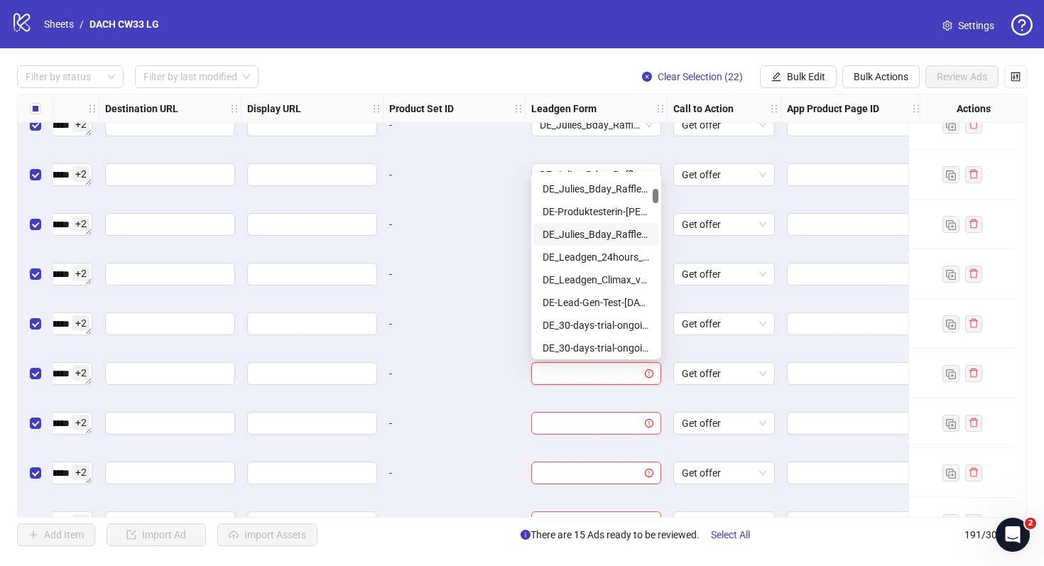
click at [626, 236] on div "DE_Julies_Bday_Raffle_Aug-Copy" at bounding box center [596, 235] width 107 height 16
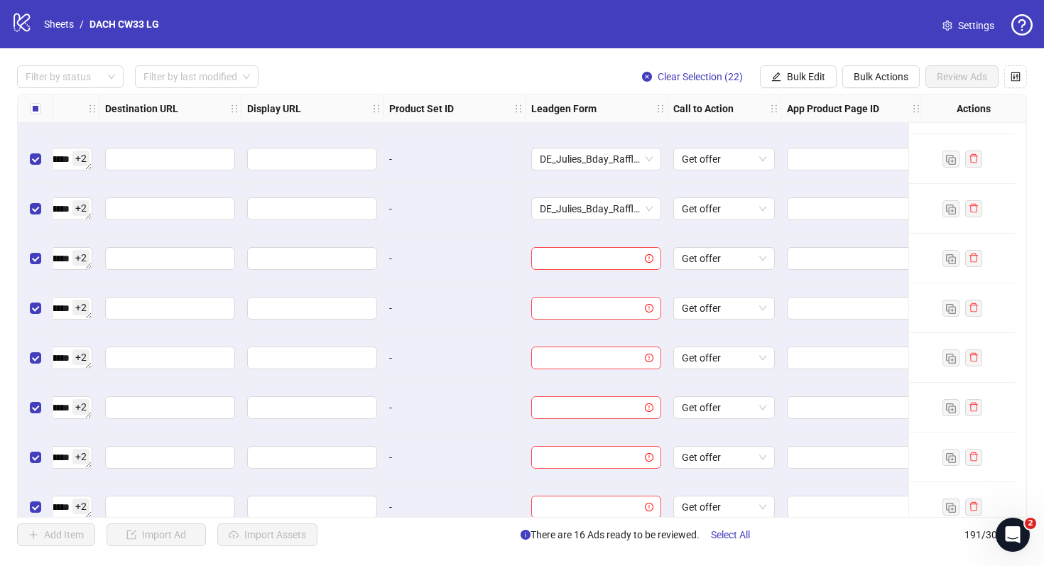
scroll to position [8447, 1416]
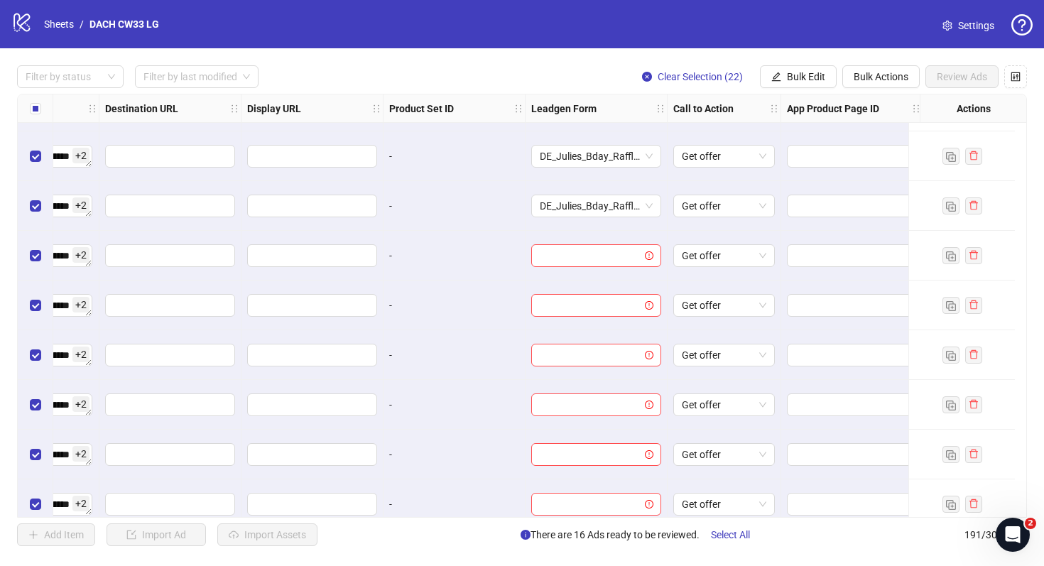
click at [600, 250] on div "**********" at bounding box center [522, 306] width 1010 height 424
click at [598, 252] on input "search" at bounding box center [590, 255] width 100 height 21
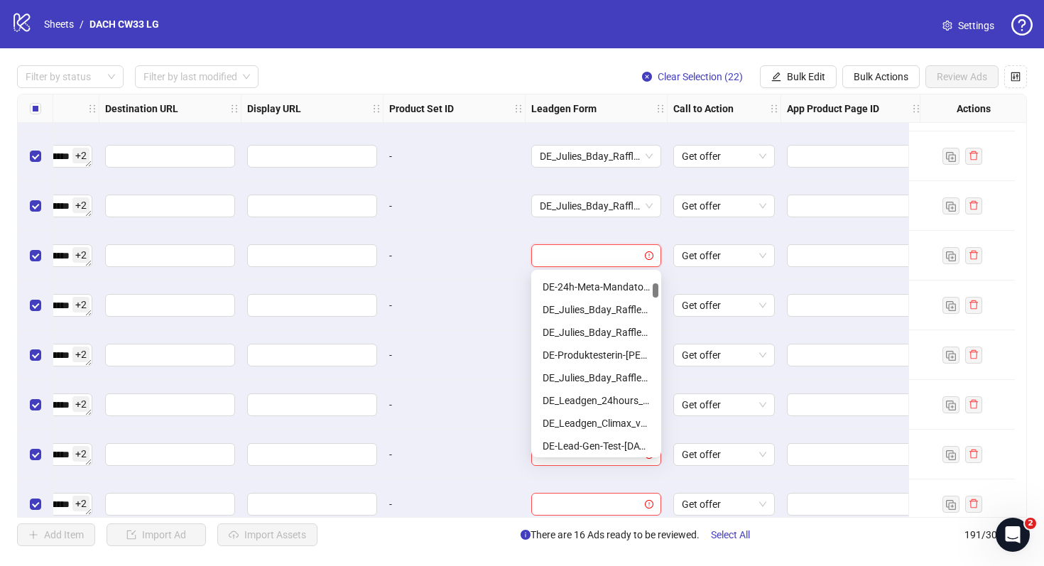
scroll to position [166, 0]
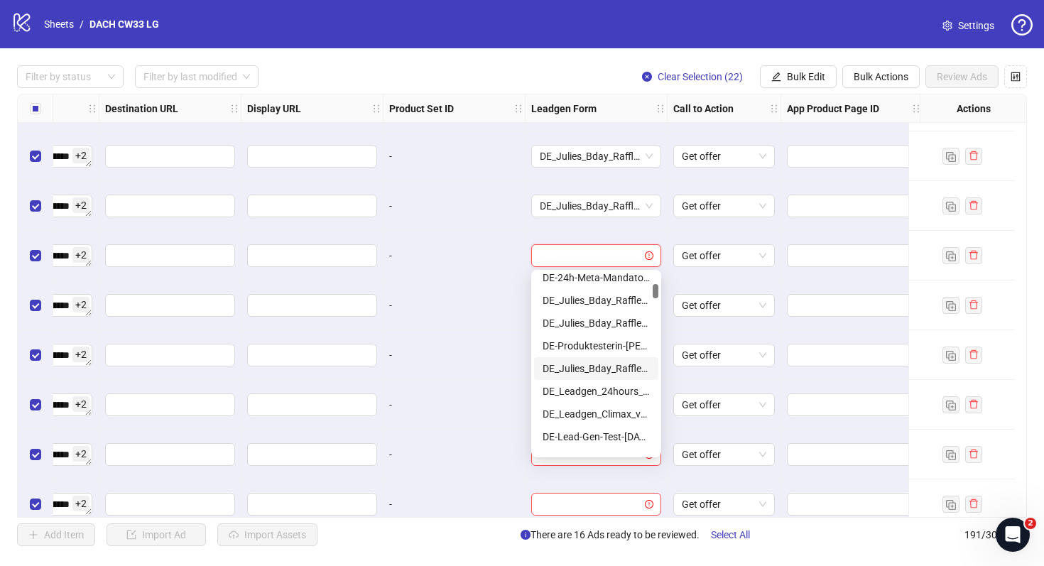
click at [601, 364] on div "DE_Julies_Bday_Raffle_Aug-Copy" at bounding box center [596, 369] width 107 height 16
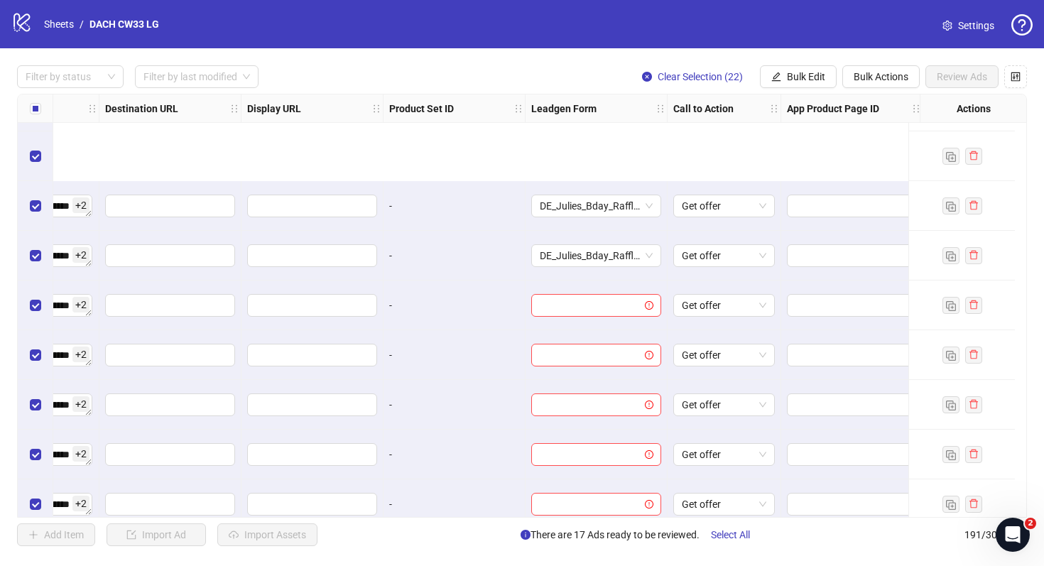
scroll to position [8600, 1416]
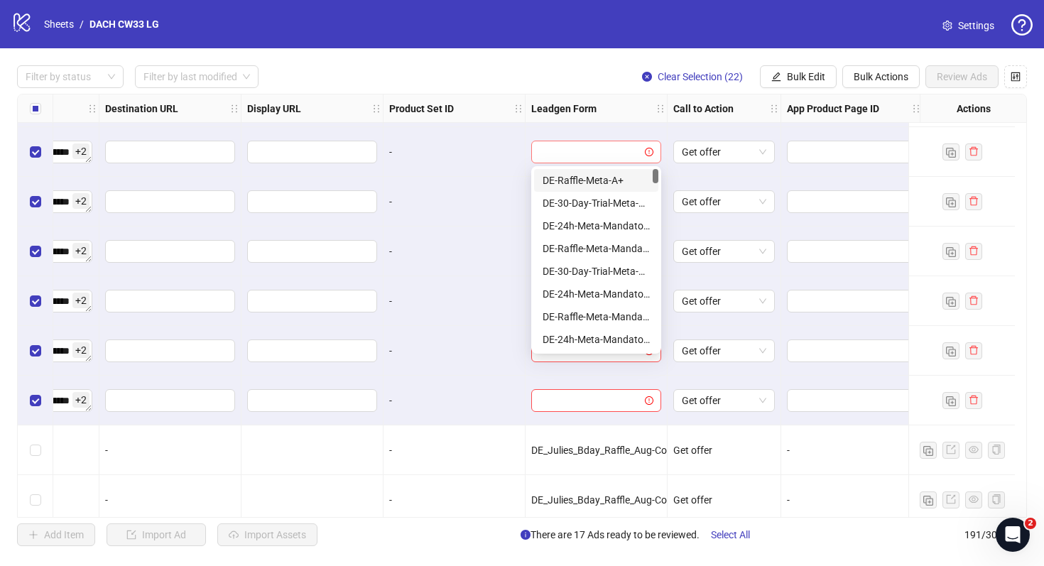
click at [633, 163] on div at bounding box center [596, 152] width 130 height 23
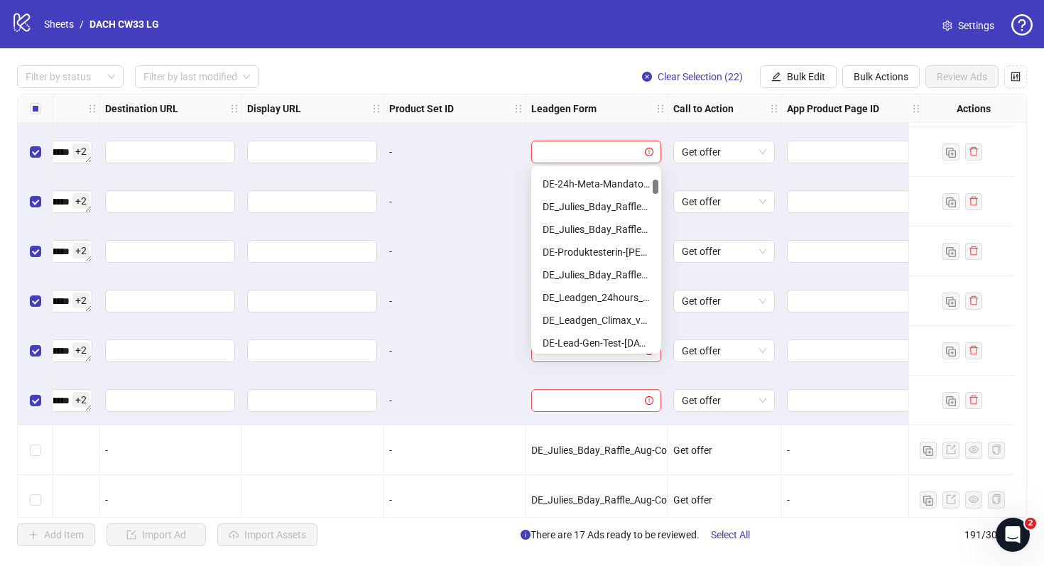
scroll to position [170, 0]
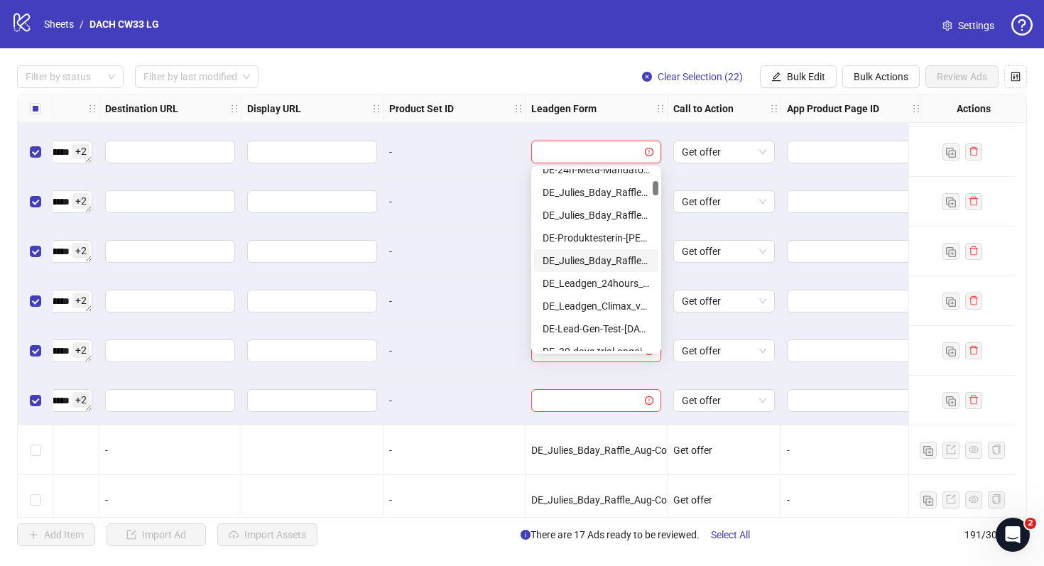
click at [618, 258] on div "DE_Julies_Bday_Raffle_Aug-Copy" at bounding box center [596, 261] width 107 height 16
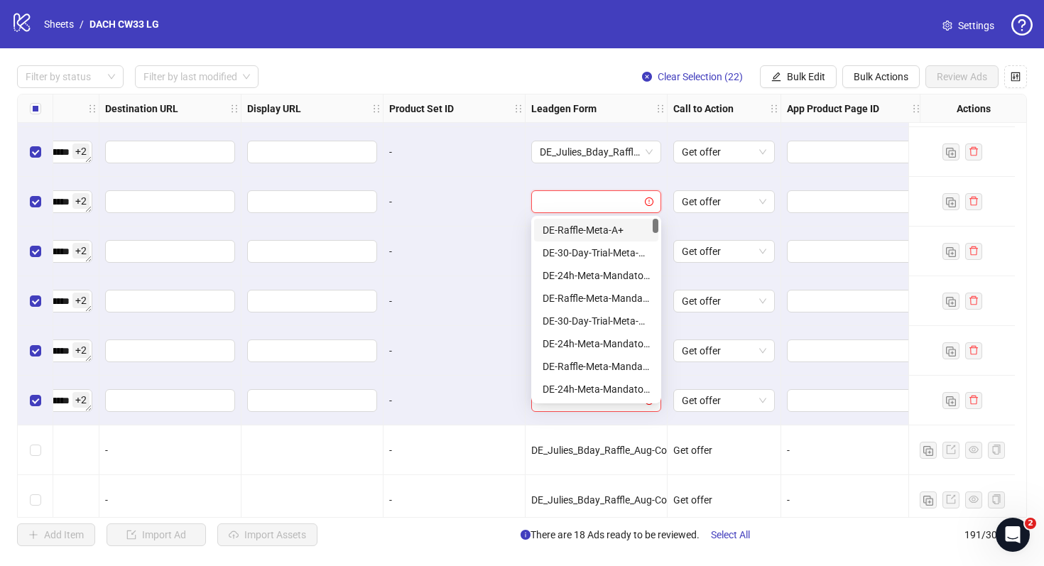
click at [588, 202] on input "search" at bounding box center [590, 201] width 100 height 21
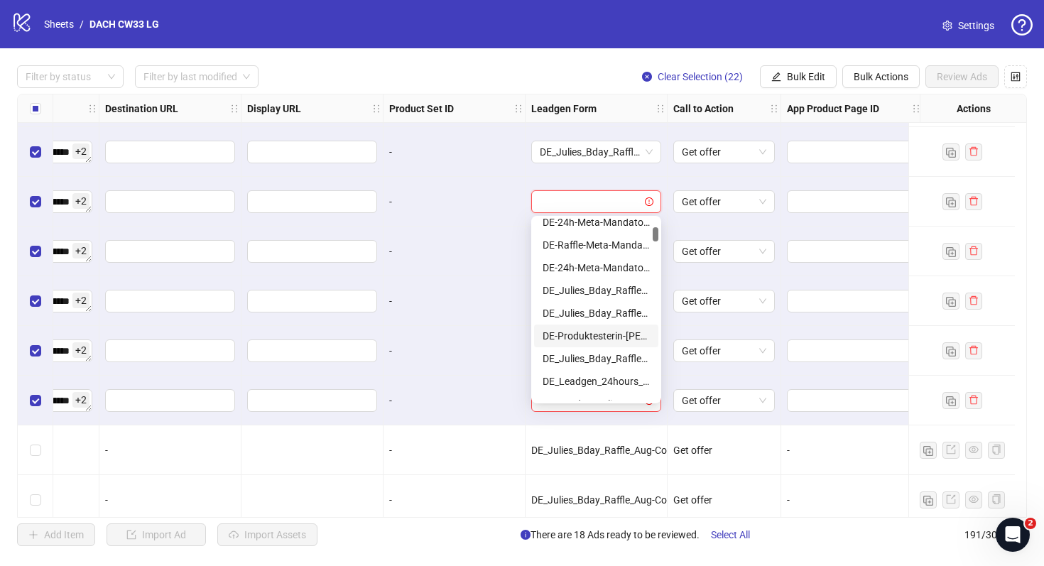
scroll to position [122, 0]
click at [598, 354] on div "DE_Julies_Bday_Raffle_Aug-Copy" at bounding box center [596, 358] width 107 height 16
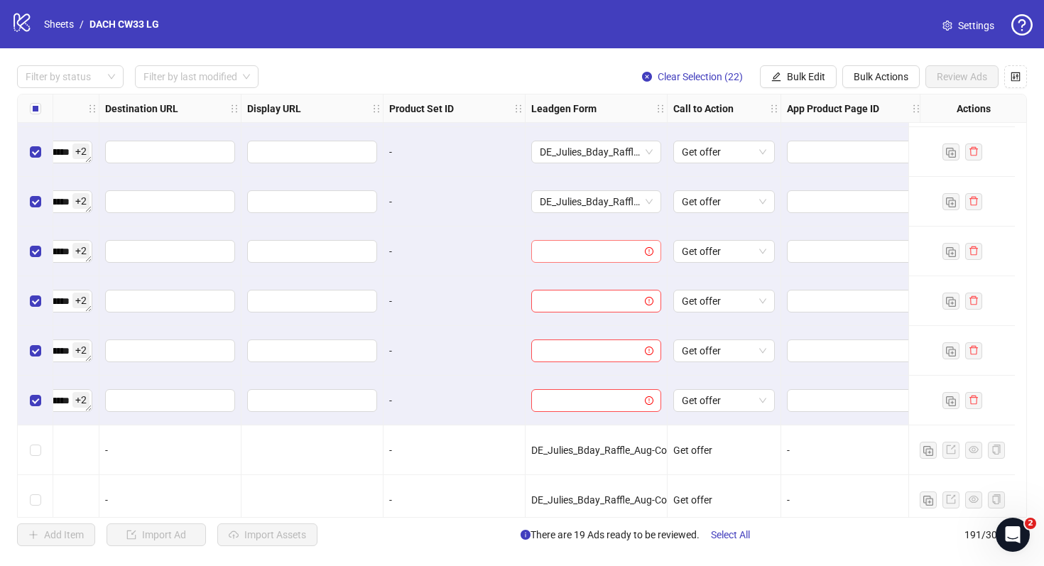
click at [612, 252] on input "search" at bounding box center [590, 251] width 100 height 21
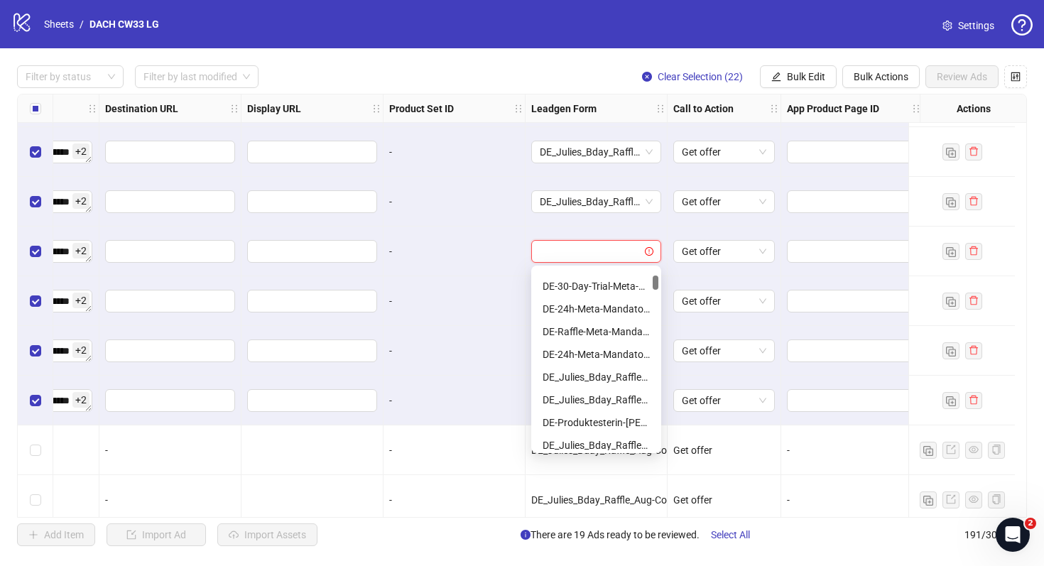
scroll to position [101, 0]
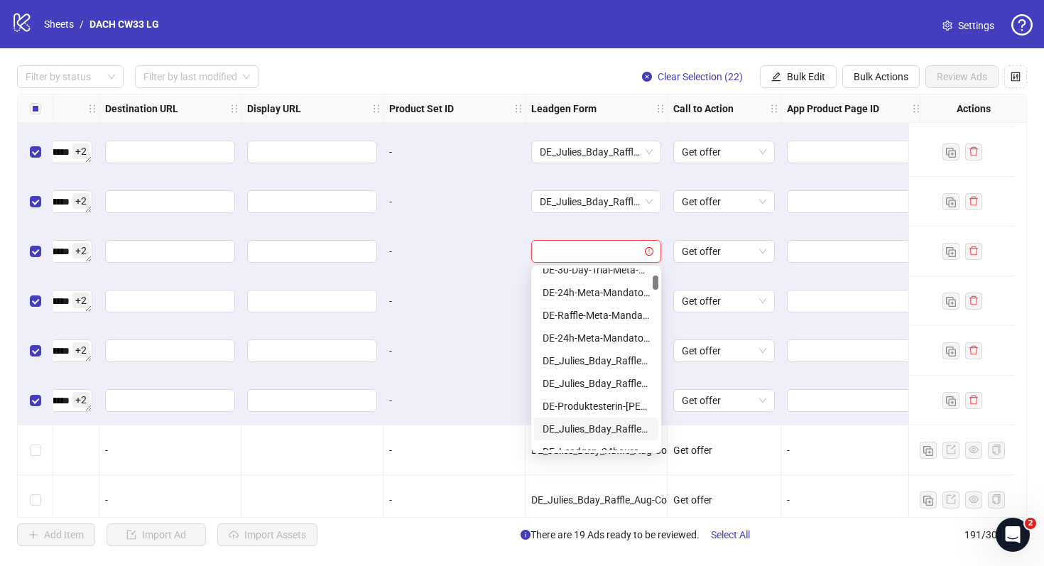
click at [600, 428] on div "DE_Julies_Bday_Raffle_Aug-Copy" at bounding box center [596, 429] width 107 height 16
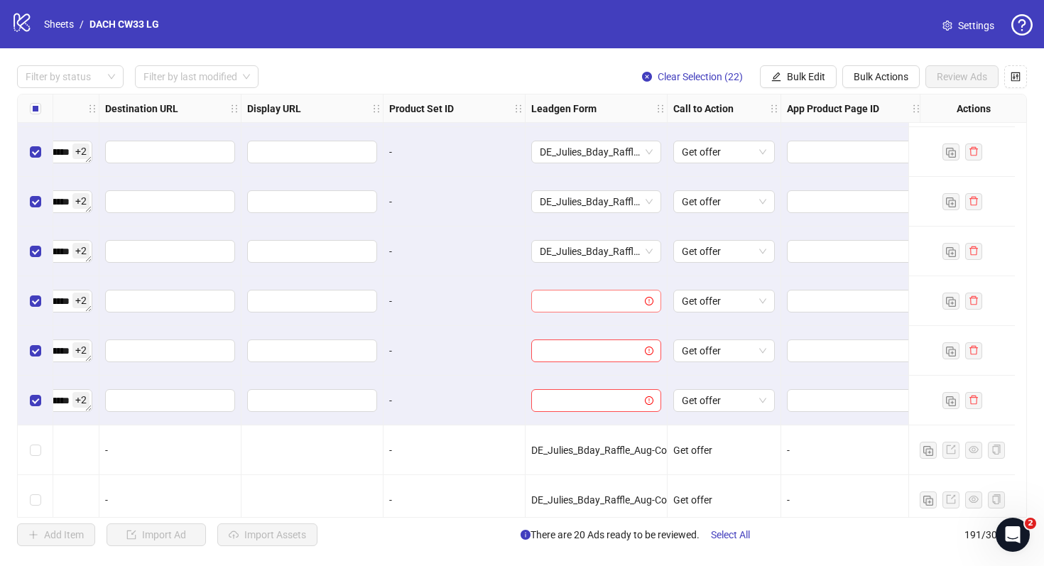
click at [598, 301] on input "search" at bounding box center [590, 301] width 100 height 21
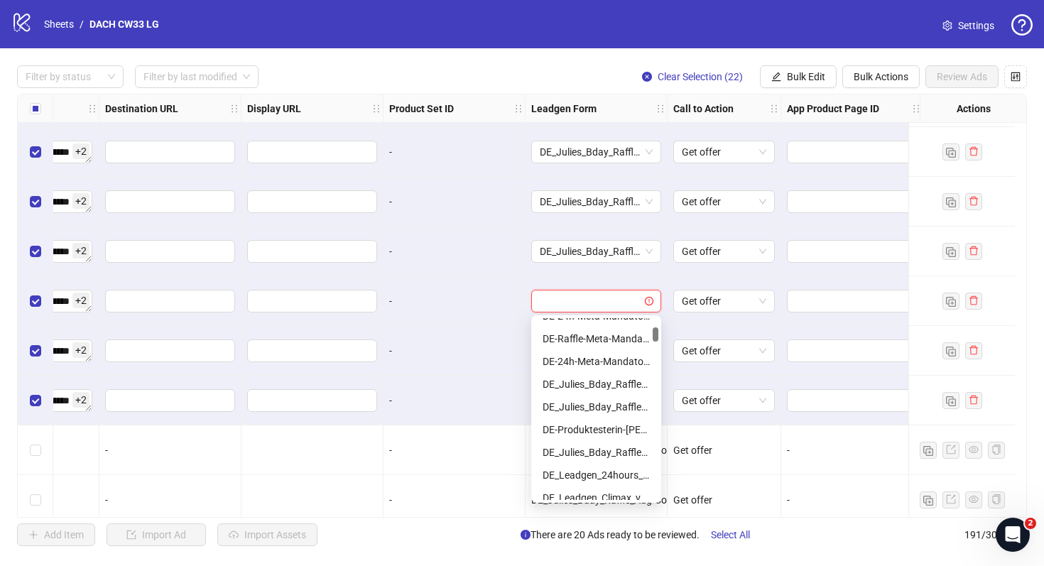
scroll to position [136, 0]
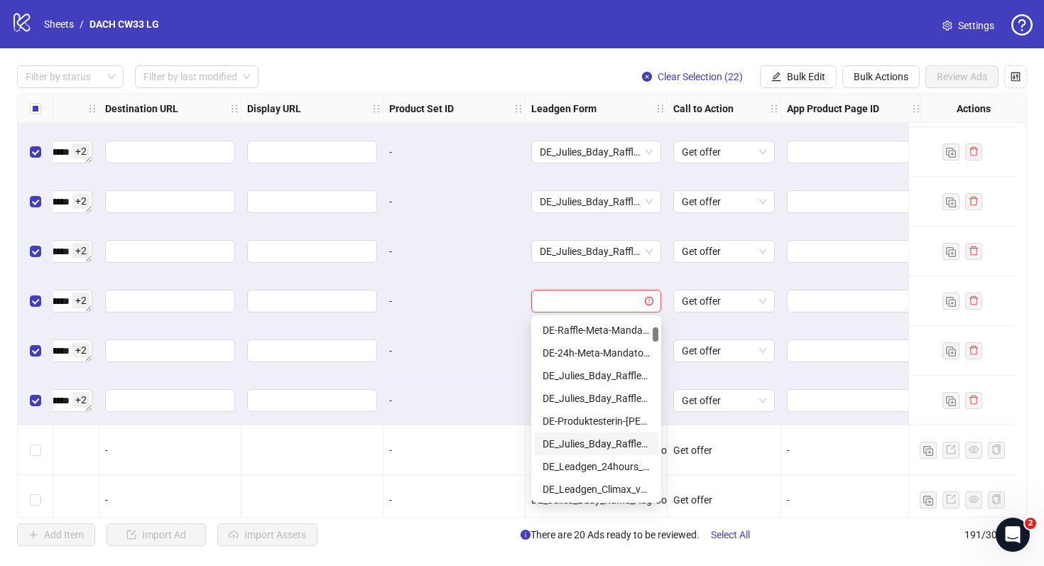
click at [591, 443] on div "DE_Julies_Bday_Raffle_Aug-Copy" at bounding box center [596, 444] width 107 height 16
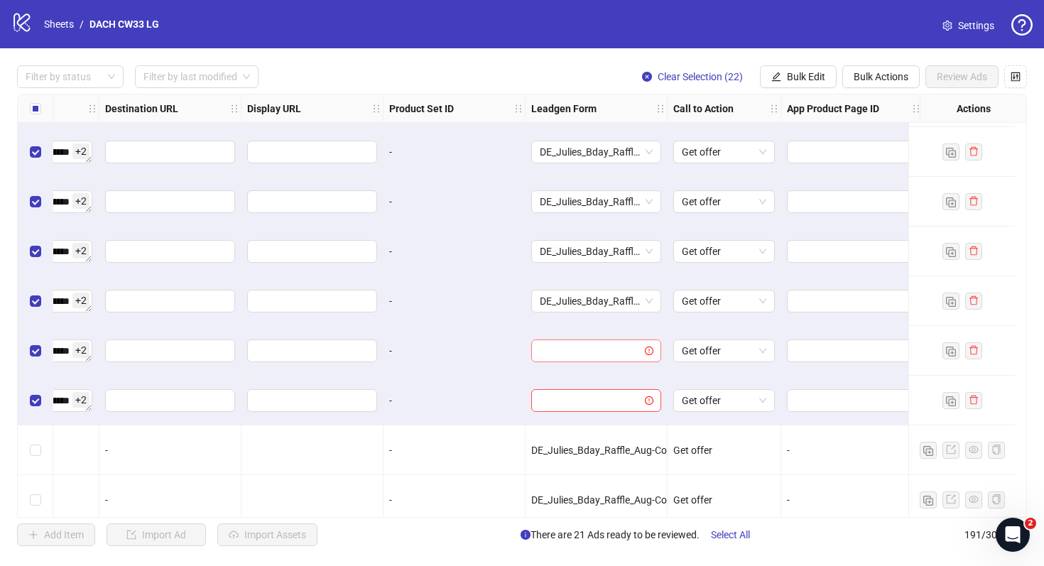
click at [596, 345] on input "search" at bounding box center [590, 350] width 100 height 21
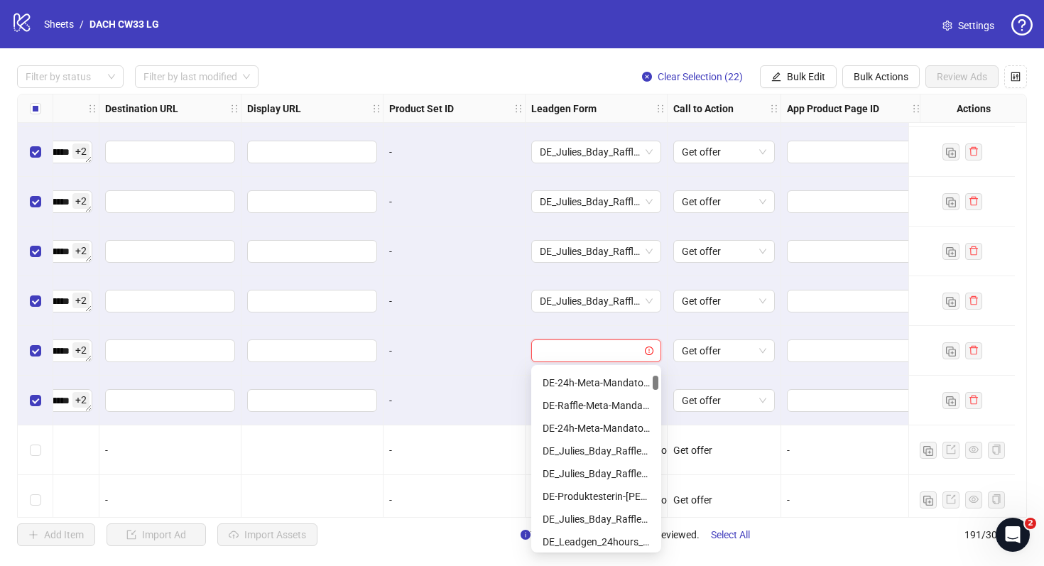
scroll to position [112, 0]
click at [583, 518] on div "DE_Julies_Bday_Raffle_Aug-Copy" at bounding box center [596, 518] width 107 height 16
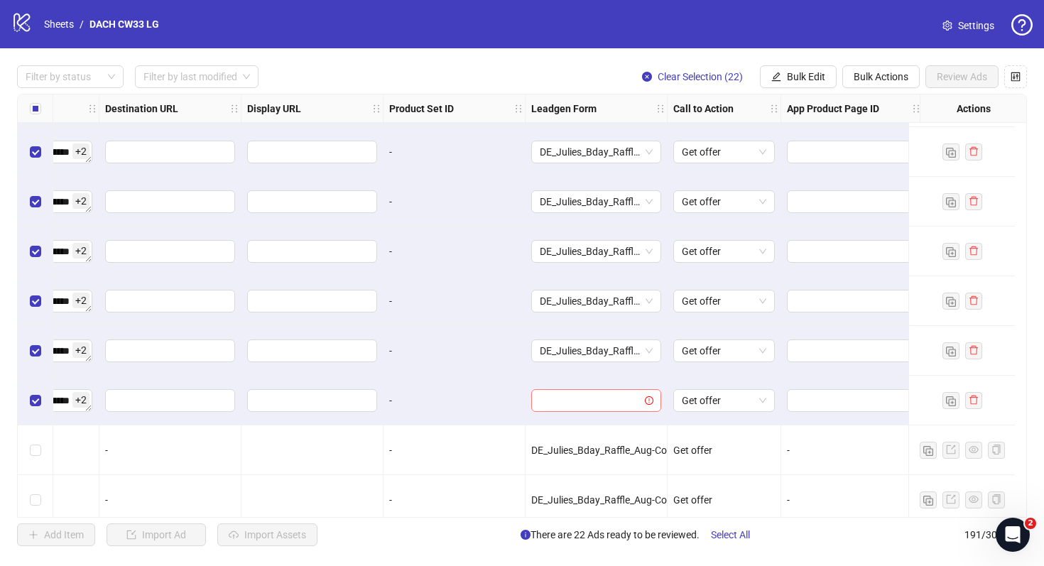
click at [603, 398] on input "search" at bounding box center [590, 400] width 100 height 21
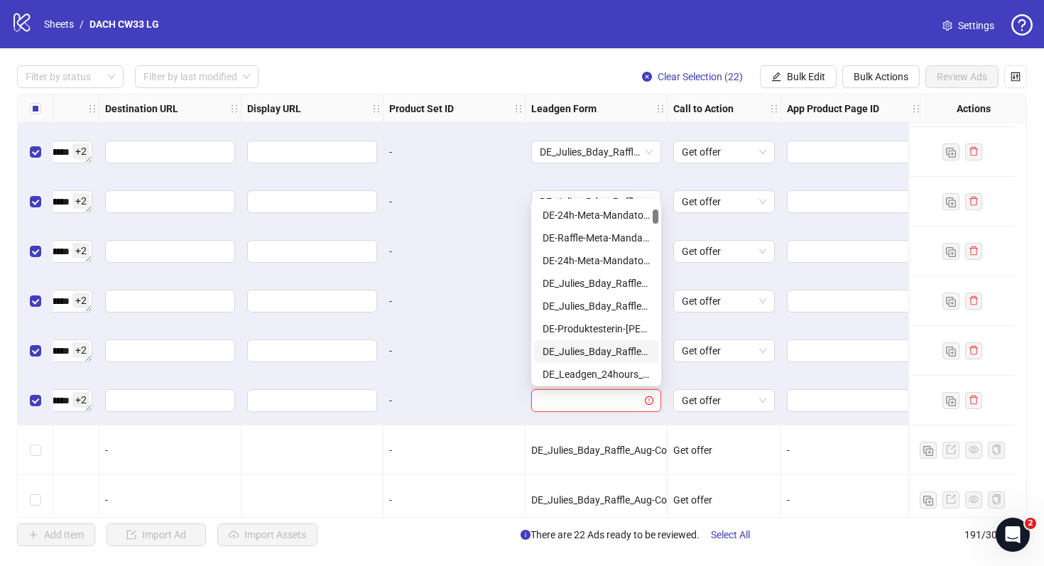
click at [598, 350] on div "DE_Julies_Bday_Raffle_Aug-Copy" at bounding box center [596, 352] width 107 height 16
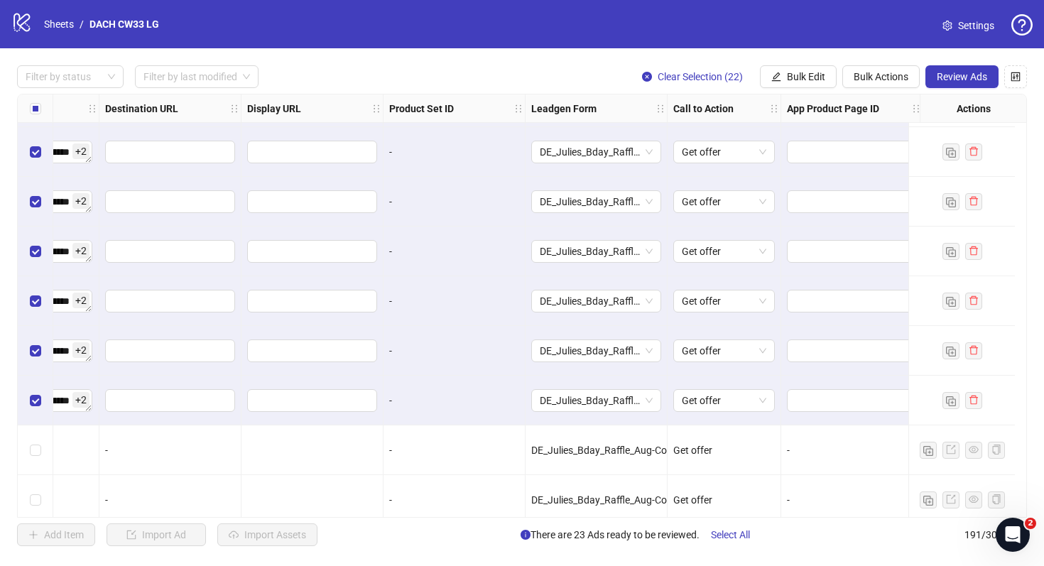
click at [493, 390] on div "-" at bounding box center [455, 401] width 142 height 50
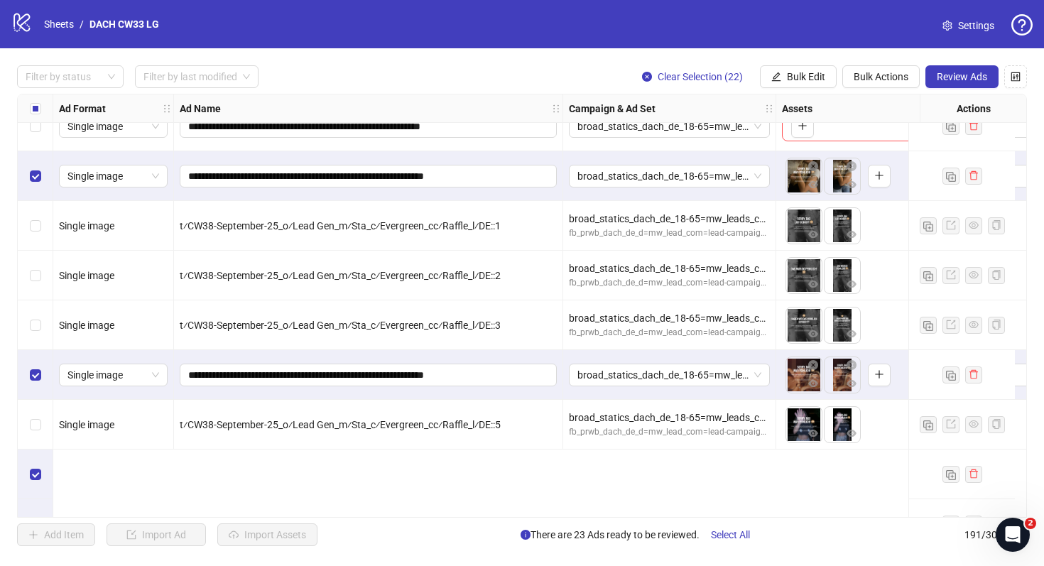
scroll to position [7420, 0]
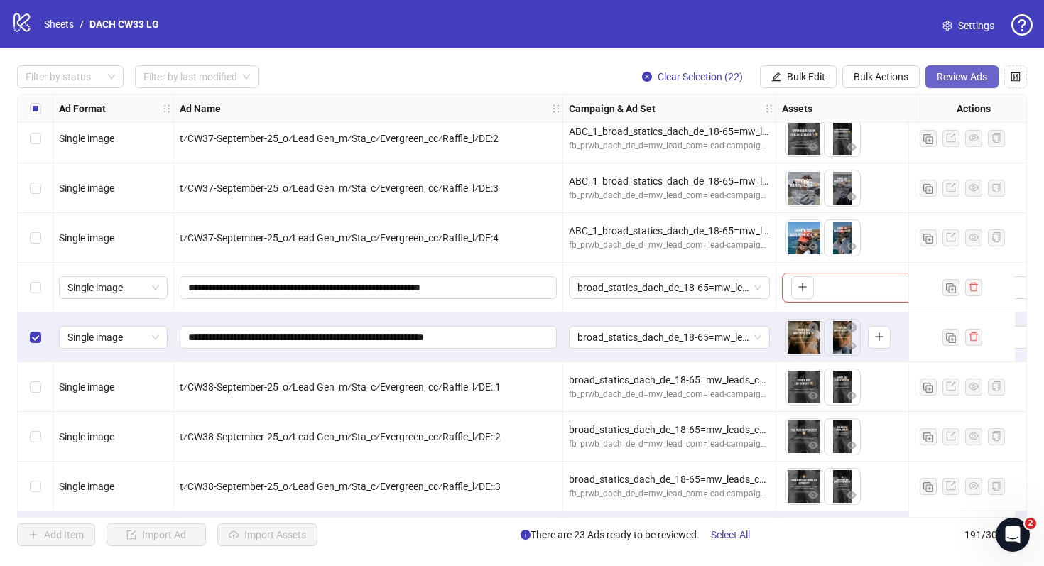
click at [979, 67] on button "Review Ads" at bounding box center [962, 76] width 73 height 23
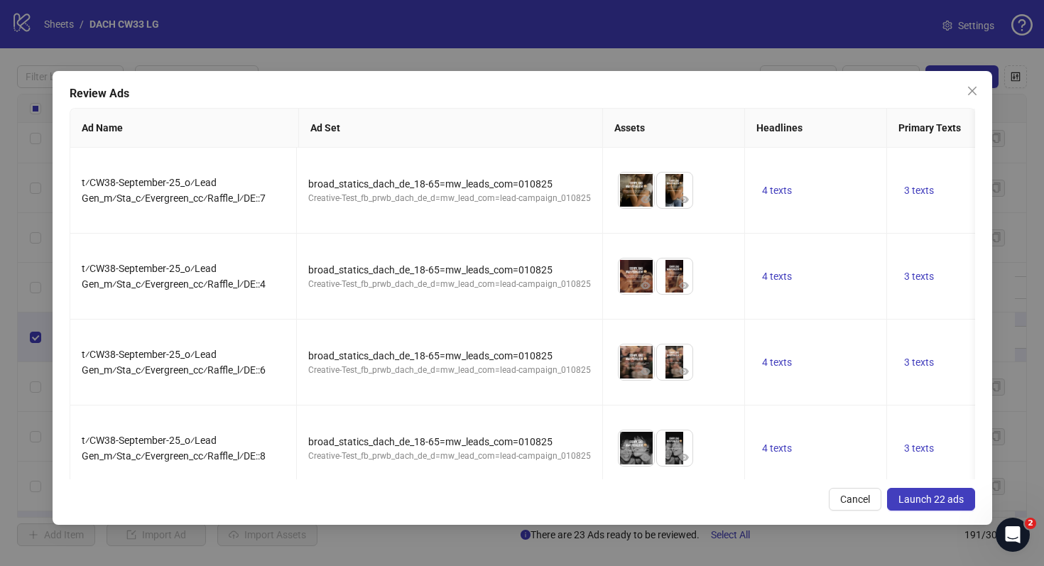
click at [925, 494] on span "Launch 22 ads" at bounding box center [931, 499] width 65 height 11
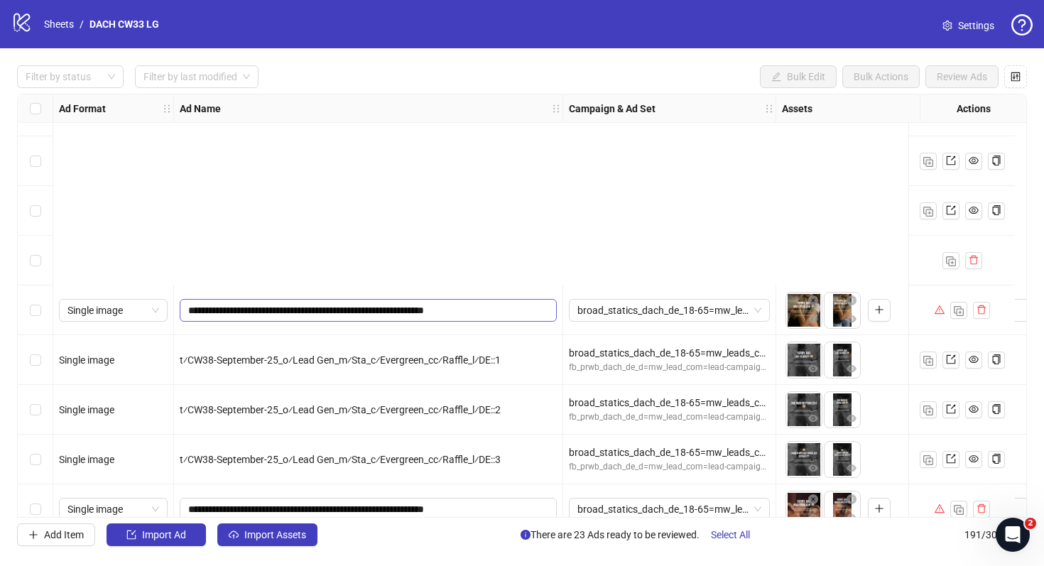
scroll to position [7915, 0]
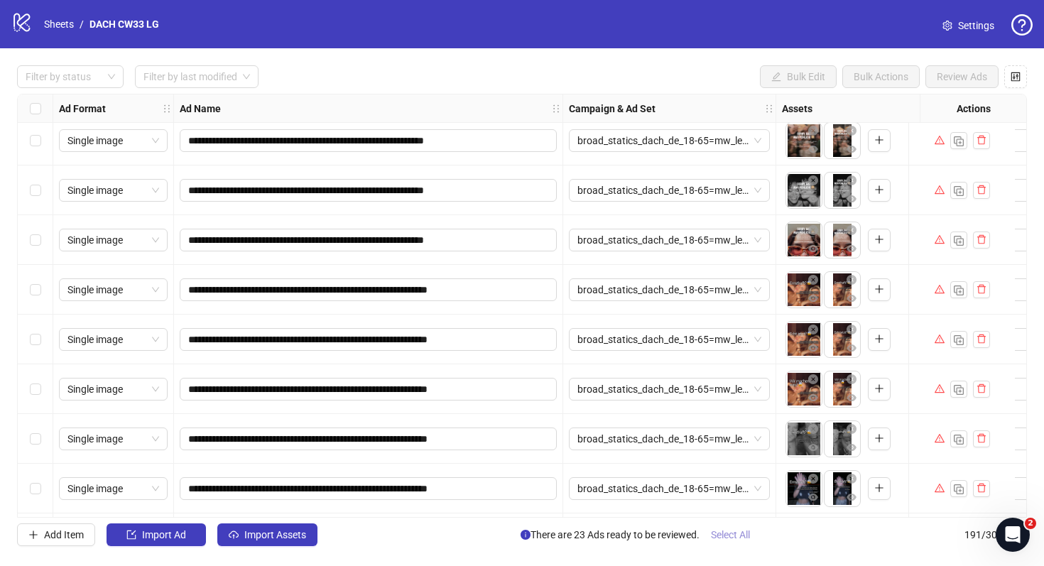
click at [743, 538] on span "Select All" at bounding box center [730, 534] width 39 height 11
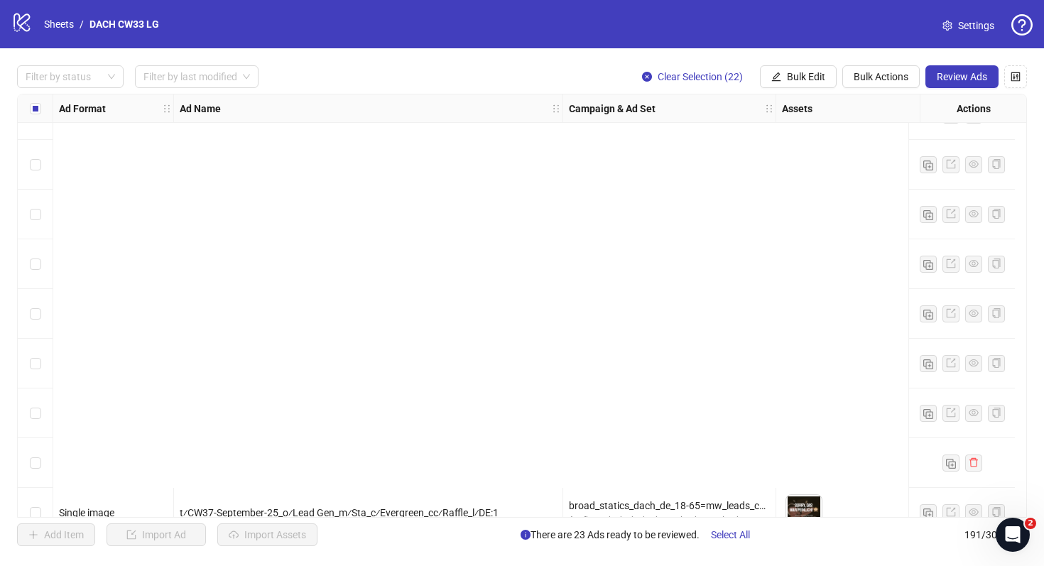
scroll to position [5815, 0]
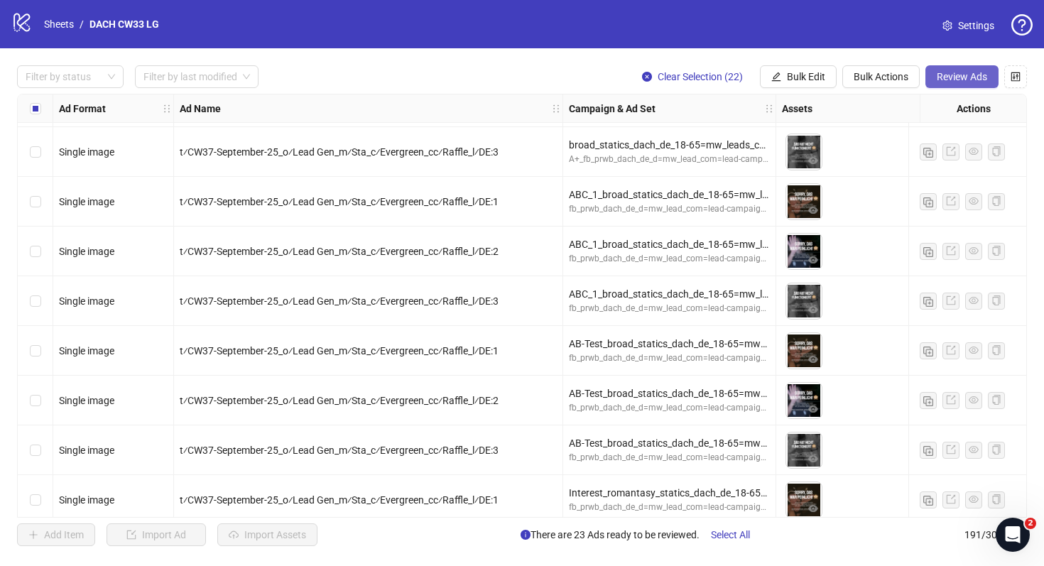
click at [973, 73] on span "Review Ads" at bounding box center [962, 76] width 50 height 11
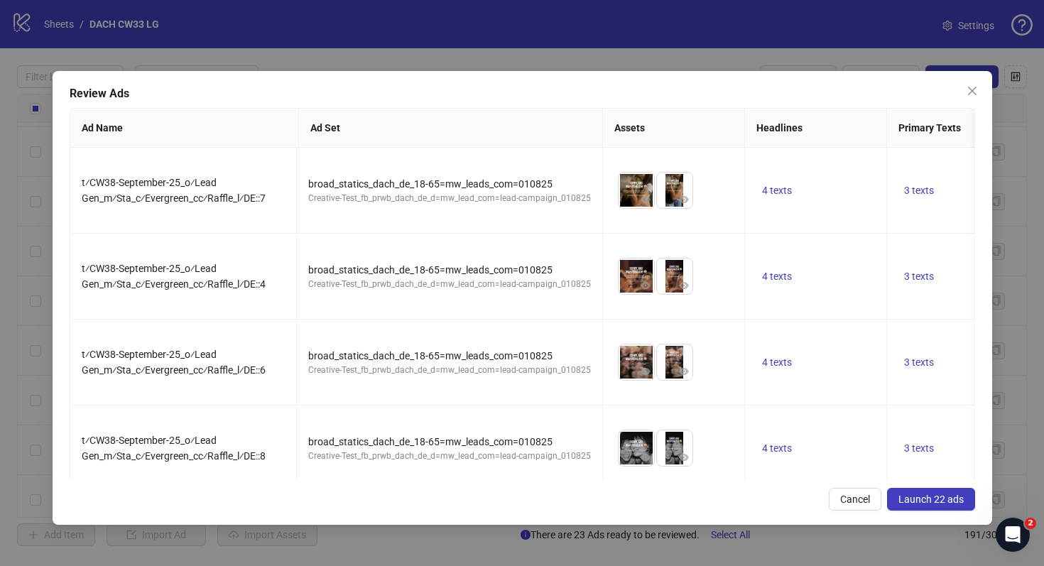
click at [924, 499] on span "Launch 22 ads" at bounding box center [931, 499] width 65 height 11
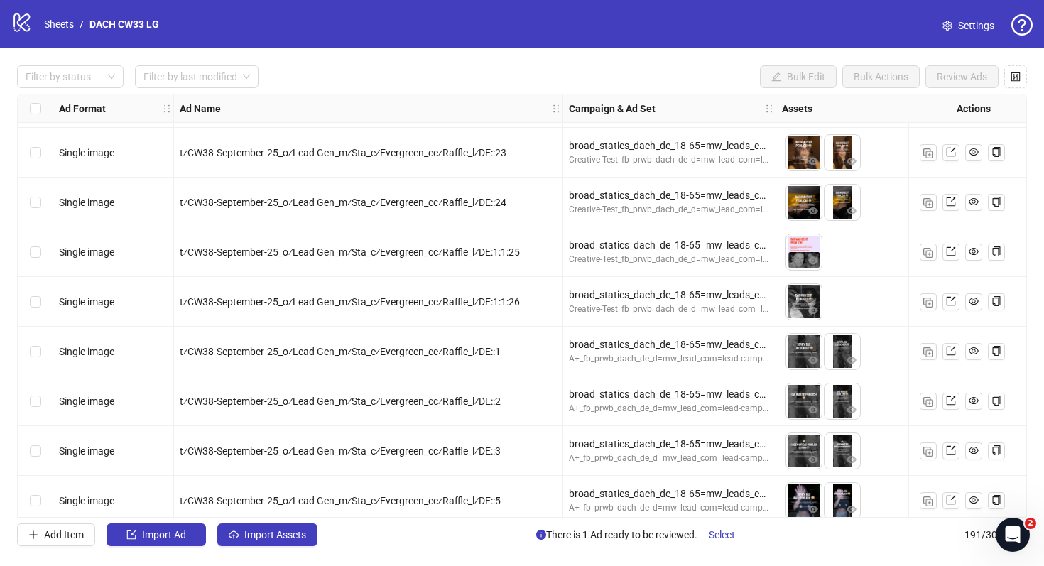
scroll to position [8674, 0]
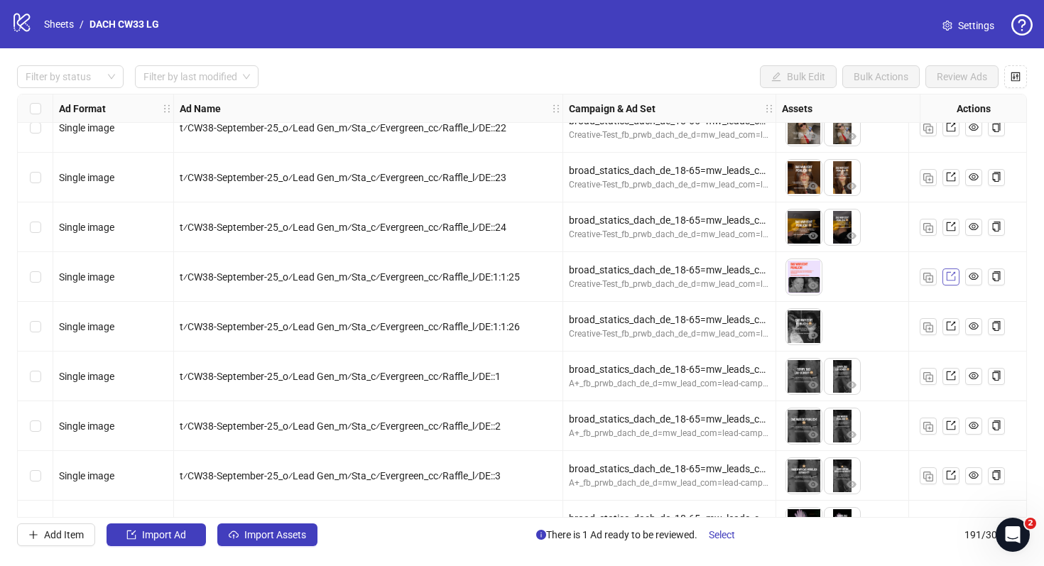
click at [950, 276] on icon "export" at bounding box center [951, 276] width 10 height 10
click at [951, 328] on icon "export" at bounding box center [951, 326] width 10 height 10
